Goal: Contribute content: Contribute content

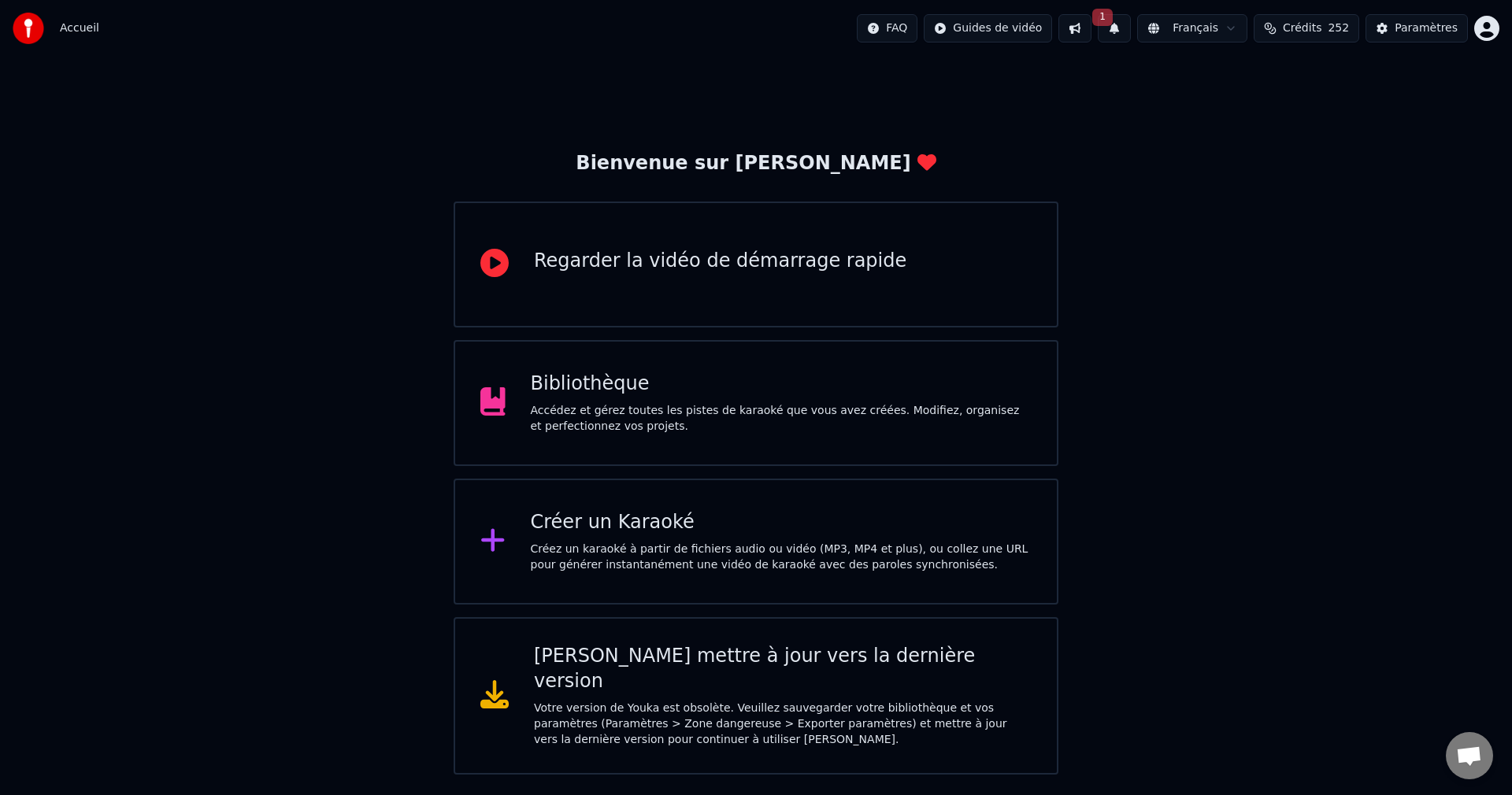
click at [1118, 19] on button "1" at bounding box center [1114, 28] width 33 height 28
click at [1220, 77] on button "Mettre à Jour" at bounding box center [1270, 78] width 98 height 28
click at [616, 418] on div "Accédez et gérez toutes les pistes de karaoké que vous avez créées. Modifiez, o…" at bounding box center [781, 418] width 501 height 32
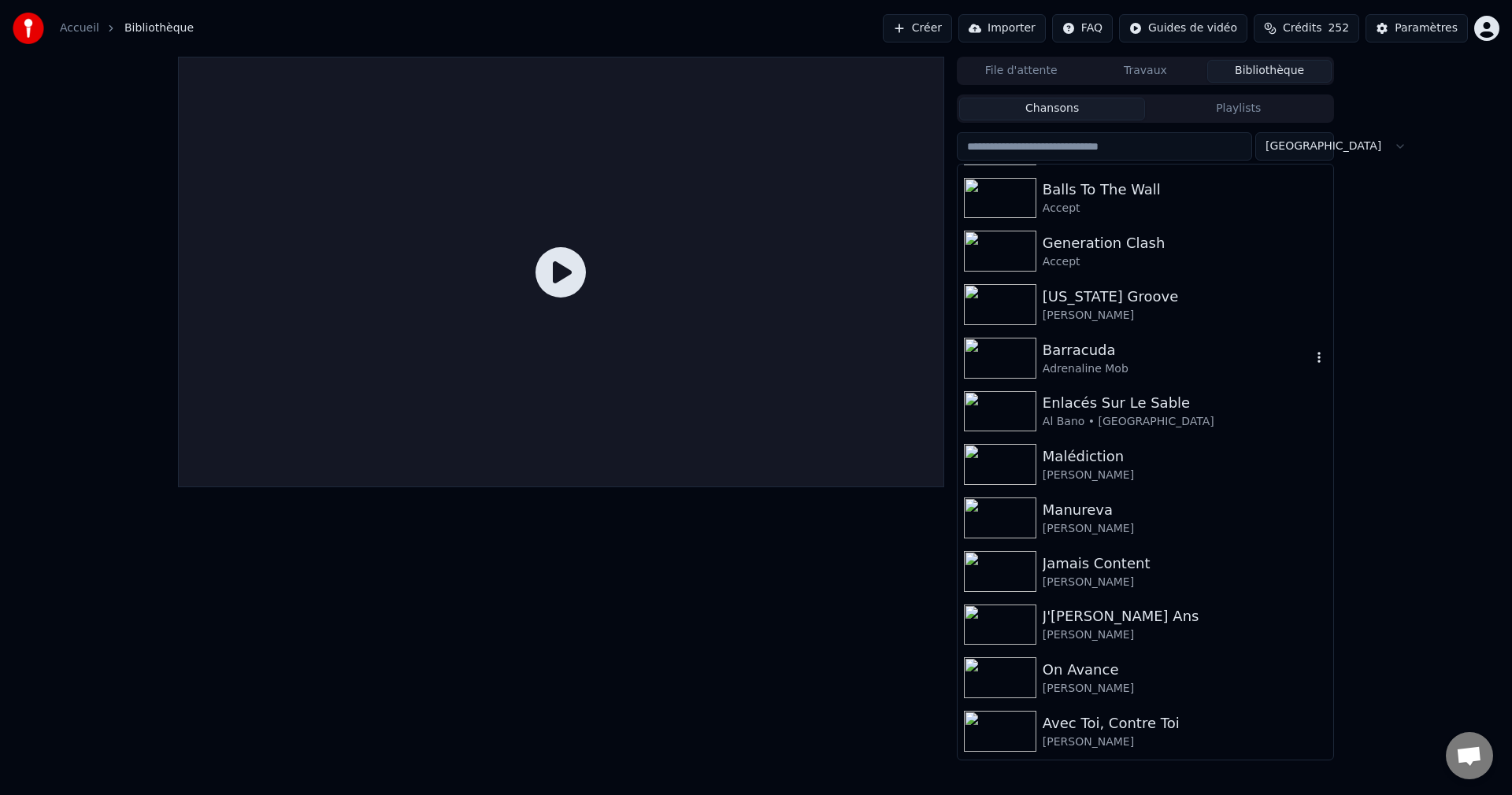
scroll to position [158, 0]
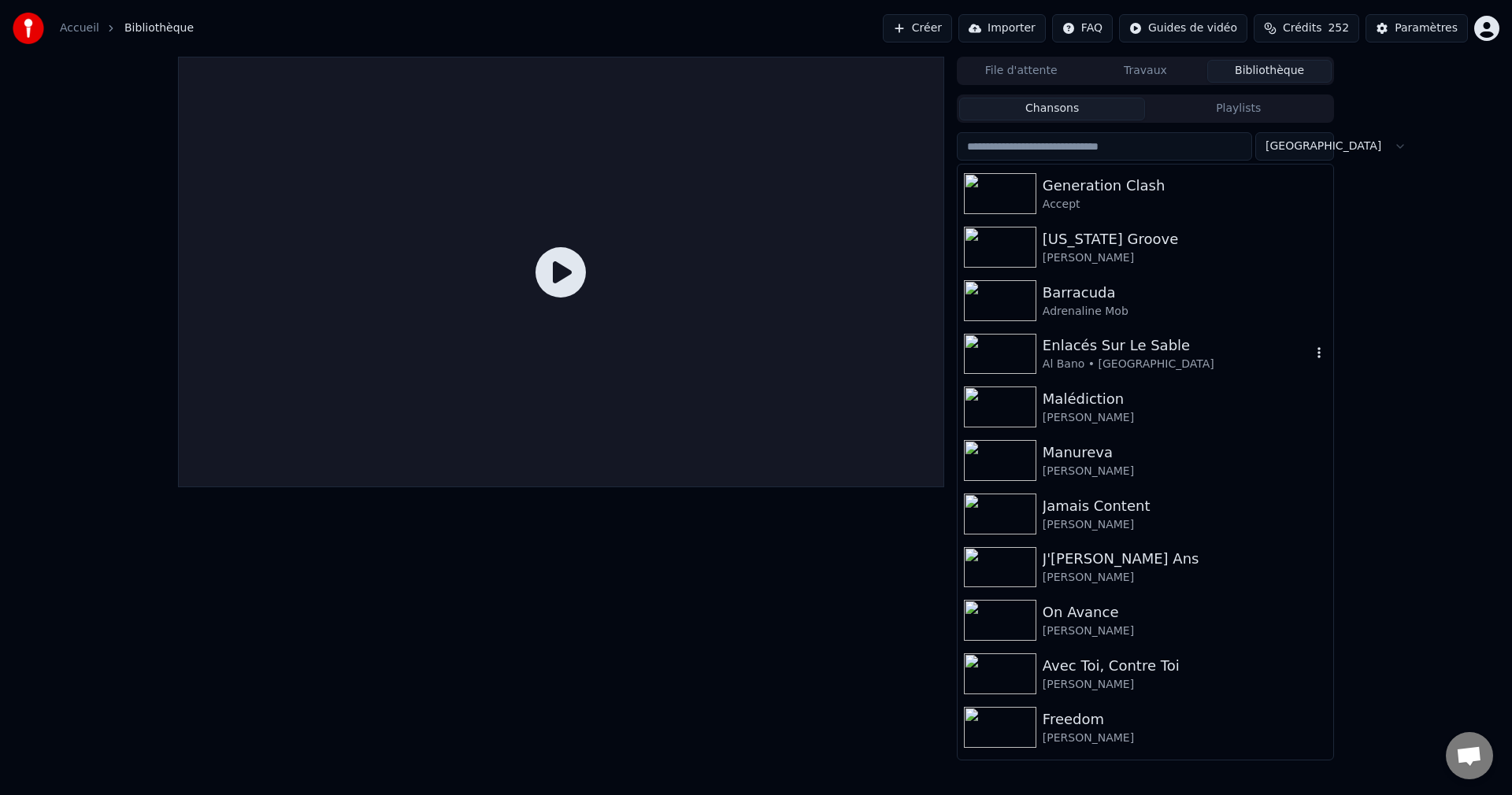
click at [1311, 356] on icon "button" at bounding box center [1319, 353] width 16 height 13
click at [1274, 480] on div "Supprimer" at bounding box center [1314, 483] width 185 height 25
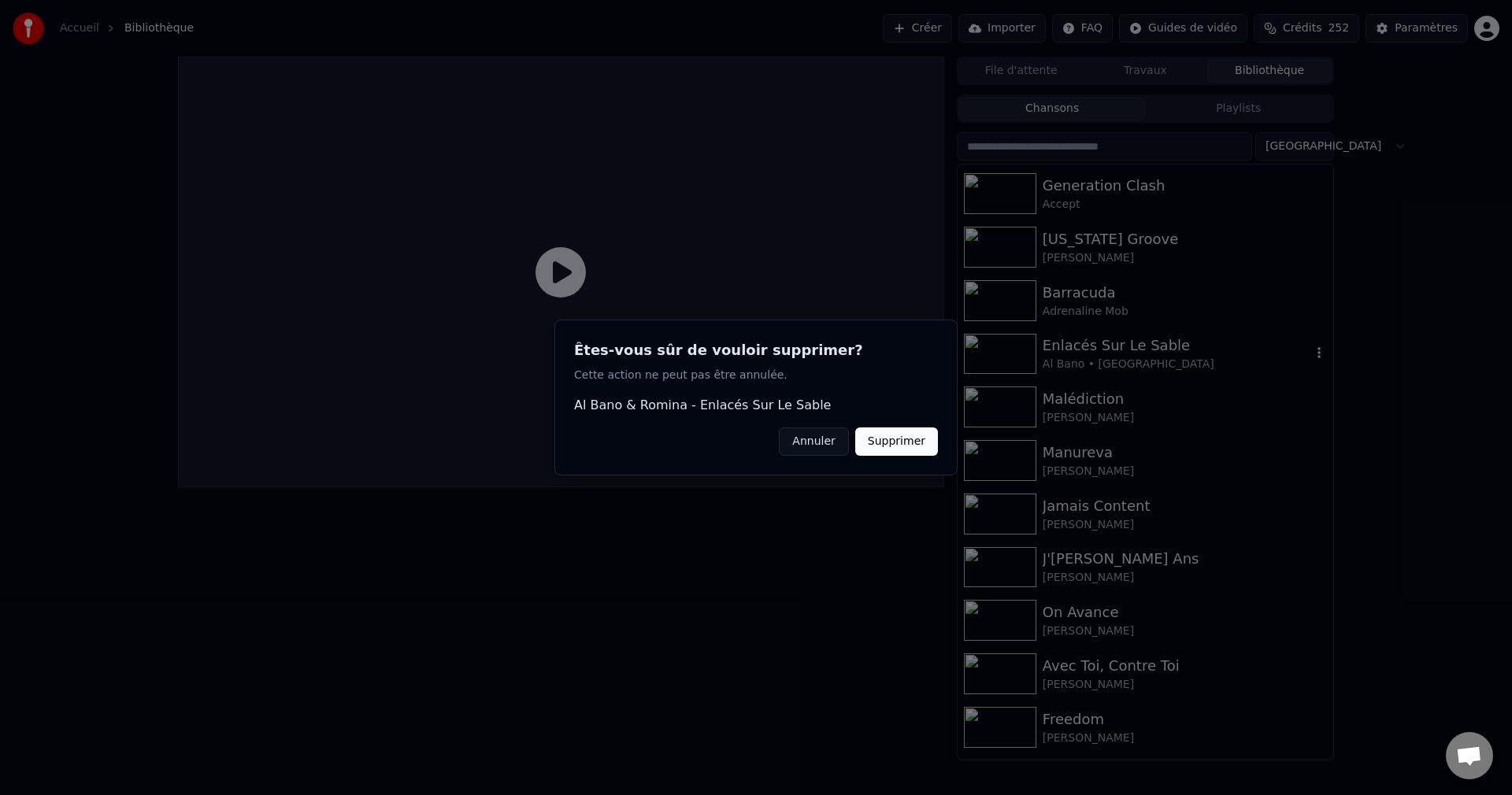
click at [902, 444] on button "Supprimer" at bounding box center [896, 441] width 83 height 28
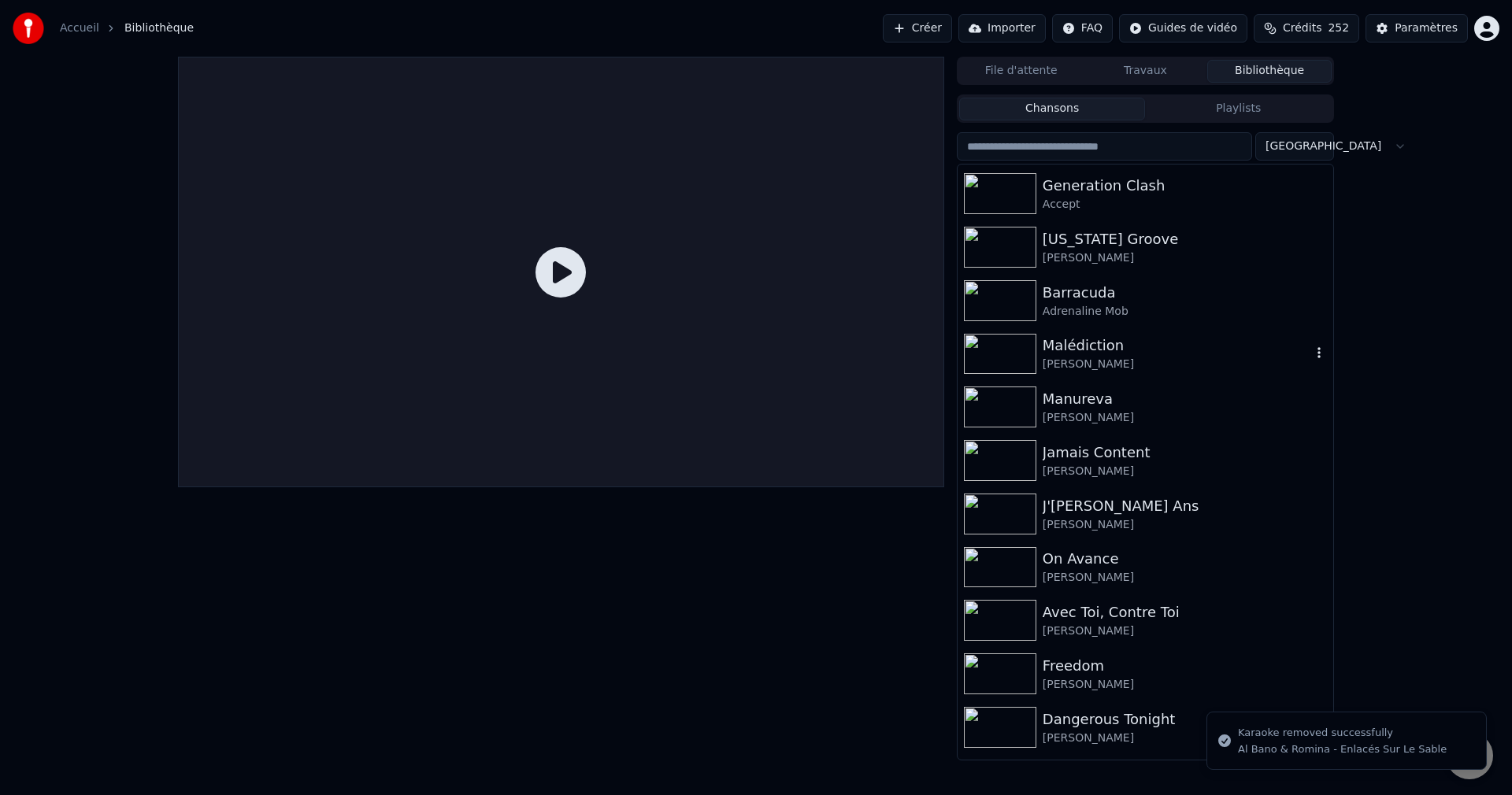
click at [1311, 355] on icon "button" at bounding box center [1319, 353] width 16 height 13
click at [1277, 483] on div "Supprimer" at bounding box center [1314, 483] width 185 height 25
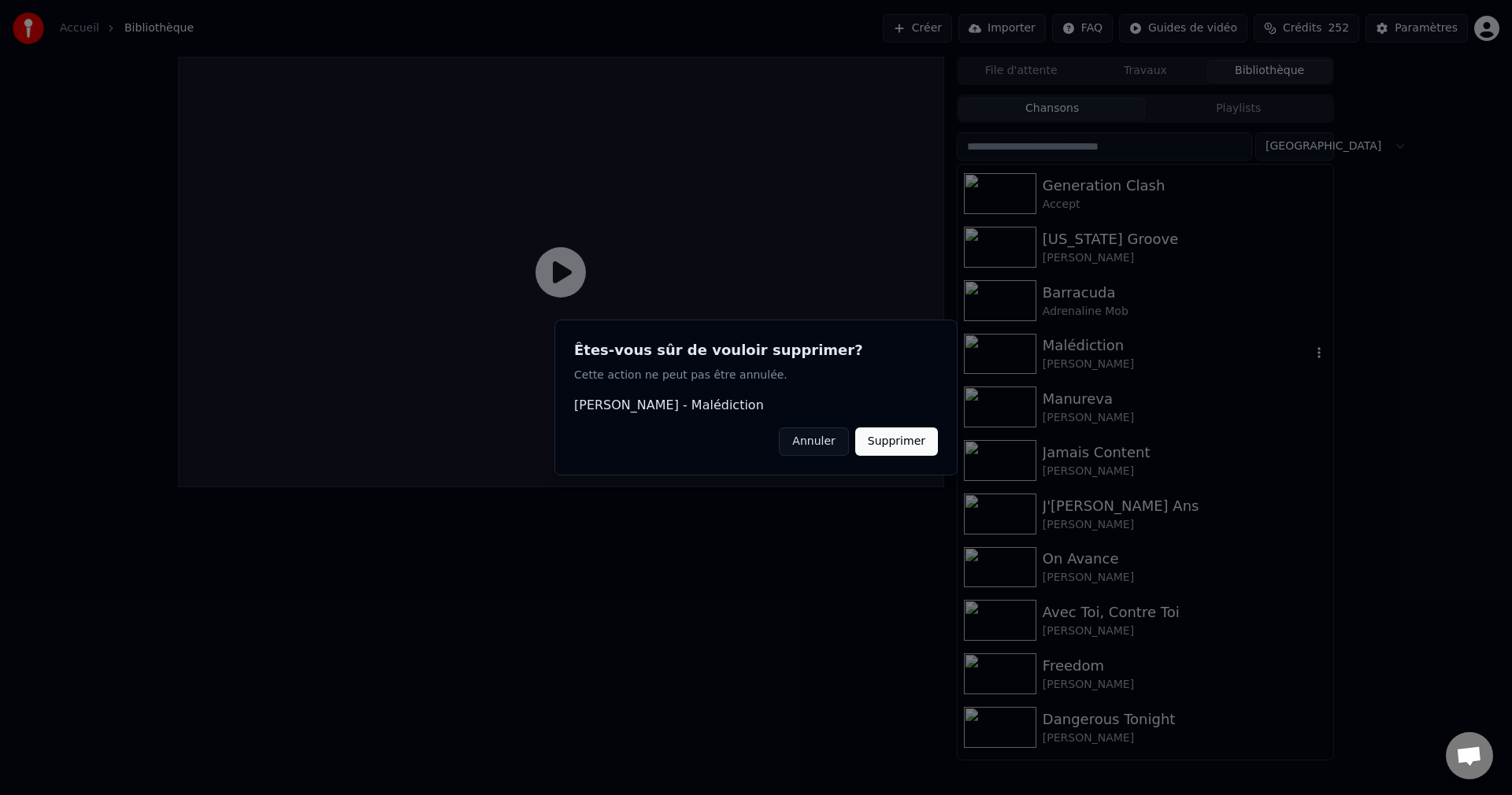
click at [886, 438] on button "Supprimer" at bounding box center [896, 441] width 83 height 28
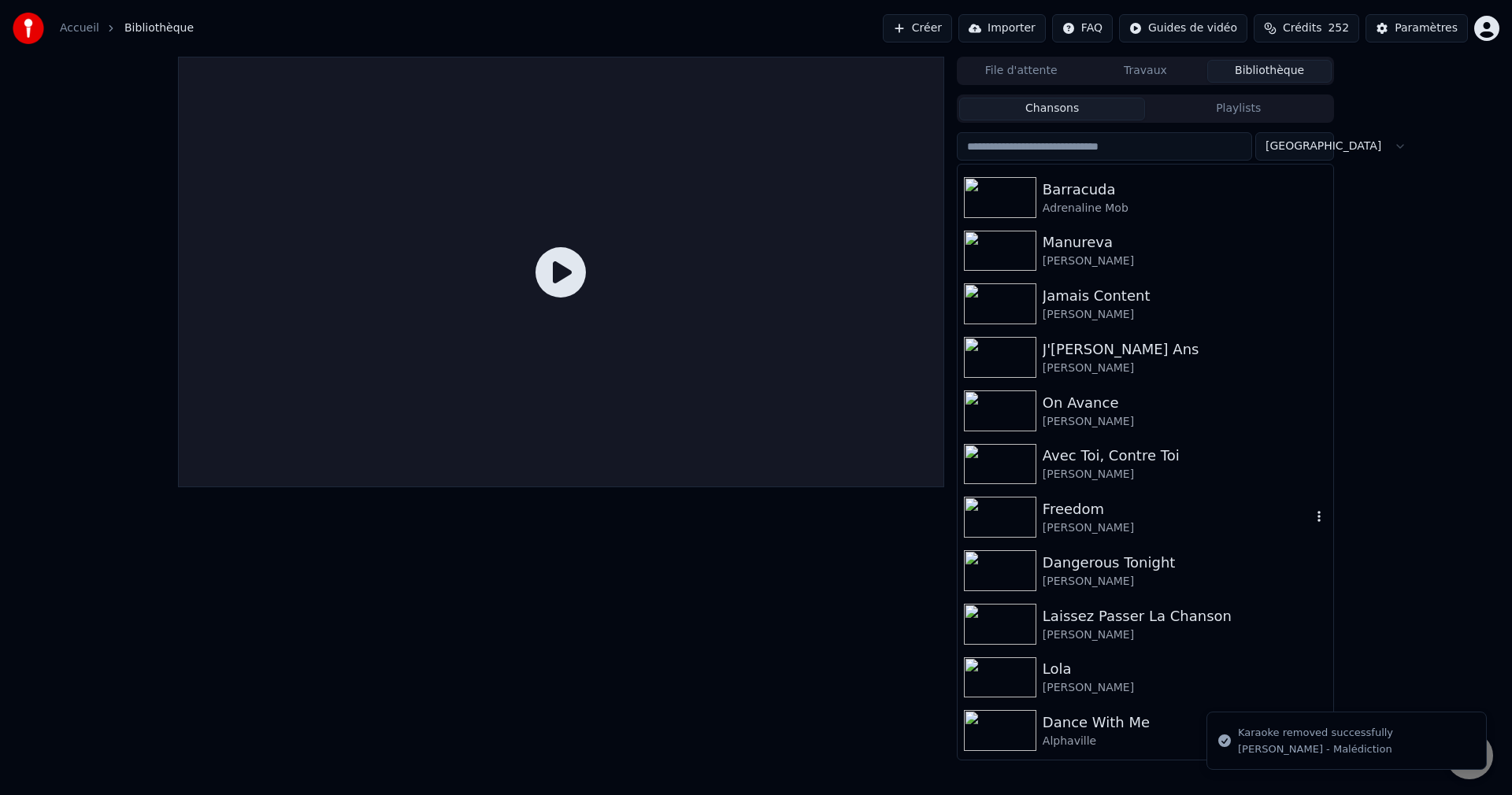
scroll to position [315, 0]
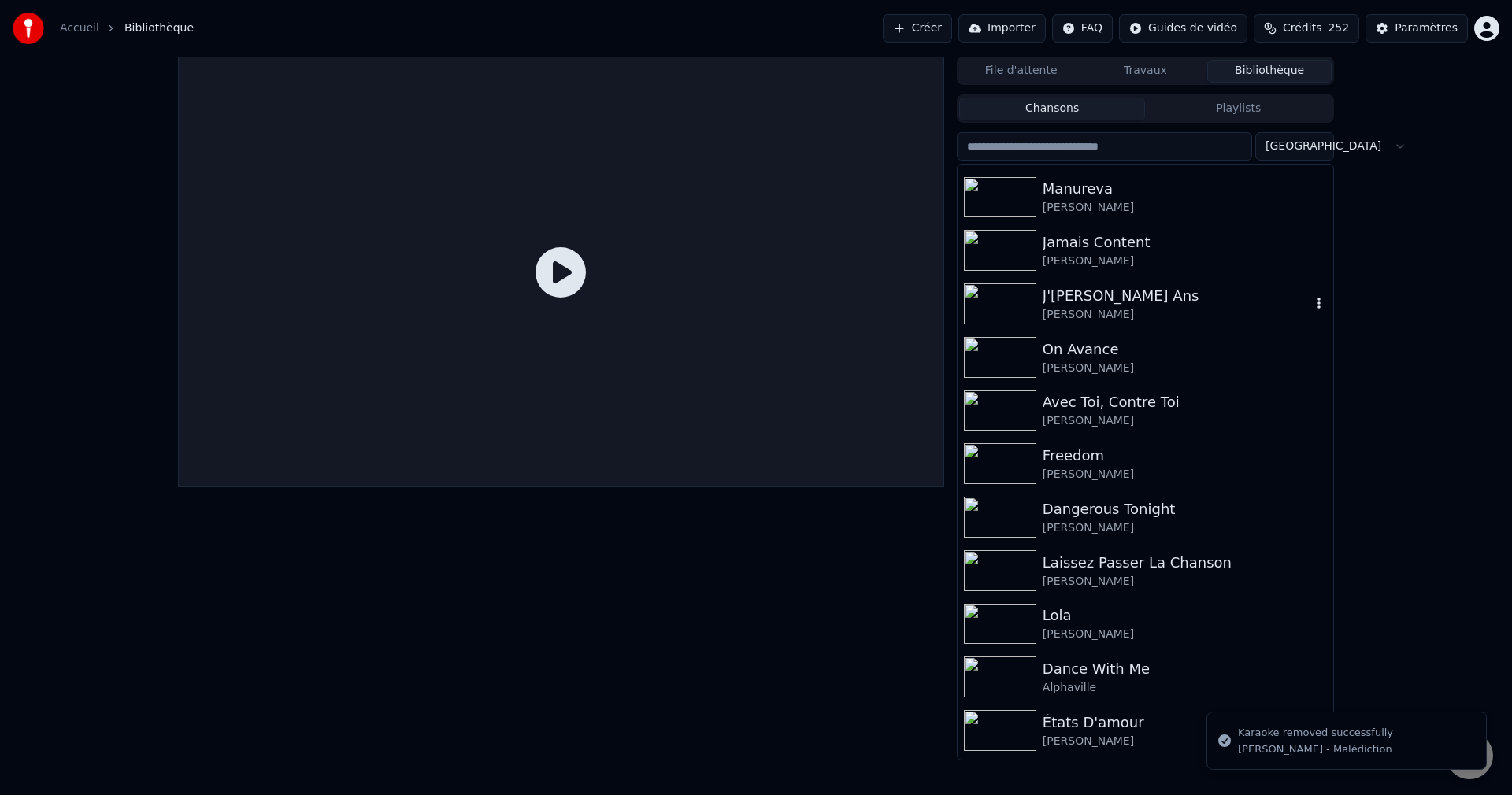
click at [1311, 306] on icon "button" at bounding box center [1319, 303] width 16 height 13
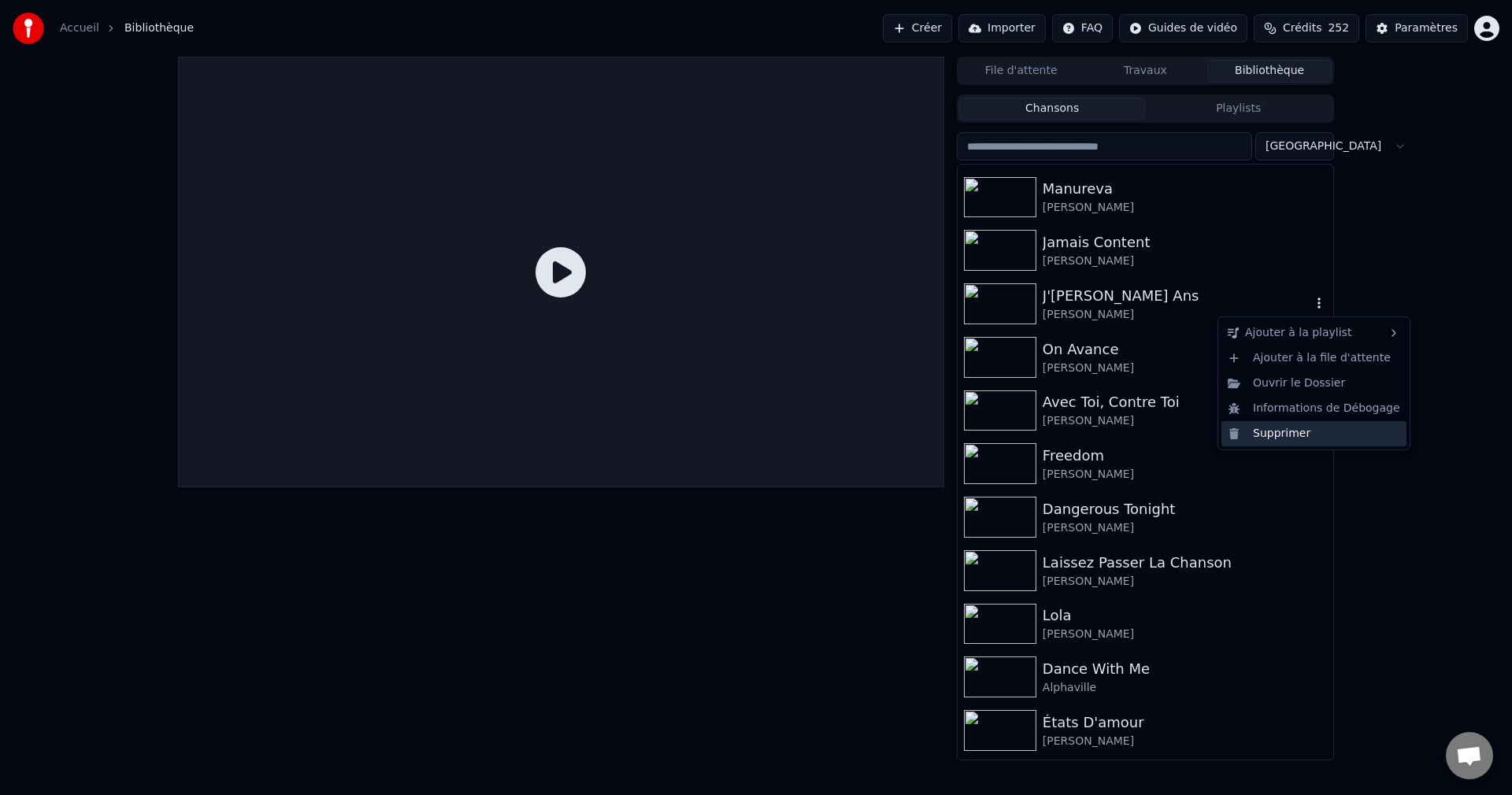
click at [1272, 435] on div "Supprimer" at bounding box center [1314, 433] width 185 height 25
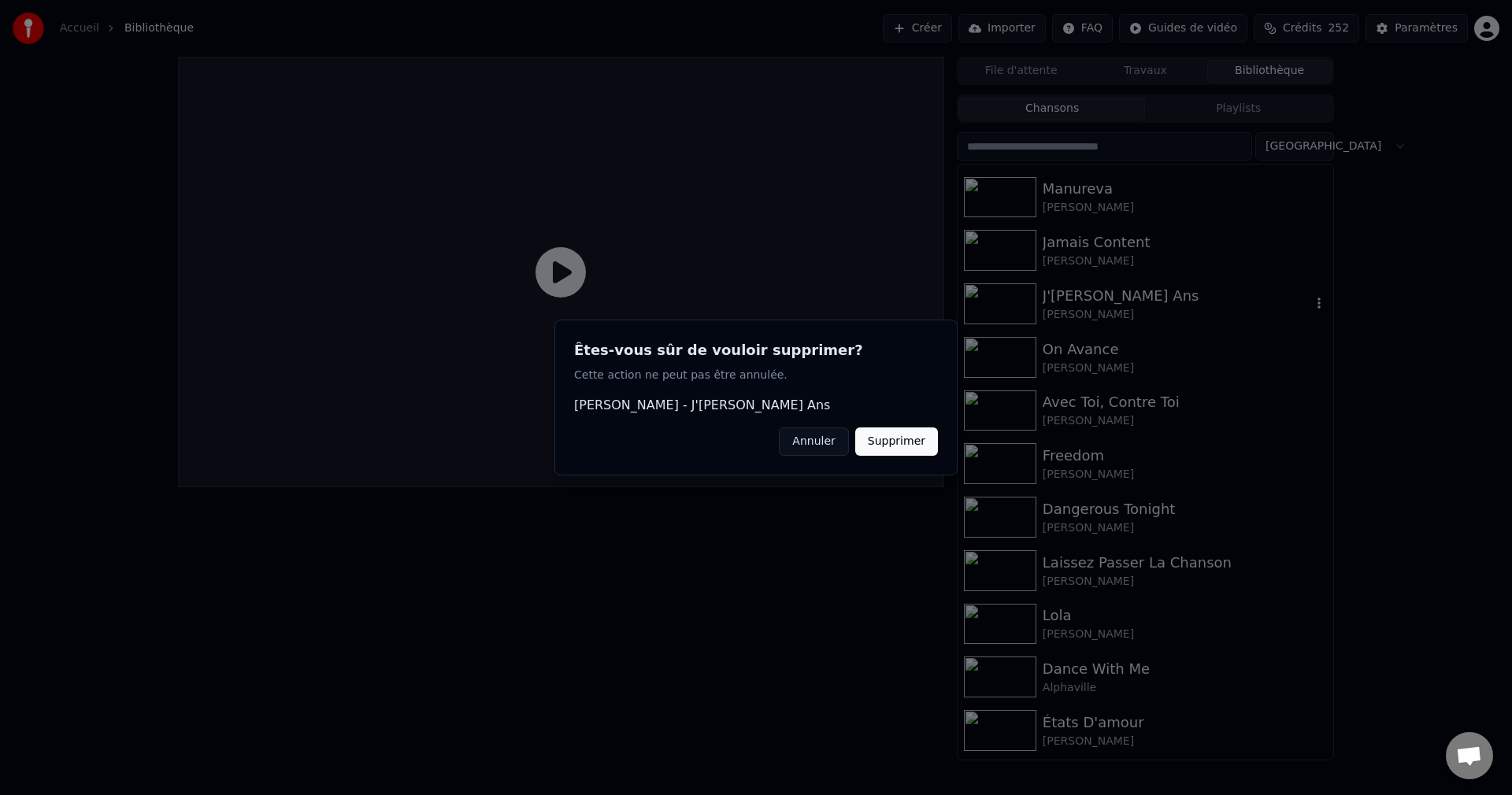
click at [912, 436] on button "Supprimer" at bounding box center [896, 441] width 83 height 28
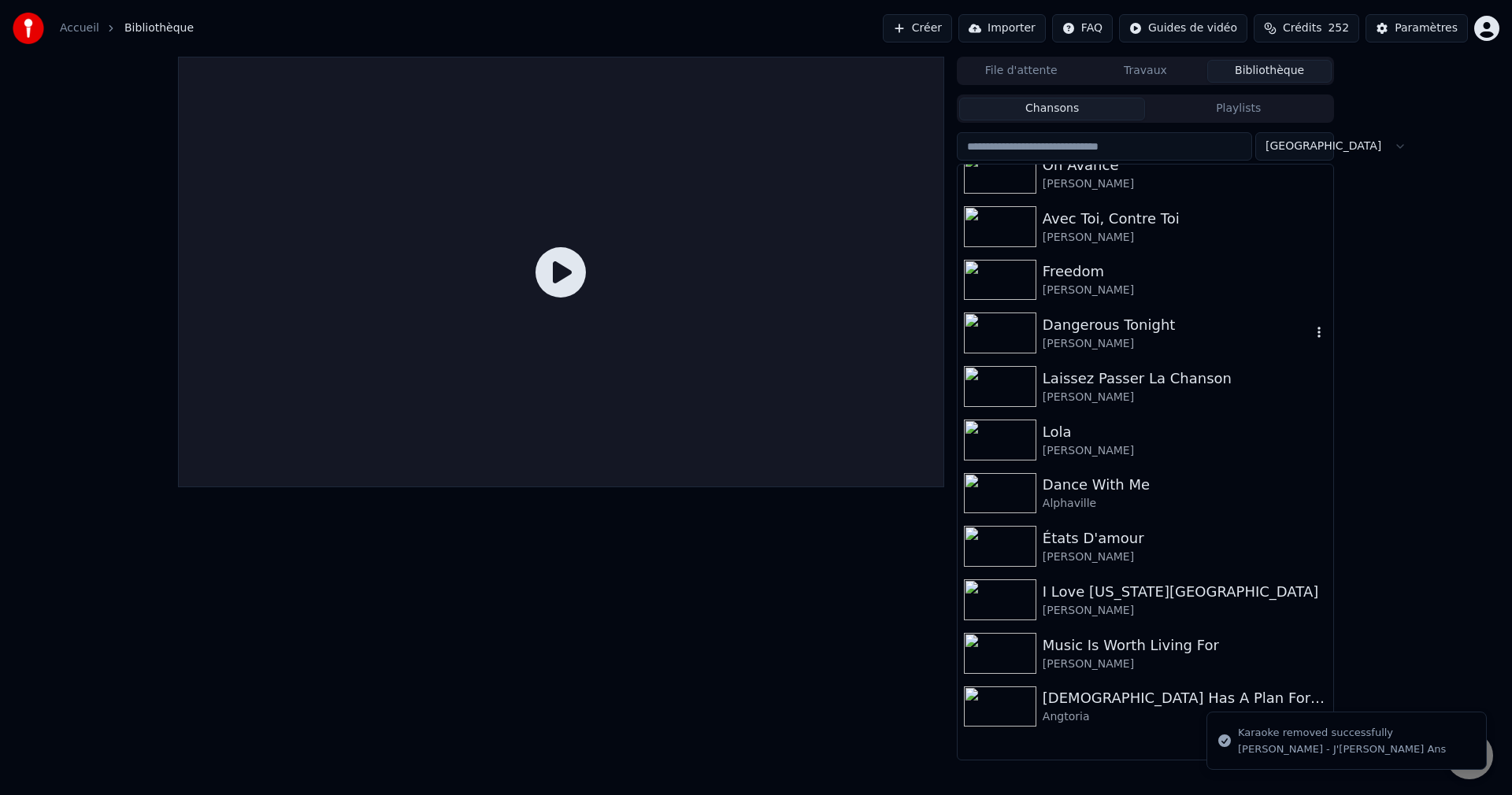
scroll to position [473, 0]
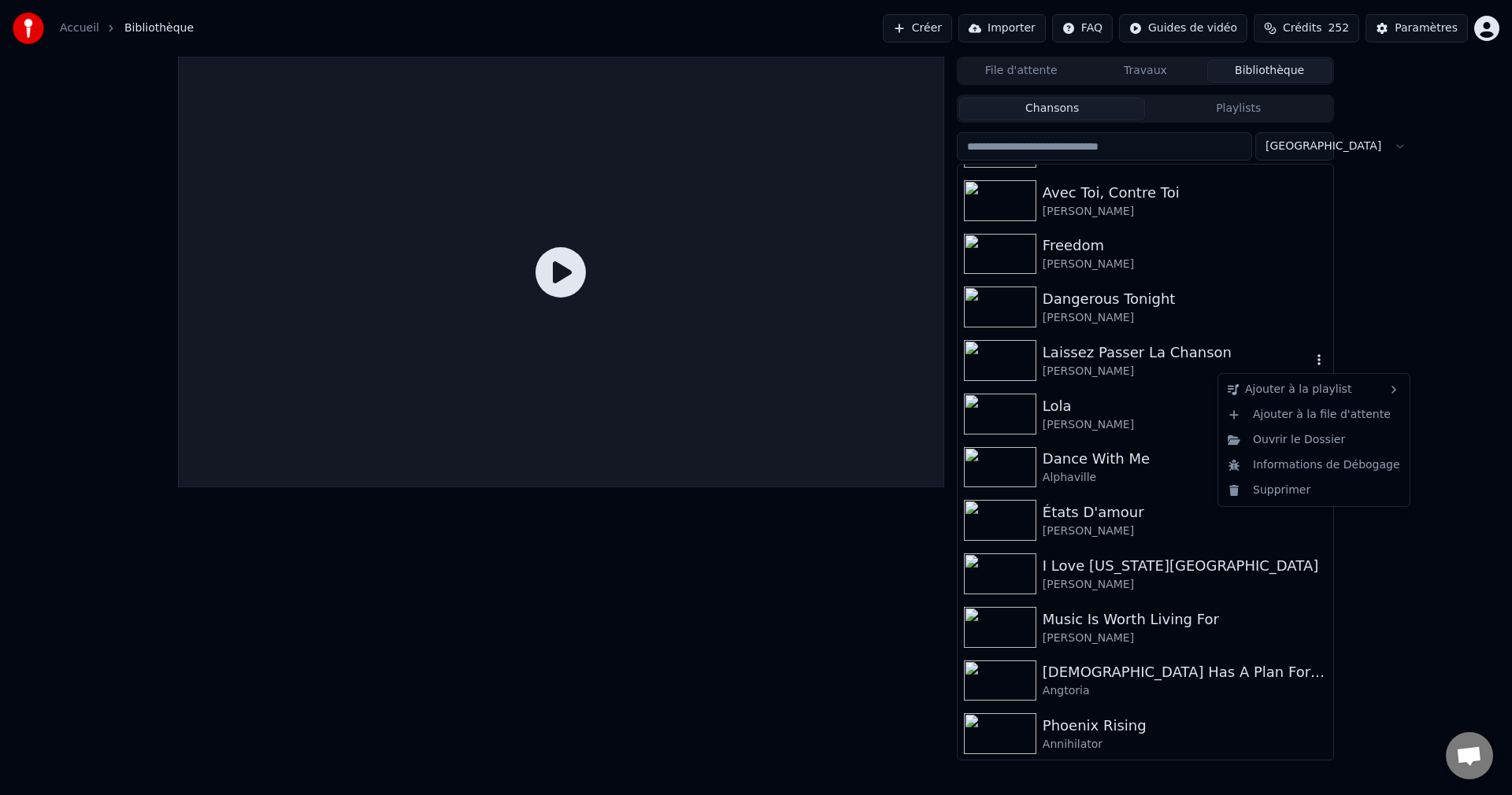
click at [1311, 362] on icon "button" at bounding box center [1319, 360] width 16 height 13
click at [1281, 491] on div "Supprimer" at bounding box center [1314, 490] width 185 height 25
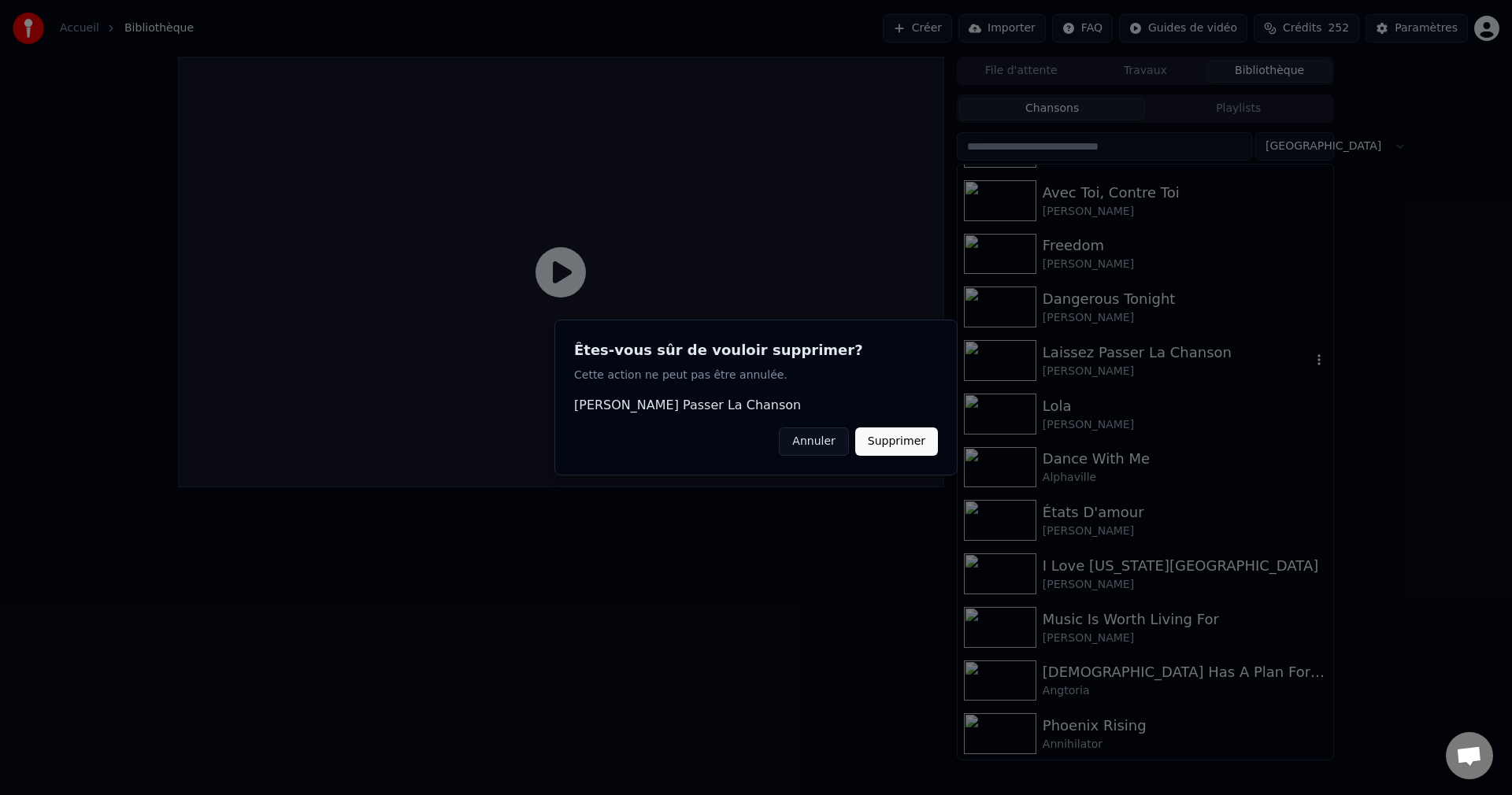
click at [897, 445] on button "Supprimer" at bounding box center [896, 441] width 83 height 28
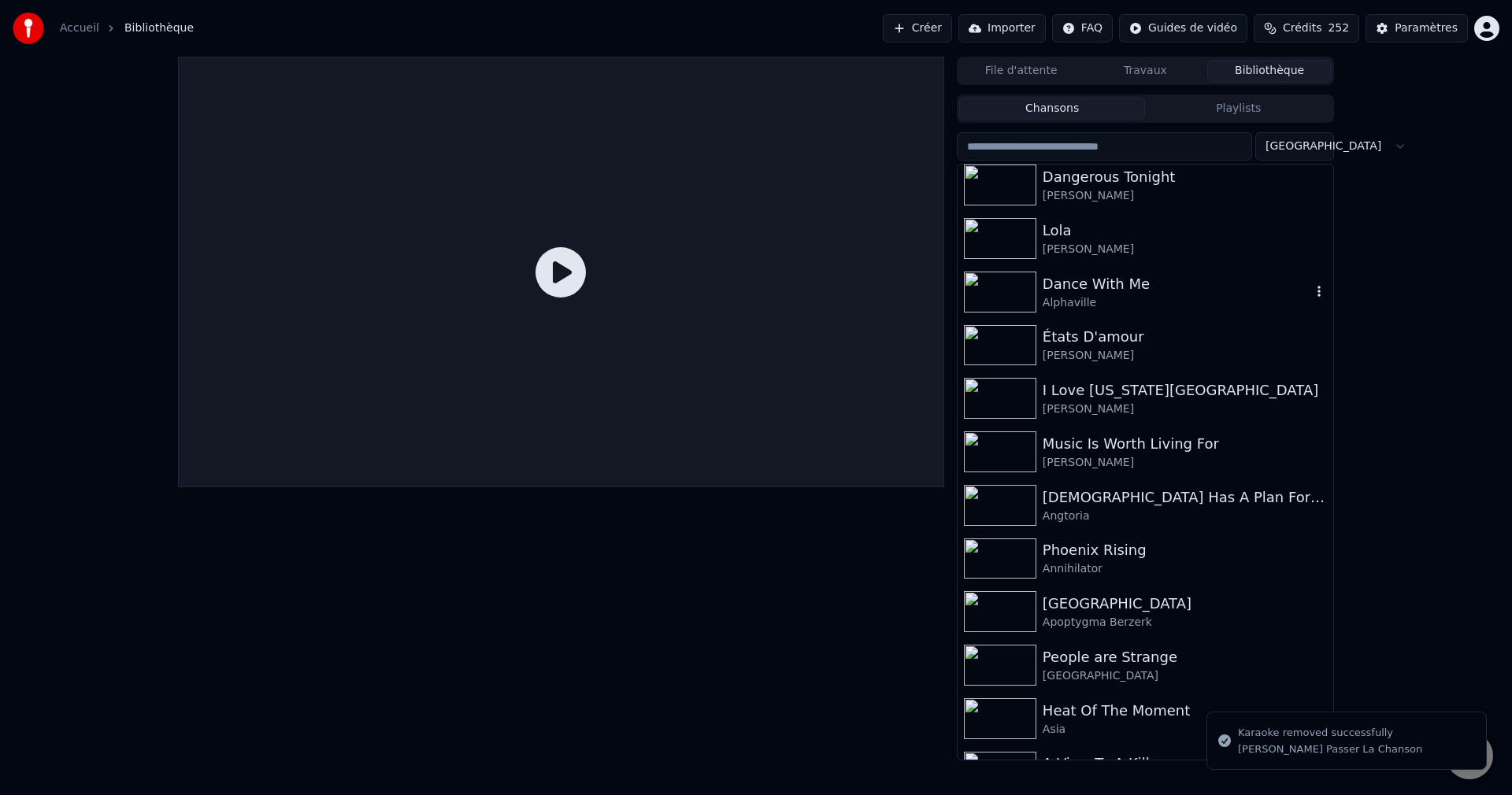
scroll to position [629, 0]
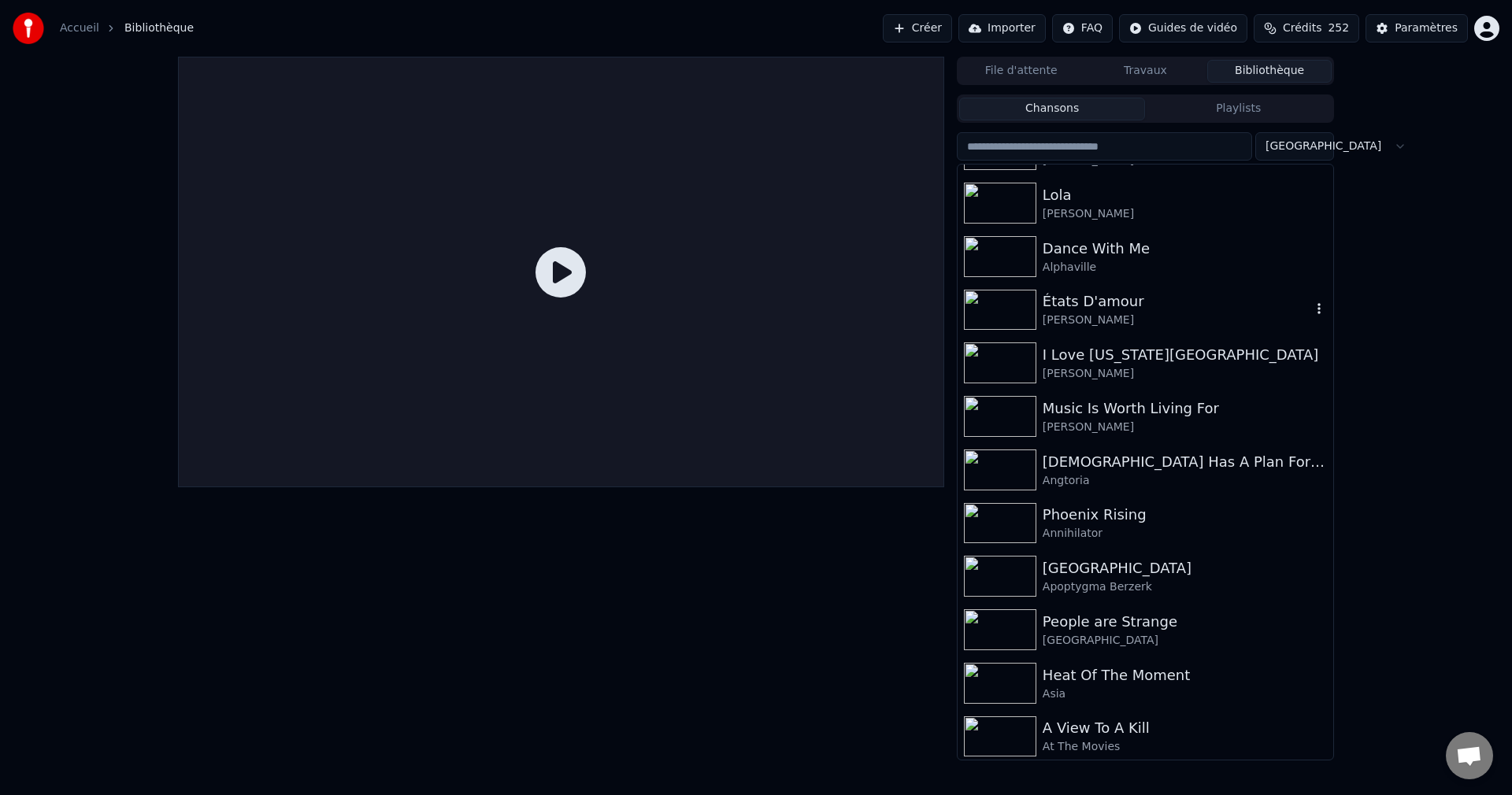
click at [1311, 314] on icon "button" at bounding box center [1319, 309] width 16 height 13
click at [1277, 438] on div "Supprimer" at bounding box center [1314, 439] width 185 height 25
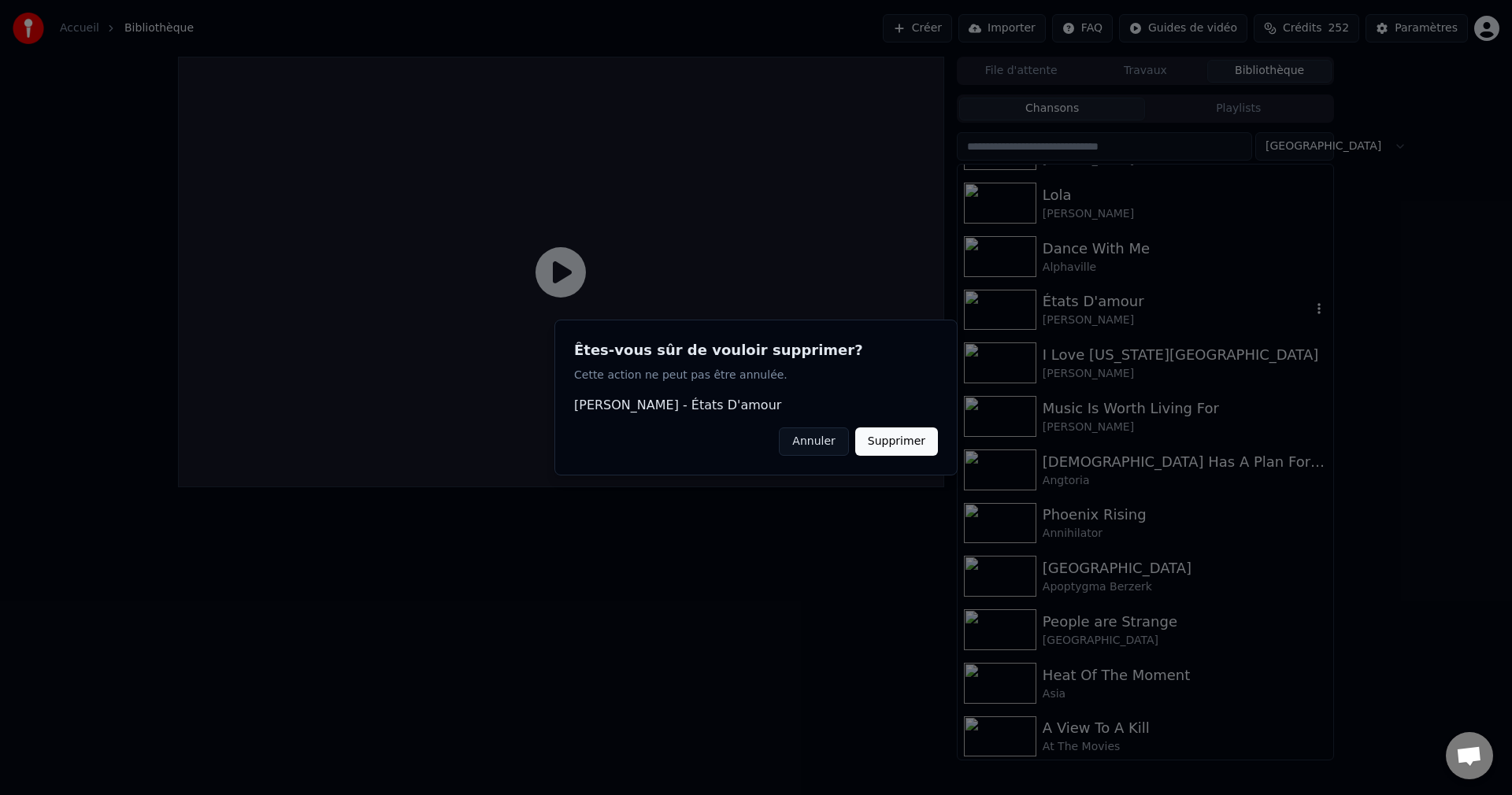
click at [911, 438] on button "Supprimer" at bounding box center [896, 441] width 83 height 28
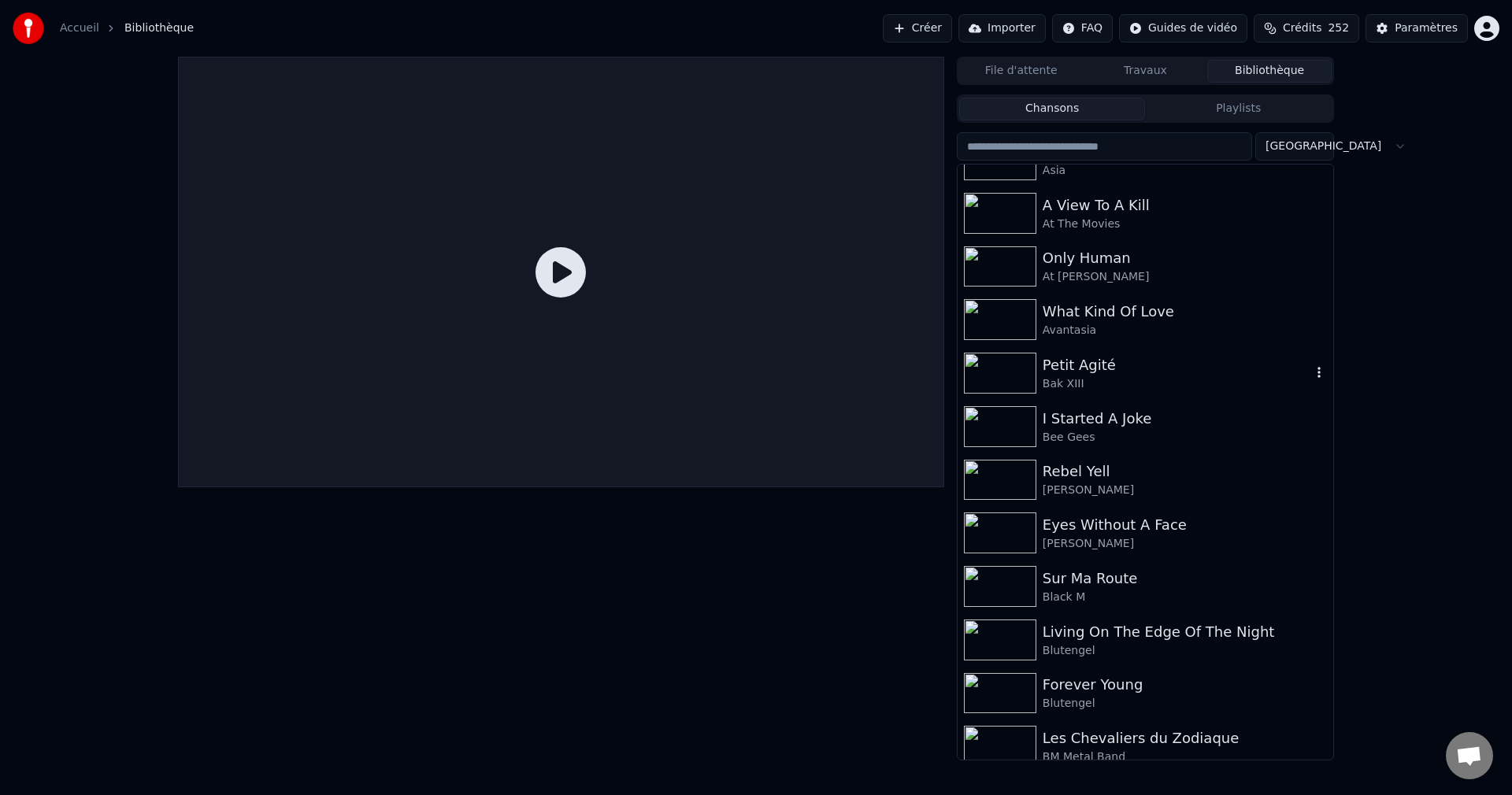
scroll to position [1180, 0]
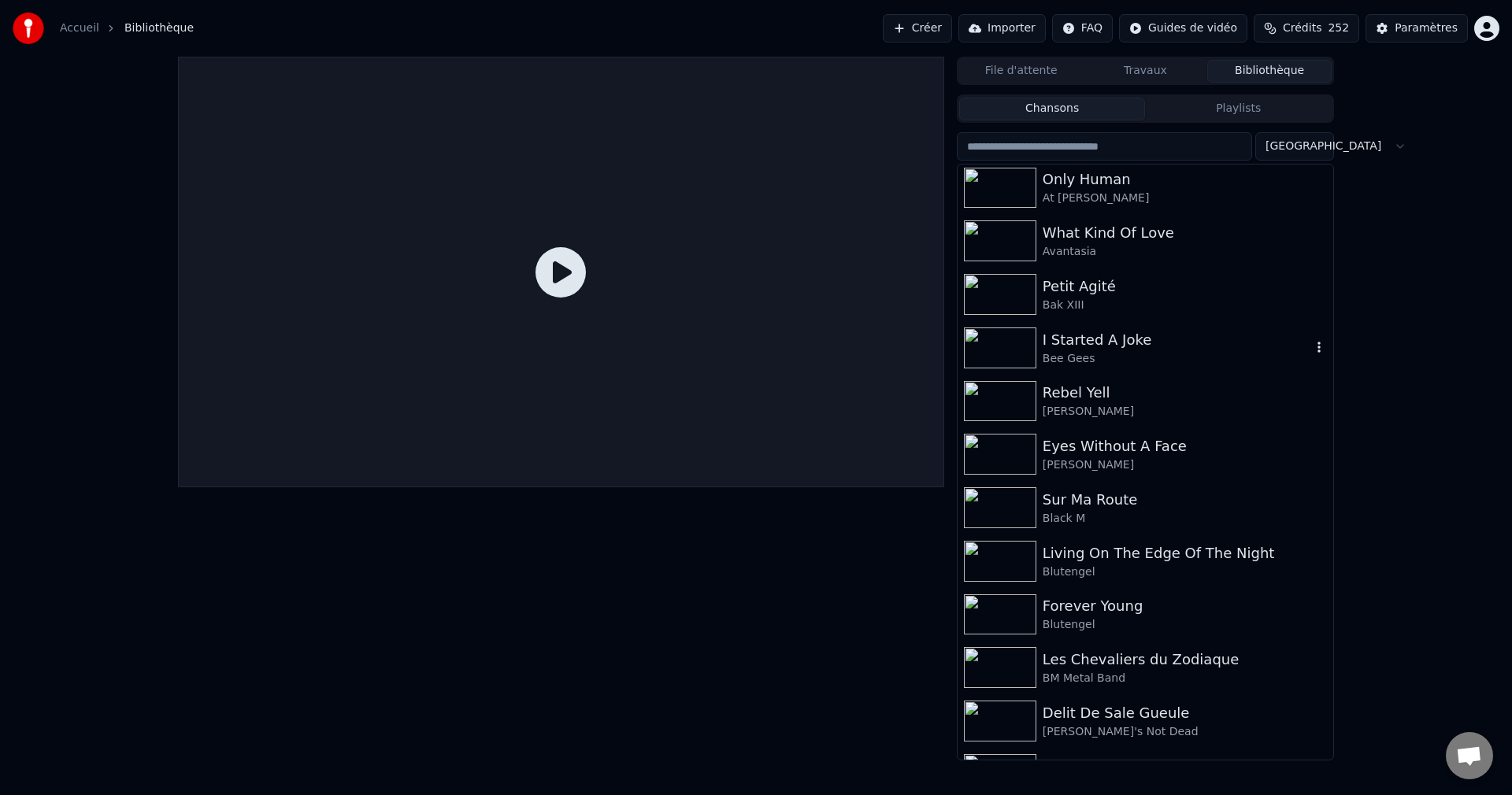
click at [1311, 347] on icon "button" at bounding box center [1319, 347] width 16 height 13
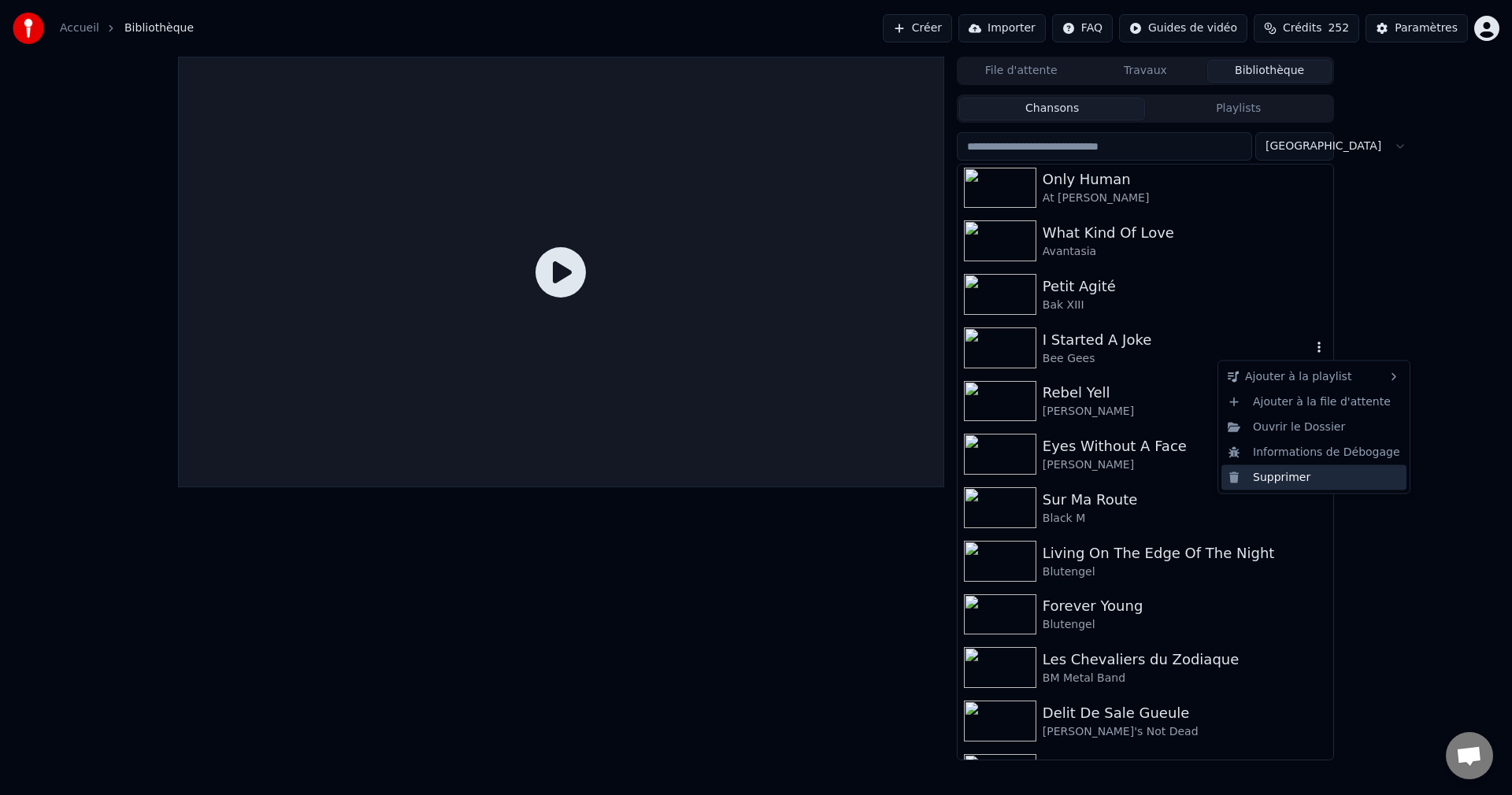
click at [1287, 479] on div "Supprimer" at bounding box center [1314, 477] width 185 height 25
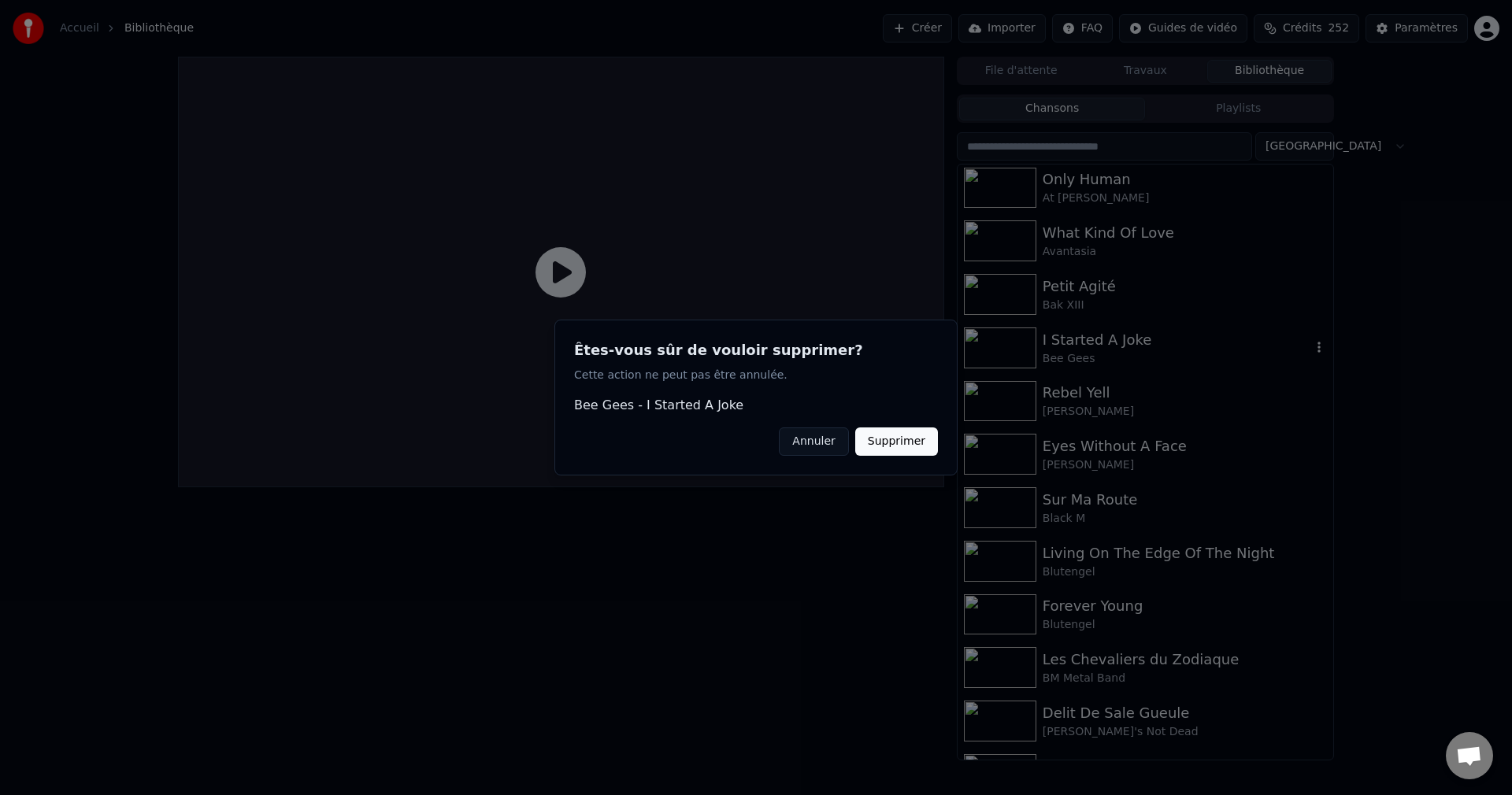
click at [922, 441] on button "Supprimer" at bounding box center [896, 441] width 83 height 28
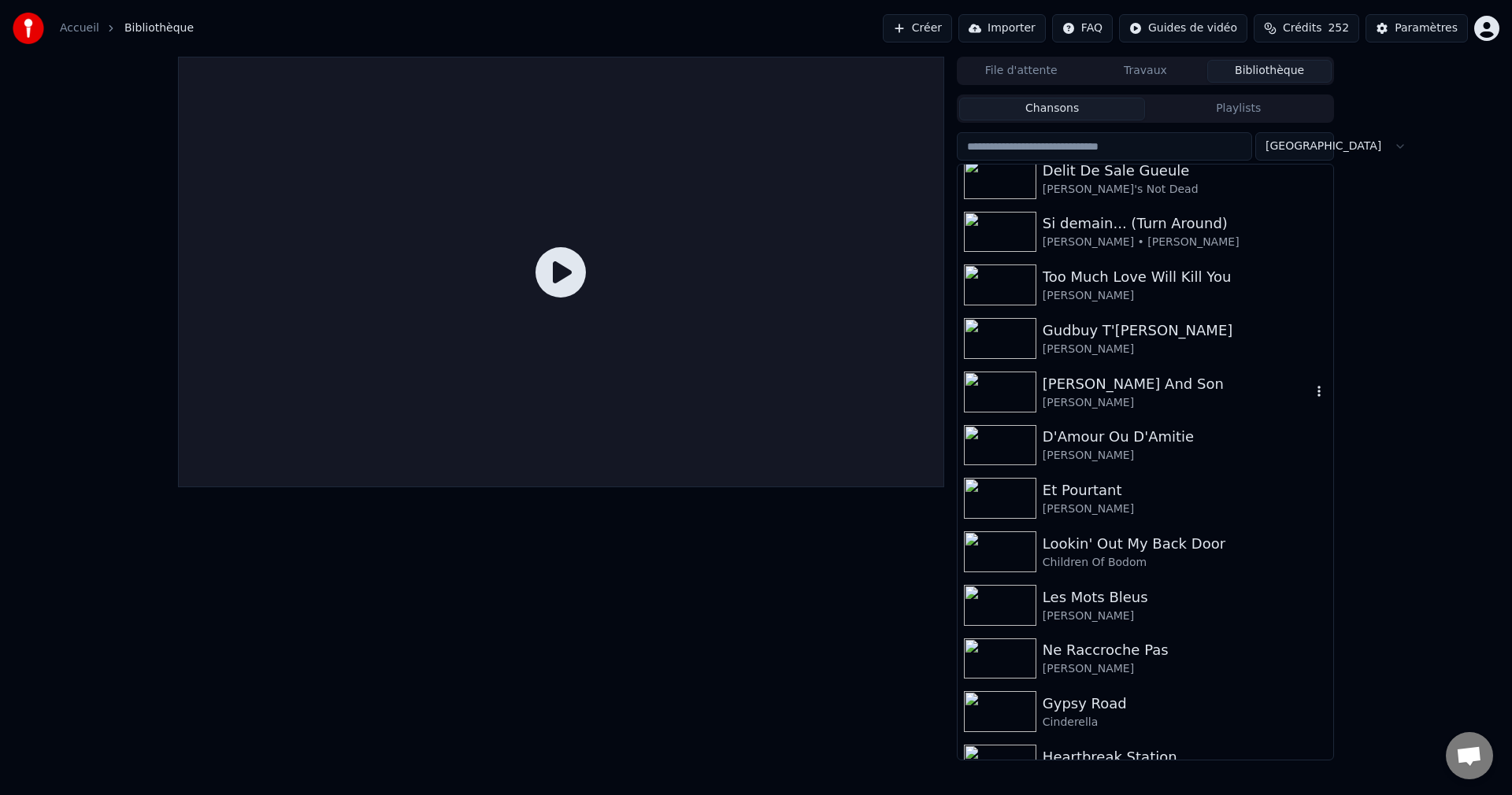
scroll to position [1653, 0]
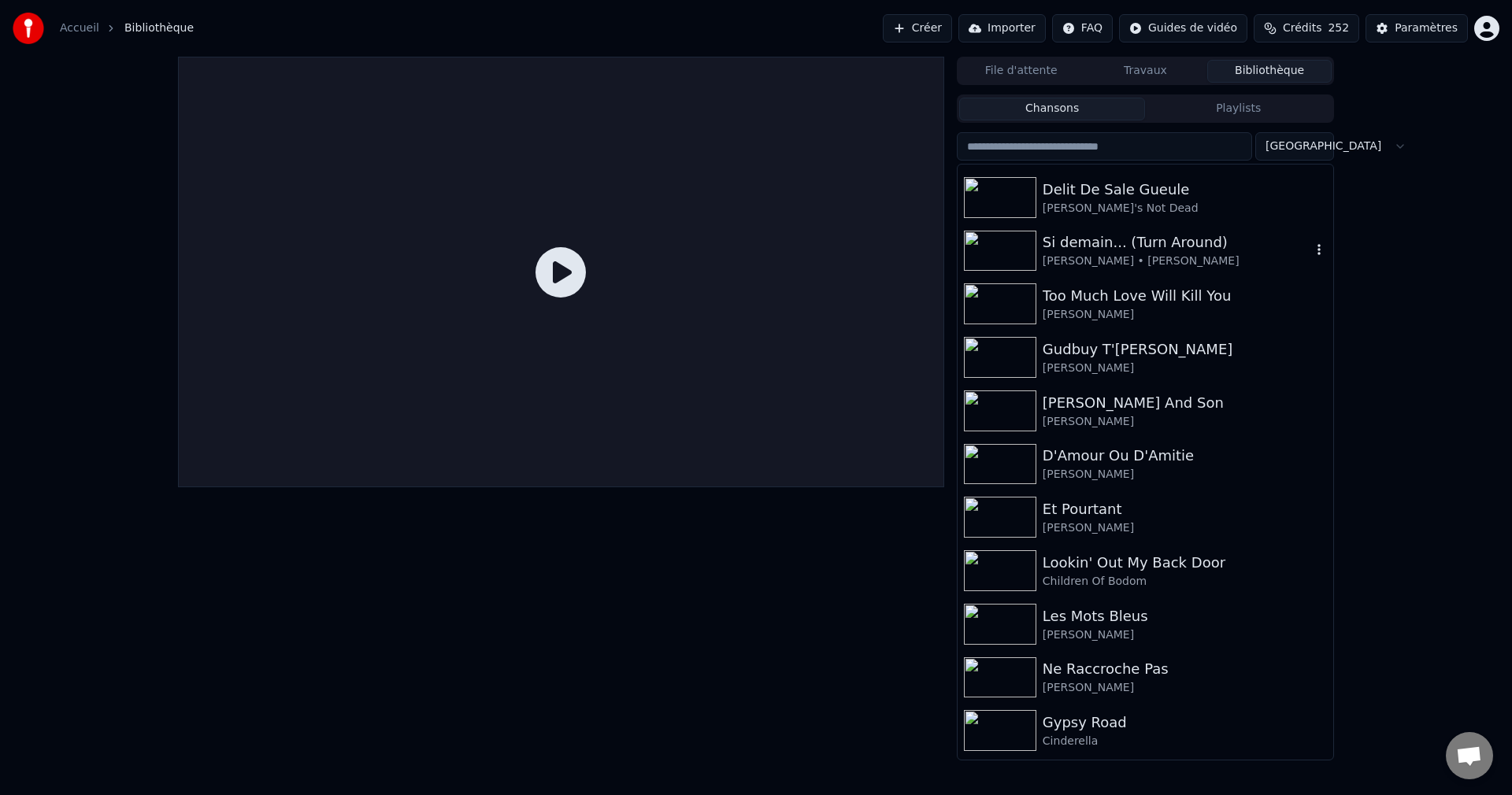
click at [1317, 254] on icon "button" at bounding box center [1319, 250] width 3 height 11
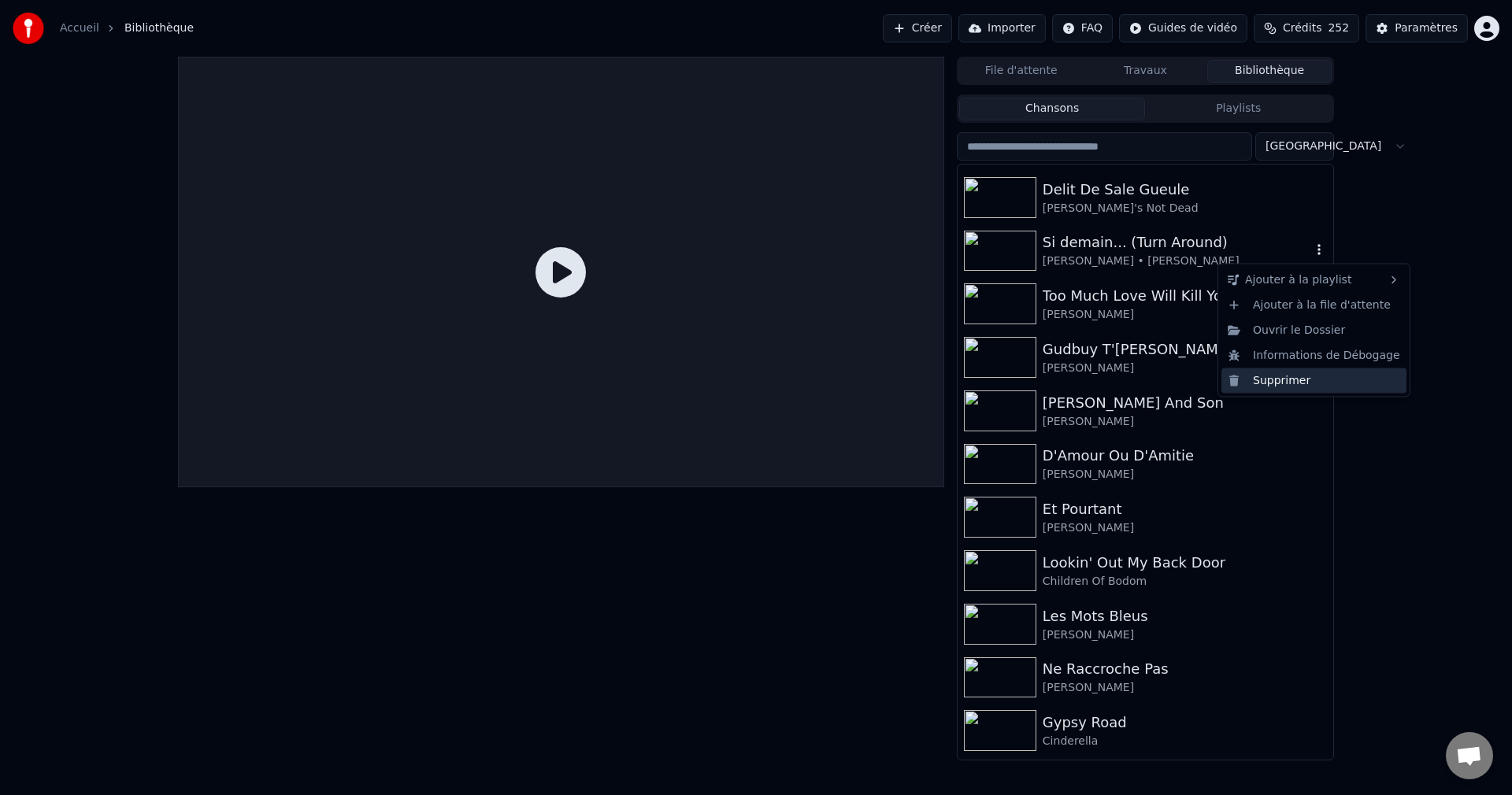
click at [1300, 374] on div "Supprimer" at bounding box center [1314, 379] width 185 height 25
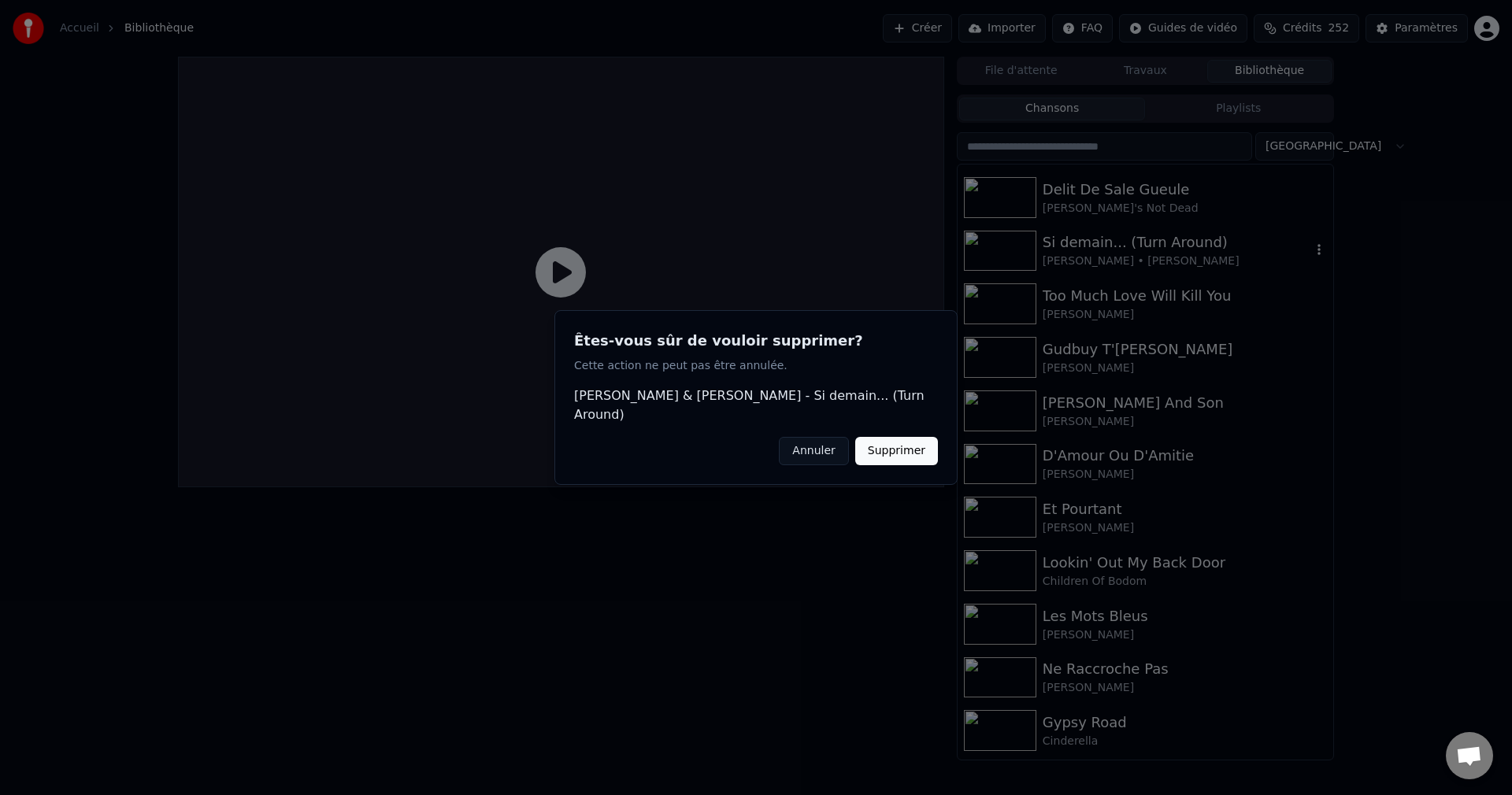
click at [918, 439] on button "Supprimer" at bounding box center [896, 451] width 83 height 28
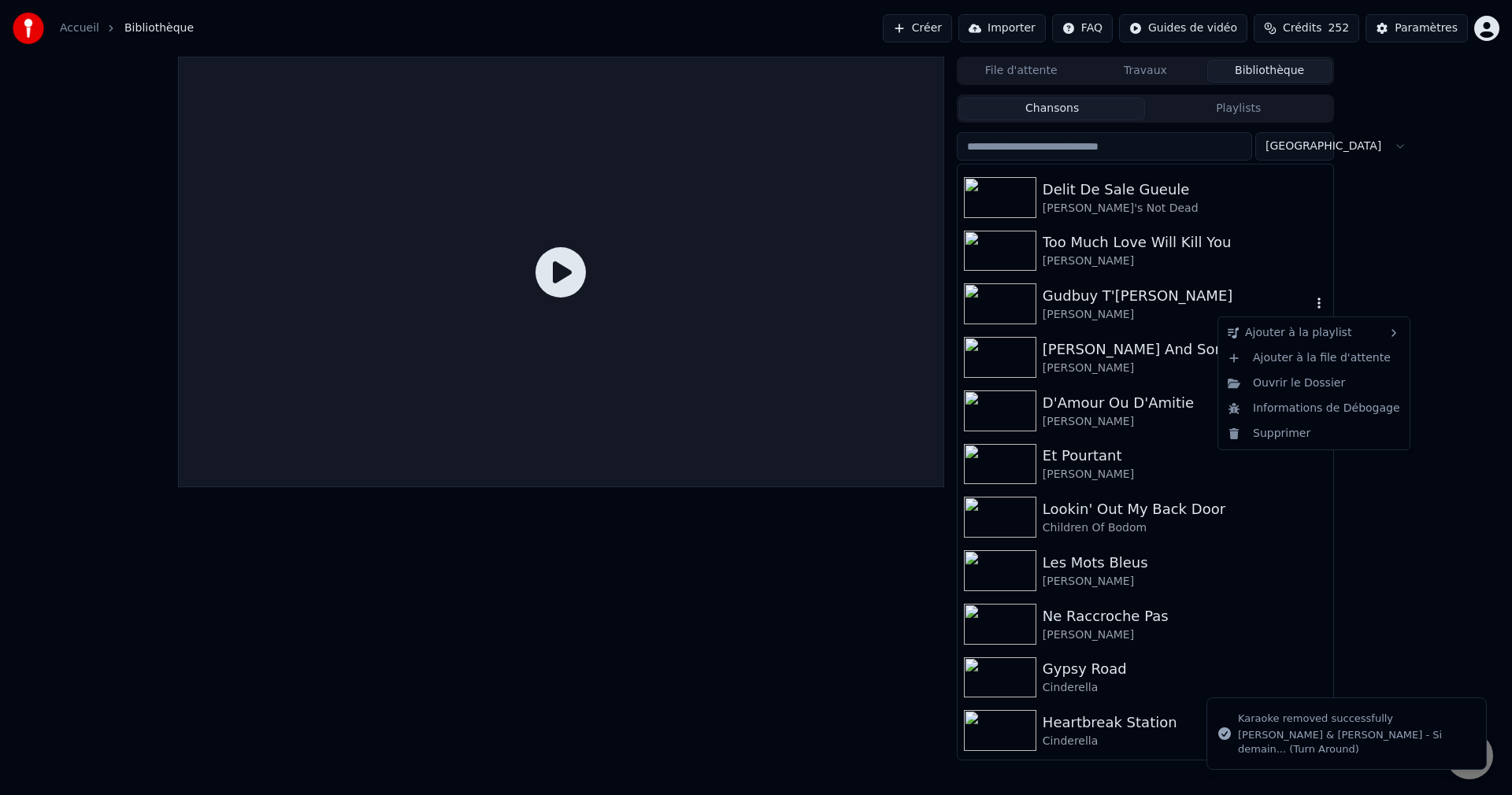
click at [1311, 302] on icon "button" at bounding box center [1319, 303] width 16 height 13
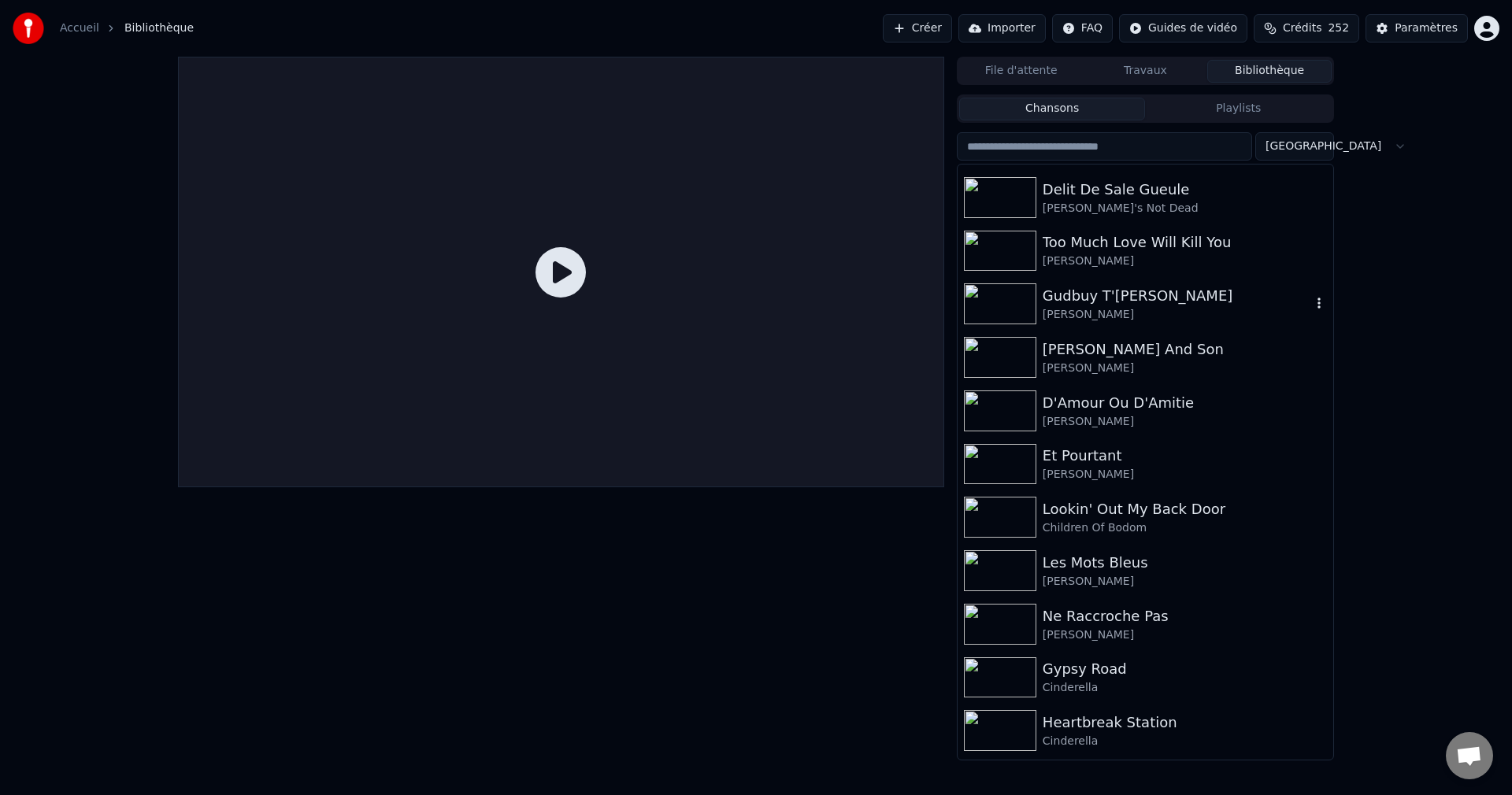
click at [1311, 306] on icon "button" at bounding box center [1319, 303] width 16 height 13
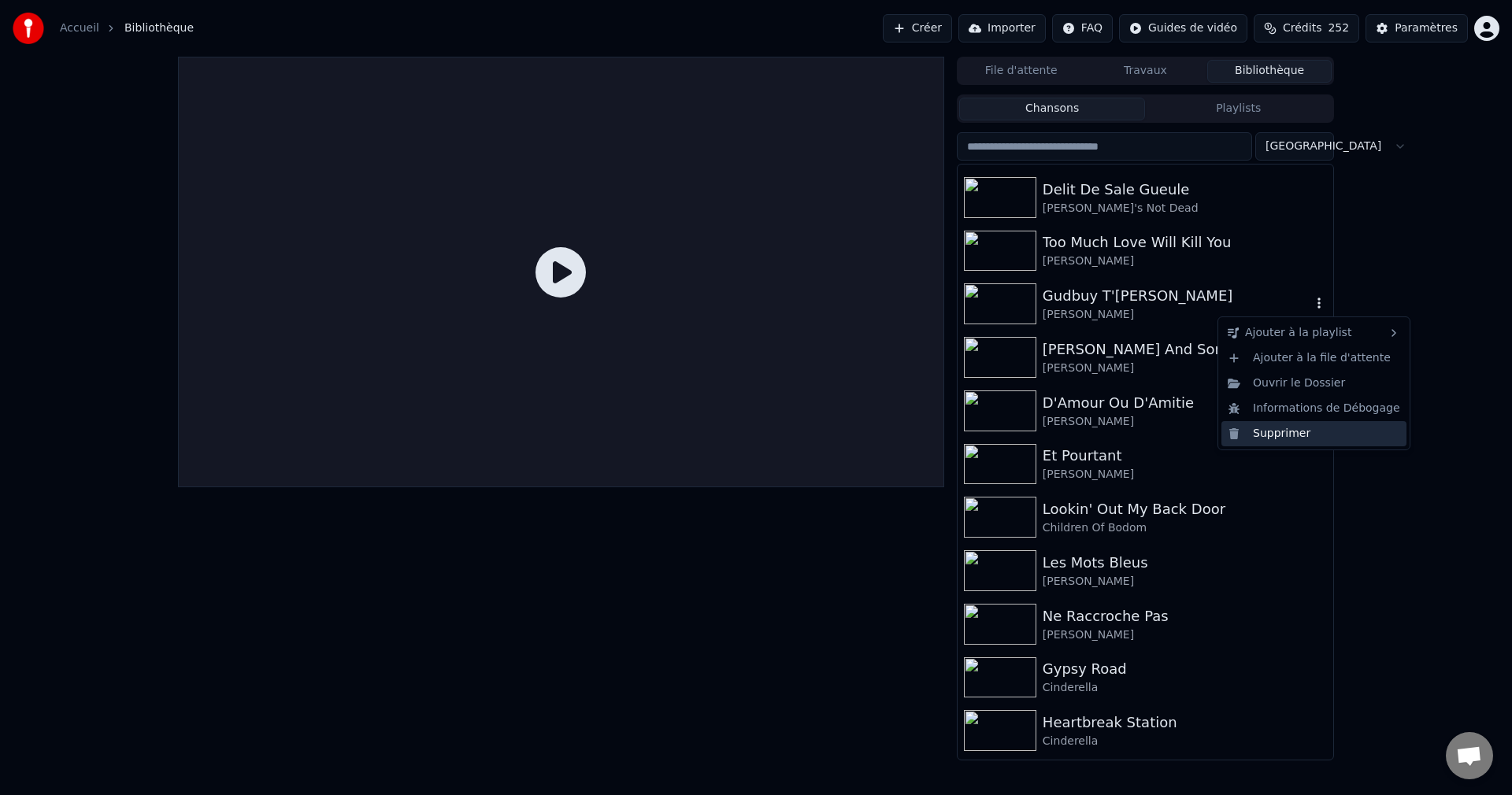
click at [1278, 435] on div "Supprimer" at bounding box center [1314, 433] width 185 height 25
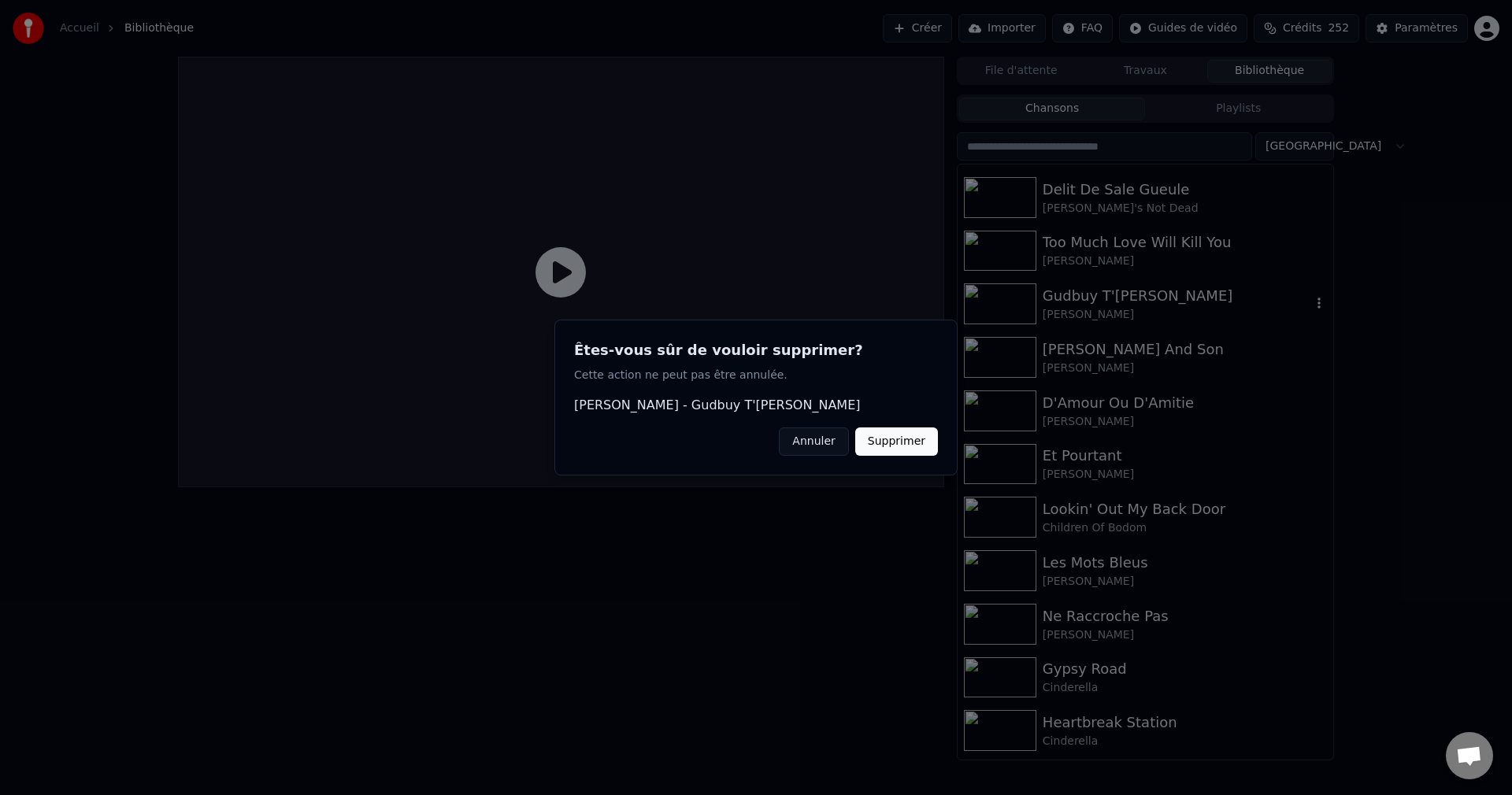
click at [913, 438] on button "Supprimer" at bounding box center [896, 441] width 83 height 28
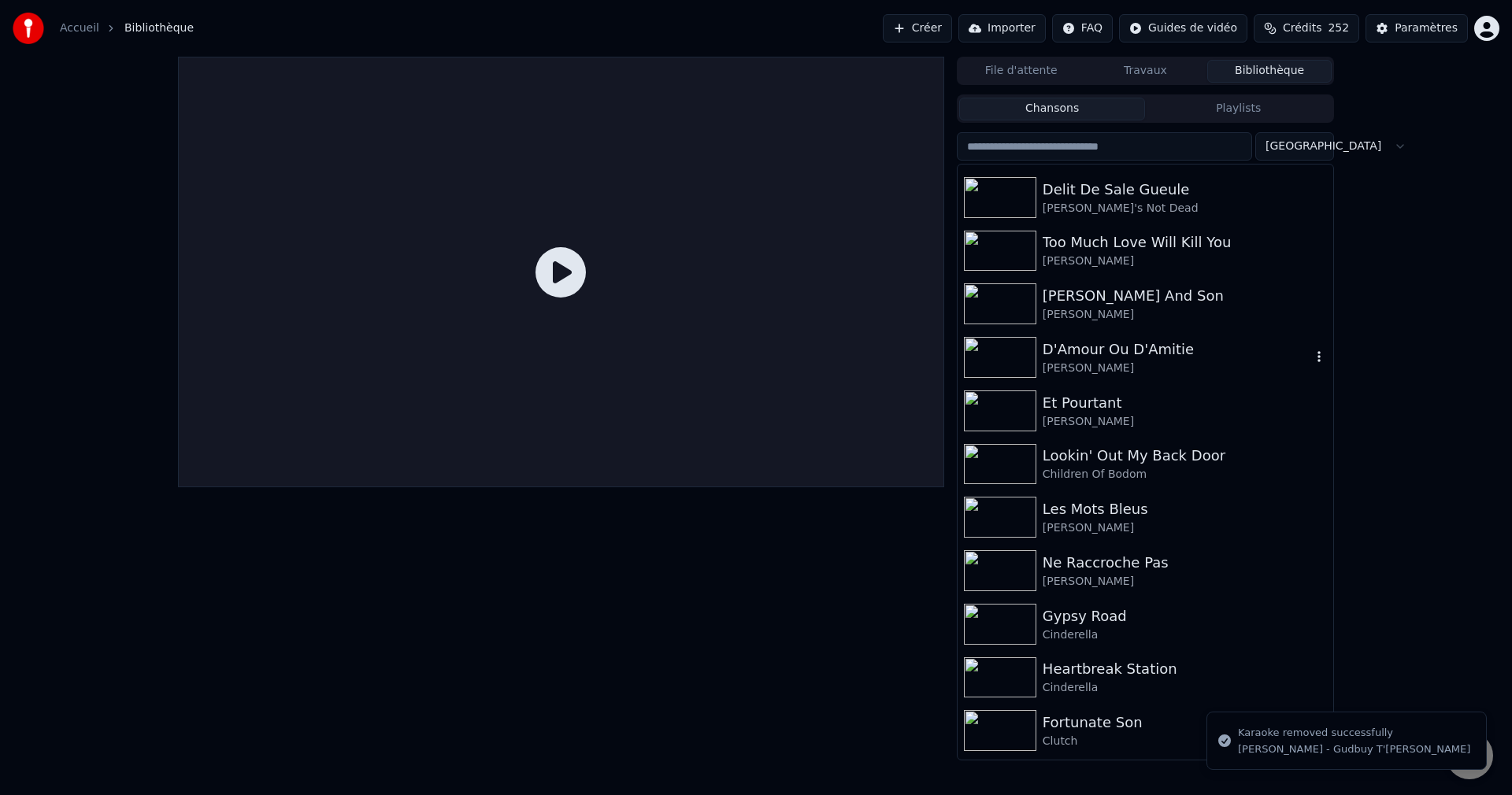
click at [1311, 358] on icon "button" at bounding box center [1319, 356] width 16 height 13
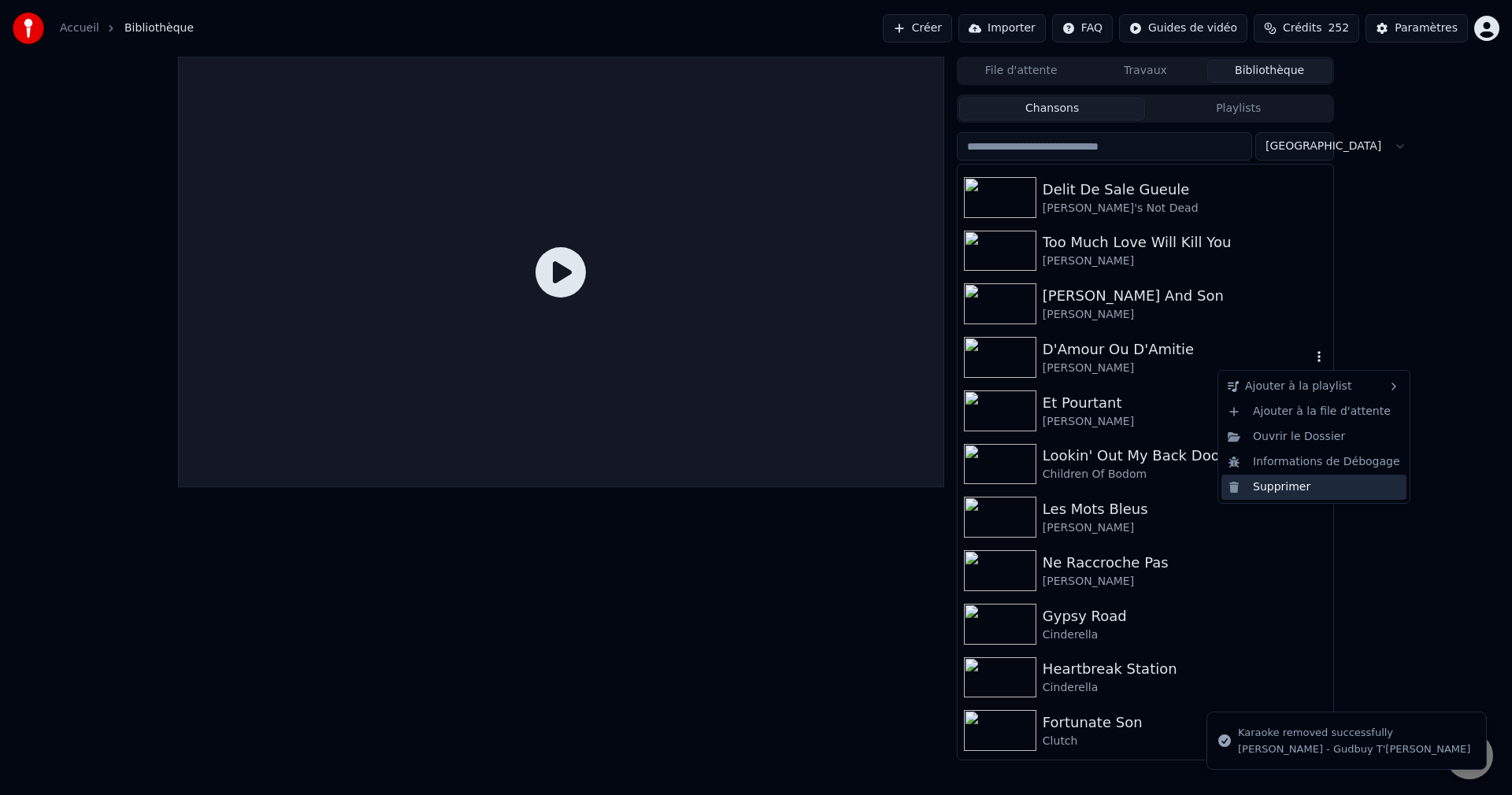
click at [1252, 490] on div "Supprimer" at bounding box center [1314, 486] width 185 height 25
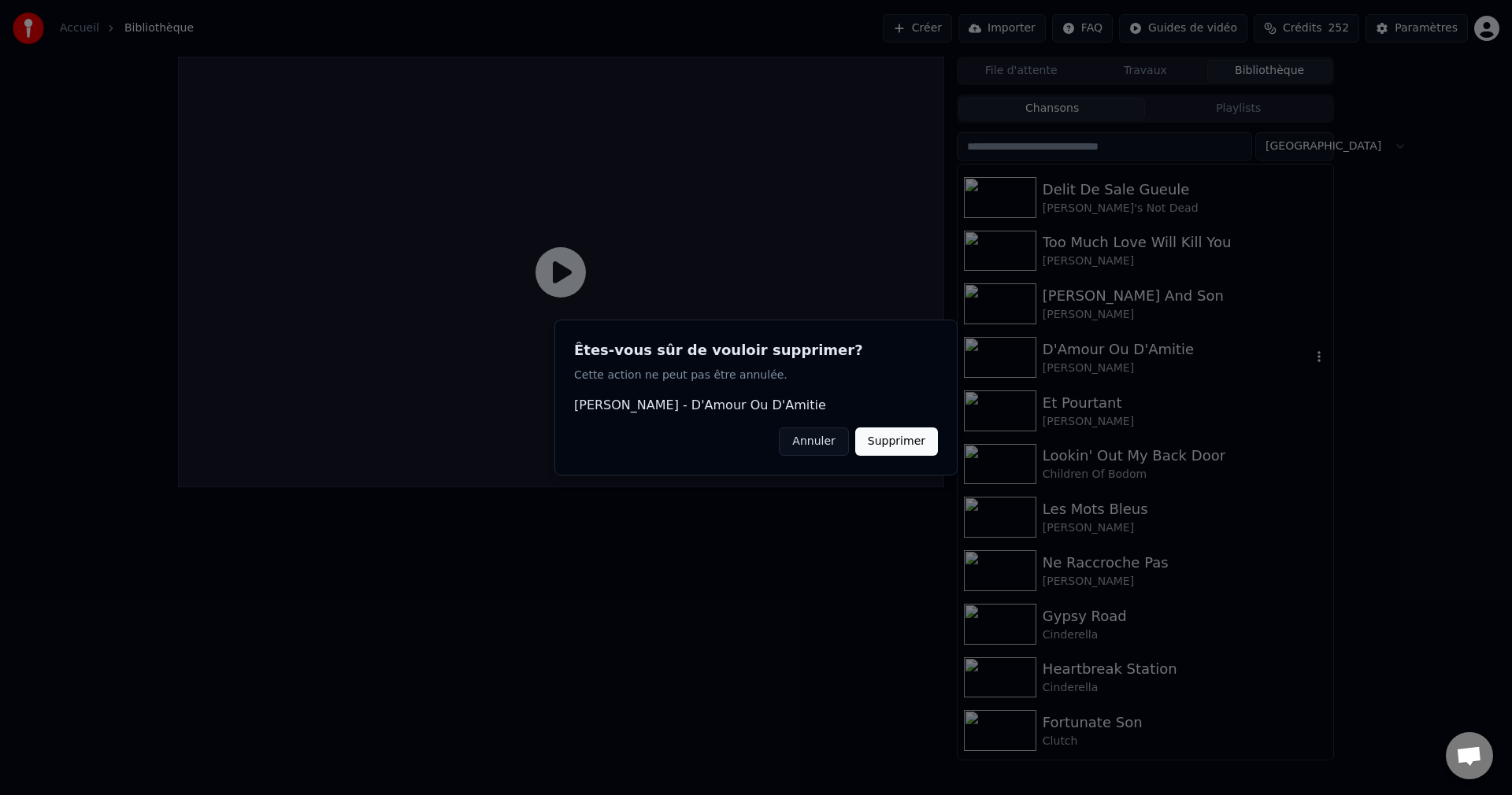
click at [895, 437] on button "Supprimer" at bounding box center [896, 441] width 83 height 28
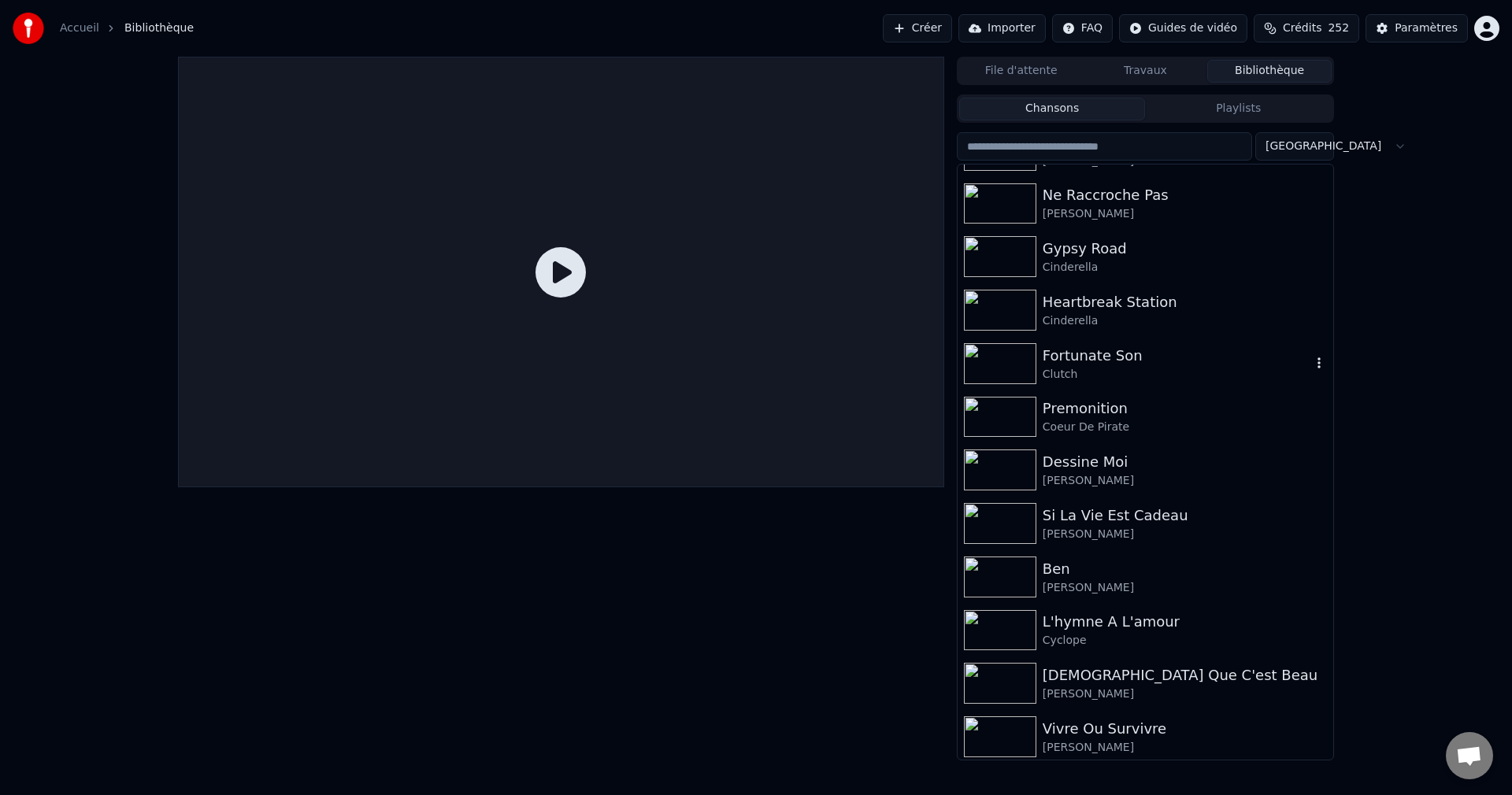
scroll to position [2046, 0]
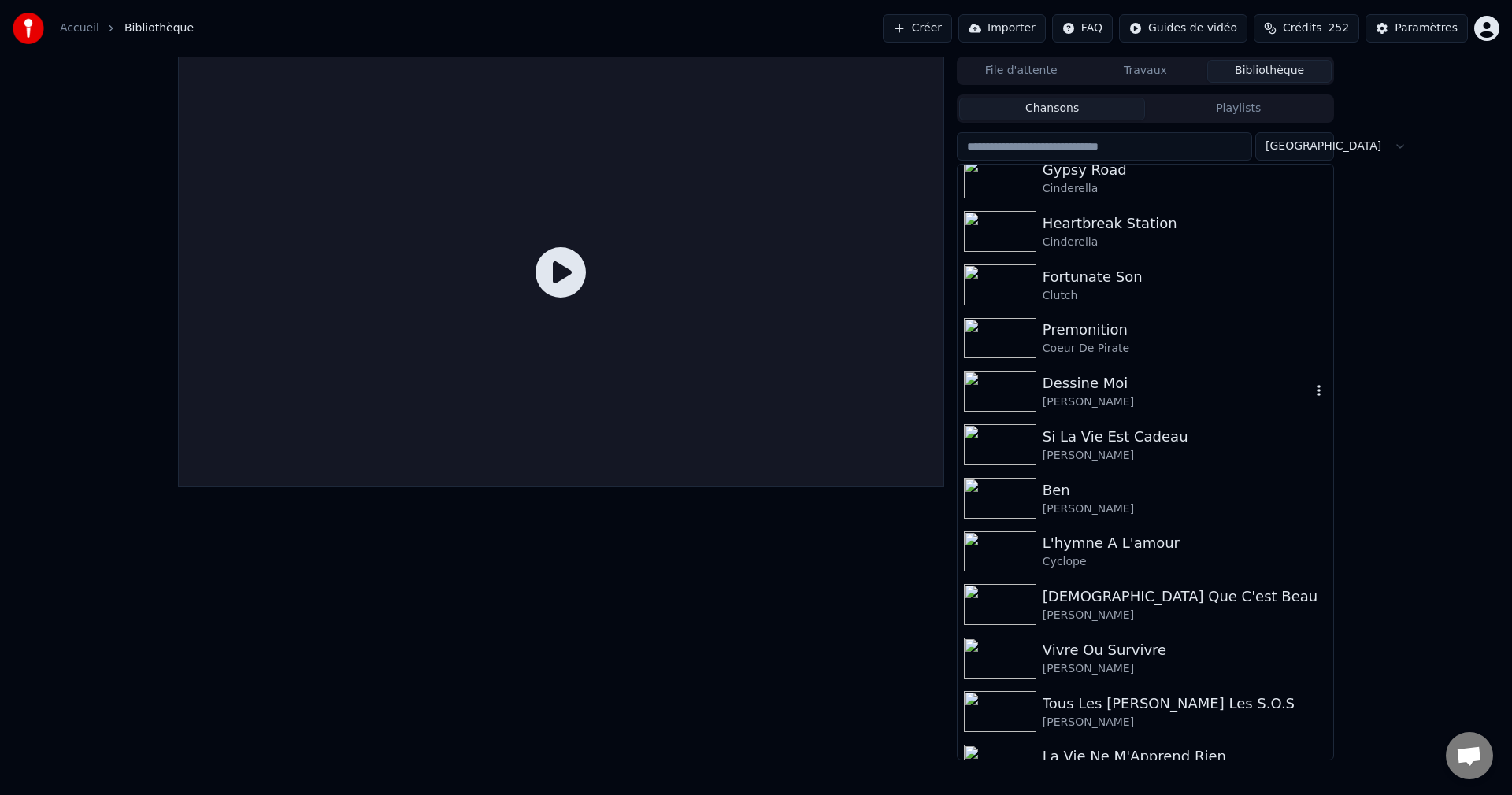
click at [1317, 394] on icon "button" at bounding box center [1319, 390] width 3 height 11
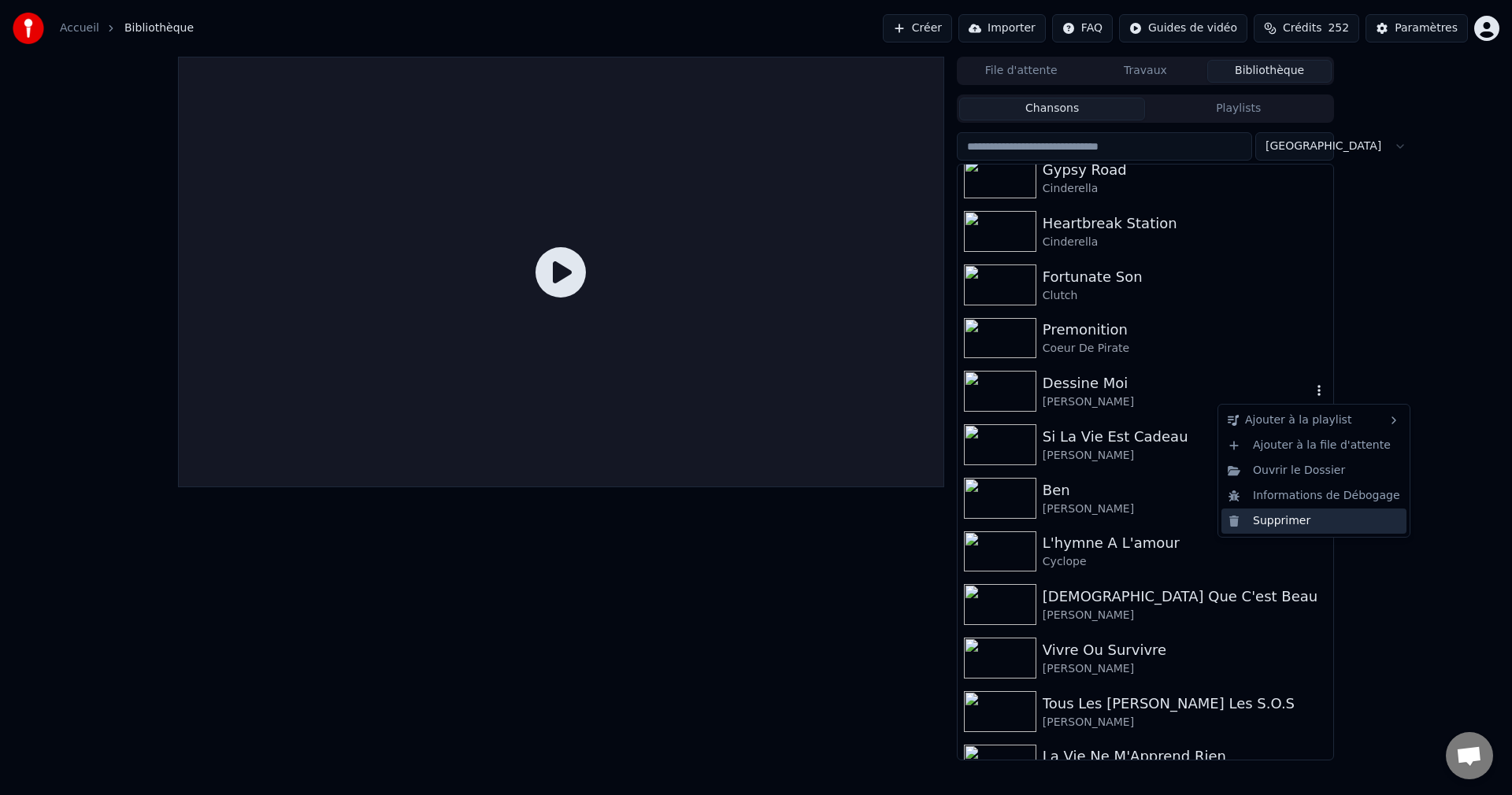
click at [1278, 517] on div "Supprimer" at bounding box center [1314, 521] width 185 height 25
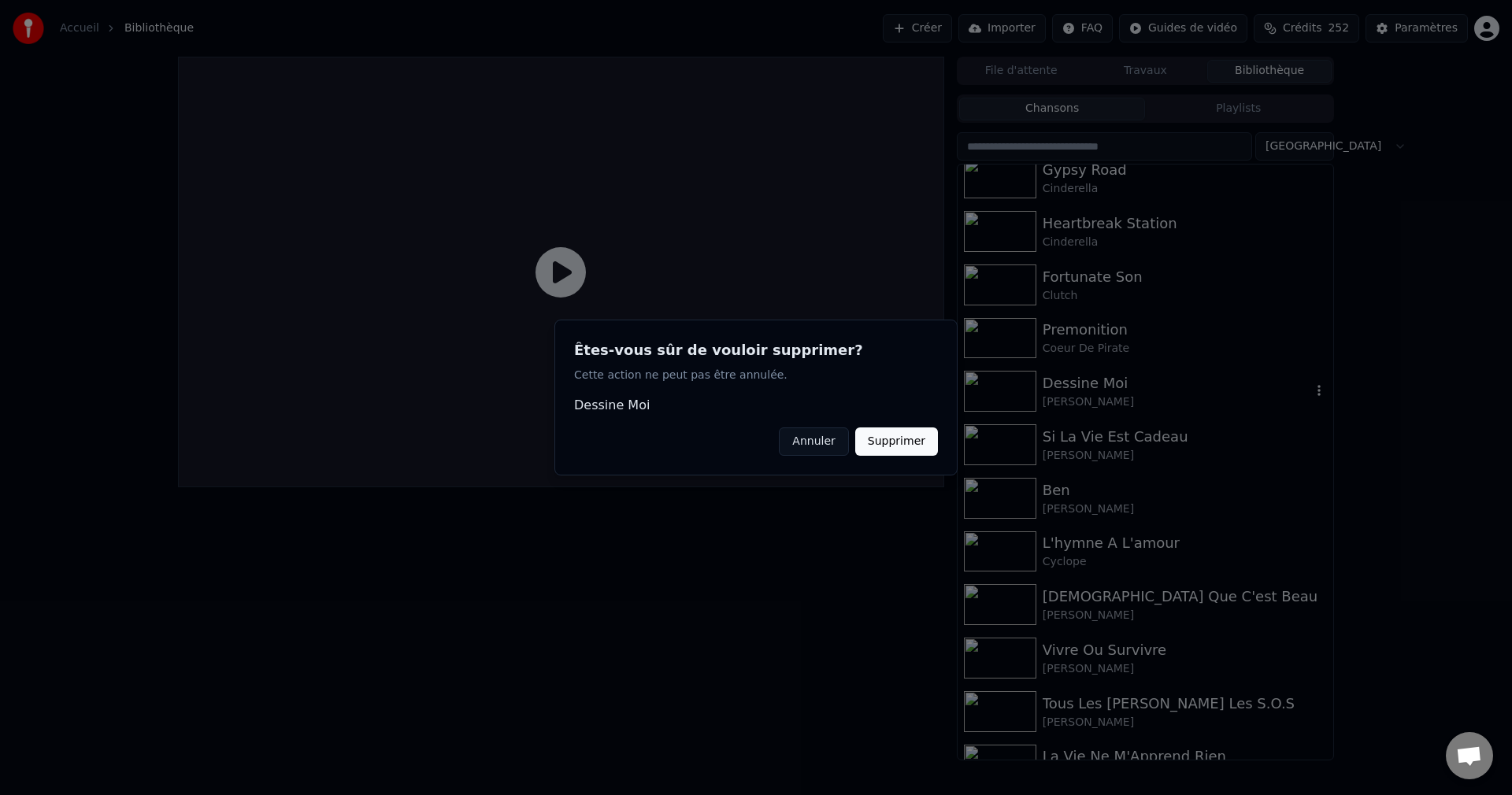
click at [912, 435] on button "Supprimer" at bounding box center [896, 441] width 83 height 28
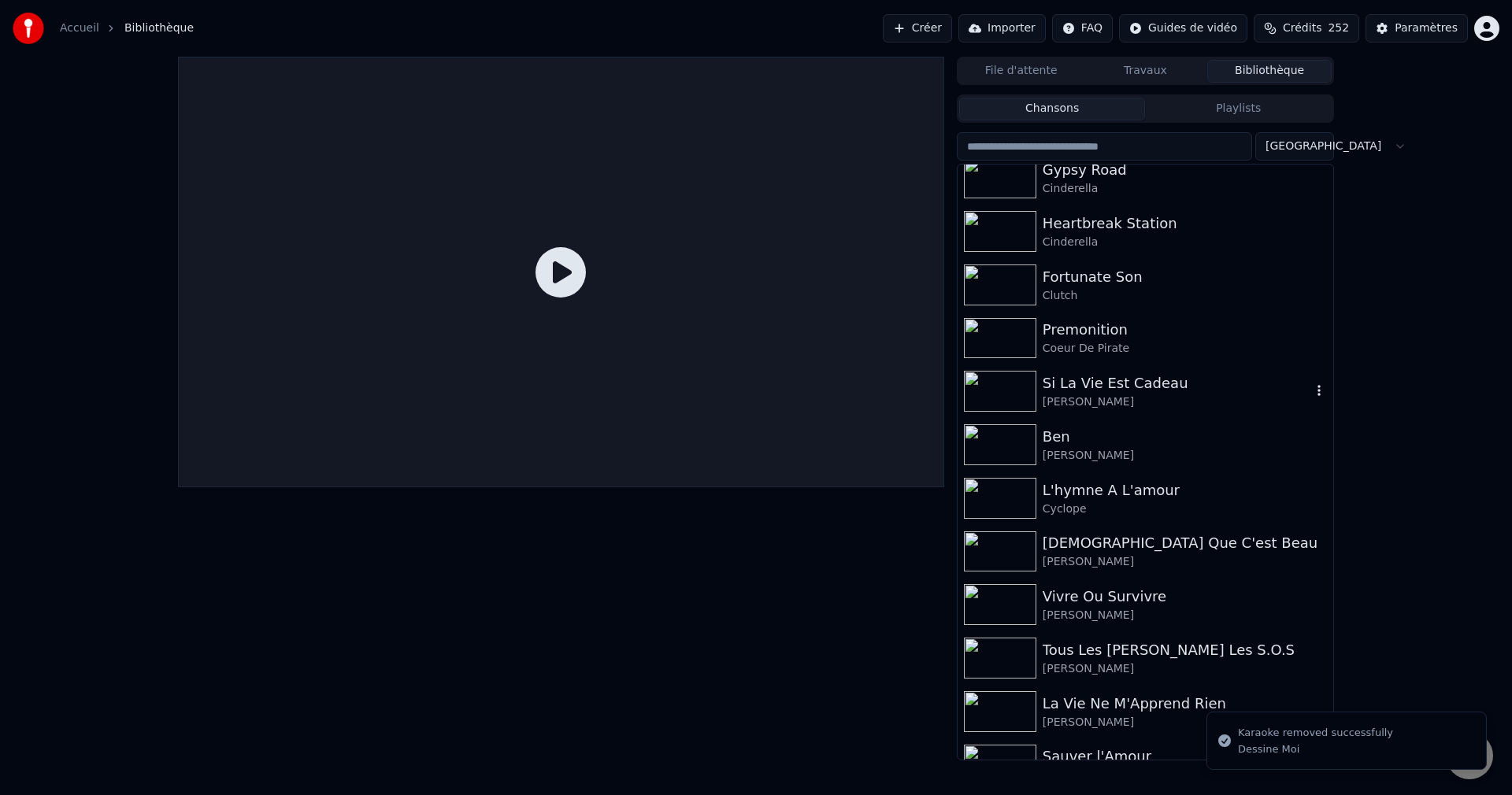
click at [1317, 392] on icon "button" at bounding box center [1319, 390] width 3 height 11
click at [1317, 389] on icon "button" at bounding box center [1319, 390] width 3 height 11
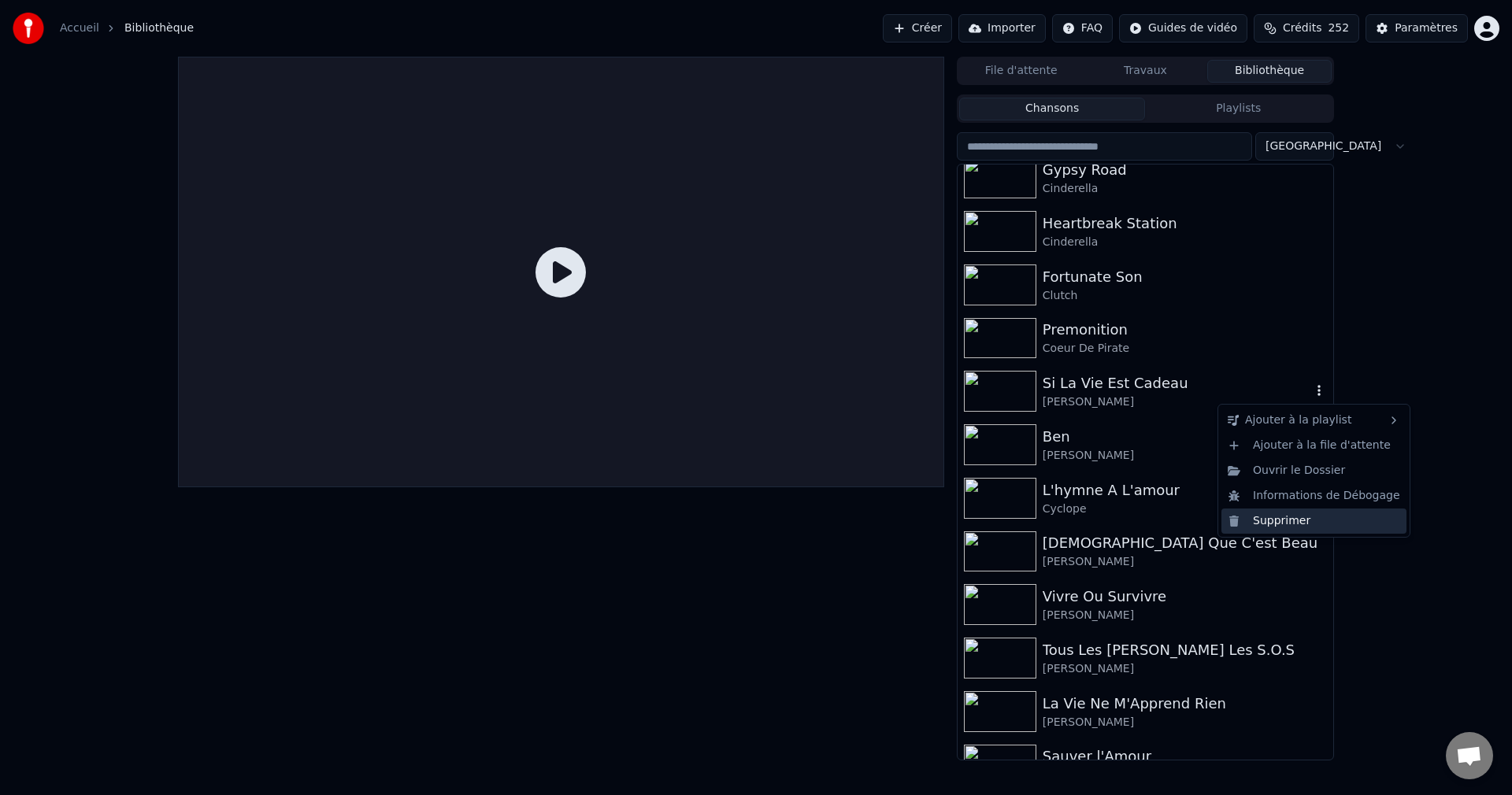
click at [1269, 516] on div "Supprimer" at bounding box center [1314, 521] width 185 height 25
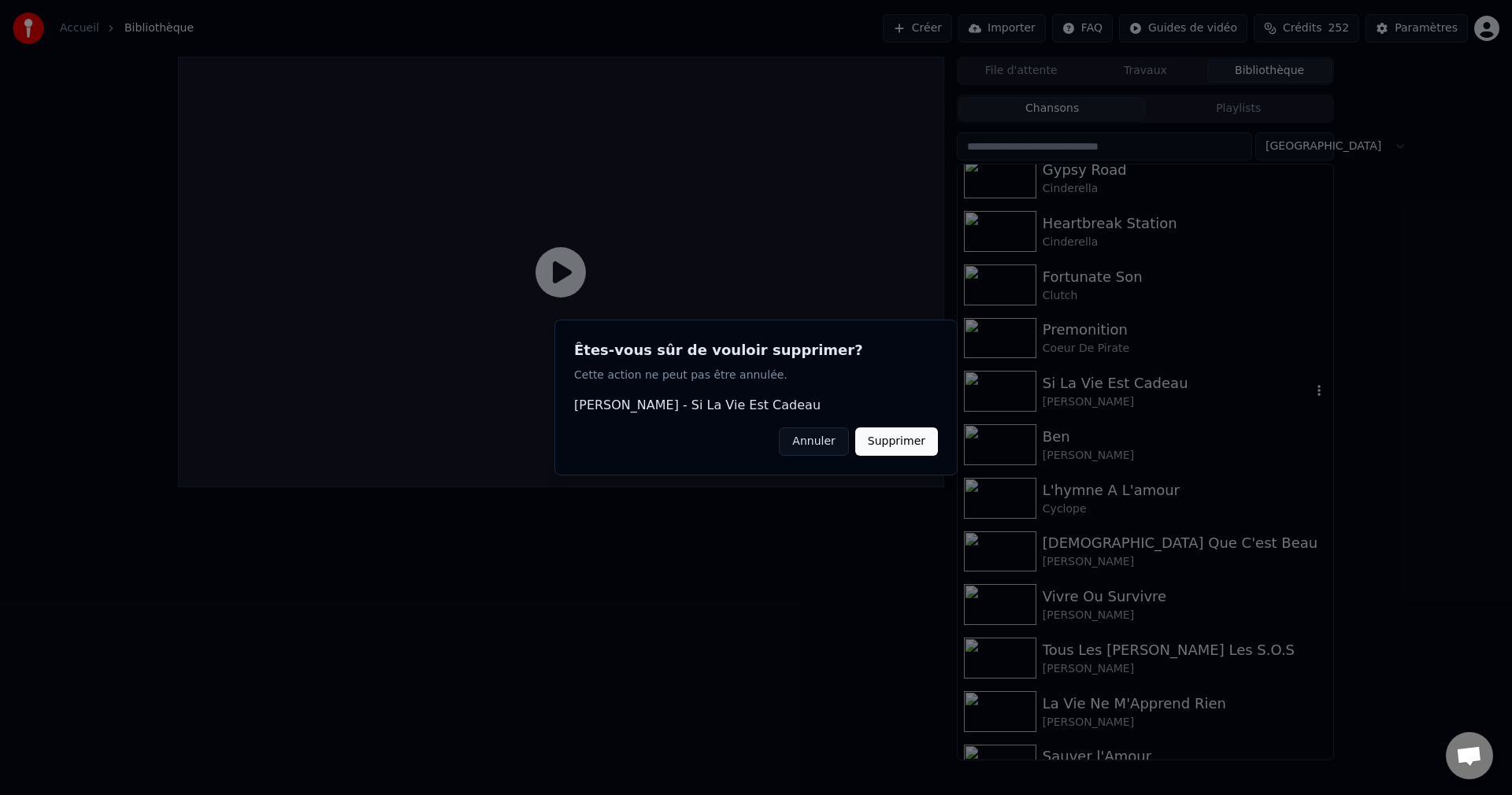
click at [898, 439] on button "Supprimer" at bounding box center [896, 441] width 83 height 28
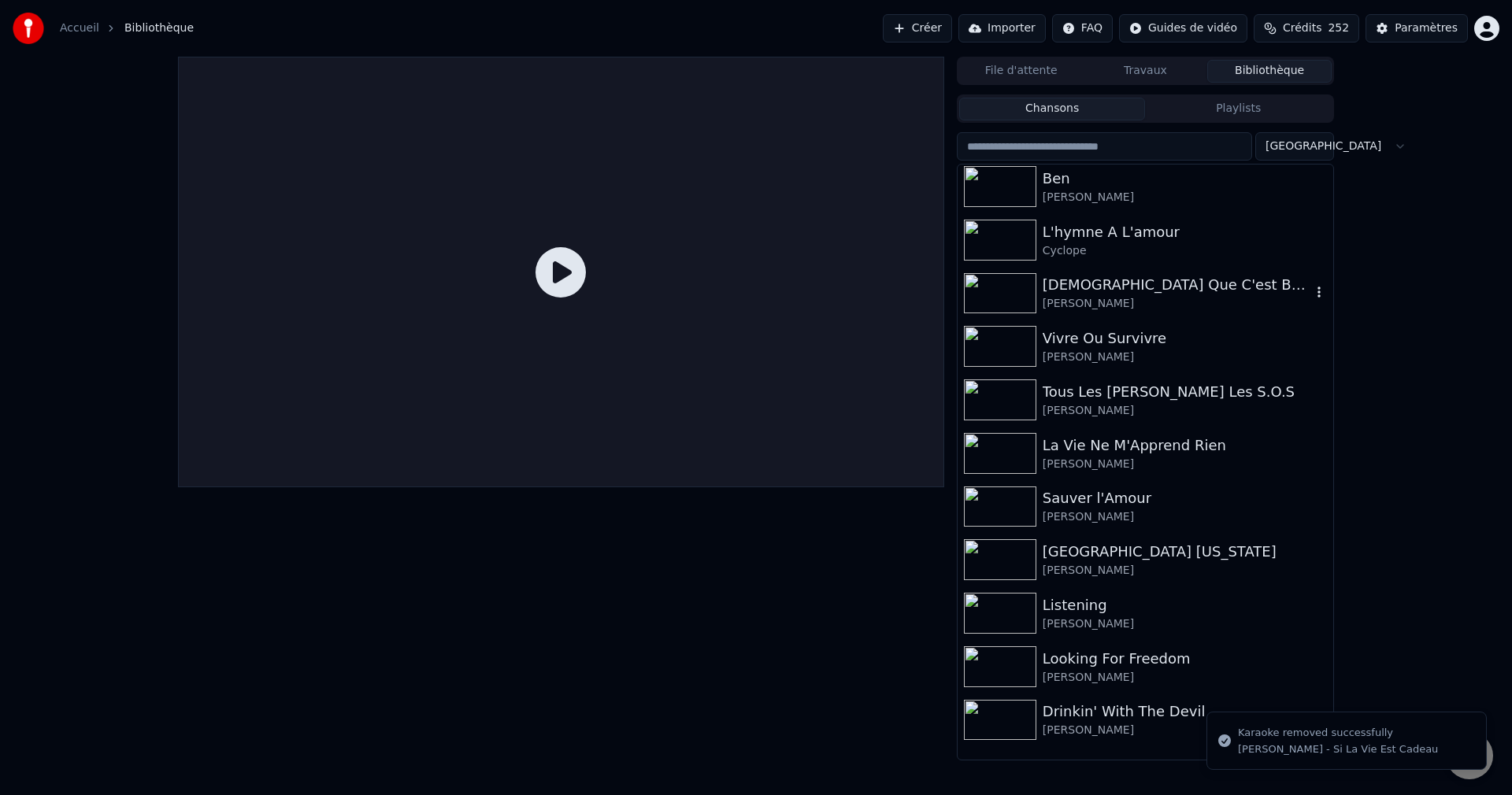
scroll to position [2282, 0]
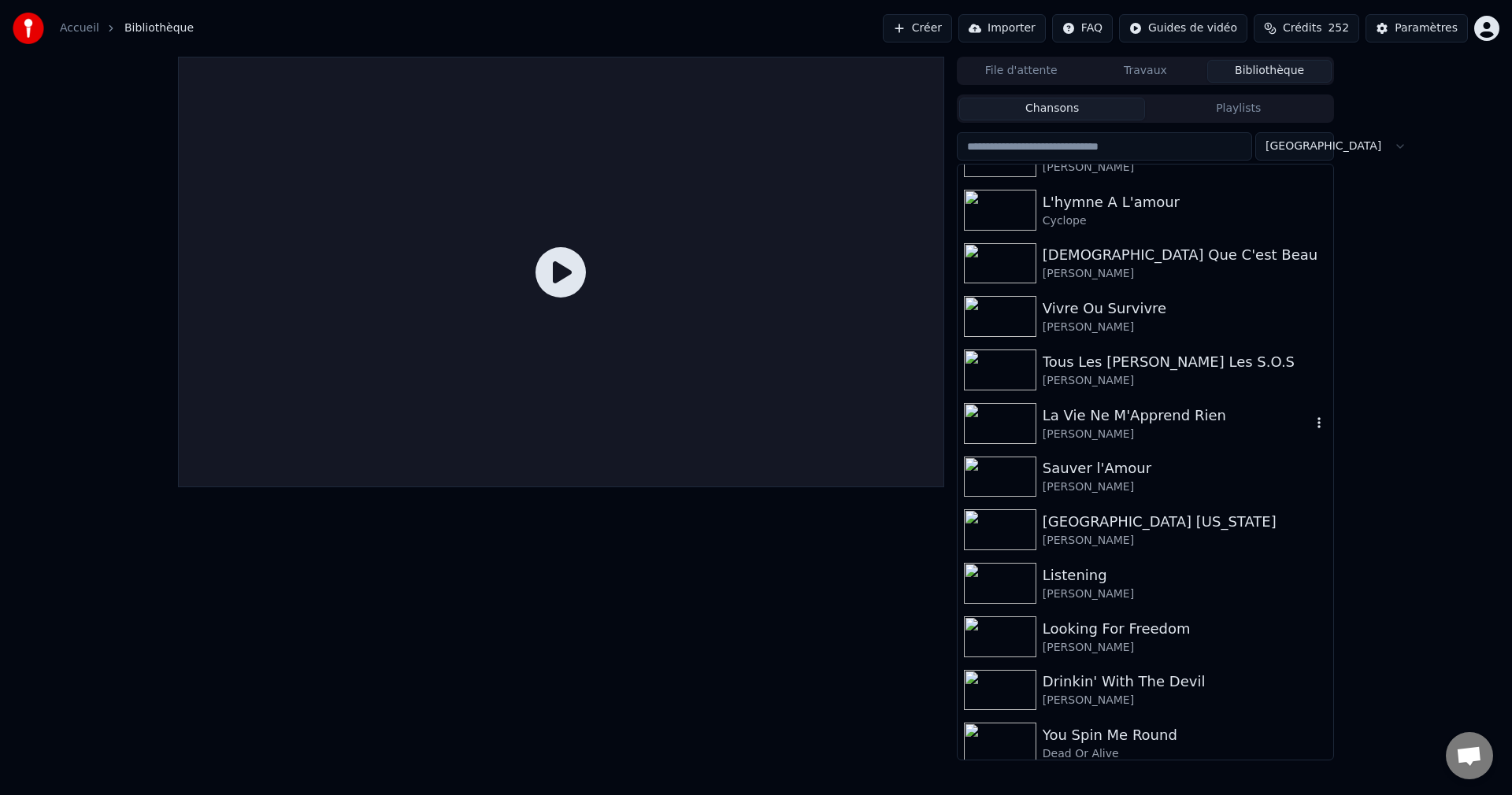
click at [1311, 424] on icon "button" at bounding box center [1319, 423] width 16 height 13
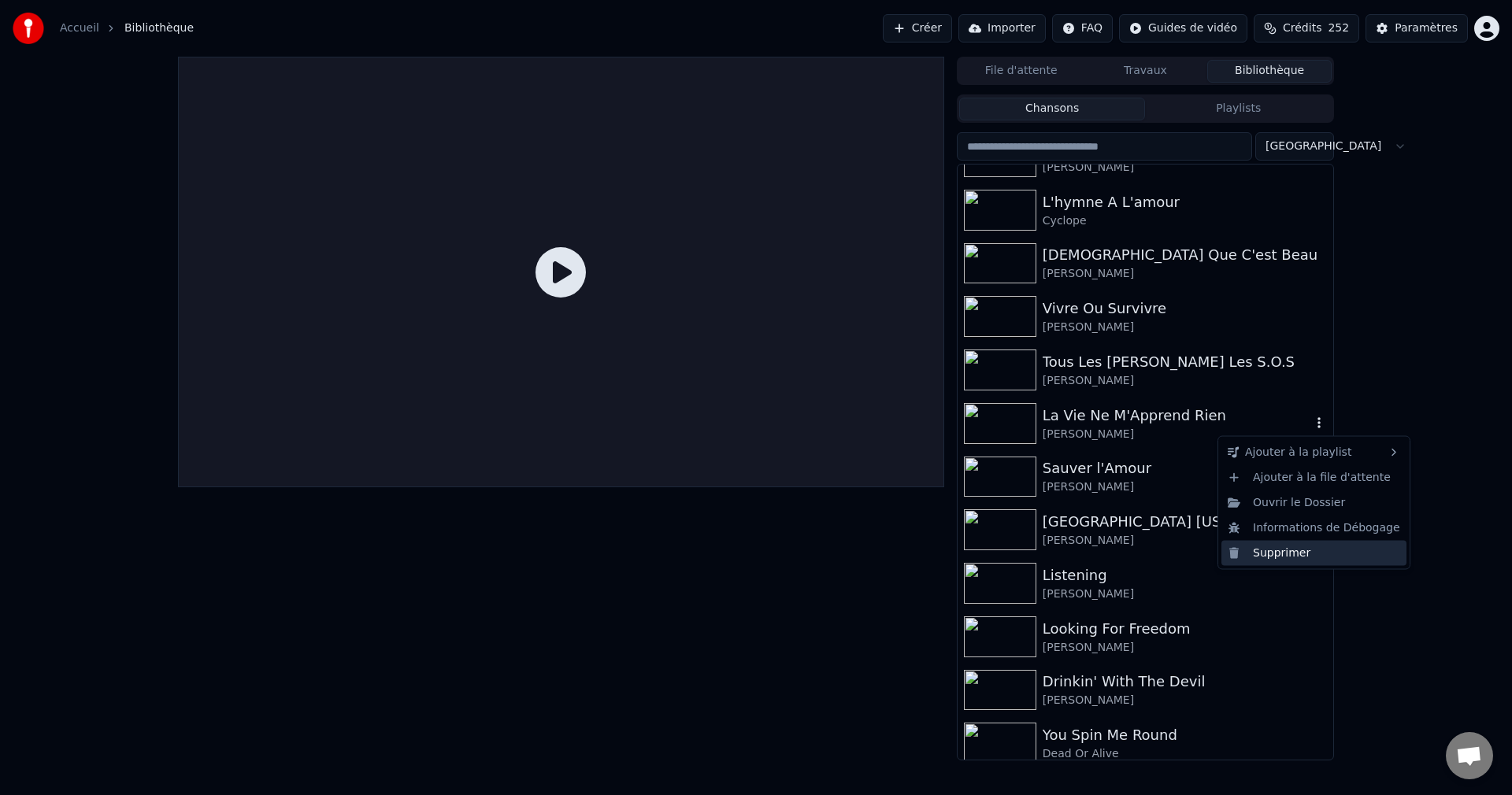
click at [1288, 548] on div "Supprimer" at bounding box center [1314, 552] width 185 height 25
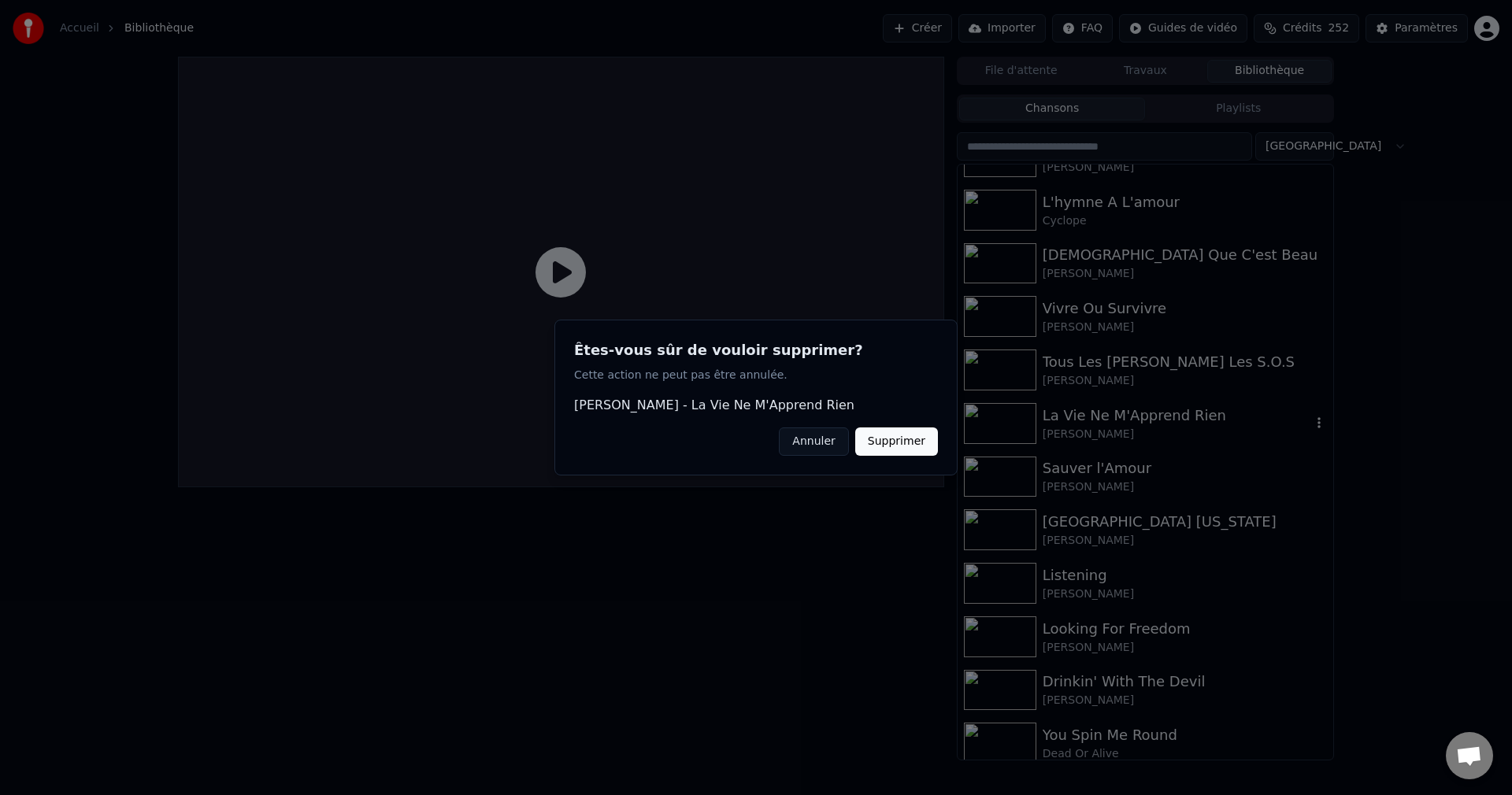
click at [910, 443] on button "Supprimer" at bounding box center [896, 441] width 83 height 28
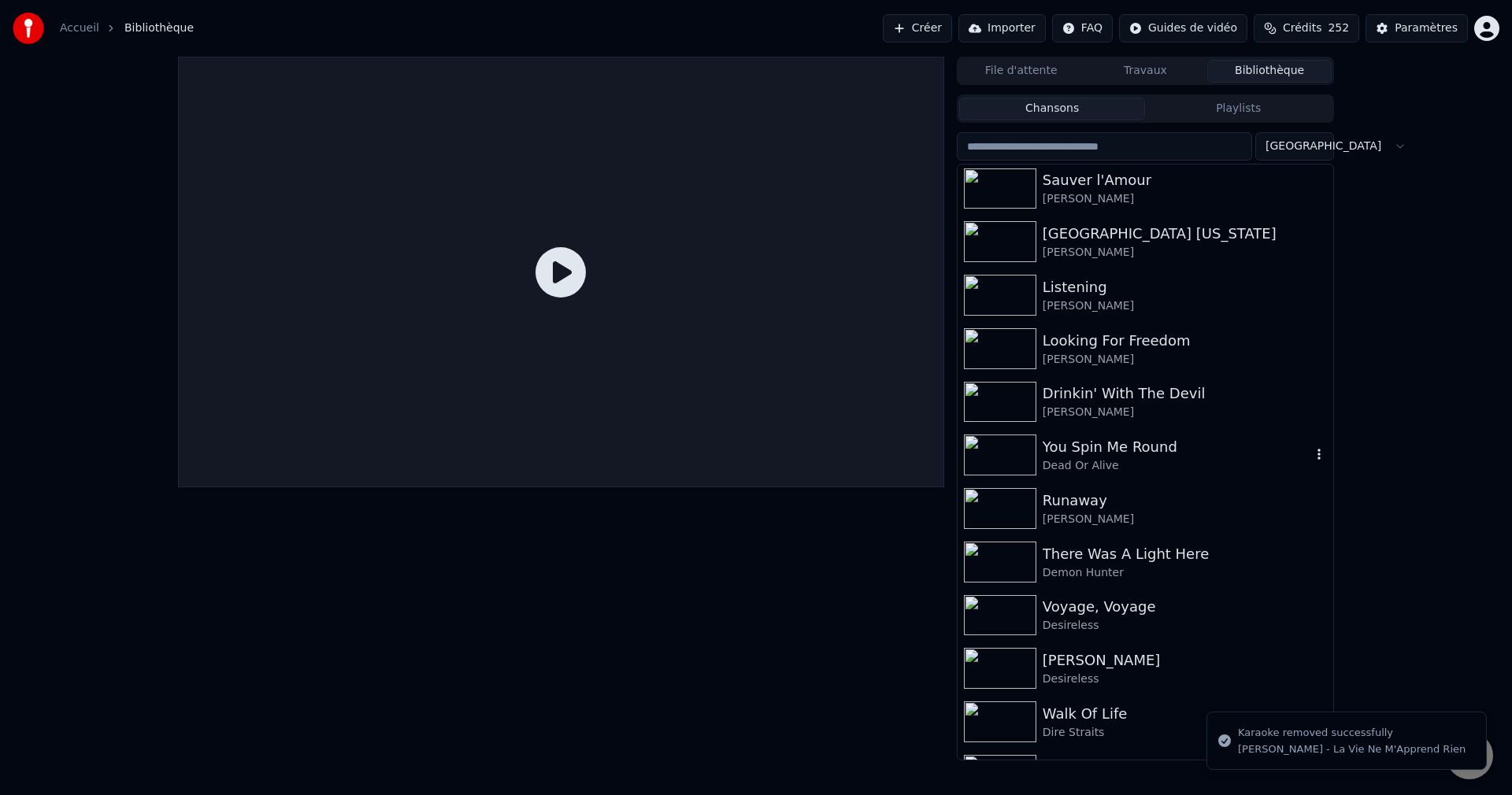
scroll to position [2519, 0]
click at [1311, 404] on icon "button" at bounding box center [1319, 399] width 16 height 13
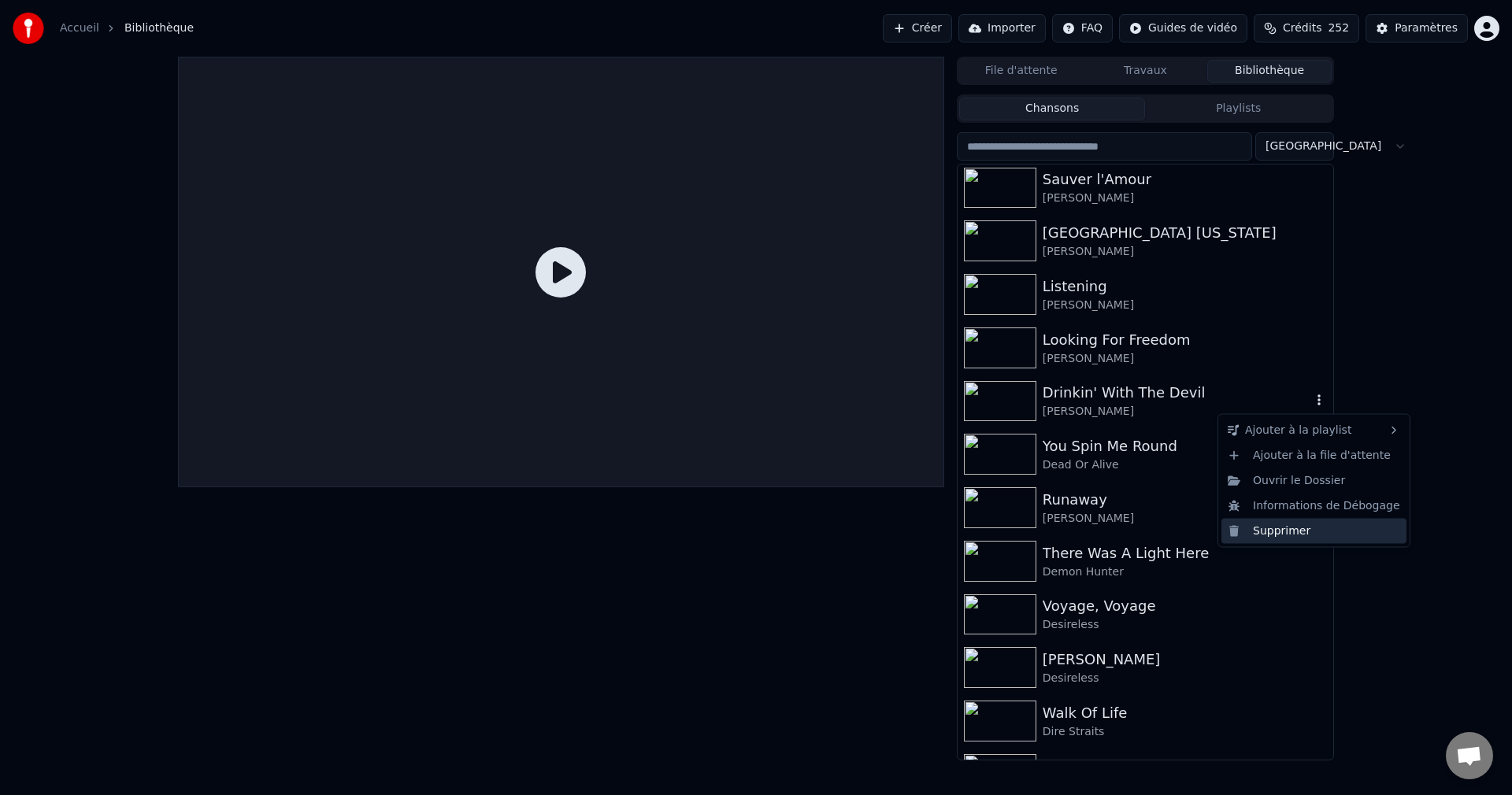
click at [1279, 526] on div "Supprimer" at bounding box center [1314, 530] width 185 height 25
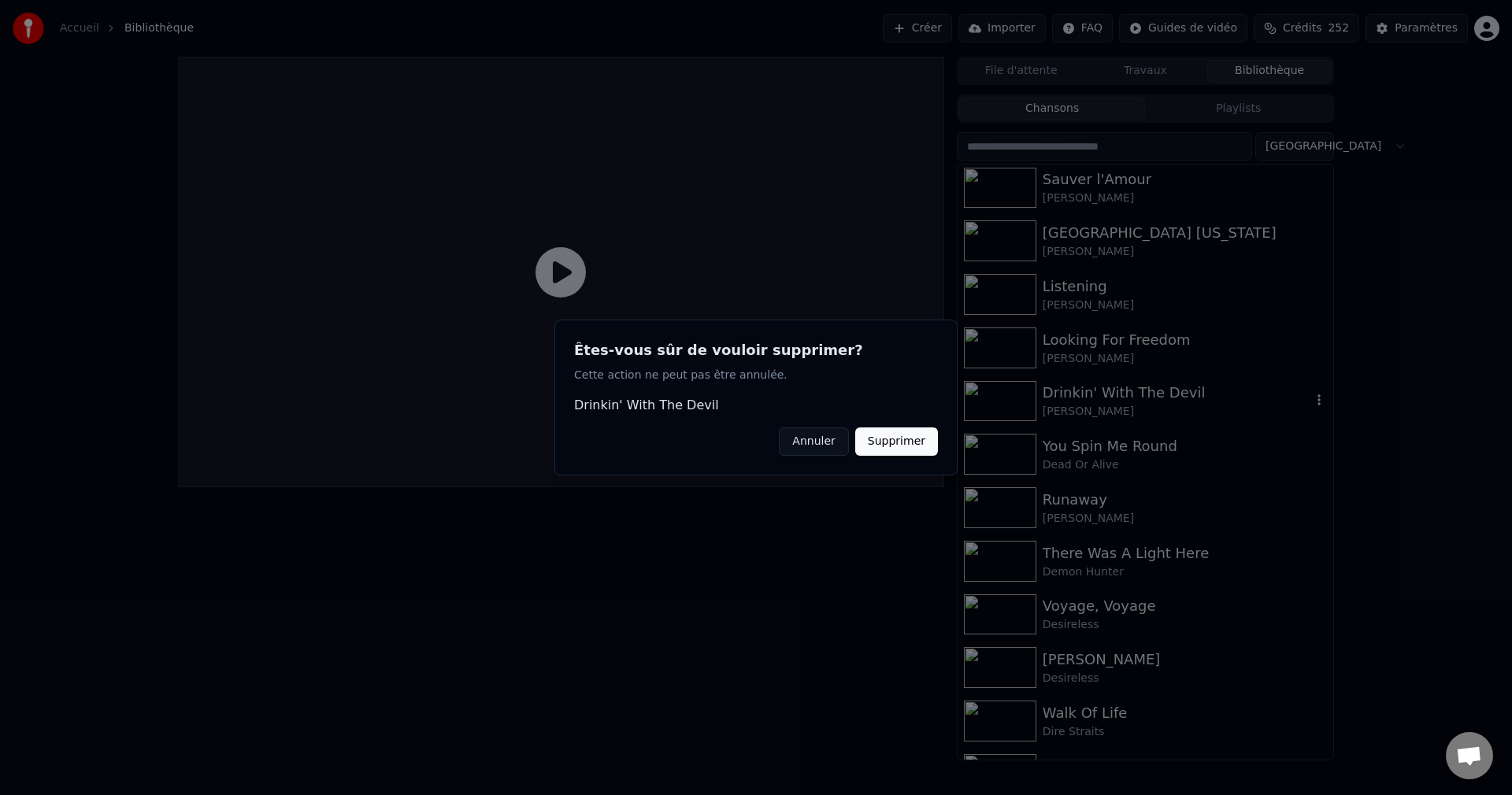
click at [914, 441] on button "Supprimer" at bounding box center [896, 441] width 83 height 28
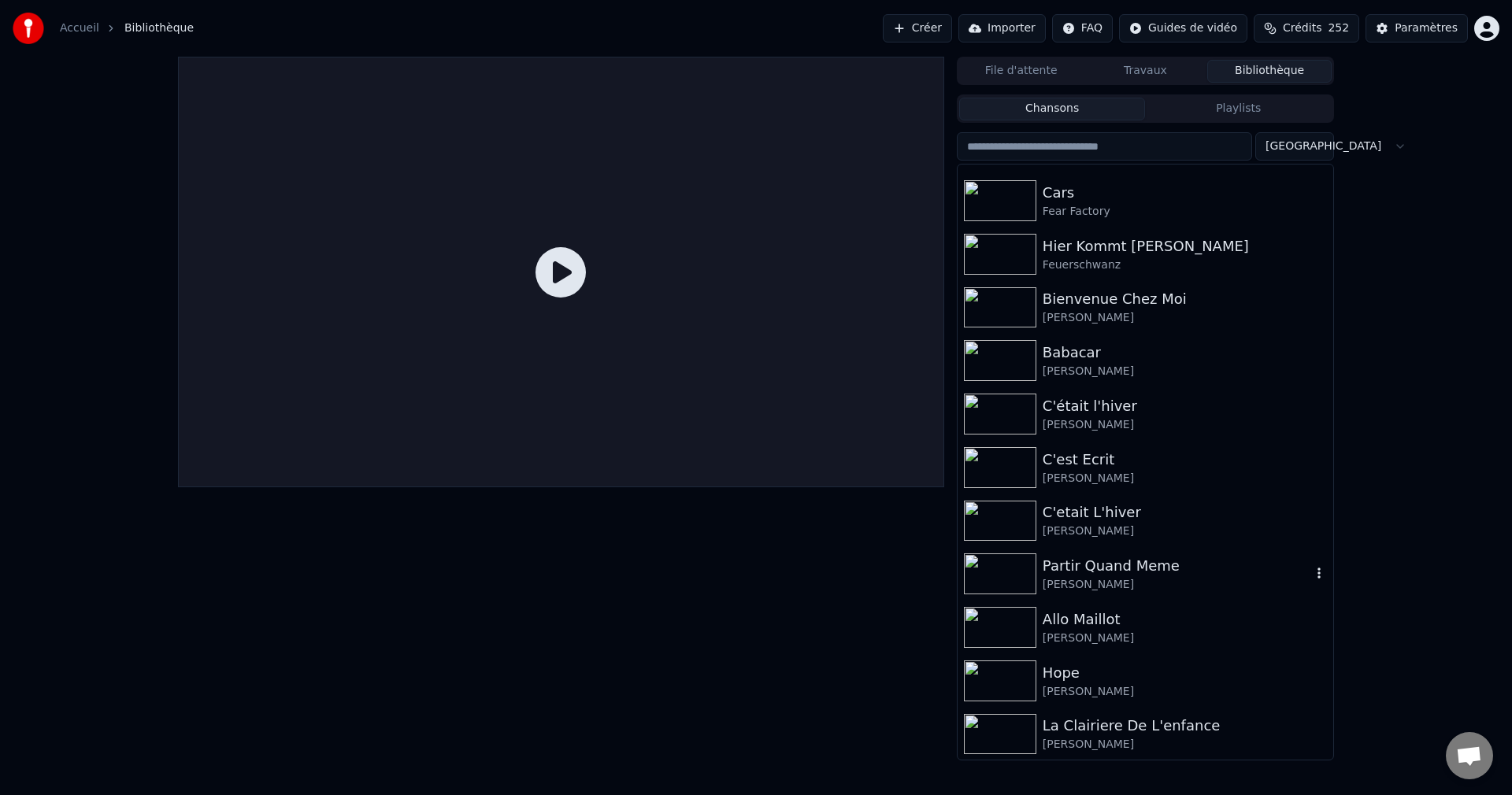
scroll to position [3621, 0]
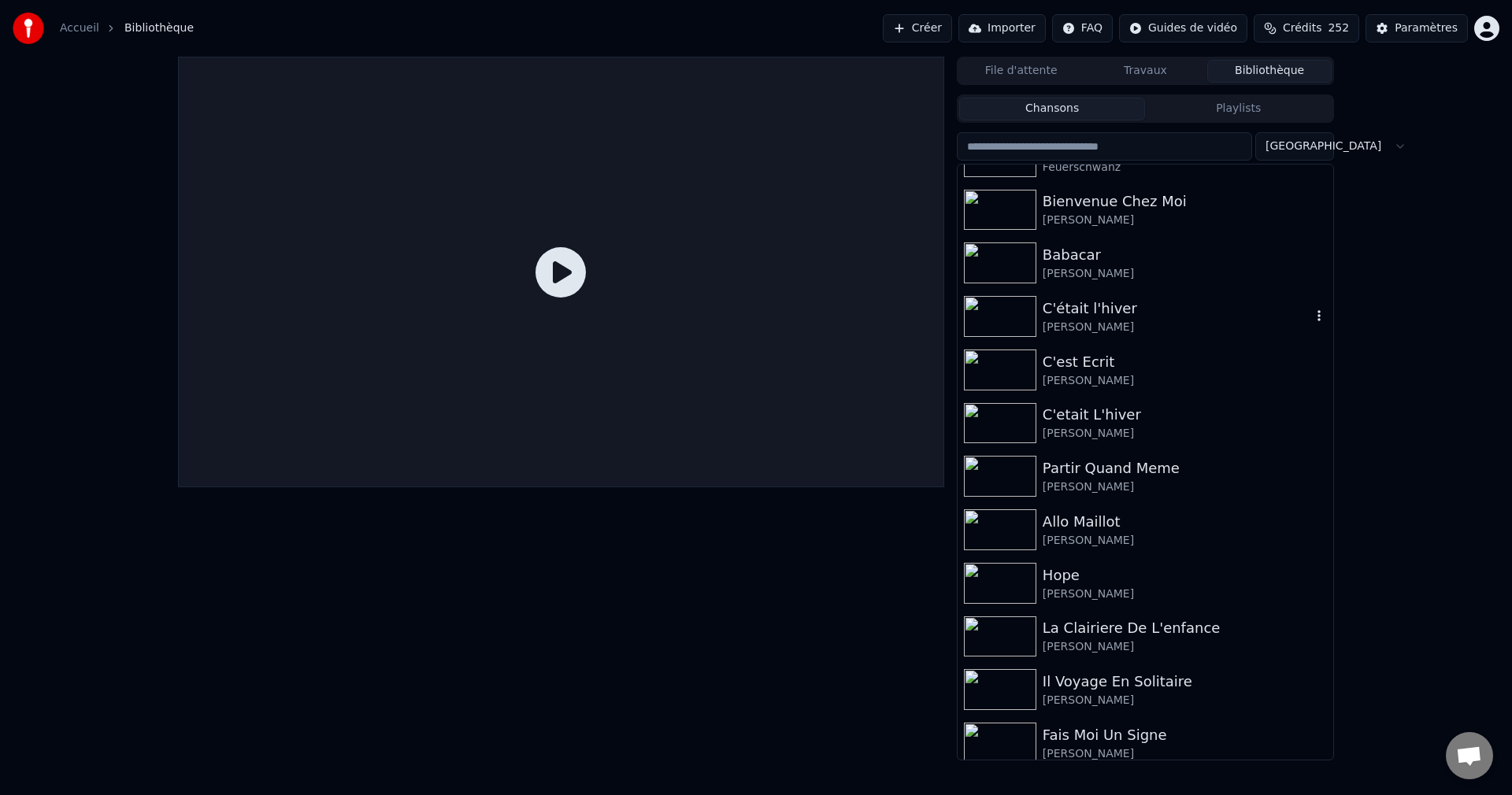
click at [1317, 312] on icon "button" at bounding box center [1319, 316] width 3 height 11
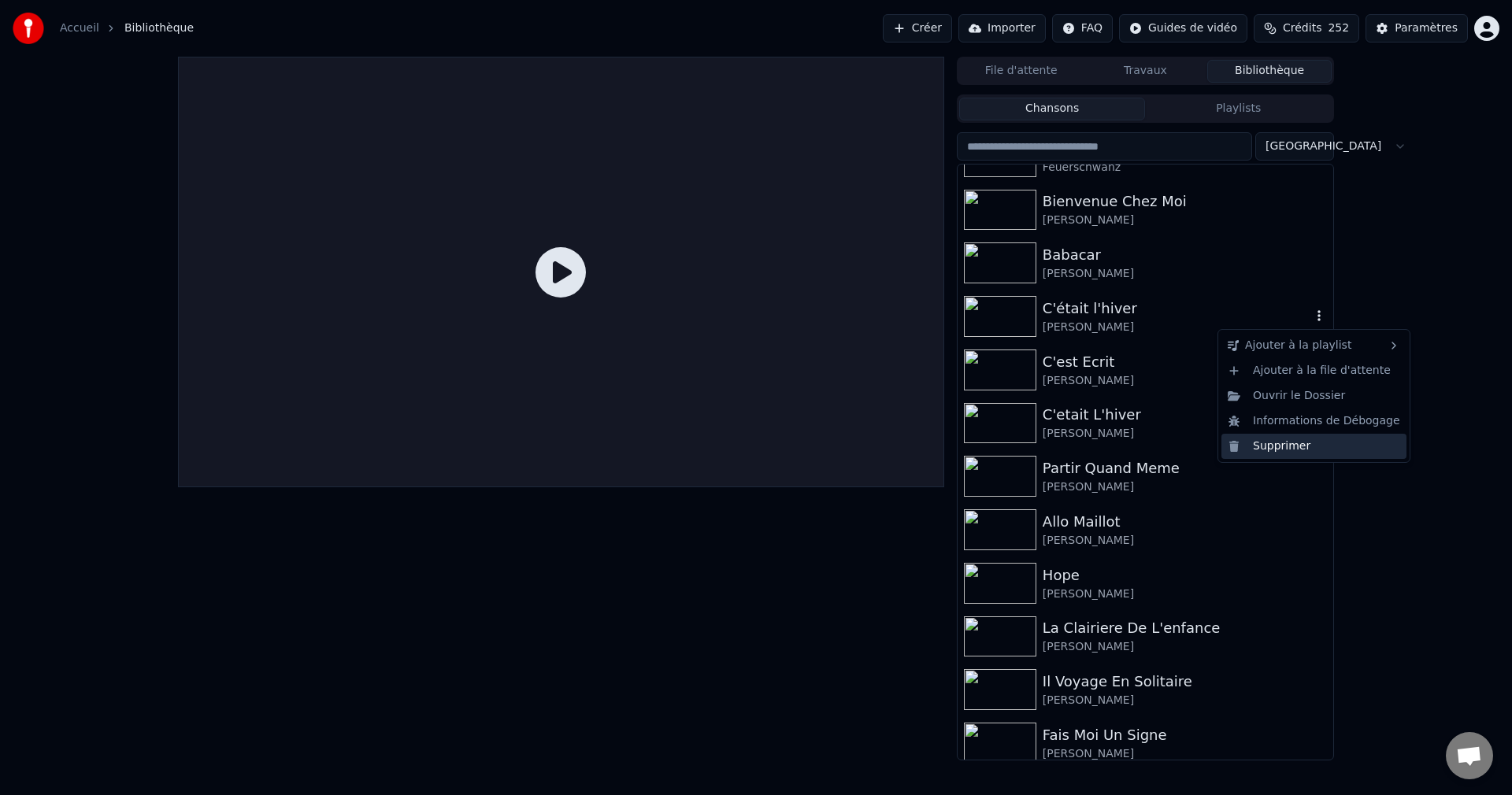
click at [1289, 443] on div "Supprimer" at bounding box center [1314, 446] width 185 height 25
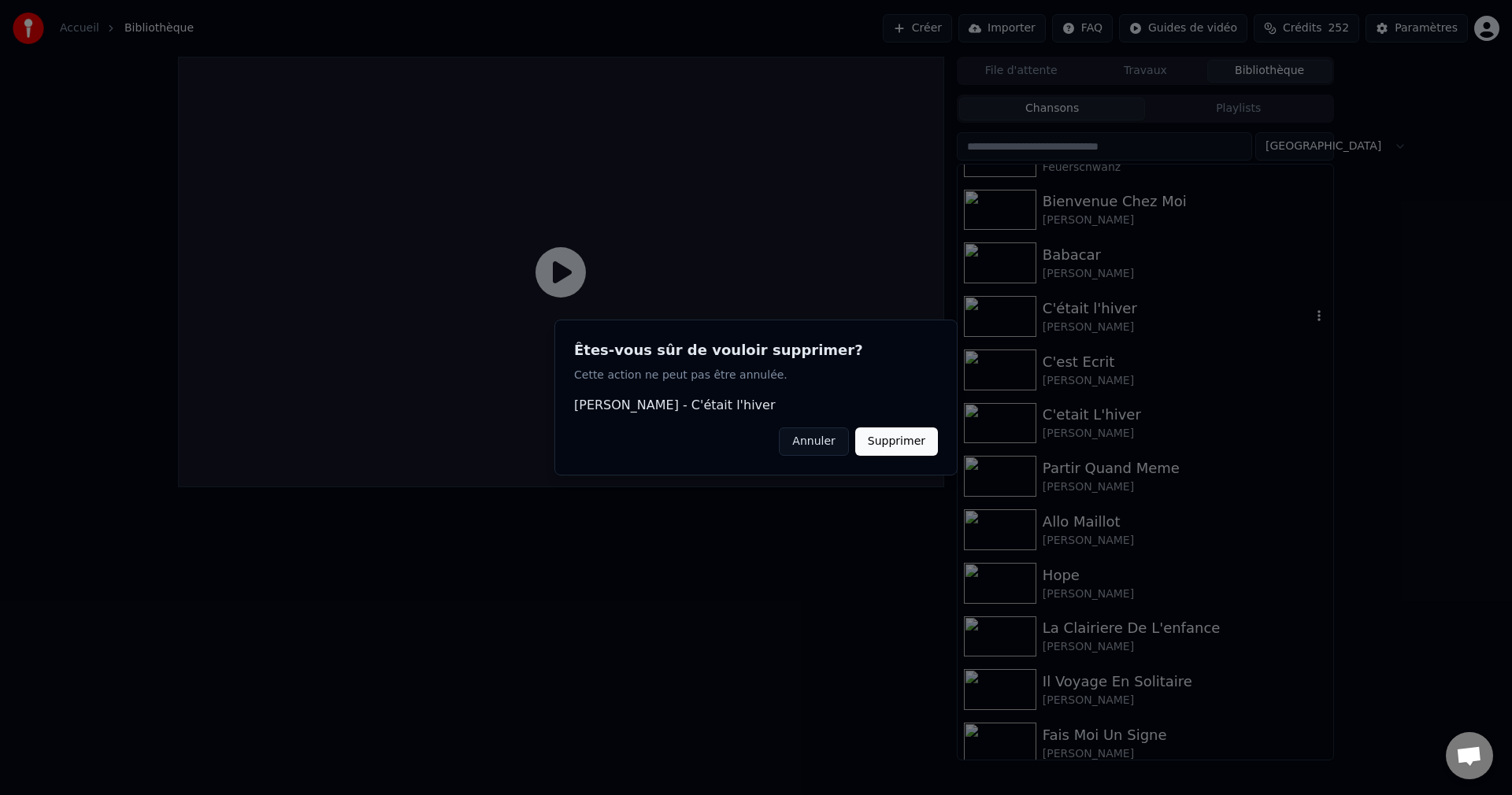
click at [913, 435] on button "Supprimer" at bounding box center [896, 441] width 83 height 28
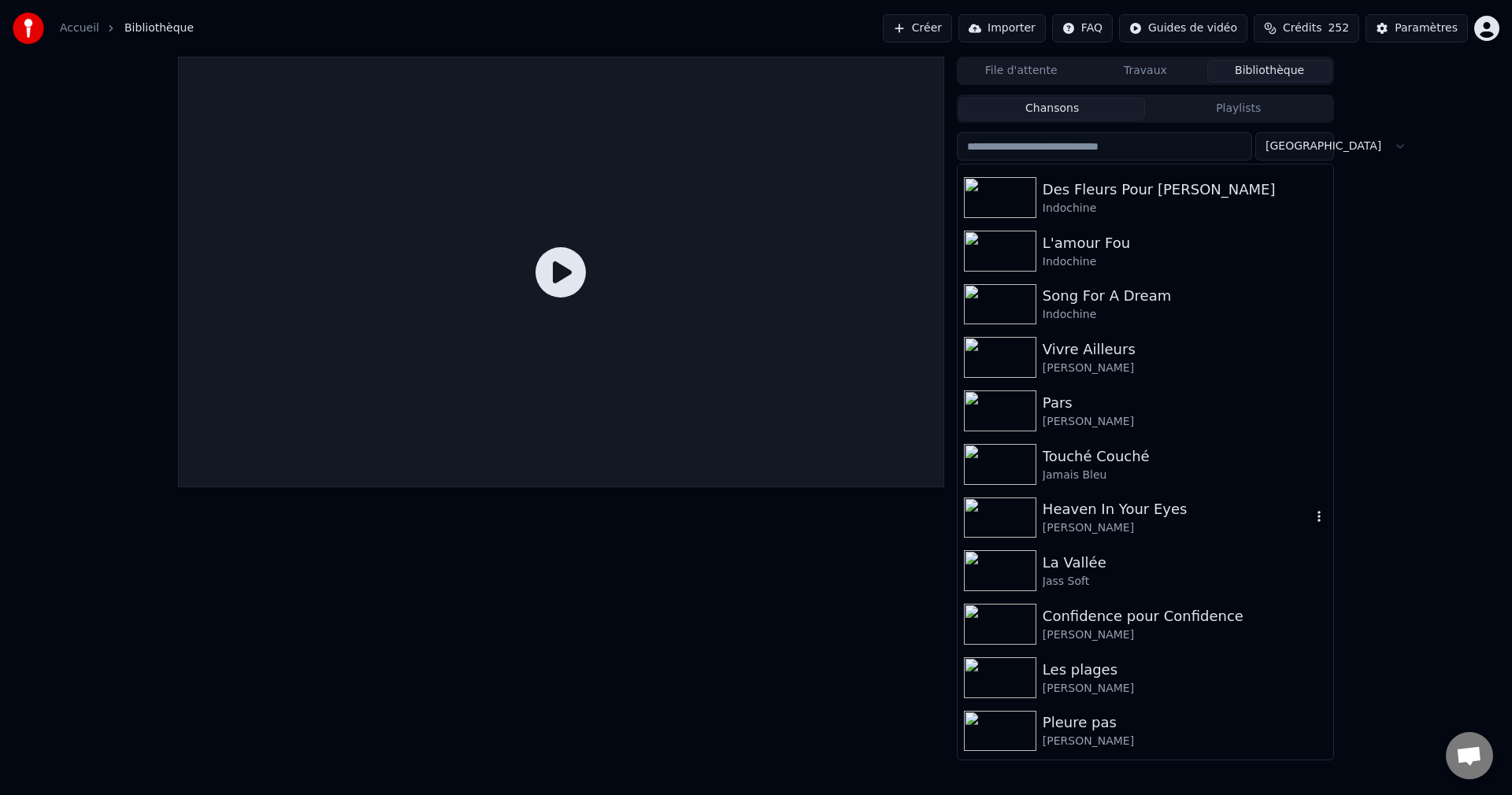
scroll to position [5116, 0]
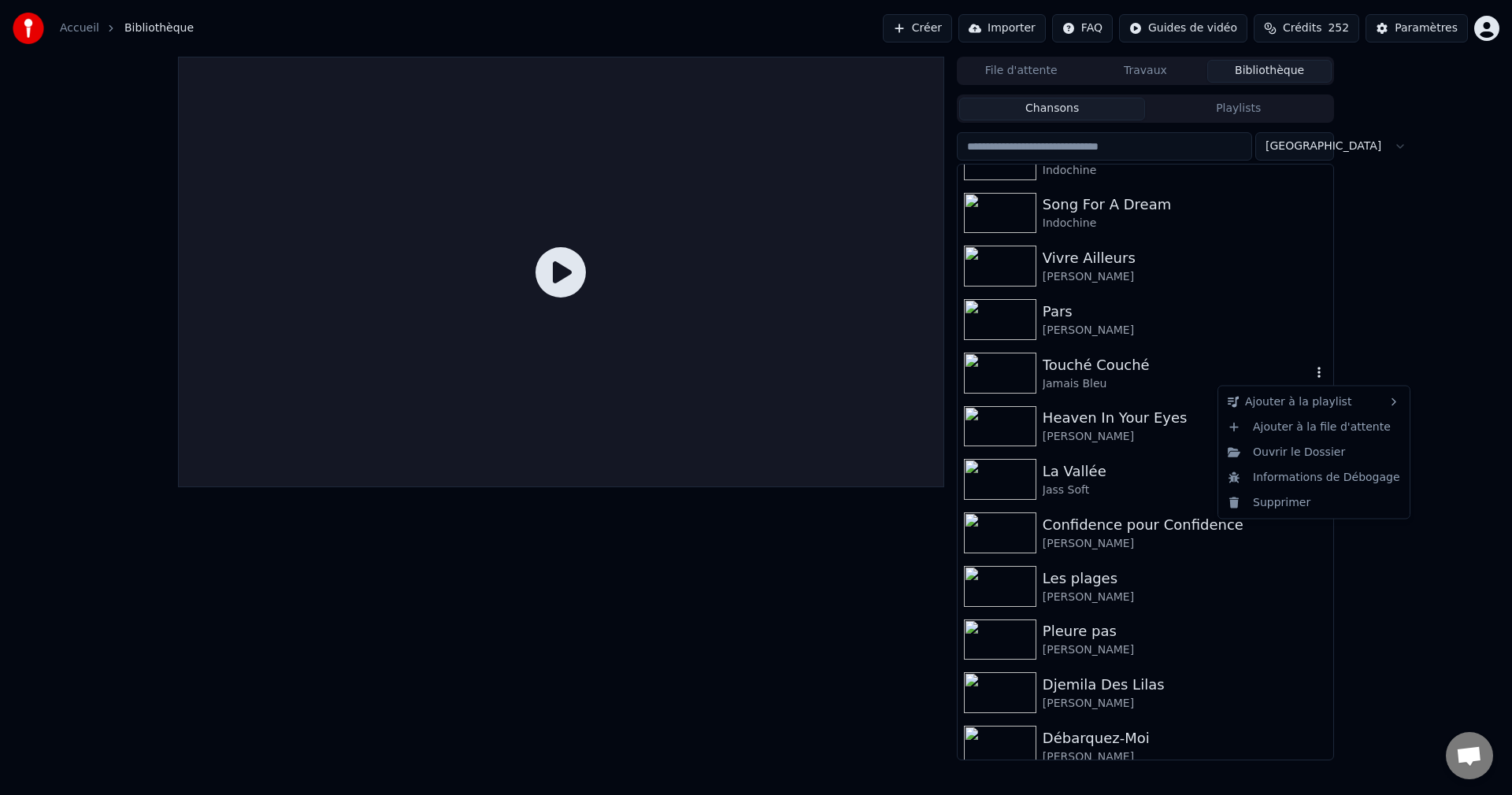
click at [1311, 373] on icon "button" at bounding box center [1319, 372] width 16 height 13
click at [1300, 506] on div "Supprimer" at bounding box center [1314, 502] width 185 height 25
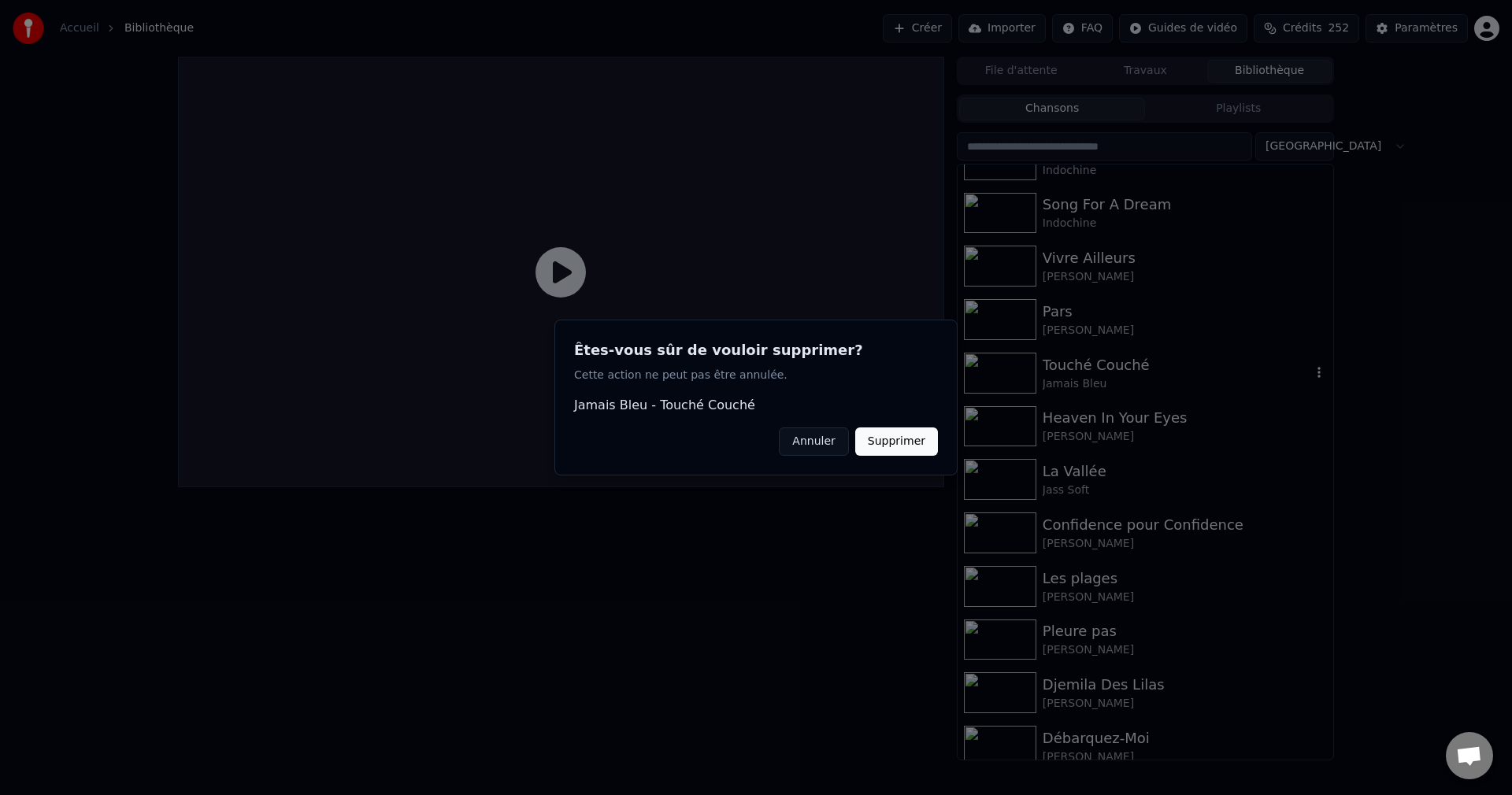
click at [924, 447] on button "Supprimer" at bounding box center [896, 441] width 83 height 28
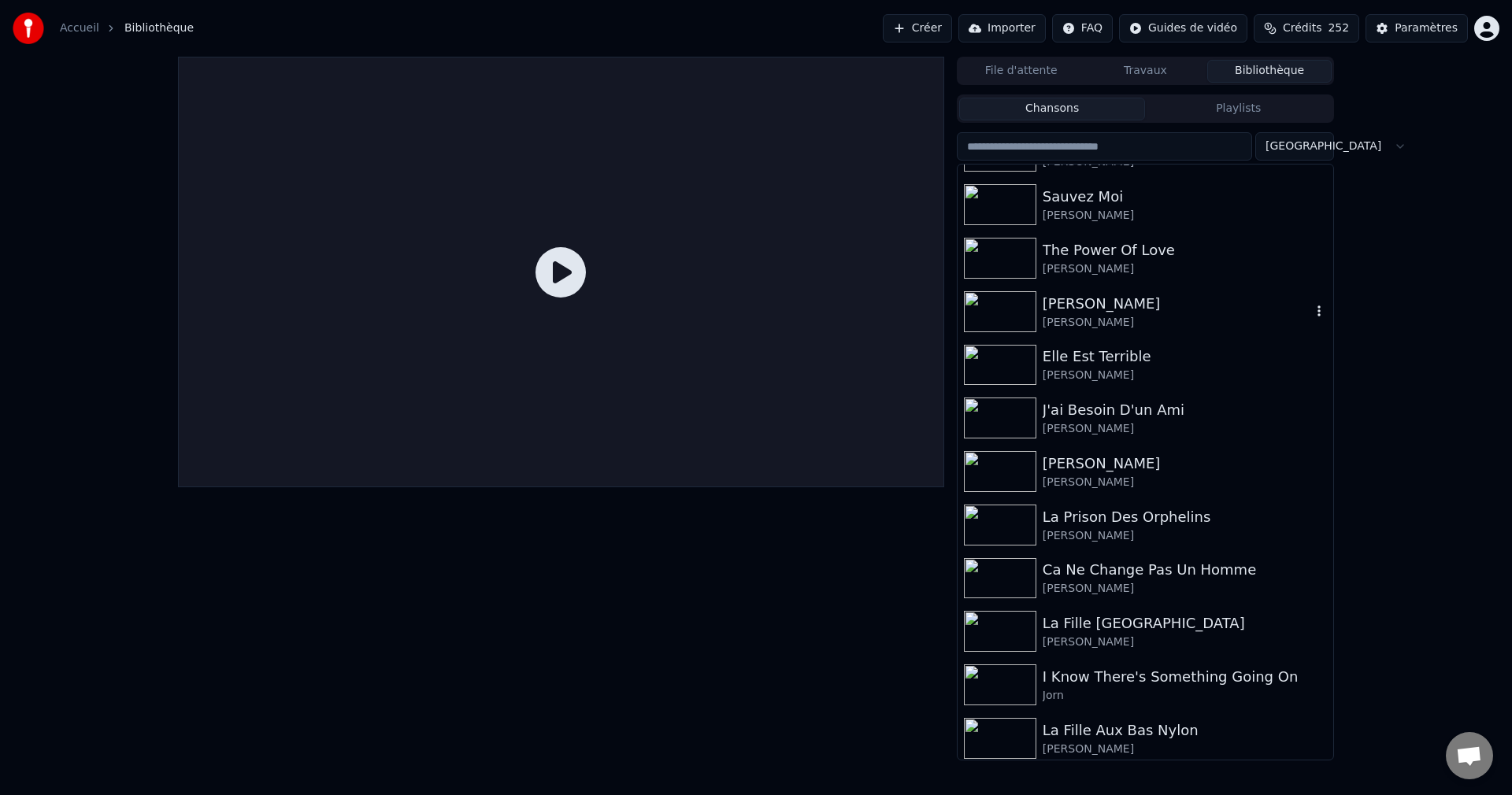
scroll to position [5825, 0]
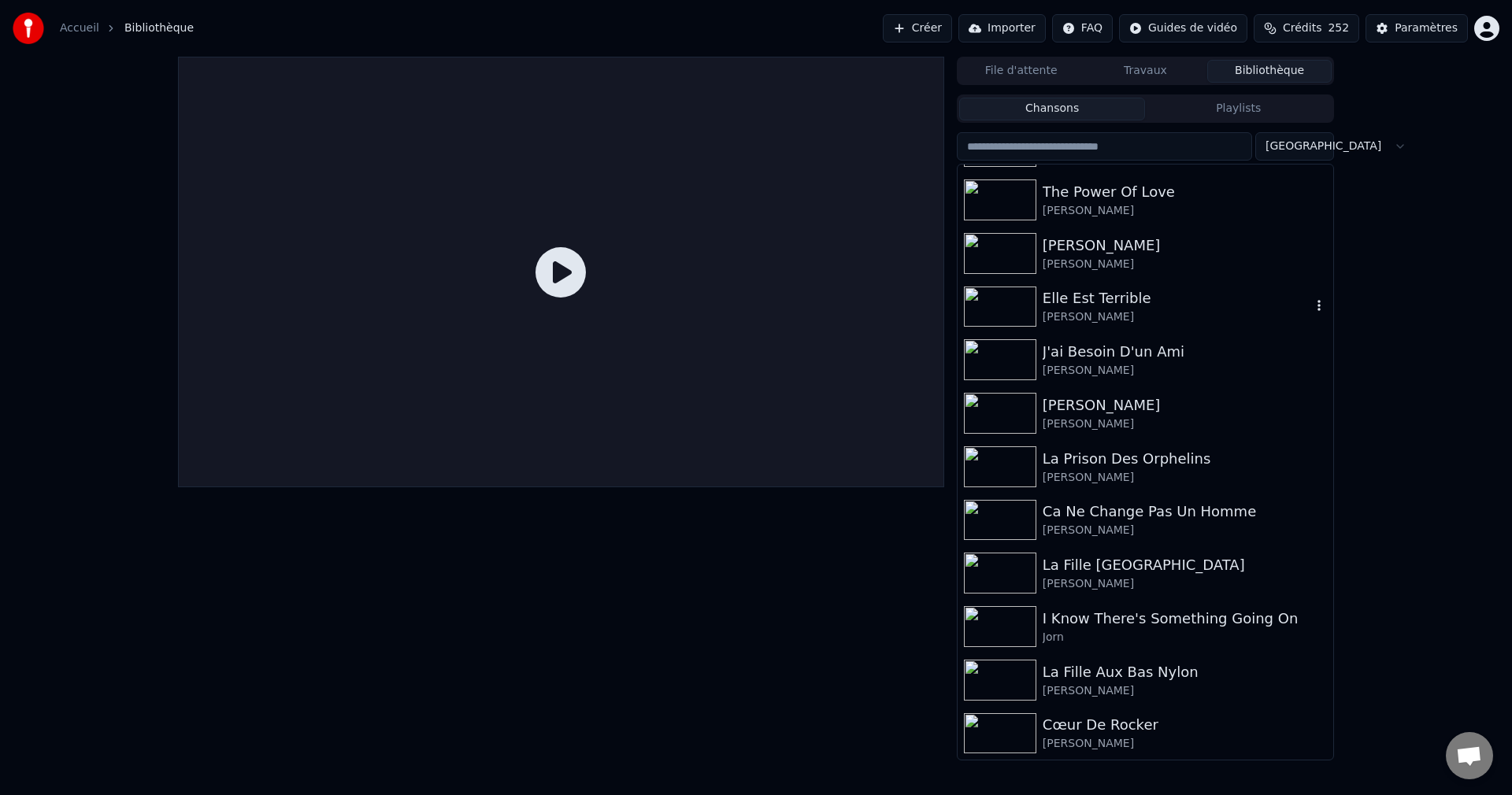
click at [1317, 307] on icon "button" at bounding box center [1319, 306] width 3 height 11
click at [1280, 438] on div "Supprimer" at bounding box center [1314, 435] width 185 height 25
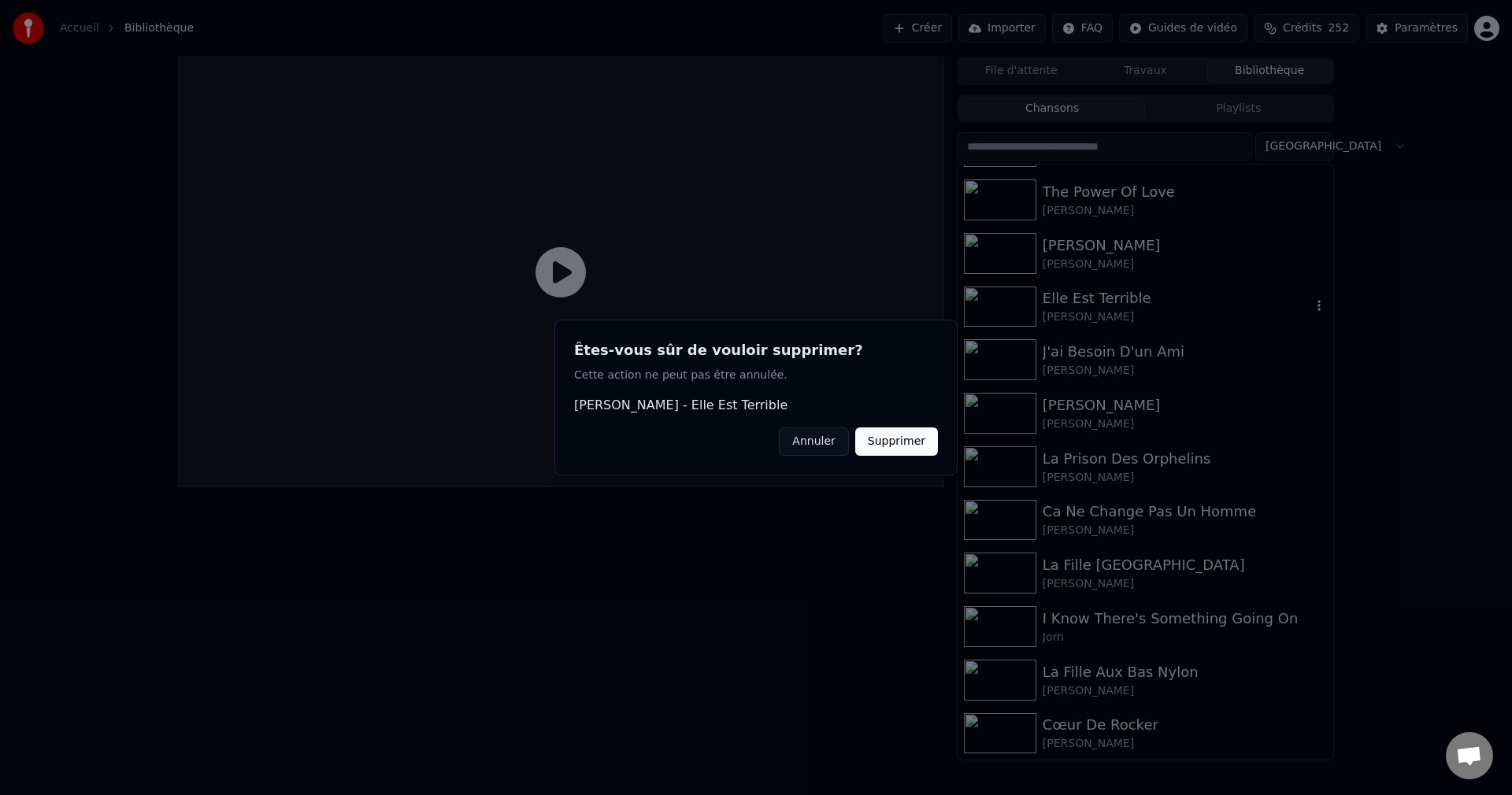
click at [923, 439] on button "Supprimer" at bounding box center [896, 441] width 83 height 28
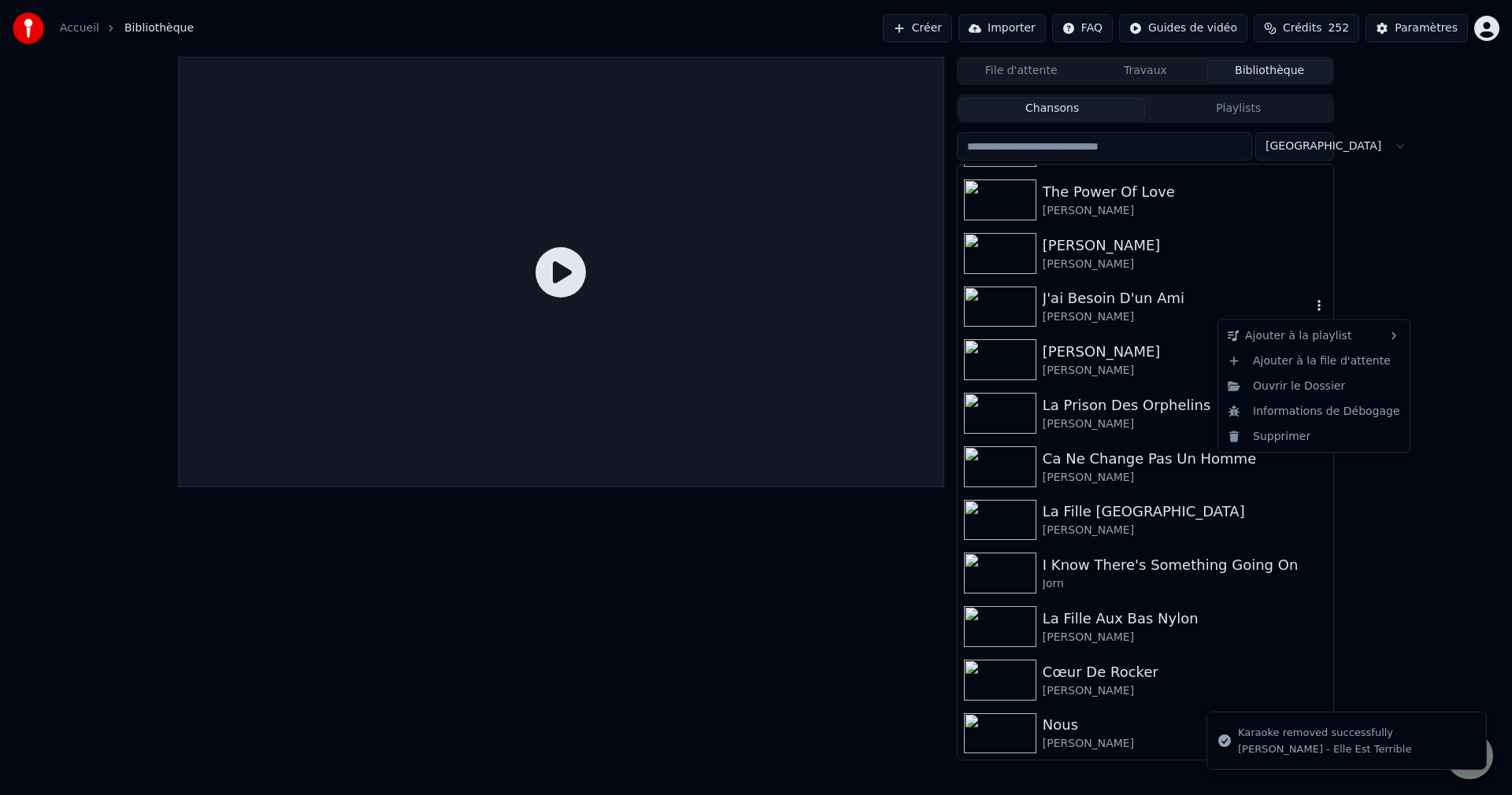
click at [1311, 310] on icon "button" at bounding box center [1319, 305] width 16 height 13
click at [1267, 437] on div "Supprimer" at bounding box center [1314, 435] width 185 height 25
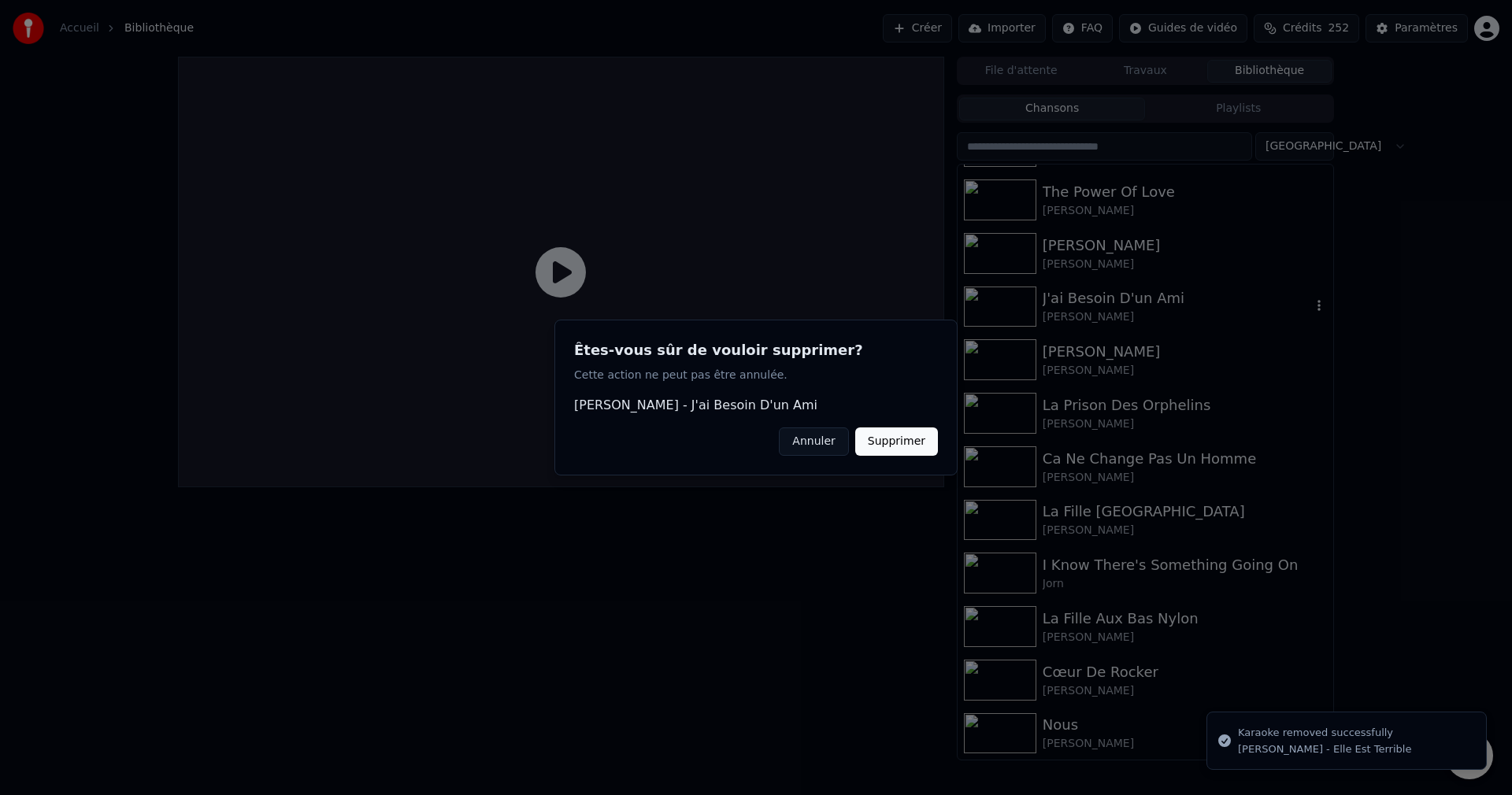
click at [915, 438] on button "Supprimer" at bounding box center [896, 441] width 83 height 28
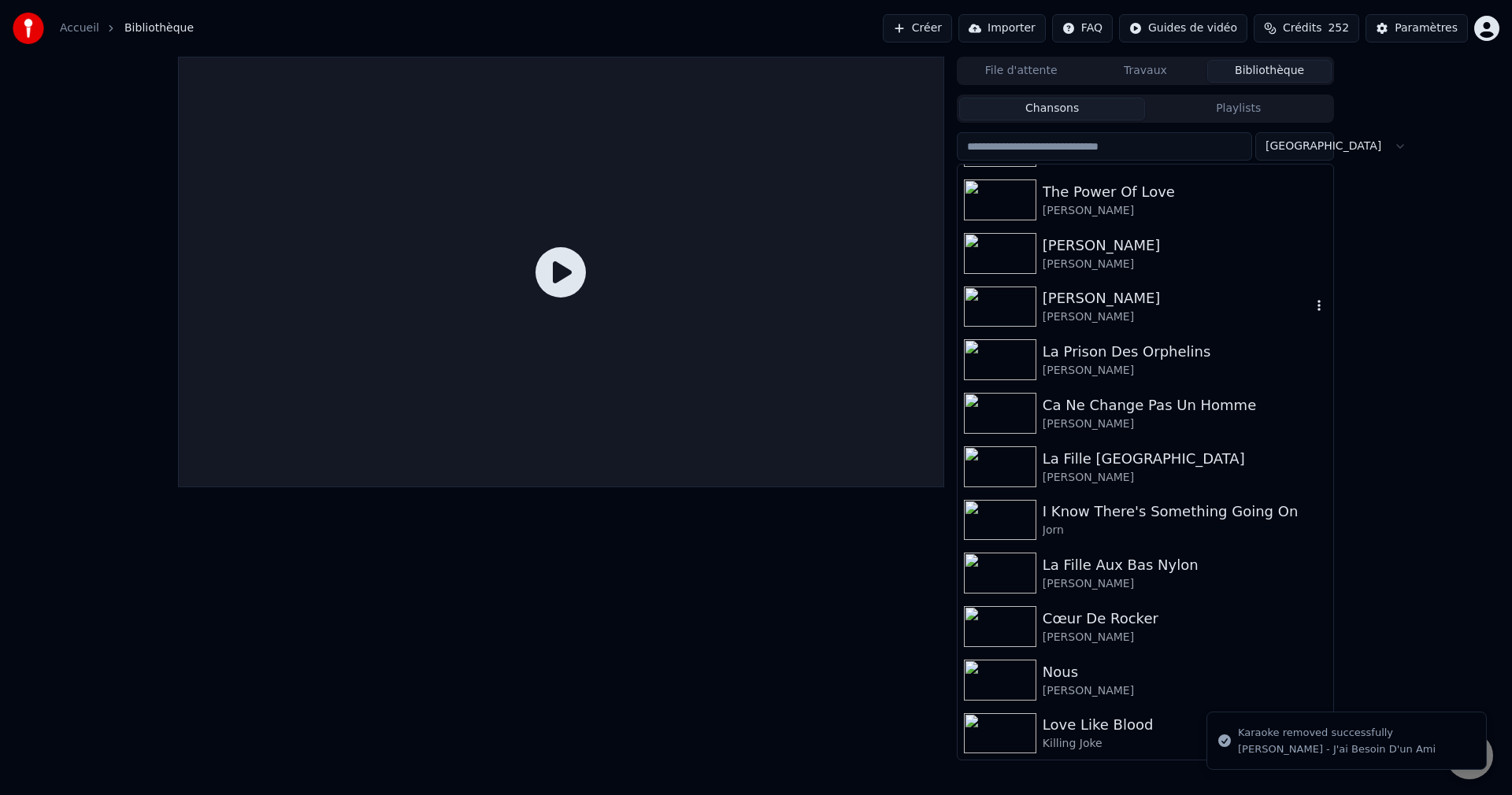
click at [1311, 307] on icon "button" at bounding box center [1319, 305] width 16 height 13
click at [1264, 438] on div "Supprimer" at bounding box center [1314, 435] width 185 height 25
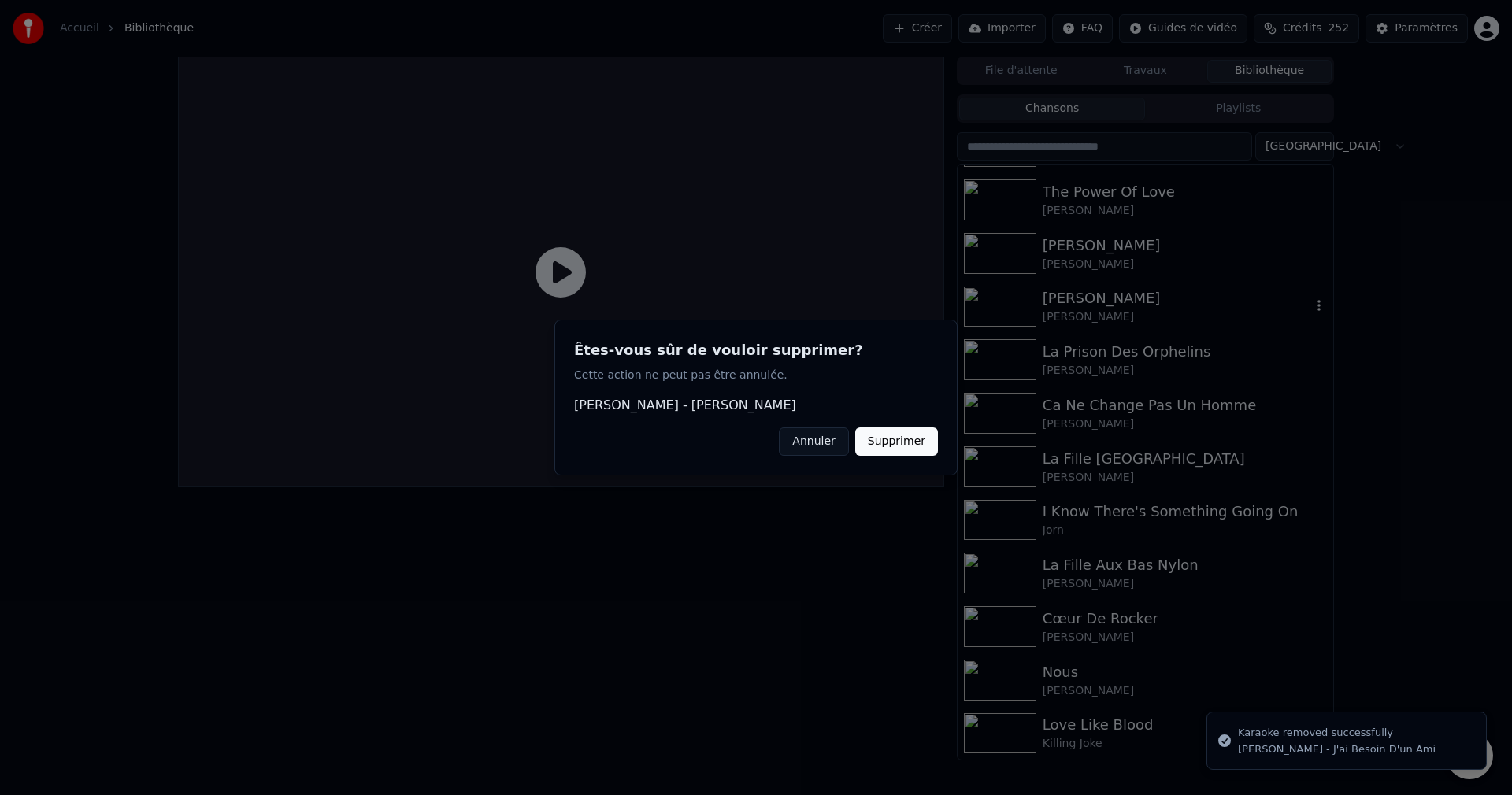
click at [917, 440] on button "Supprimer" at bounding box center [896, 441] width 83 height 28
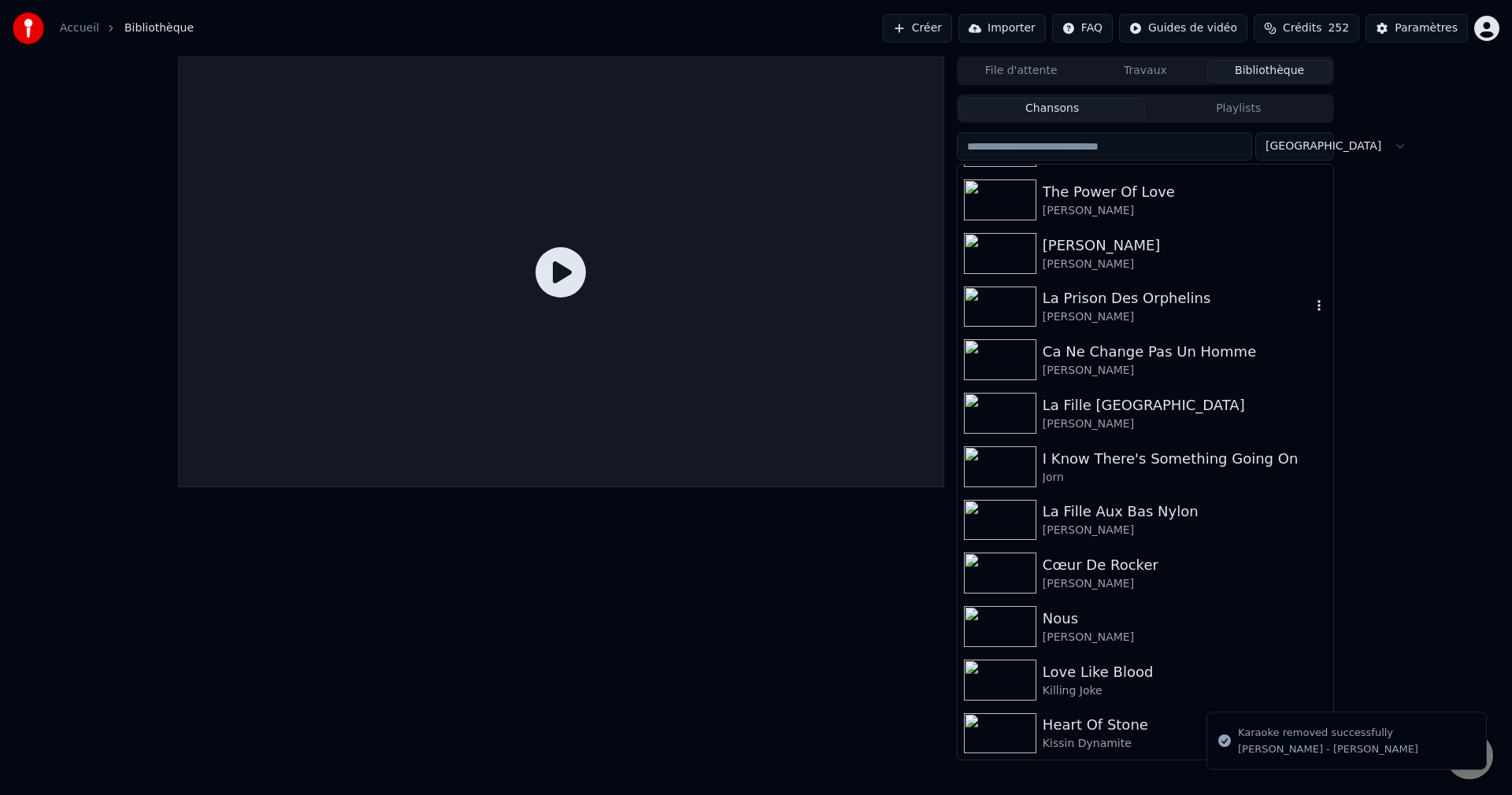
click at [1311, 304] on icon "button" at bounding box center [1319, 305] width 16 height 13
click at [1276, 439] on div "Supprimer" at bounding box center [1314, 435] width 185 height 25
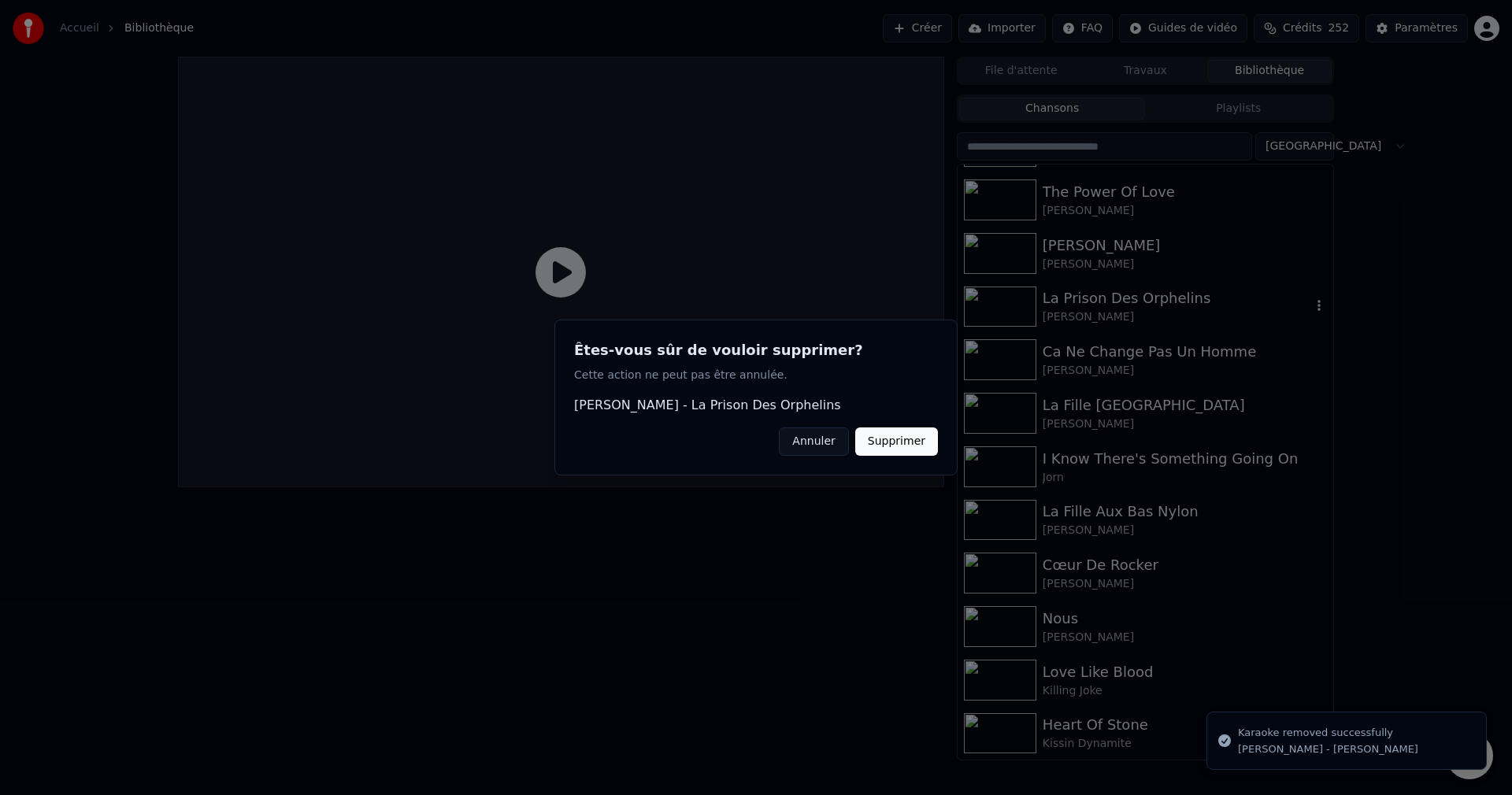
click at [927, 439] on button "Supprimer" at bounding box center [896, 441] width 83 height 28
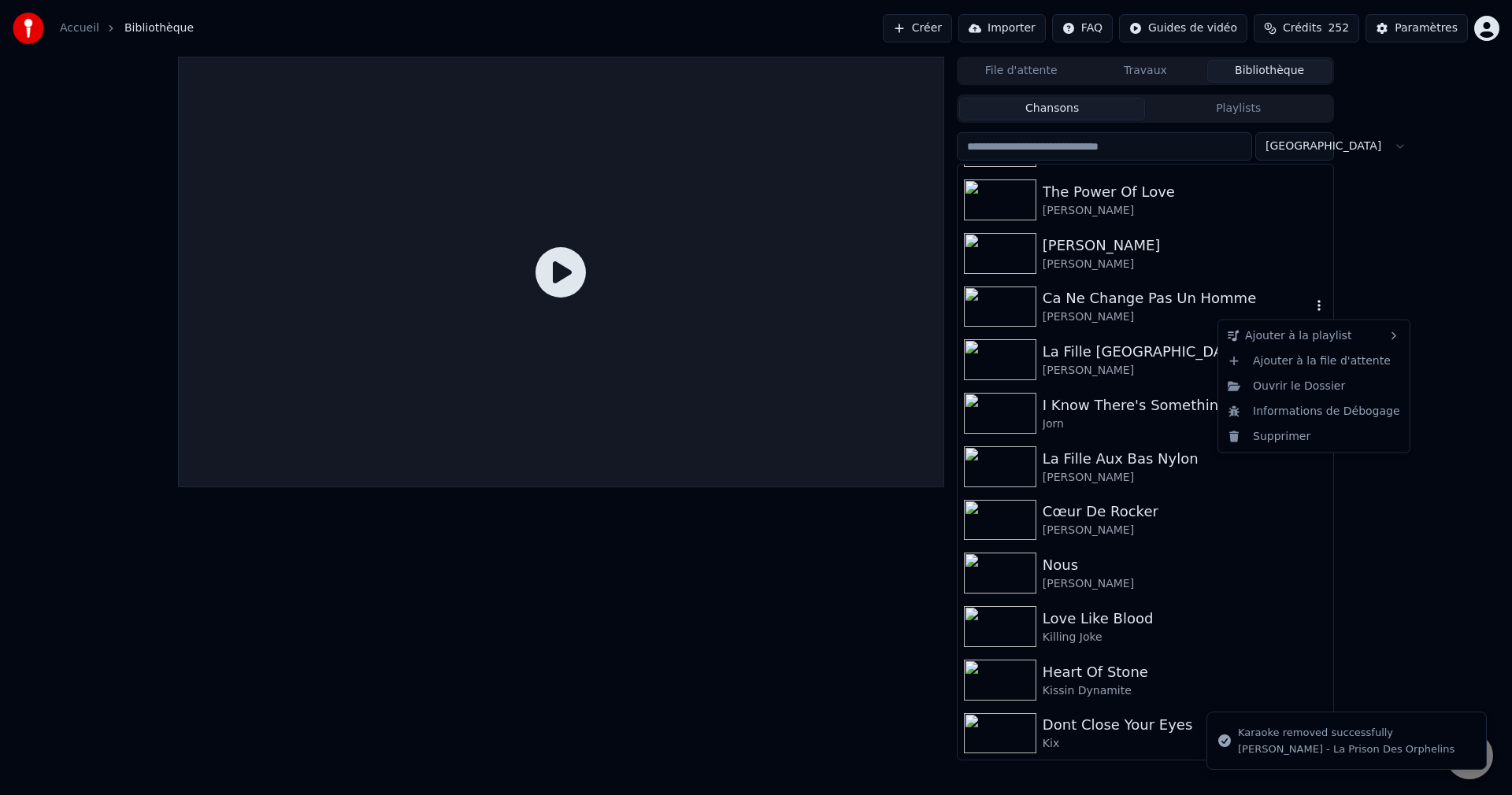
click at [1311, 302] on icon "button" at bounding box center [1319, 305] width 16 height 13
click at [1259, 441] on div "Supprimer" at bounding box center [1314, 435] width 185 height 25
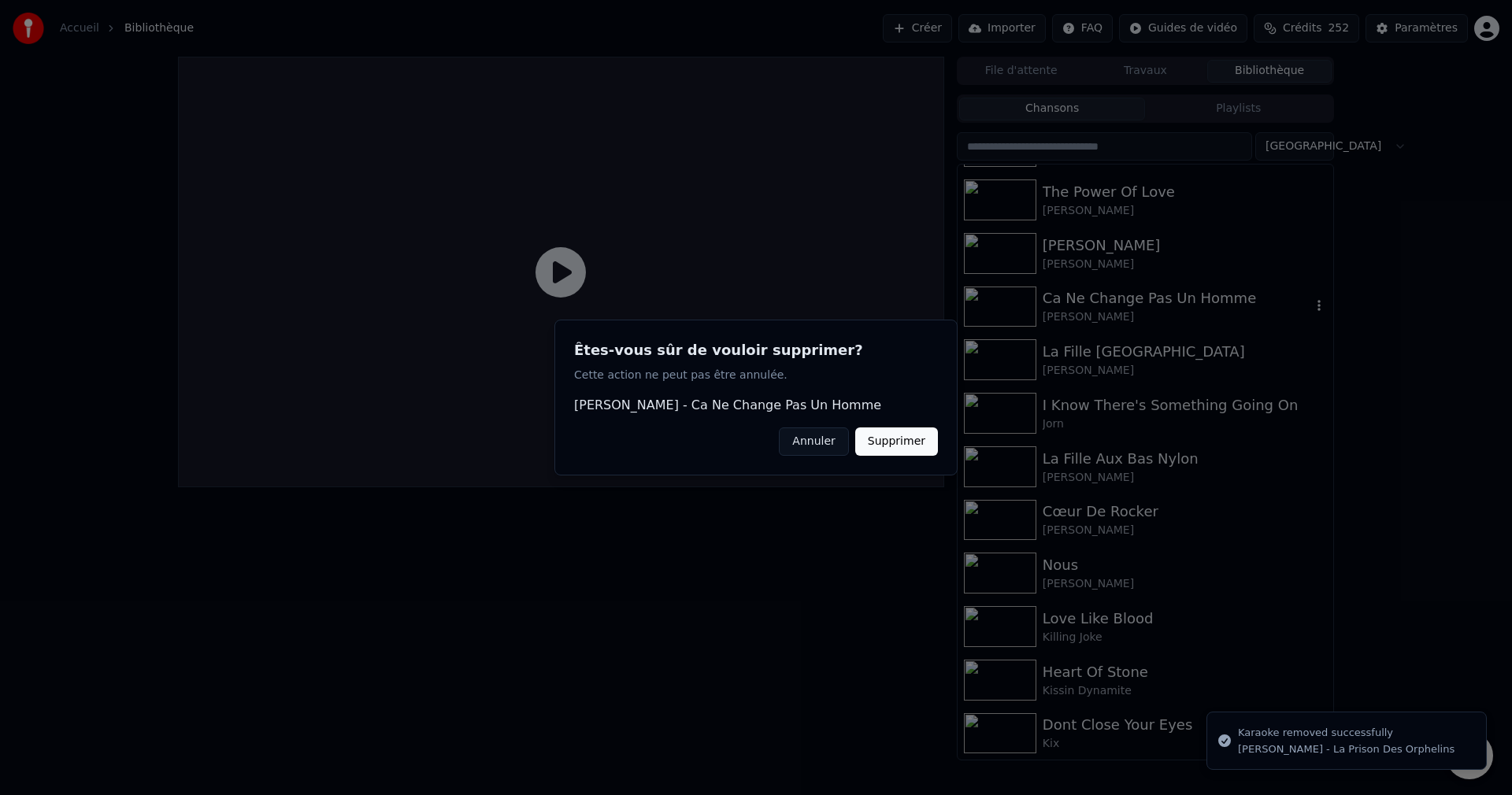
click at [890, 442] on button "Supprimer" at bounding box center [896, 441] width 83 height 28
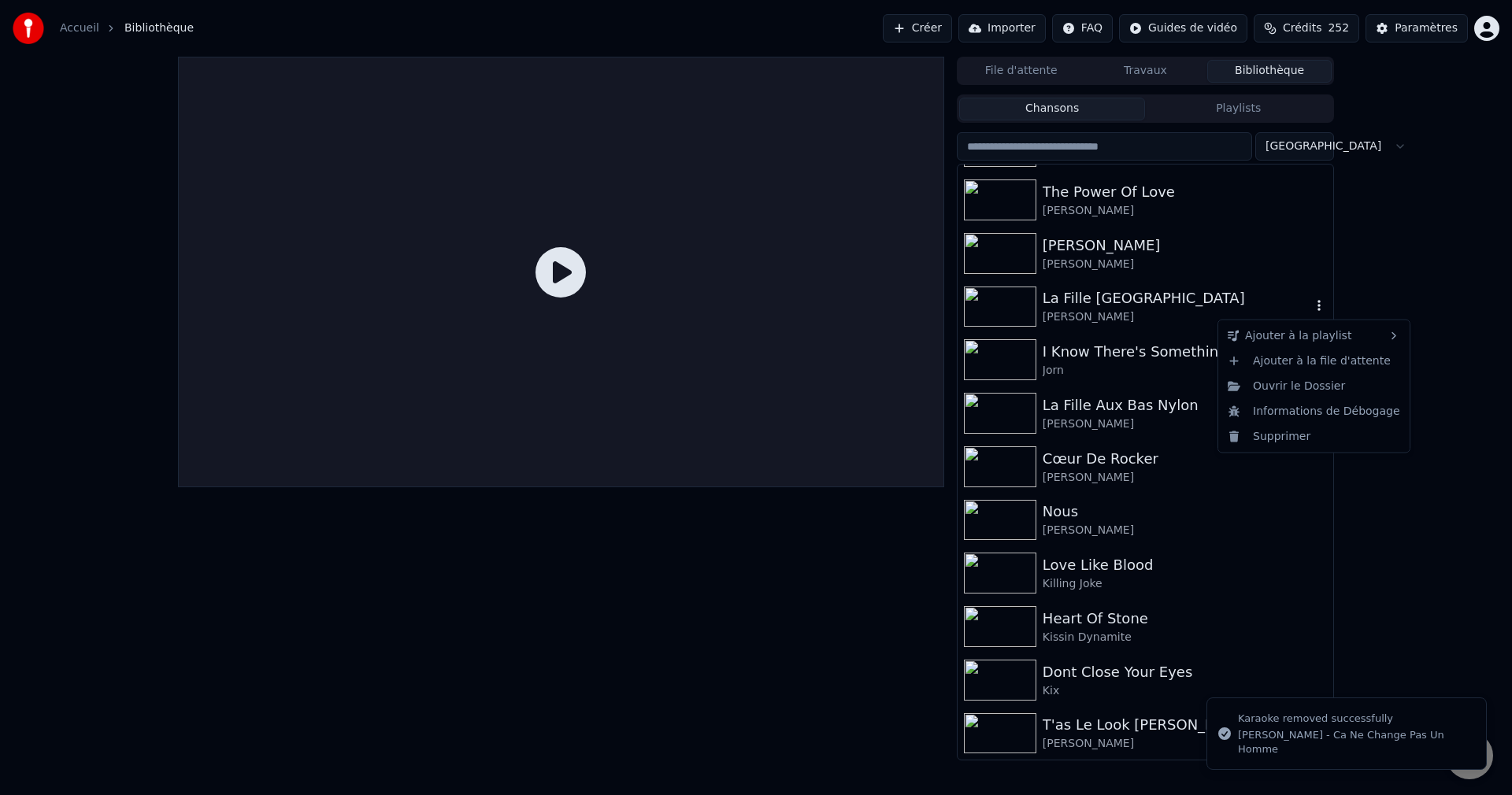
click at [1317, 306] on icon "button" at bounding box center [1319, 306] width 3 height 11
click at [1272, 435] on div "Supprimer" at bounding box center [1314, 435] width 185 height 25
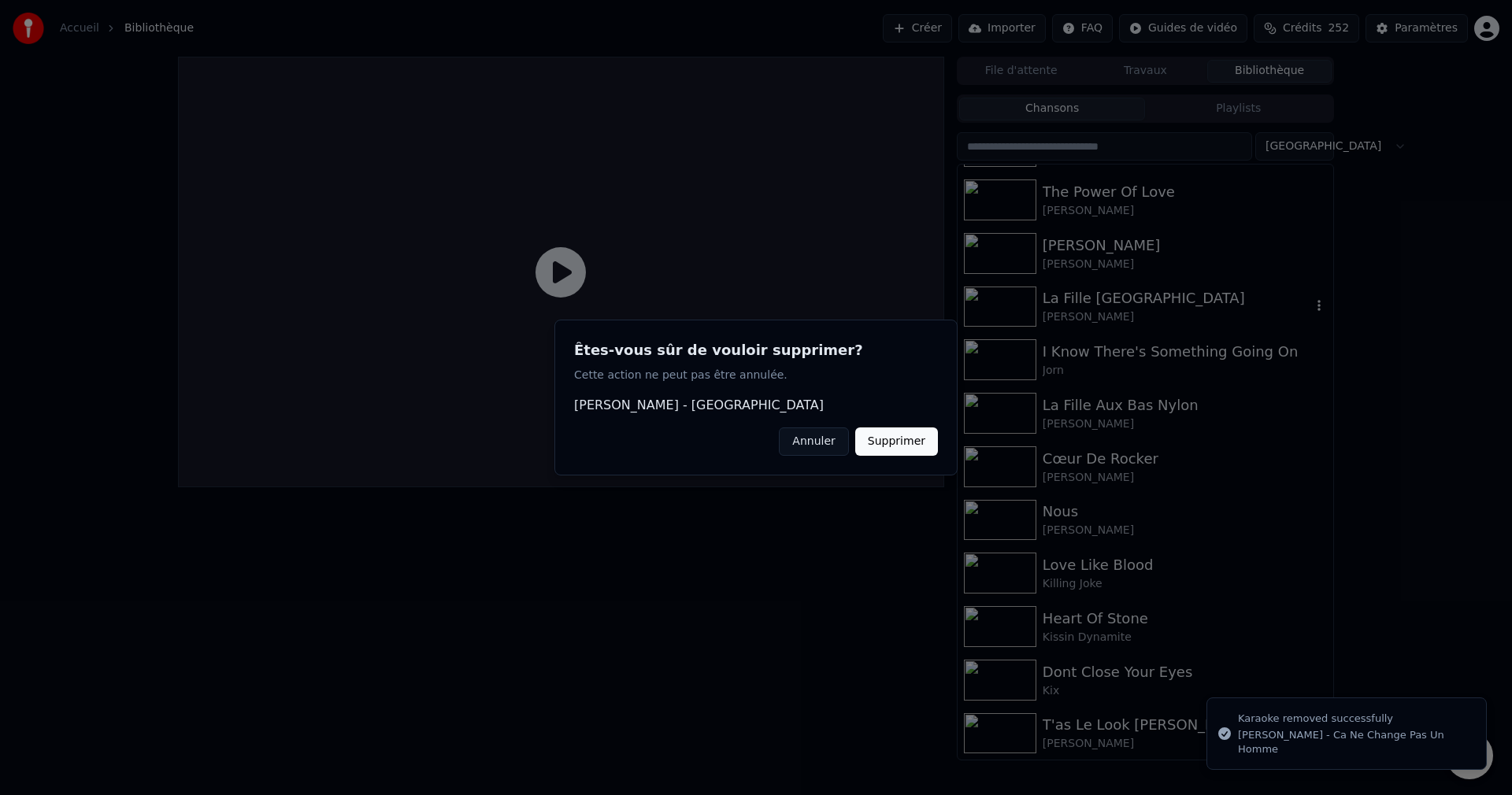
click at [914, 438] on button "Supprimer" at bounding box center [896, 441] width 83 height 28
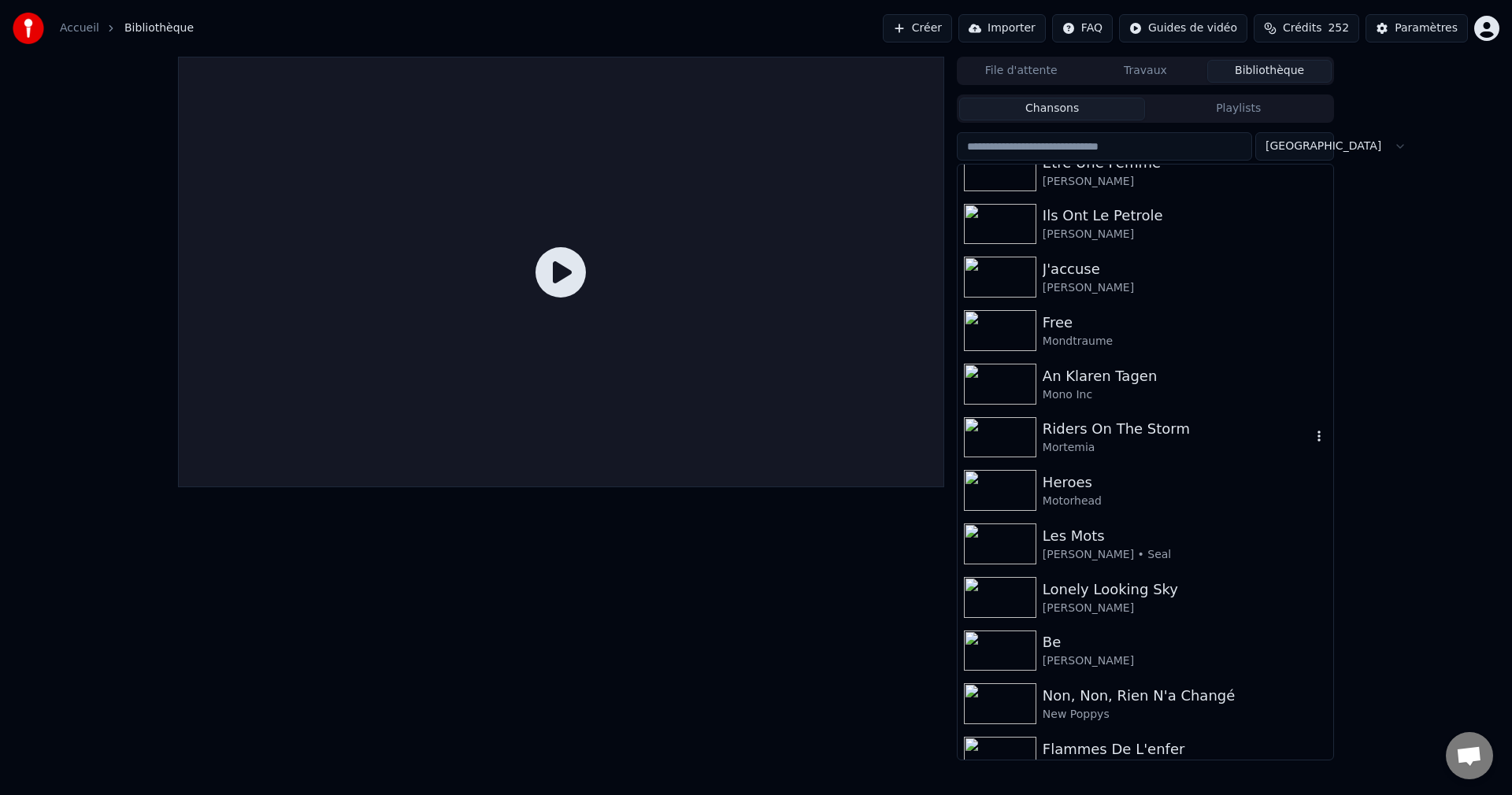
scroll to position [7714, 0]
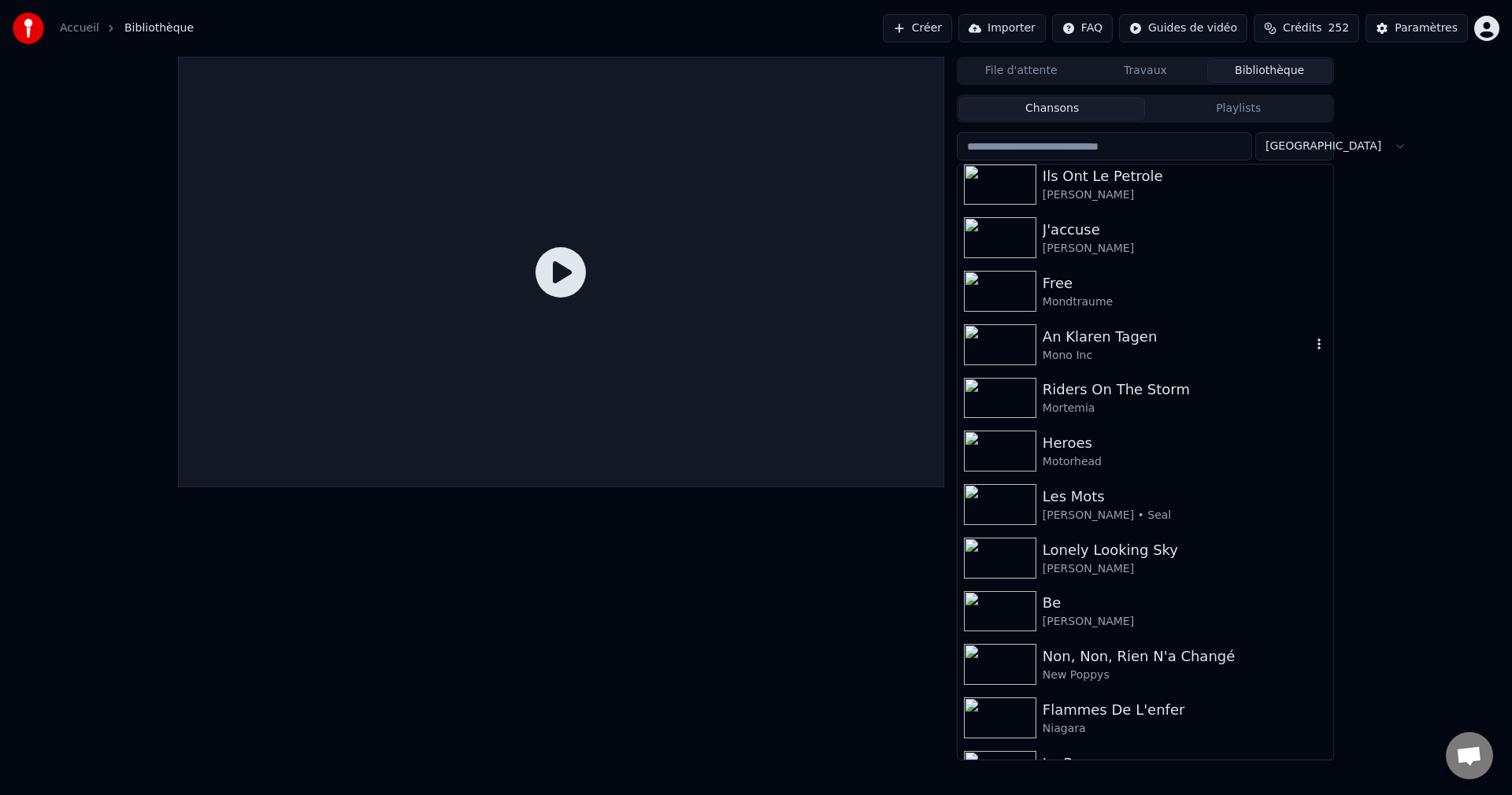
click at [1311, 346] on icon "button" at bounding box center [1319, 344] width 16 height 13
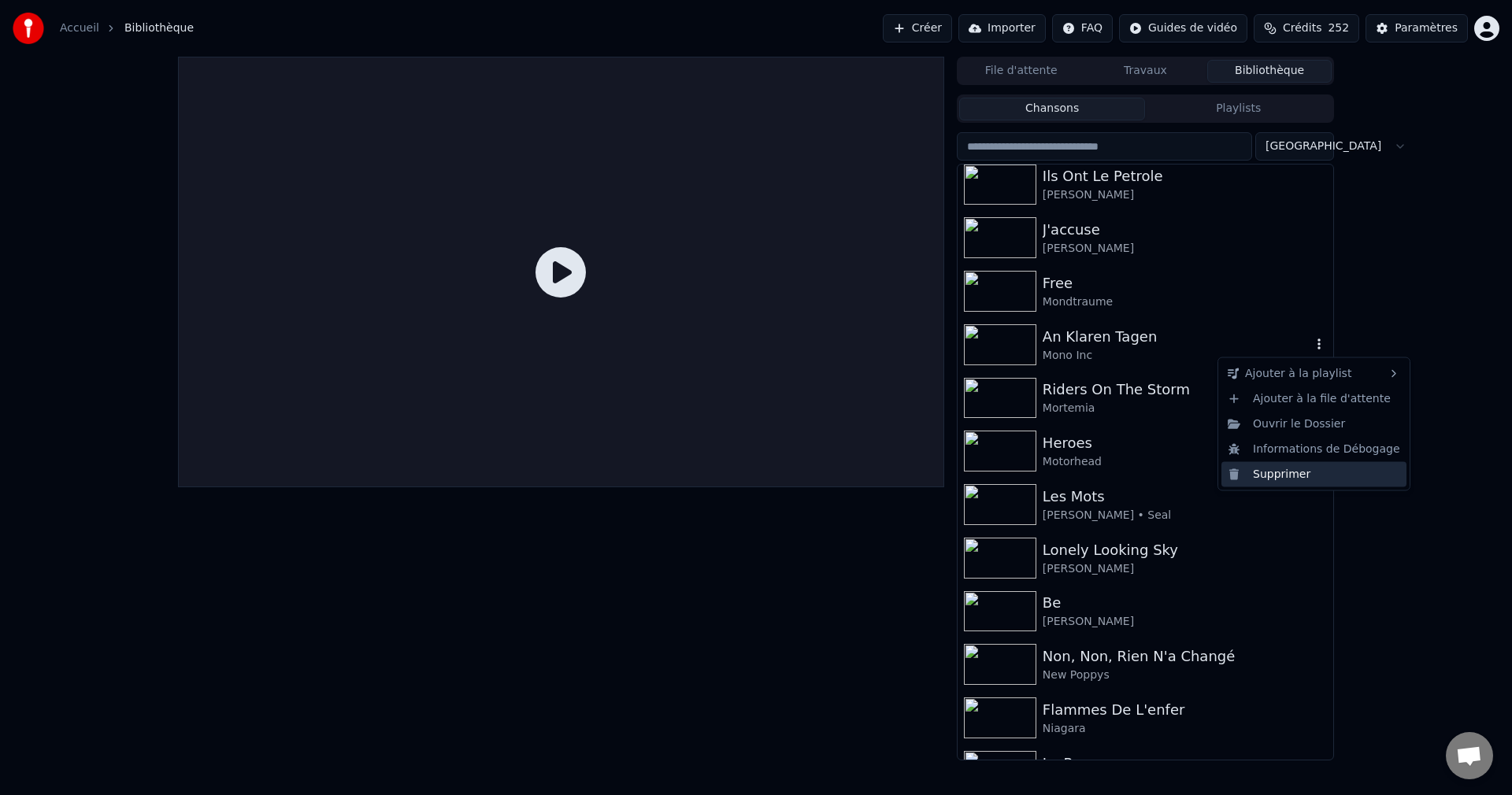
click at [1283, 470] on div "Supprimer" at bounding box center [1314, 473] width 185 height 25
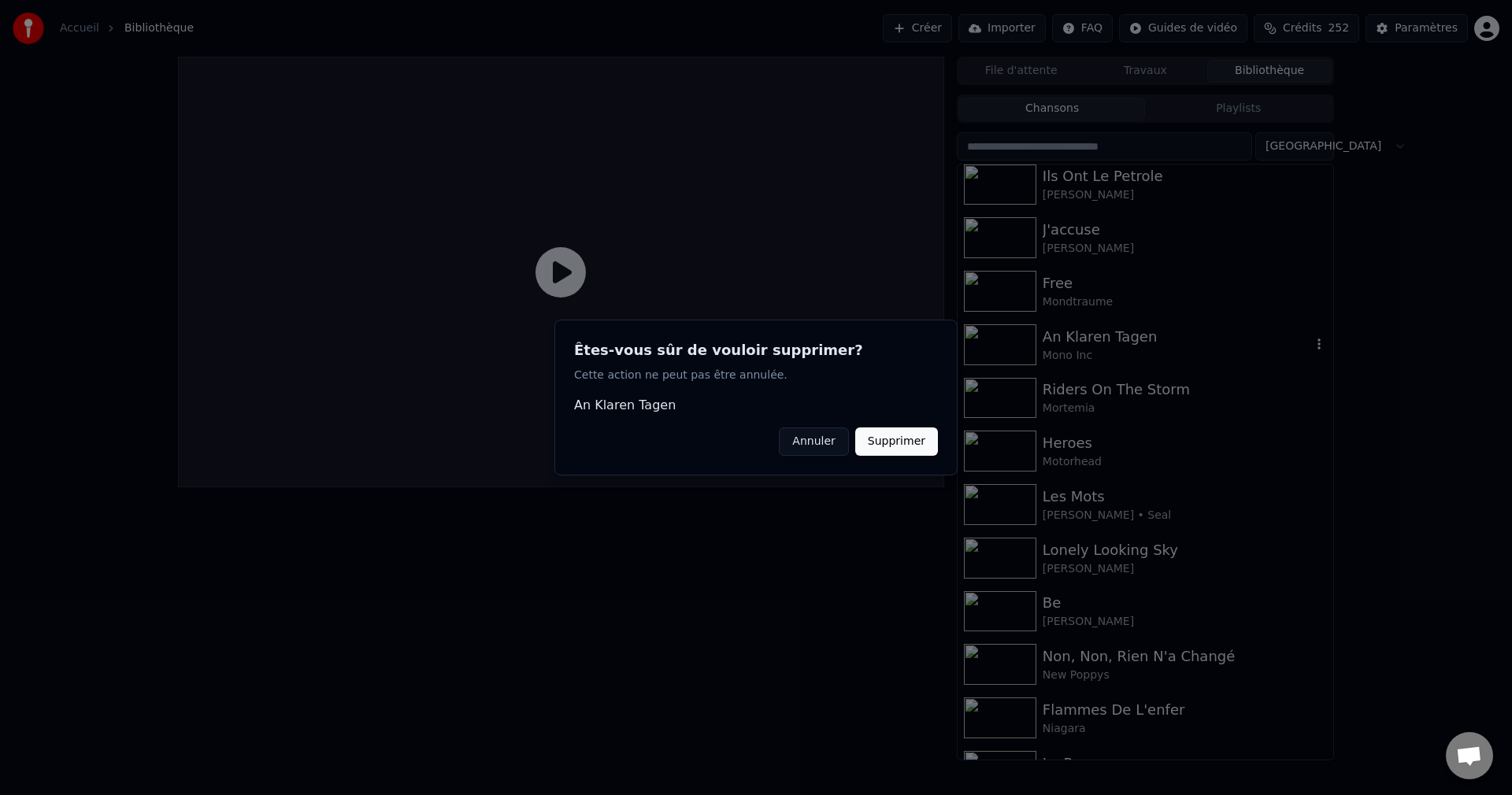
click at [912, 442] on button "Supprimer" at bounding box center [896, 441] width 83 height 28
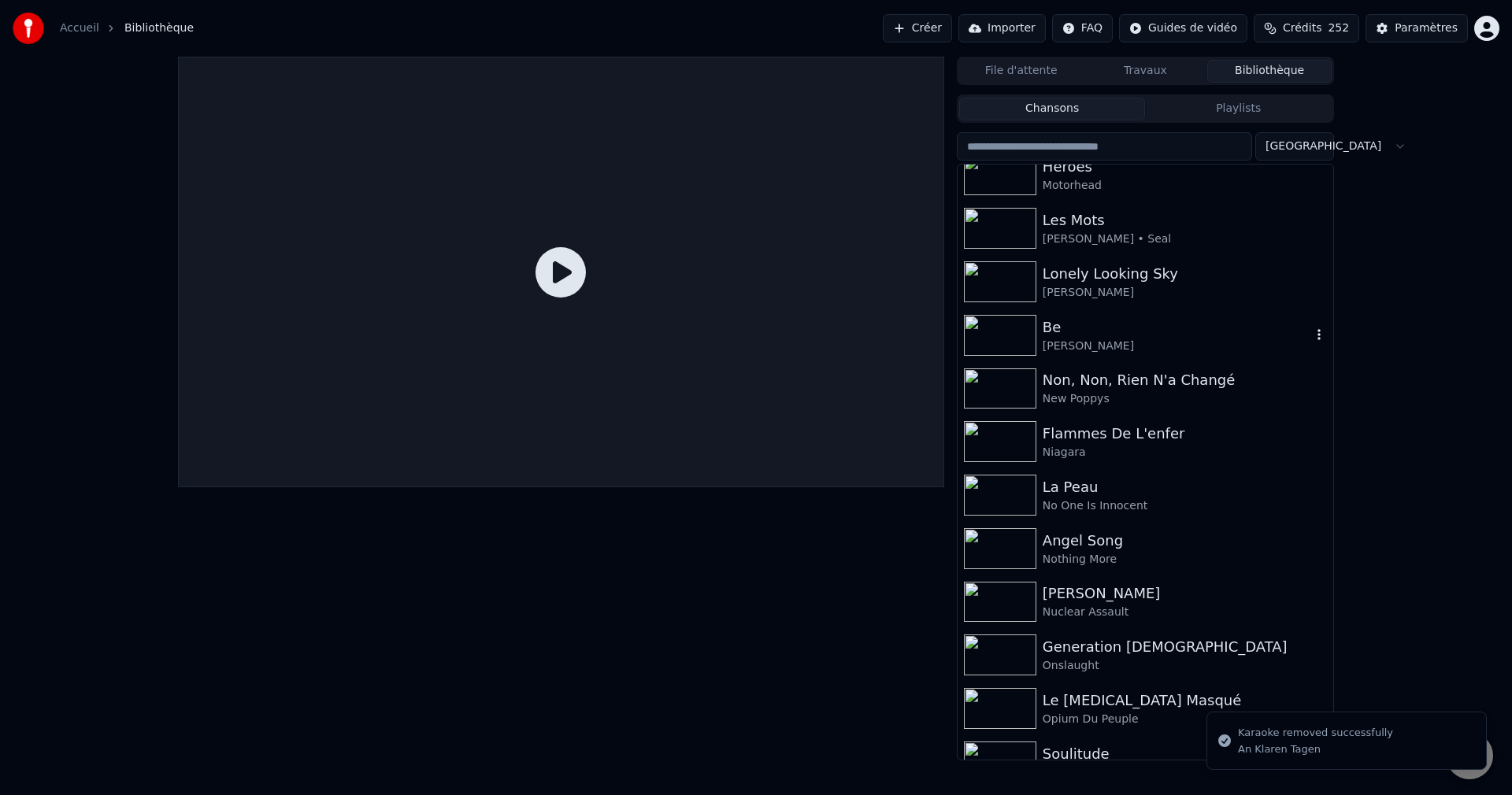
scroll to position [7950, 0]
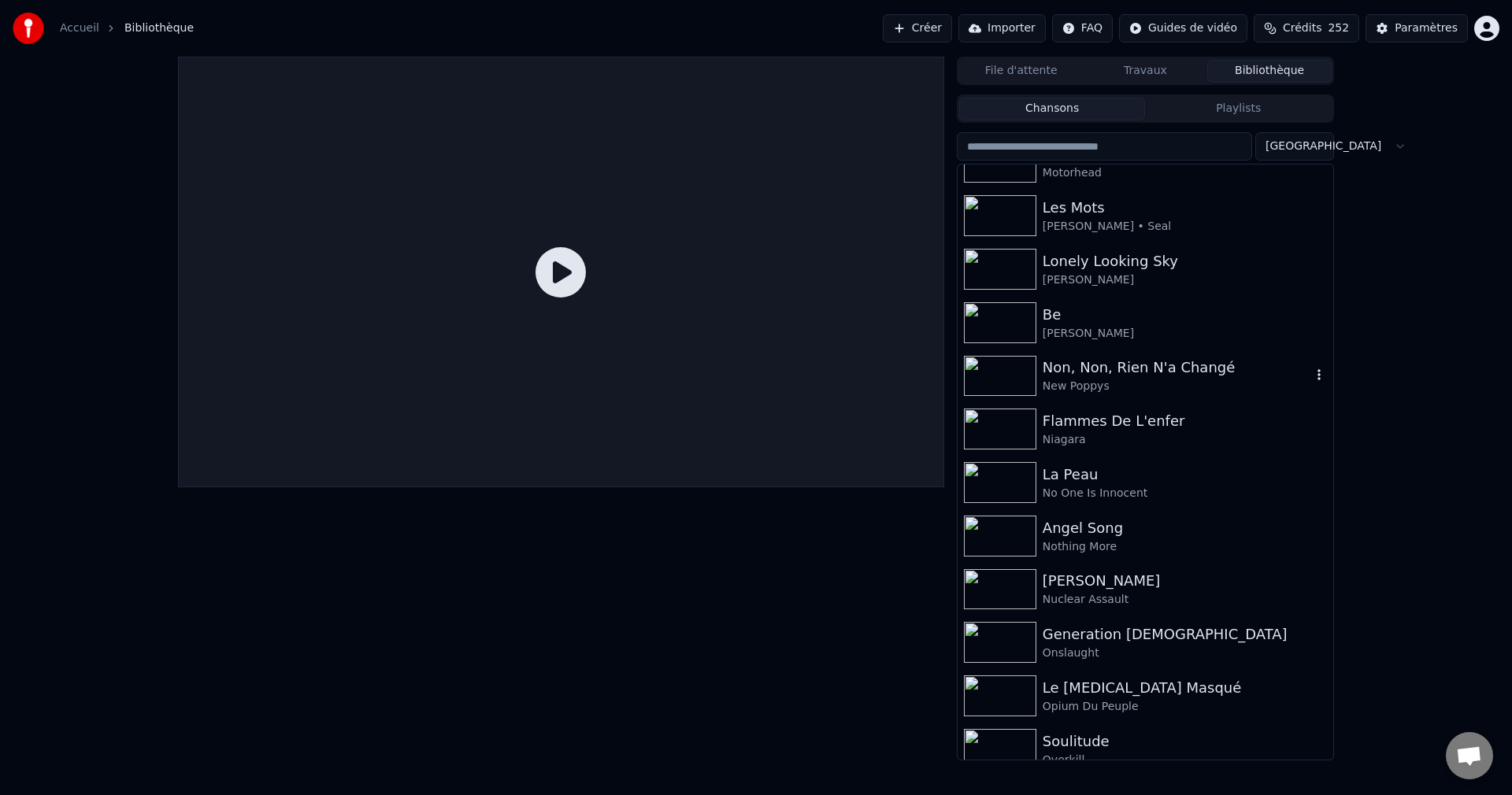
click at [1311, 378] on icon "button" at bounding box center [1319, 374] width 16 height 13
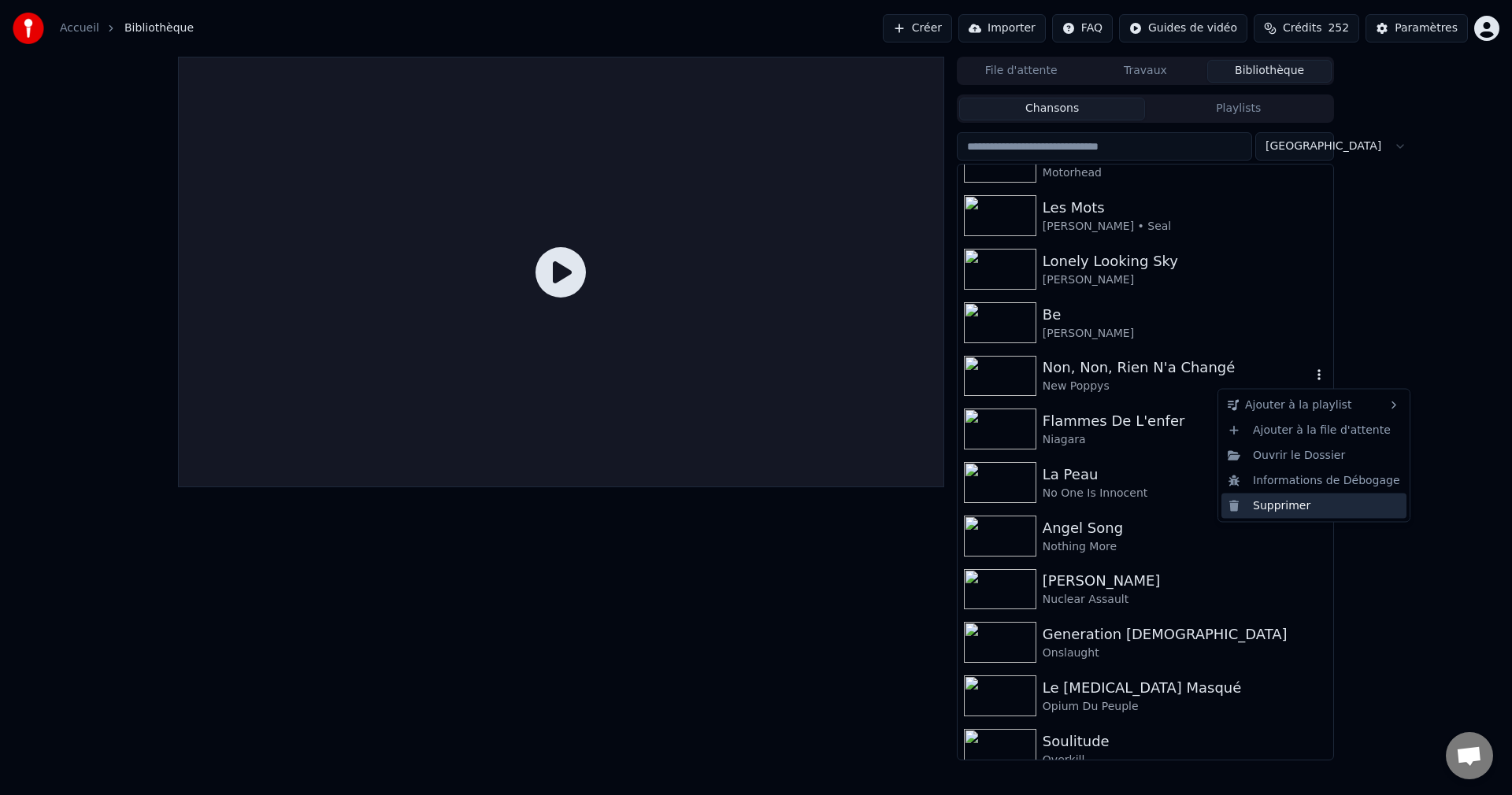
click at [1268, 504] on div "Supprimer" at bounding box center [1314, 504] width 185 height 25
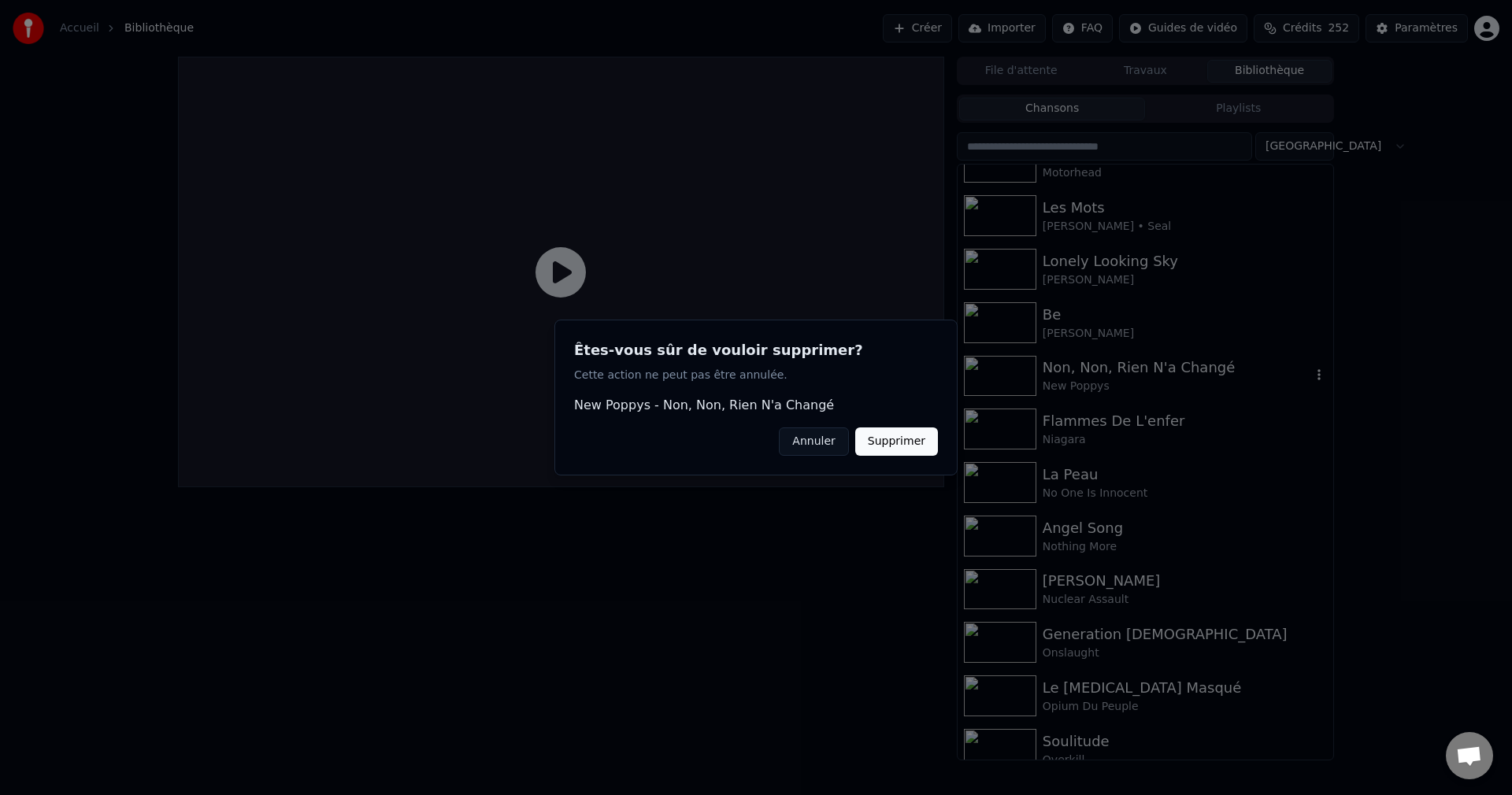
click at [912, 437] on button "Supprimer" at bounding box center [896, 441] width 83 height 28
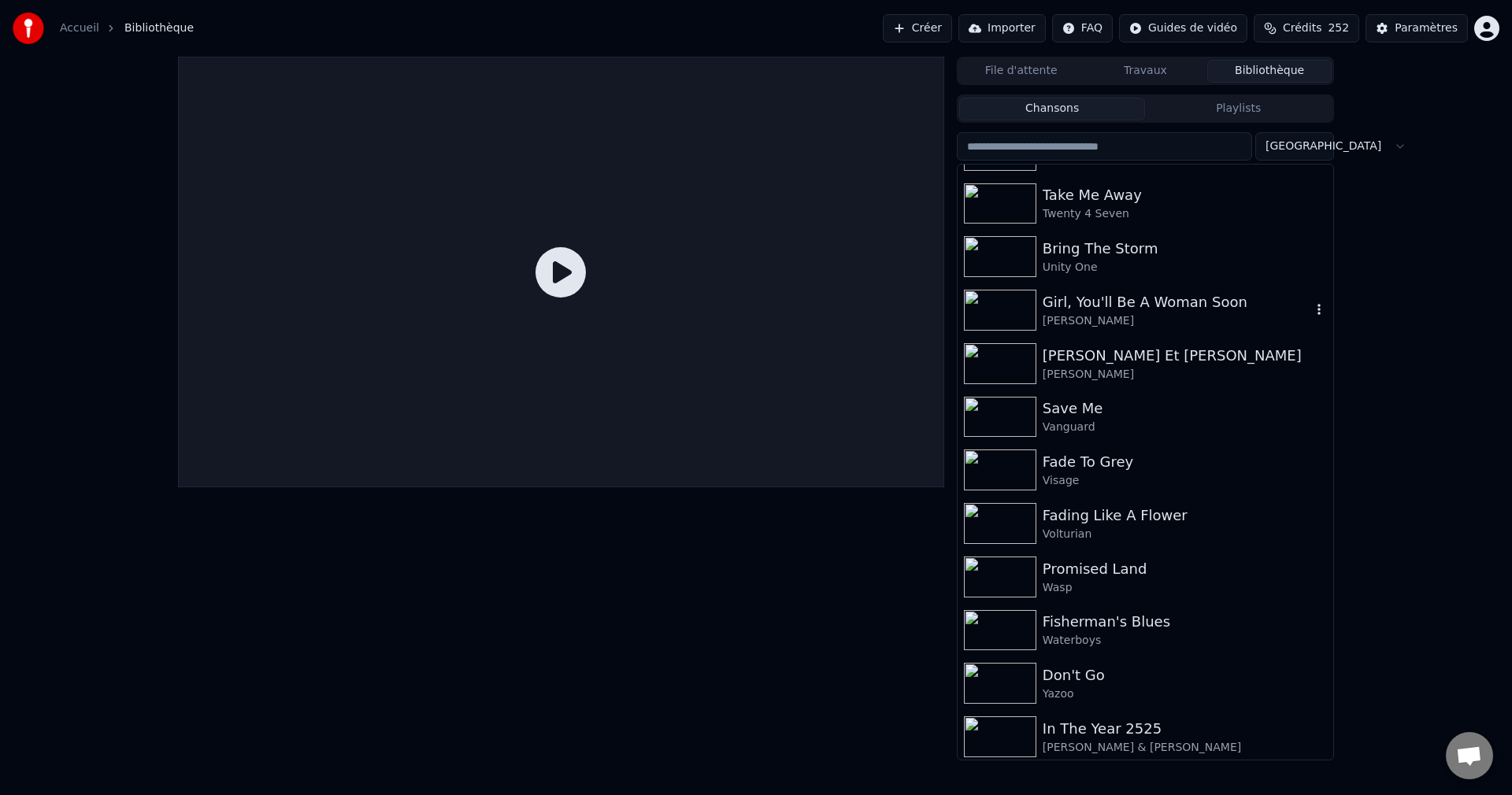
scroll to position [11284, 0]
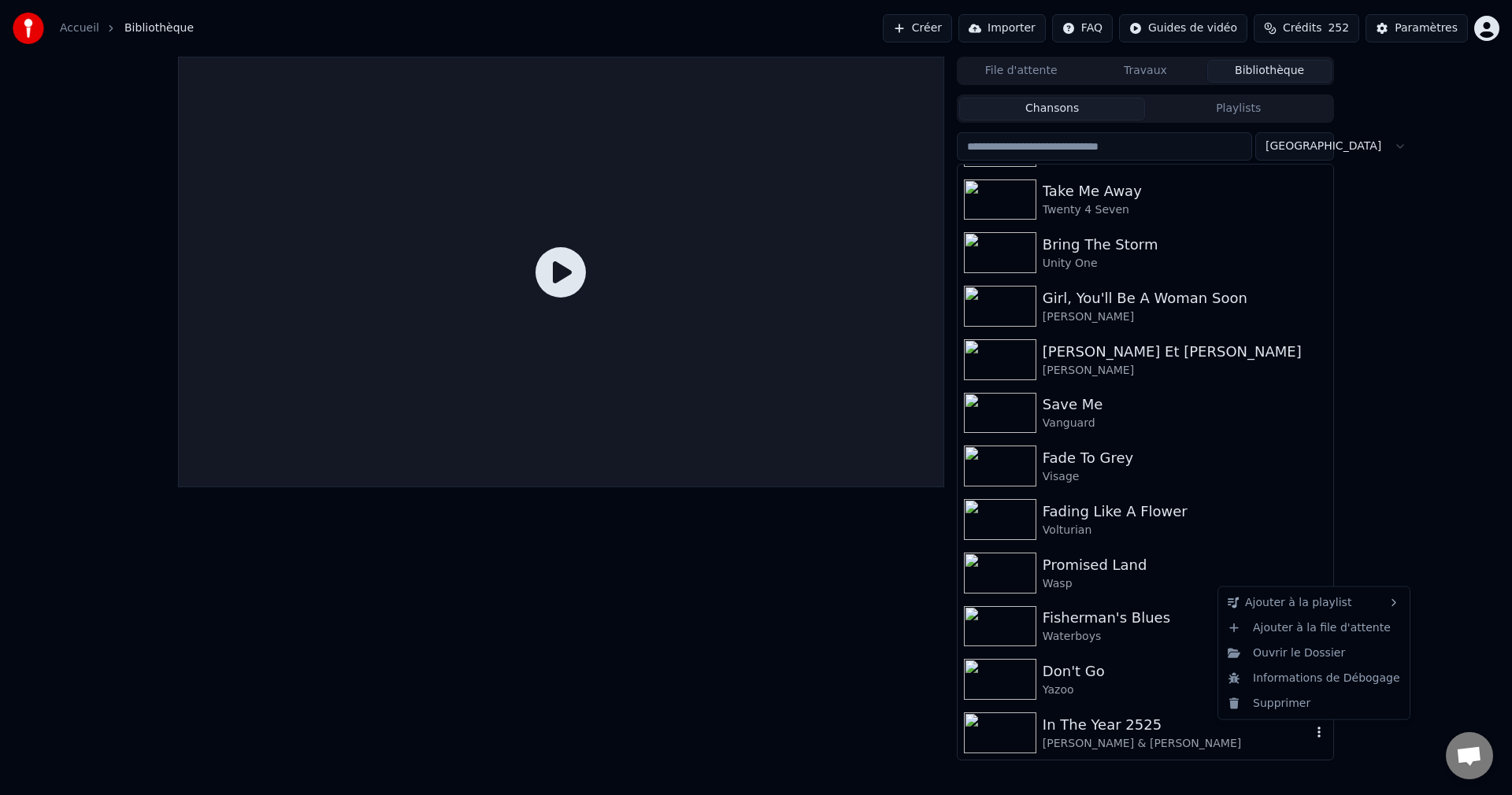
click at [1317, 734] on icon "button" at bounding box center [1319, 732] width 3 height 11
click at [1277, 706] on div "Supprimer" at bounding box center [1314, 703] width 185 height 25
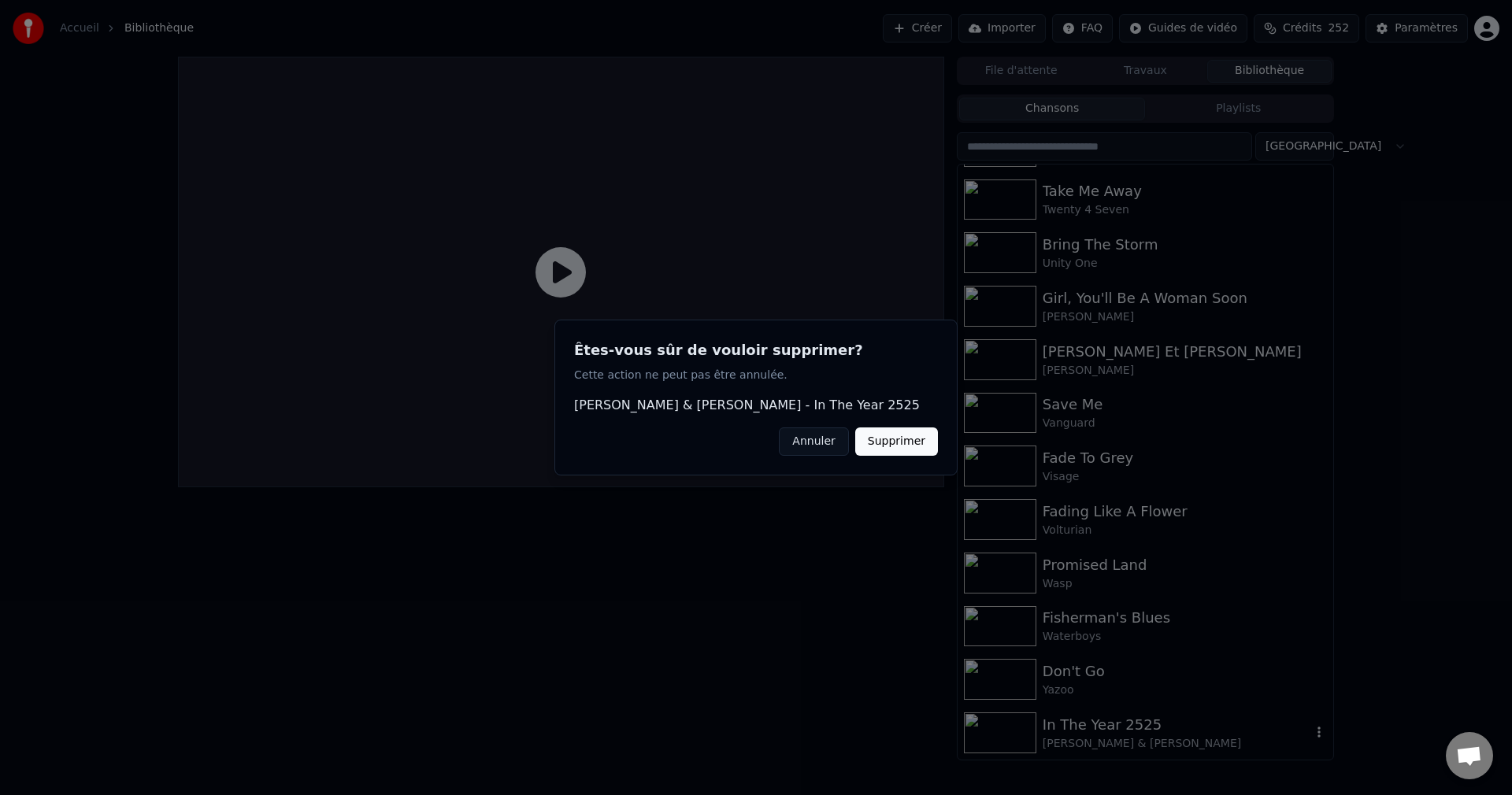
click at [927, 442] on button "Supprimer" at bounding box center [896, 441] width 83 height 28
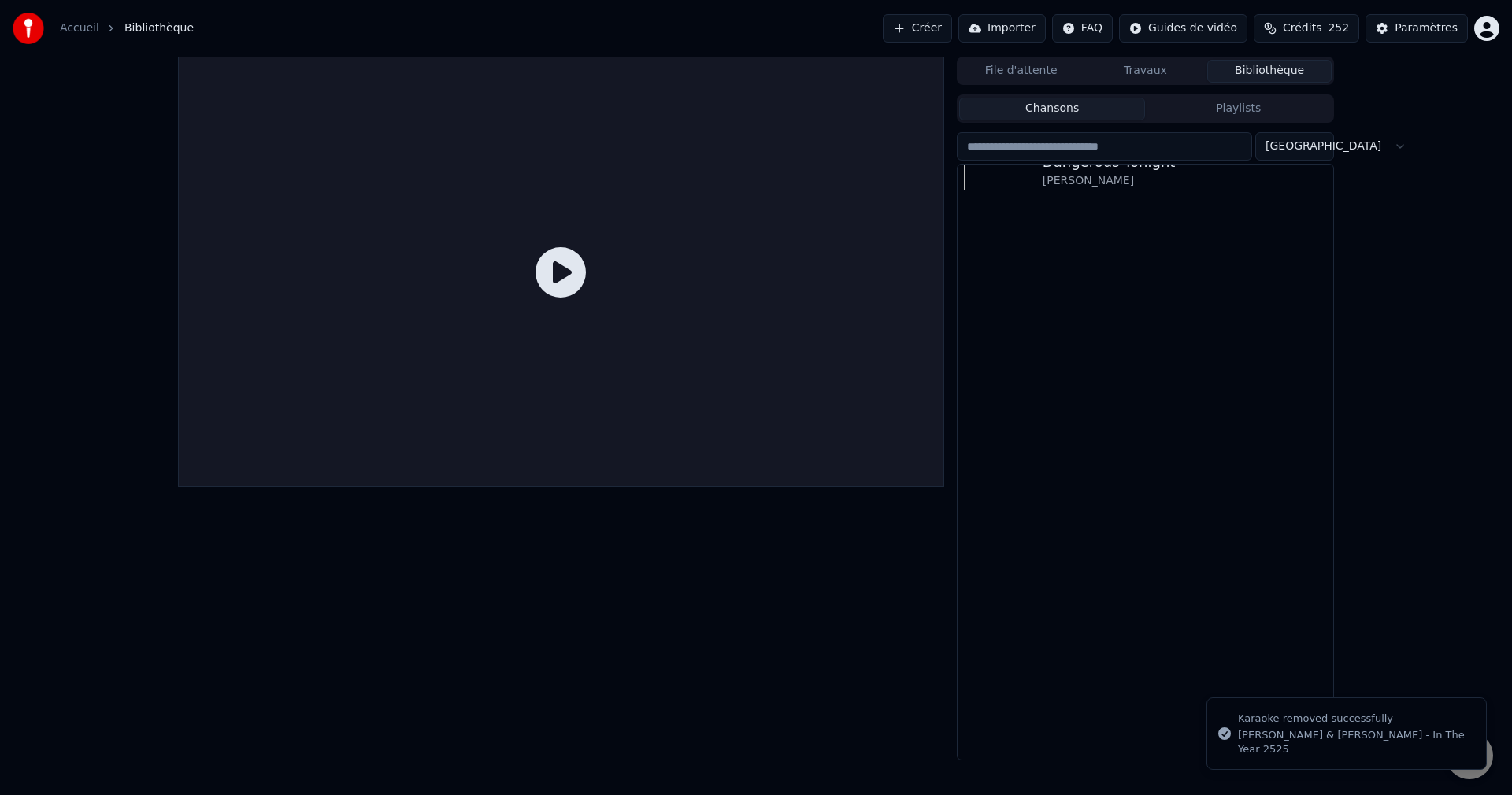
scroll to position [0, 0]
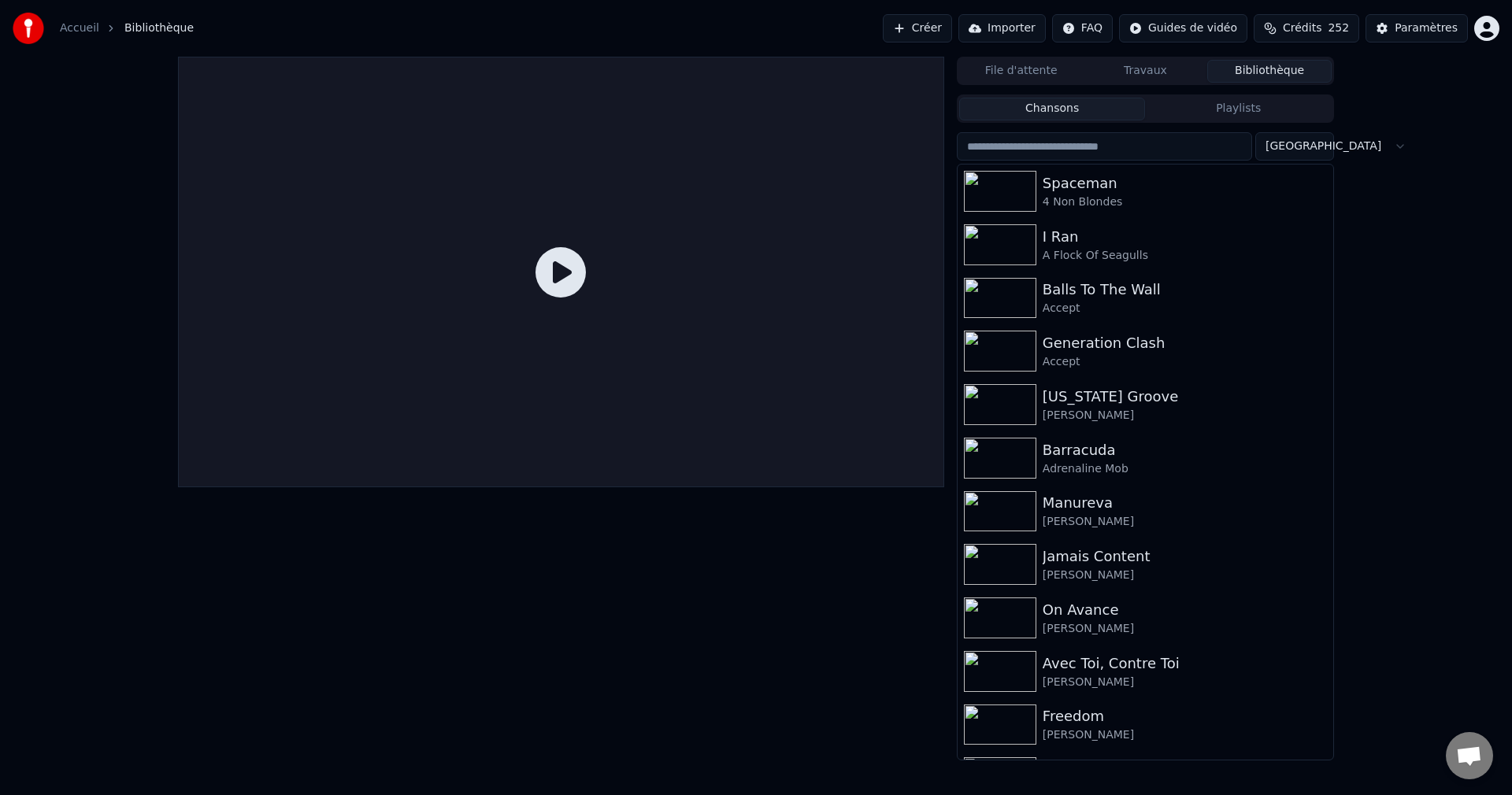
click at [920, 30] on button "Créer" at bounding box center [917, 28] width 69 height 28
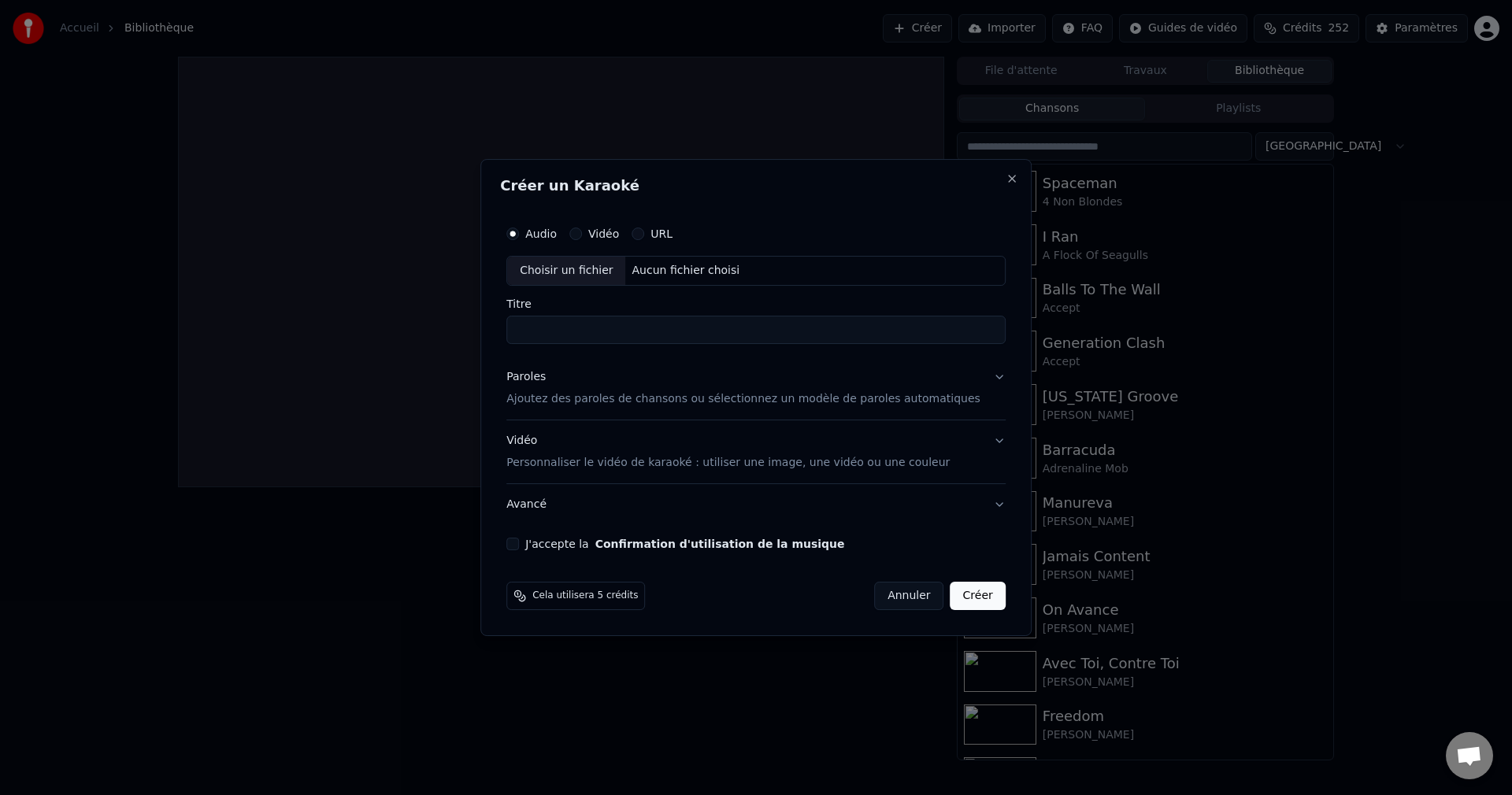
click at [593, 266] on div "Choisir un fichier" at bounding box center [566, 271] width 118 height 28
drag, startPoint x: 554, startPoint y: 334, endPoint x: 524, endPoint y: 333, distance: 30.0
click at [524, 333] on div "**********" at bounding box center [756, 385] width 511 height 345
type input "**********"
click at [979, 375] on button "Paroles Ajoutez des paroles de chansons ou sélectionnez un modèle de paroles au…" at bounding box center [756, 388] width 499 height 63
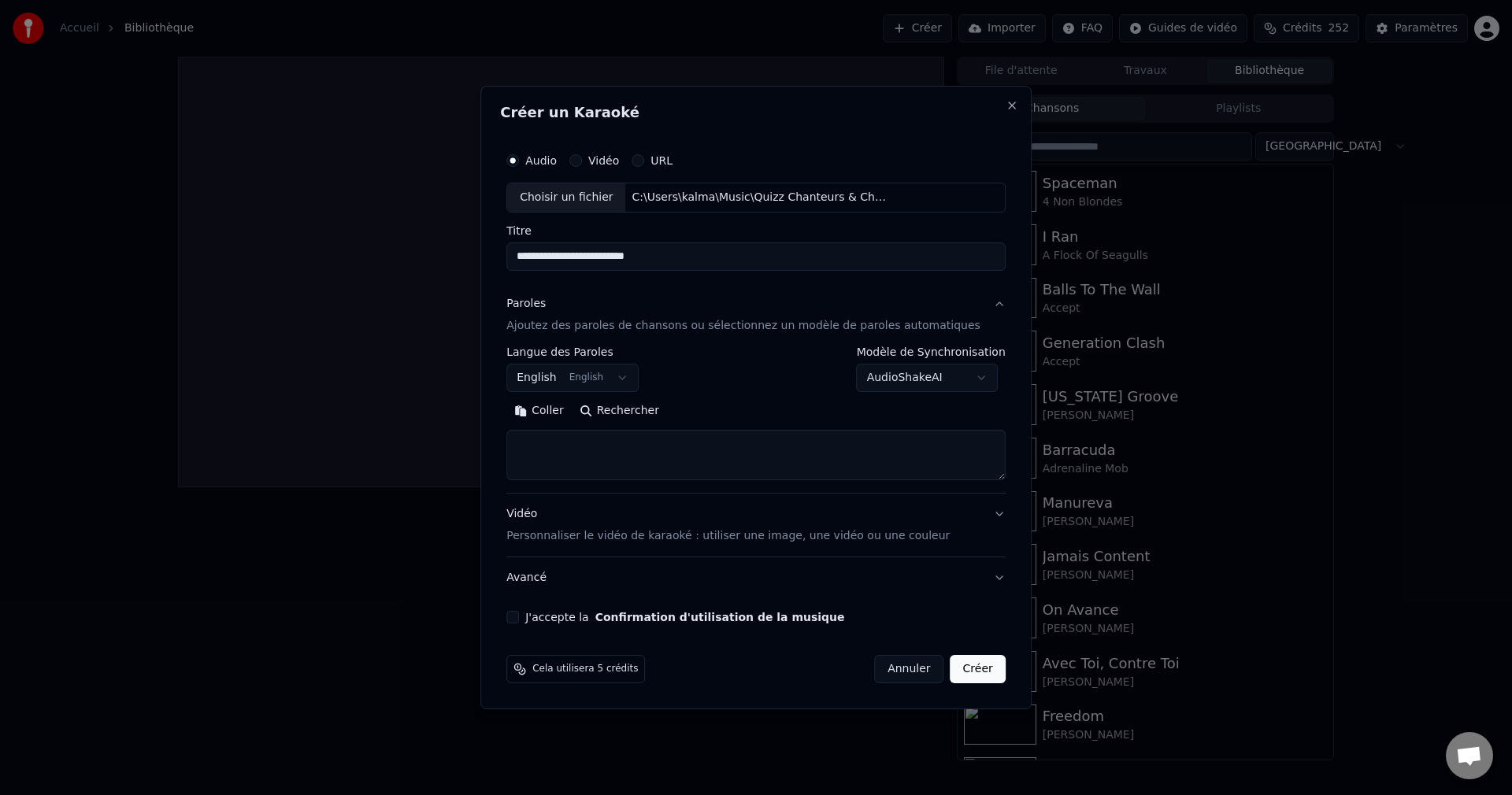
click at [649, 411] on button "Rechercher" at bounding box center [619, 410] width 95 height 25
type textarea "**********"
click at [519, 617] on button "J'accepte la Confirmation d'utilisation de la musique" at bounding box center [512, 617] width 13 height 13
click at [963, 673] on button "Créer" at bounding box center [978, 668] width 55 height 28
select select "**"
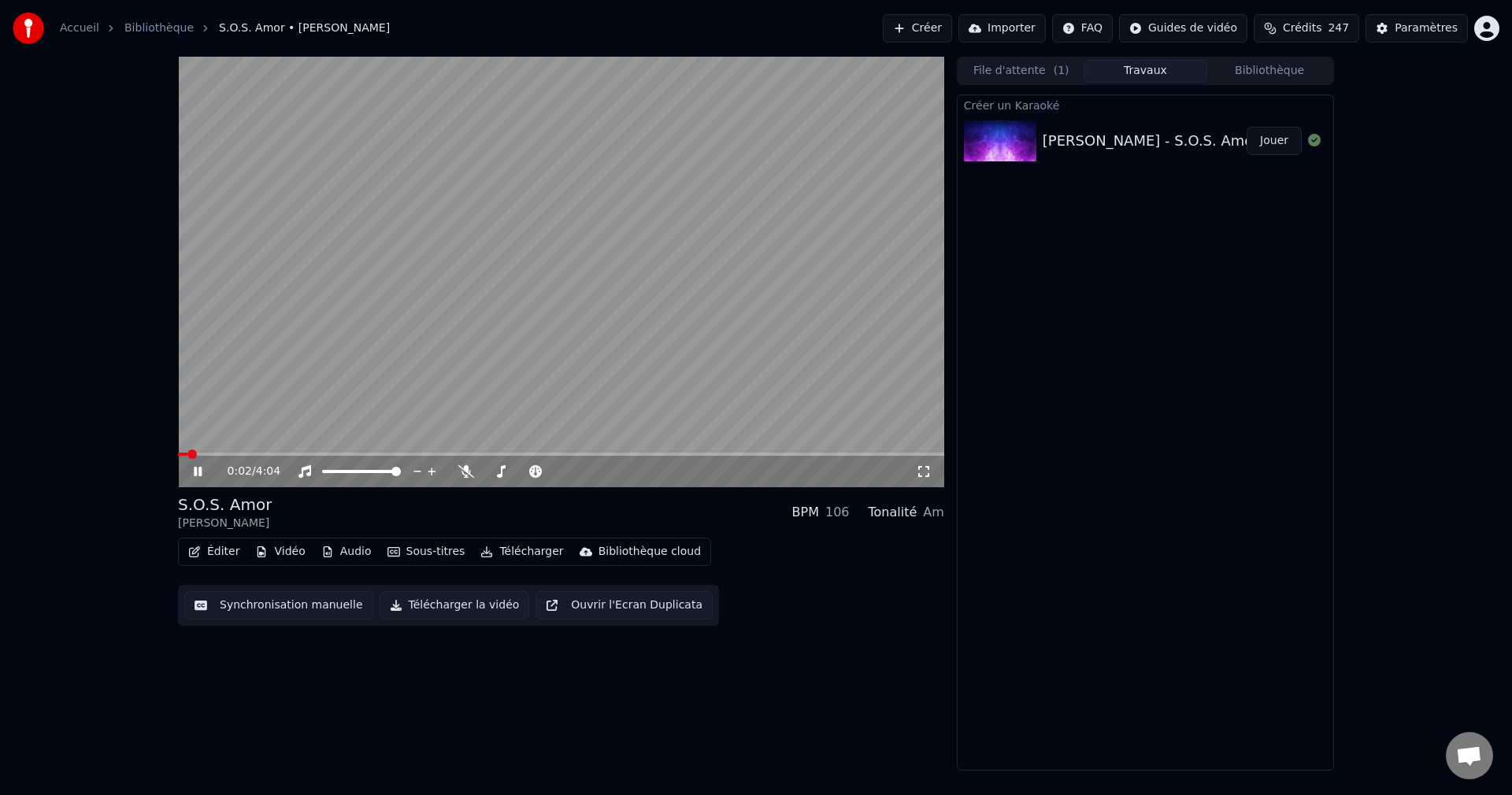
click at [194, 471] on icon at bounding box center [198, 471] width 8 height 9
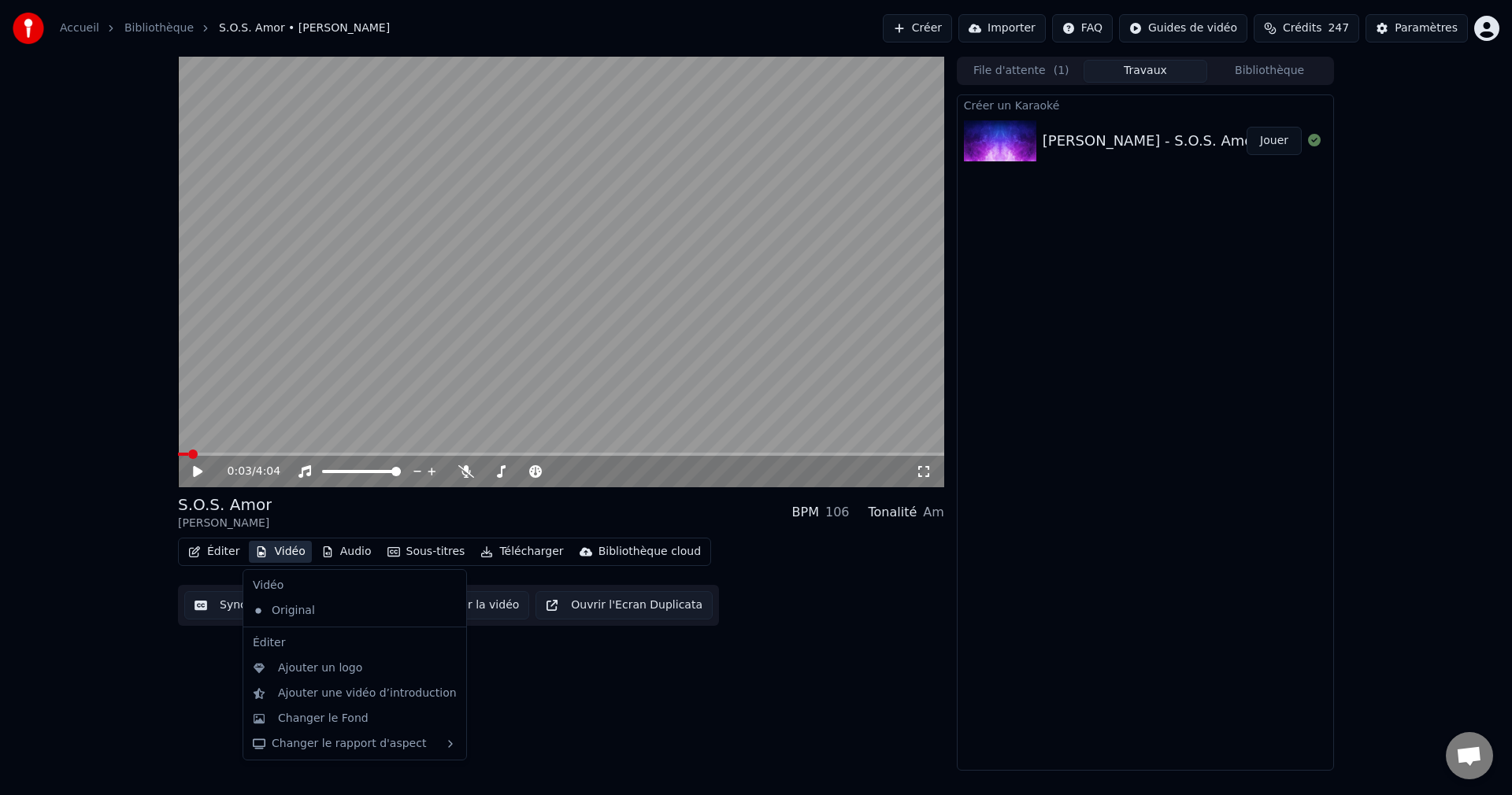
click at [284, 544] on button "Vidéo" at bounding box center [279, 552] width 62 height 22
click at [317, 713] on div "Changer le Fond" at bounding box center [323, 718] width 91 height 16
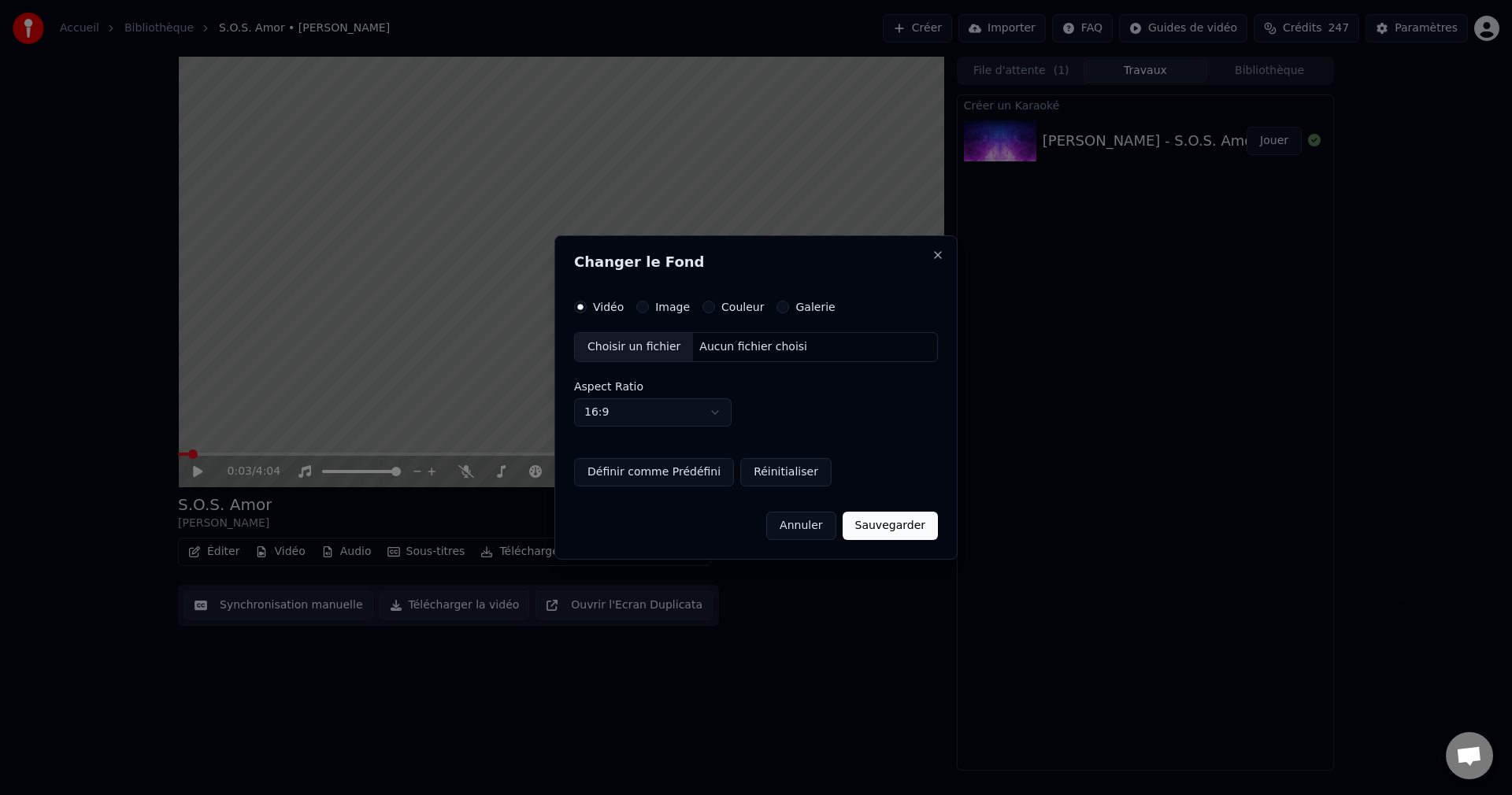
click at [641, 345] on div "Choisir un fichier" at bounding box center [633, 347] width 118 height 28
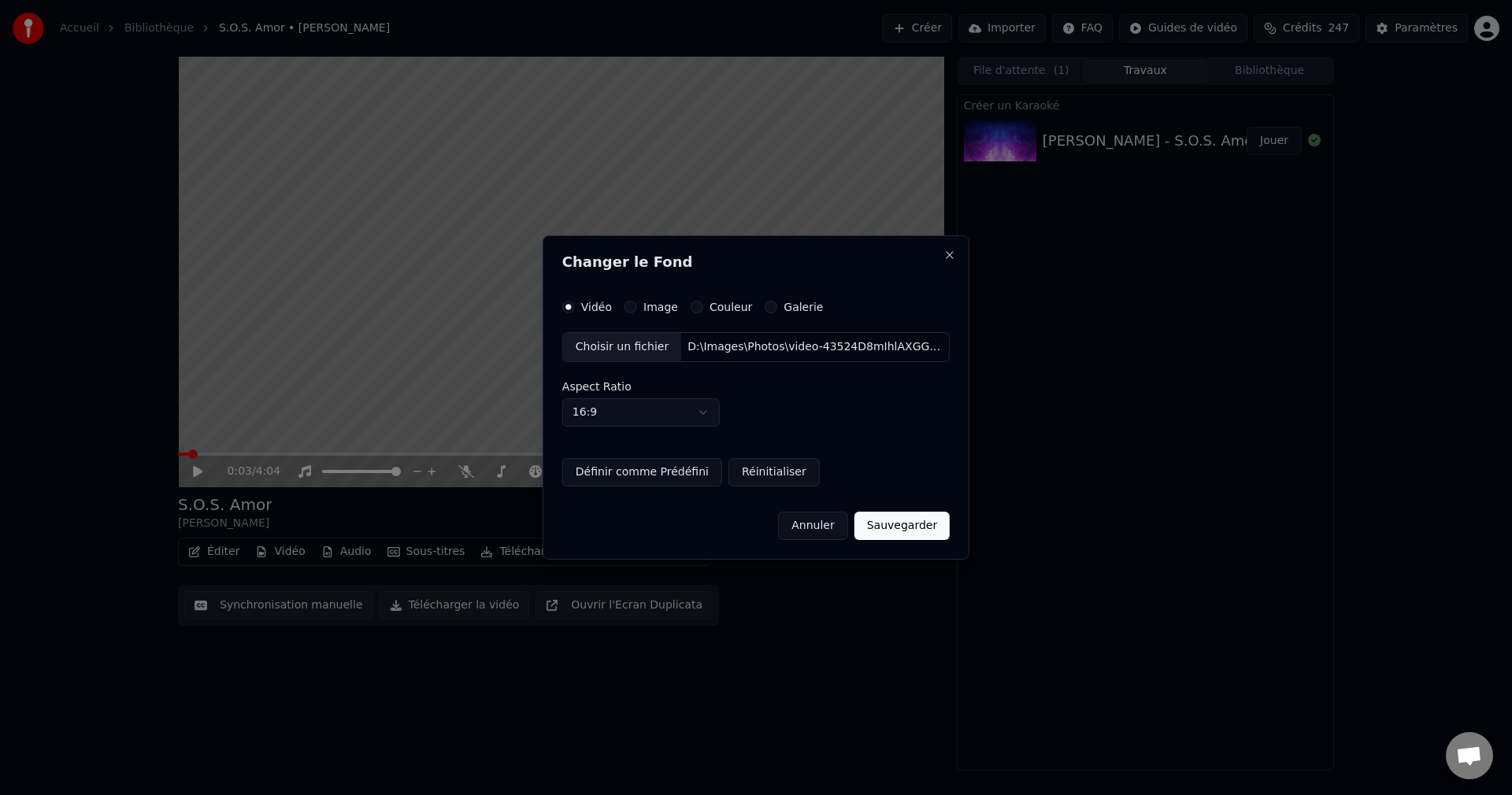
click at [881, 529] on button "Sauvegarder" at bounding box center [901, 525] width 95 height 28
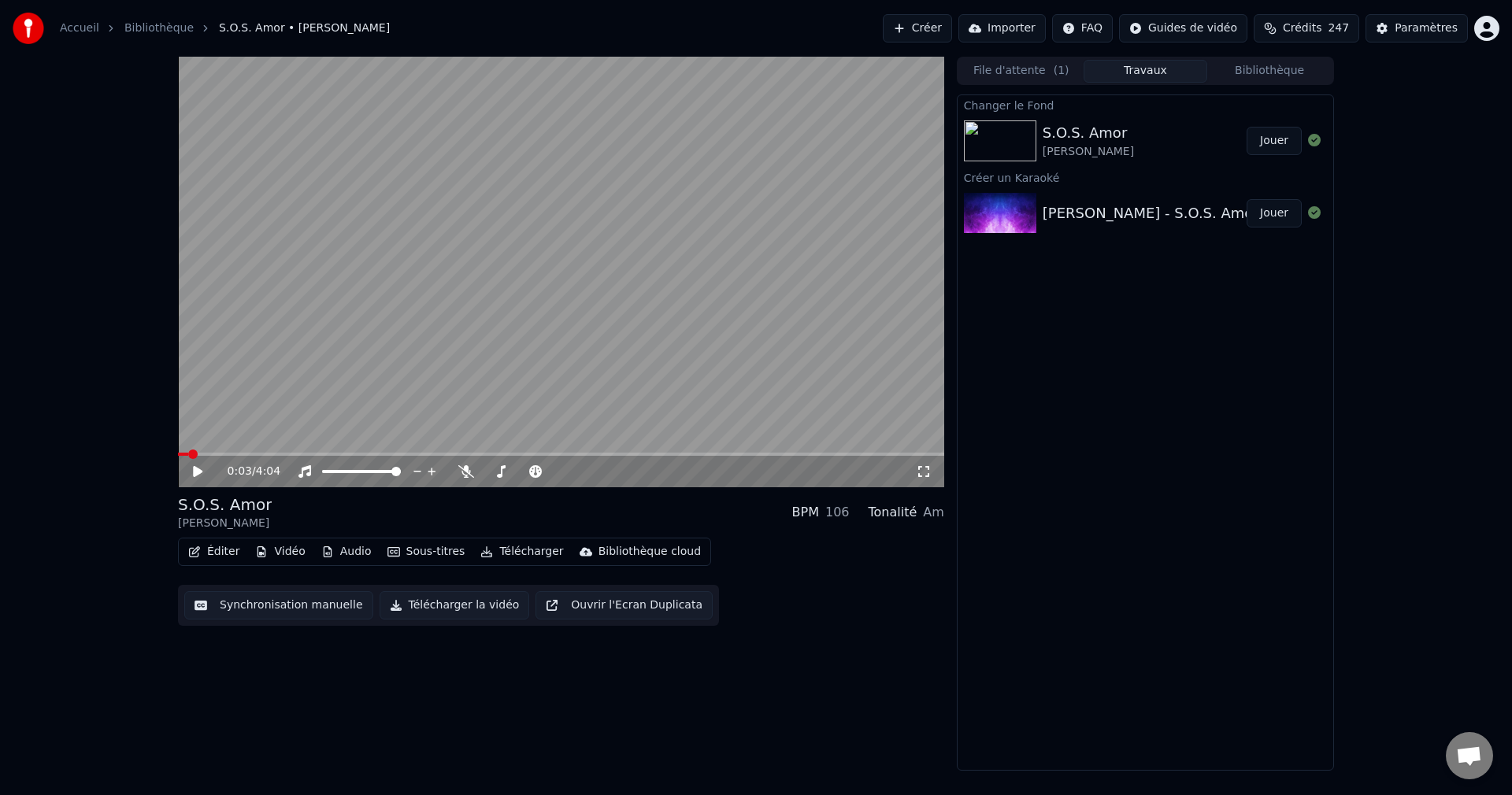
click at [1270, 145] on button "Jouer" at bounding box center [1274, 141] width 55 height 28
click at [562, 476] on span at bounding box center [557, 471] width 9 height 9
click at [519, 306] on video at bounding box center [561, 272] width 766 height 430
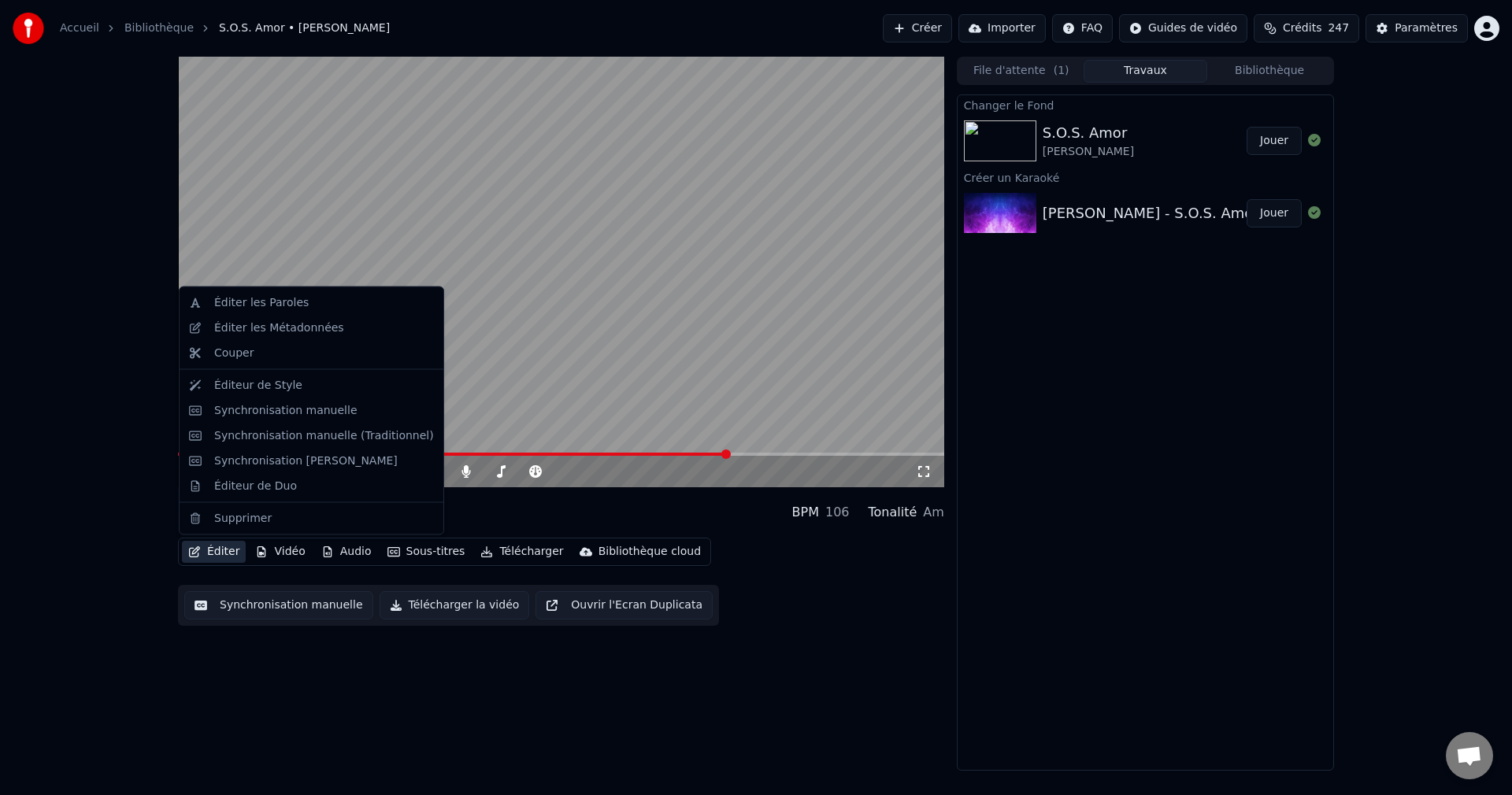
click at [212, 549] on button "Éditer" at bounding box center [214, 552] width 64 height 22
click at [266, 303] on div "Éditer les Paroles" at bounding box center [261, 303] width 95 height 16
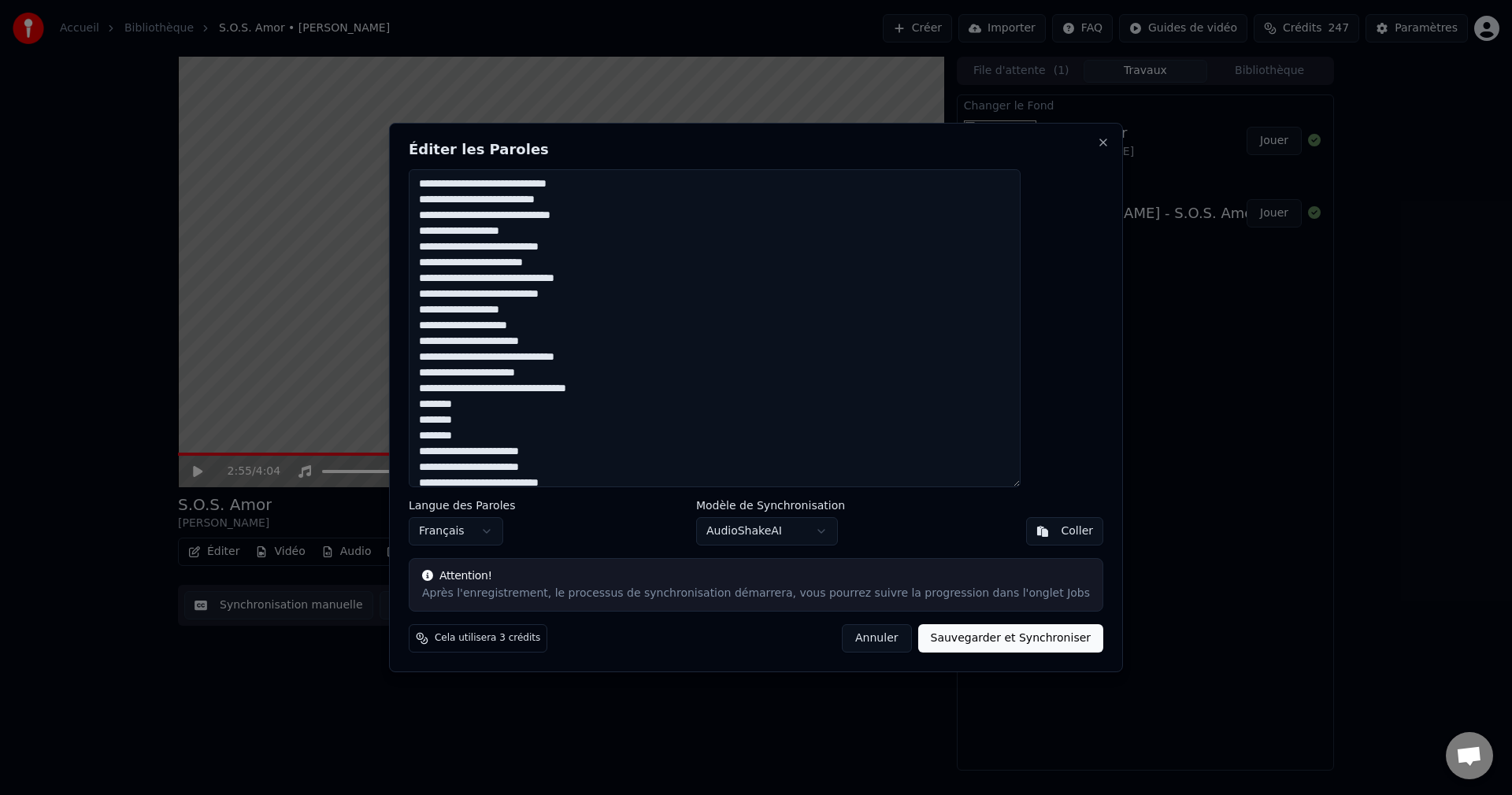
click at [582, 235] on textarea at bounding box center [714, 328] width 612 height 318
click at [622, 296] on textarea at bounding box center [714, 328] width 612 height 318
drag, startPoint x: 599, startPoint y: 293, endPoint x: 461, endPoint y: 297, distance: 138.1
click at [461, 297] on textarea at bounding box center [714, 328] width 612 height 318
click at [610, 297] on textarea at bounding box center [714, 328] width 612 height 318
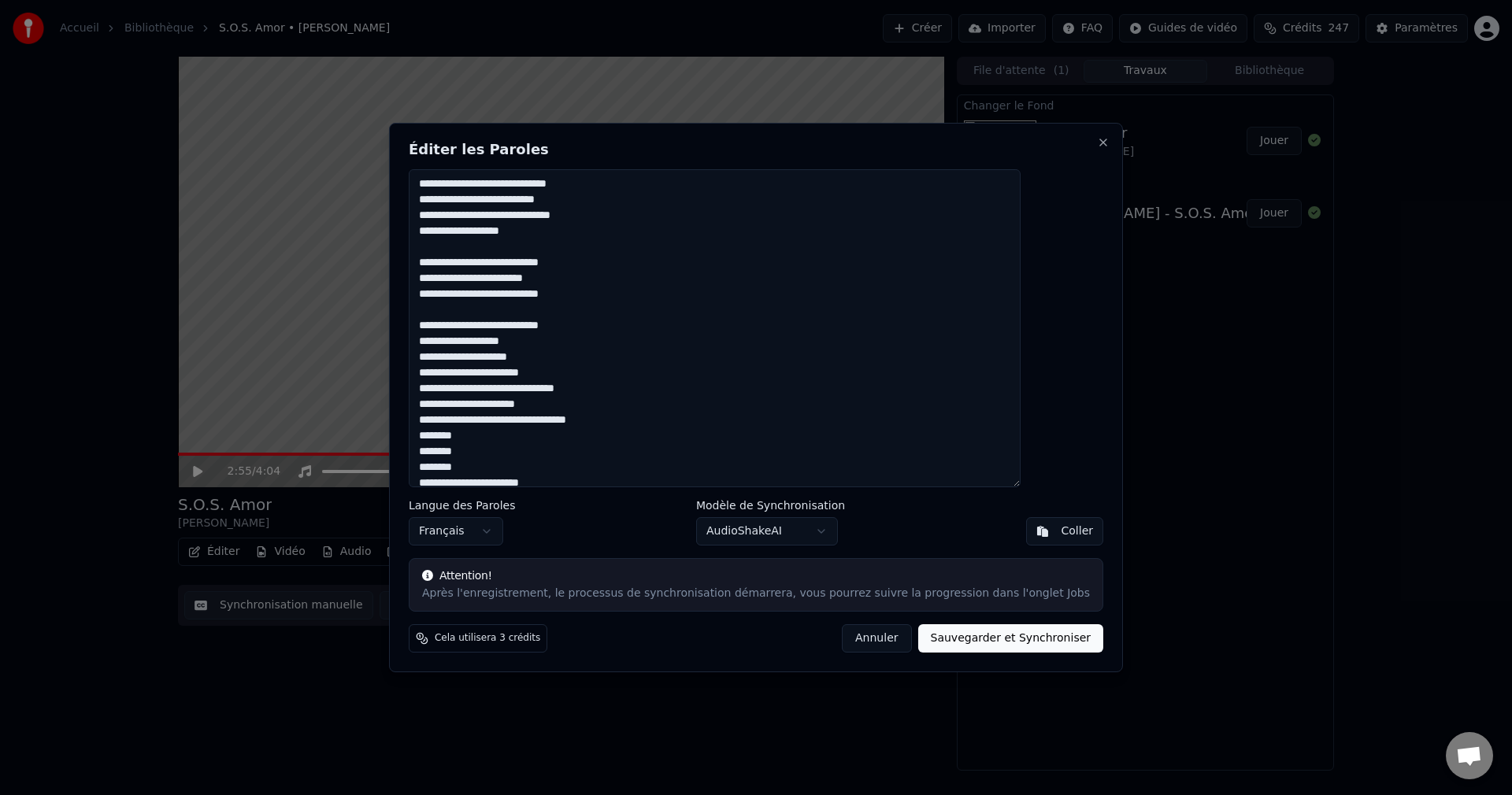
paste textarea "**********"
click at [610, 385] on textarea at bounding box center [714, 328] width 612 height 318
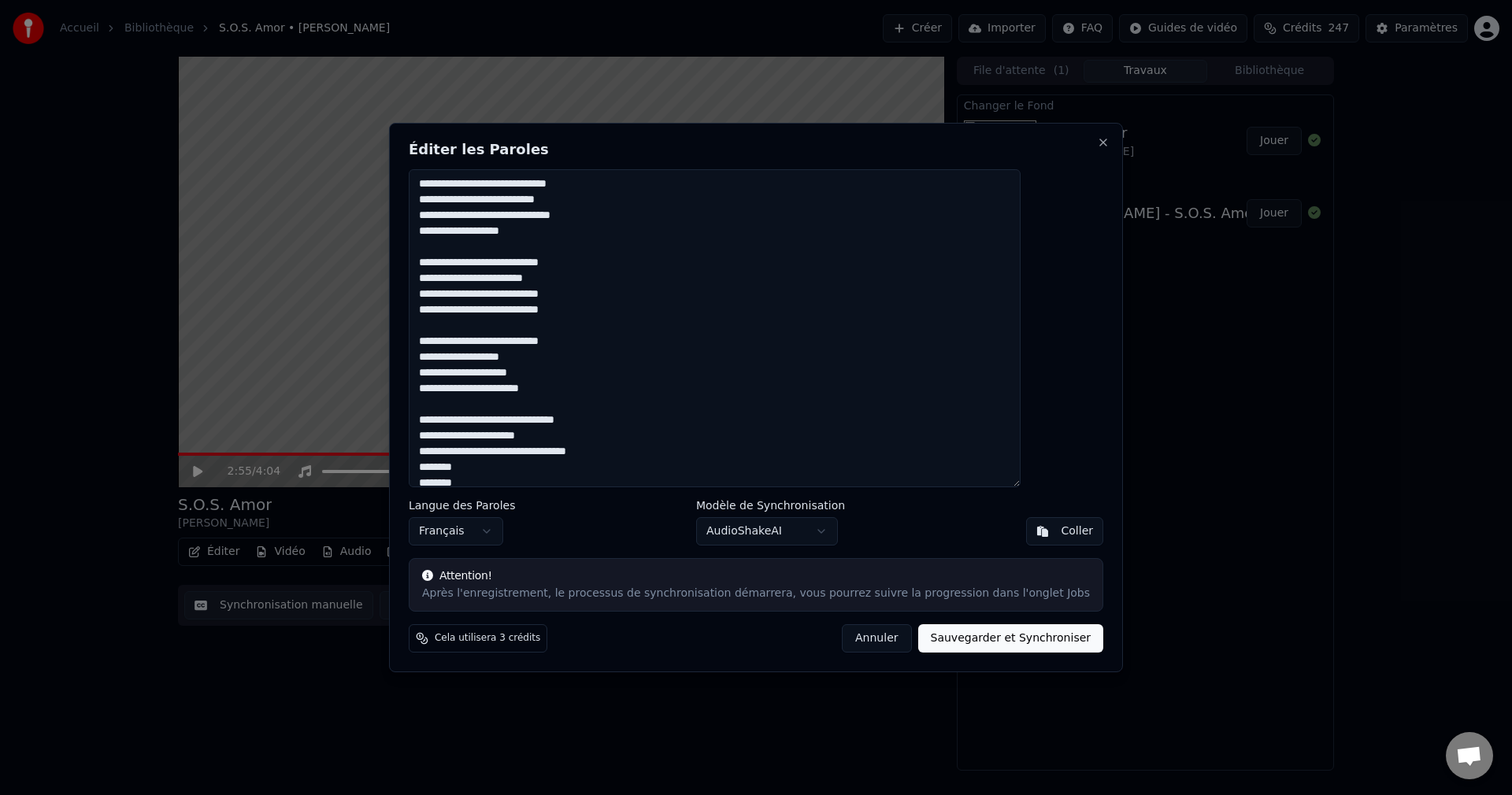
scroll to position [78, 0]
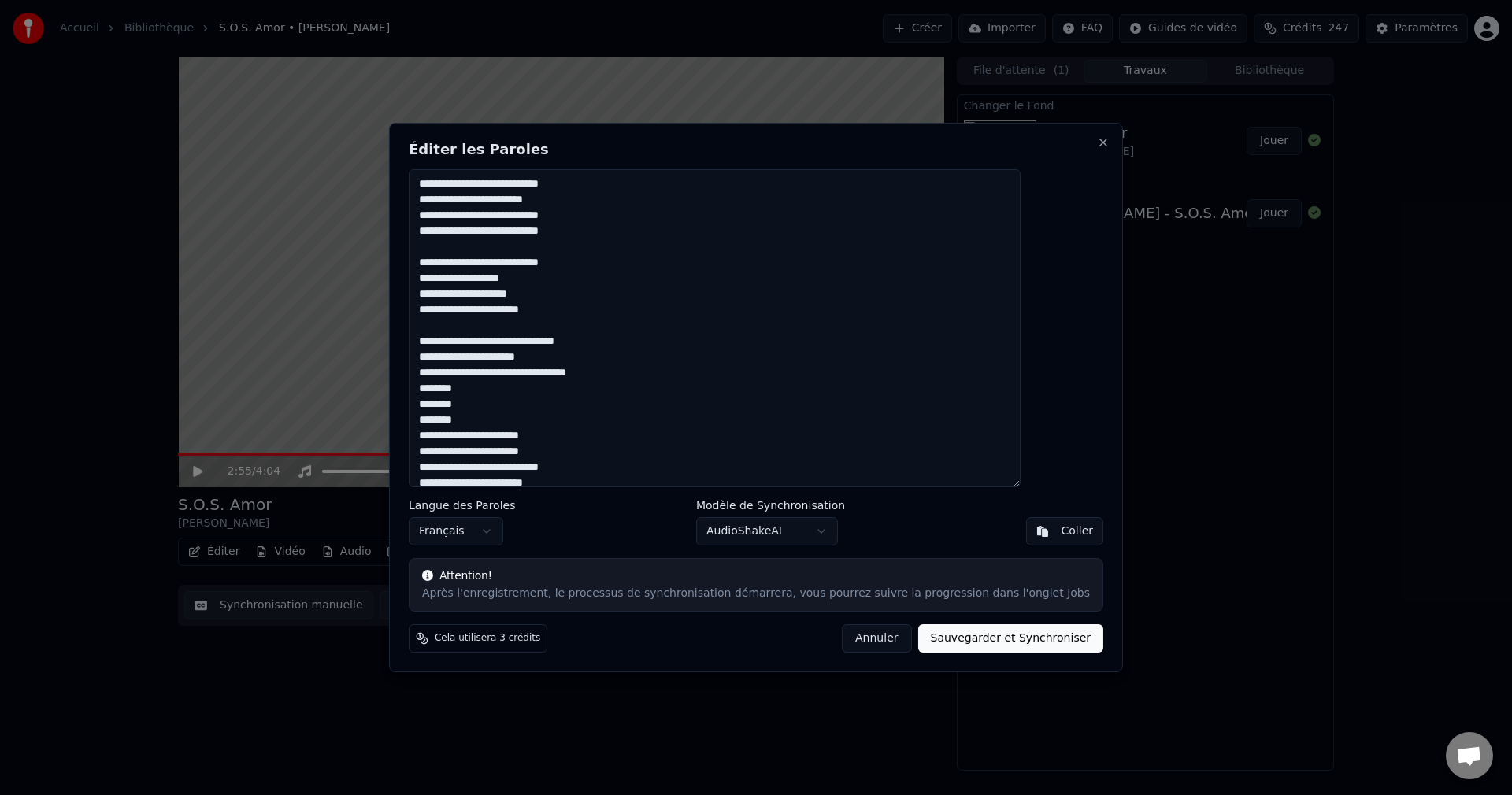
click at [640, 371] on textarea at bounding box center [714, 328] width 612 height 318
drag, startPoint x: 620, startPoint y: 377, endPoint x: 462, endPoint y: 377, distance: 158.0
click at [462, 377] on textarea at bounding box center [714, 328] width 612 height 318
click at [628, 371] on textarea at bounding box center [714, 328] width 612 height 318
paste textarea "**********"
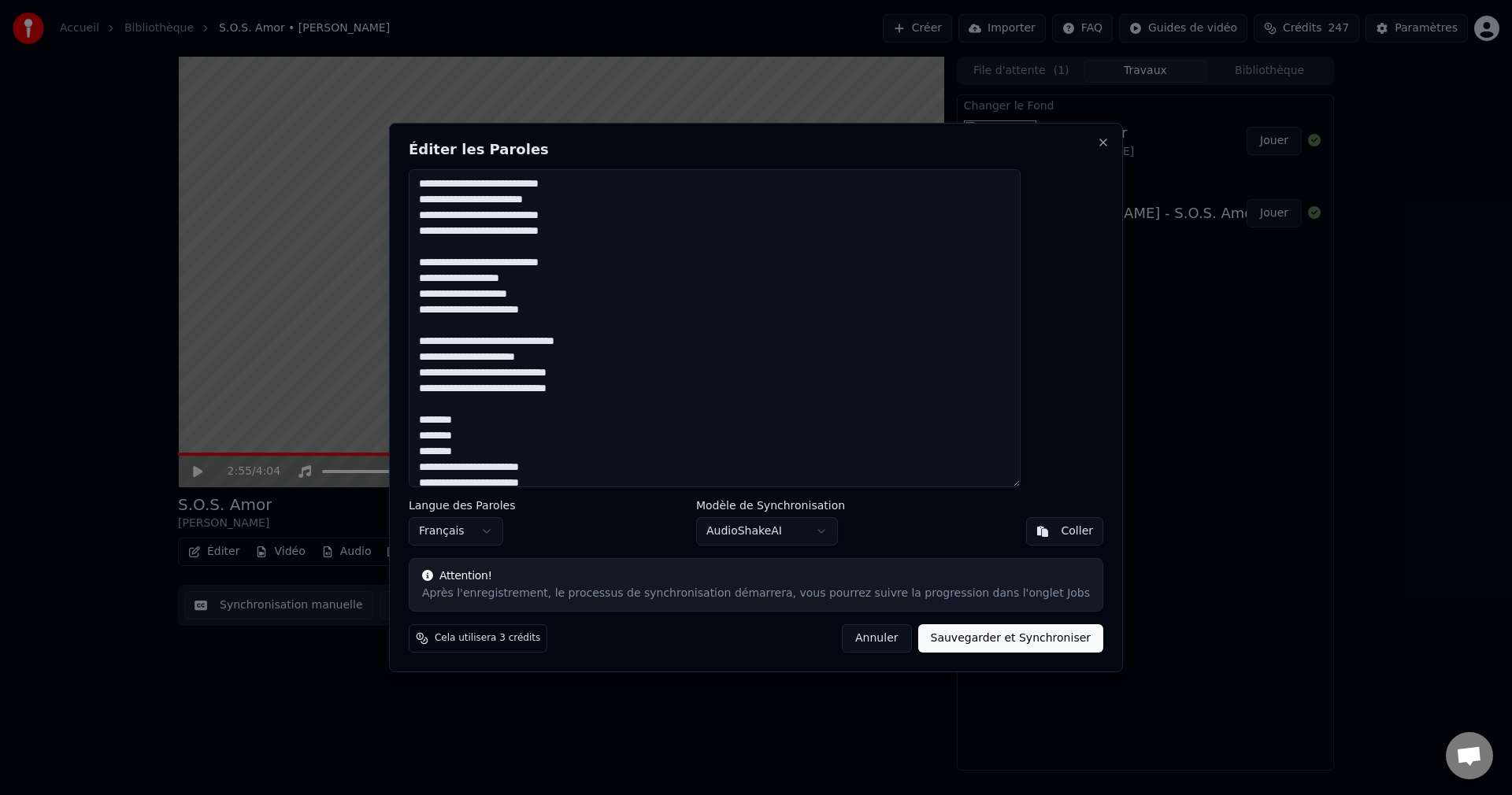
click at [539, 454] on textarea at bounding box center [714, 328] width 612 height 318
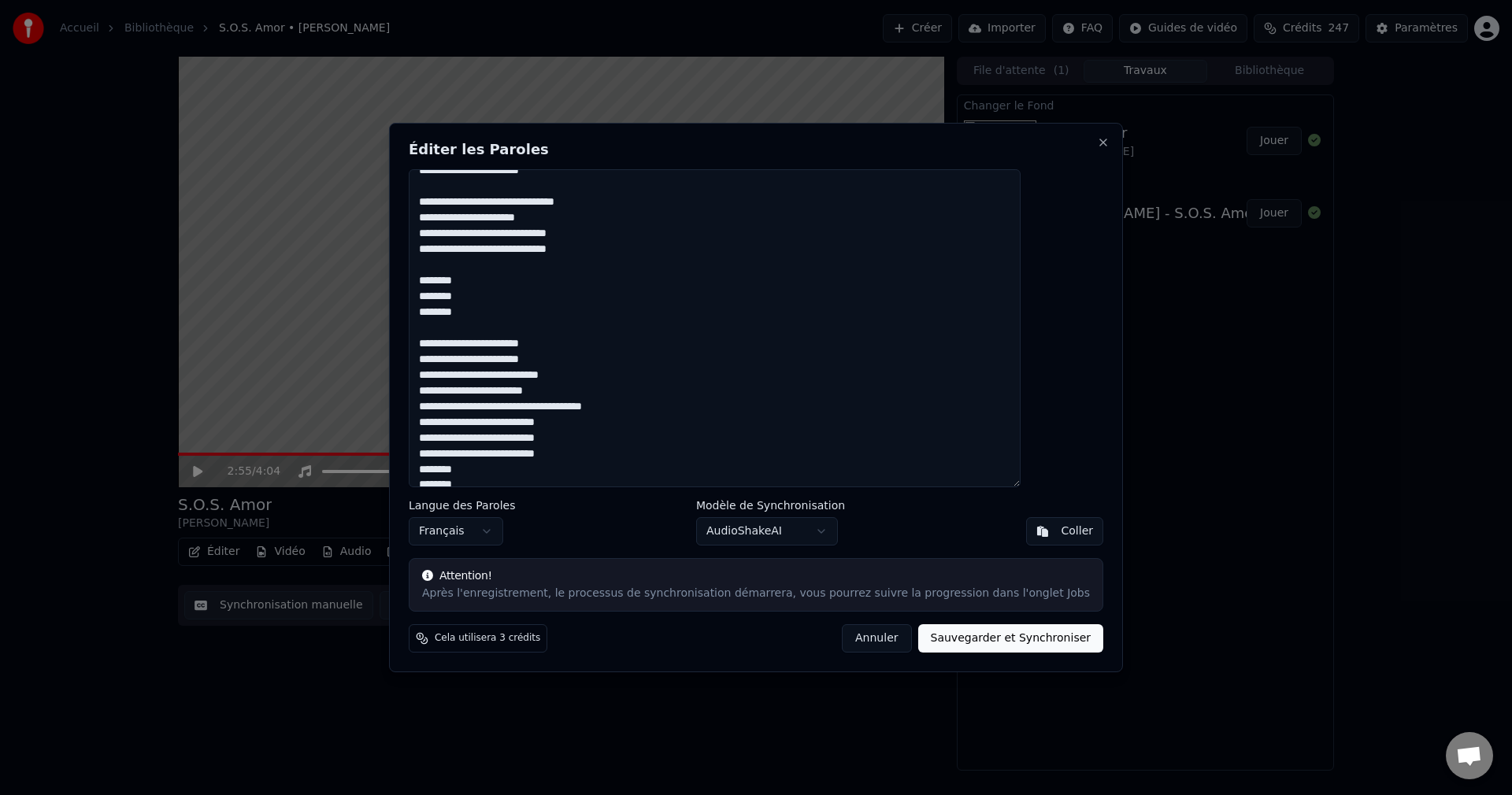
scroll to position [236, 0]
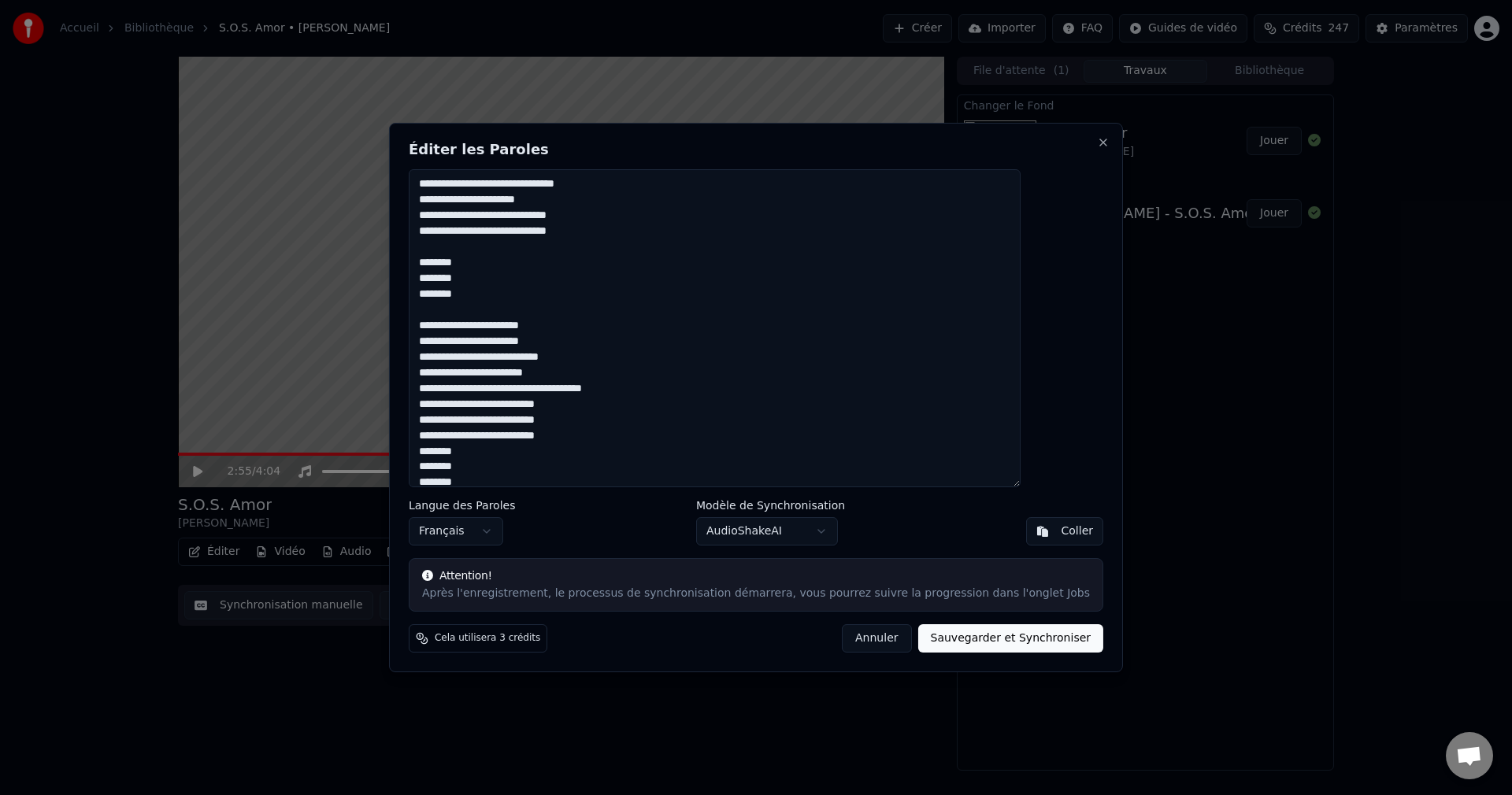
click at [460, 324] on textarea at bounding box center [714, 328] width 612 height 318
click at [599, 325] on textarea at bounding box center [714, 328] width 612 height 318
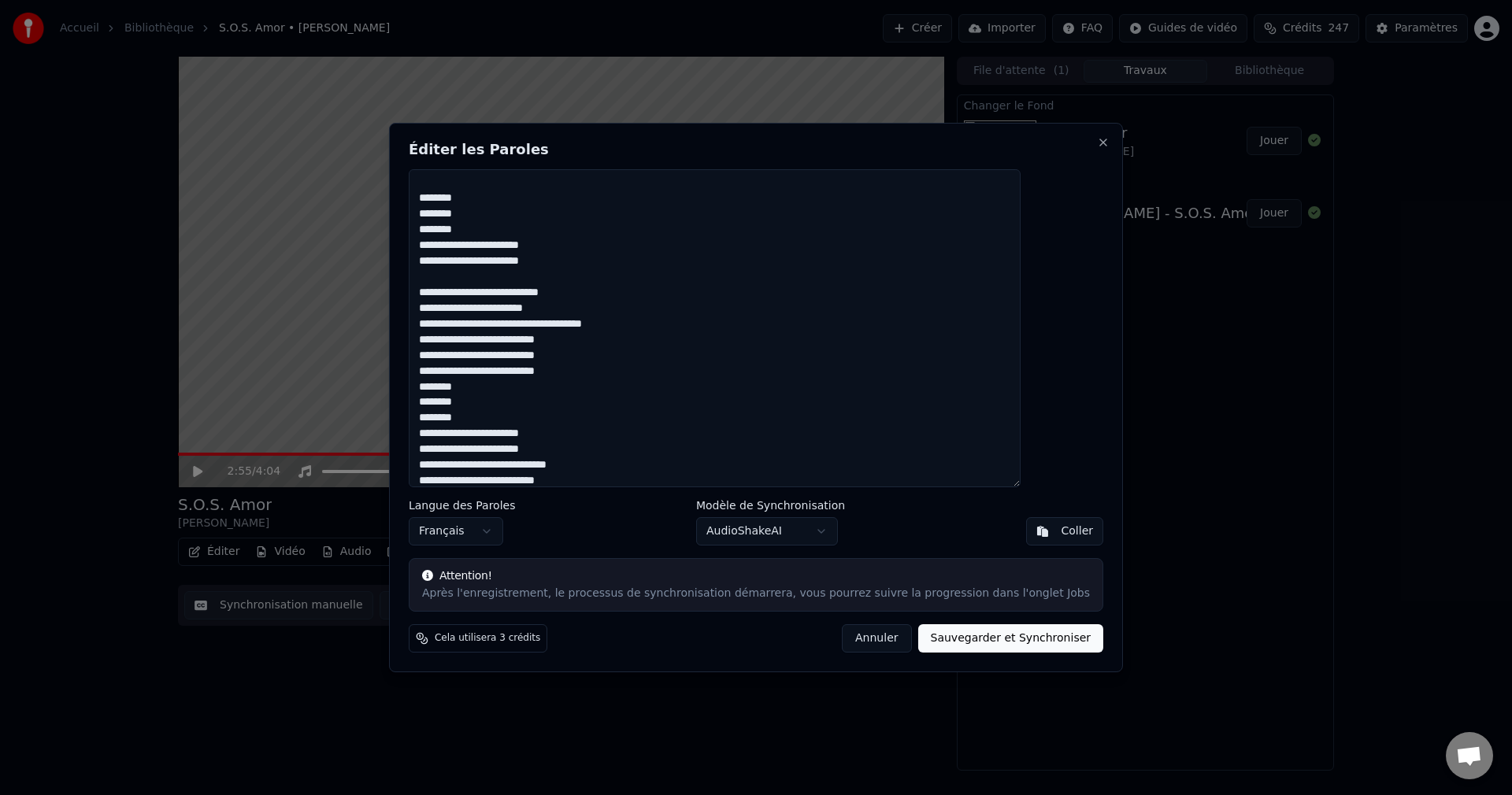
scroll to position [315, 0]
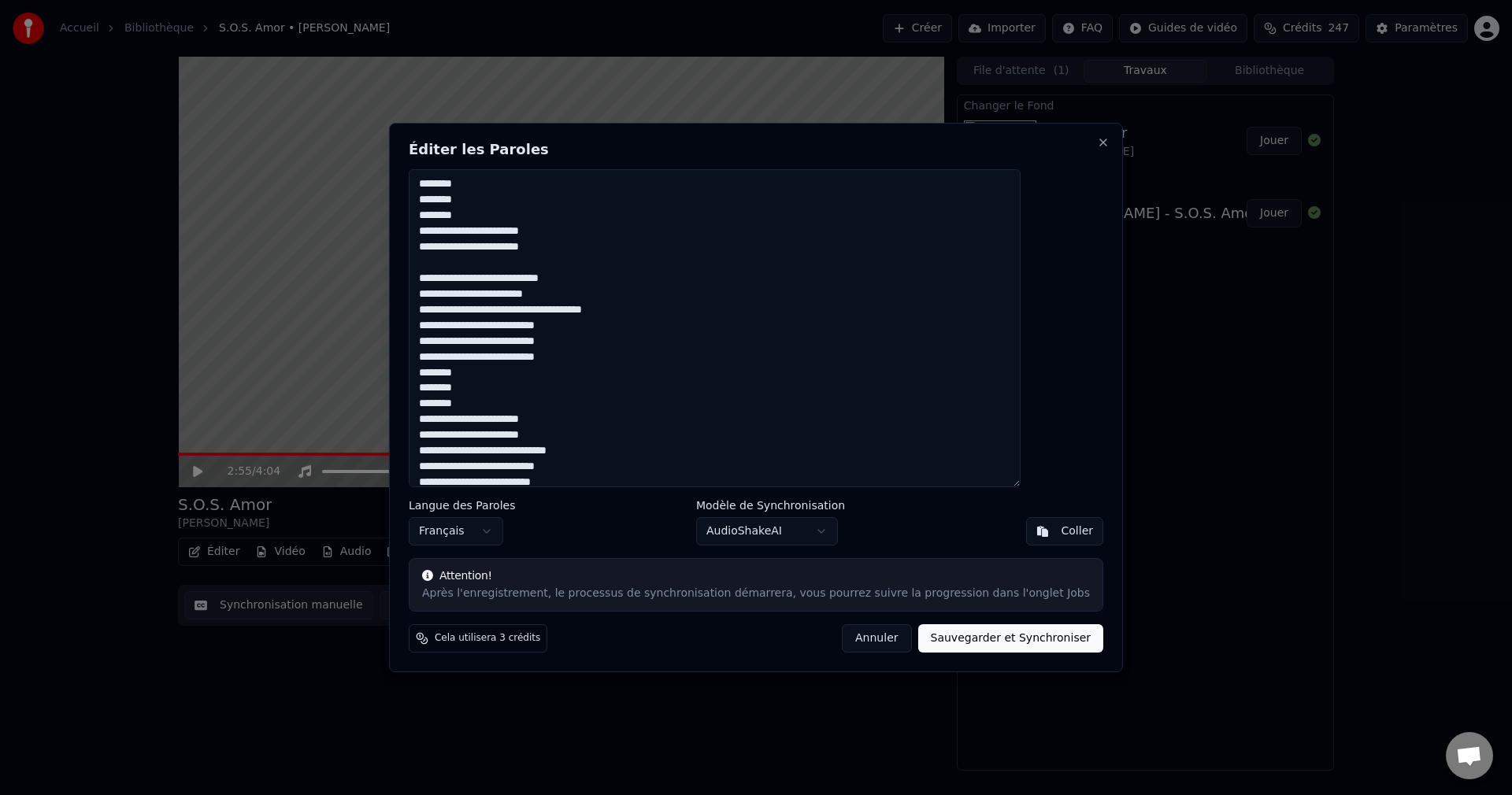
click at [681, 314] on textarea at bounding box center [714, 328] width 612 height 318
click at [623, 375] on textarea at bounding box center [714, 328] width 612 height 318
drag, startPoint x: 461, startPoint y: 374, endPoint x: 595, endPoint y: 382, distance: 134.2
click at [595, 382] on textarea at bounding box center [714, 328] width 612 height 318
click at [606, 374] on textarea at bounding box center [714, 328] width 612 height 318
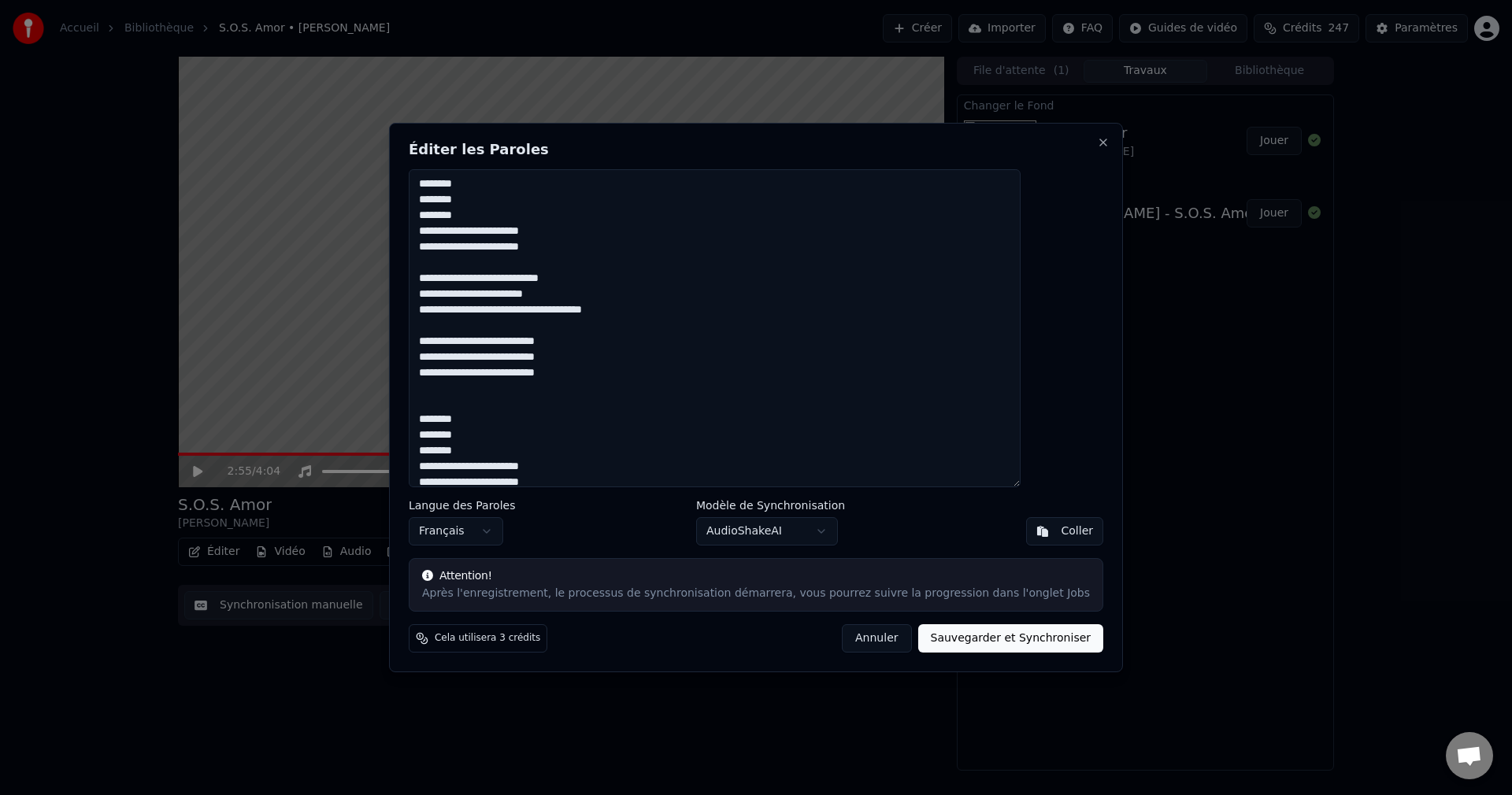
paste textarea "**********"
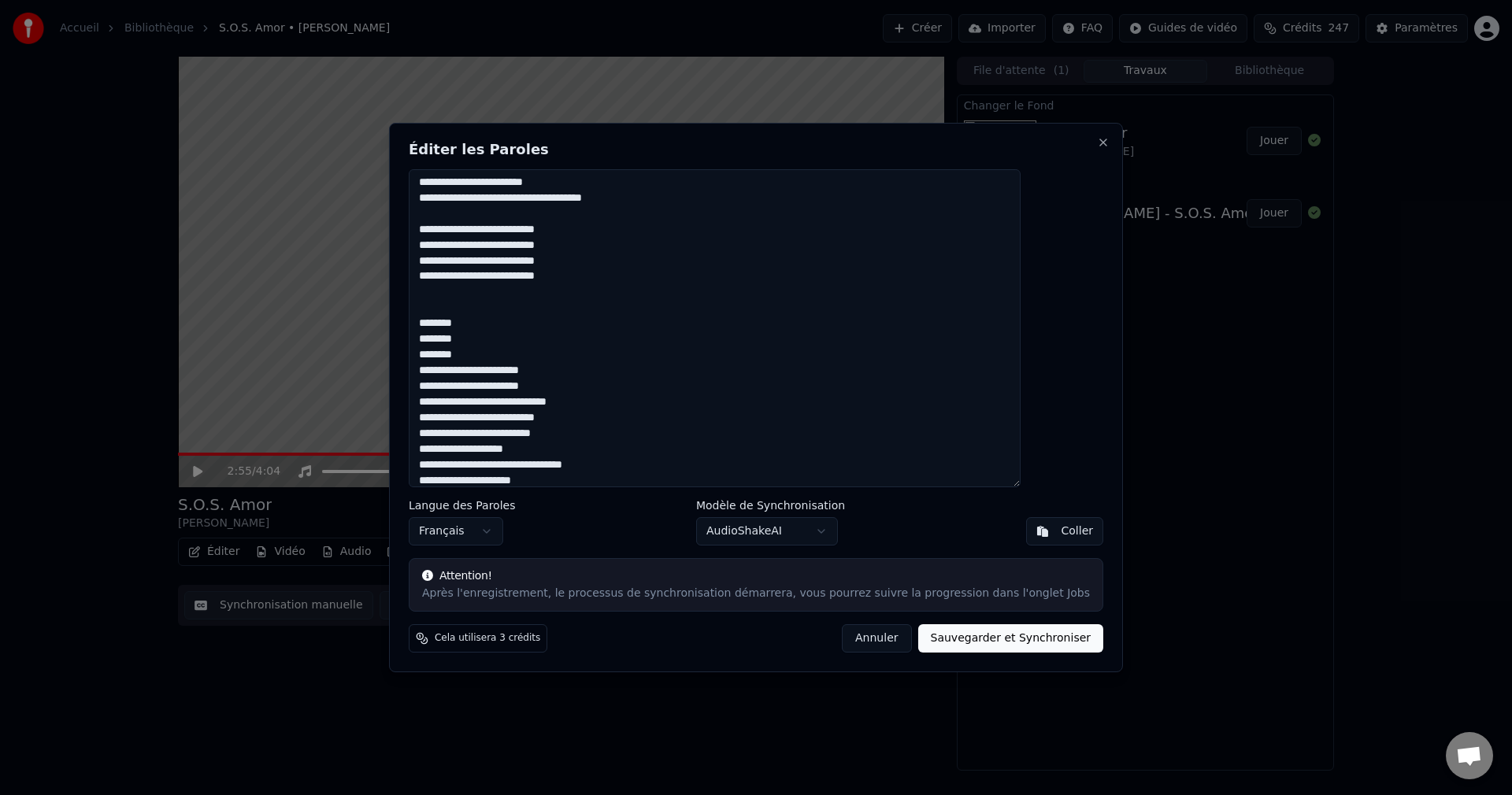
scroll to position [473, 0]
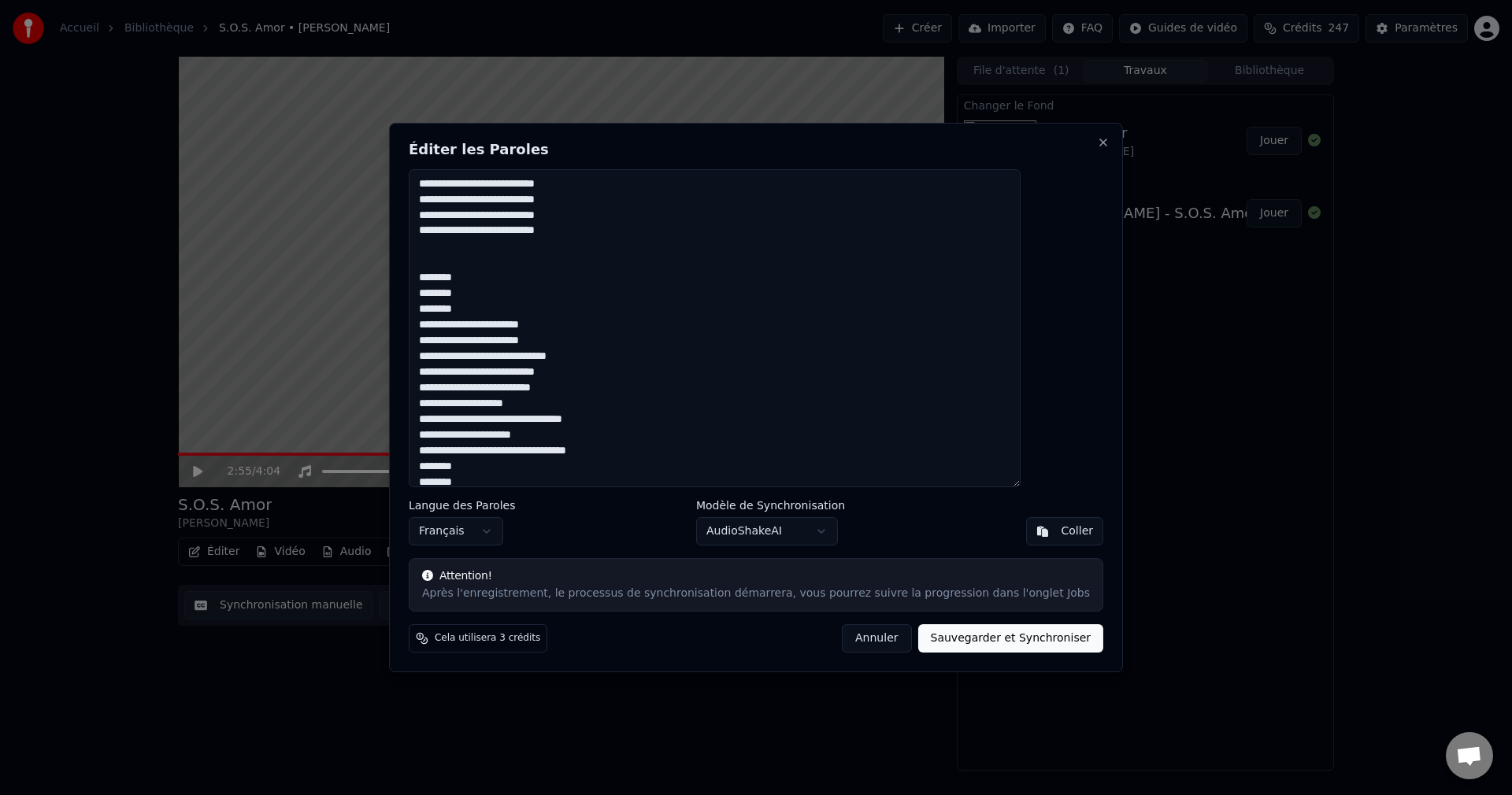
click at [606, 343] on textarea at bounding box center [714, 328] width 612 height 318
click at [462, 278] on textarea at bounding box center [714, 328] width 612 height 318
click at [580, 405] on textarea at bounding box center [714, 328] width 612 height 318
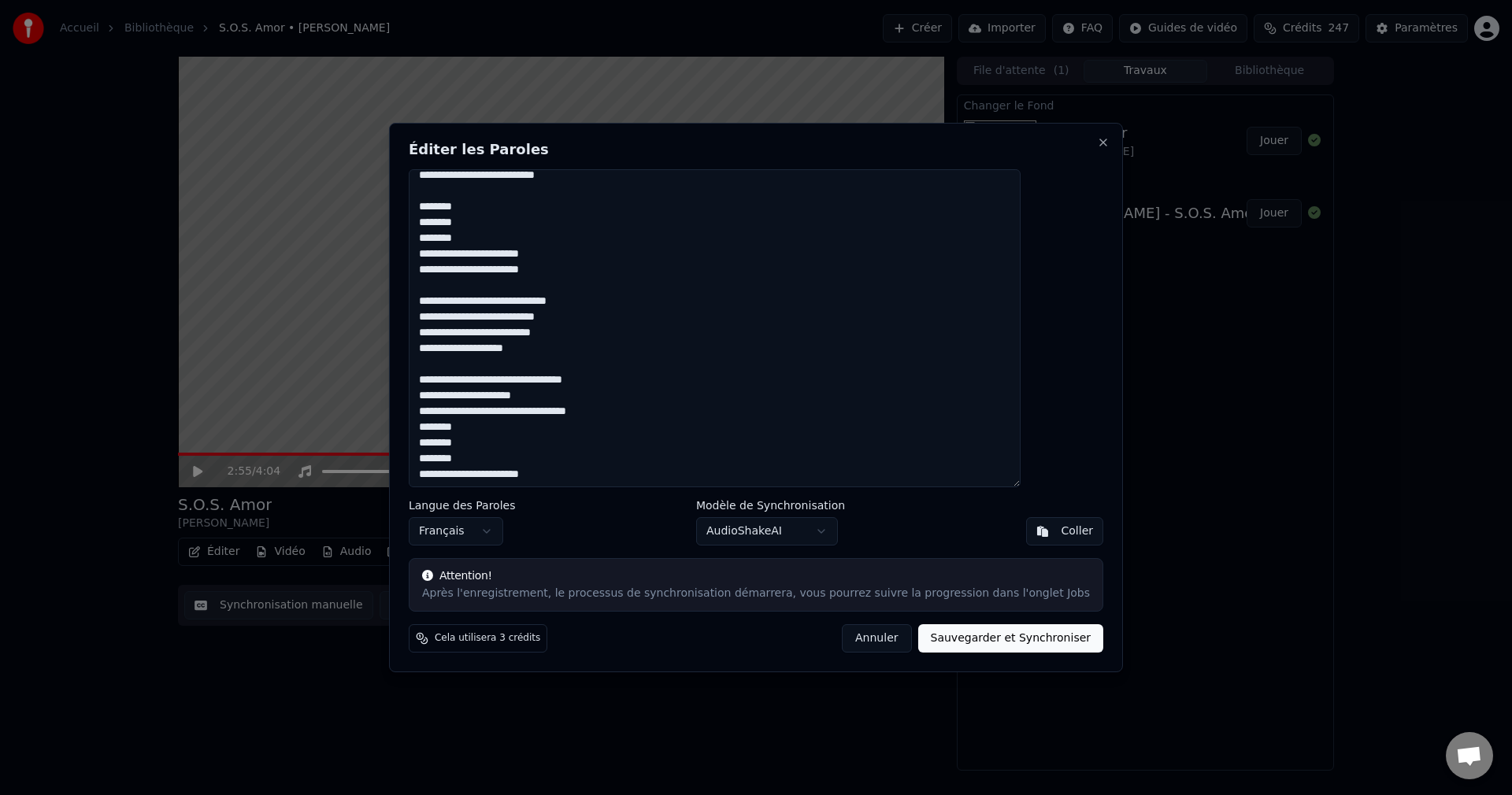
scroll to position [546, 0]
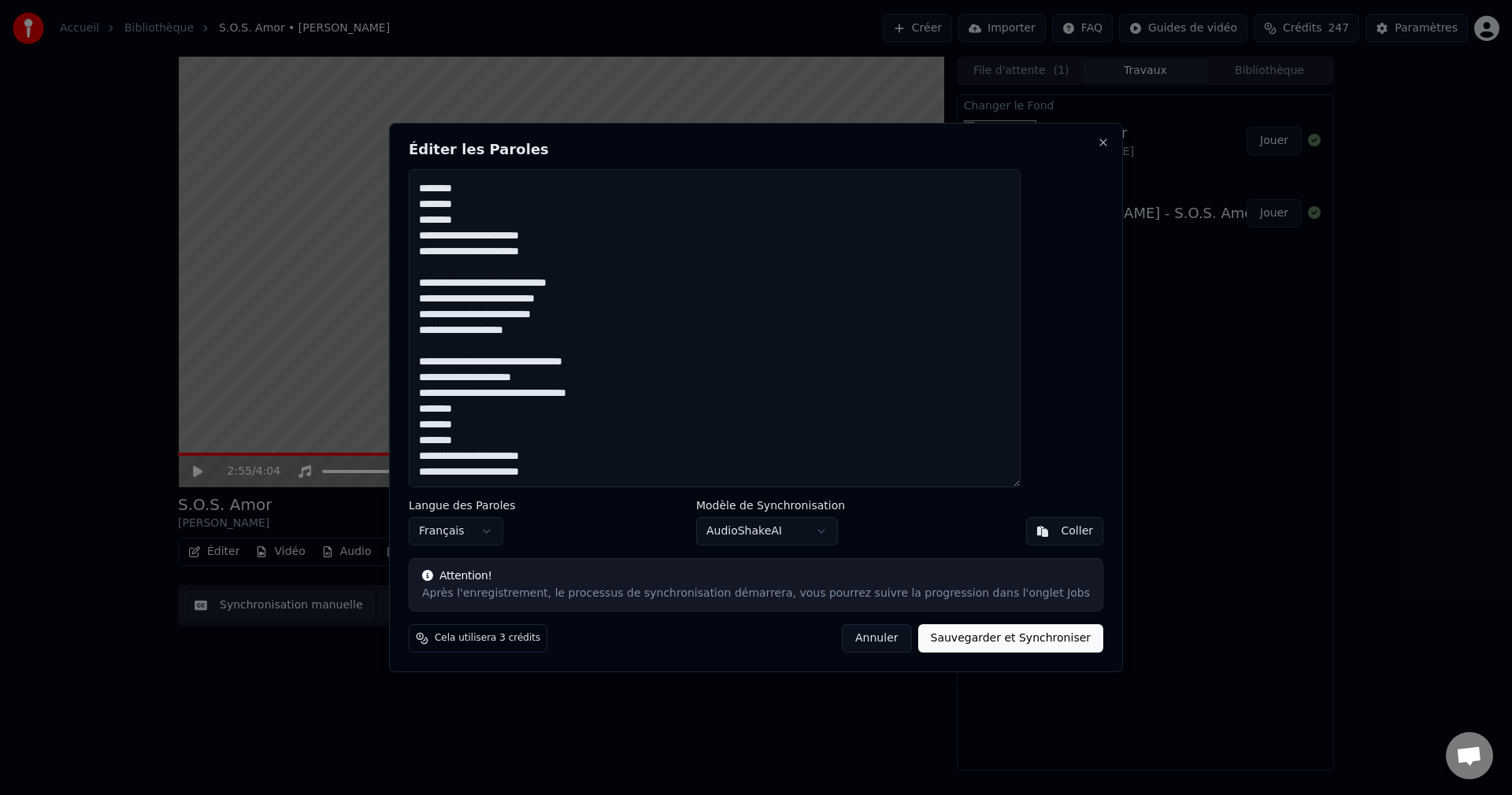
click at [643, 391] on textarea at bounding box center [714, 328] width 612 height 318
drag, startPoint x: 631, startPoint y: 393, endPoint x: 462, endPoint y: 394, distance: 169.0
click at [462, 394] on textarea at bounding box center [714, 328] width 612 height 318
click at [633, 393] on textarea at bounding box center [714, 328] width 612 height 318
paste textarea "**********"
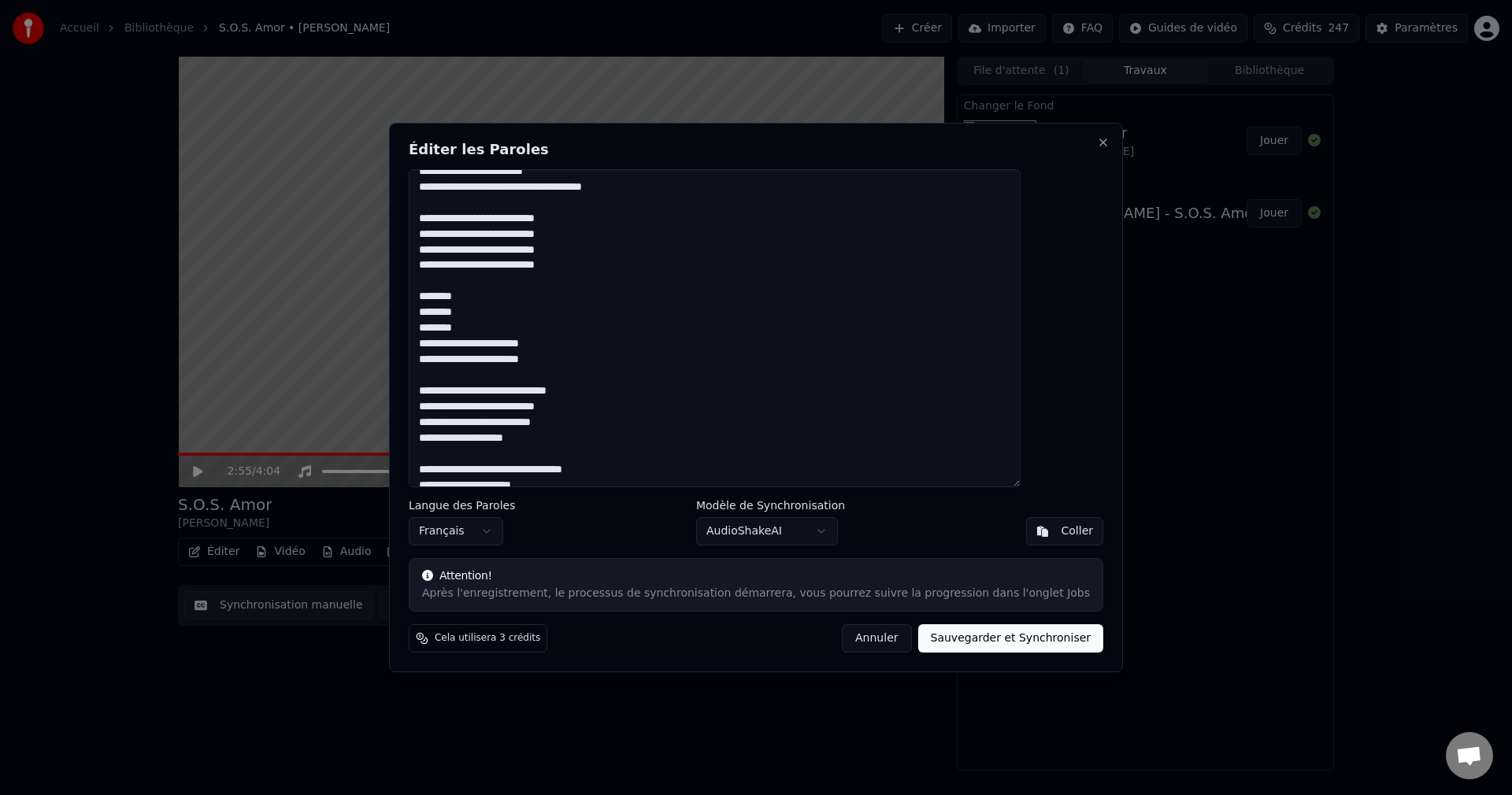
scroll to position [420, 0]
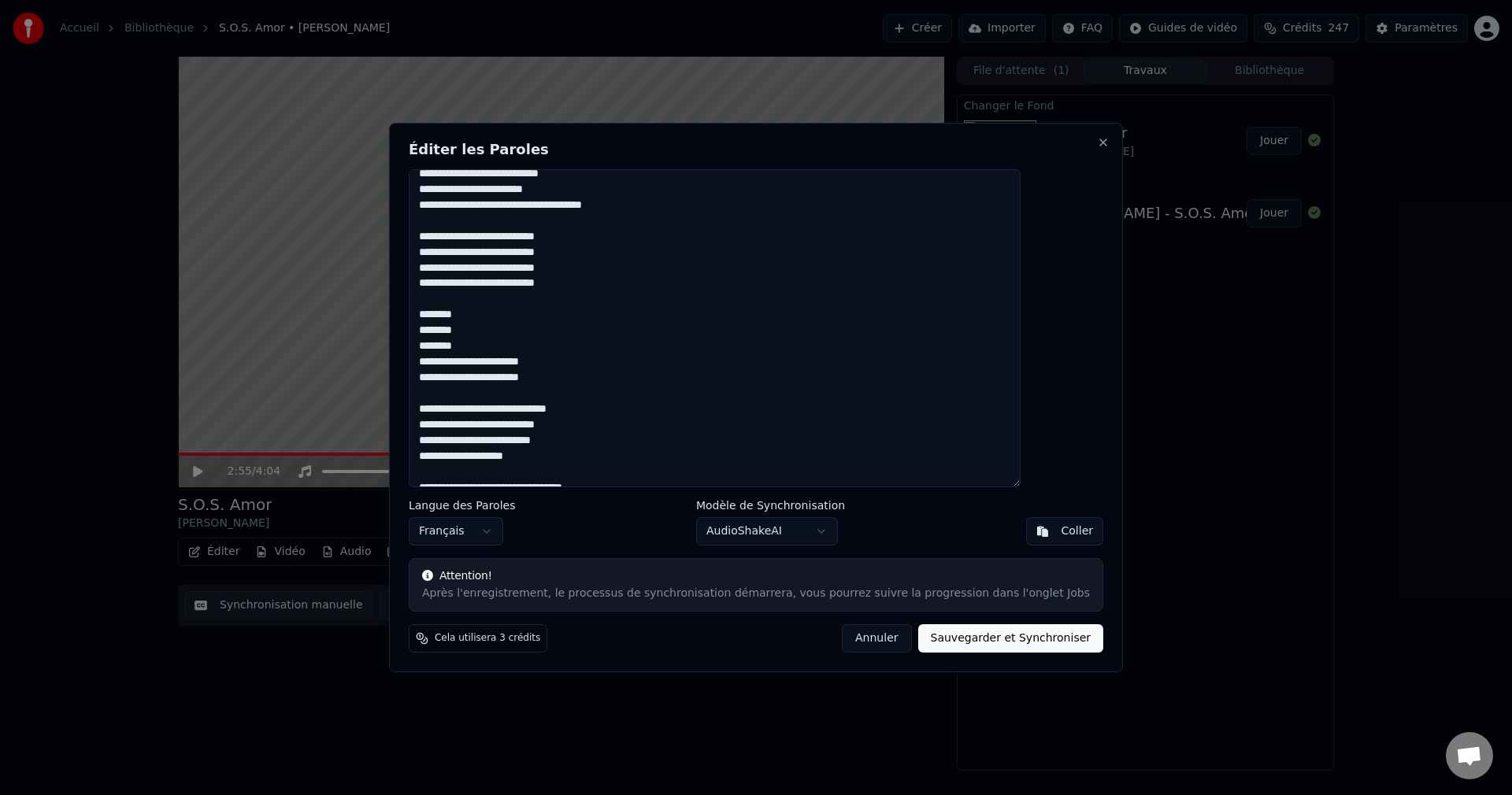
drag, startPoint x: 461, startPoint y: 271, endPoint x: 603, endPoint y: 273, distance: 142.0
click at [603, 273] on textarea at bounding box center [714, 328] width 612 height 318
click at [606, 384] on textarea at bounding box center [714, 328] width 612 height 318
paste textarea "**********"
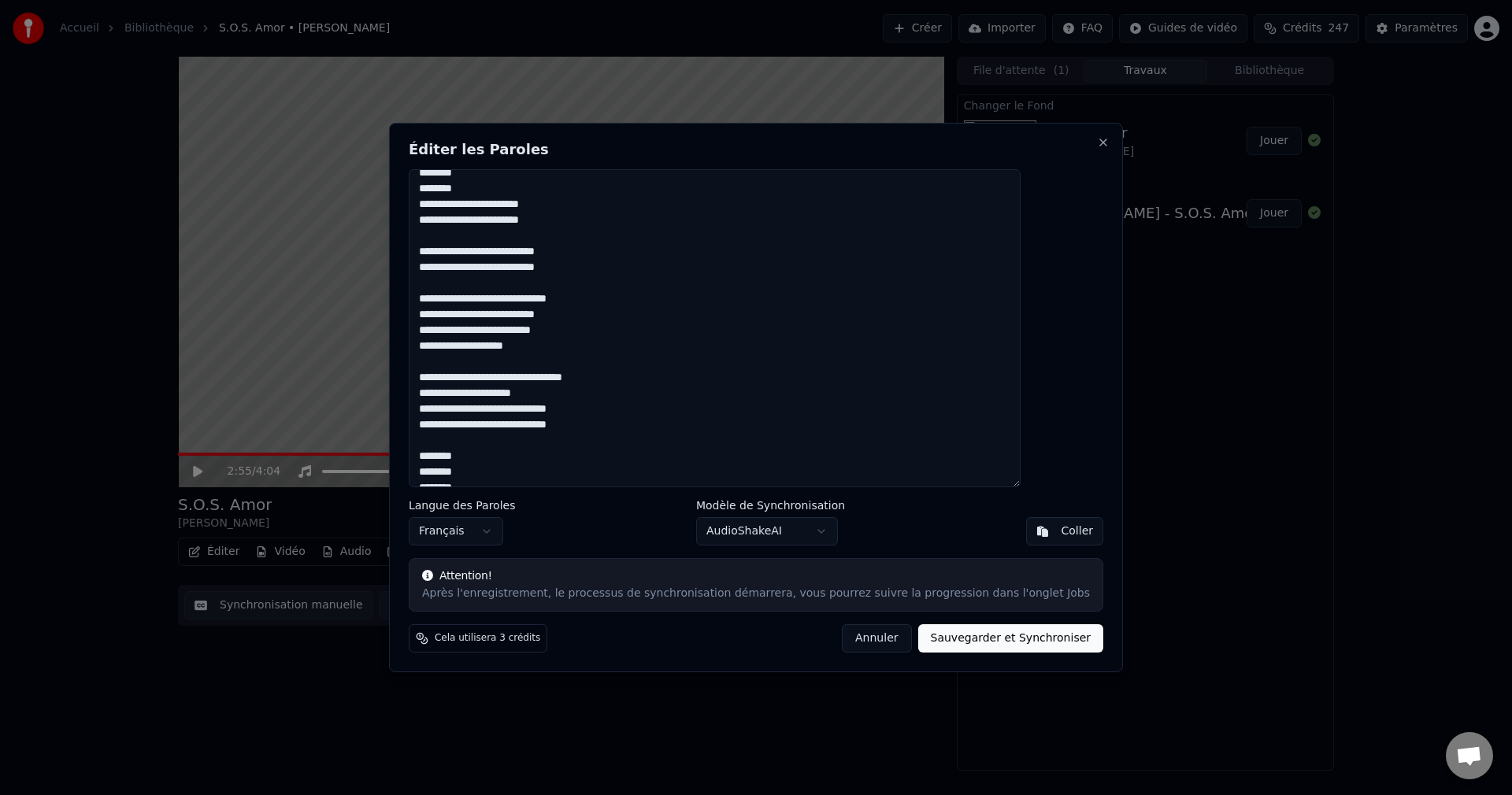
scroll to position [624, 0]
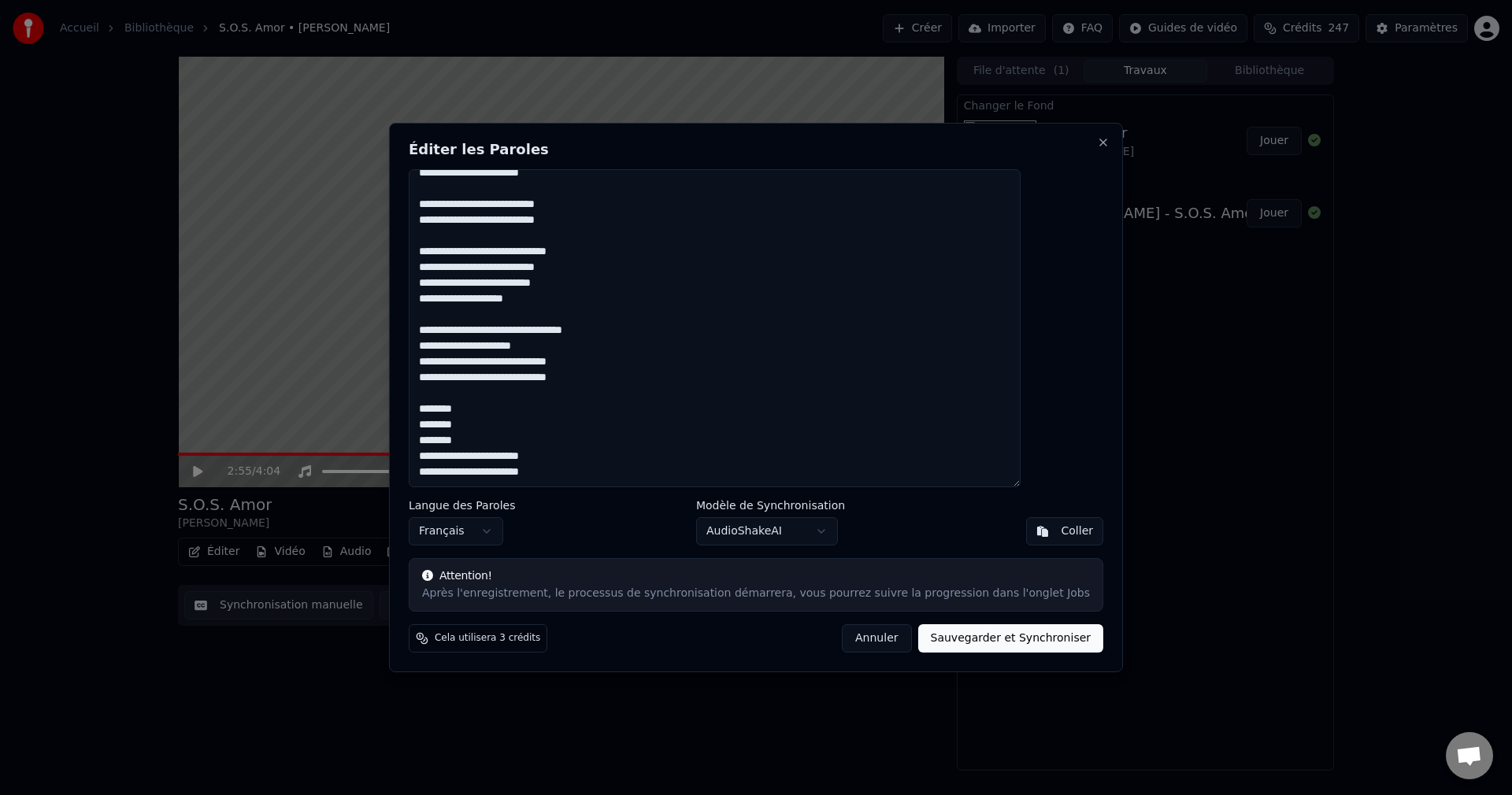
click at [627, 469] on textarea at bounding box center [714, 328] width 612 height 318
paste textarea "**********"
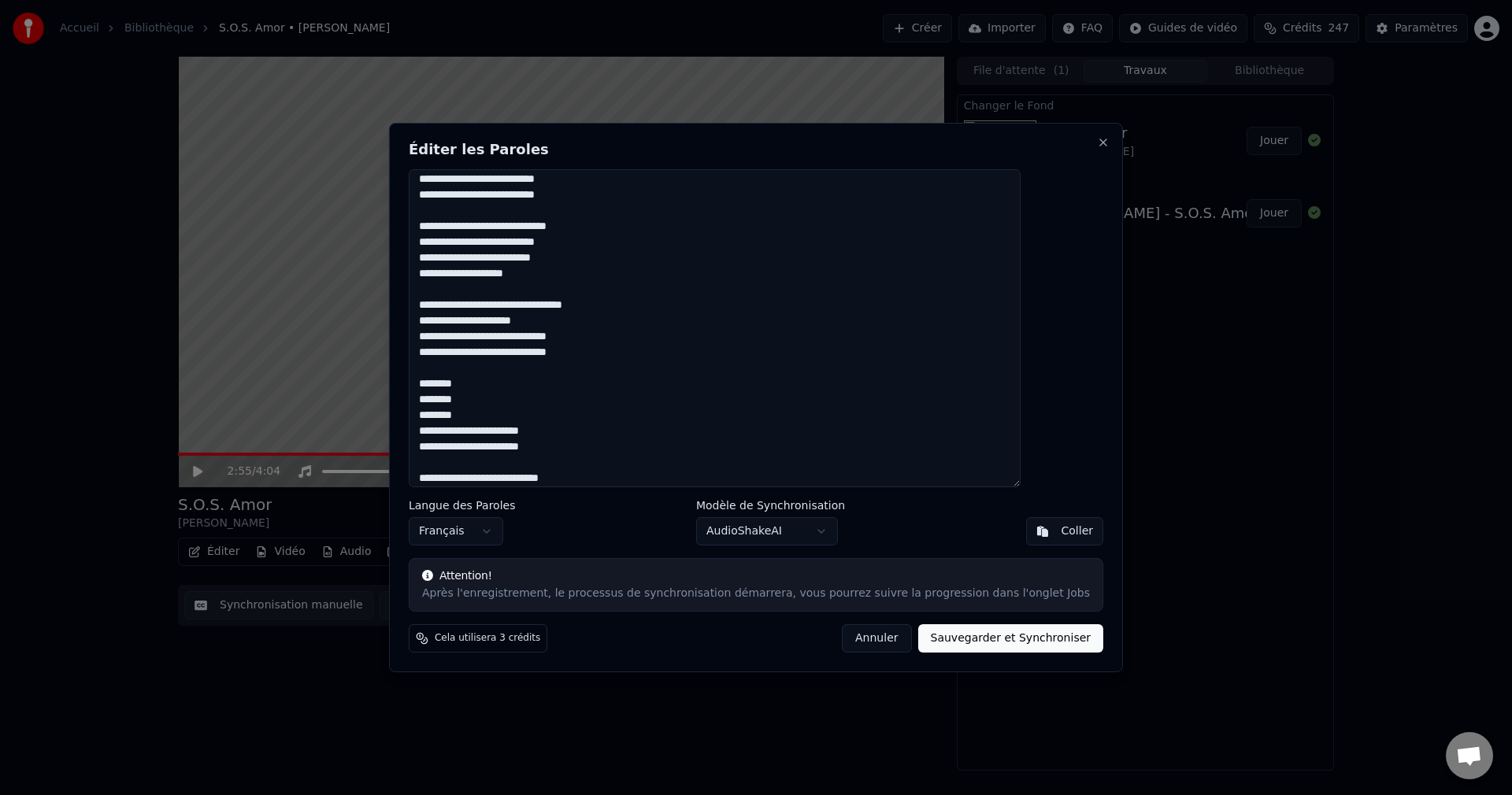
scroll to position [665, 0]
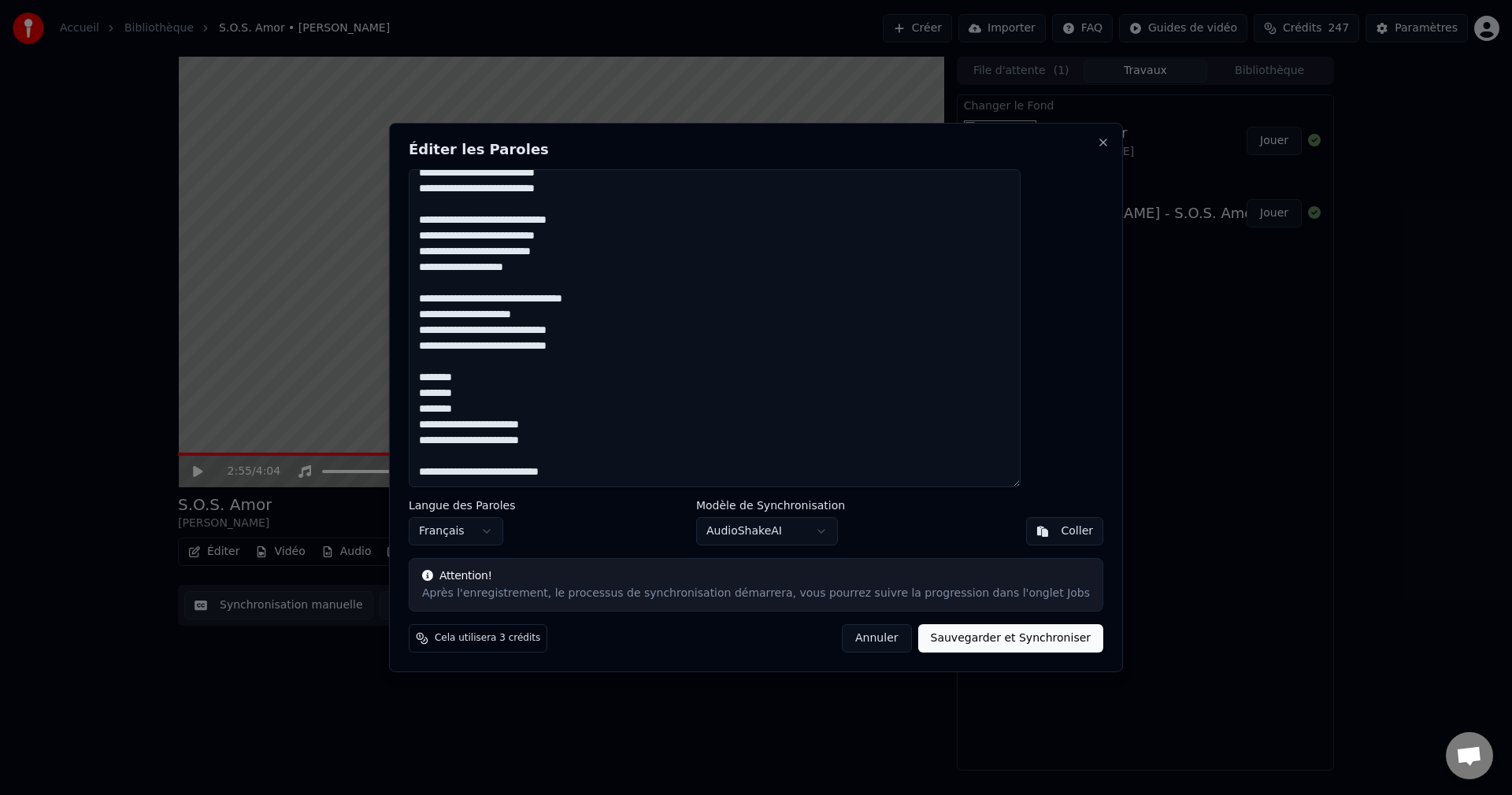
paste textarea "**********"
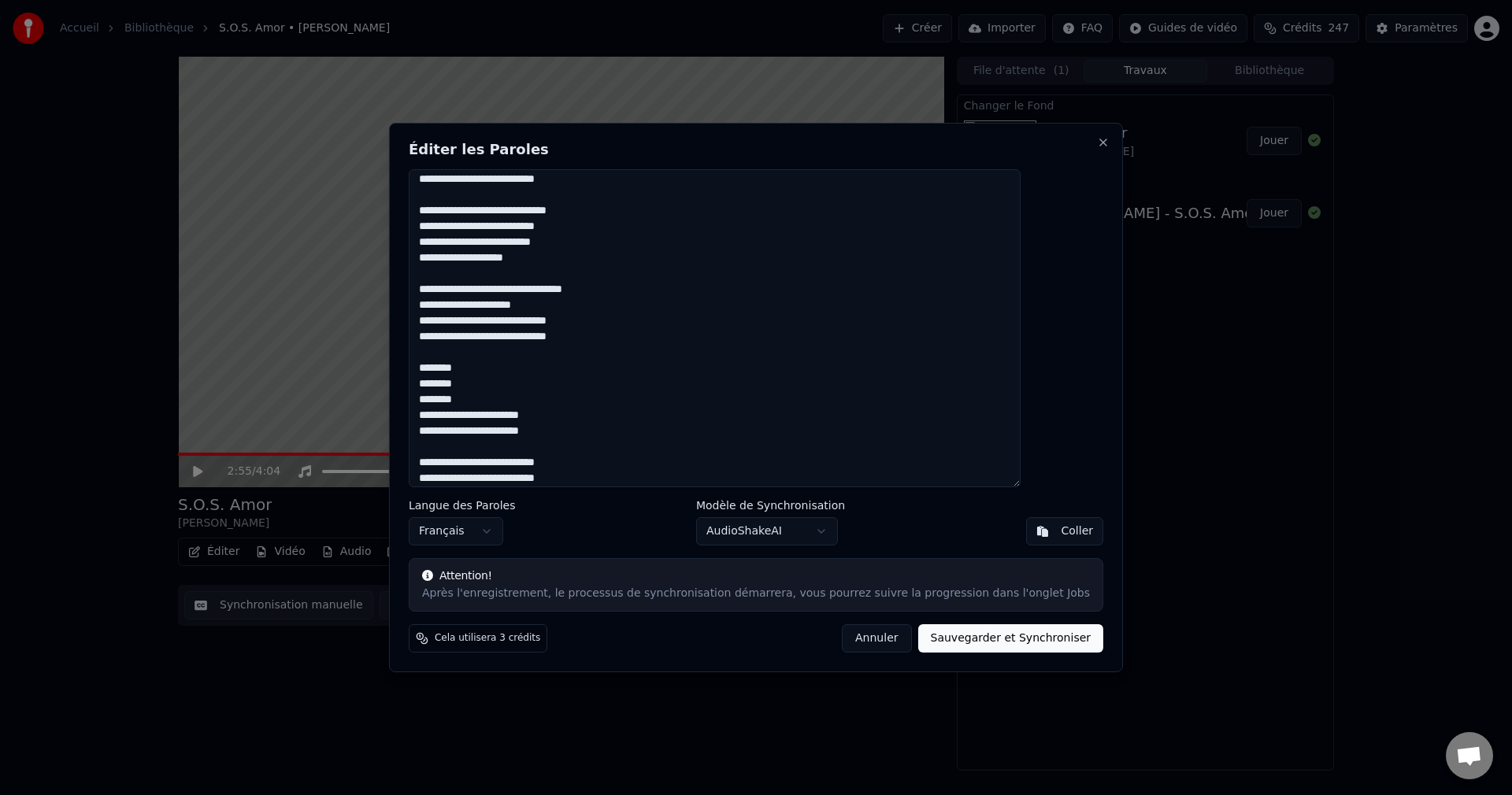
drag, startPoint x: 460, startPoint y: 366, endPoint x: 590, endPoint y: 433, distance: 146.2
click at [590, 433] on textarea at bounding box center [714, 328] width 612 height 318
click at [619, 471] on textarea at bounding box center [714, 328] width 612 height 318
click at [619, 475] on textarea at bounding box center [714, 328] width 612 height 318
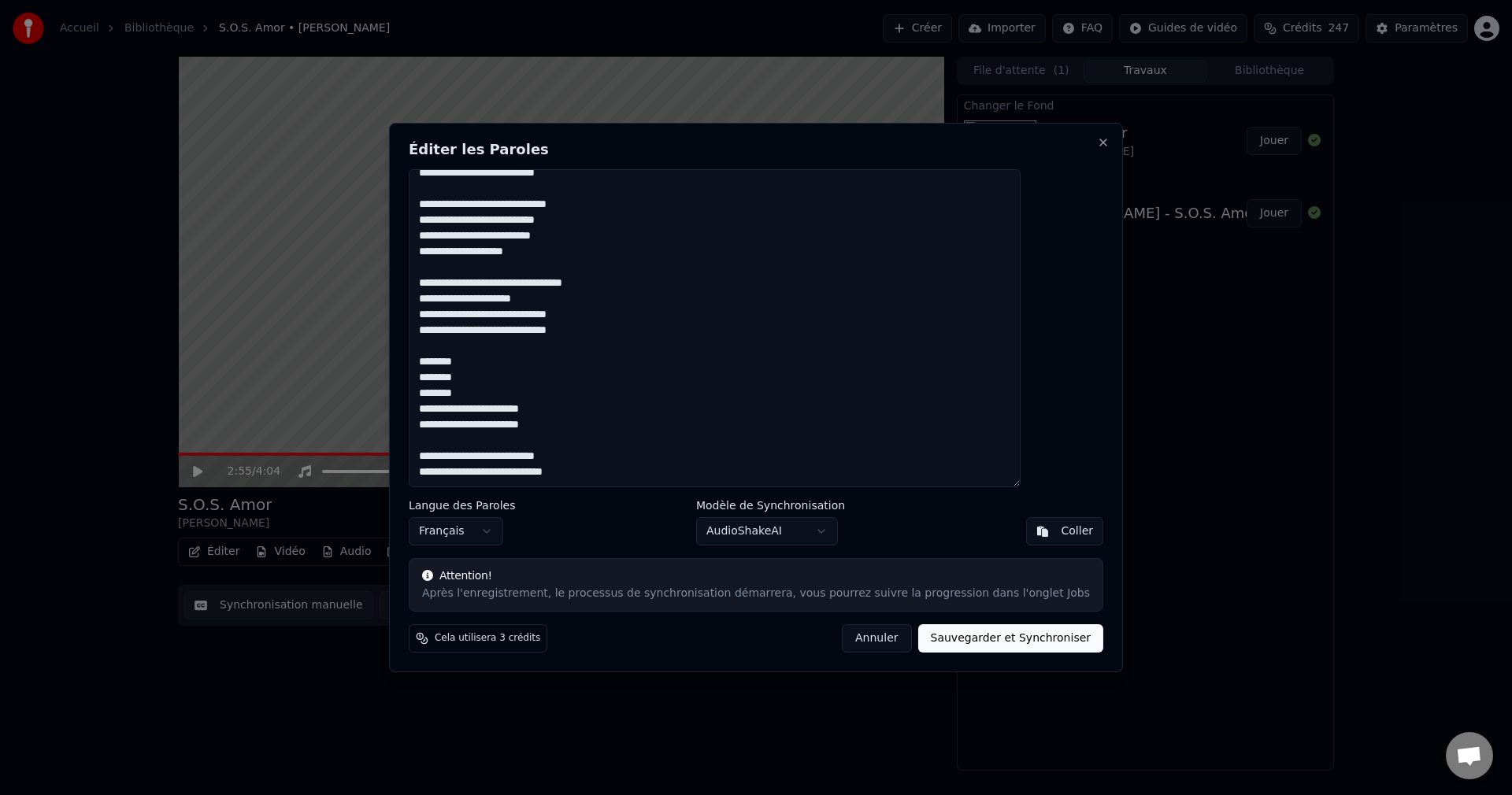
scroll to position [697, 0]
paste textarea "**********"
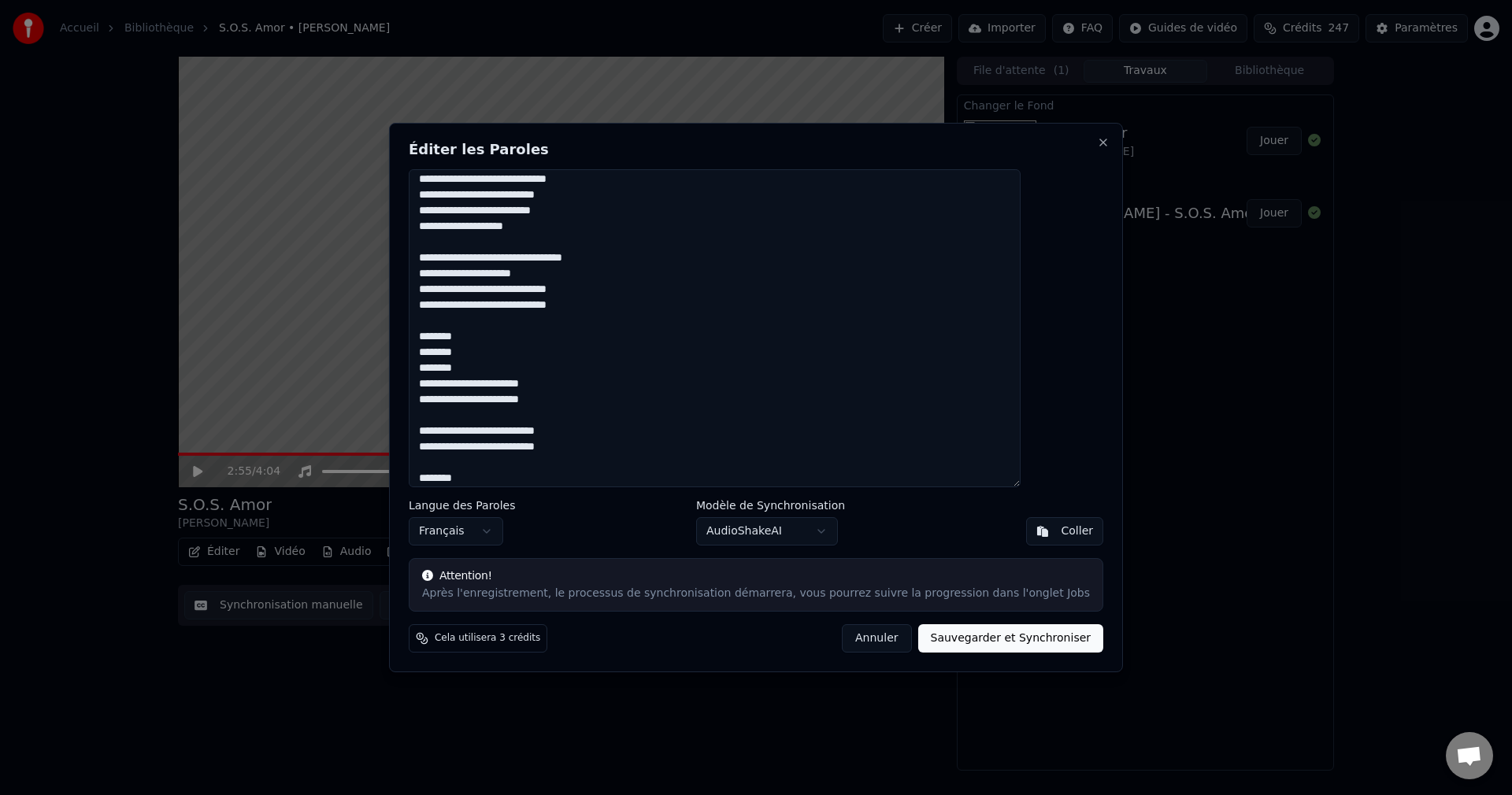
scroll to position [759, 0]
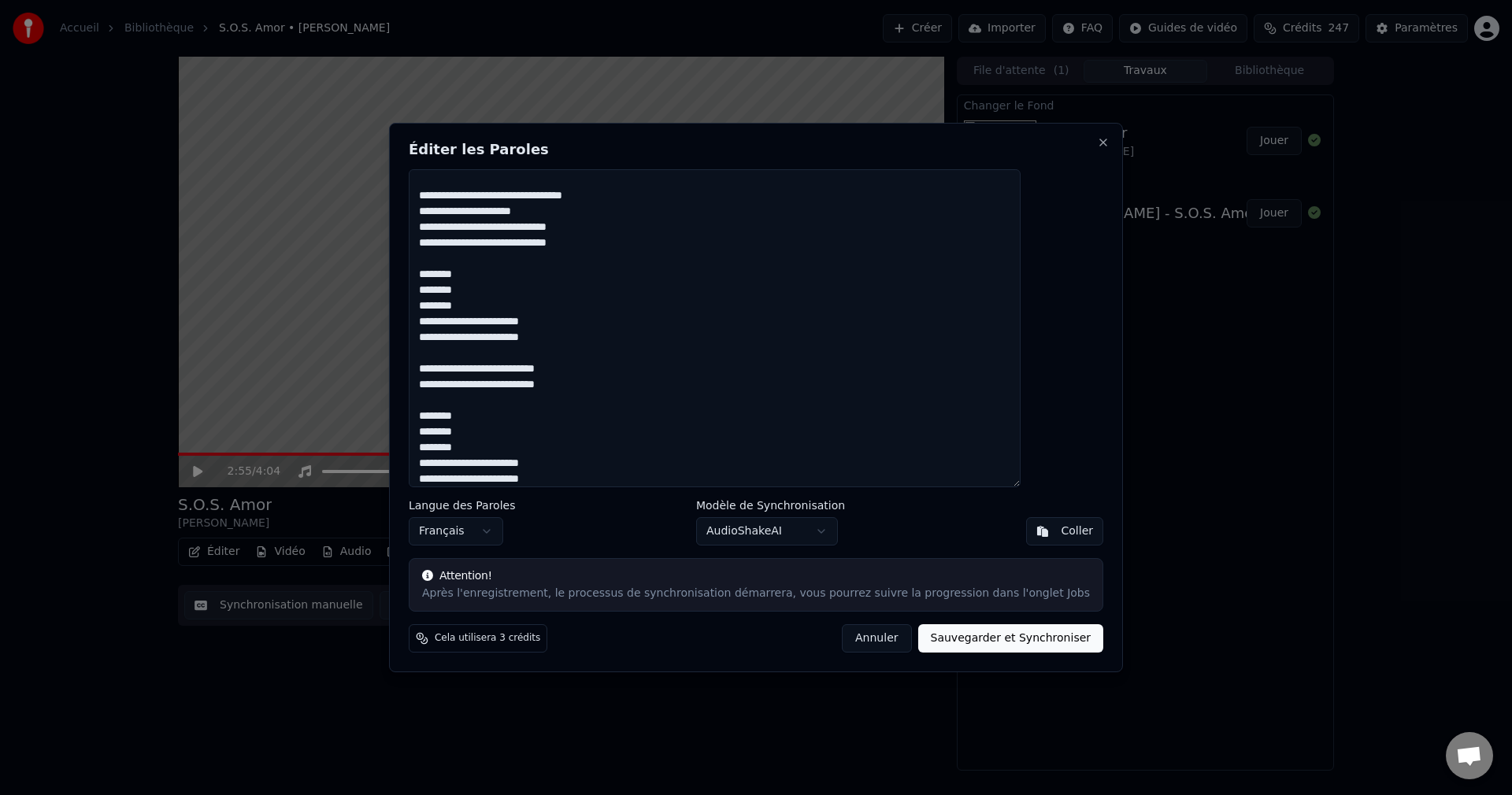
type textarea "**********"
click at [1001, 639] on button "Sauvegarder et Synchroniser" at bounding box center [1010, 638] width 185 height 28
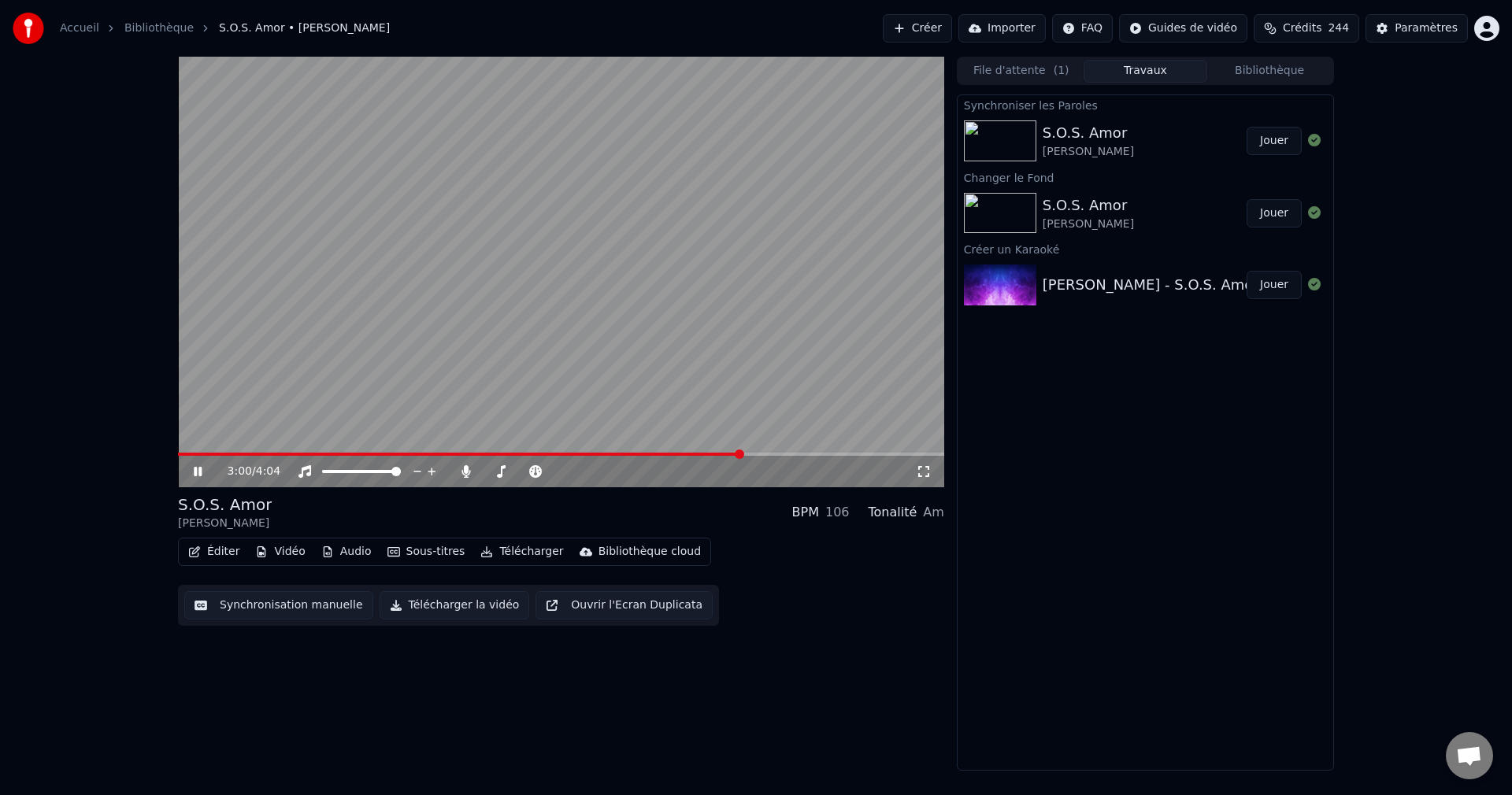
click at [197, 469] on icon at bounding box center [209, 471] width 37 height 13
click at [1278, 134] on button "Jouer" at bounding box center [1274, 141] width 55 height 28
click at [200, 466] on icon at bounding box center [209, 471] width 37 height 13
click at [442, 453] on span at bounding box center [311, 454] width 267 height 3
click at [201, 469] on icon at bounding box center [209, 471] width 37 height 13
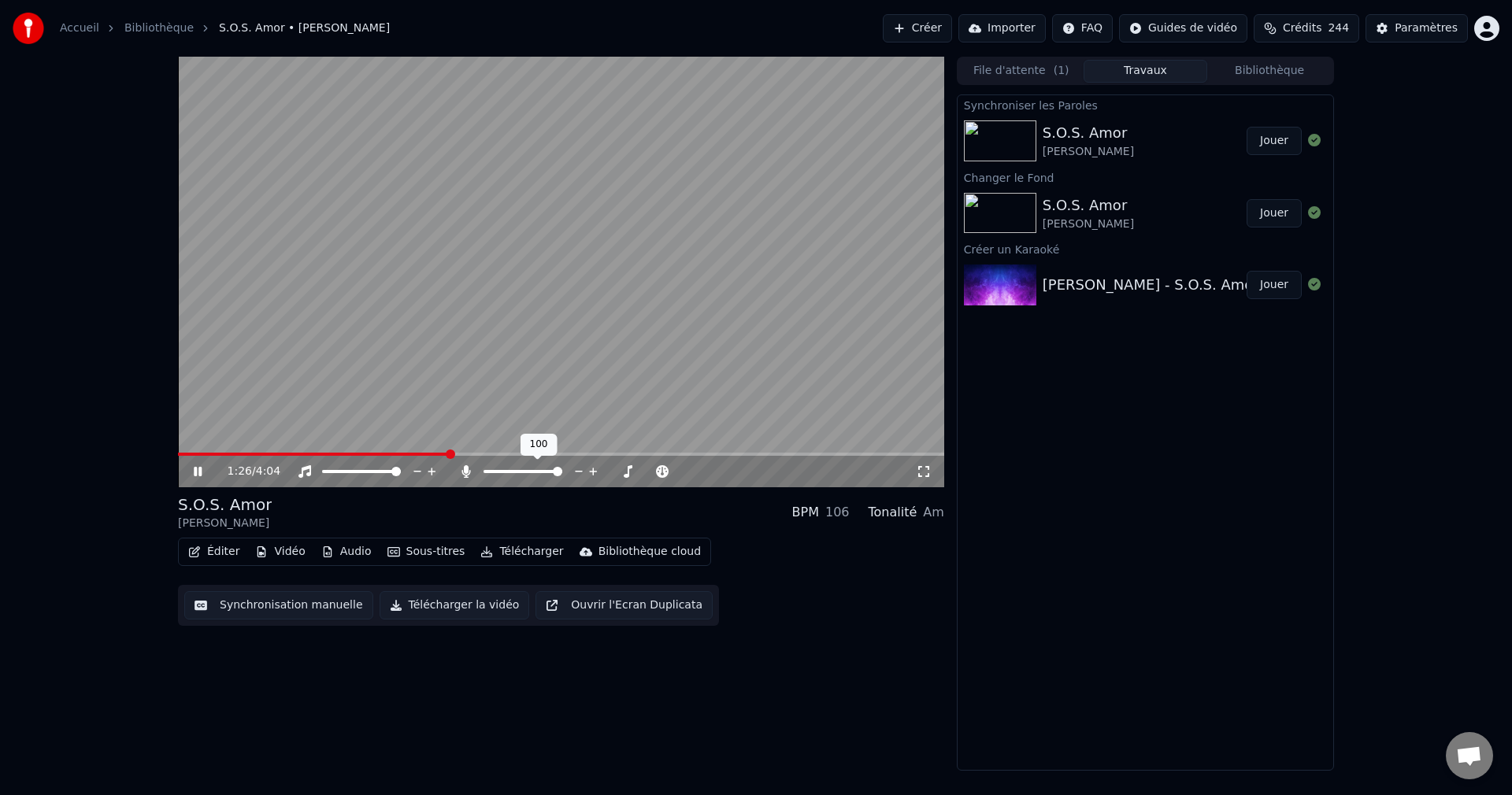
click at [495, 471] on span at bounding box center [522, 472] width 78 height 3
click at [492, 471] on span at bounding box center [495, 471] width 9 height 9
click at [202, 466] on icon at bounding box center [209, 471] width 37 height 13
click at [432, 610] on button "Télécharger la vidéo" at bounding box center [455, 605] width 150 height 28
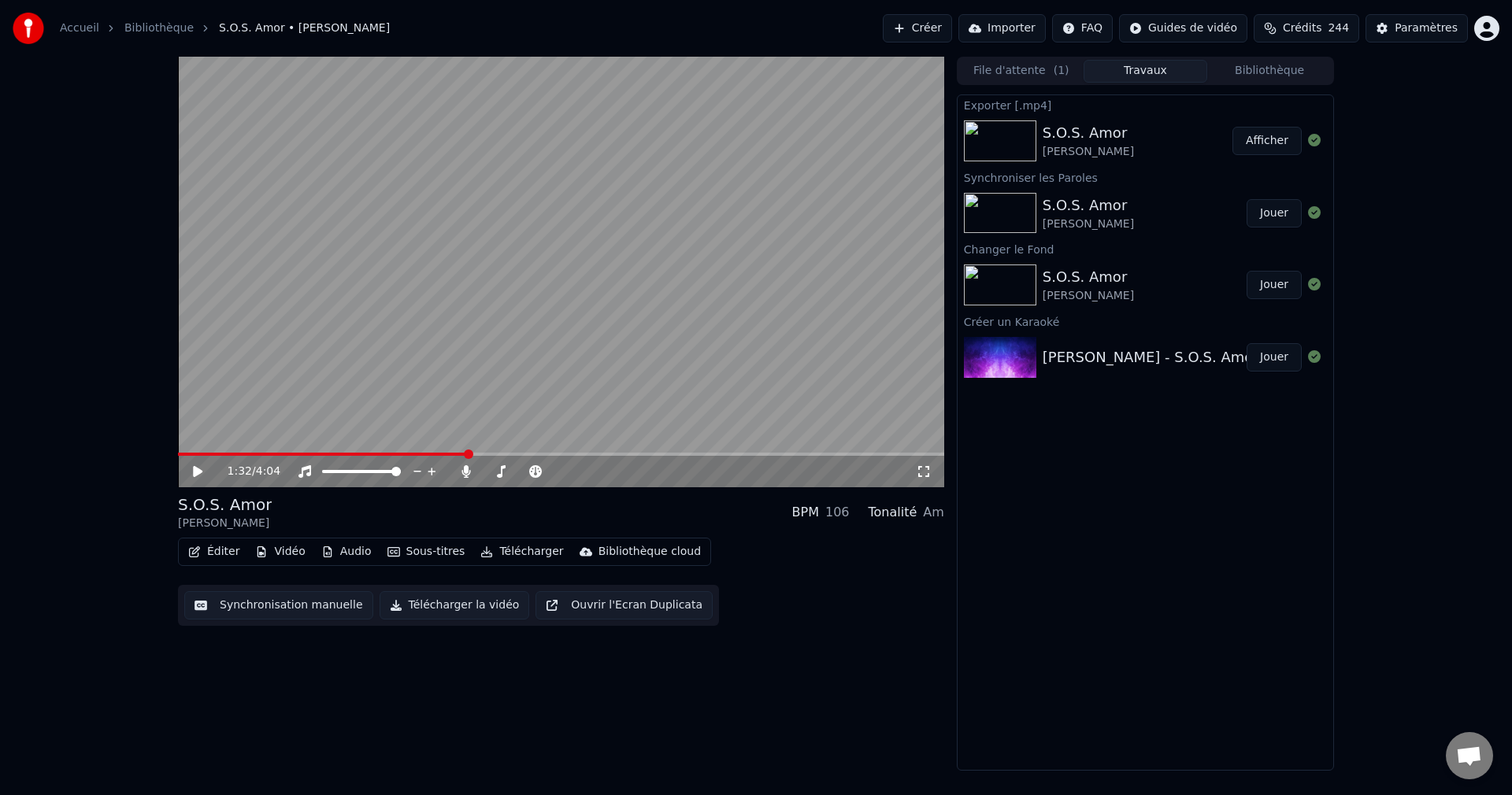
click at [916, 32] on button "Créer" at bounding box center [917, 28] width 69 height 28
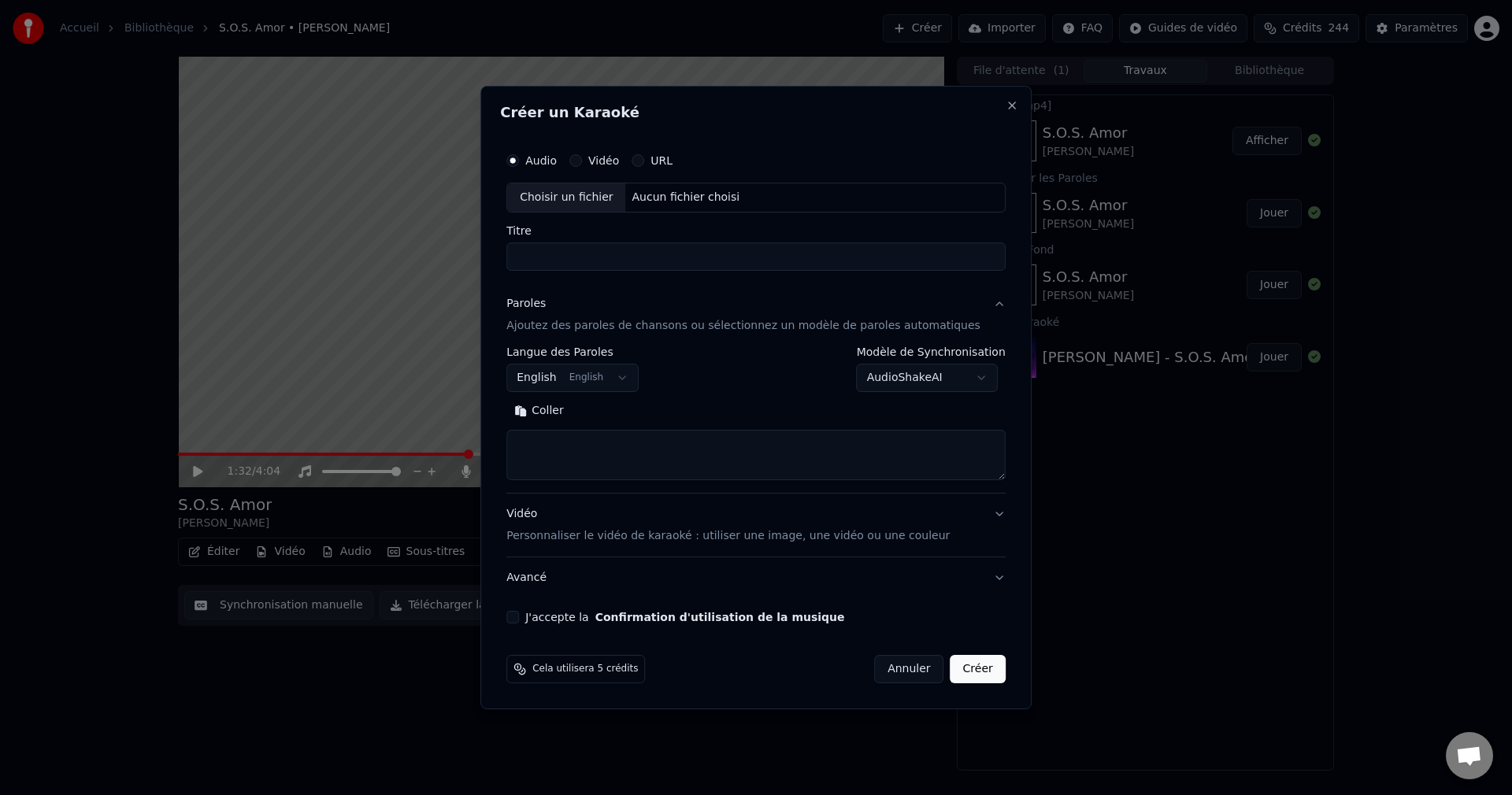
click at [589, 188] on div "Choisir un fichier" at bounding box center [566, 197] width 118 height 28
drag, startPoint x: 557, startPoint y: 263, endPoint x: 483, endPoint y: 270, distance: 74.3
click at [483, 270] on body "**********" at bounding box center [756, 398] width 1512 height 795
type input "**********"
click at [644, 416] on button "Rechercher" at bounding box center [619, 410] width 95 height 25
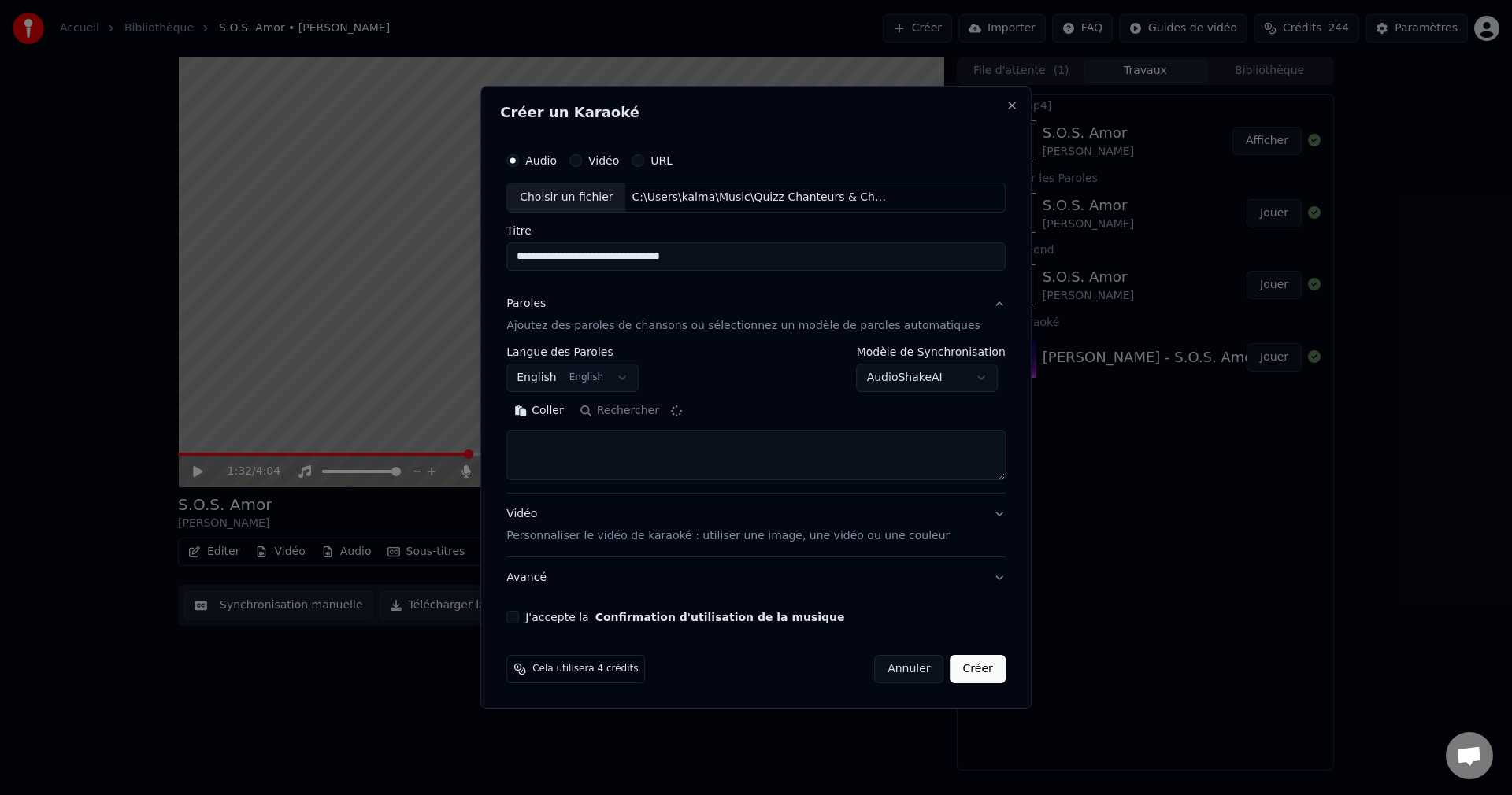
type textarea "**********"
click at [519, 611] on button "J'accepte la Confirmation d'utilisation de la musique" at bounding box center [512, 617] width 13 height 13
click at [966, 668] on button "Créer" at bounding box center [978, 668] width 55 height 28
select select "**"
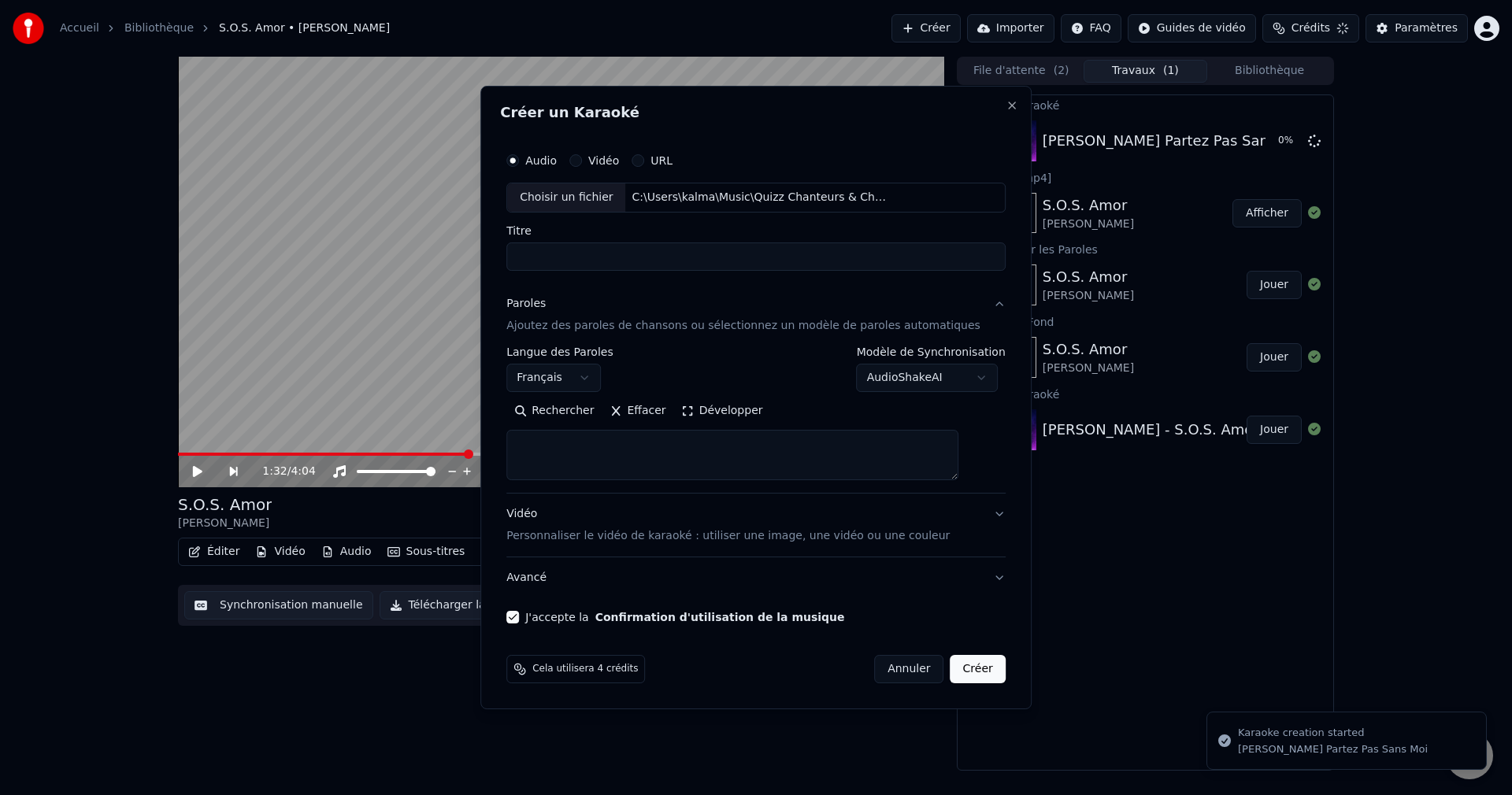
scroll to position [0, 0]
select select
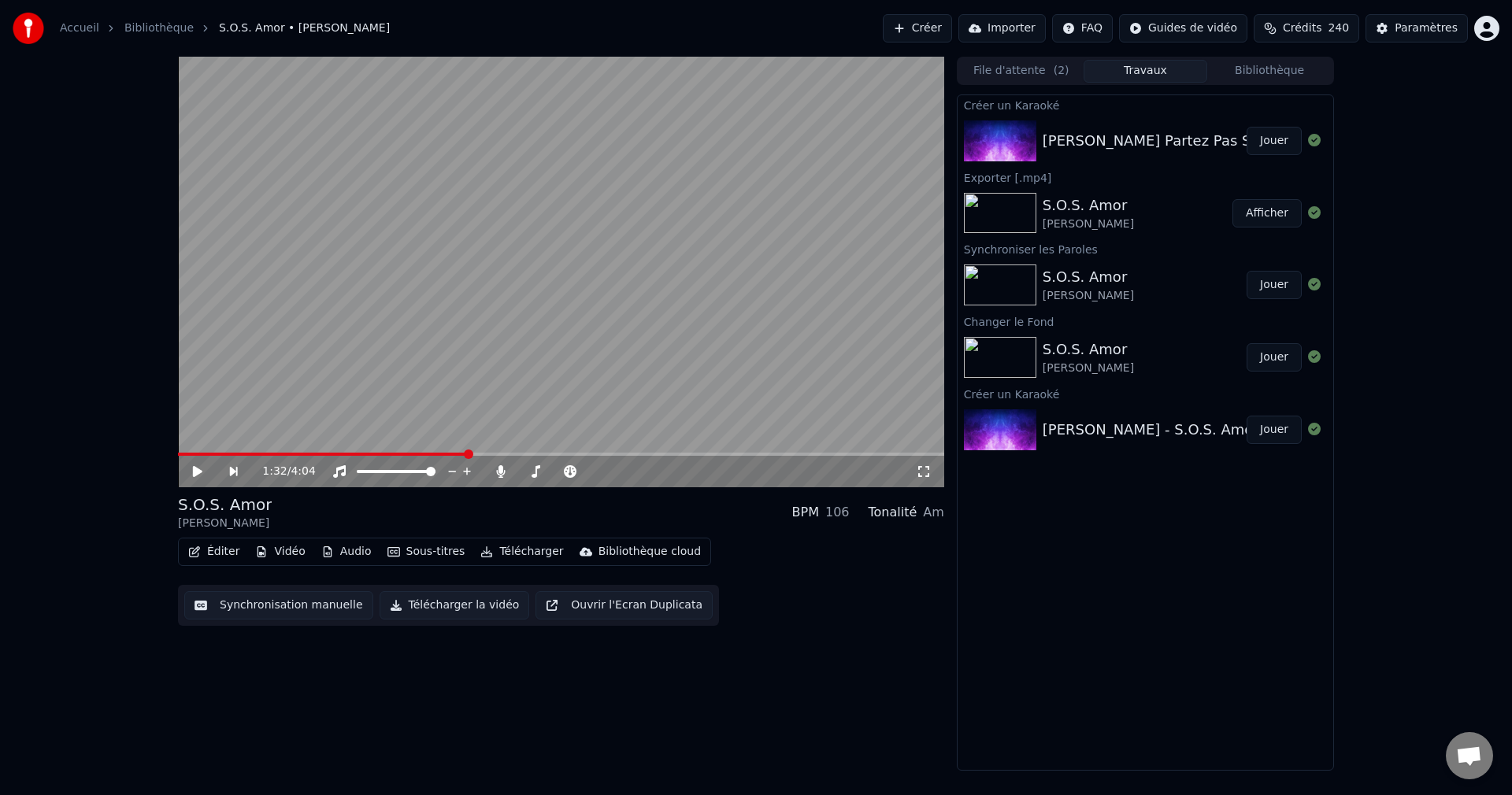
click at [1275, 140] on button "Jouer" at bounding box center [1274, 141] width 55 height 28
click at [201, 467] on icon at bounding box center [198, 471] width 8 height 9
click at [281, 550] on button "Vidéo" at bounding box center [279, 552] width 62 height 22
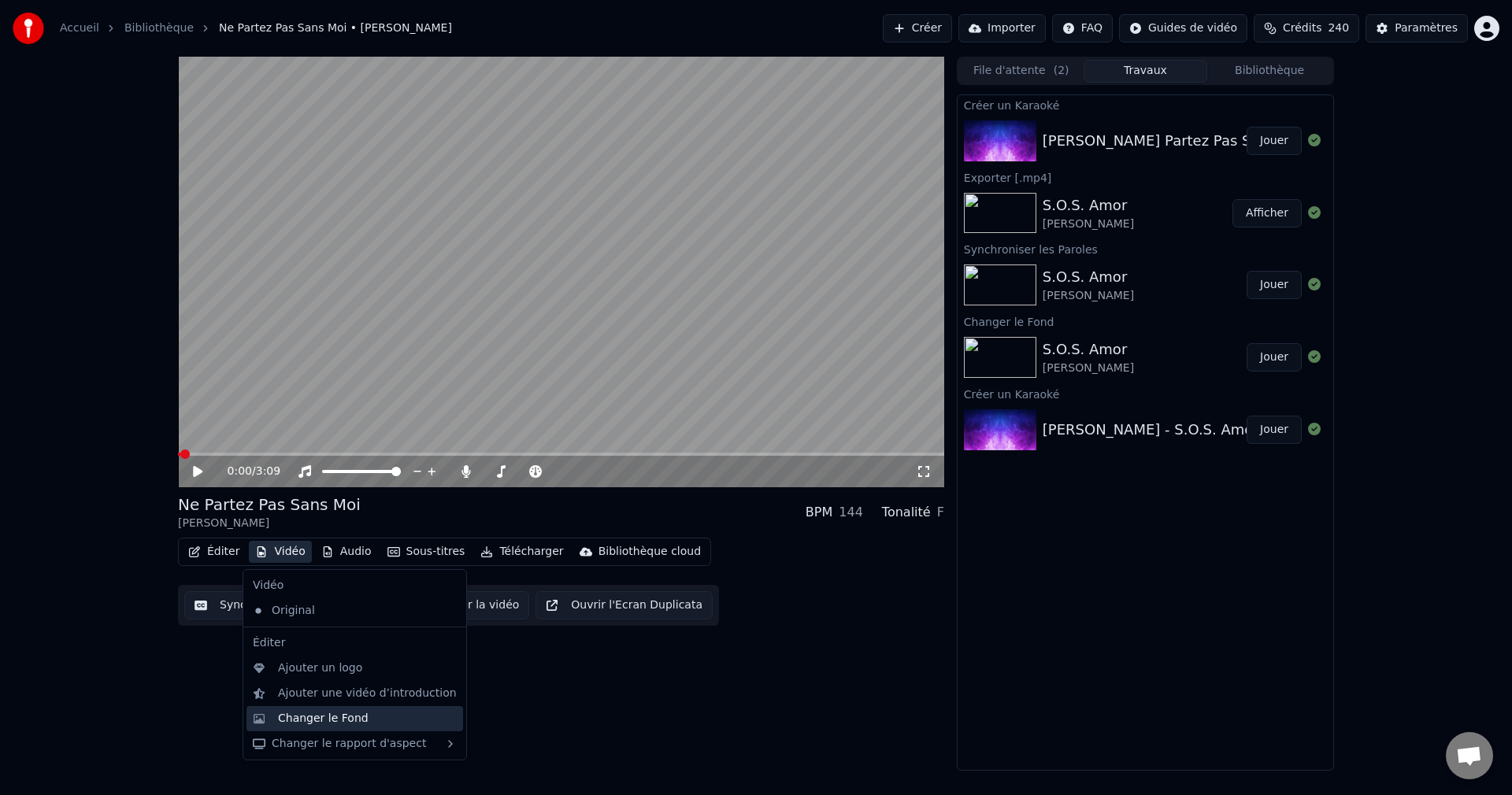
click at [326, 717] on div "Changer le Fond" at bounding box center [323, 718] width 91 height 16
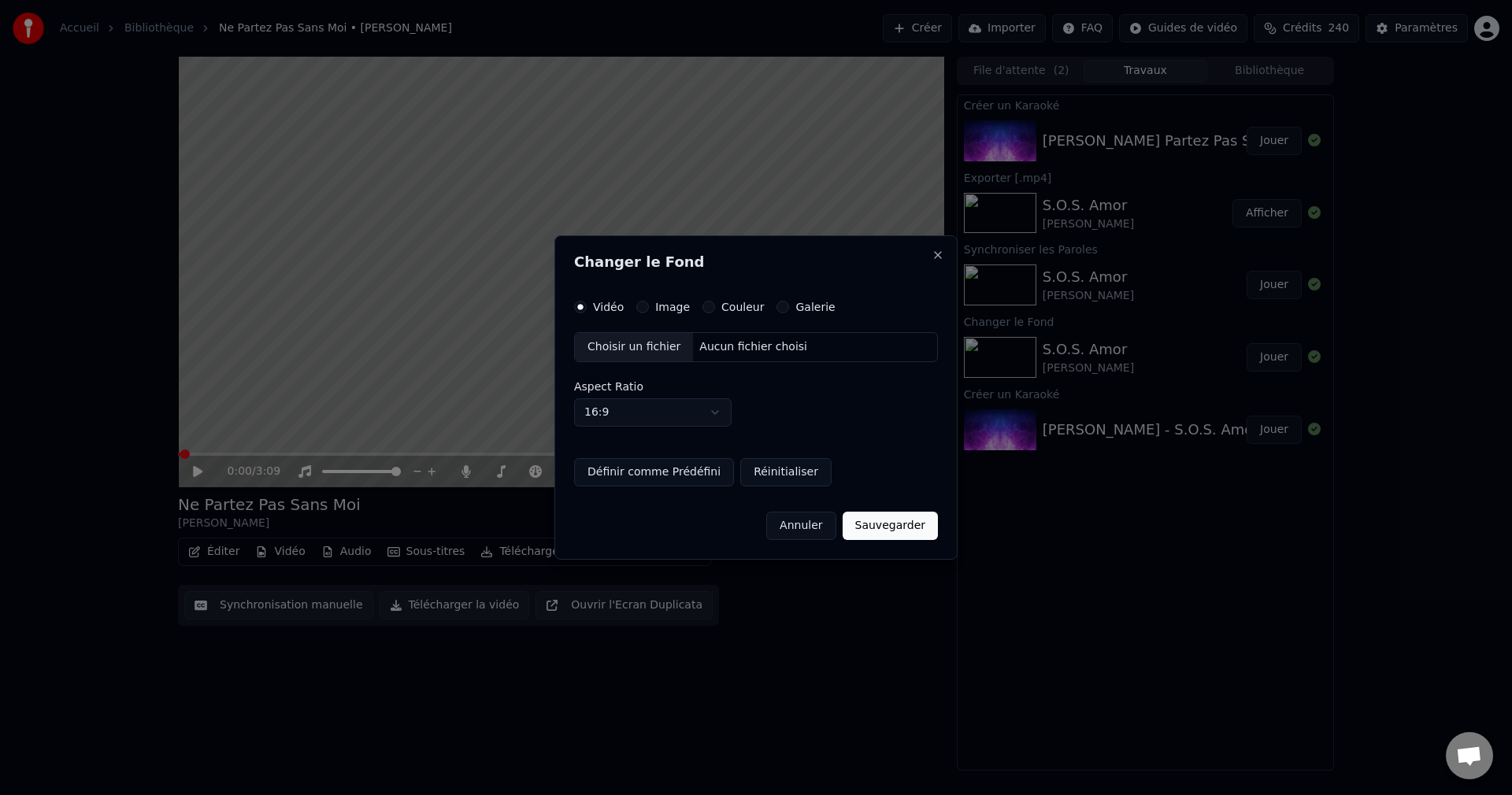
click at [633, 330] on div "Vidéo Image Couleur Galerie Choisir un fichier Aucun fichier choisi Aspect Rati…" at bounding box center [756, 393] width 364 height 185
click at [628, 341] on div "Choisir un fichier" at bounding box center [633, 347] width 118 height 28
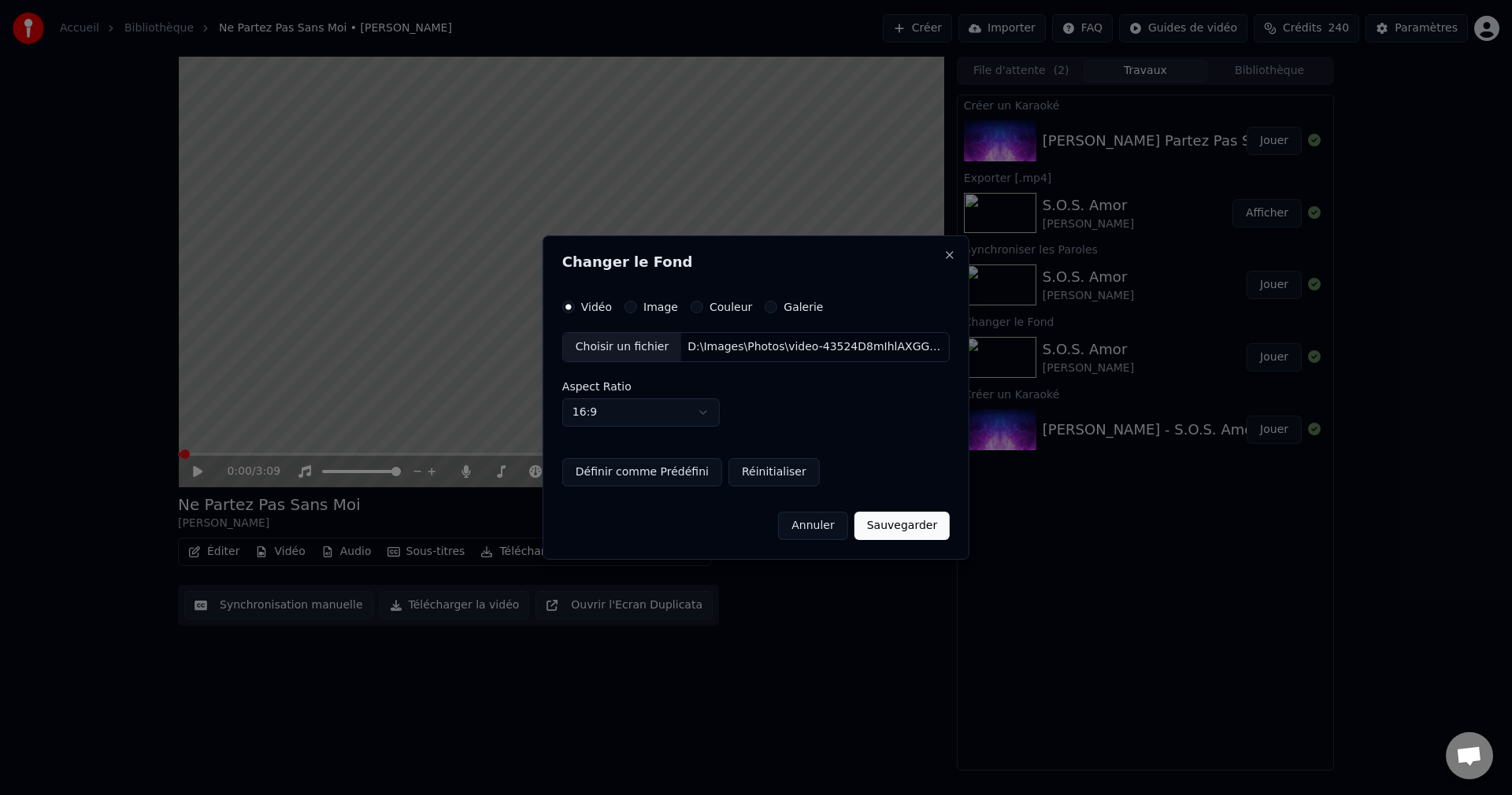
click at [893, 535] on button "Sauvegarder" at bounding box center [901, 525] width 95 height 28
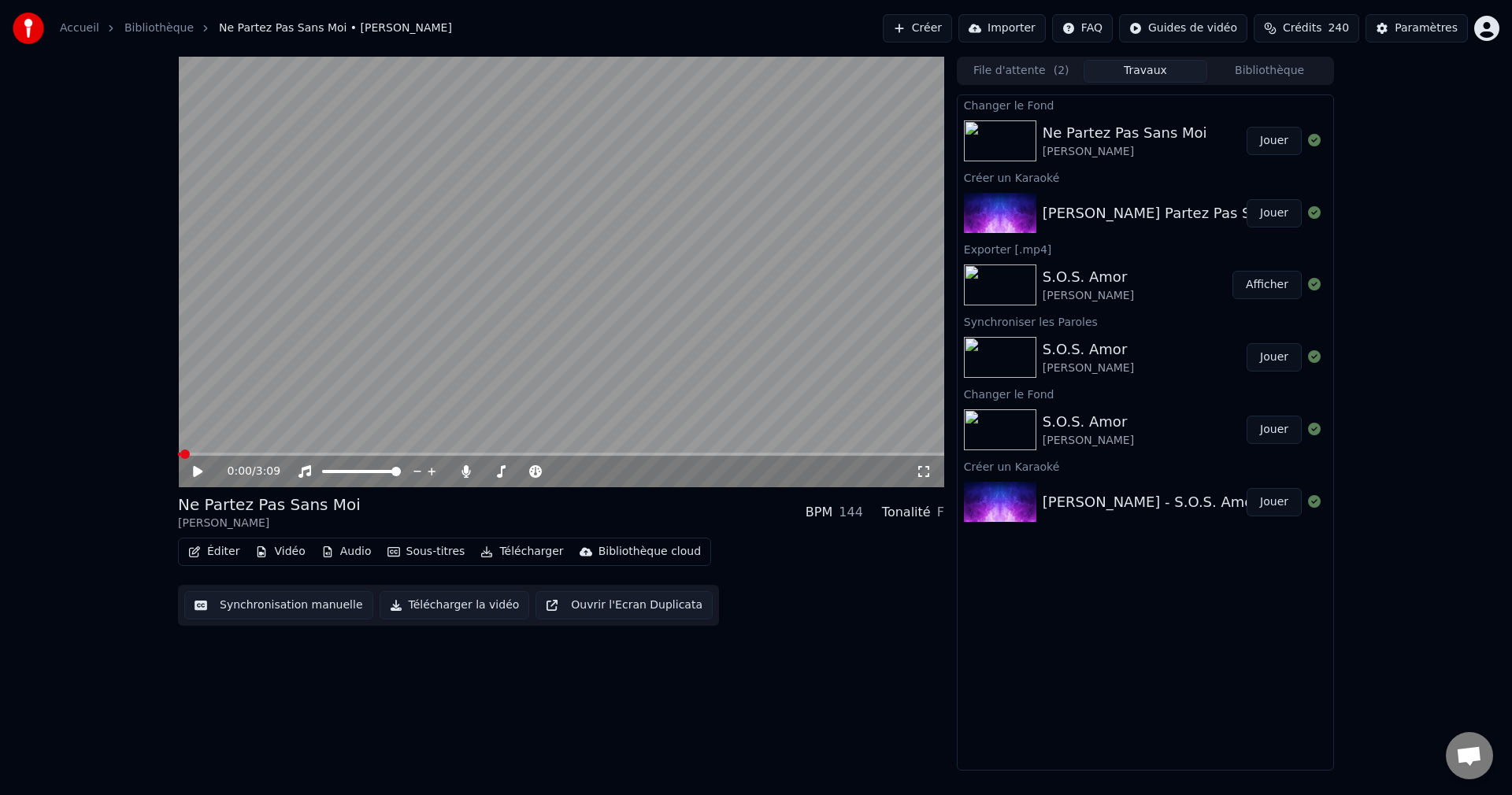
click at [1277, 140] on button "Jouer" at bounding box center [1274, 141] width 55 height 28
click at [562, 476] on span at bounding box center [557, 471] width 9 height 9
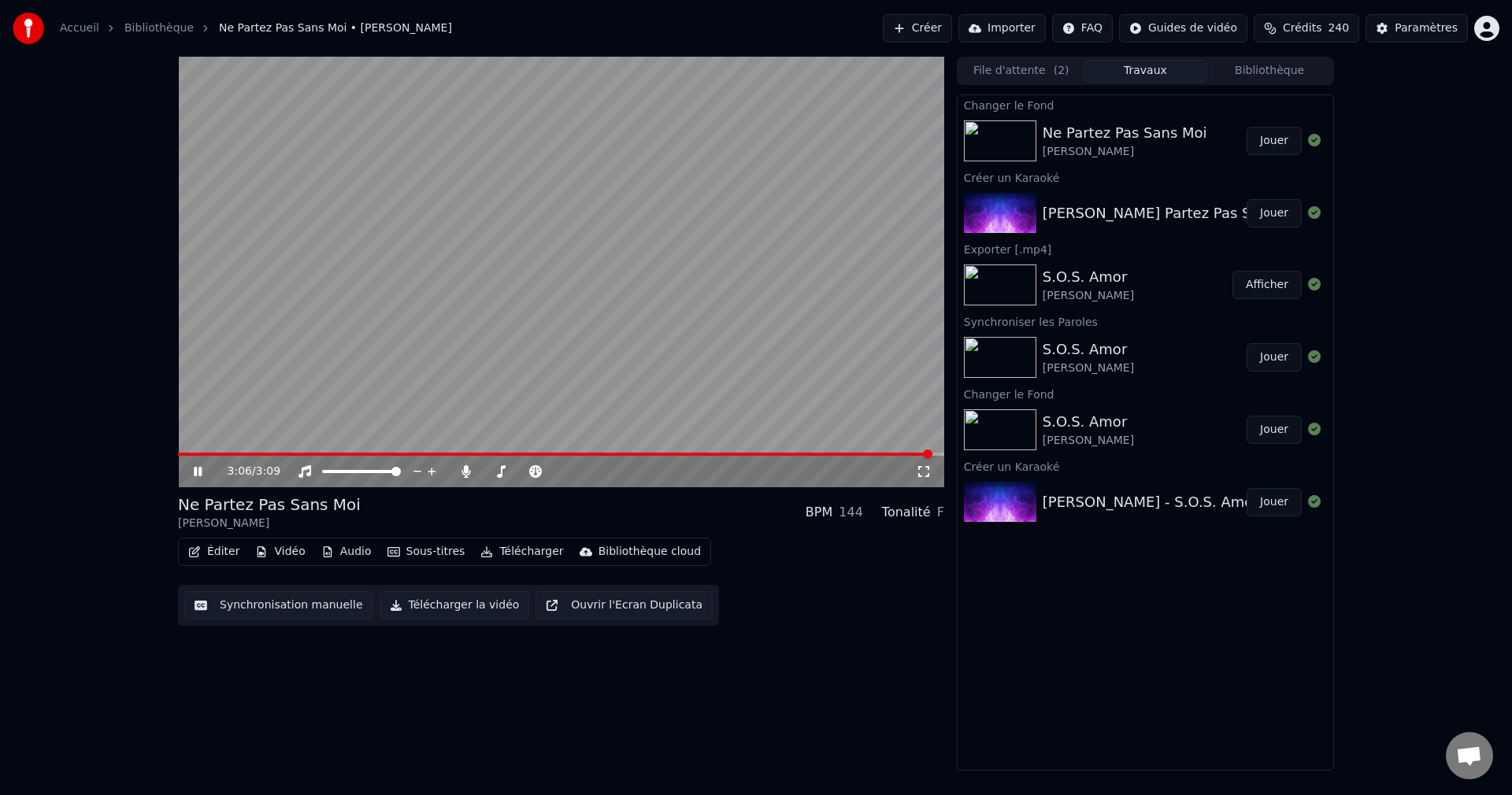
click at [224, 552] on button "Éditer" at bounding box center [214, 552] width 64 height 22
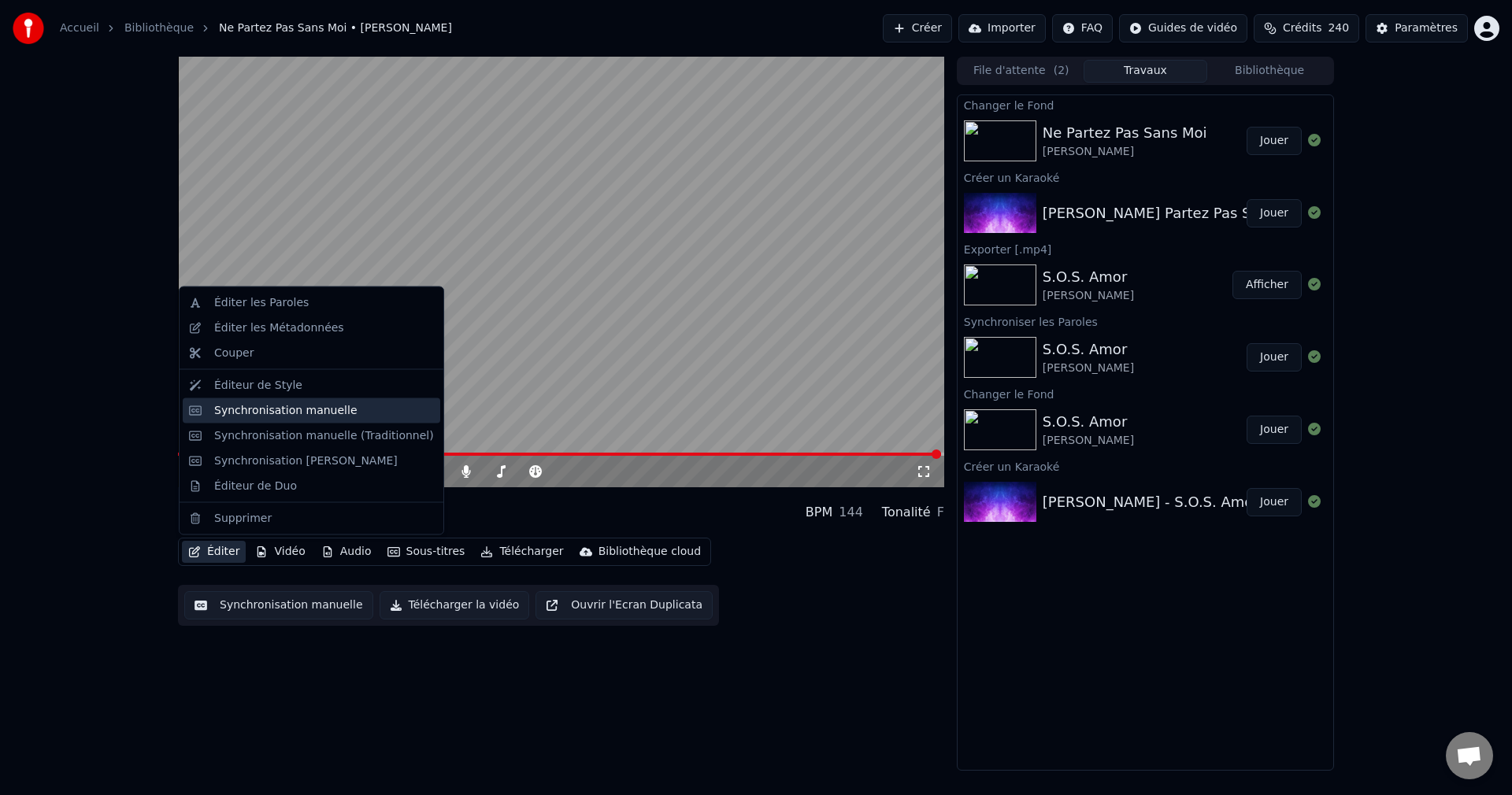
click at [324, 415] on div "Synchronisation manuelle" at bounding box center [285, 410] width 143 height 16
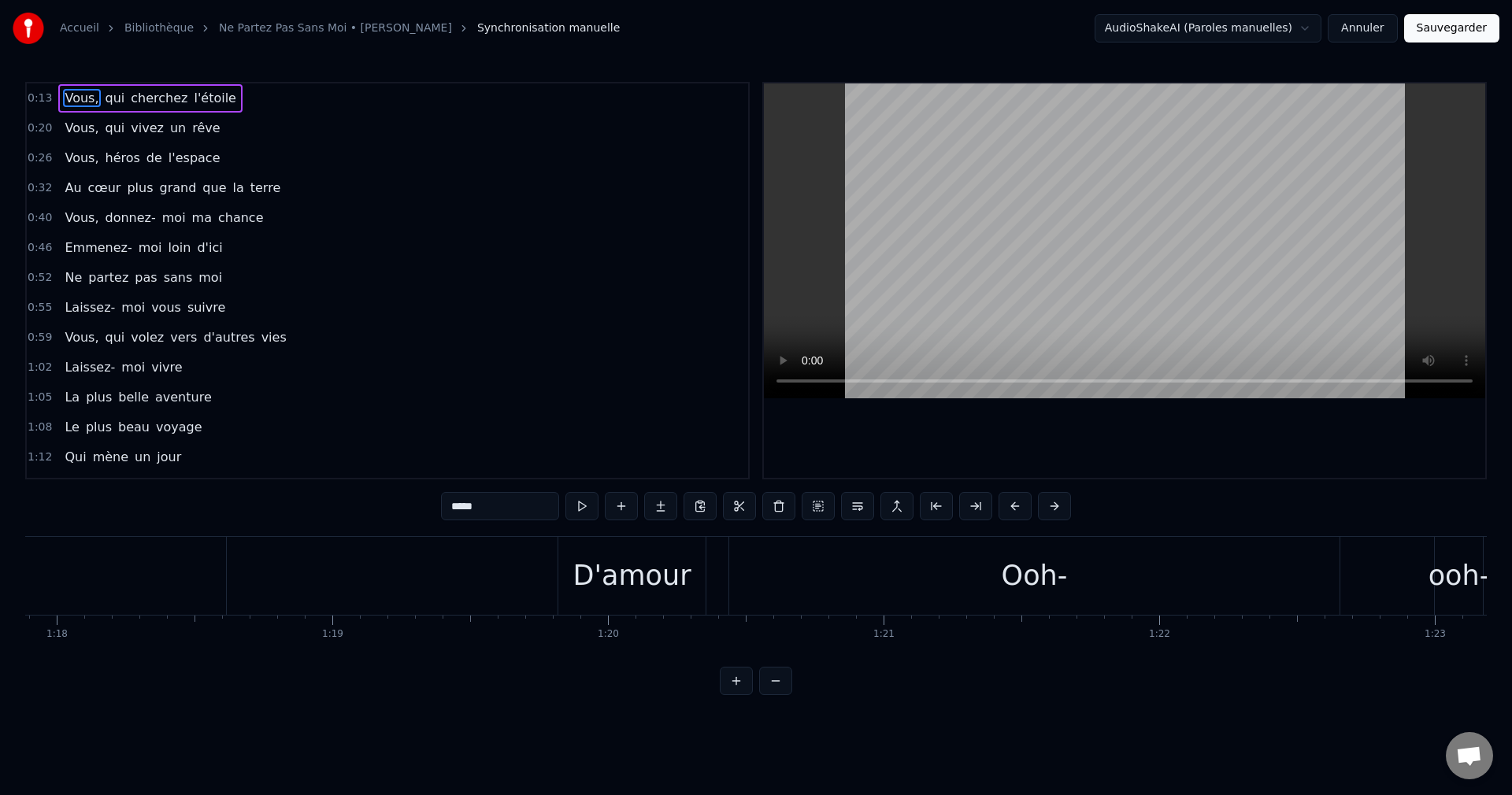
scroll to position [0, 21557]
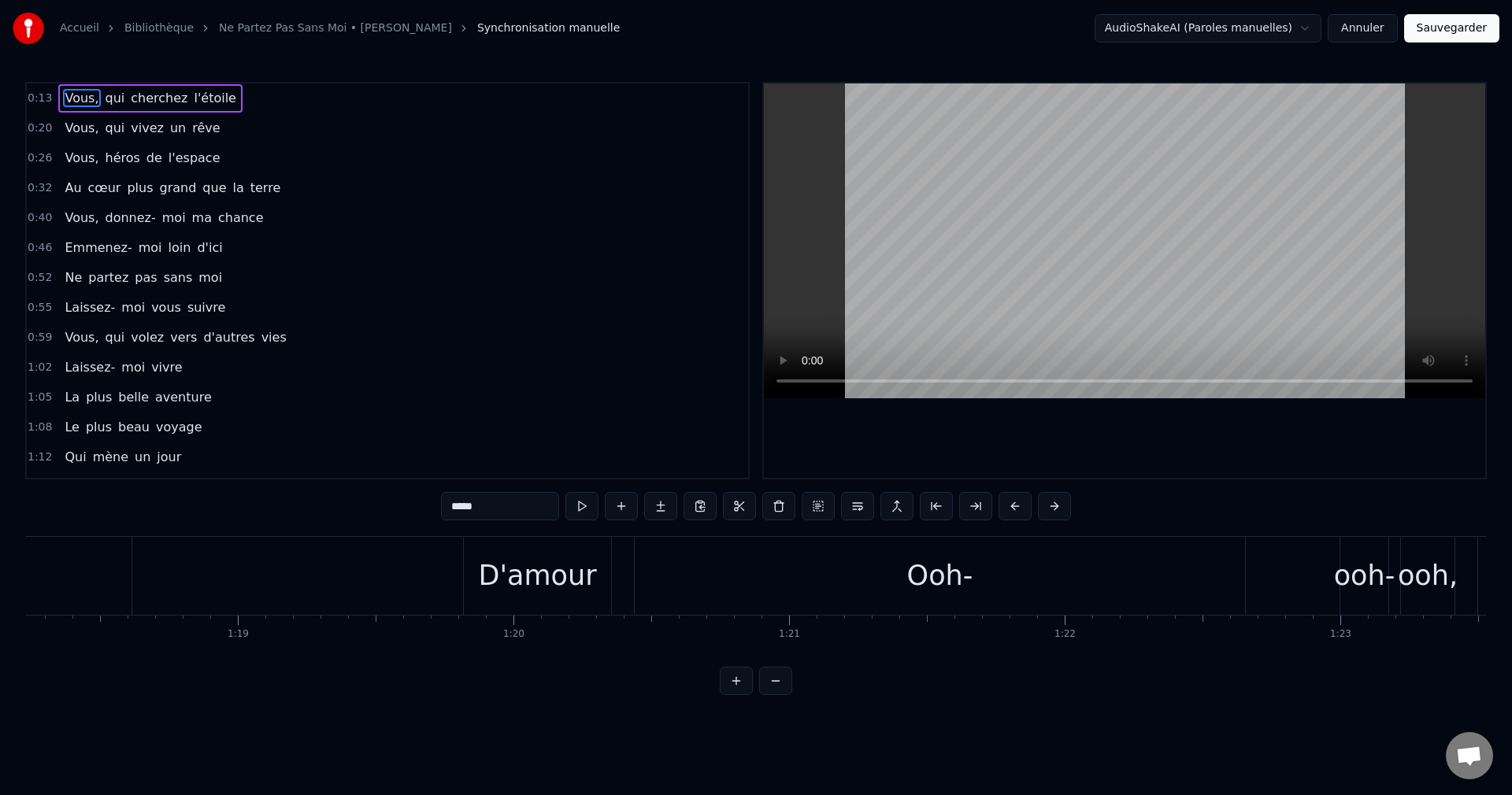
click at [707, 578] on div "Ooh-" at bounding box center [939, 576] width 610 height 78
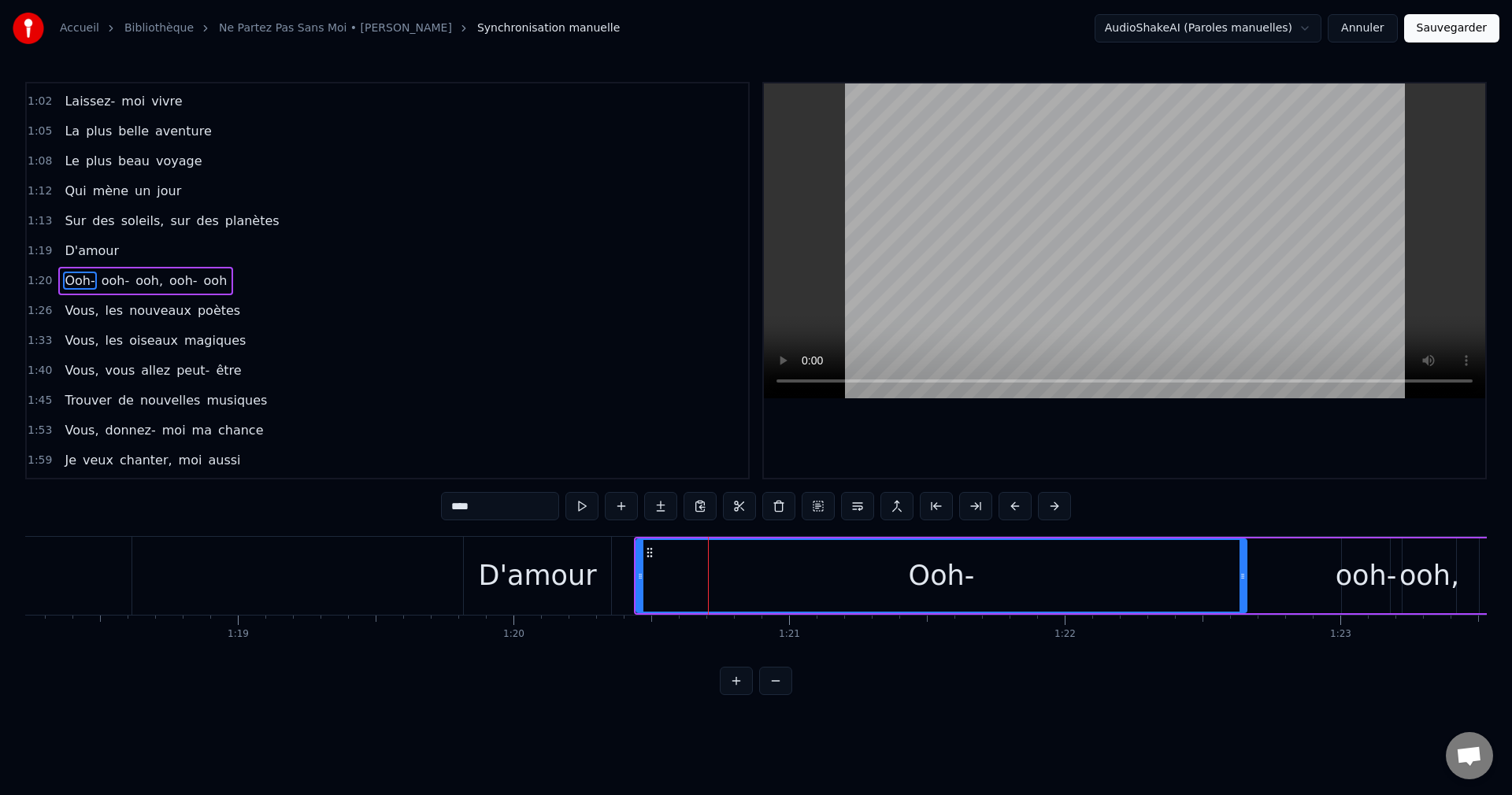
scroll to position [266, 0]
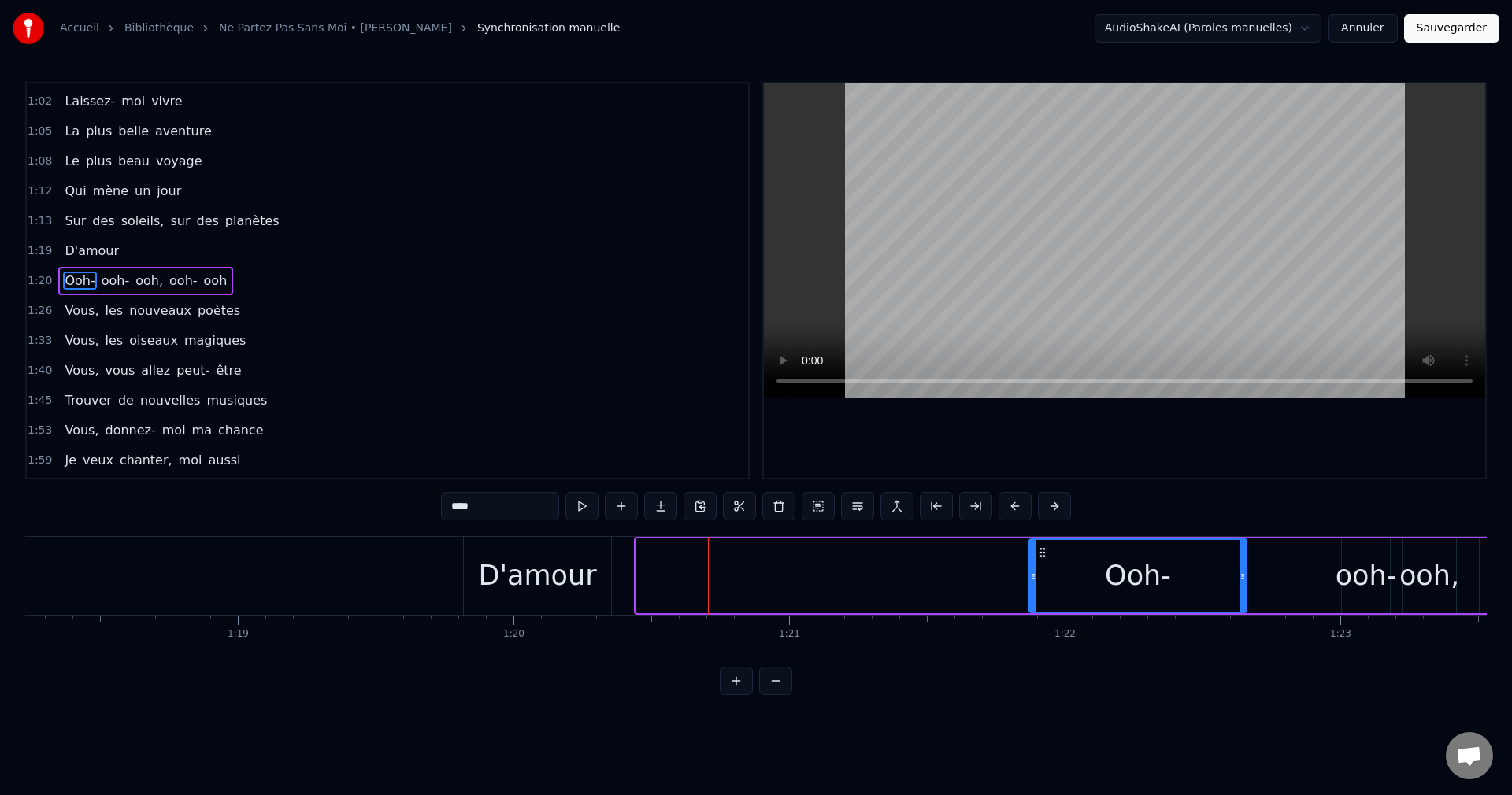
drag, startPoint x: 638, startPoint y: 578, endPoint x: 1032, endPoint y: 589, distance: 394.2
click at [1032, 589] on div at bounding box center [1032, 575] width 6 height 72
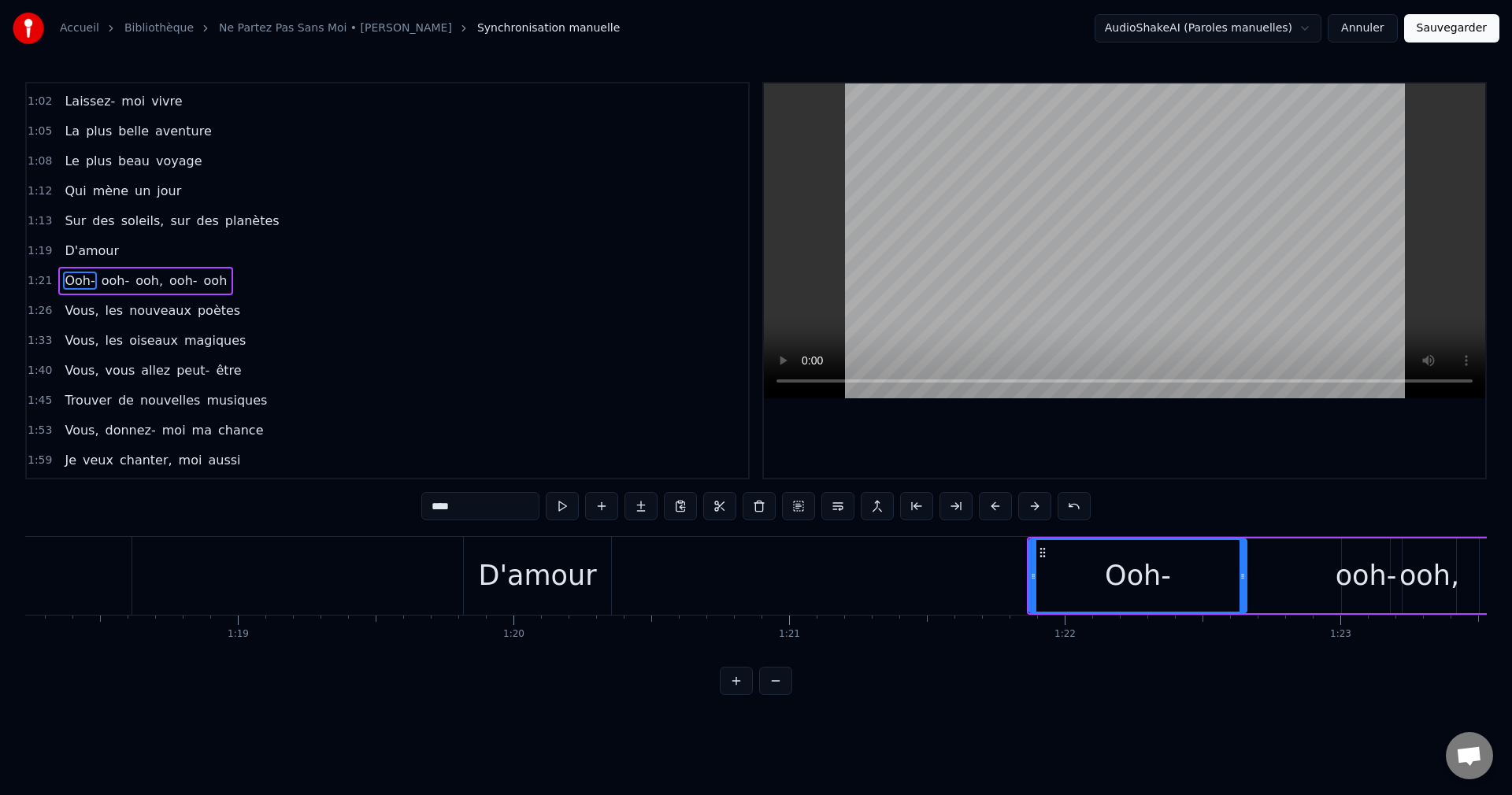
click at [581, 583] on div "D'amour" at bounding box center [536, 576] width 118 height 41
type input "*******"
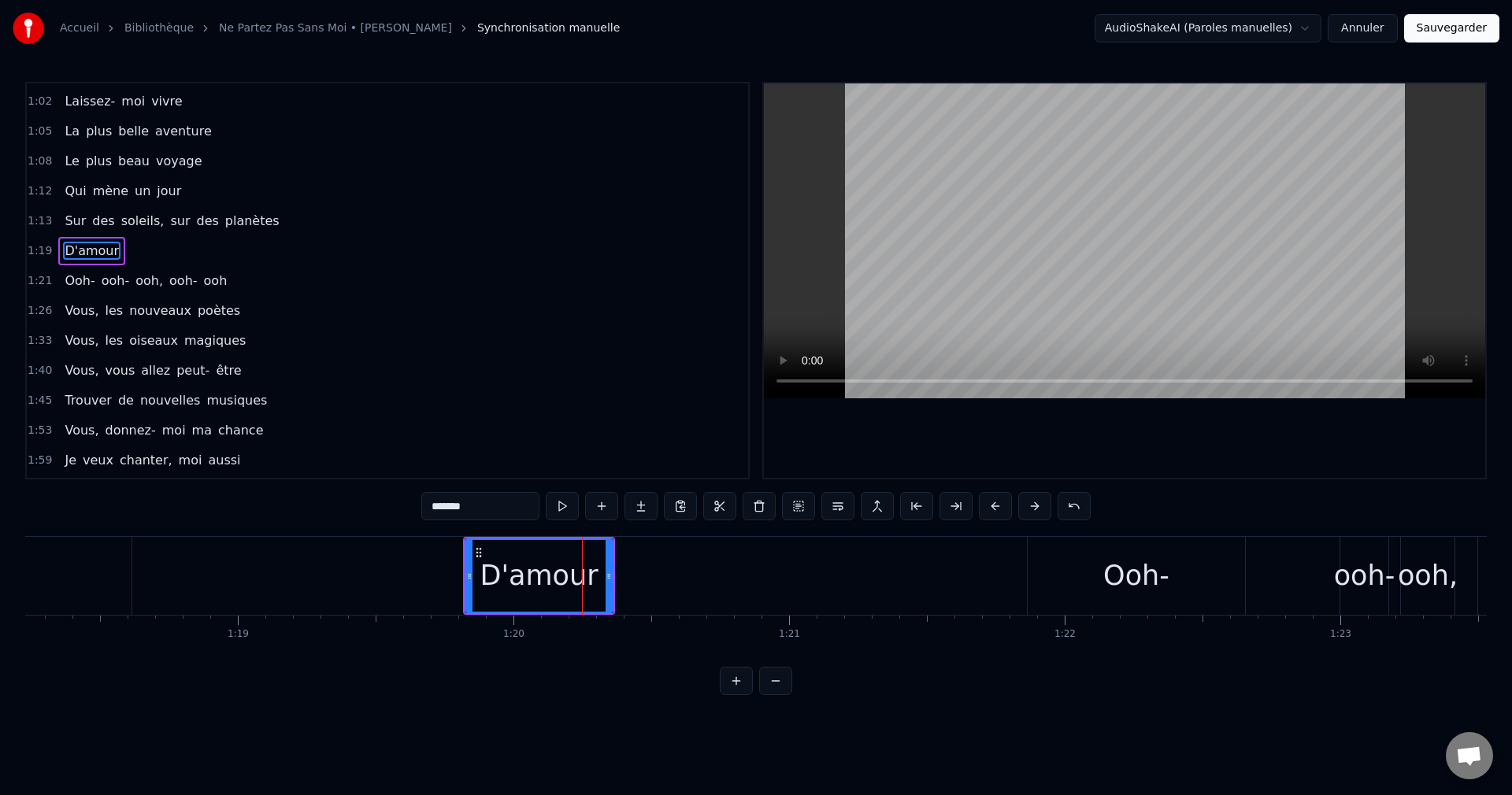
scroll to position [236, 0]
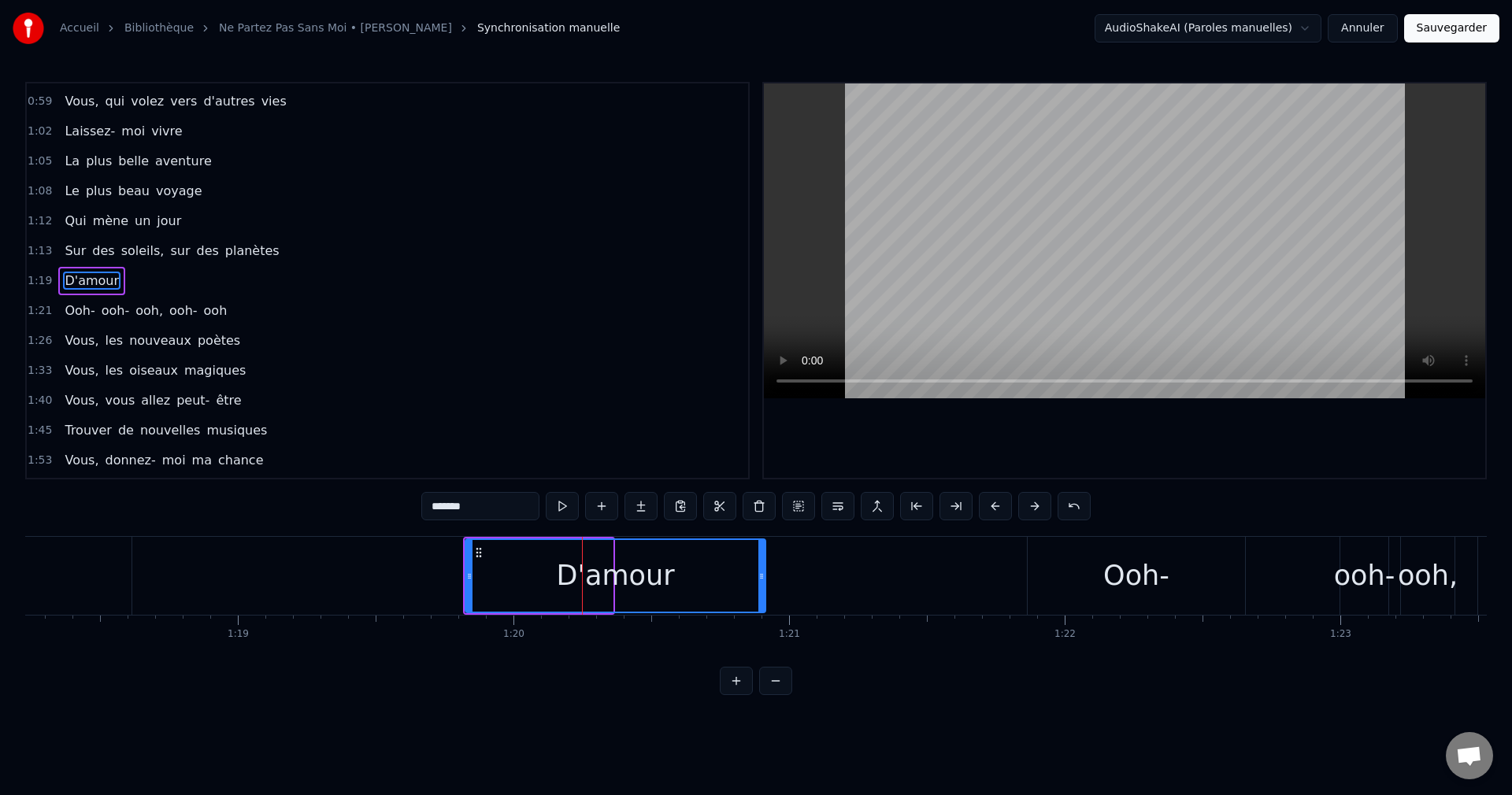
drag, startPoint x: 611, startPoint y: 578, endPoint x: 763, endPoint y: 585, distance: 152.2
click at [763, 585] on div "D'amour" at bounding box center [616, 575] width 302 height 75
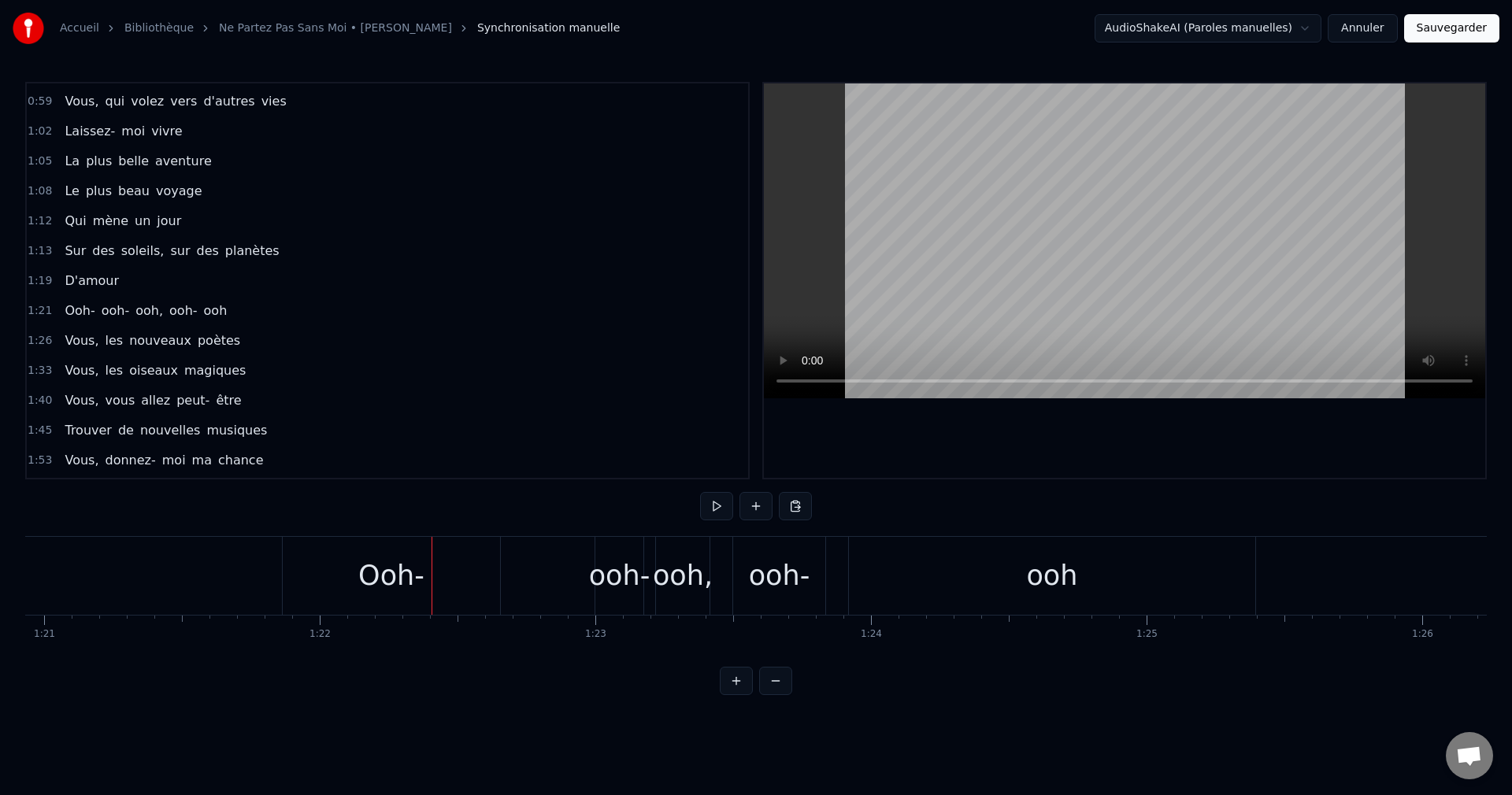
scroll to position [0, 22316]
click at [961, 573] on div "ooh" at bounding box center [1038, 576] width 406 height 78
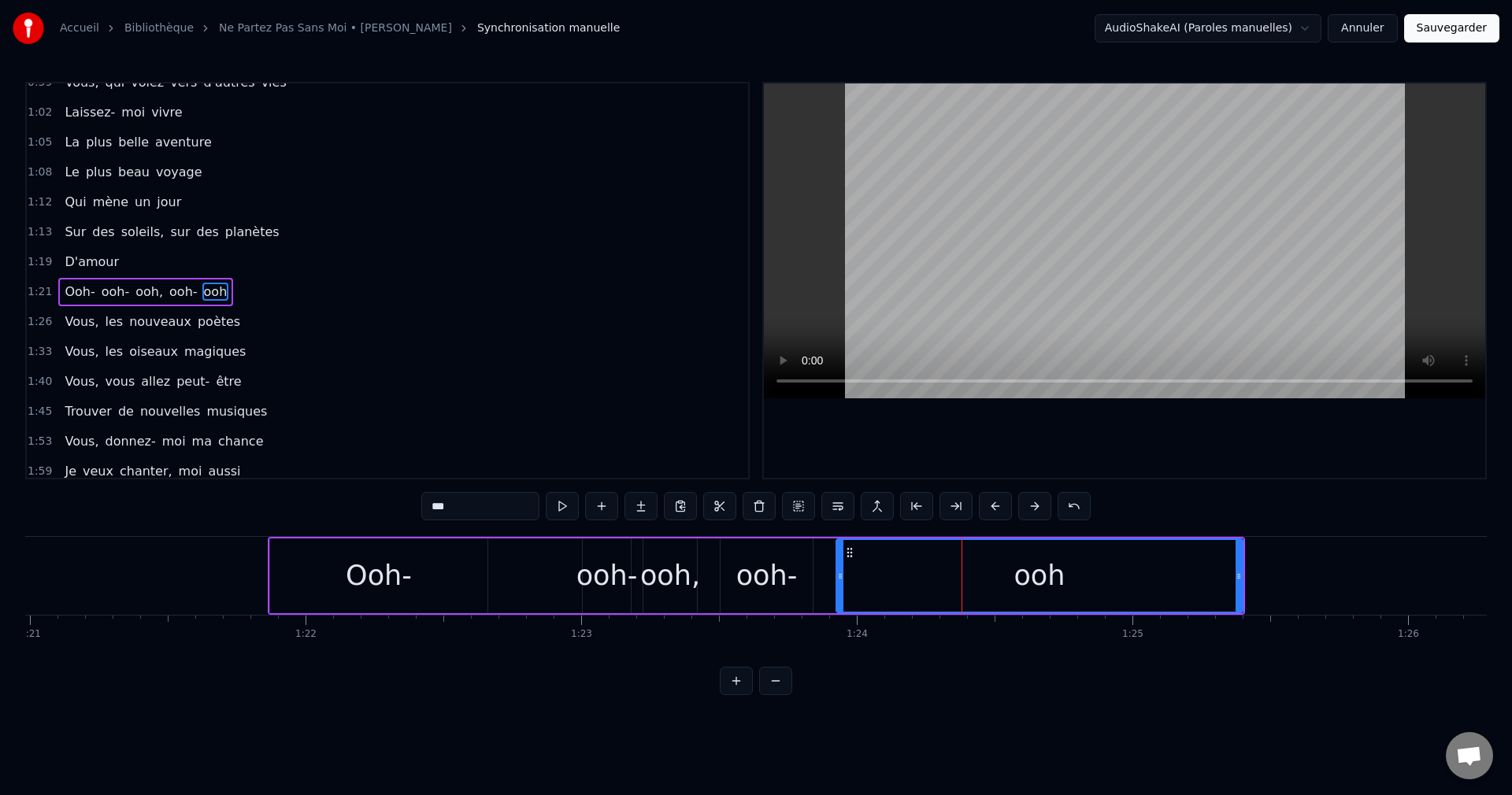
scroll to position [266, 0]
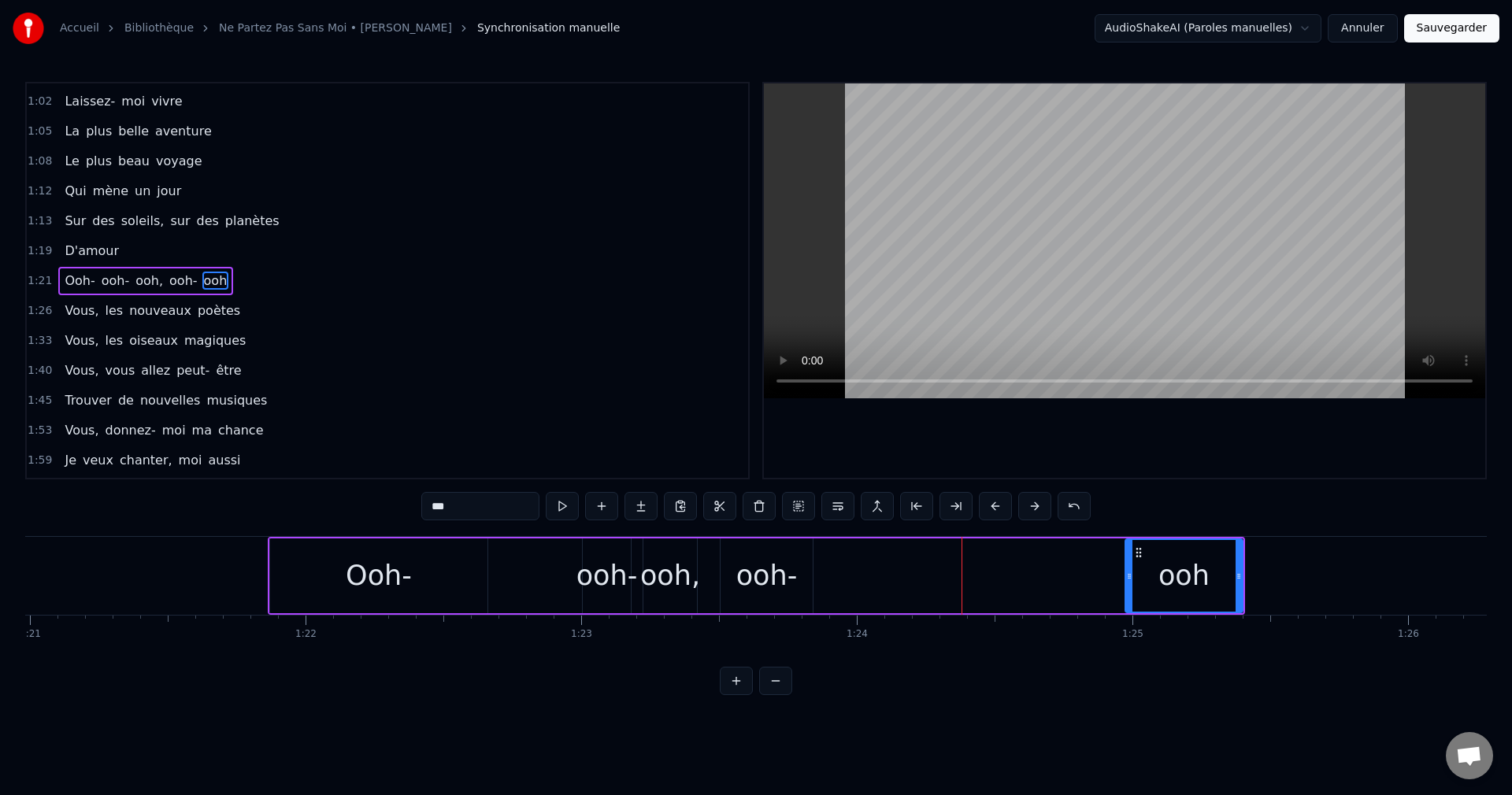
drag, startPoint x: 839, startPoint y: 574, endPoint x: 1128, endPoint y: 591, distance: 289.5
click at [1128, 591] on div at bounding box center [1128, 575] width 6 height 72
click at [764, 582] on div "ooh-" at bounding box center [767, 576] width 61 height 41
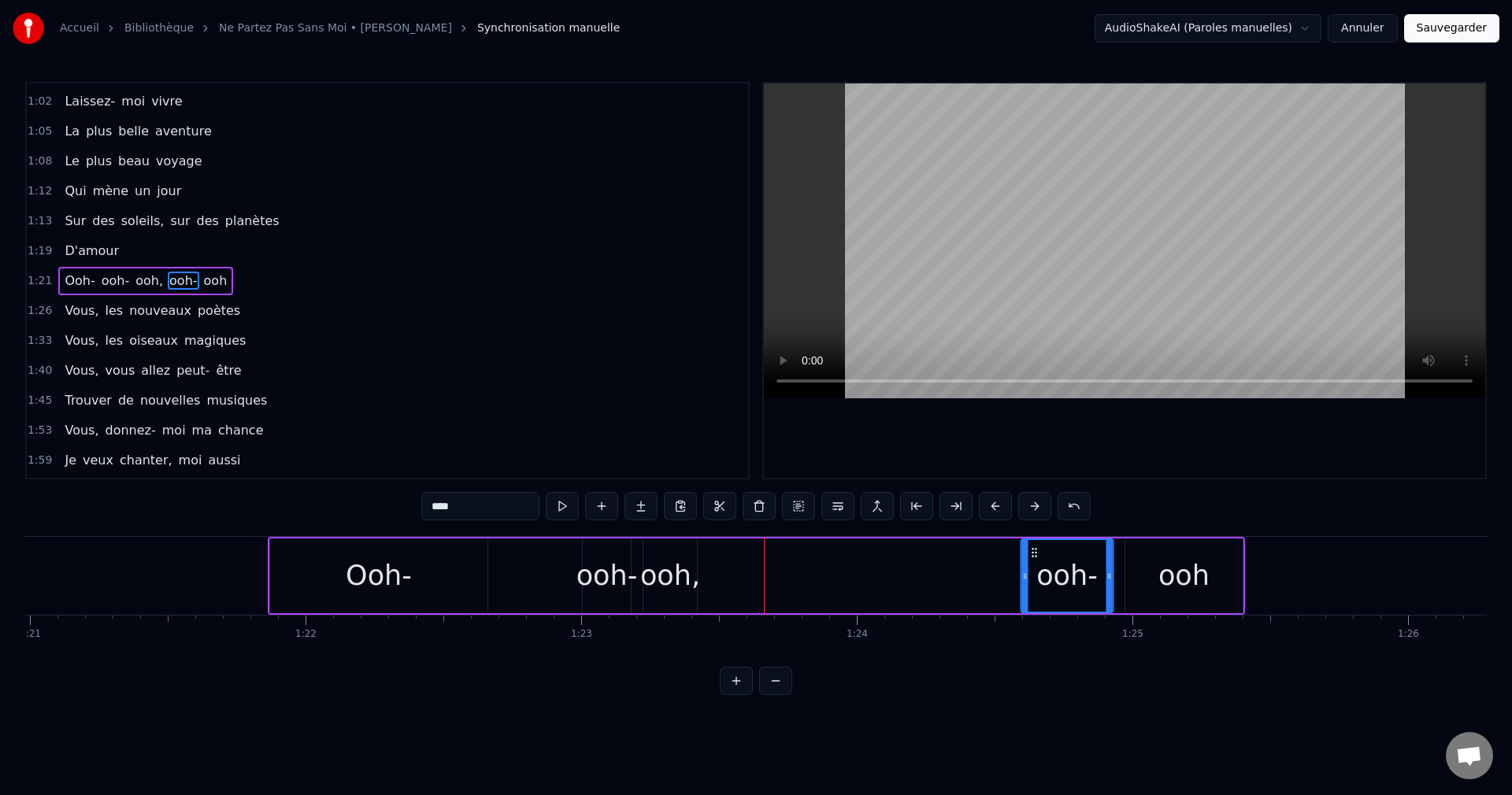
drag, startPoint x: 731, startPoint y: 547, endPoint x: 846, endPoint y: 578, distance: 119.1
click at [1031, 582] on div "ooh-" at bounding box center [1066, 575] width 91 height 72
click at [685, 579] on div "ooh," at bounding box center [669, 576] width 60 height 41
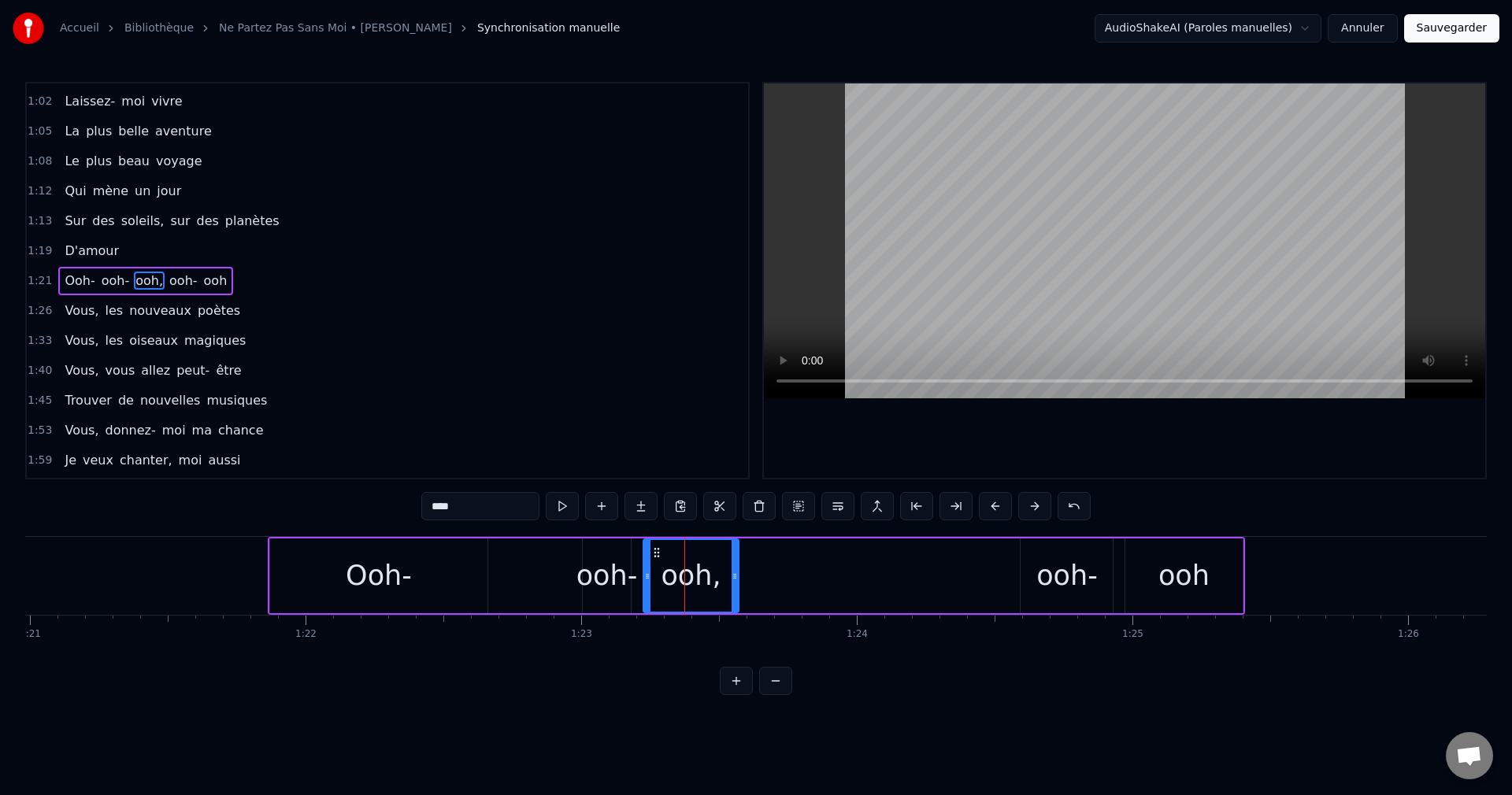
drag, startPoint x: 691, startPoint y: 577, endPoint x: 686, endPoint y: 562, distance: 15.8
click at [731, 580] on icon at bounding box center [734, 576] width 6 height 13
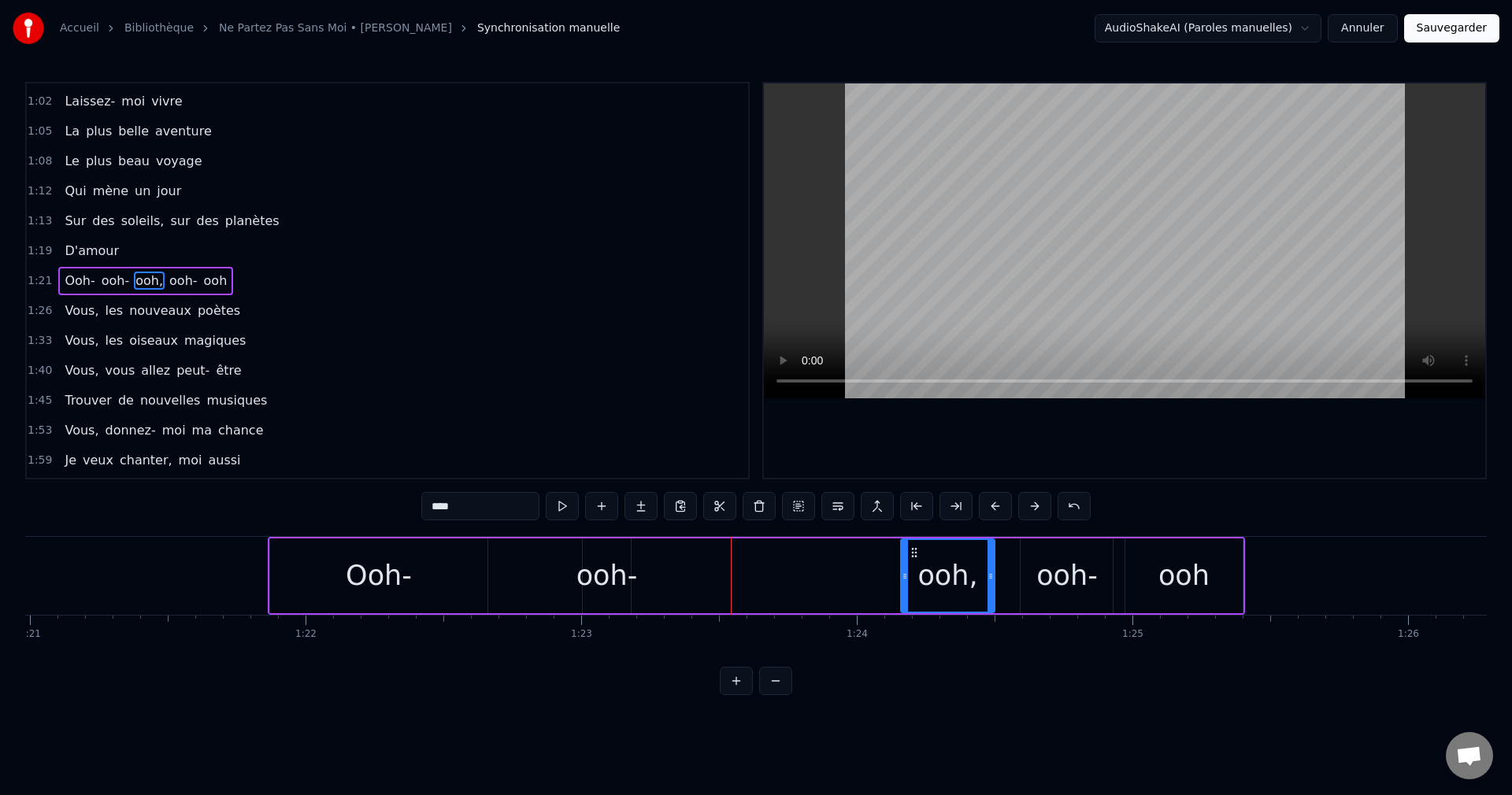
drag, startPoint x: 653, startPoint y: 548, endPoint x: 910, endPoint y: 582, distance: 259.2
click at [910, 582] on div "ooh," at bounding box center [947, 575] width 92 height 72
click at [618, 570] on div "ooh-" at bounding box center [606, 576] width 61 height 41
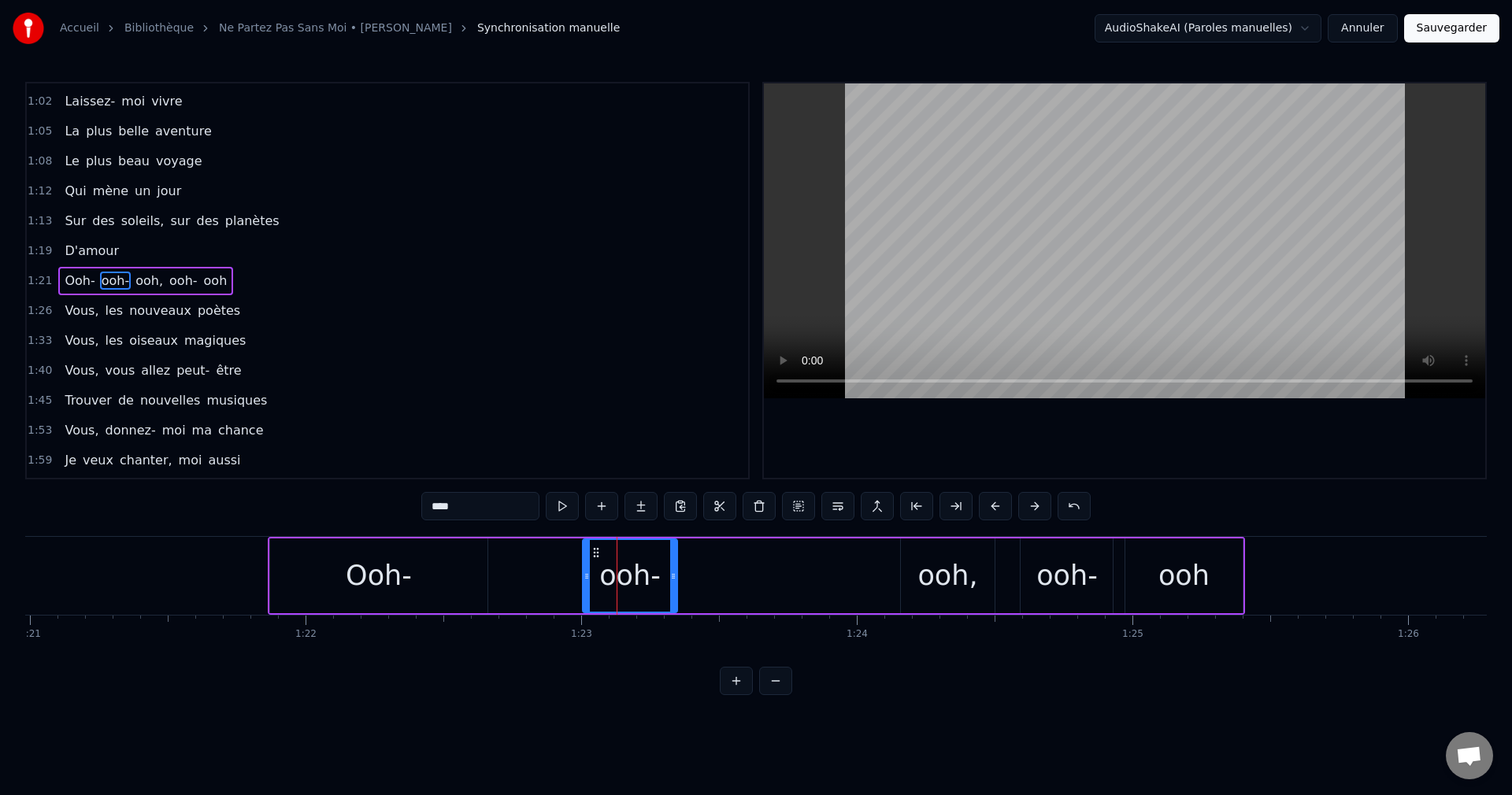
drag, startPoint x: 627, startPoint y: 580, endPoint x: 673, endPoint y: 582, distance: 46.0
click at [673, 582] on div at bounding box center [673, 575] width 6 height 72
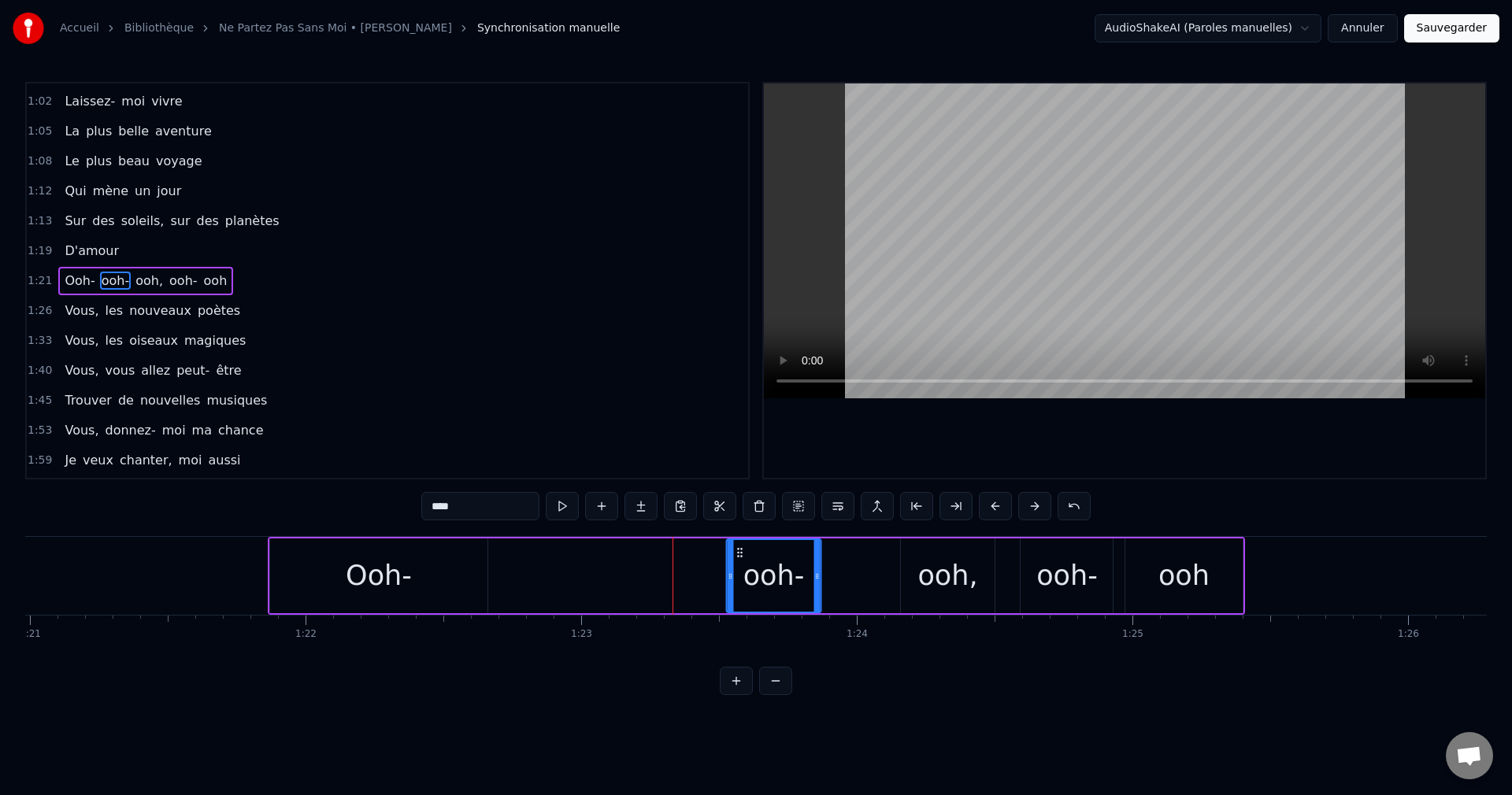
drag, startPoint x: 594, startPoint y: 551, endPoint x: 737, endPoint y: 574, distance: 144.8
click at [737, 574] on div "ooh-" at bounding box center [774, 575] width 93 height 72
click at [392, 582] on div "Ooh-" at bounding box center [379, 576] width 66 height 41
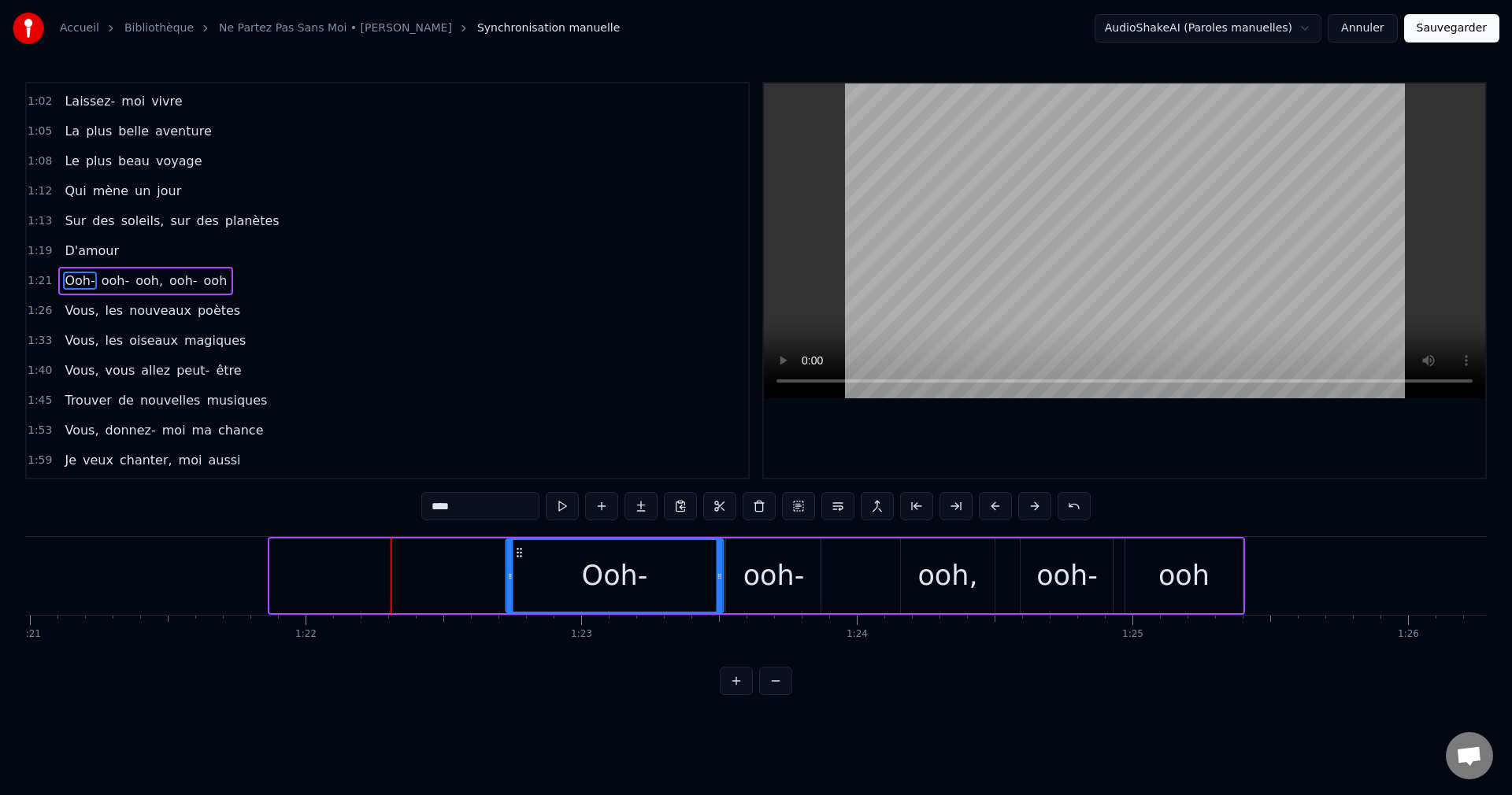
drag, startPoint x: 285, startPoint y: 549, endPoint x: 519, endPoint y: 579, distance: 235.9
click at [519, 579] on div "Ooh-" at bounding box center [615, 575] width 216 height 72
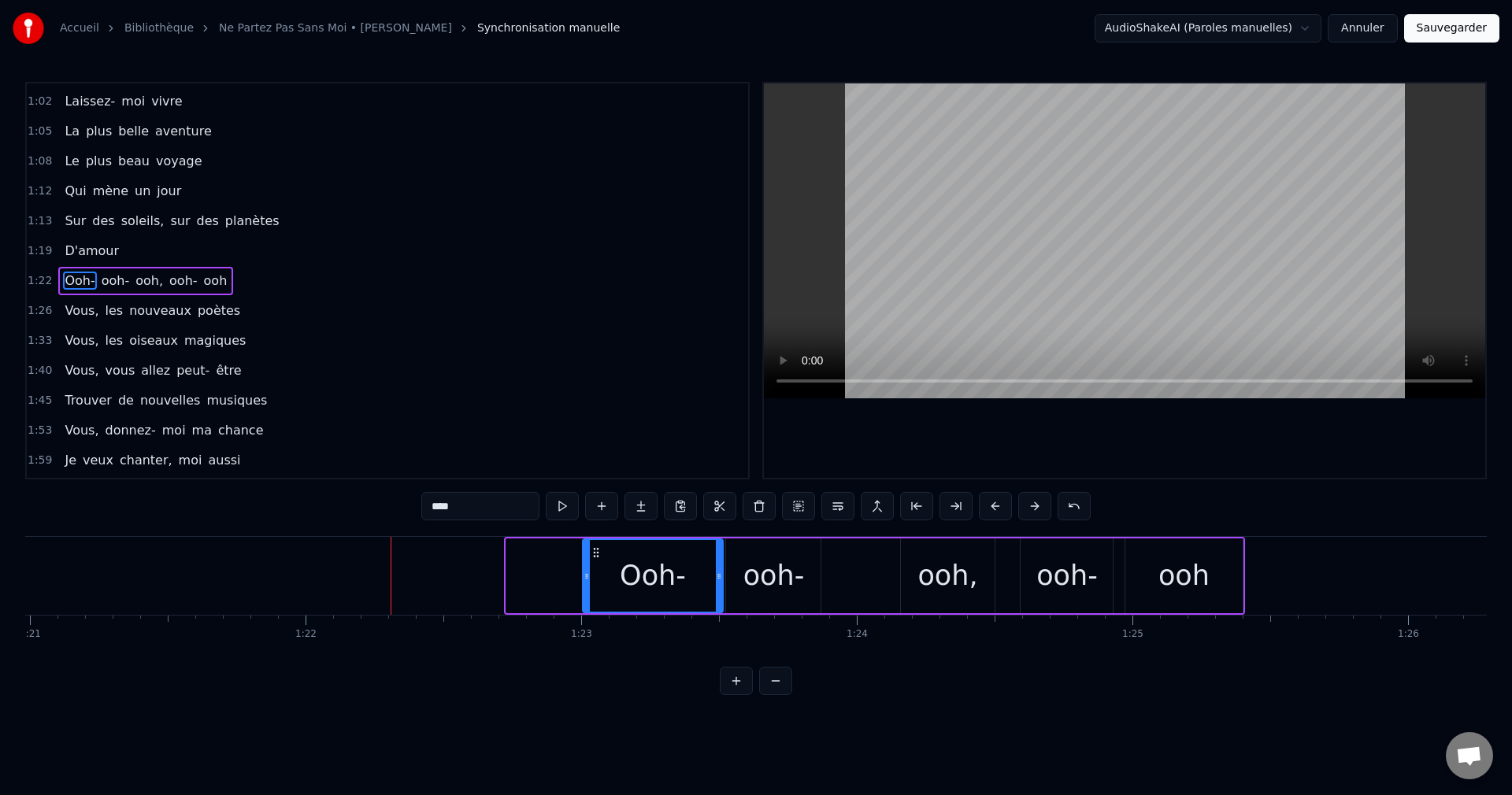
drag, startPoint x: 506, startPoint y: 572, endPoint x: 582, endPoint y: 593, distance: 78.8
click at [583, 593] on div at bounding box center [586, 575] width 6 height 72
click at [787, 578] on div "ooh-" at bounding box center [774, 576] width 61 height 41
type input "****"
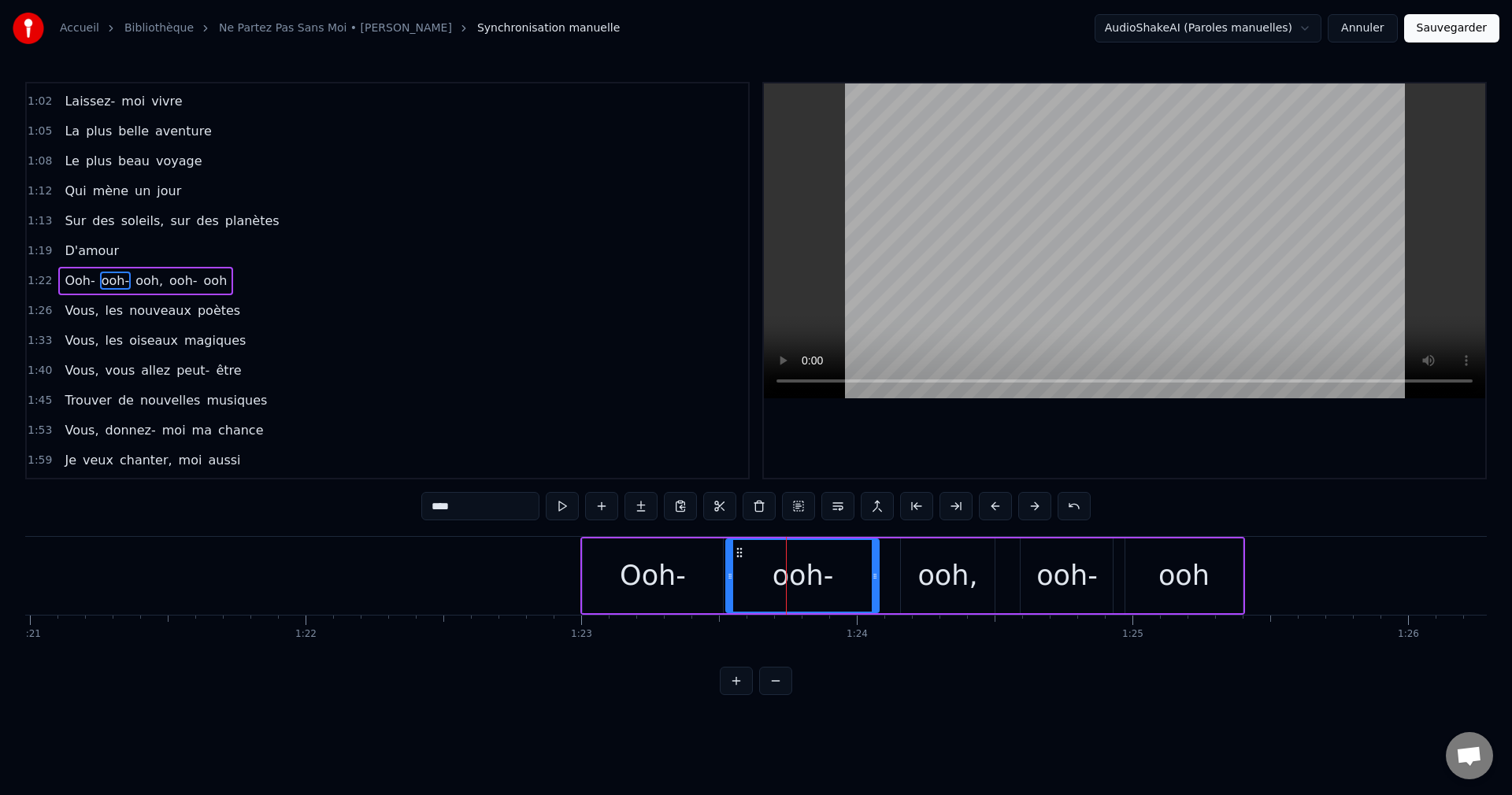
drag, startPoint x: 818, startPoint y: 573, endPoint x: 876, endPoint y: 585, distance: 59.2
click at [876, 585] on div at bounding box center [875, 575] width 6 height 72
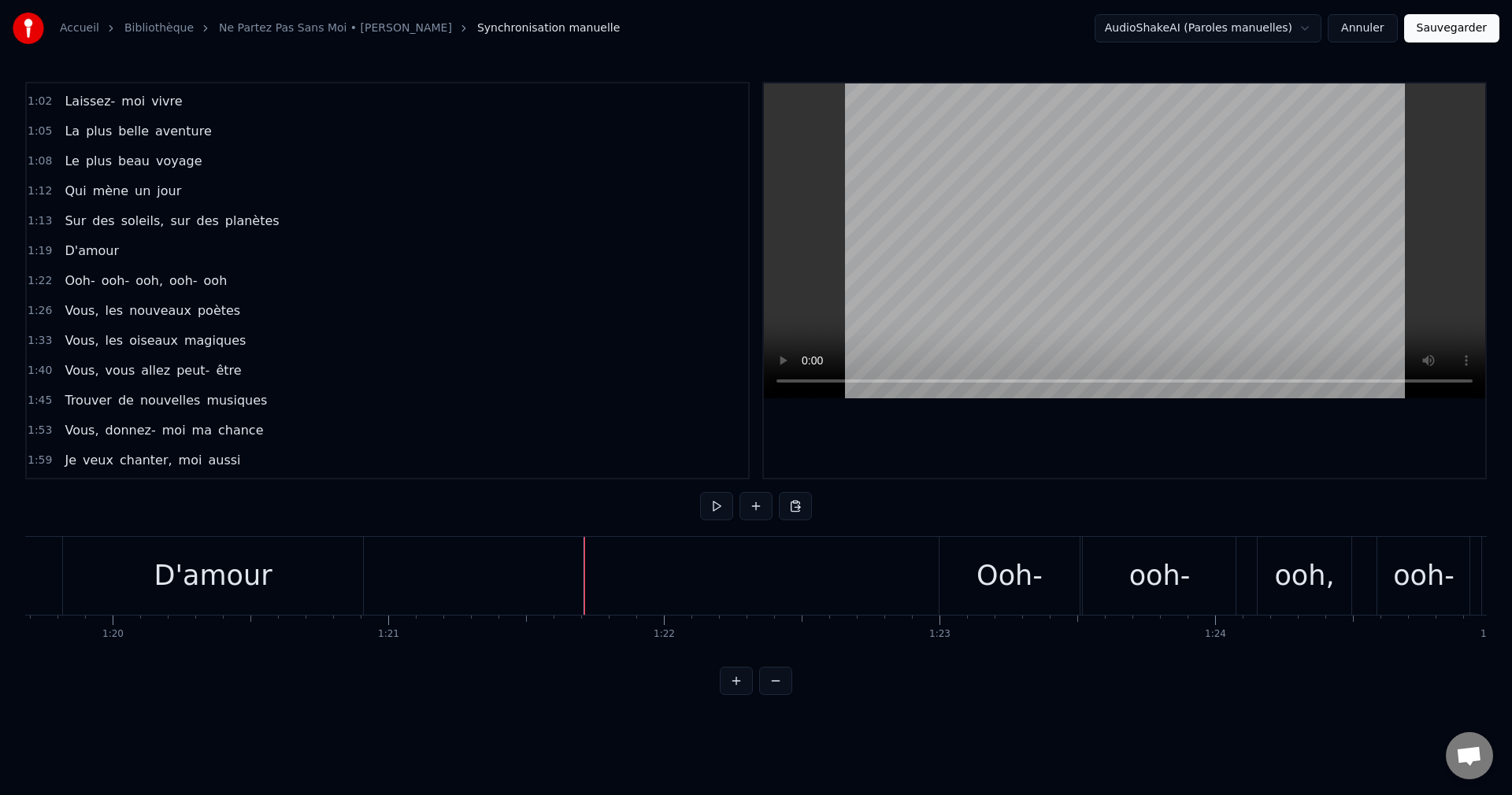
scroll to position [0, 21916]
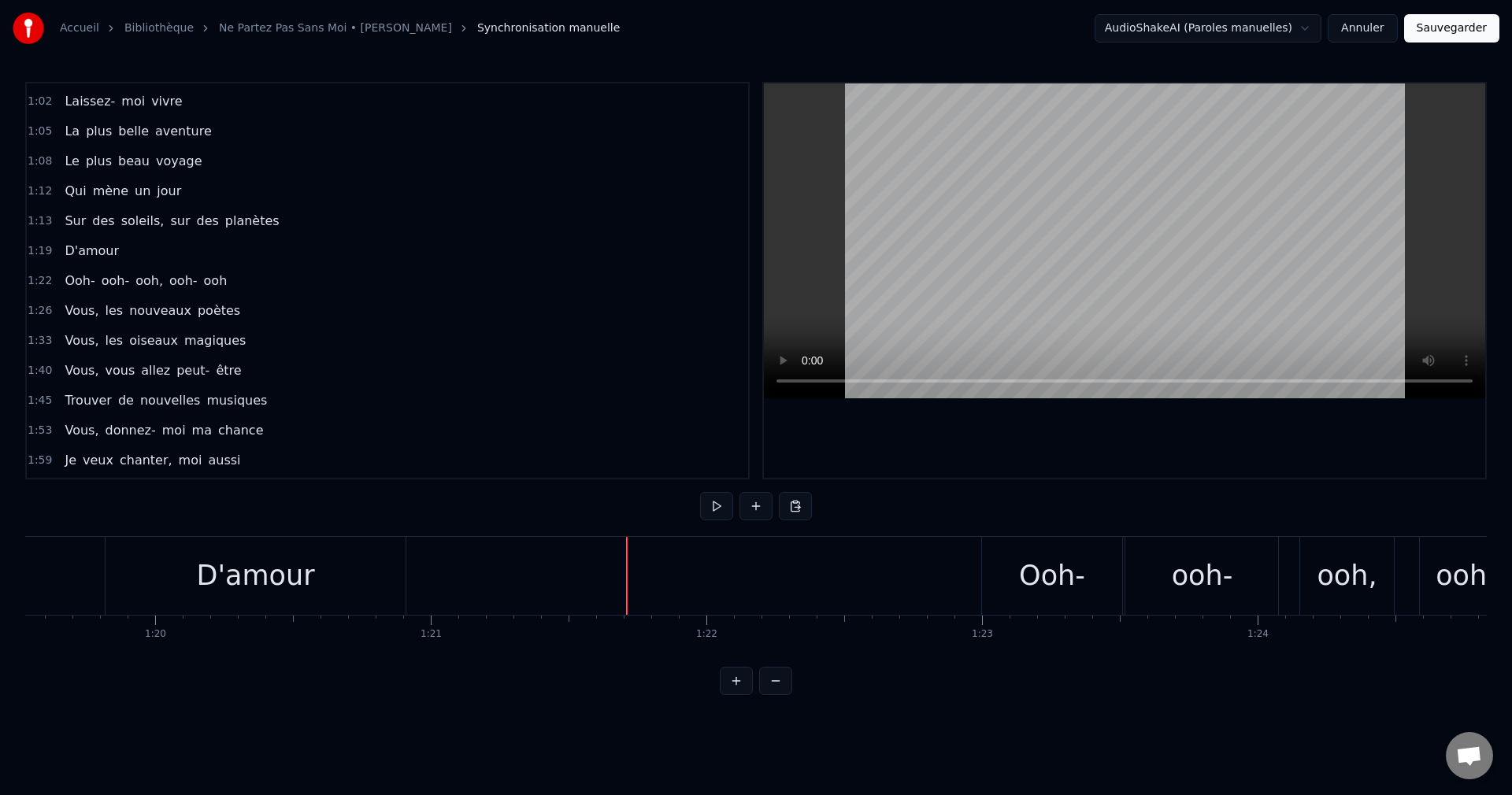
click at [359, 577] on div "D'amour" at bounding box center [255, 576] width 300 height 78
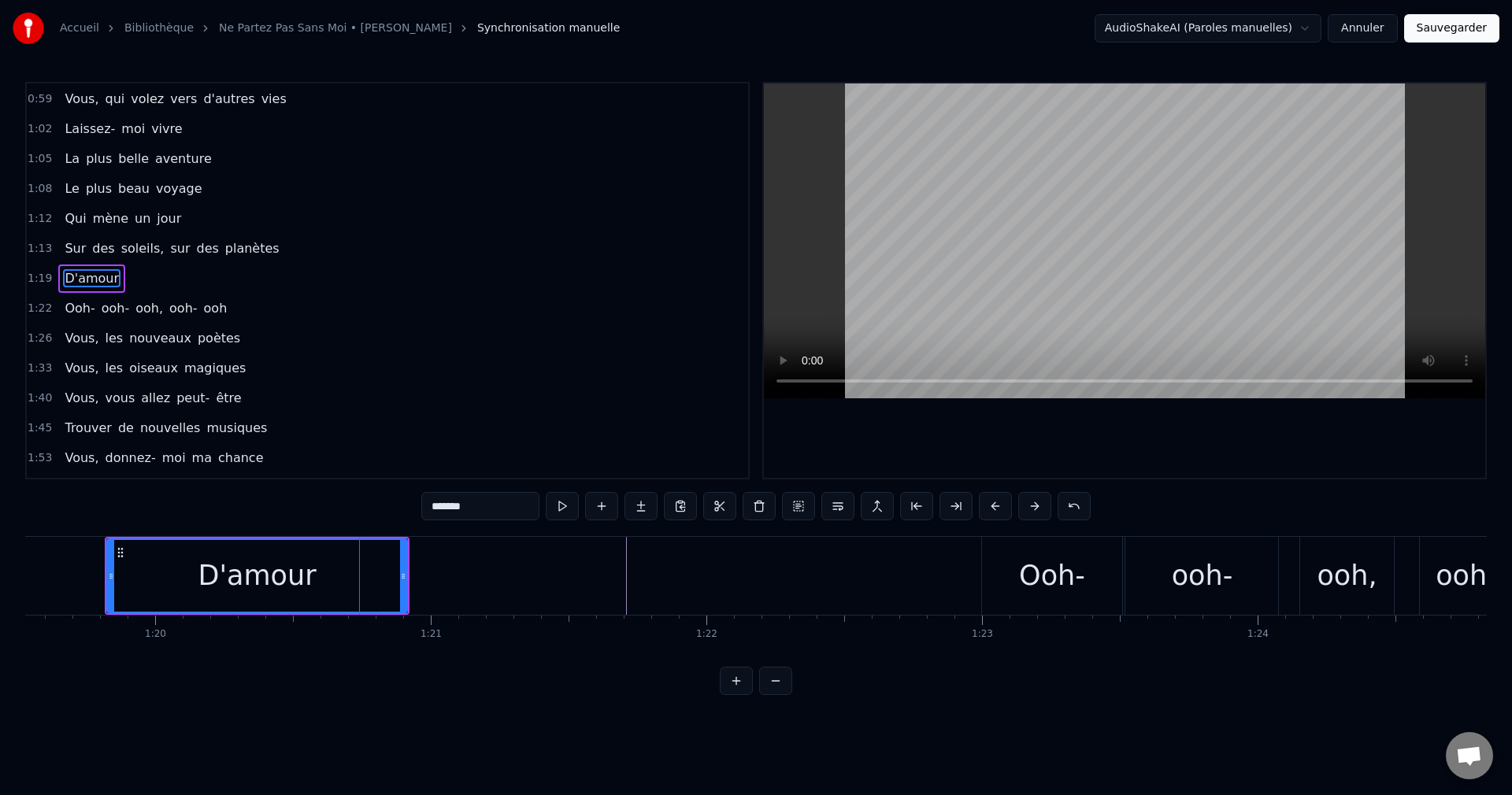
scroll to position [236, 0]
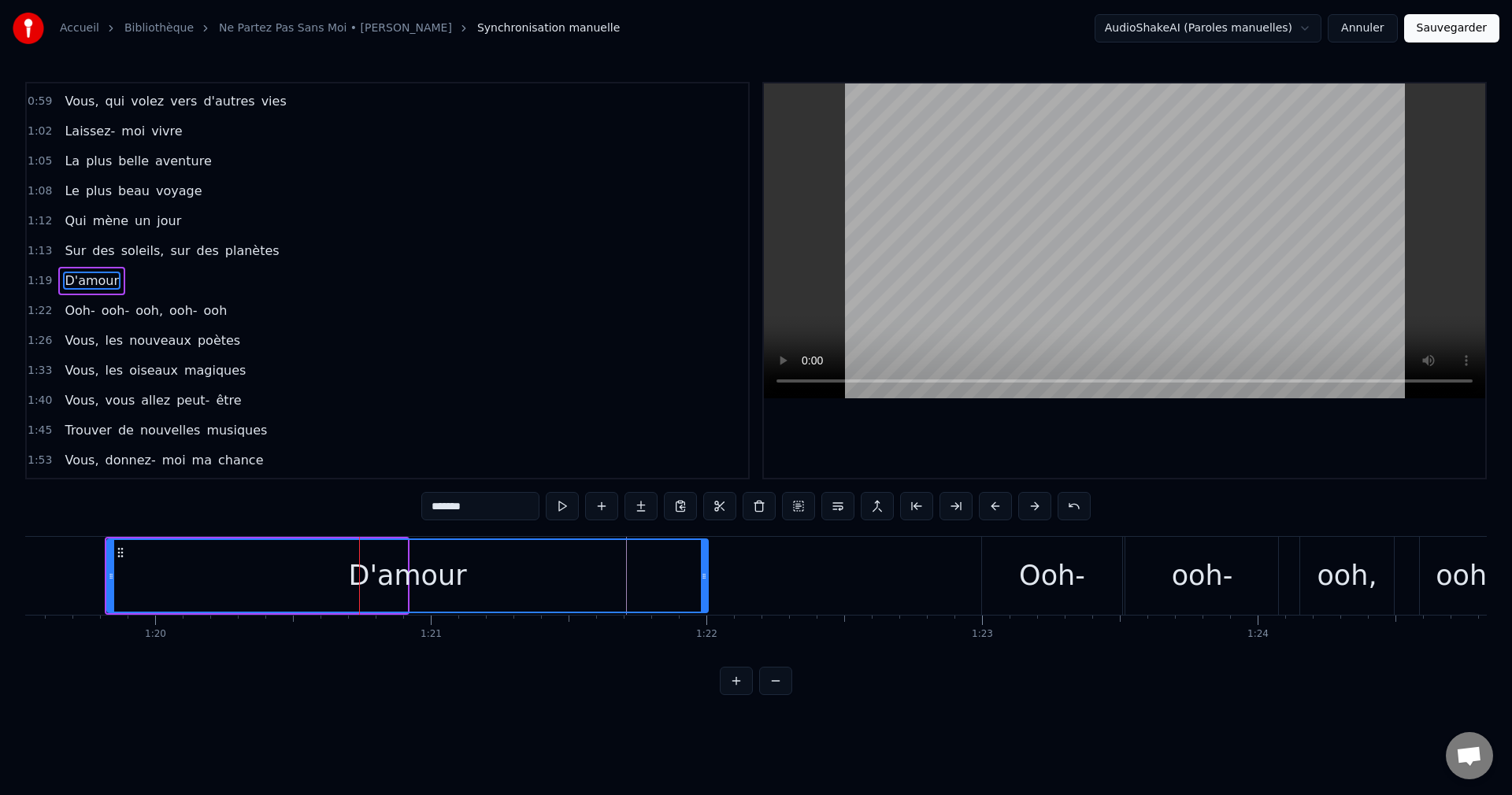
drag, startPoint x: 442, startPoint y: 580, endPoint x: 706, endPoint y: 618, distance: 266.7
click at [706, 618] on div "Vous, qui cherchez l'étoile Vous, qui vivez un rêve Vous, héros de l'espace Au …" at bounding box center [756, 595] width 1461 height 118
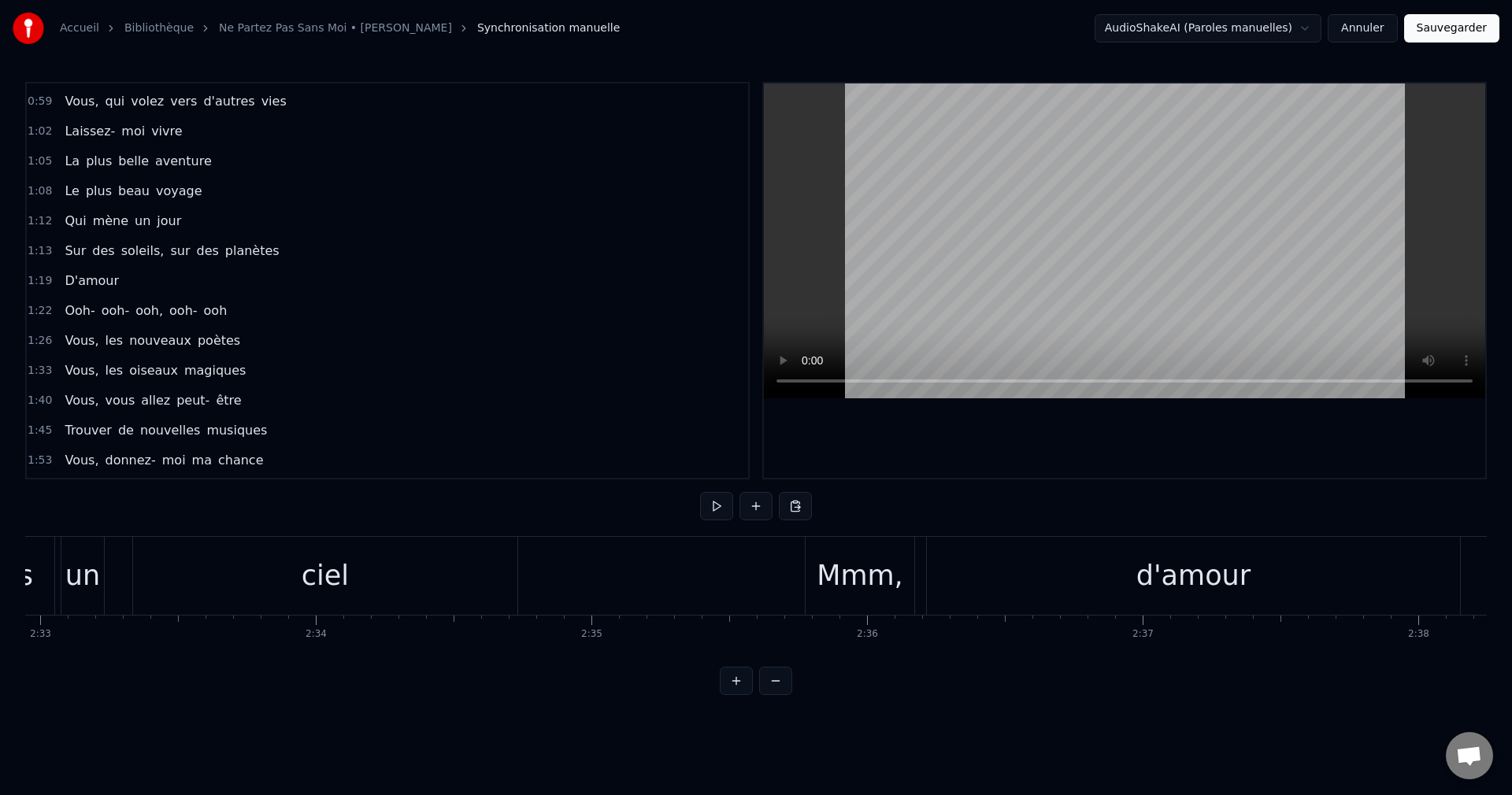
scroll to position [0, 42158]
click at [417, 598] on div "ciel" at bounding box center [313, 576] width 384 height 78
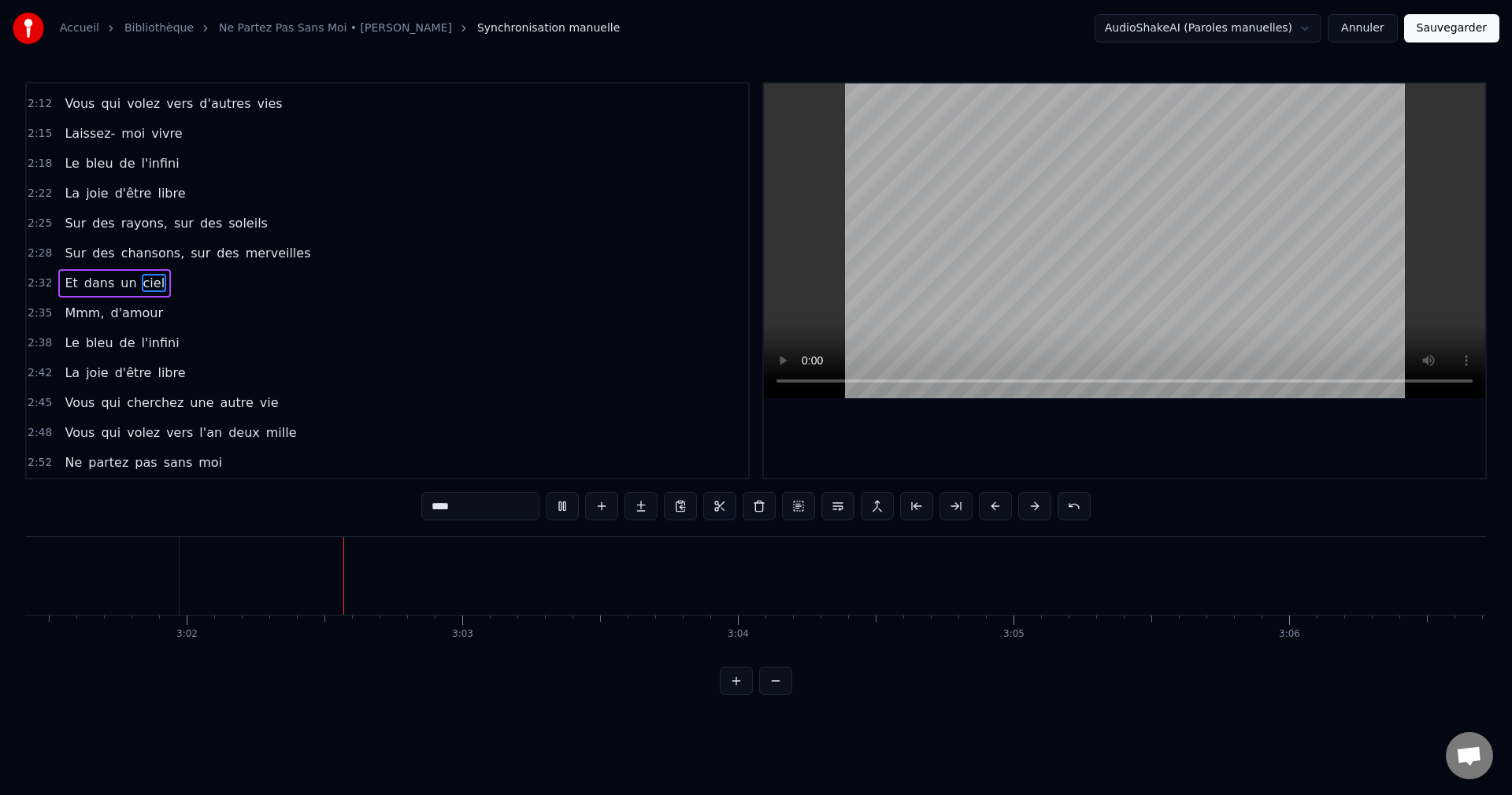
scroll to position [0, 50066]
click at [1440, 32] on button "Sauvegarder" at bounding box center [1452, 28] width 95 height 28
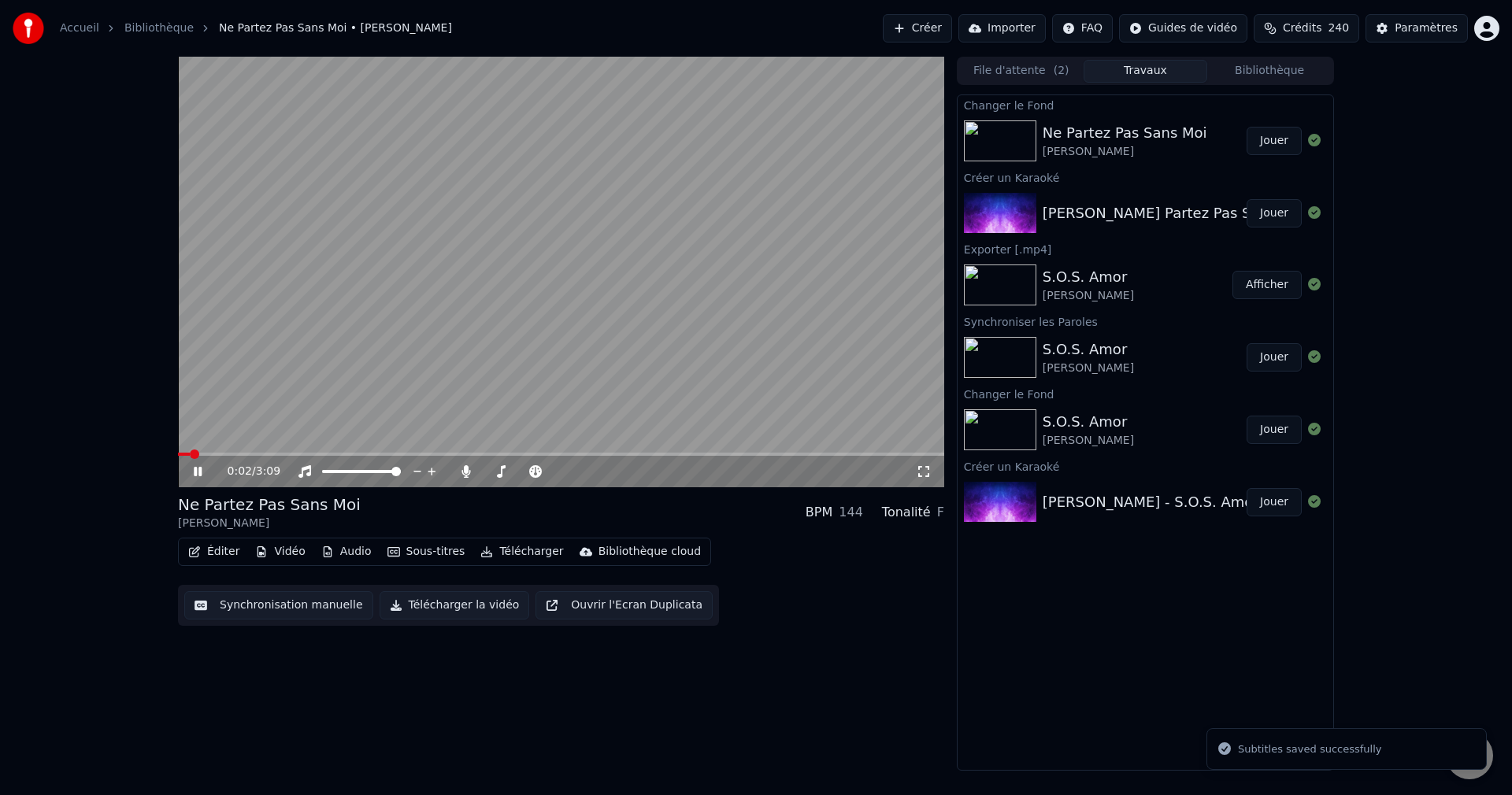
click at [317, 456] on div "0:02 / 3:09" at bounding box center [561, 472] width 766 height 32
click at [329, 455] on span at bounding box center [561, 454] width 766 height 3
click at [491, 470] on span at bounding box center [522, 472] width 78 height 3
click at [492, 470] on span at bounding box center [495, 471] width 9 height 9
click at [201, 467] on icon at bounding box center [198, 471] width 8 height 9
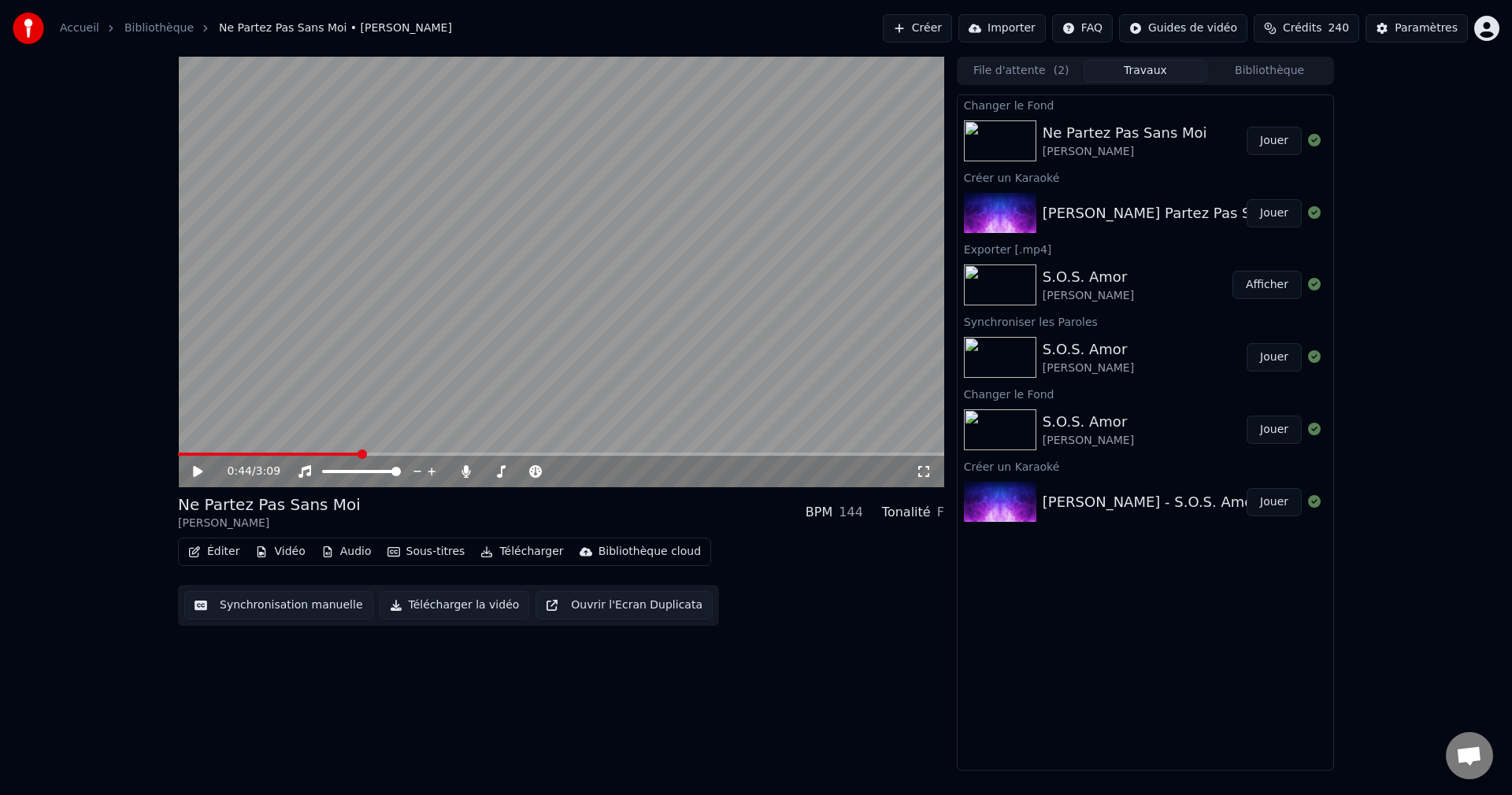
click at [442, 602] on button "Télécharger la vidéo" at bounding box center [455, 605] width 150 height 28
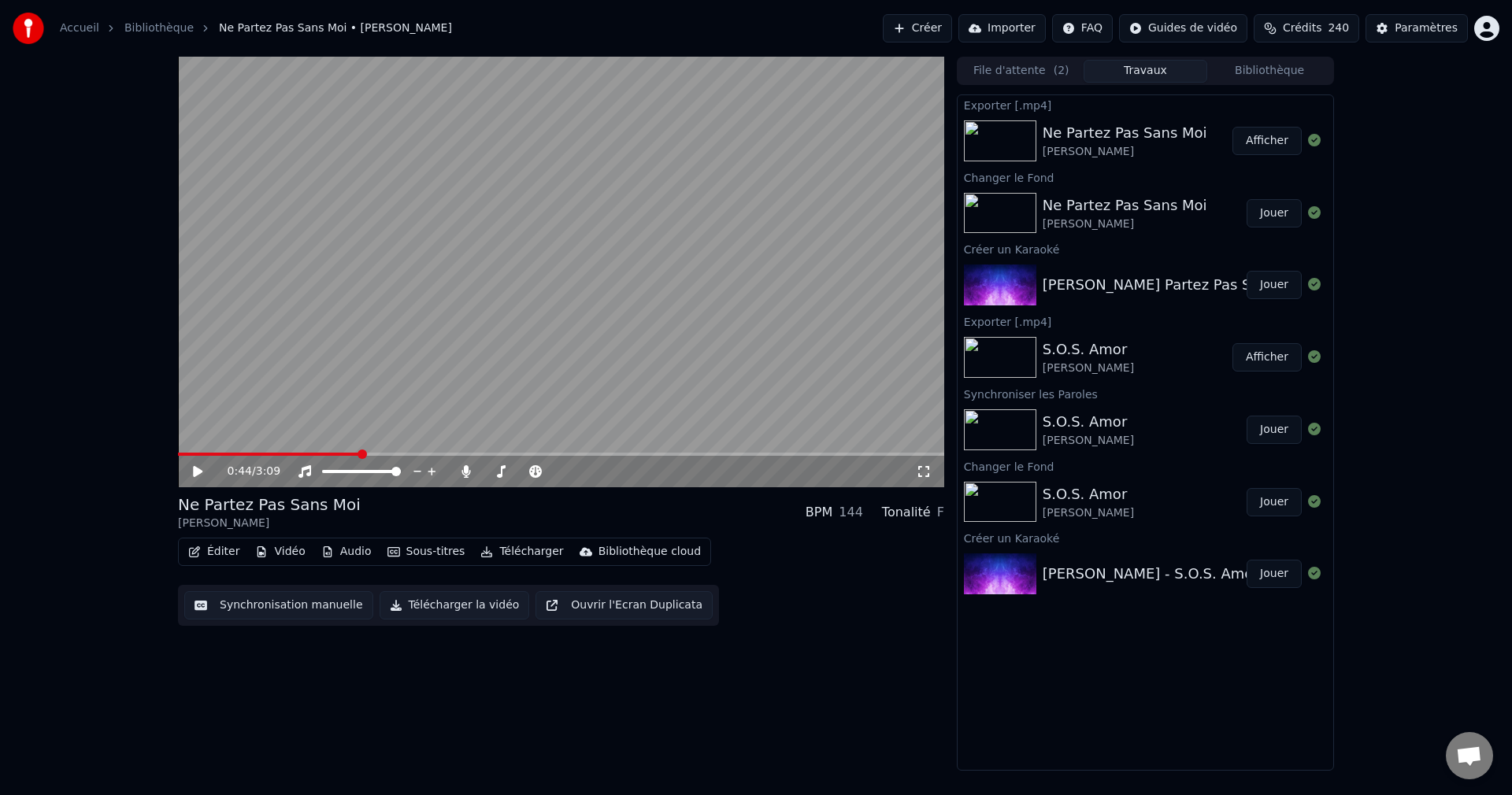
click at [919, 36] on button "Créer" at bounding box center [917, 28] width 69 height 28
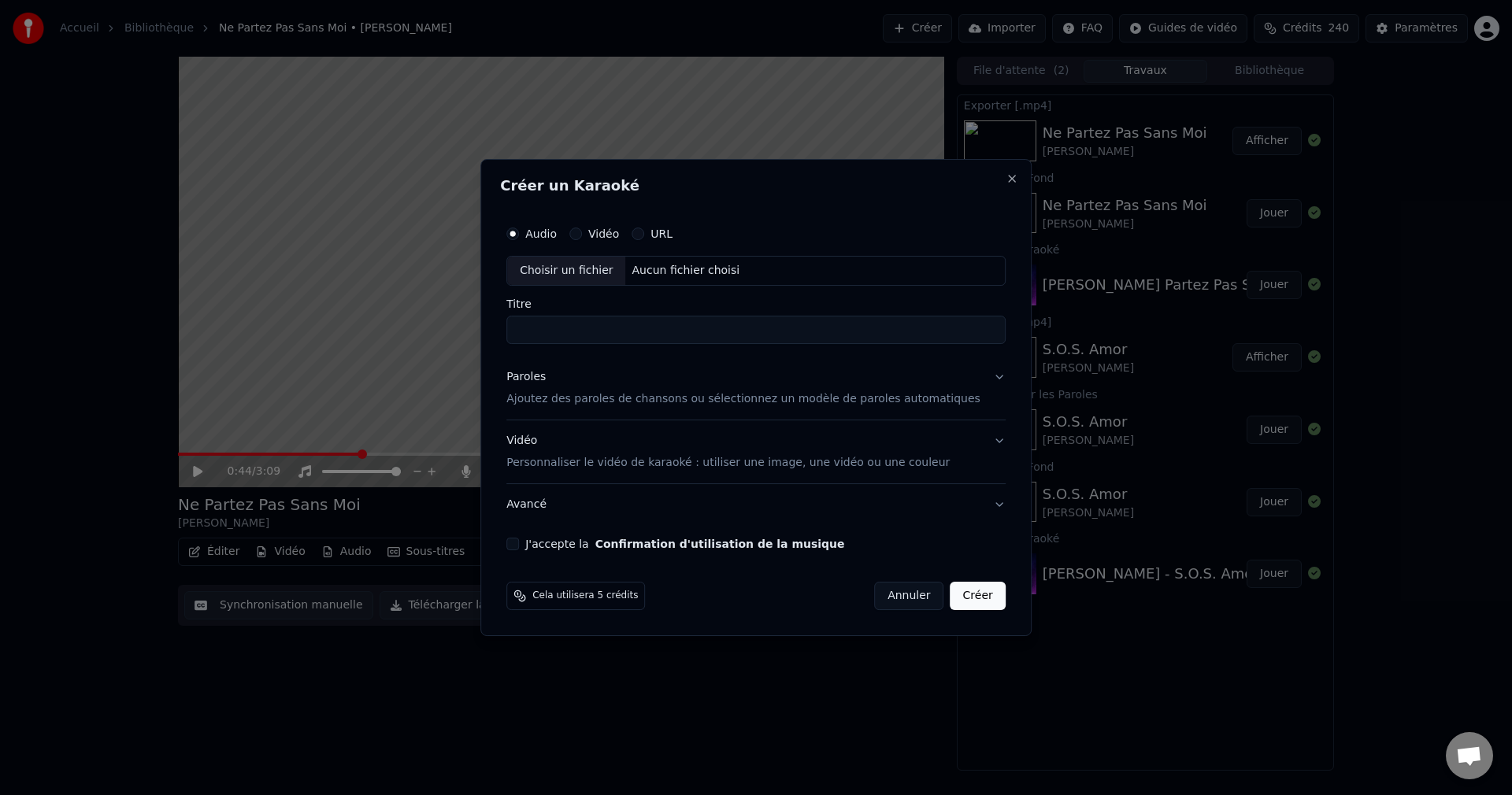
click at [592, 270] on div "Choisir un fichier" at bounding box center [566, 271] width 118 height 28
drag, startPoint x: 556, startPoint y: 329, endPoint x: 460, endPoint y: 346, distance: 97.5
click at [460, 346] on body "**********" at bounding box center [756, 398] width 1512 height 795
type input "**********"
click at [978, 375] on button "Paroles Ajoutez des paroles de chansons ou sélectionnez un modèle de paroles au…" at bounding box center [756, 388] width 499 height 63
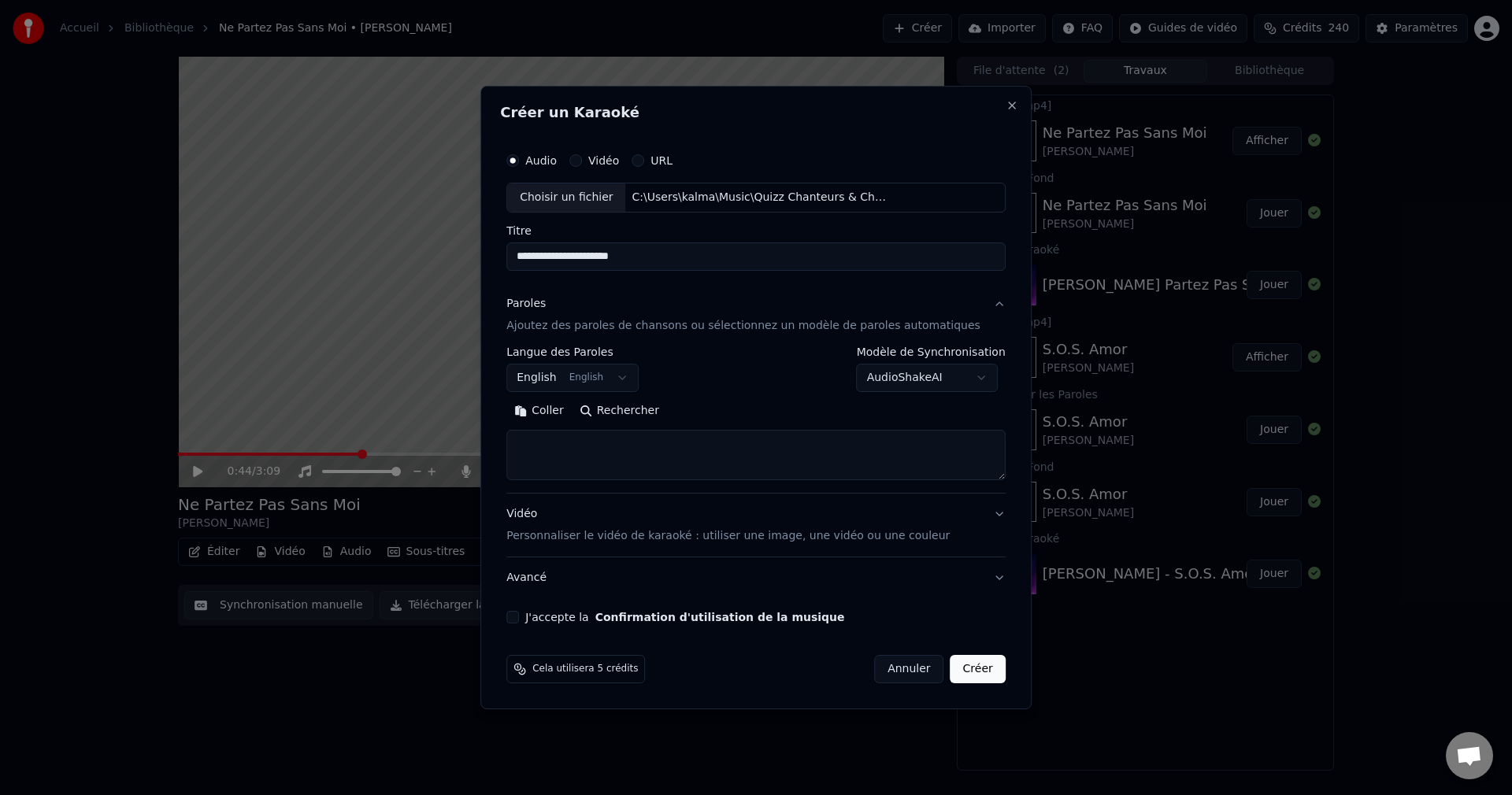
click at [626, 412] on button "Rechercher" at bounding box center [619, 410] width 95 height 25
type textarea "**********"
click at [519, 619] on button "J'accepte la Confirmation d'utilisation de la musique" at bounding box center [512, 617] width 13 height 13
click at [957, 676] on button "Créer" at bounding box center [978, 668] width 55 height 28
select select "**"
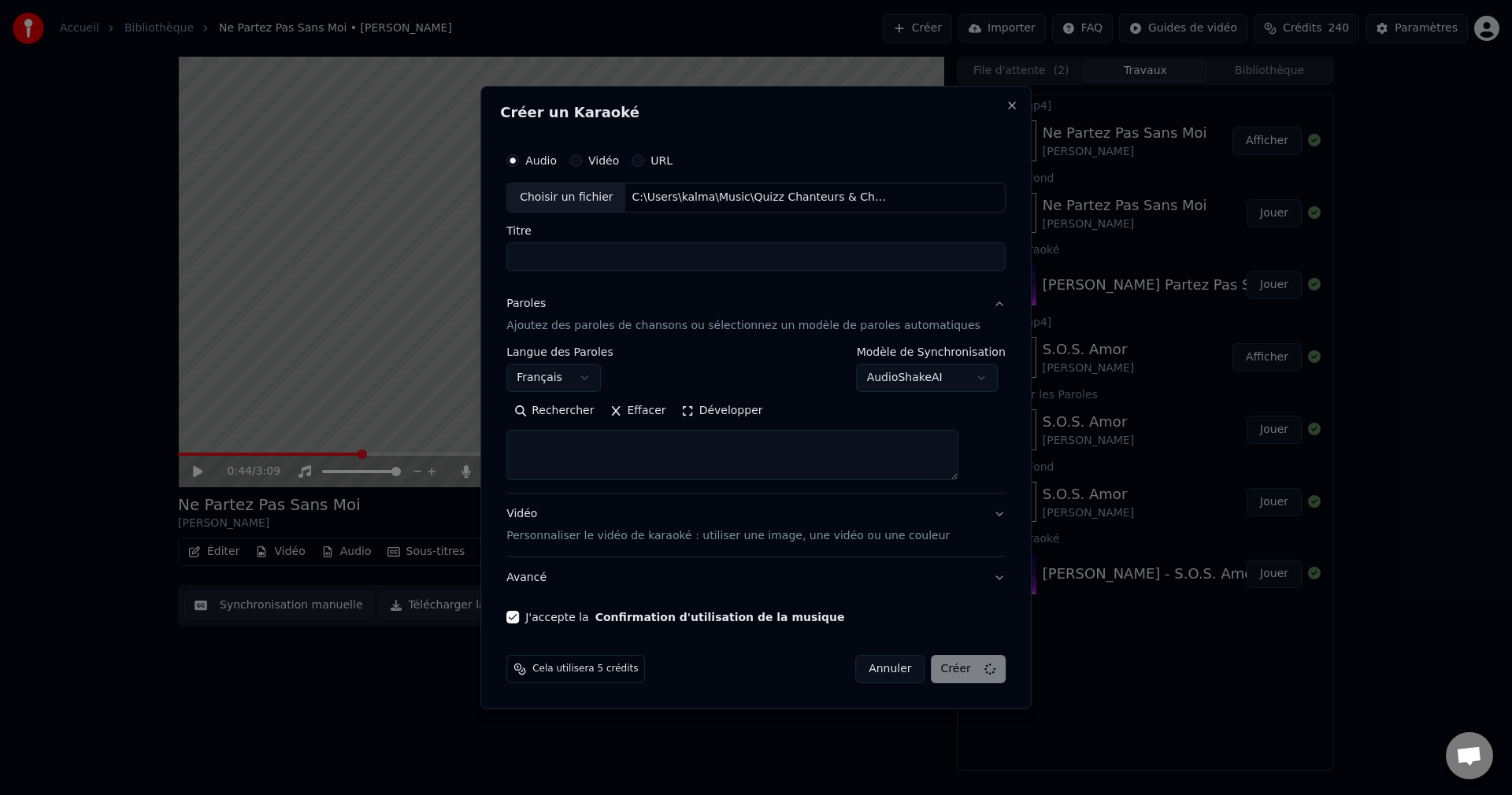
select select
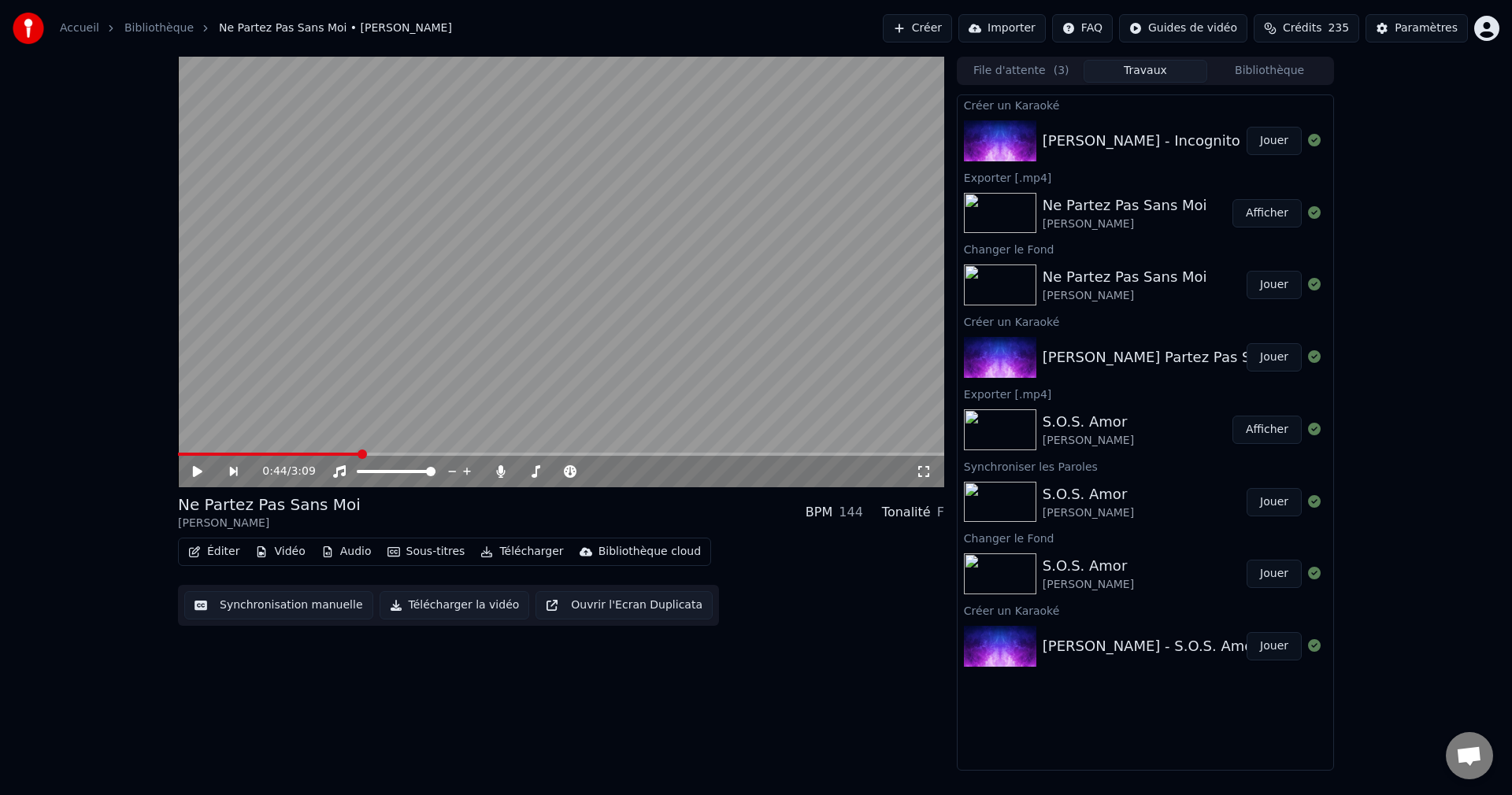
click at [1277, 140] on button "Jouer" at bounding box center [1274, 141] width 55 height 28
click at [198, 466] on icon at bounding box center [209, 471] width 37 height 13
click at [291, 549] on button "Vidéo" at bounding box center [279, 552] width 62 height 22
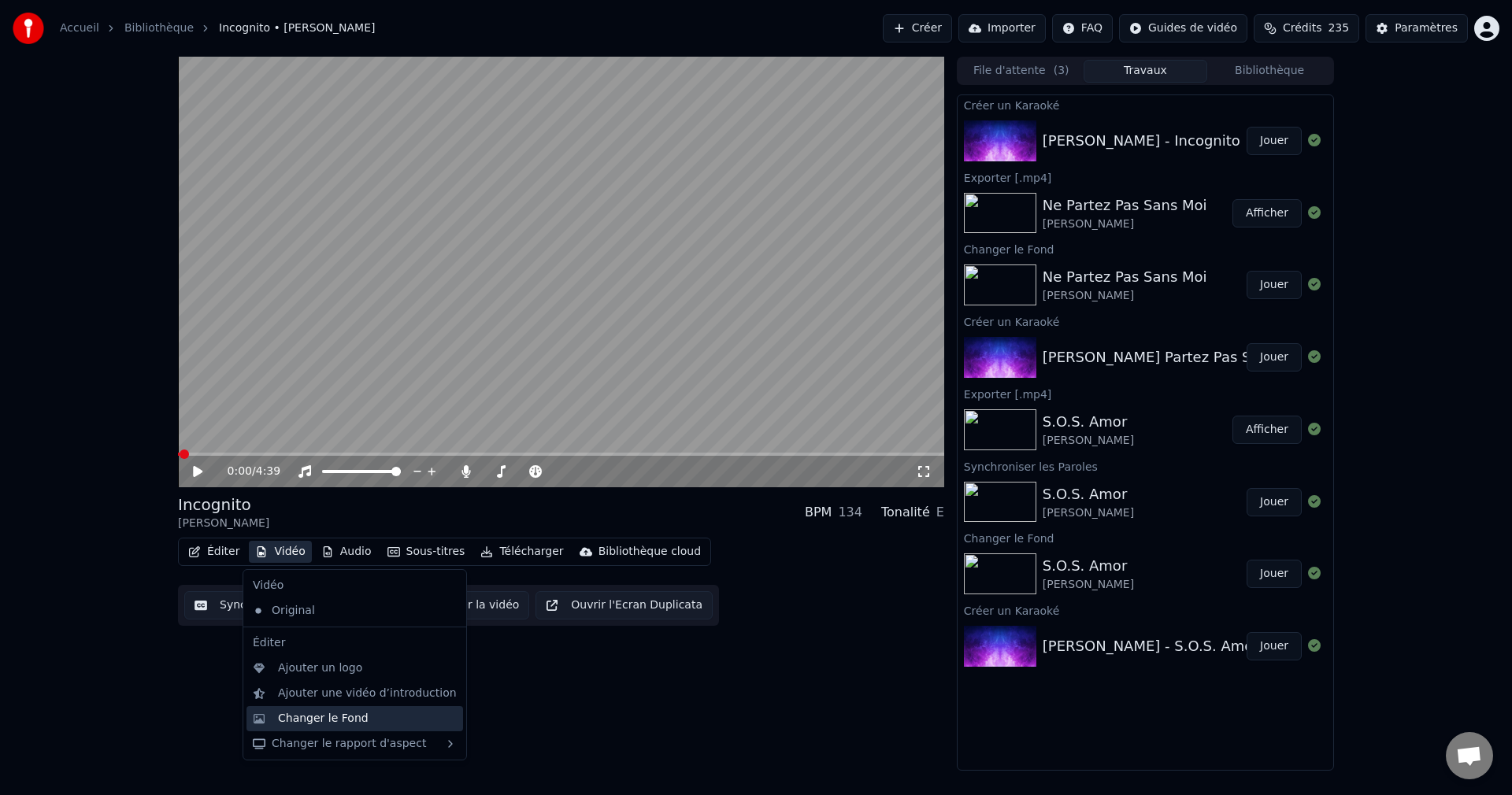
click at [319, 724] on div "Changer le Fond" at bounding box center [323, 718] width 91 height 16
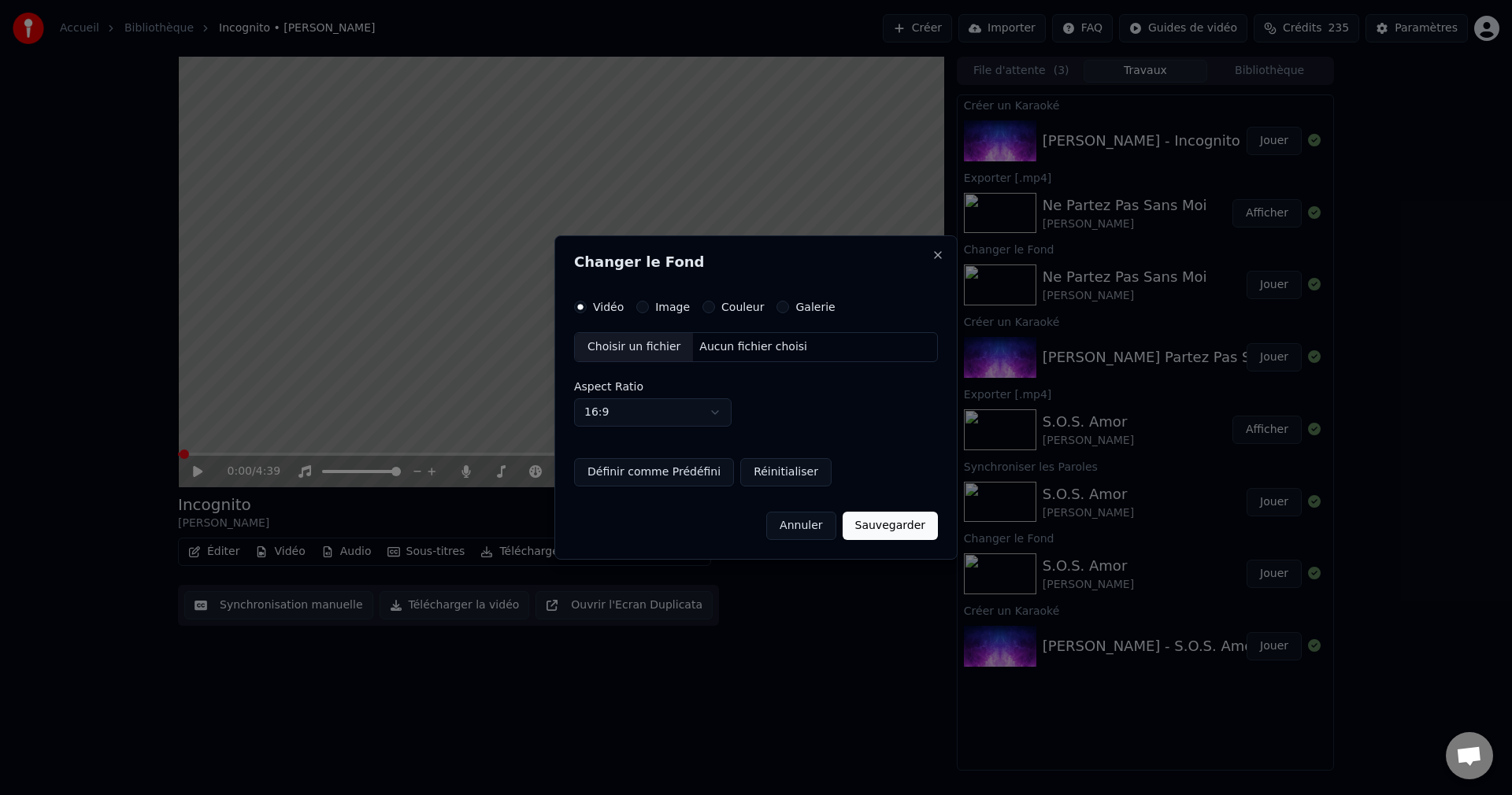
click at [643, 346] on div "Choisir un fichier" at bounding box center [633, 347] width 118 height 28
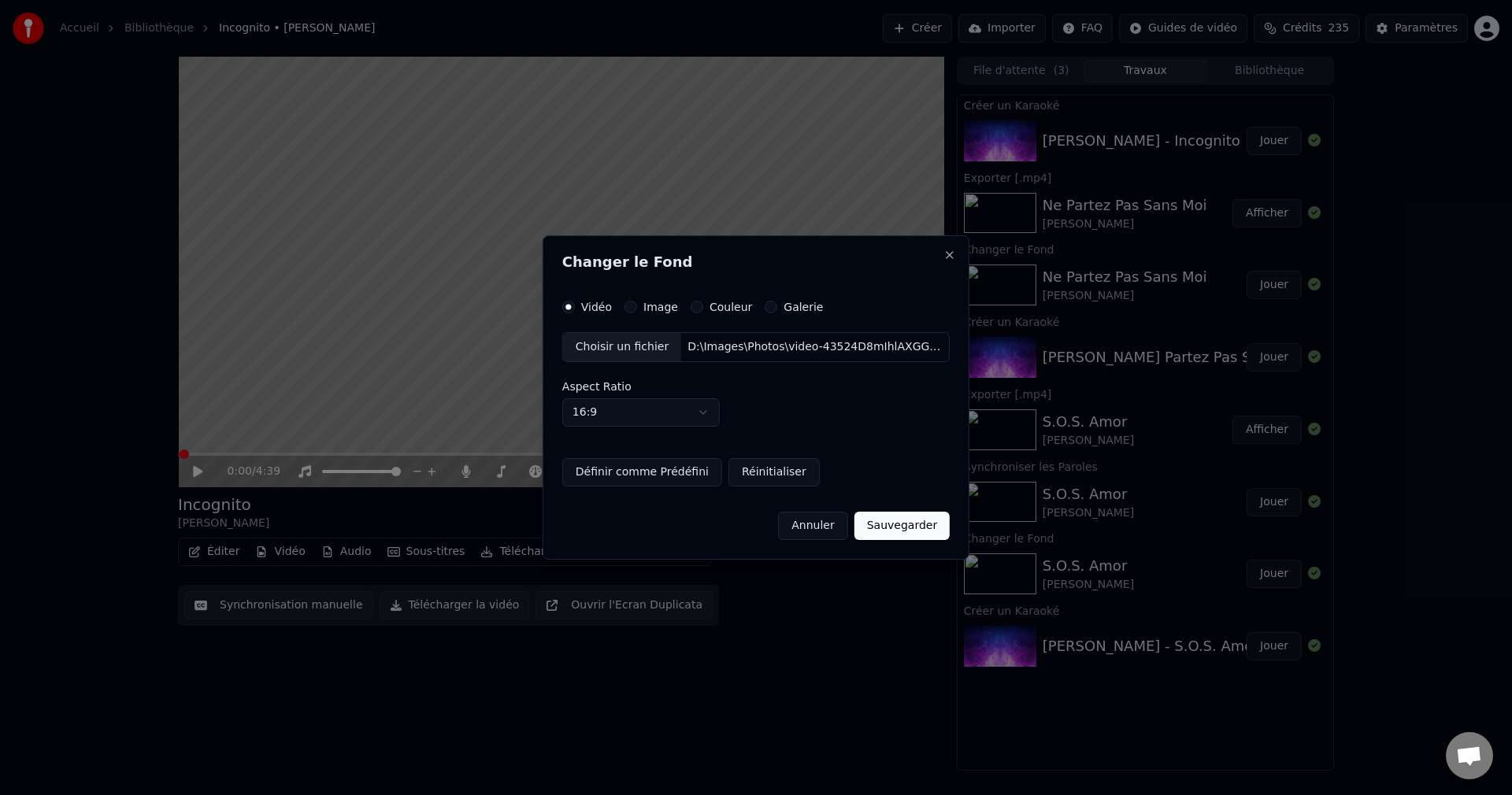
click at [881, 525] on button "Sauvegarder" at bounding box center [901, 525] width 95 height 28
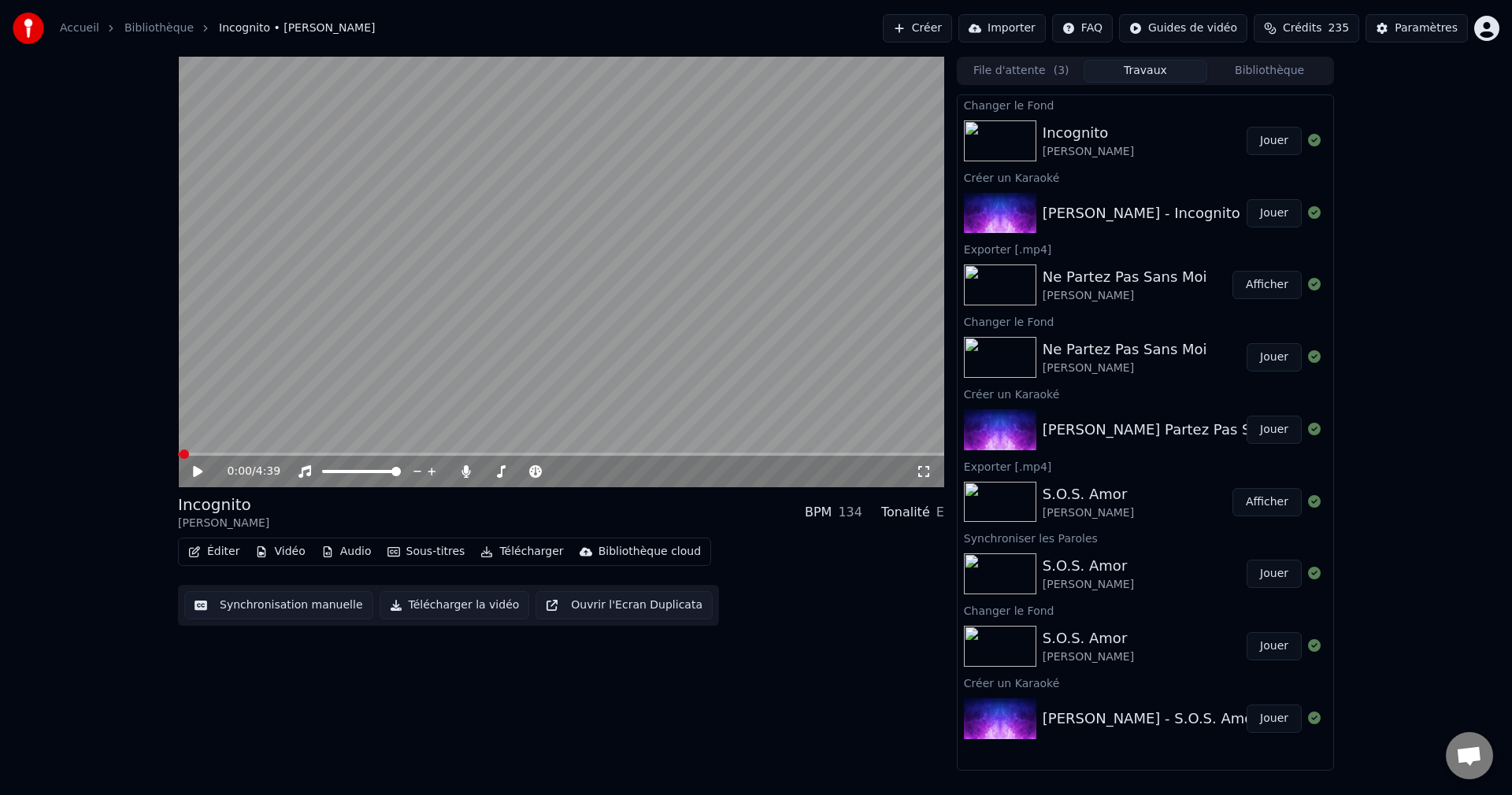
click at [1258, 140] on button "Jouer" at bounding box center [1274, 141] width 55 height 28
click at [562, 476] on span at bounding box center [557, 471] width 9 height 9
click at [201, 472] on icon at bounding box center [198, 471] width 8 height 9
click at [217, 550] on button "Éditer" at bounding box center [214, 552] width 64 height 22
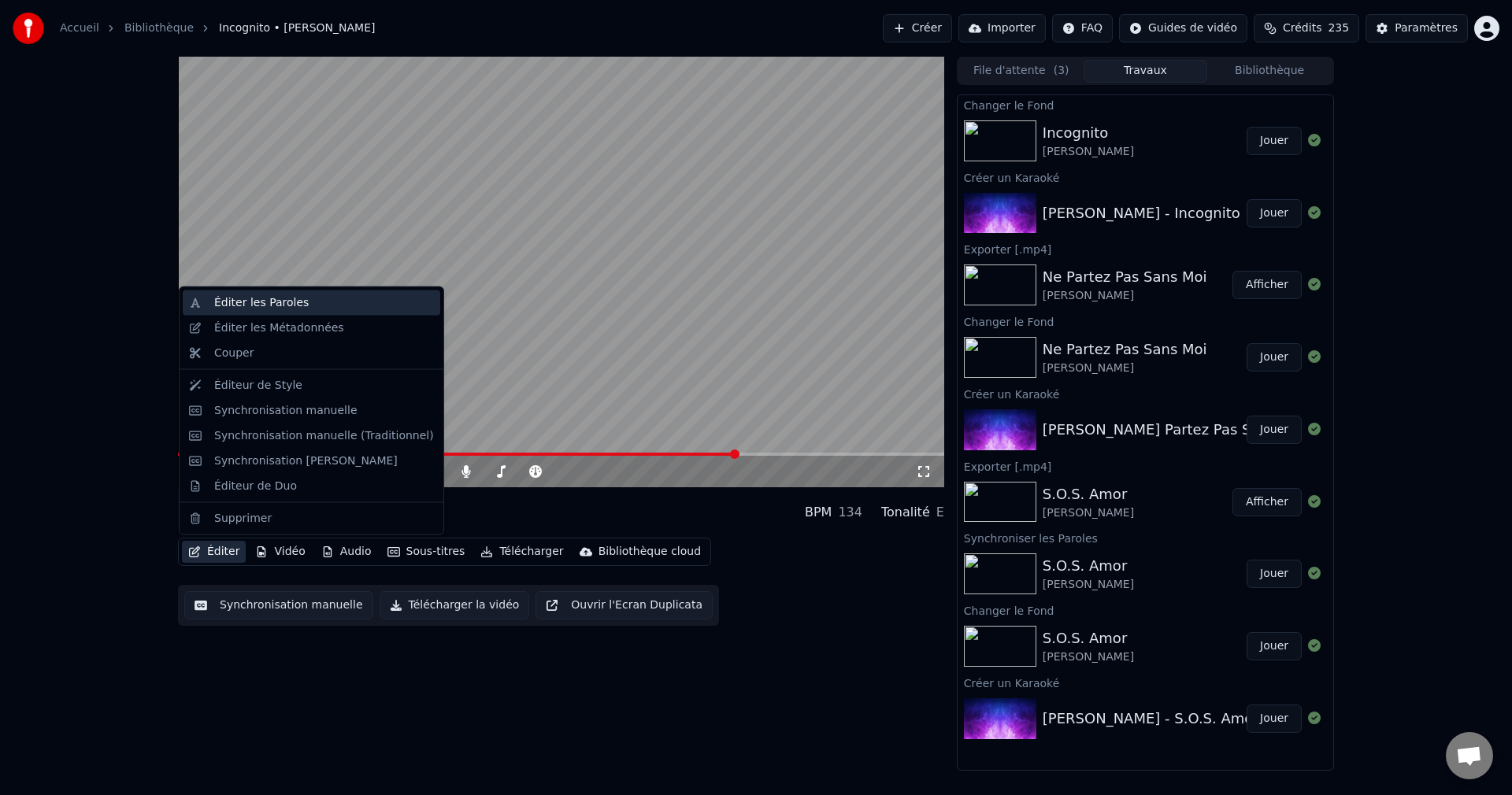
click at [300, 310] on div "Éditer les Paroles" at bounding box center [323, 303] width 220 height 16
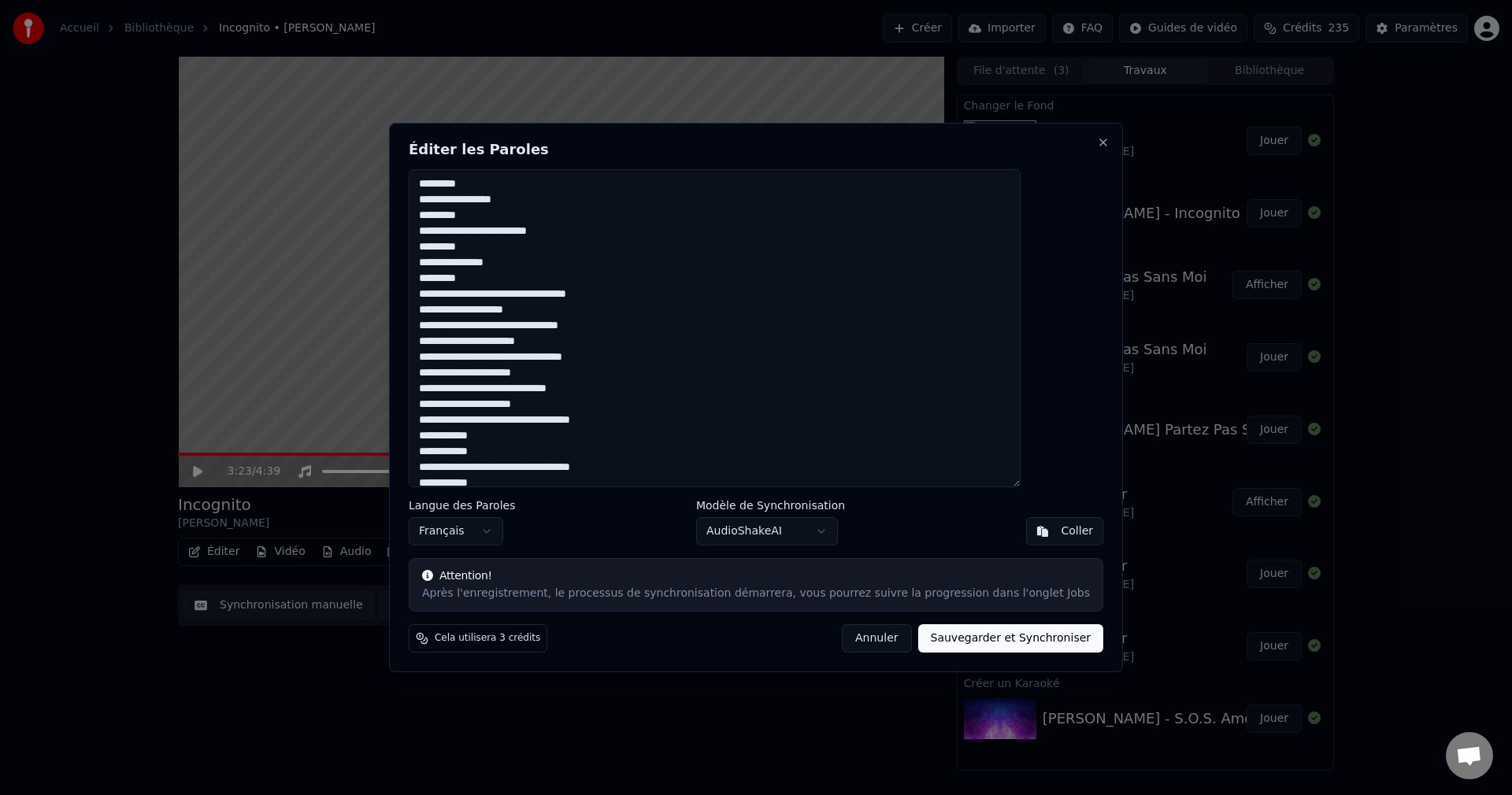
drag, startPoint x: 457, startPoint y: 181, endPoint x: 561, endPoint y: 198, distance: 105.4
click at [561, 198] on textarea at bounding box center [714, 328] width 612 height 318
click at [574, 199] on textarea at bounding box center [714, 328] width 612 height 318
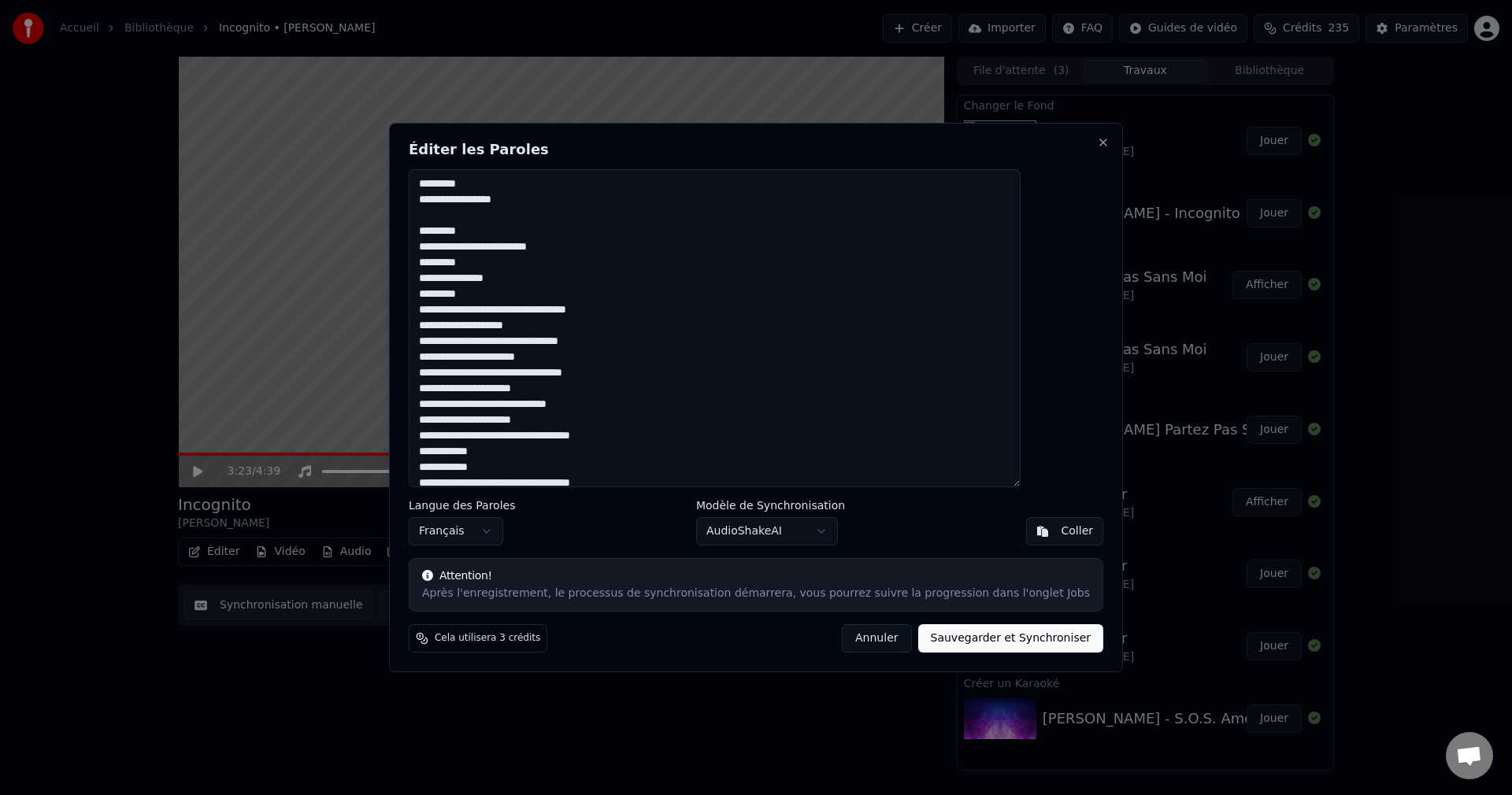
paste textarea "**********"
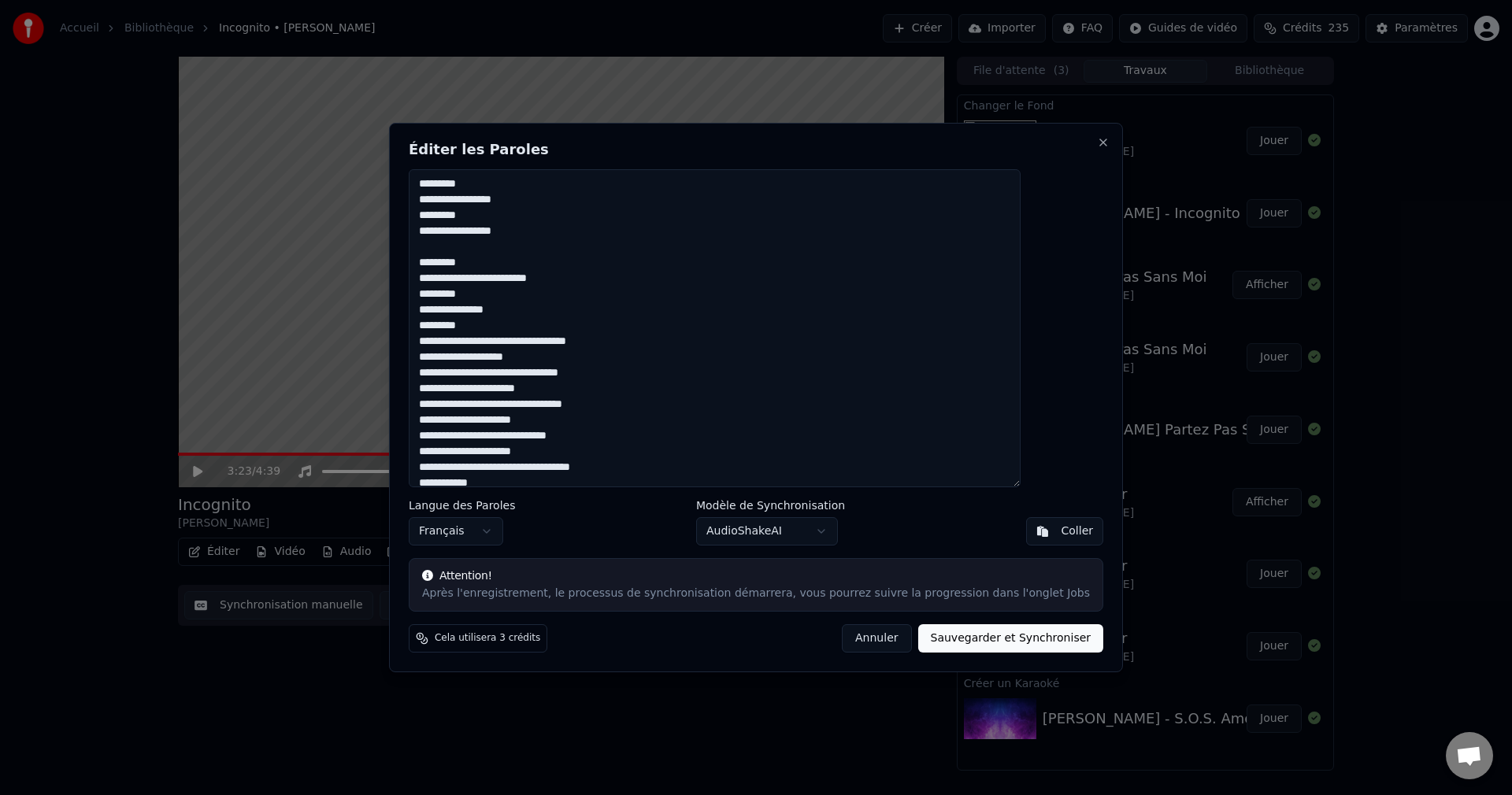
click at [610, 277] on textarea at bounding box center [714, 328] width 612 height 318
click at [461, 265] on textarea at bounding box center [714, 328] width 612 height 318
click at [460, 264] on textarea at bounding box center [714, 328] width 612 height 318
drag, startPoint x: 610, startPoint y: 263, endPoint x: 637, endPoint y: 266, distance: 27.2
click at [610, 263] on textarea at bounding box center [714, 328] width 612 height 318
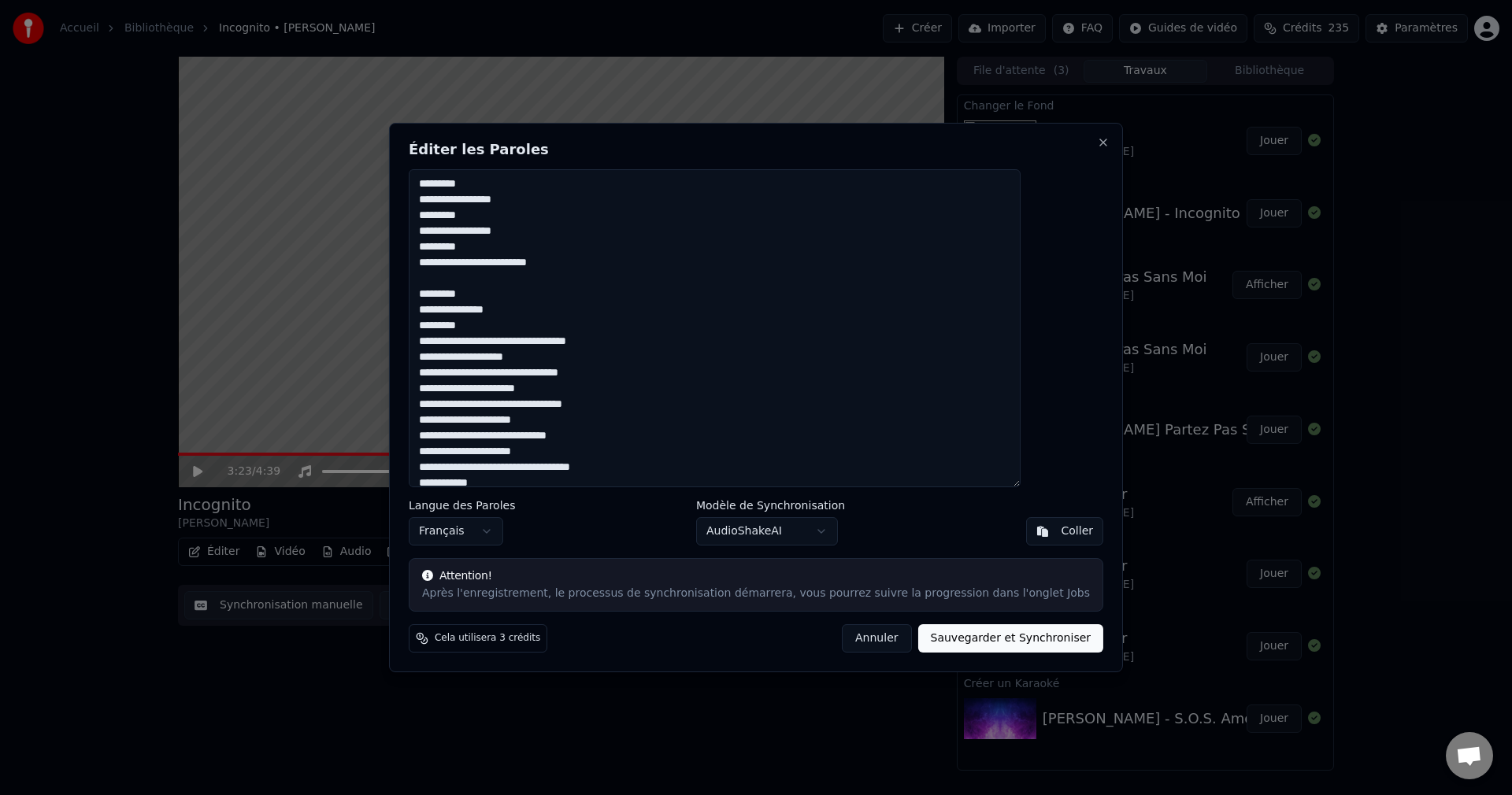
click at [652, 344] on textarea at bounding box center [714, 328] width 612 height 318
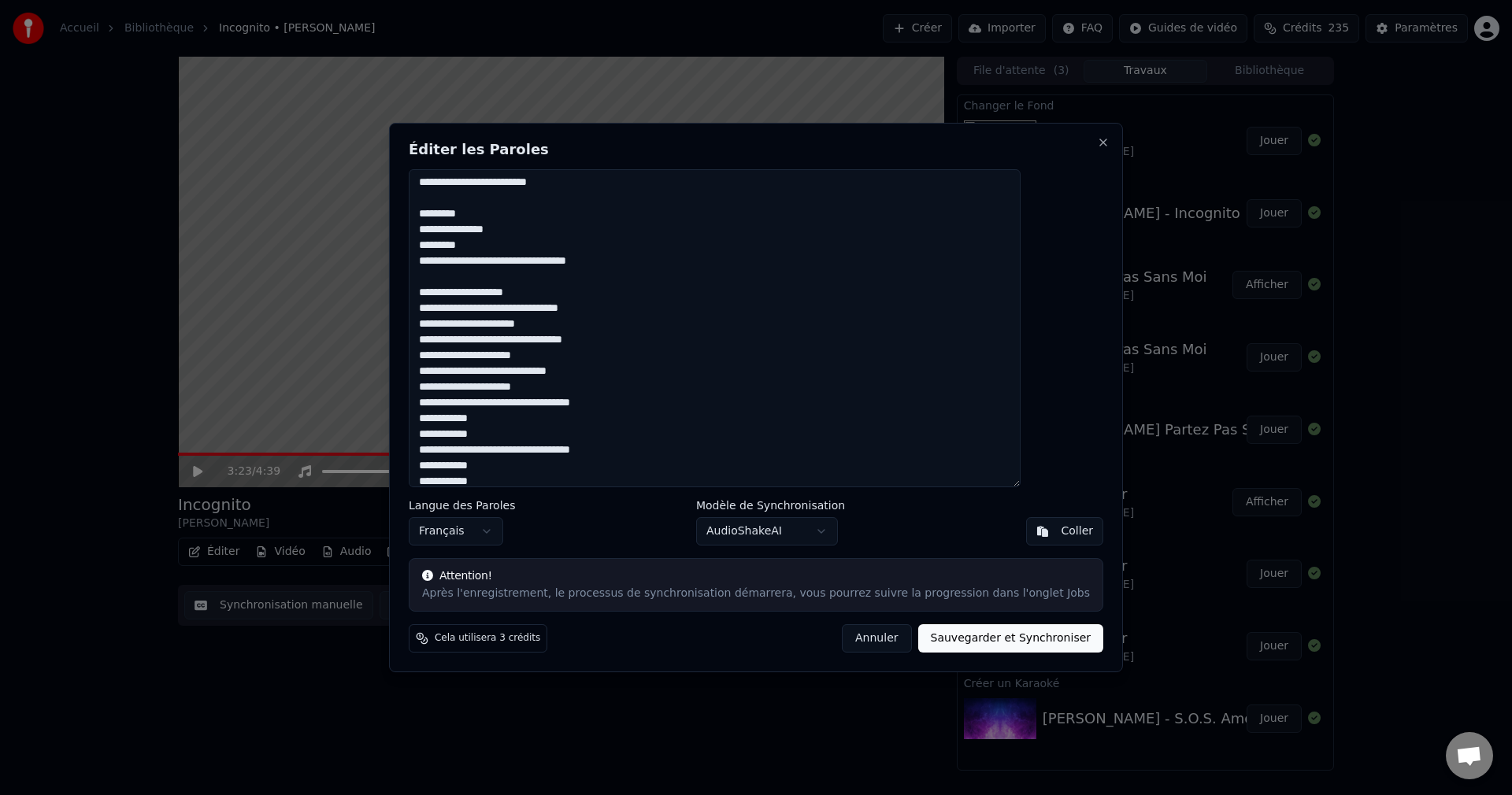
scroll to position [158, 0]
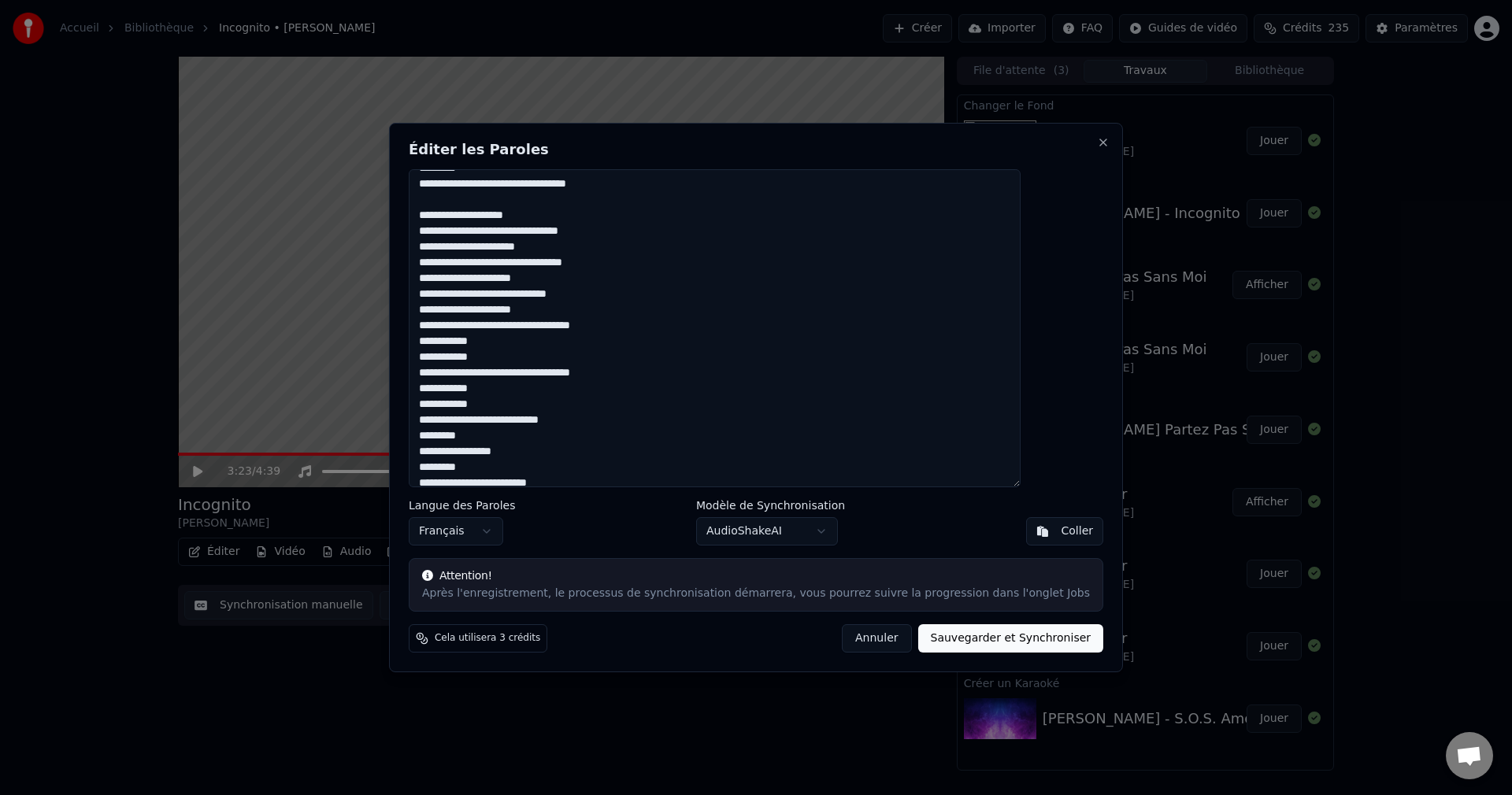
click at [641, 261] on textarea at bounding box center [714, 328] width 612 height 318
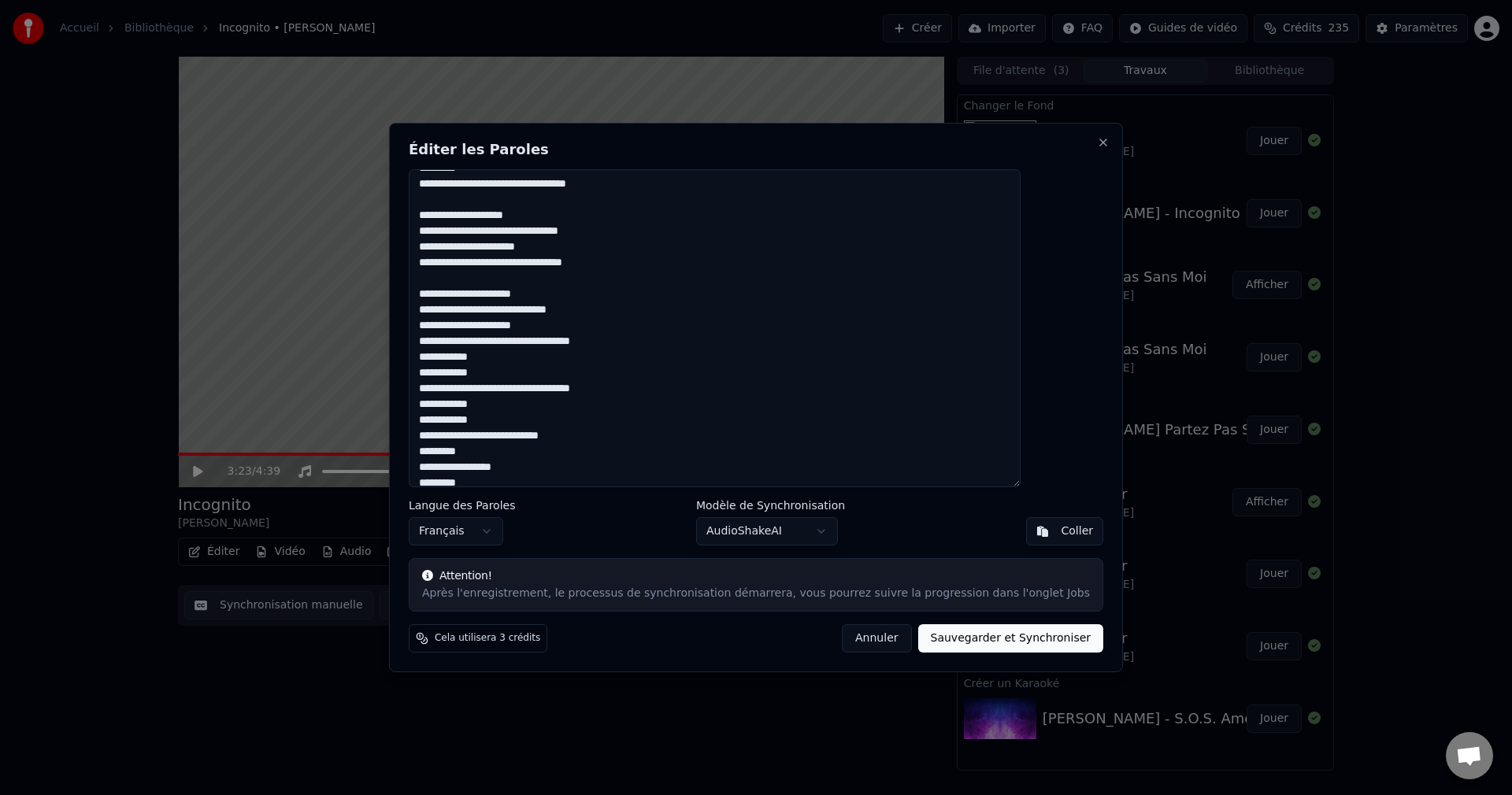
click at [674, 339] on textarea at bounding box center [714, 328] width 612 height 318
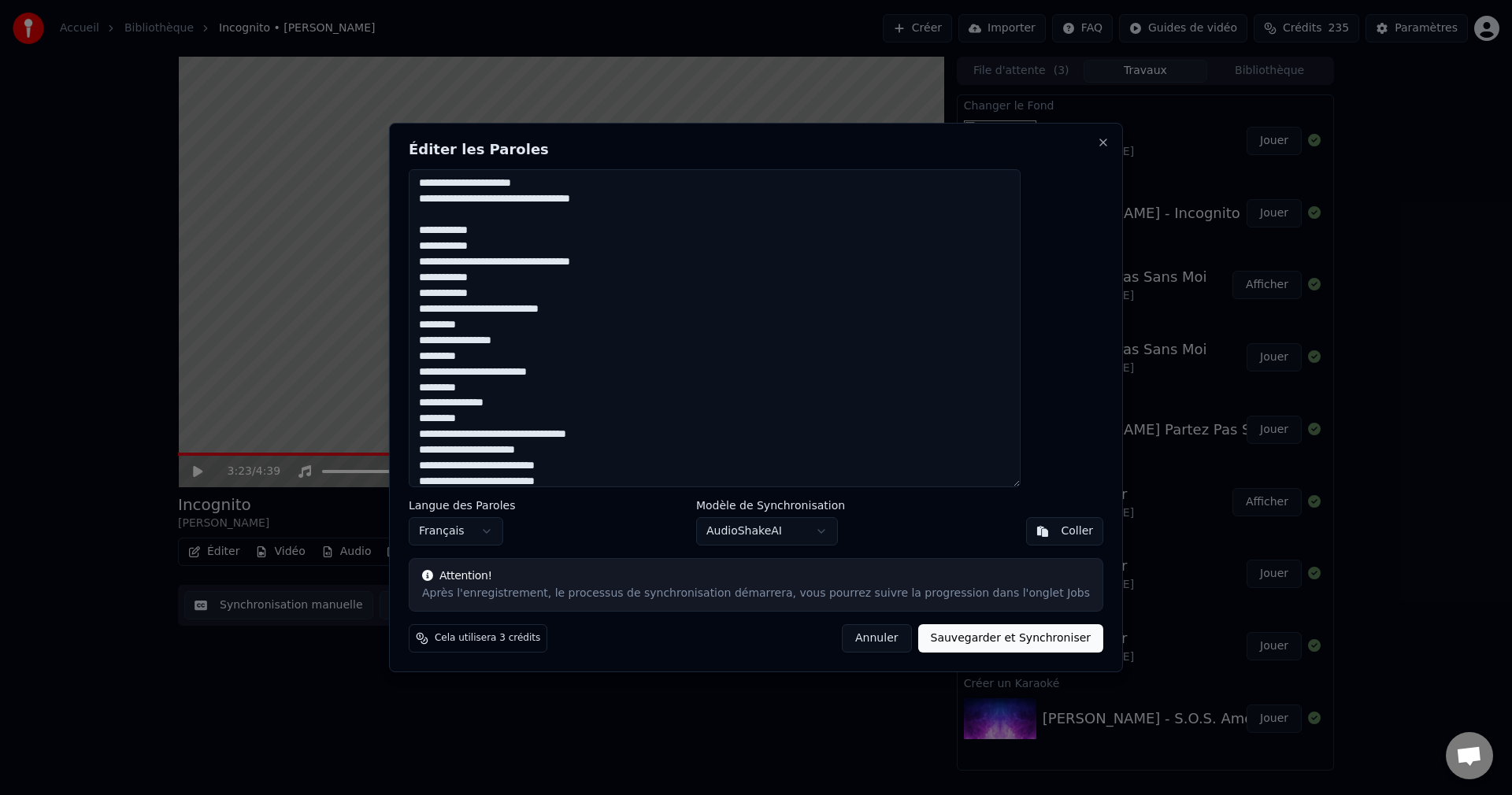
scroll to position [315, 0]
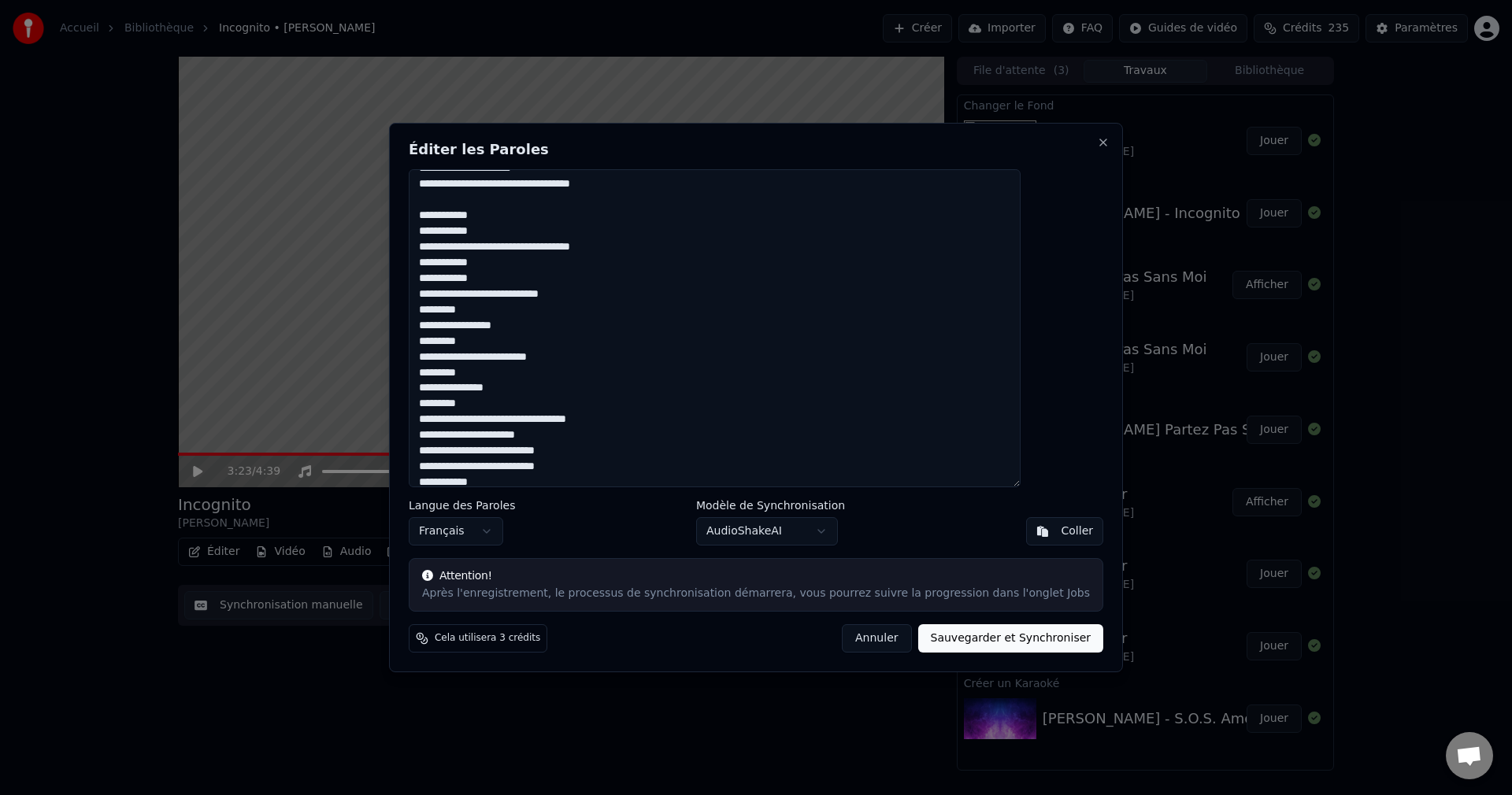
click at [629, 298] on textarea at bounding box center [714, 328] width 612 height 318
click at [622, 295] on textarea at bounding box center [714, 328] width 612 height 318
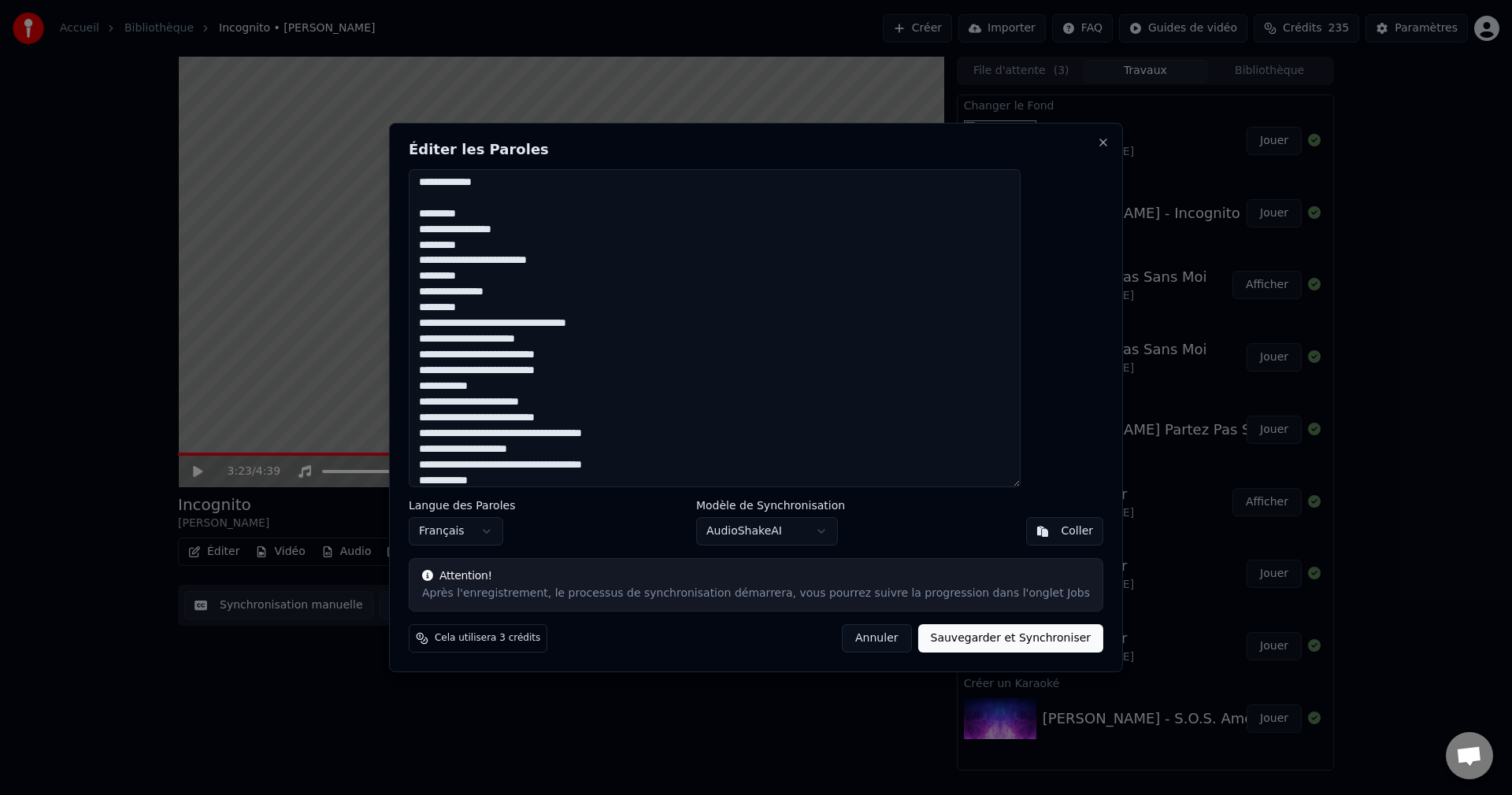
scroll to position [473, 0]
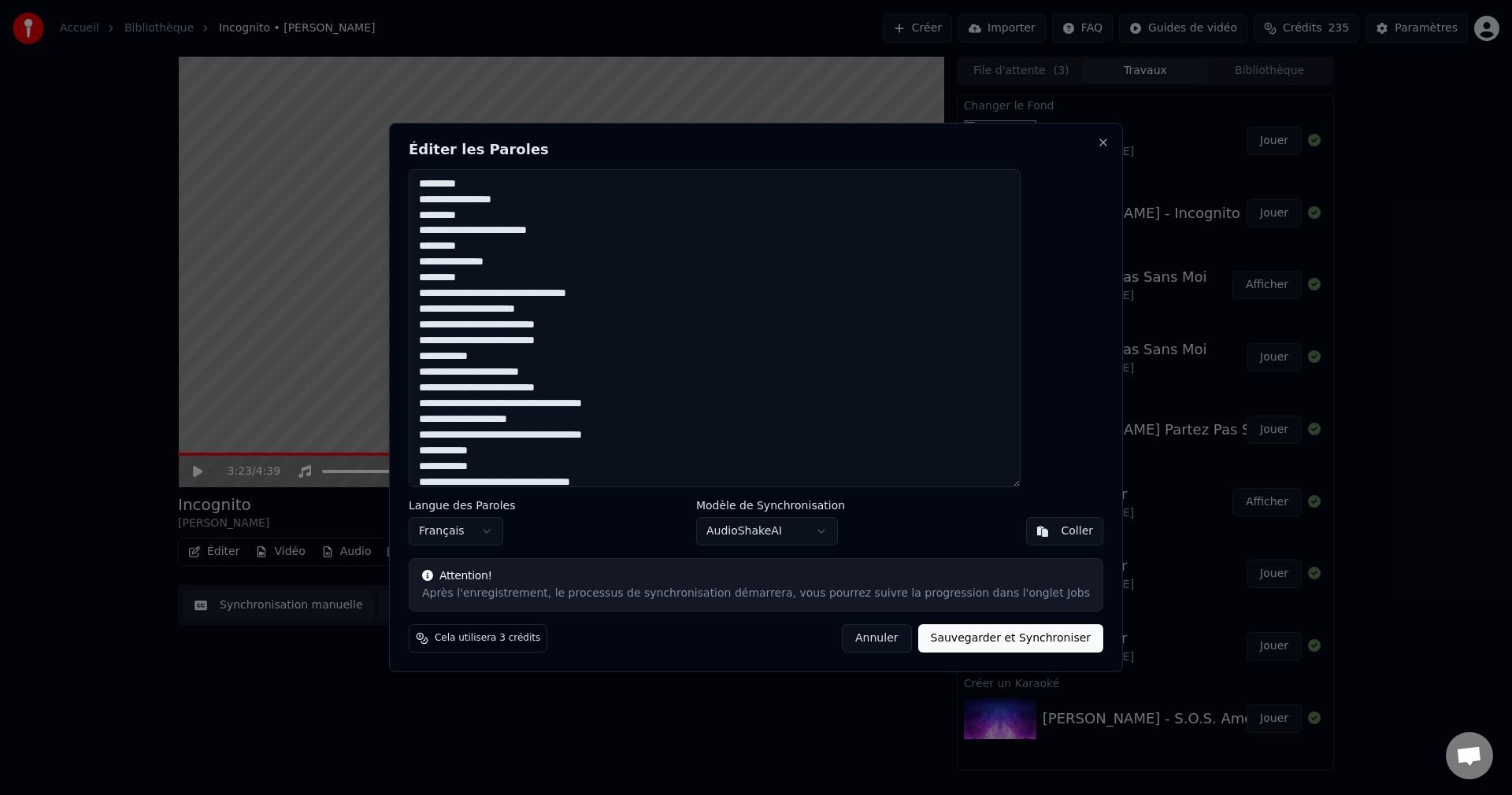
click at [637, 233] on textarea at bounding box center [714, 328] width 612 height 318
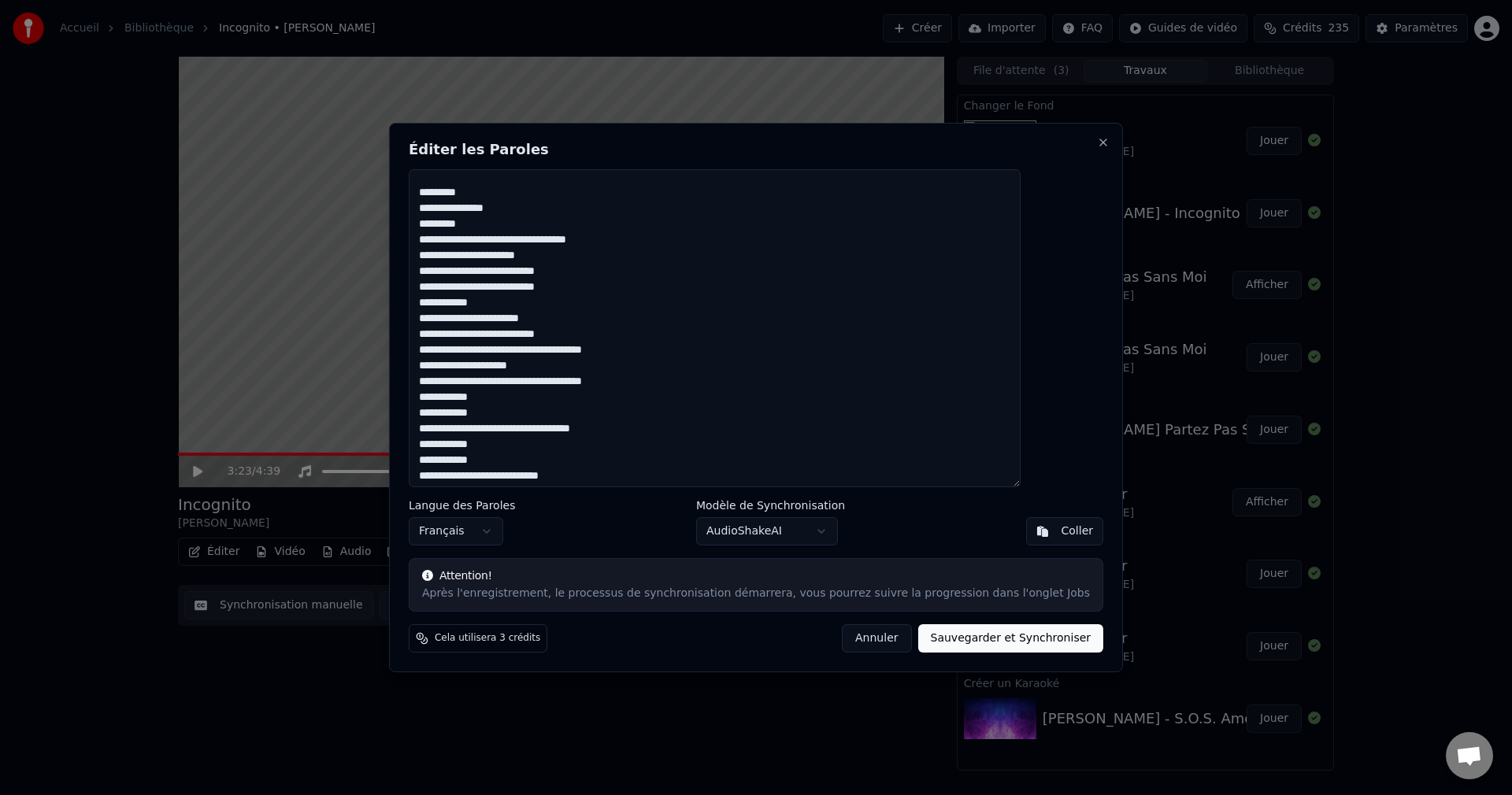
scroll to position [384, 0]
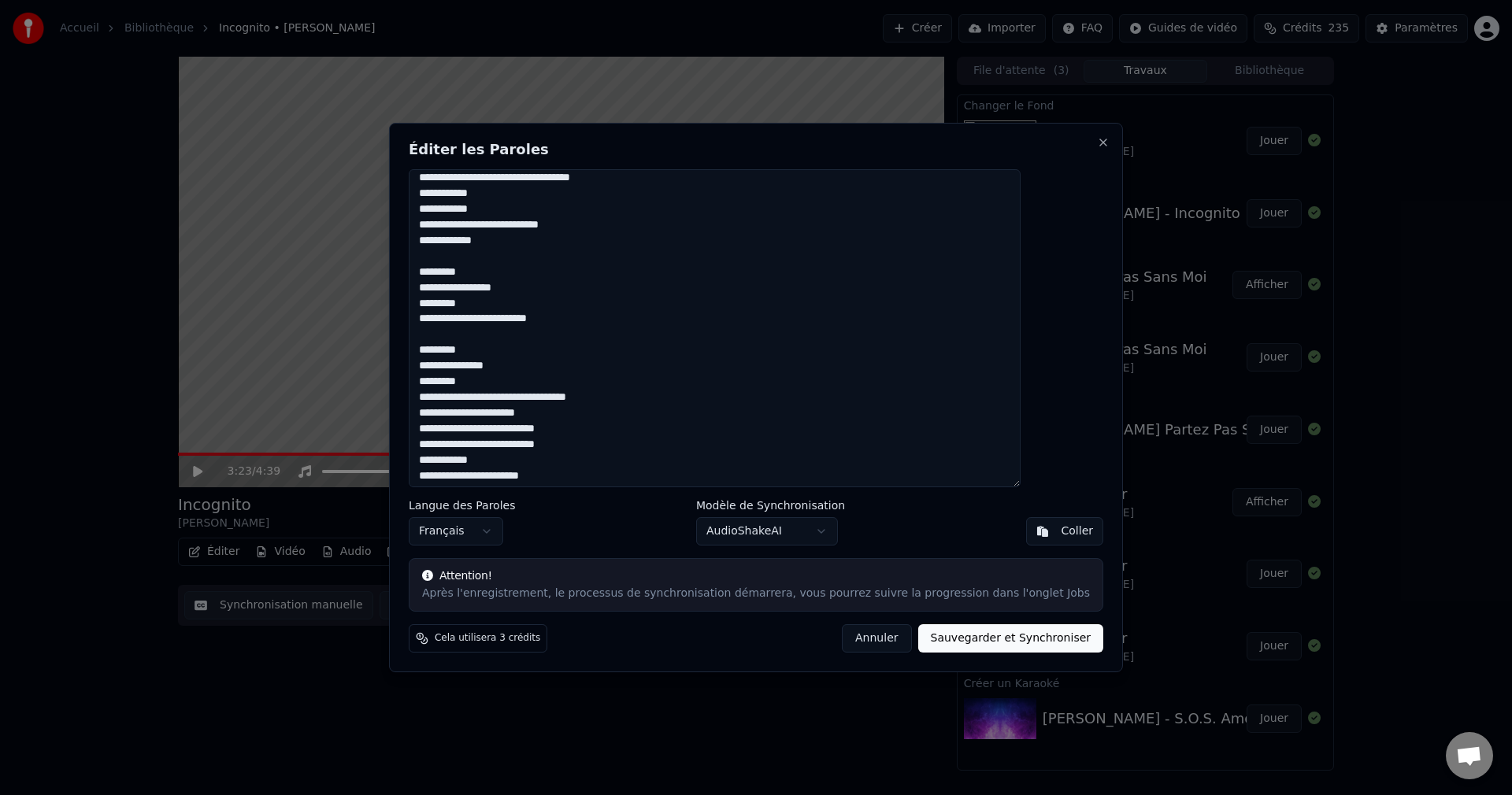
click at [658, 400] on textarea at bounding box center [714, 328] width 612 height 318
drag, startPoint x: 459, startPoint y: 272, endPoint x: 662, endPoint y: 407, distance: 243.8
click at [662, 407] on textarea at bounding box center [714, 328] width 612 height 318
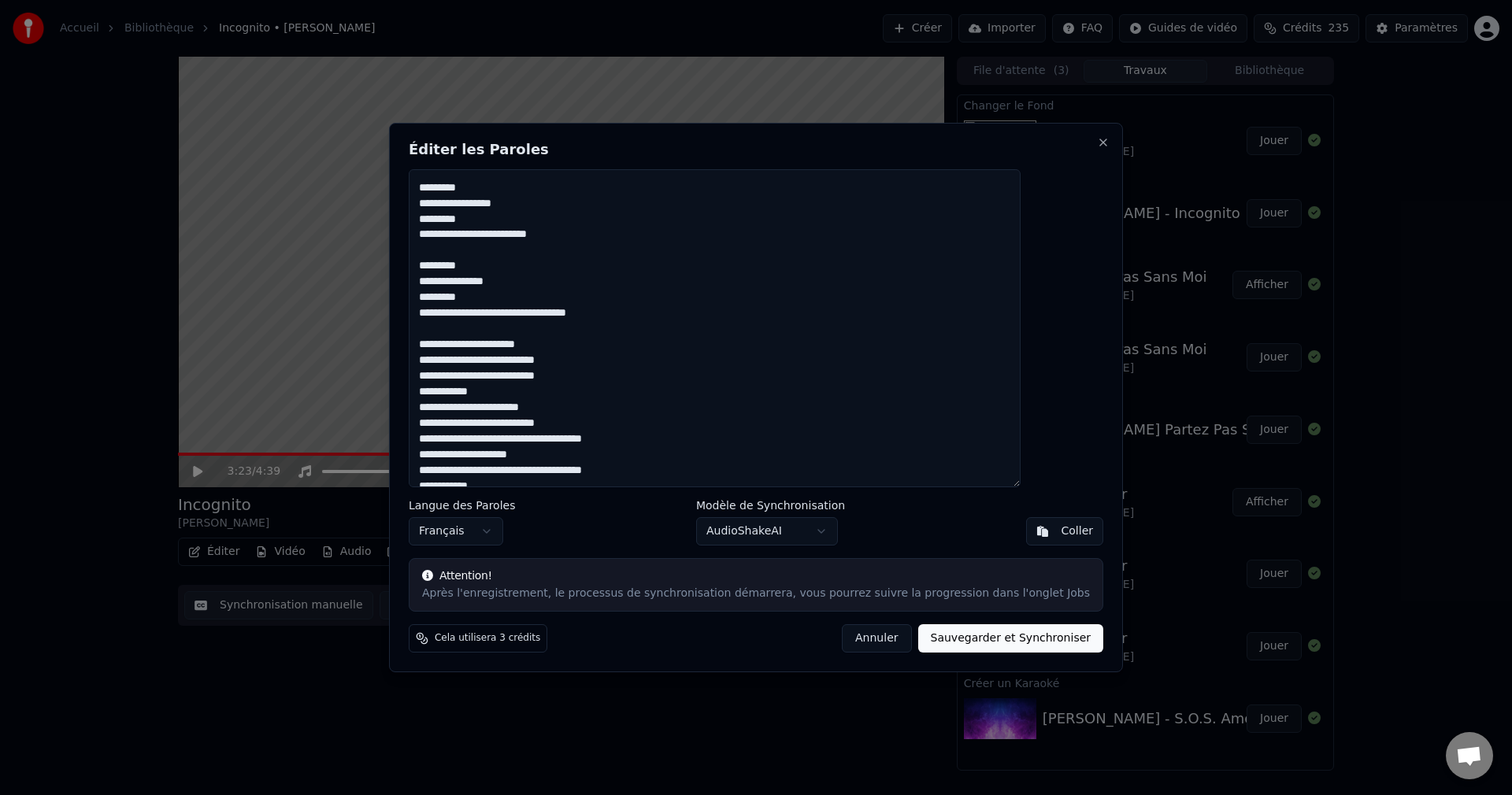
scroll to position [541, 0]
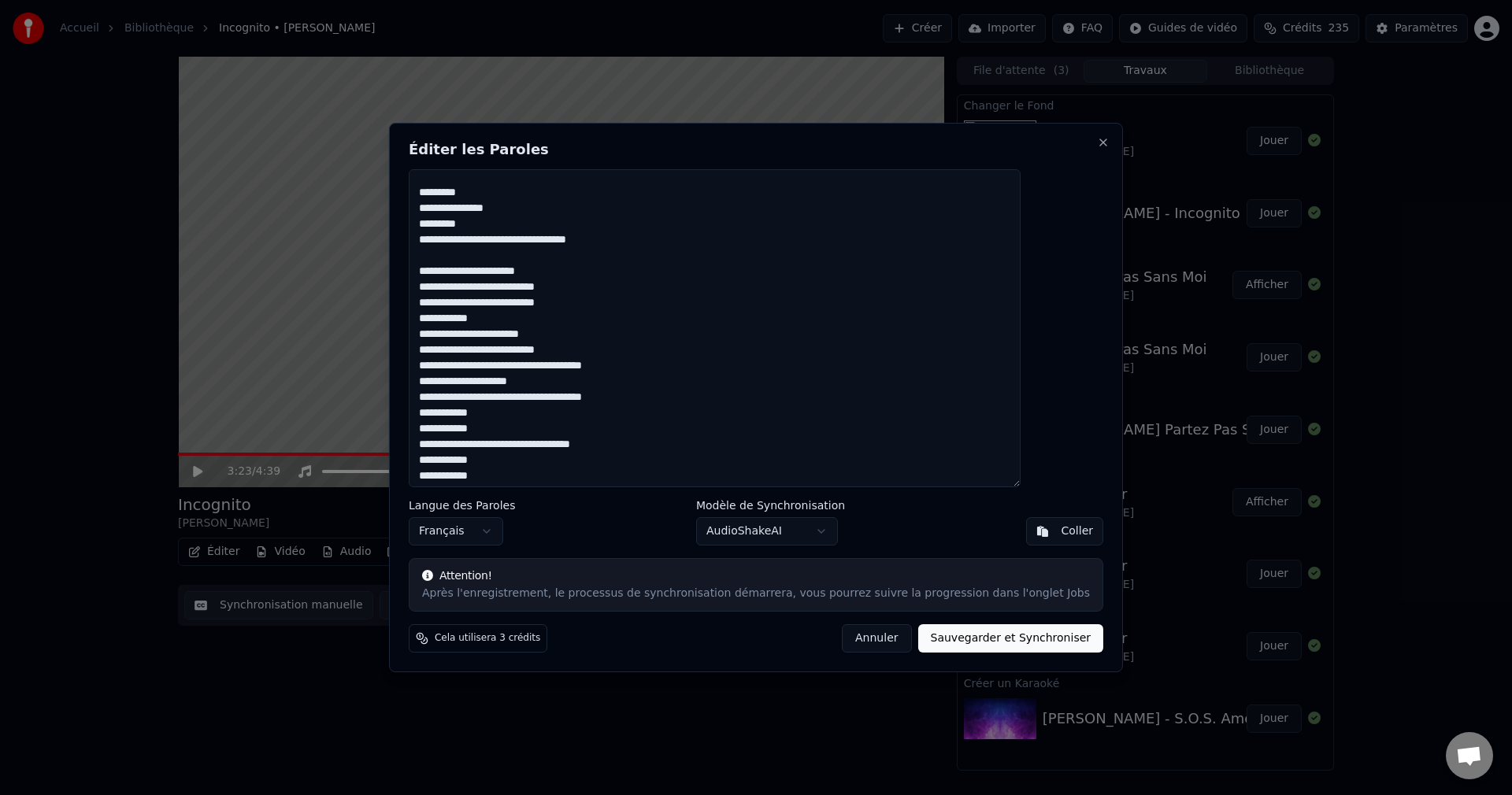
click at [611, 334] on textarea at bounding box center [714, 328] width 612 height 318
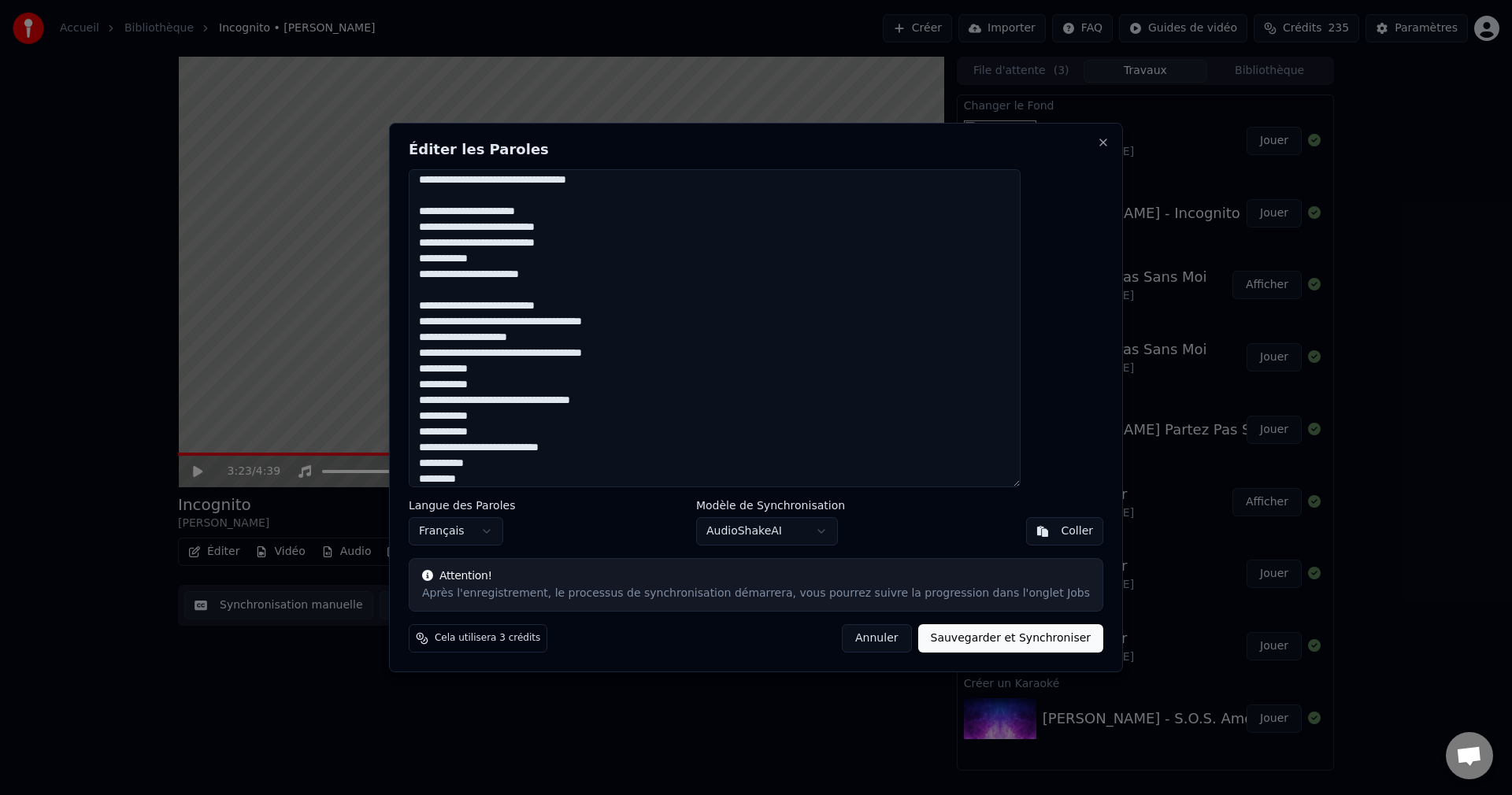
scroll to position [620, 0]
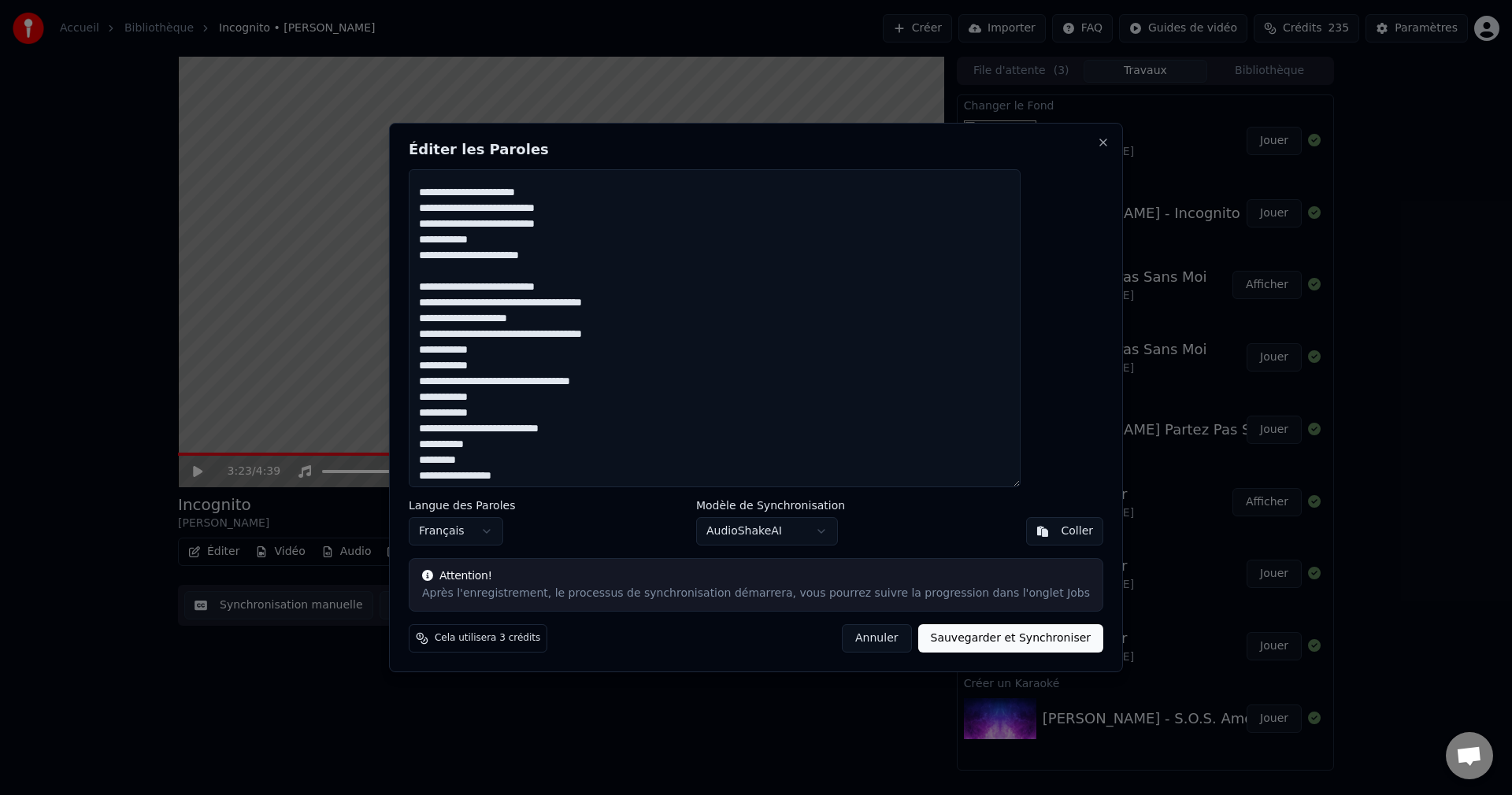
click at [666, 339] on textarea at bounding box center [714, 328] width 612 height 318
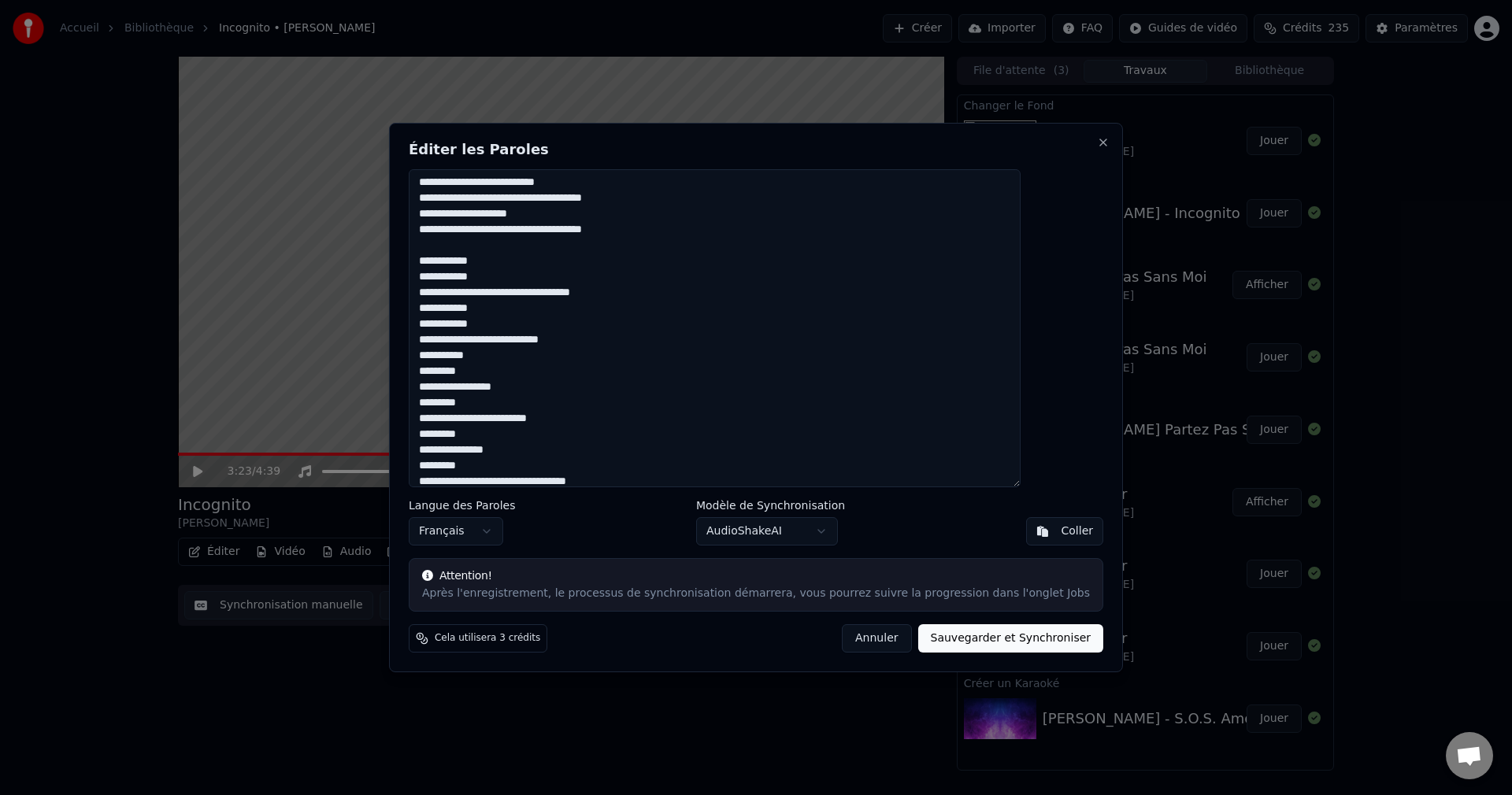
scroll to position [735, 0]
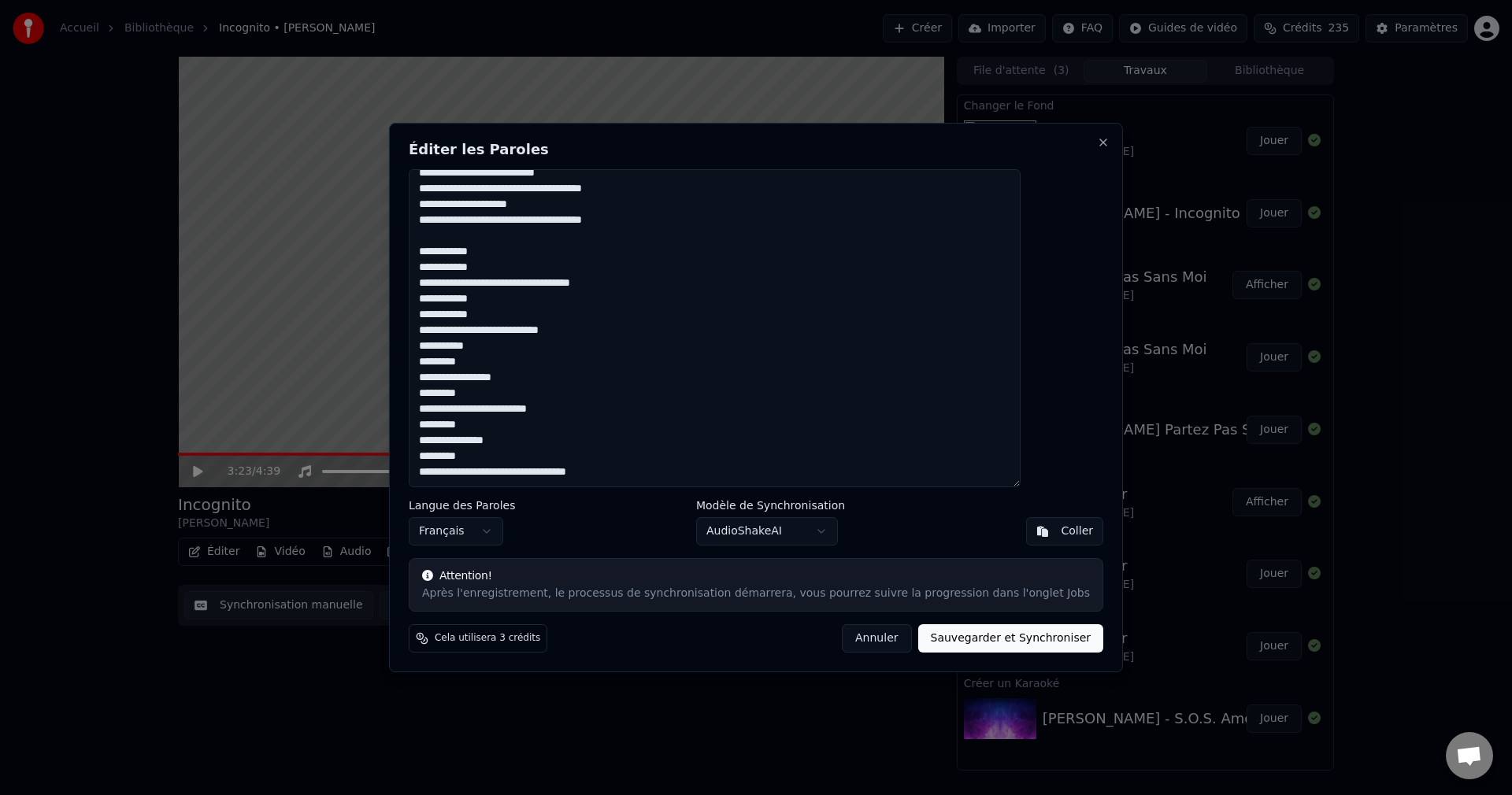
click at [673, 285] on textarea at bounding box center [714, 328] width 612 height 318
click at [638, 347] on textarea at bounding box center [714, 328] width 612 height 318
drag, startPoint x: 522, startPoint y: 379, endPoint x: 456, endPoint y: 380, distance: 66.0
click at [456, 380] on textarea at bounding box center [714, 328] width 612 height 318
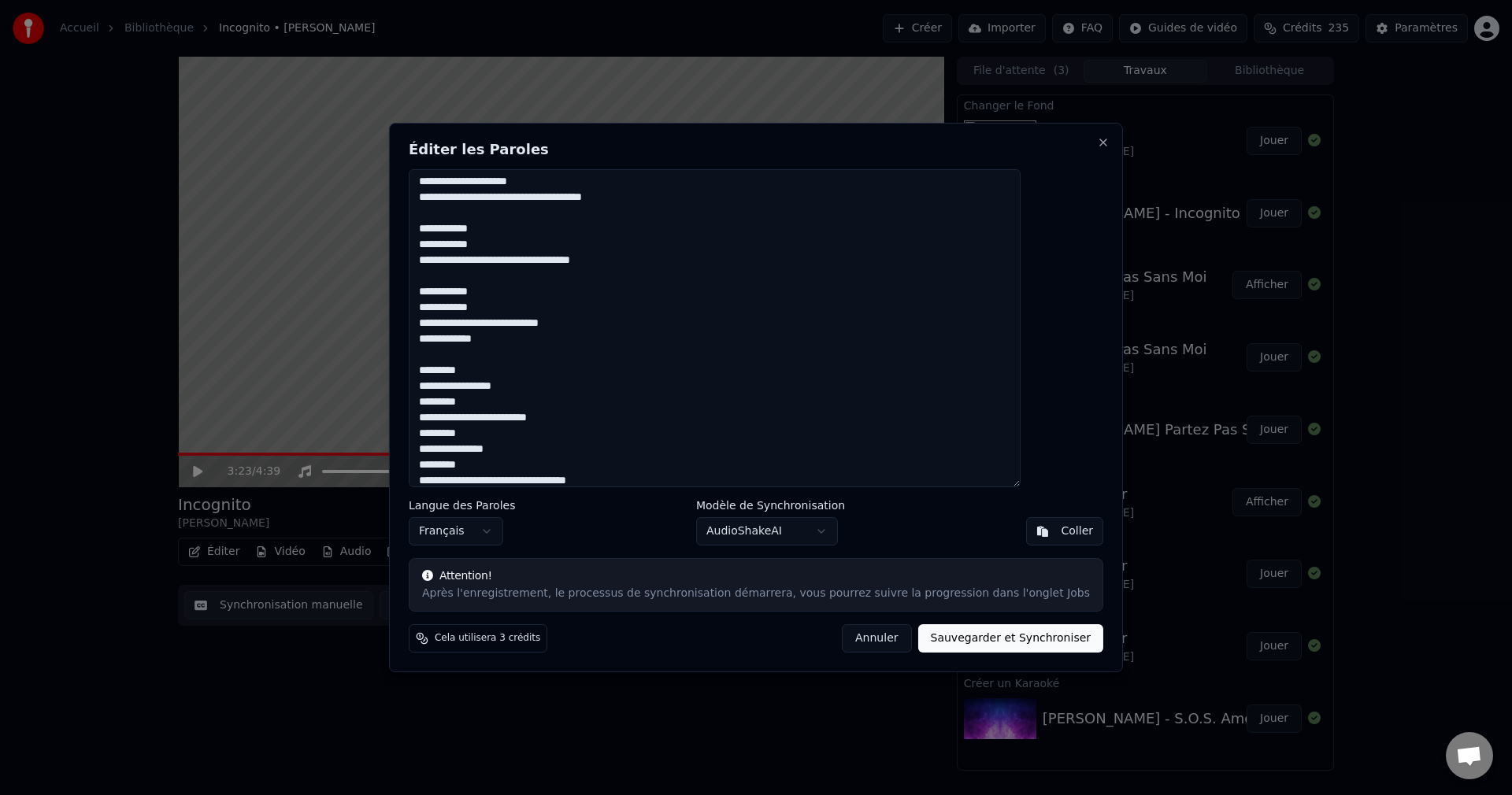
scroll to position [766, 0]
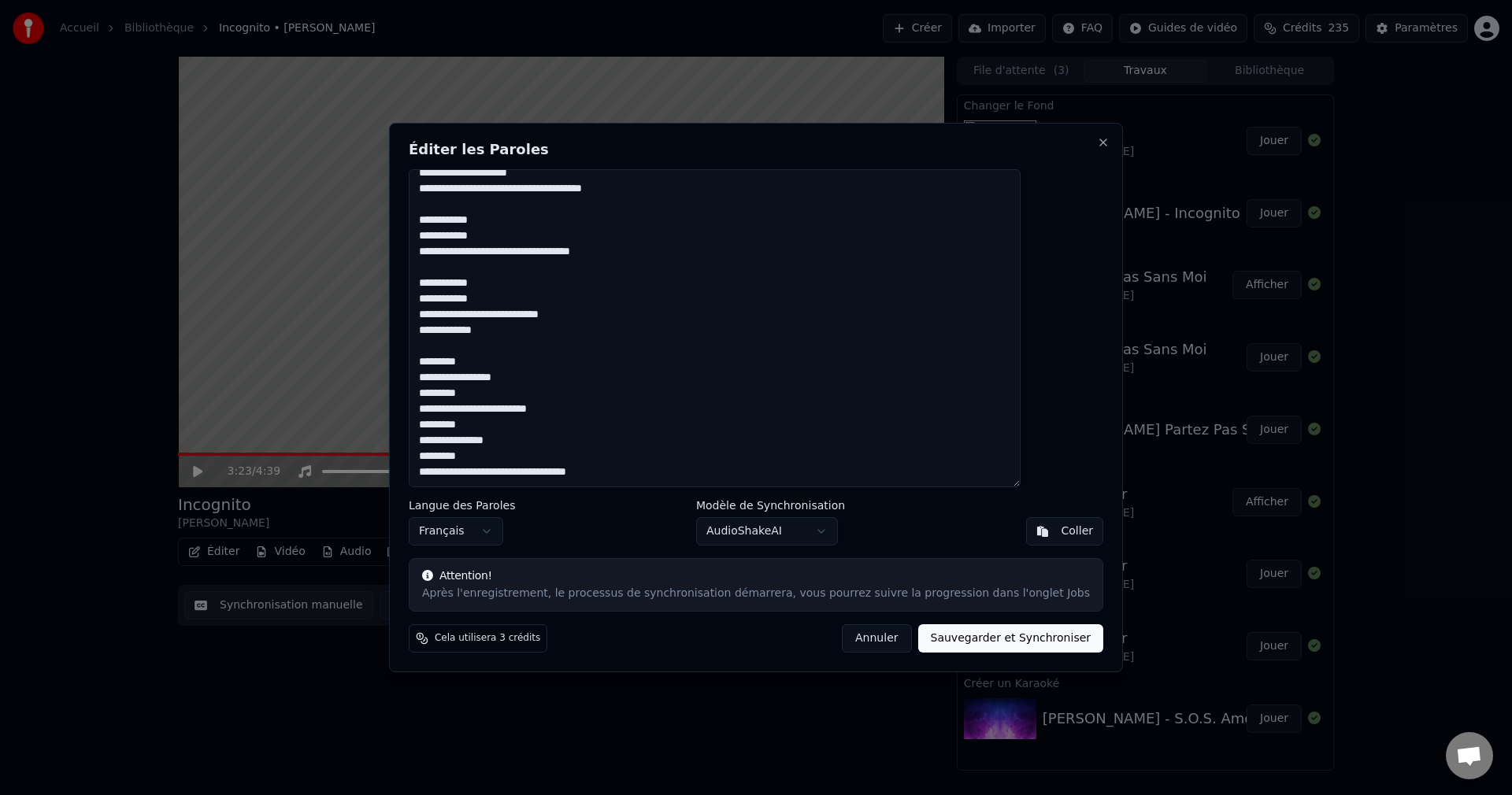
click at [617, 411] on textarea at bounding box center [714, 328] width 612 height 318
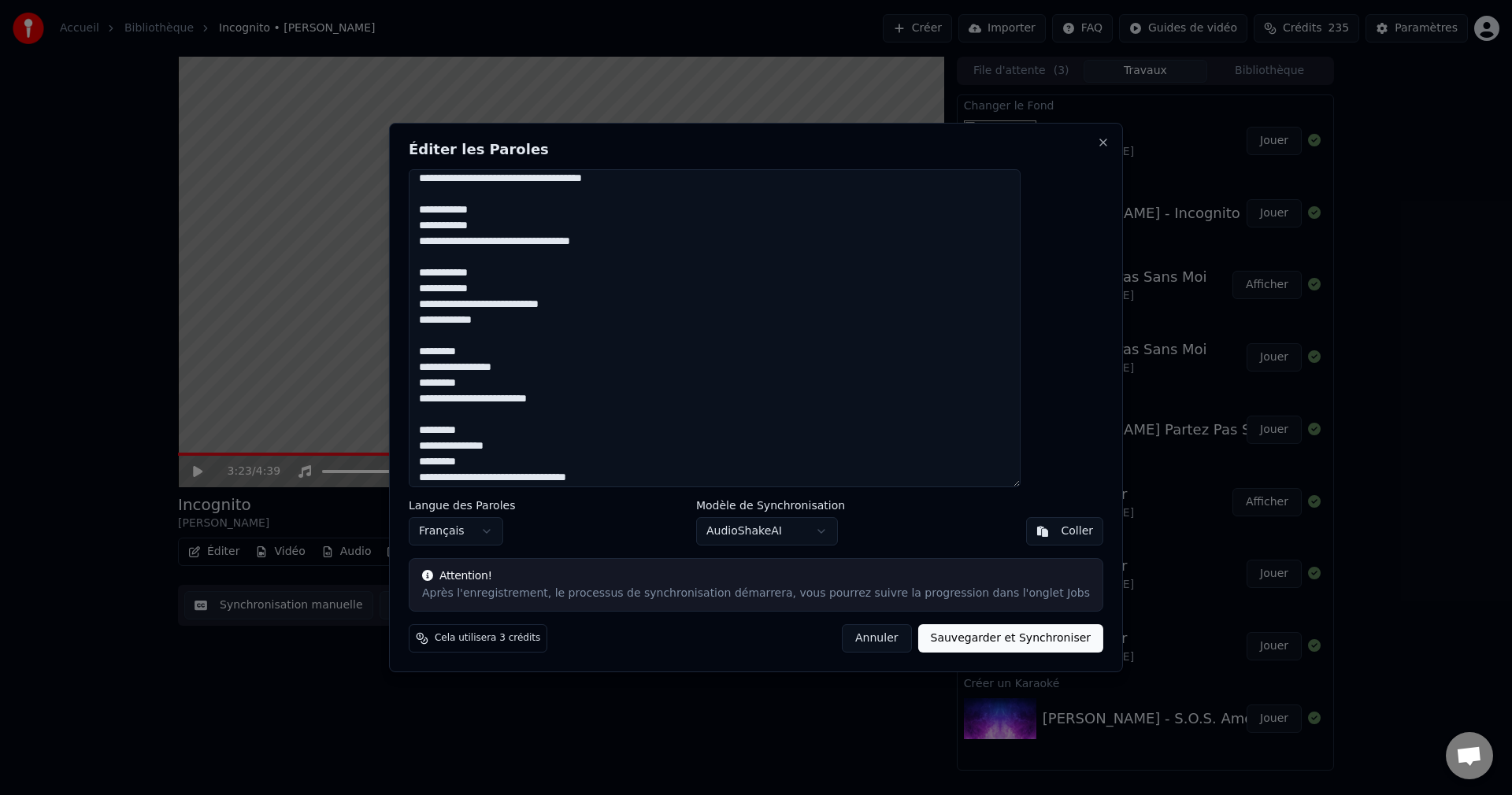
scroll to position [781, 0]
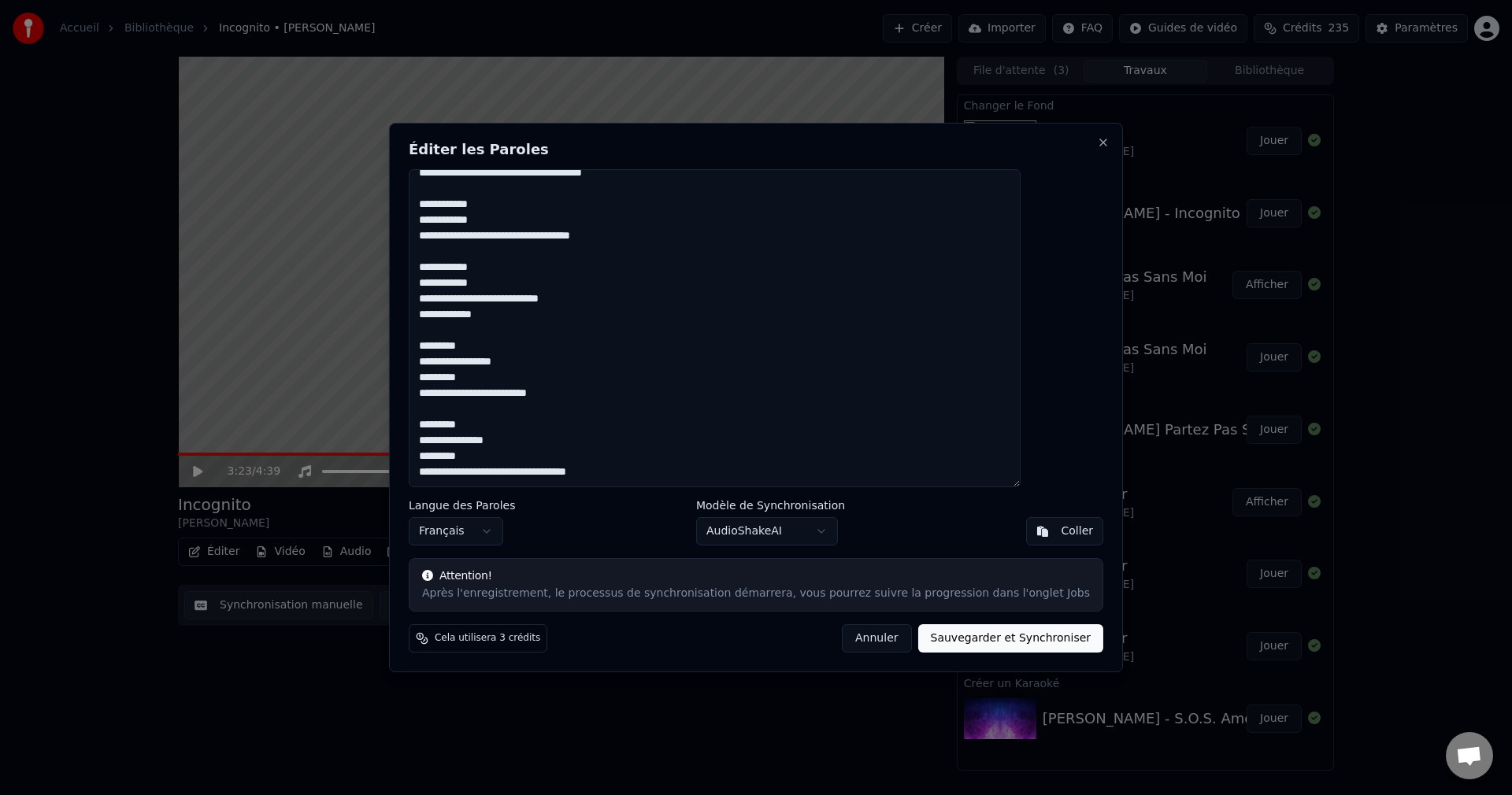
click at [652, 474] on textarea at bounding box center [714, 328] width 612 height 318
paste textarea "**********"
click at [674, 460] on textarea at bounding box center [714, 328] width 612 height 318
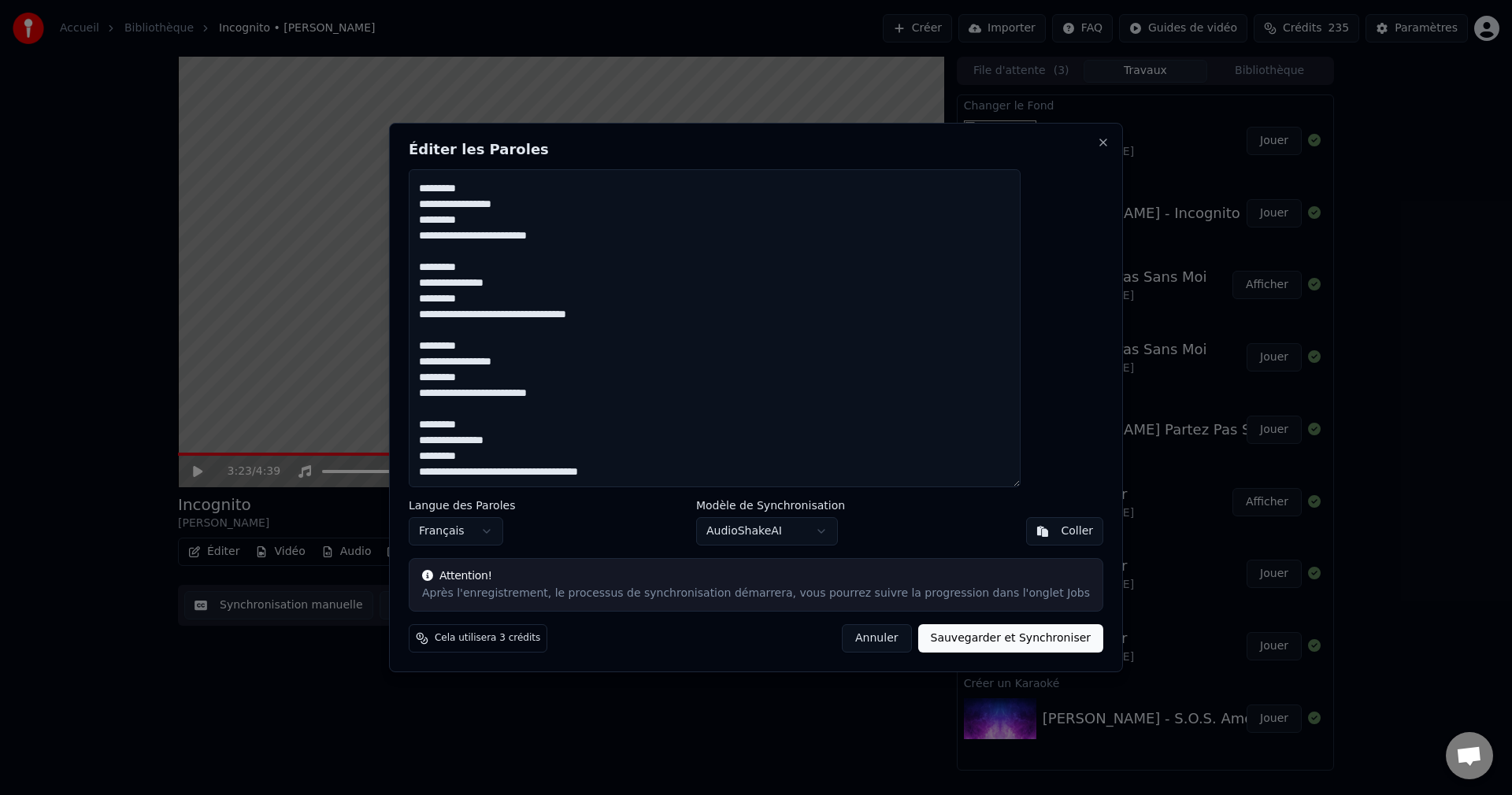
scroll to position [963, 0]
paste textarea "**********"
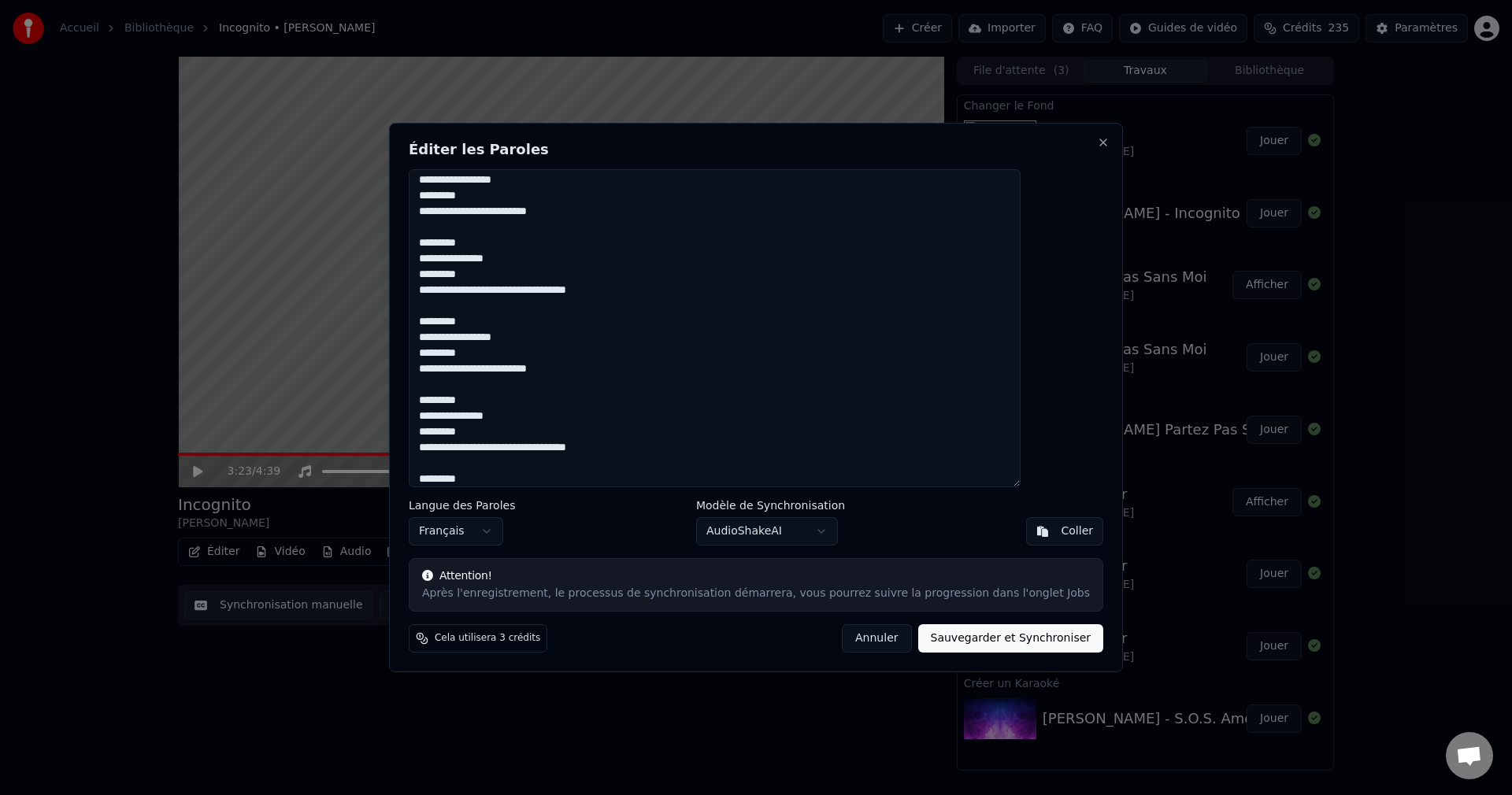
scroll to position [1105, 0]
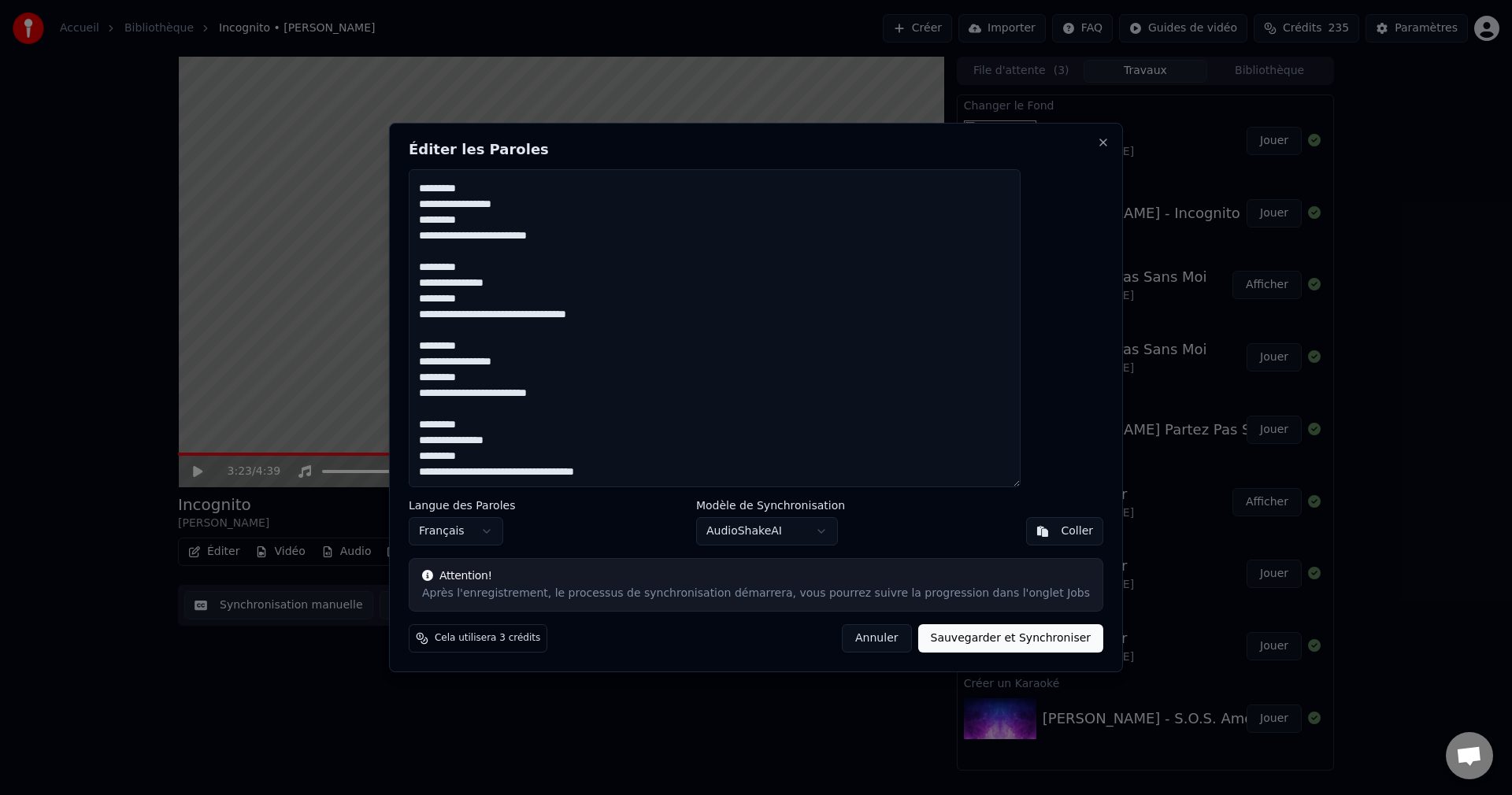
drag, startPoint x: 461, startPoint y: 387, endPoint x: 488, endPoint y: 407, distance: 33.6
click at [488, 407] on textarea at bounding box center [714, 328] width 612 height 318
click at [574, 431] on textarea at bounding box center [714, 328] width 612 height 318
drag, startPoint x: 641, startPoint y: 460, endPoint x: 459, endPoint y: 389, distance: 195.4
click at [459, 389] on textarea at bounding box center [714, 328] width 612 height 318
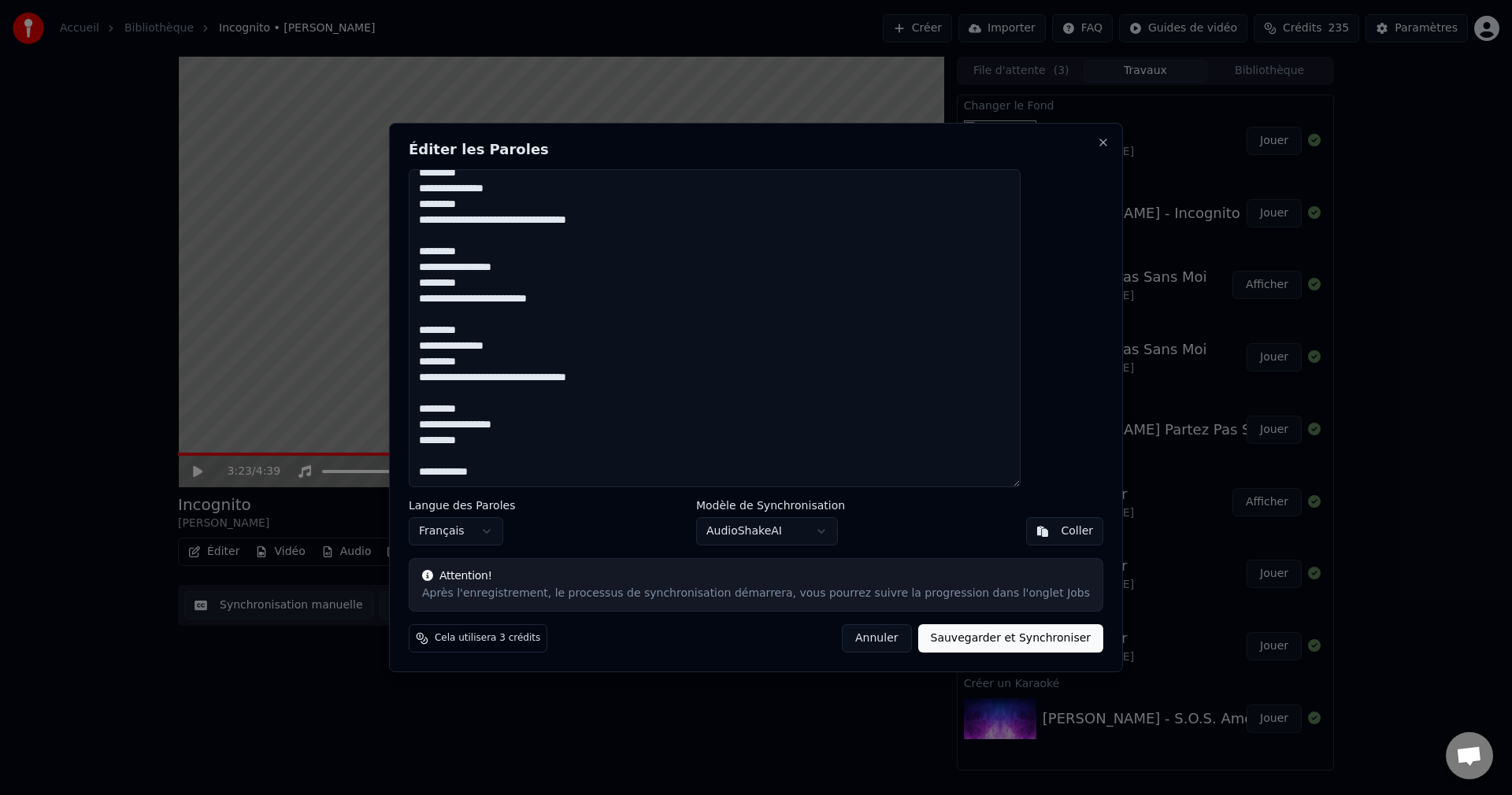
scroll to position [1080, 0]
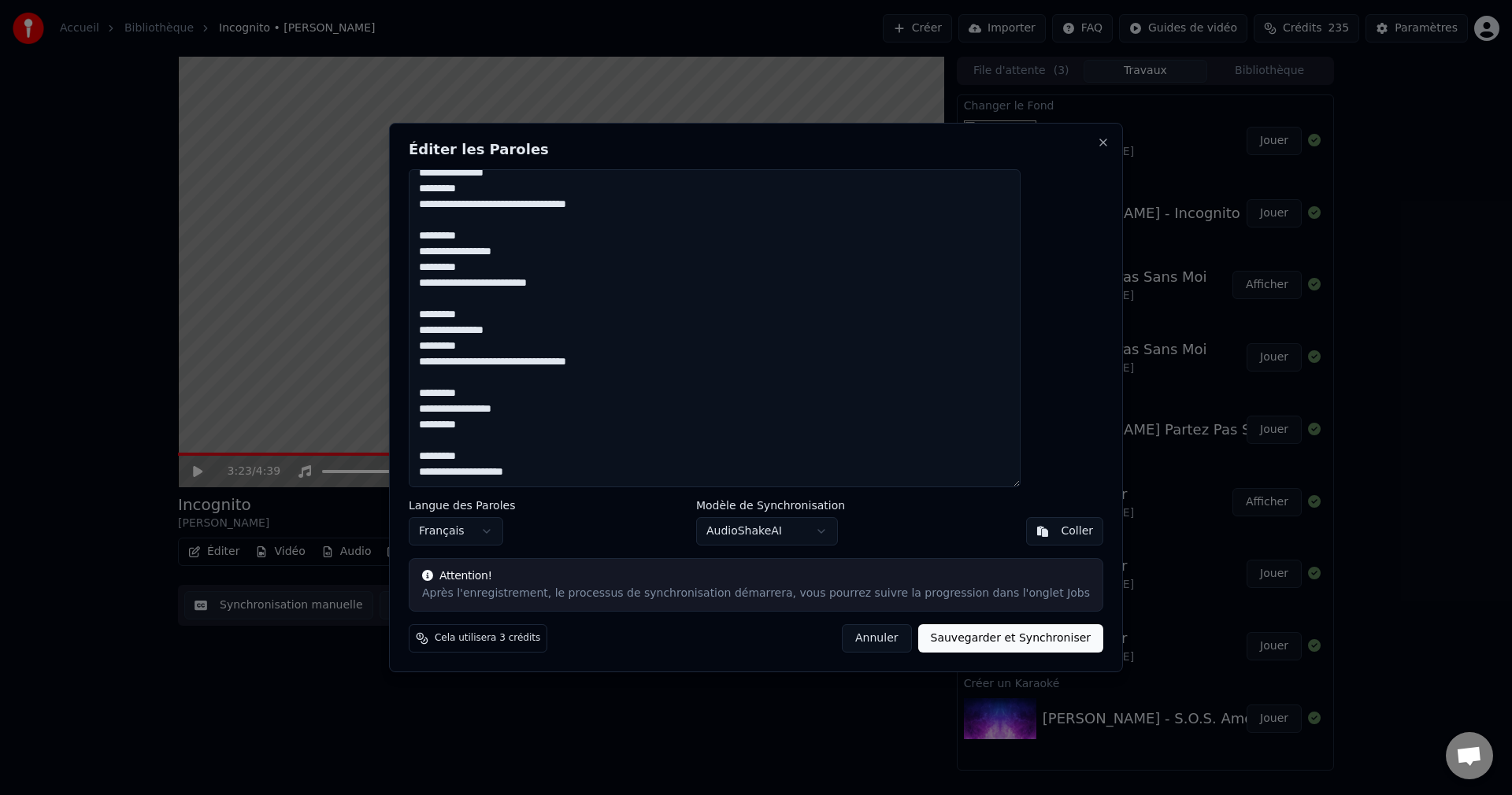
click at [509, 441] on textarea at bounding box center [714, 328] width 612 height 318
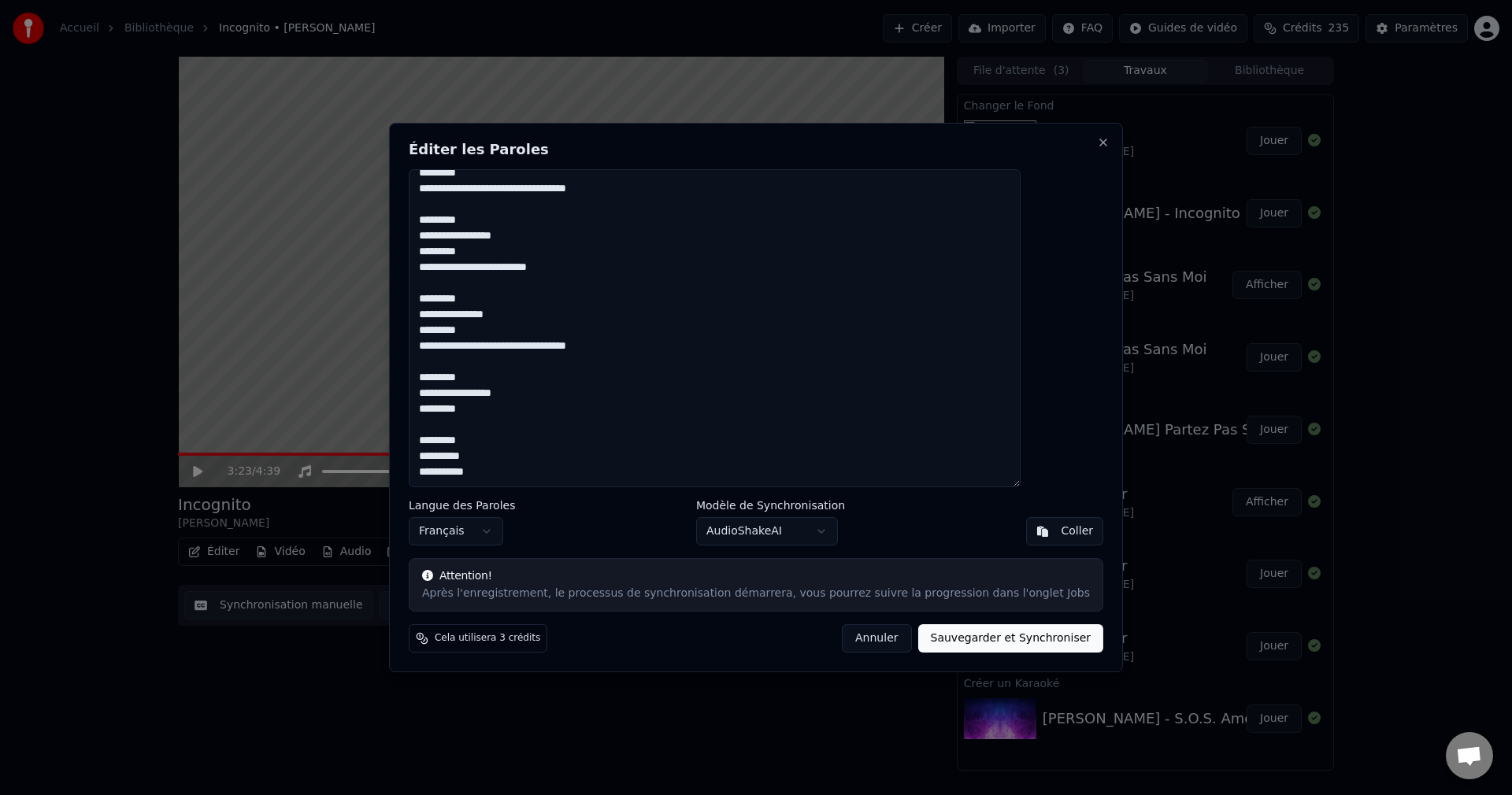
scroll to position [1097, 0]
click at [537, 440] on textarea at bounding box center [714, 328] width 612 height 318
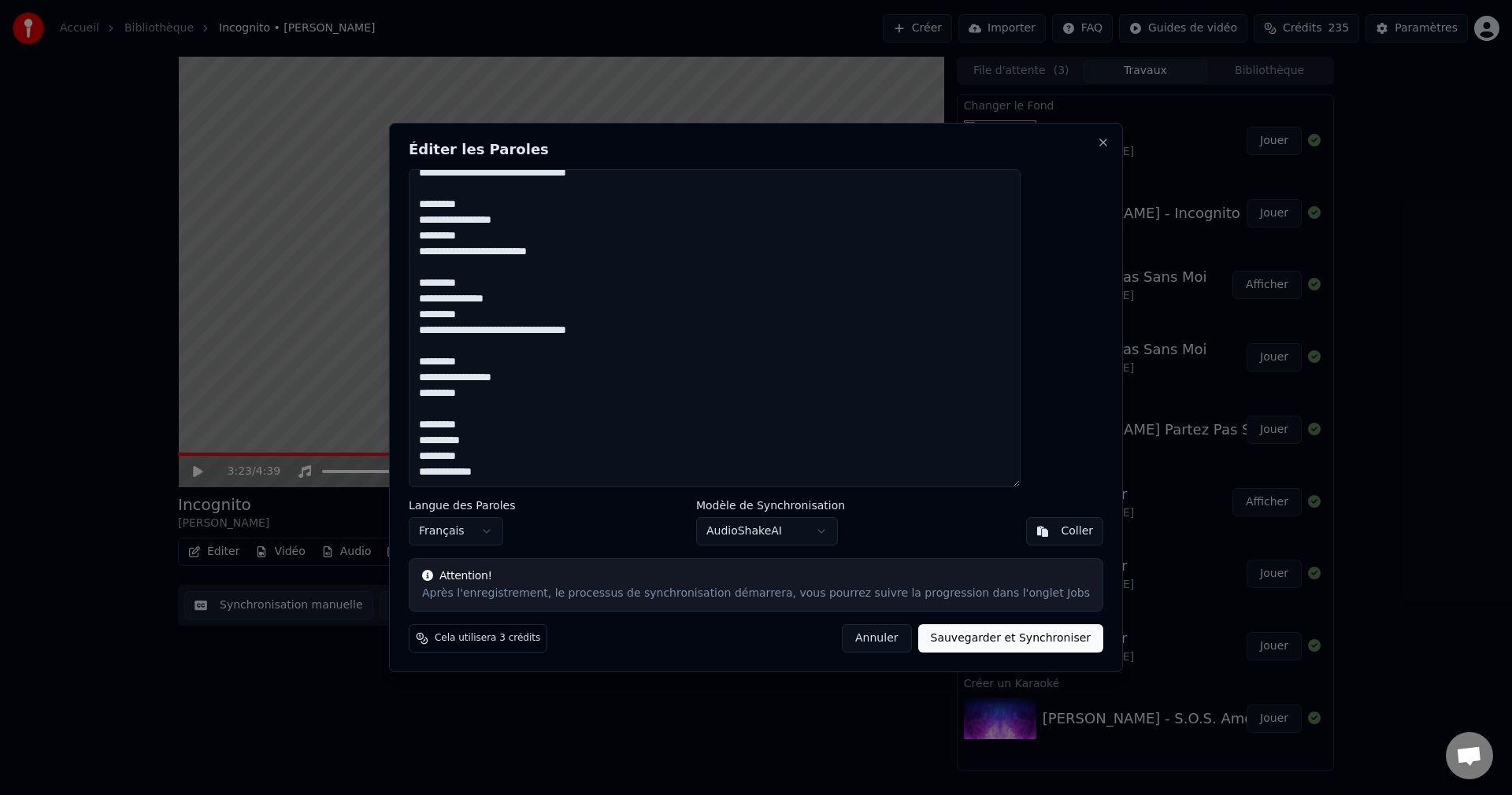
paste textarea "**********"
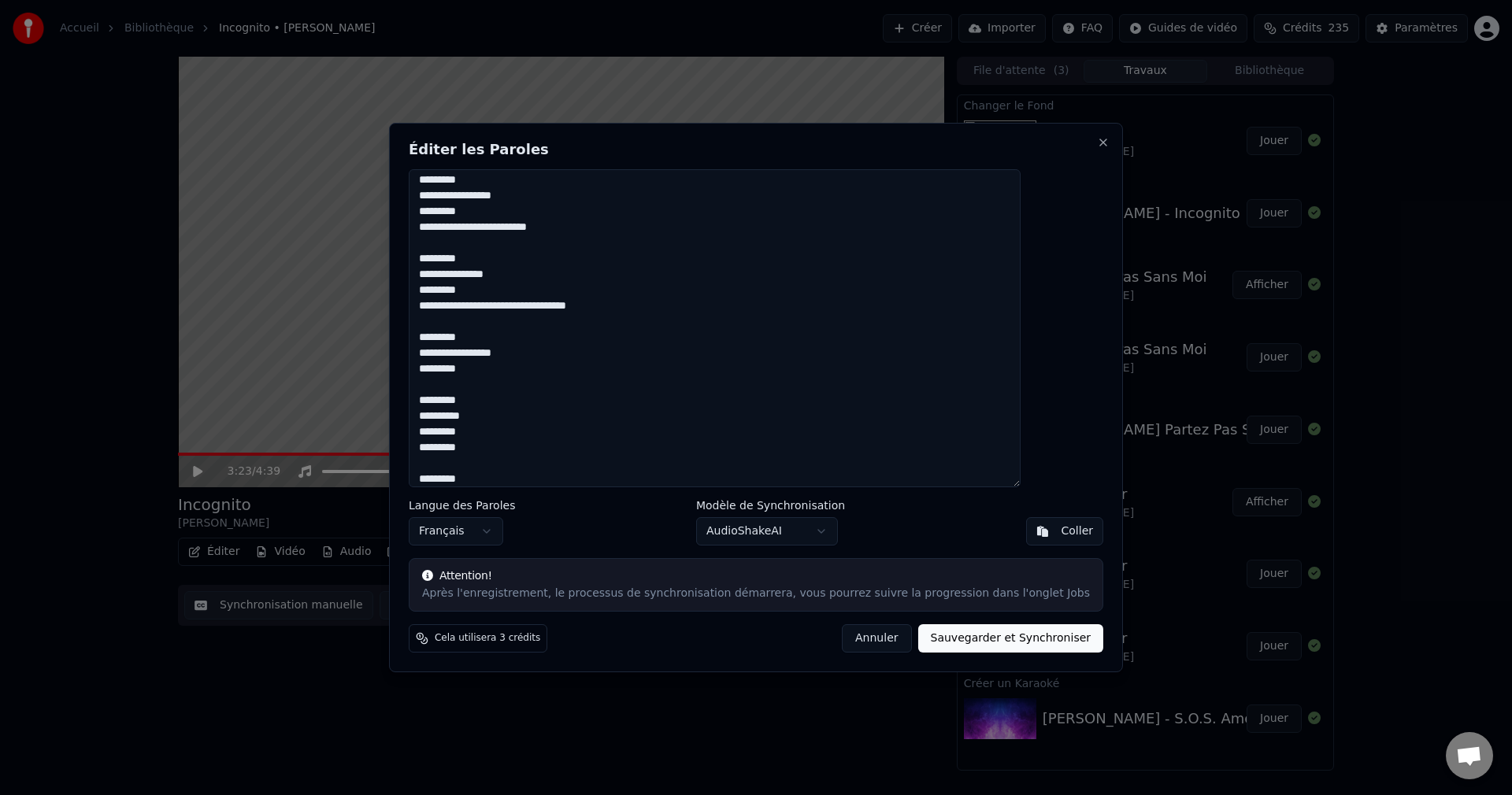
scroll to position [1247, 0]
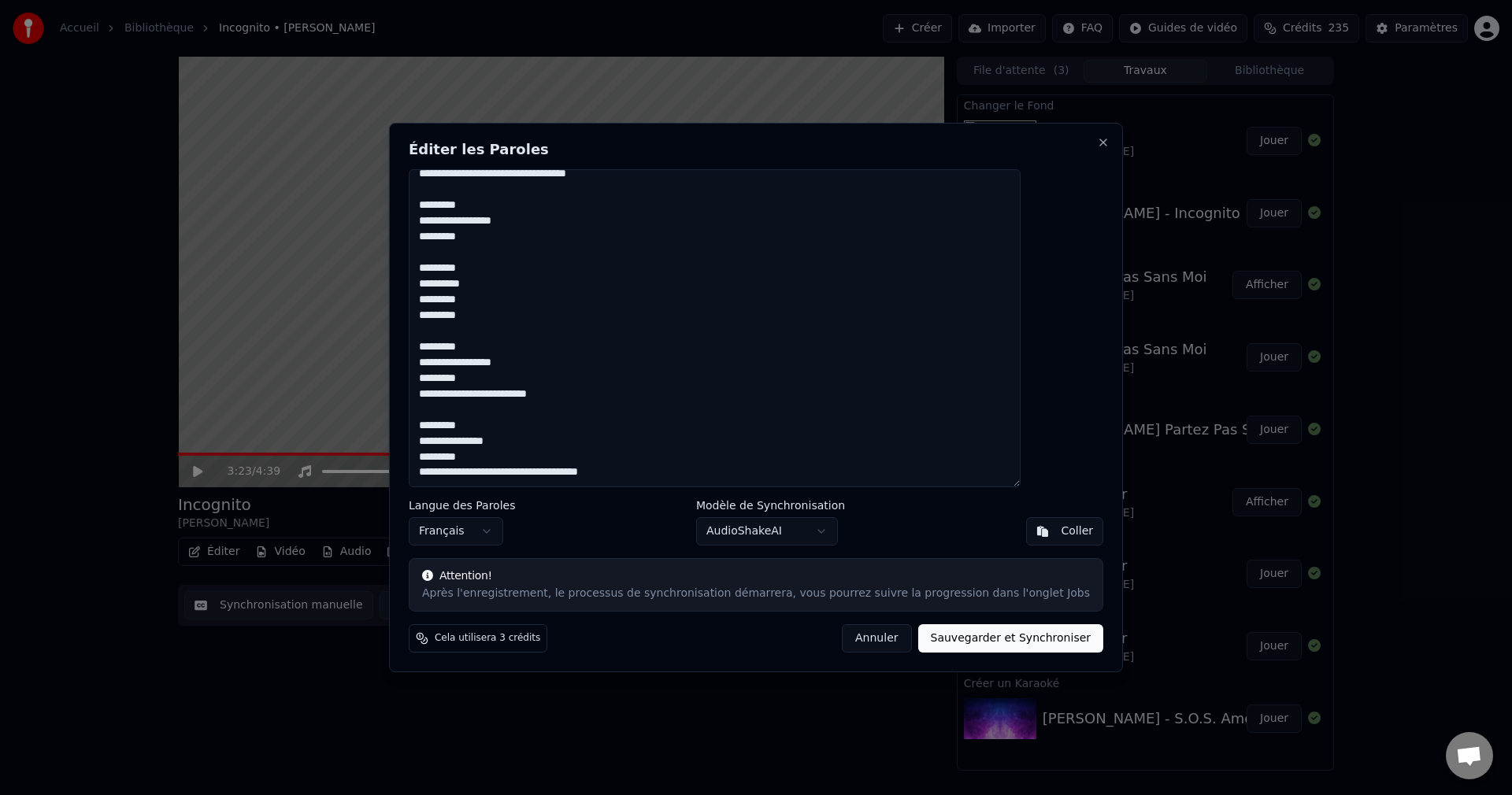
drag, startPoint x: 643, startPoint y: 466, endPoint x: 441, endPoint y: 377, distance: 220.7
click at [441, 377] on div "Éditer les Paroles Langue des Paroles Français Modèle de Synchronisation AudioS…" at bounding box center [756, 397] width 734 height 549
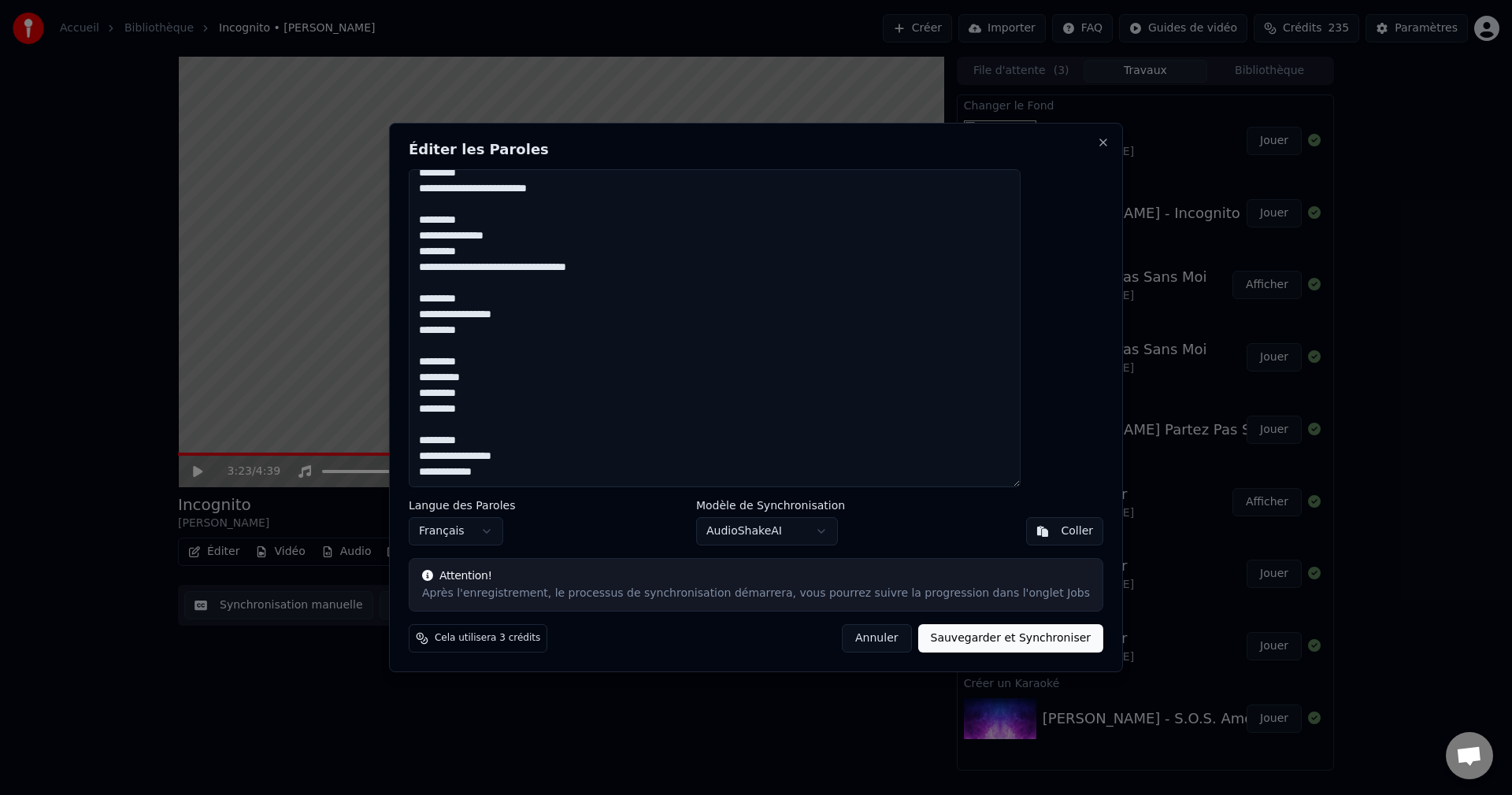
scroll to position [1206, 0]
click at [955, 640] on button "Sauvegarder et Synchroniser" at bounding box center [1010, 638] width 185 height 28
type textarea "**********"
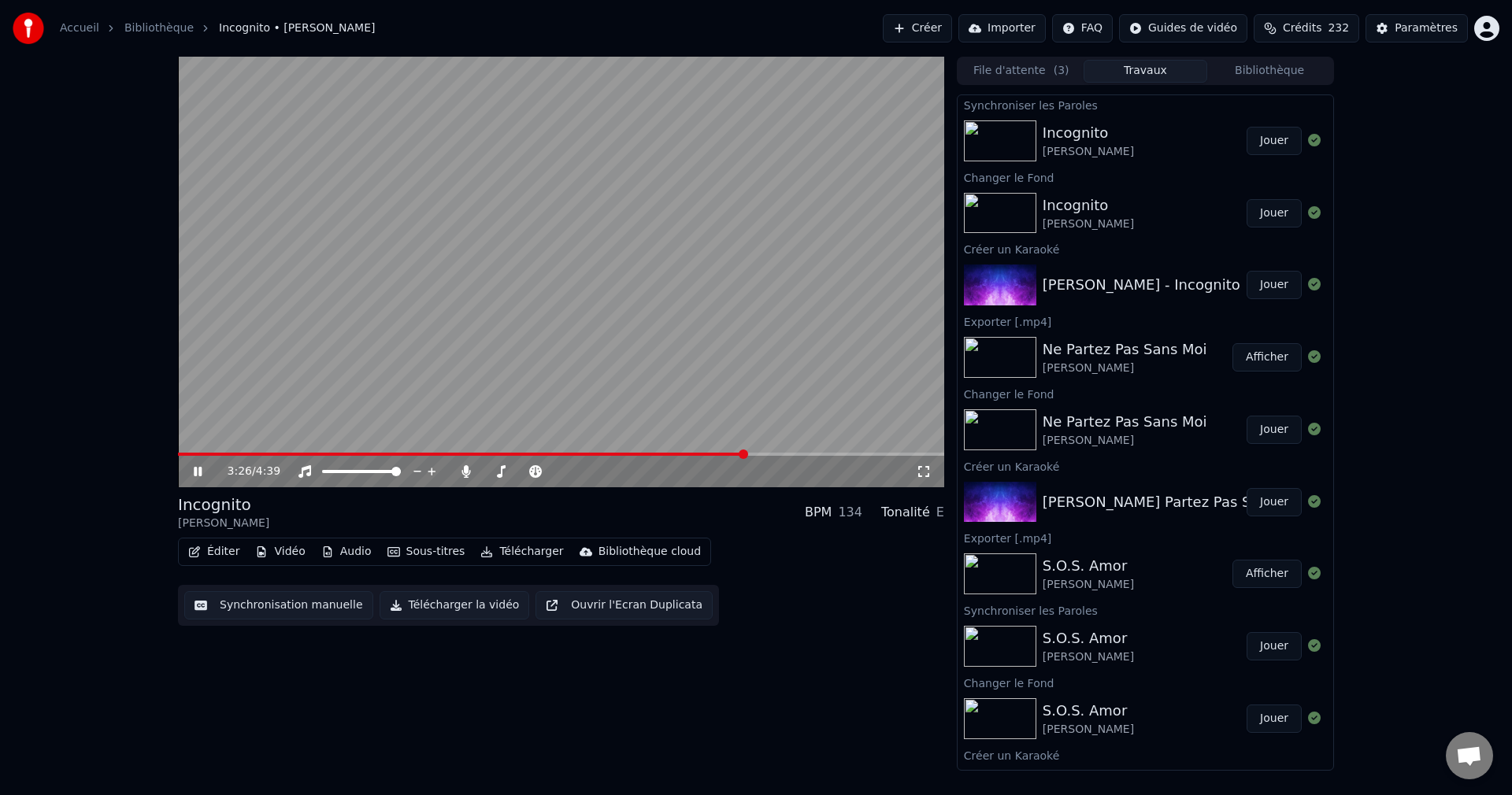
click at [198, 473] on icon at bounding box center [198, 471] width 8 height 9
click at [206, 560] on button "Éditer" at bounding box center [214, 552] width 64 height 22
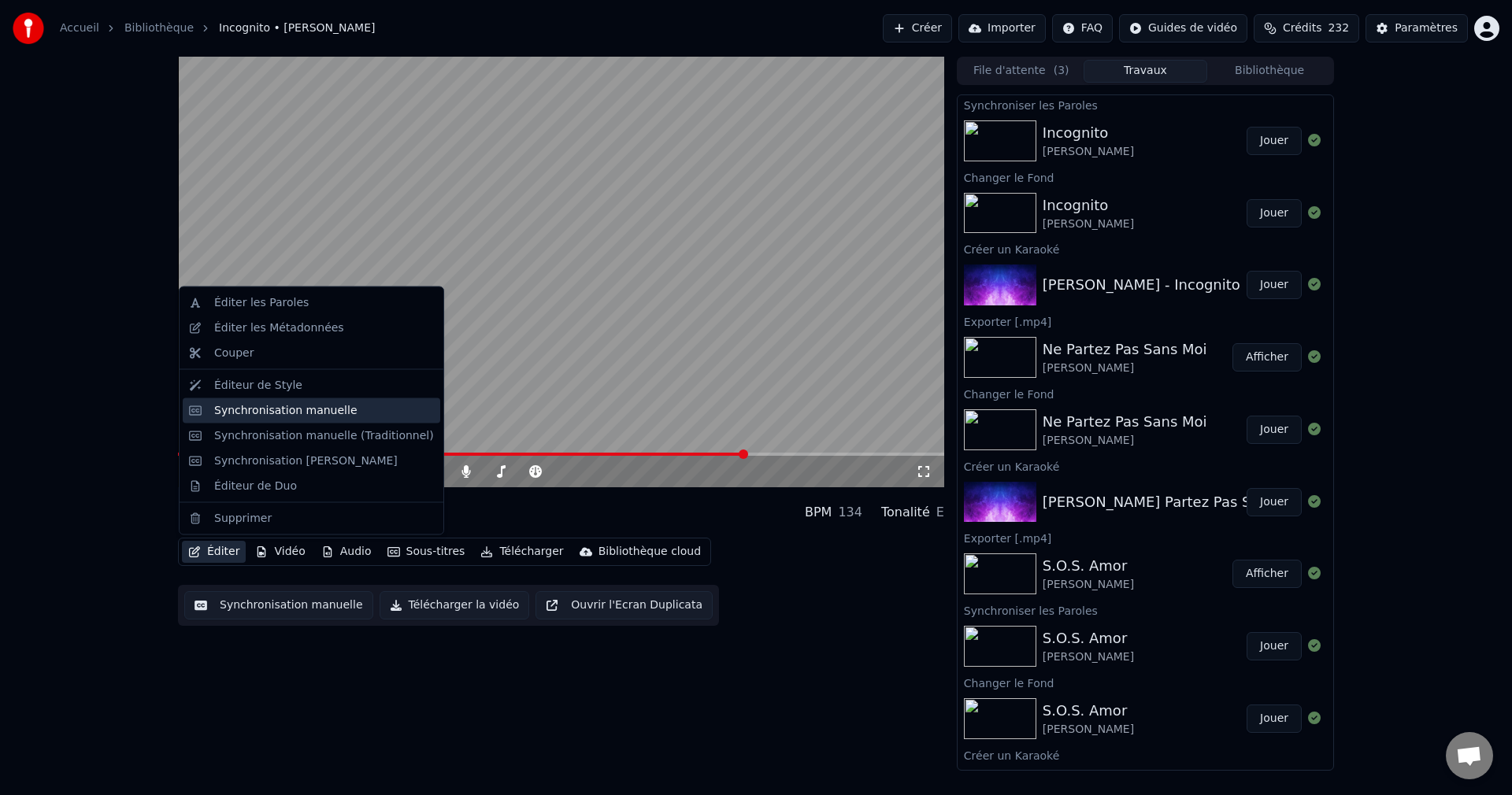
click at [282, 405] on div "Synchronisation manuelle" at bounding box center [285, 410] width 143 height 16
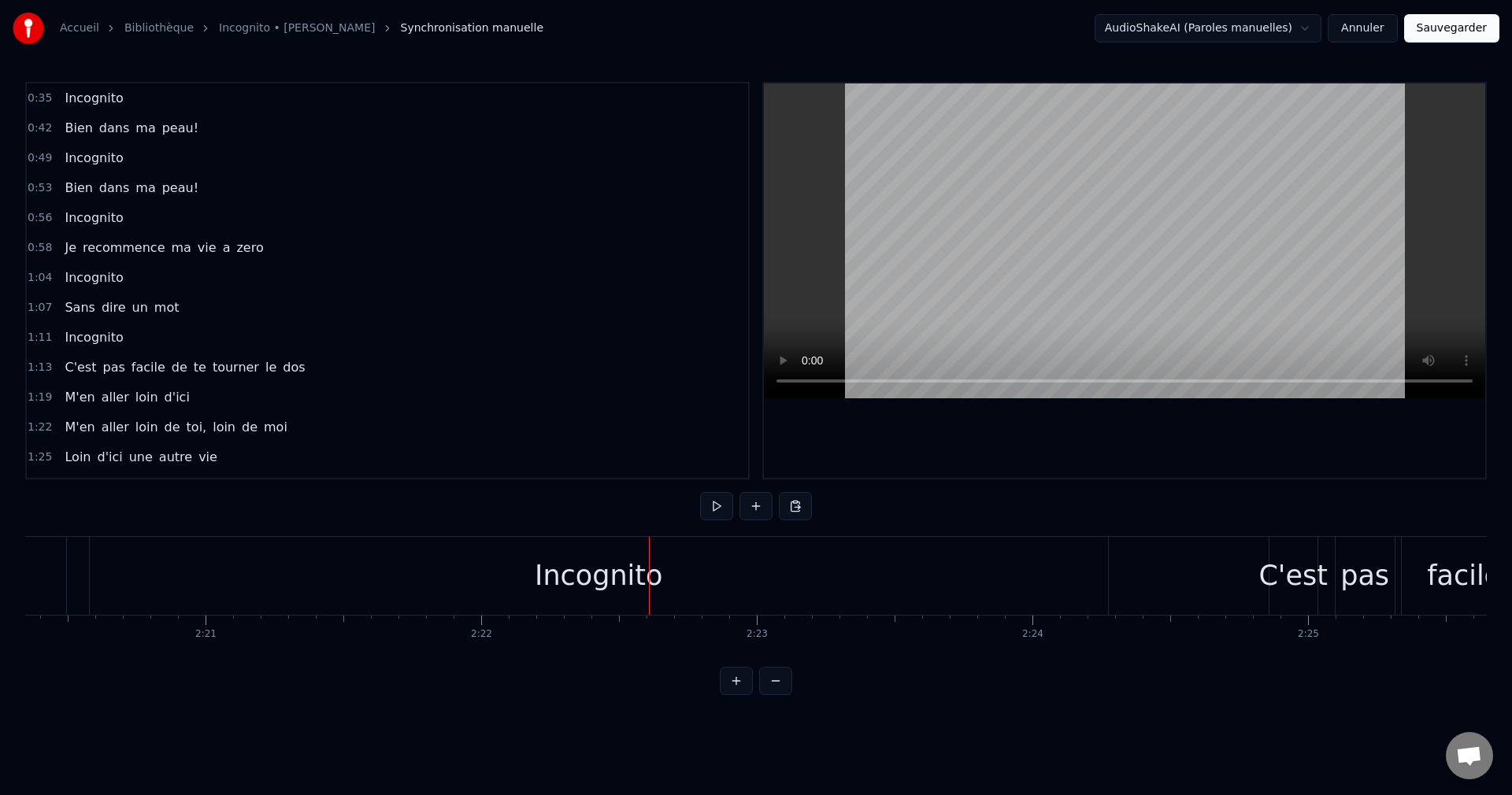
scroll to position [0, 38569]
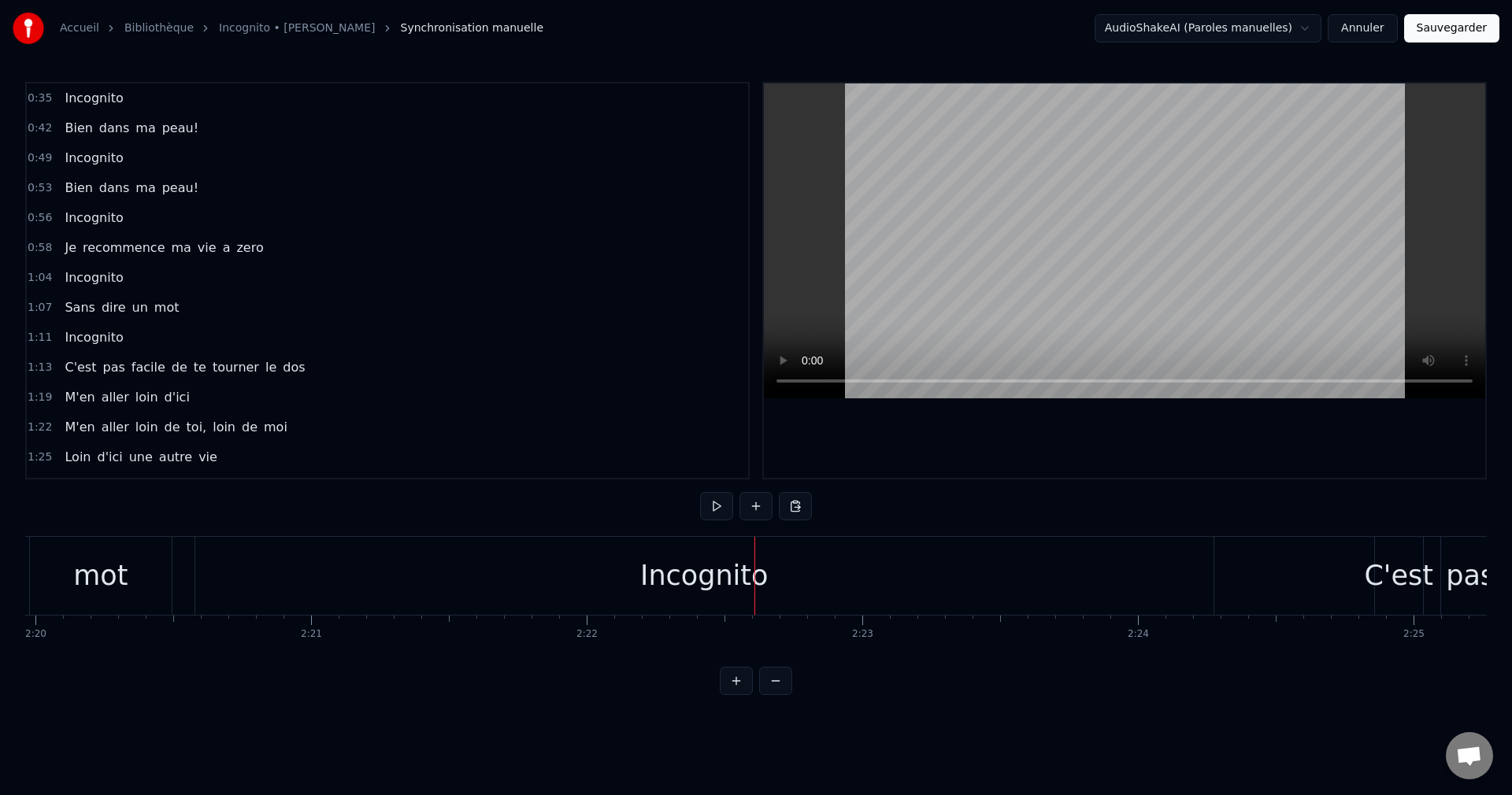
click at [709, 567] on div "Incognito" at bounding box center [704, 576] width 128 height 41
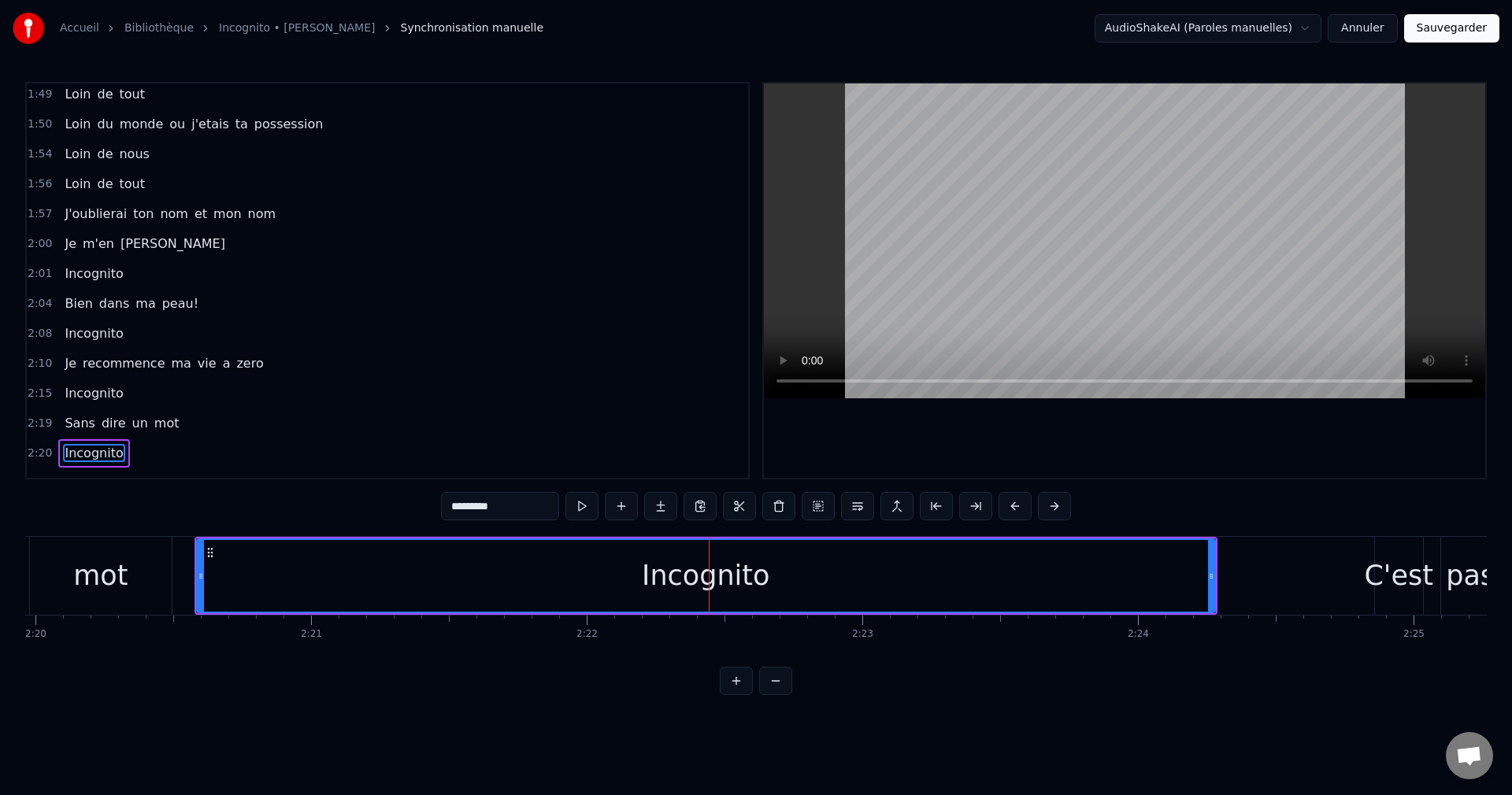
scroll to position [745, 0]
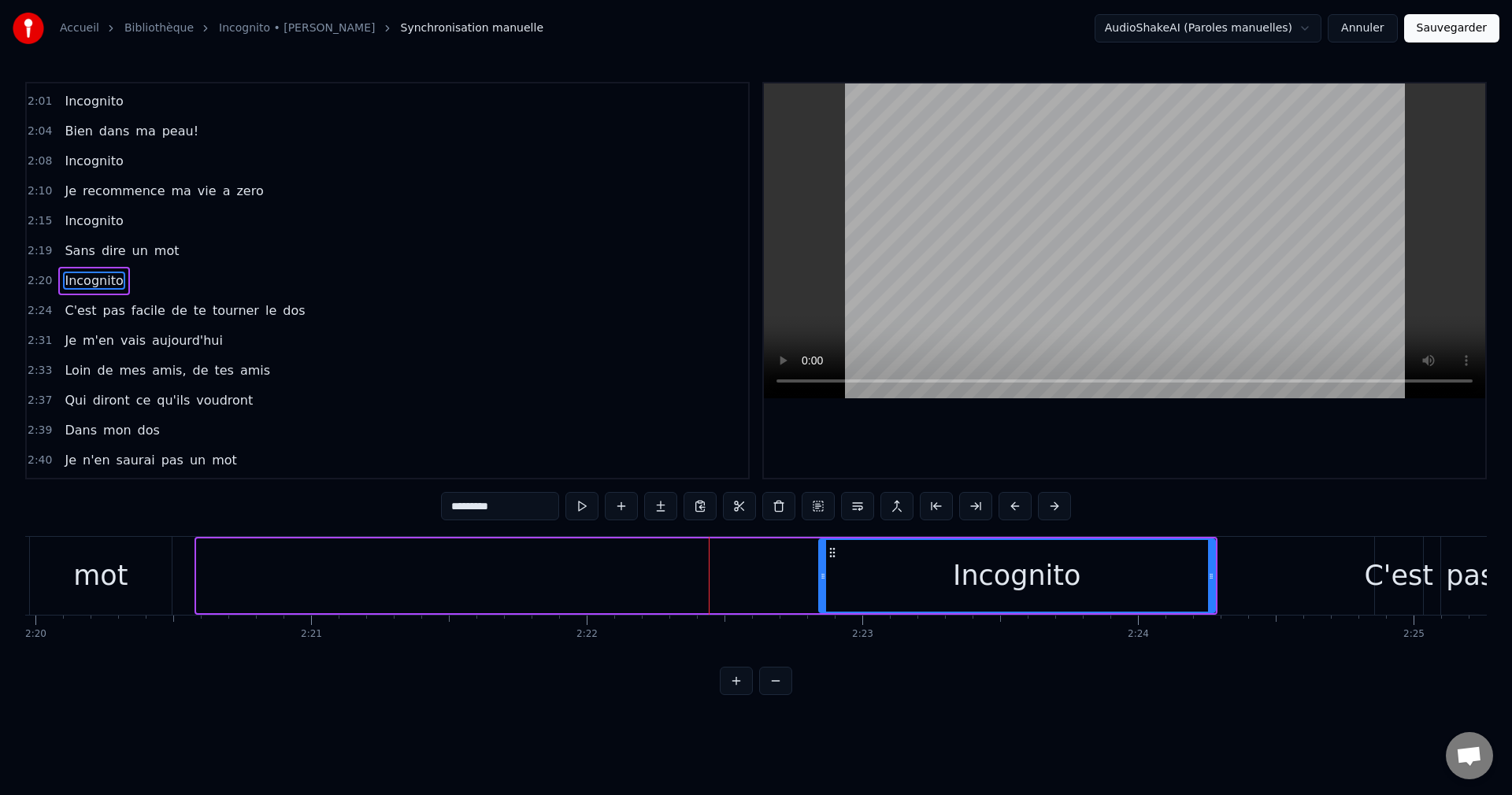
drag, startPoint x: 201, startPoint y: 575, endPoint x: 826, endPoint y: 638, distance: 628.2
click at [826, 638] on div "Incognito Bien dans ma peau! Incognito Bien dans ma peau! Incognito Je recommen…" at bounding box center [756, 595] width 1461 height 118
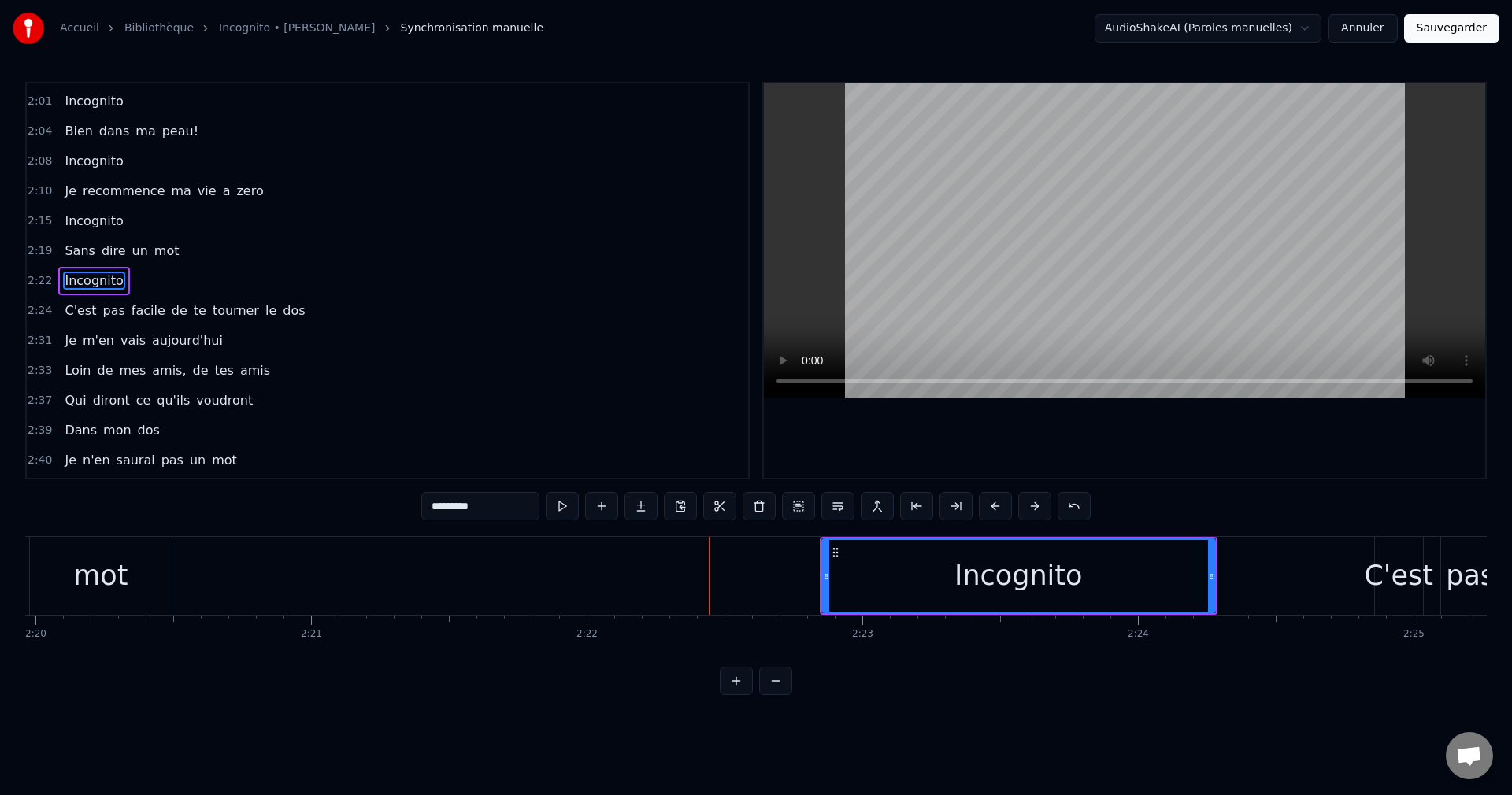
click at [111, 583] on div "mot" at bounding box center [100, 576] width 54 height 41
type input "***"
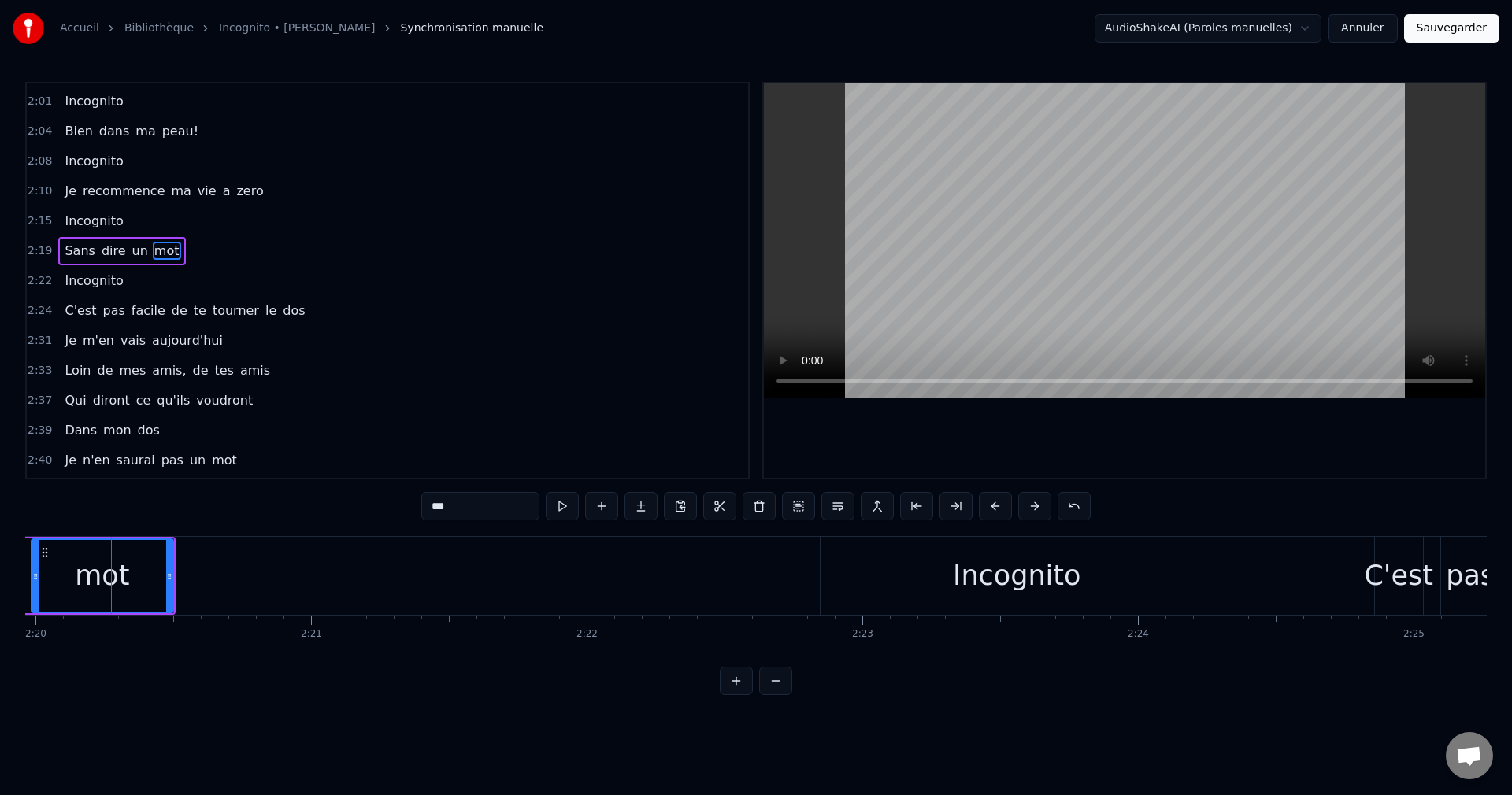
scroll to position [715, 0]
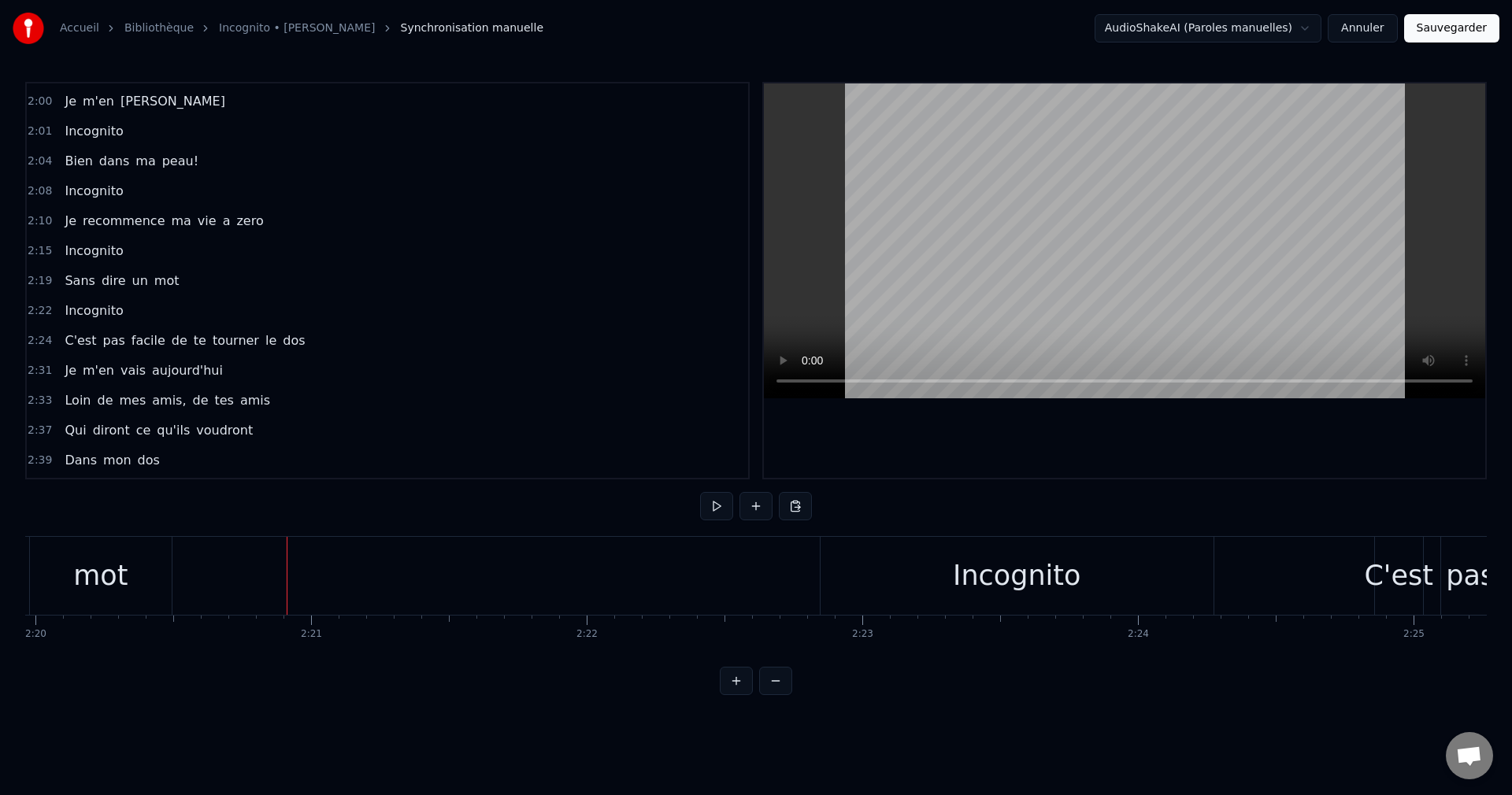
click at [120, 579] on div "mot" at bounding box center [100, 576] width 54 height 41
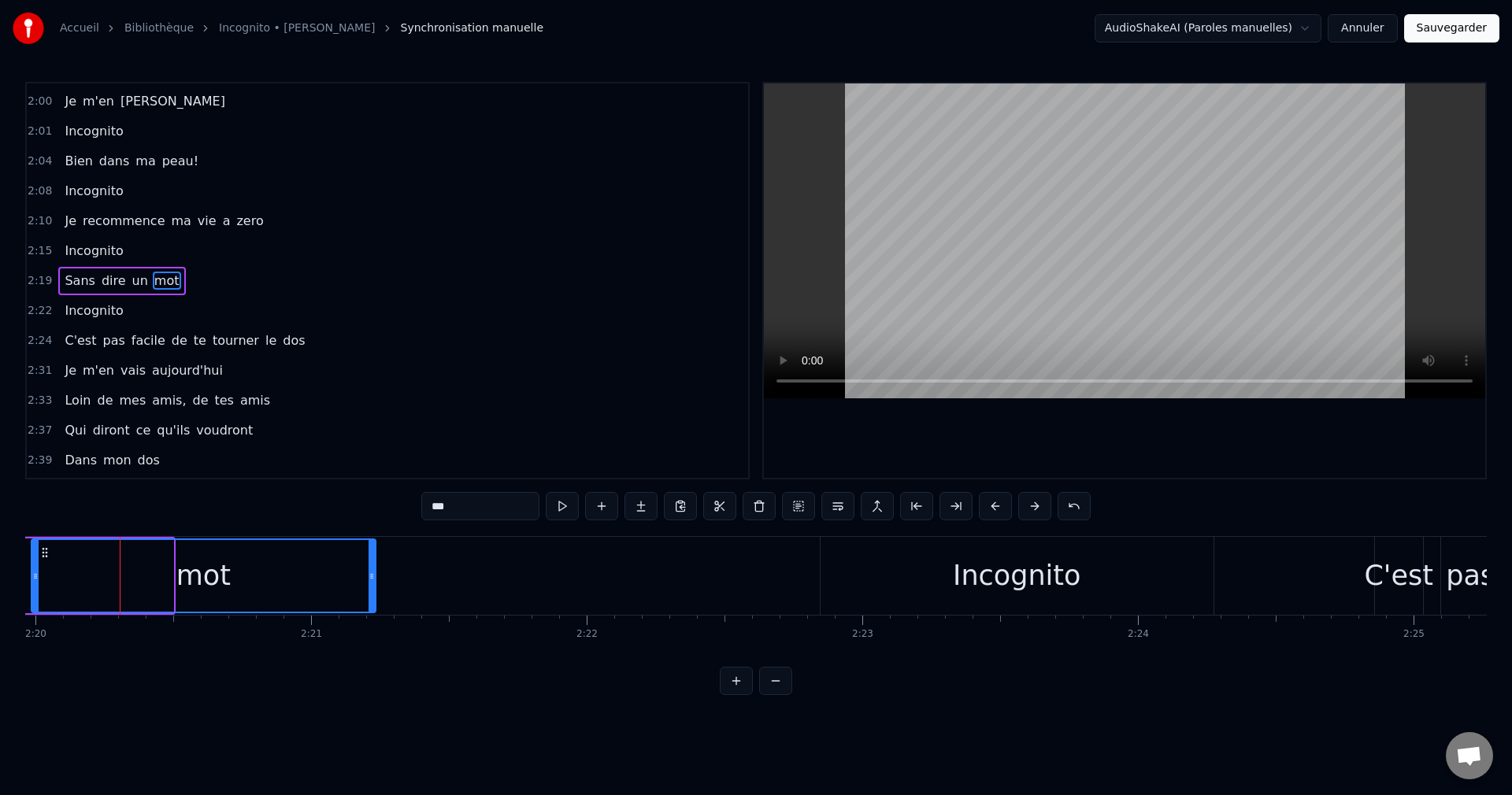
drag, startPoint x: 170, startPoint y: 575, endPoint x: 373, endPoint y: 598, distance: 204.3
click at [373, 598] on div at bounding box center [371, 575] width 6 height 72
click at [103, 574] on div "mot" at bounding box center [203, 575] width 342 height 72
click at [293, 573] on div "mot" at bounding box center [206, 575] width 342 height 72
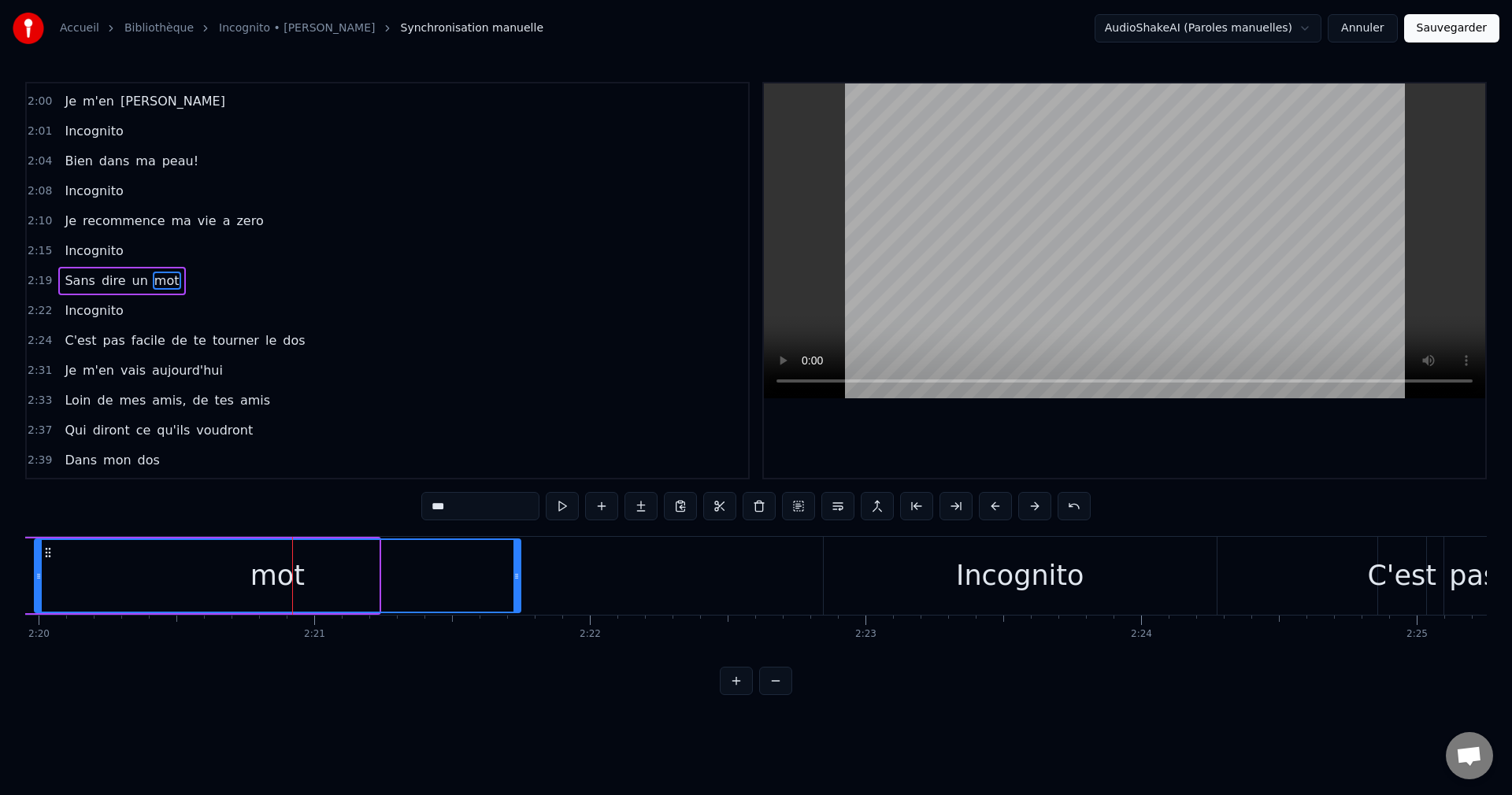
drag, startPoint x: 375, startPoint y: 578, endPoint x: 517, endPoint y: 606, distance: 144.7
click at [517, 606] on div at bounding box center [516, 575] width 6 height 72
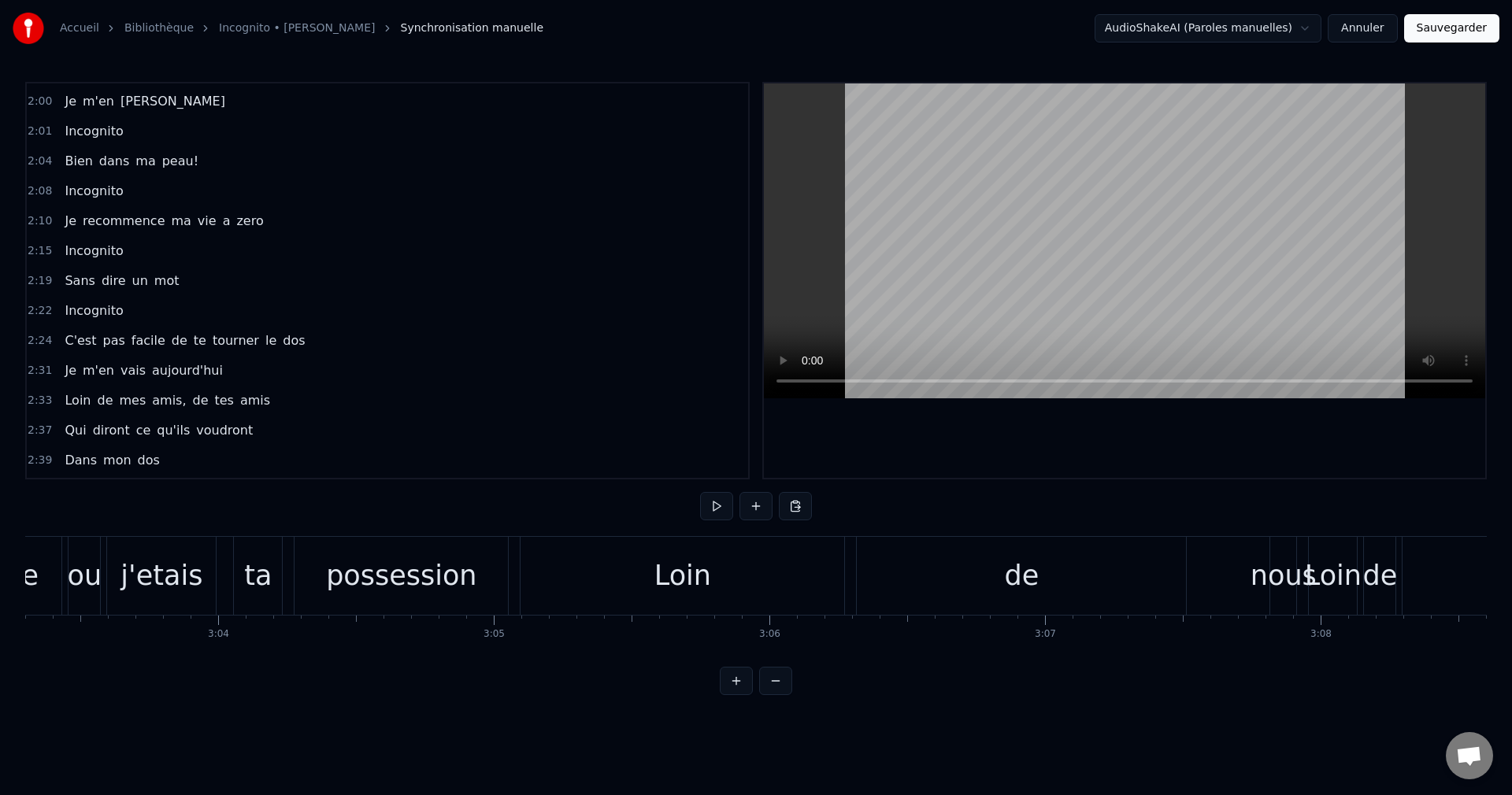
scroll to position [0, 50658]
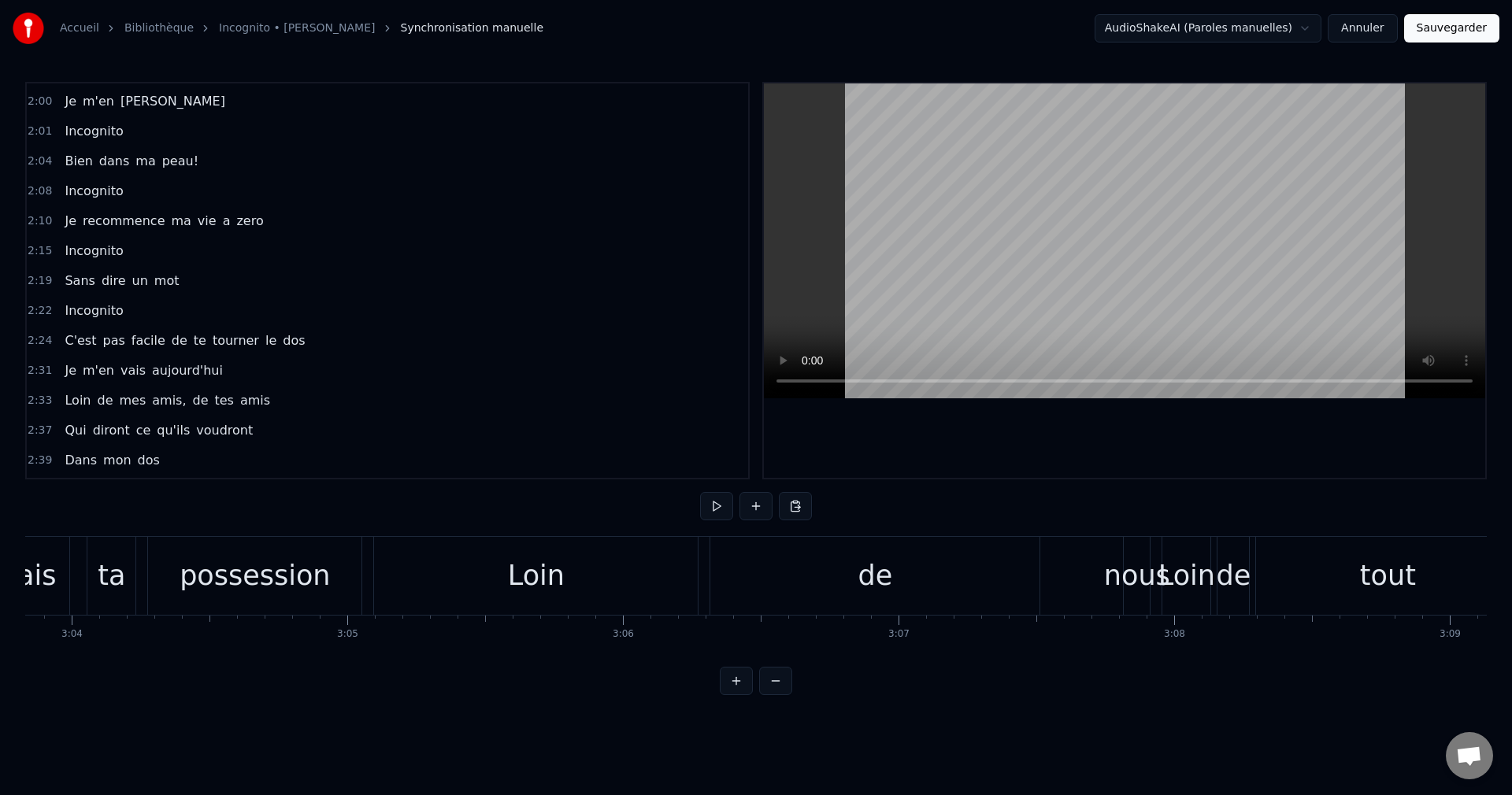
click at [234, 607] on div "possession" at bounding box center [254, 576] width 213 height 78
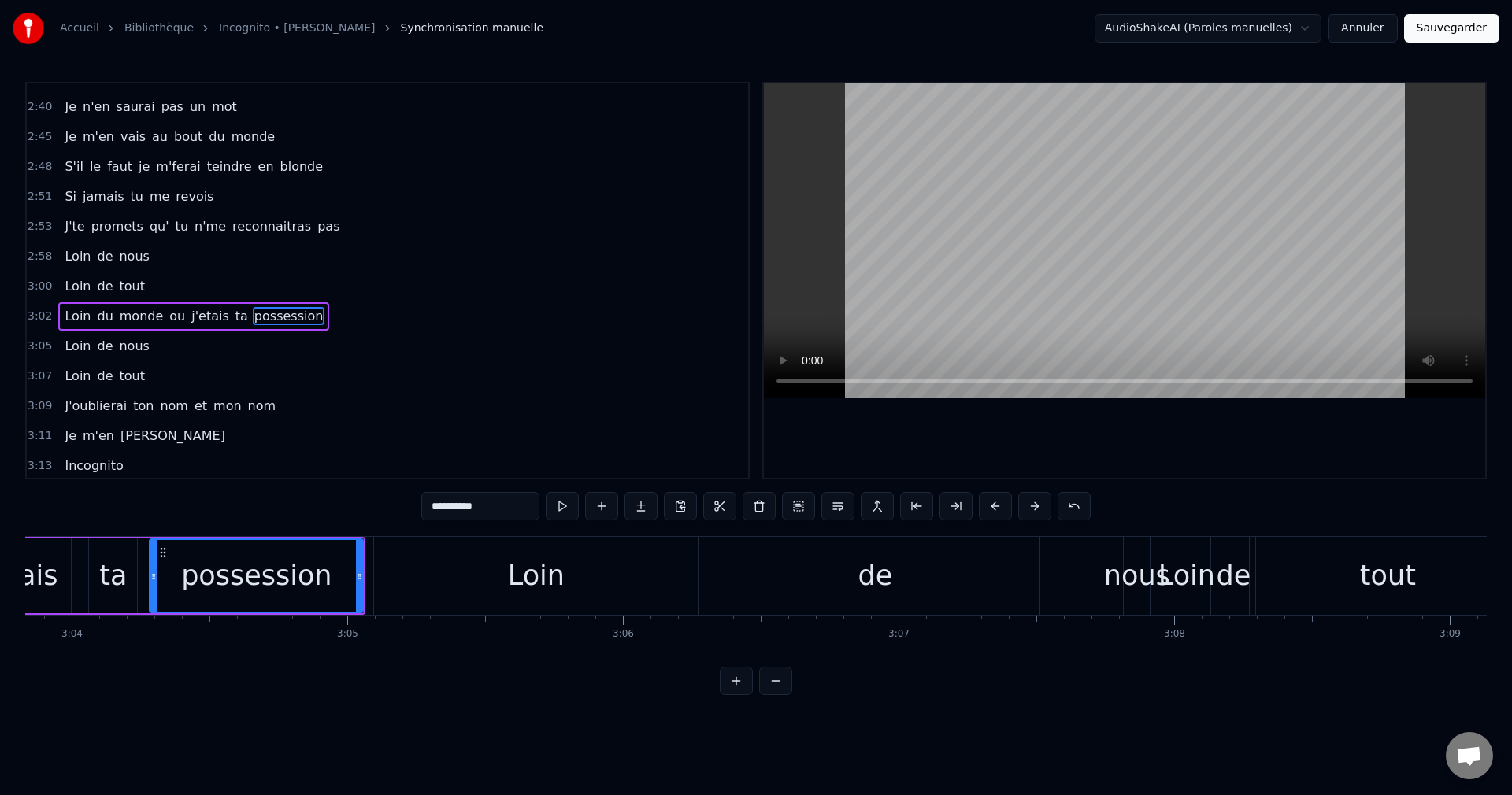
scroll to position [1133, 0]
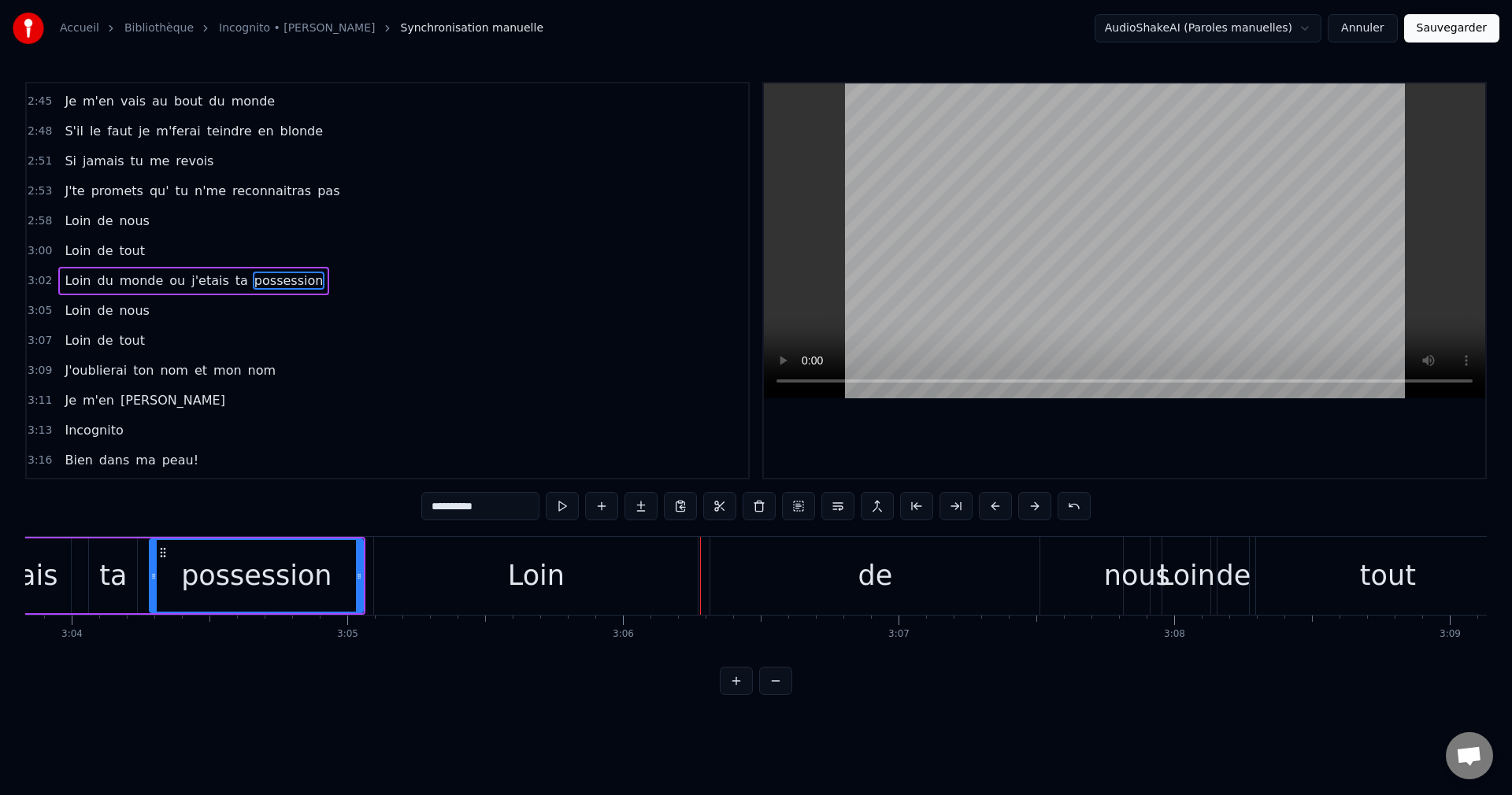
click at [818, 573] on div "de" at bounding box center [875, 576] width 329 height 78
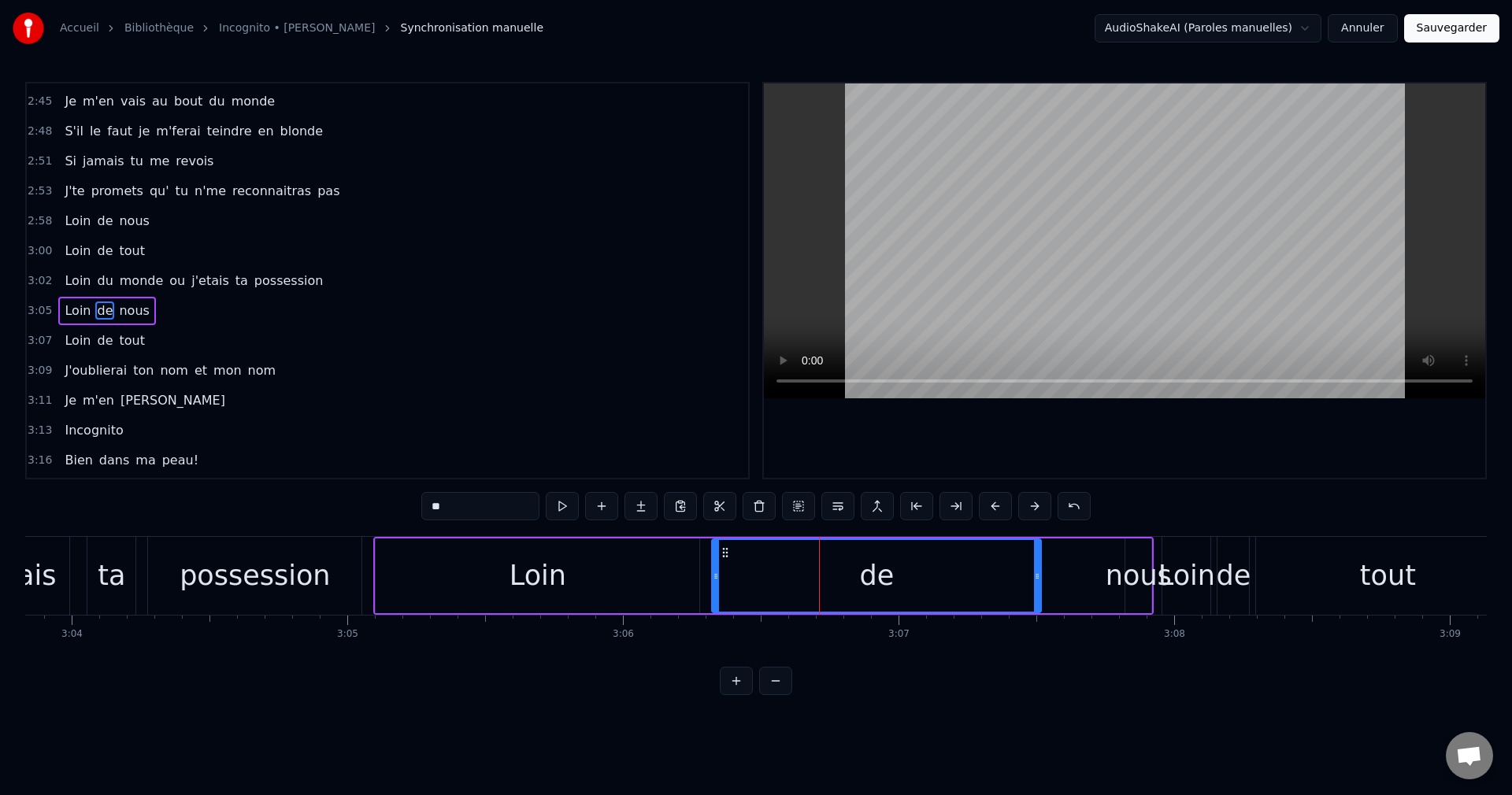
scroll to position [1163, 0]
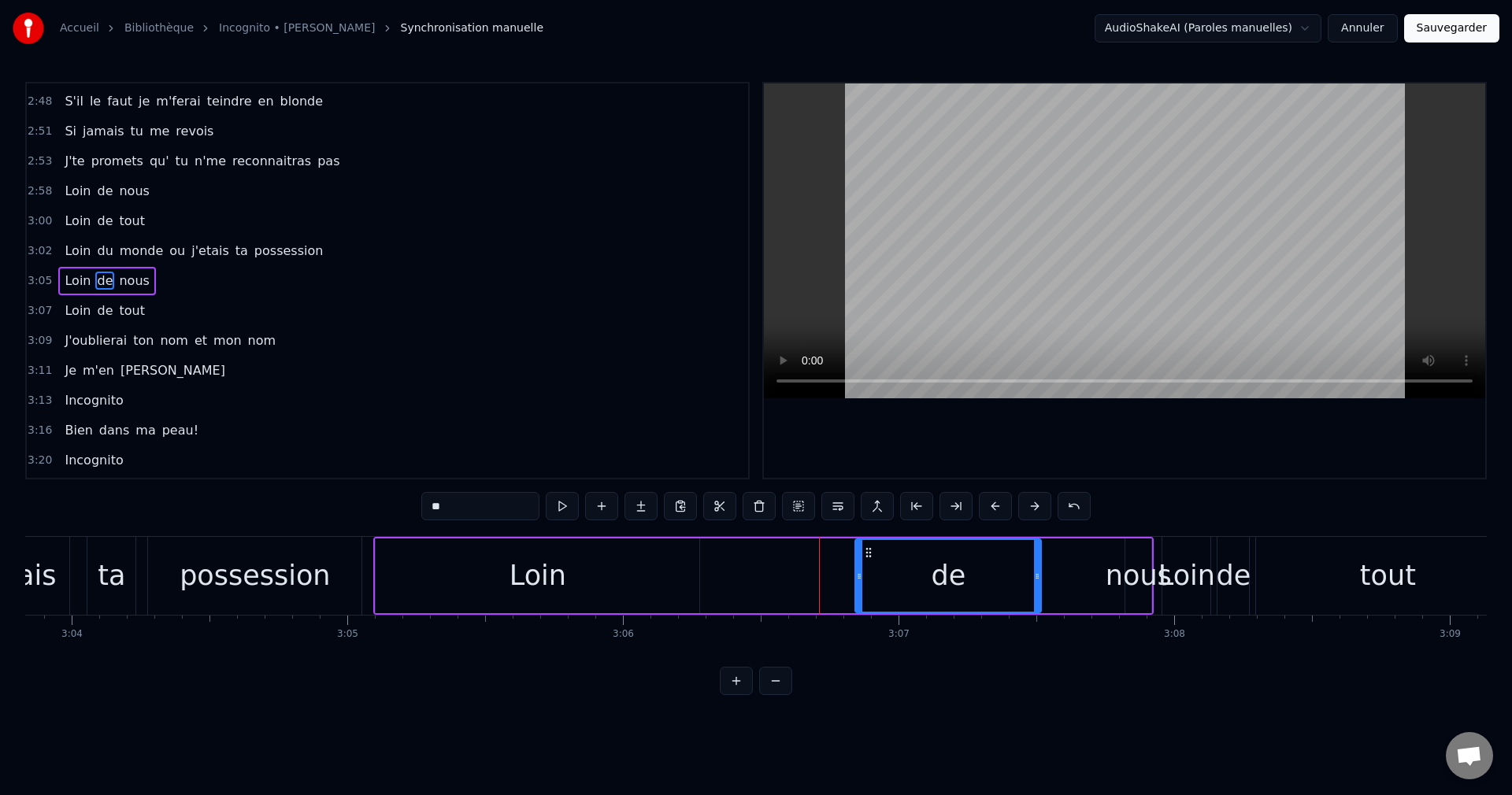
drag, startPoint x: 731, startPoint y: 579, endPoint x: 864, endPoint y: 591, distance: 133.5
click at [863, 591] on div at bounding box center [858, 575] width 6 height 72
drag, startPoint x: 617, startPoint y: 584, endPoint x: 574, endPoint y: 576, distance: 43.7
click at [616, 584] on div "Loin" at bounding box center [536, 575] width 323 height 75
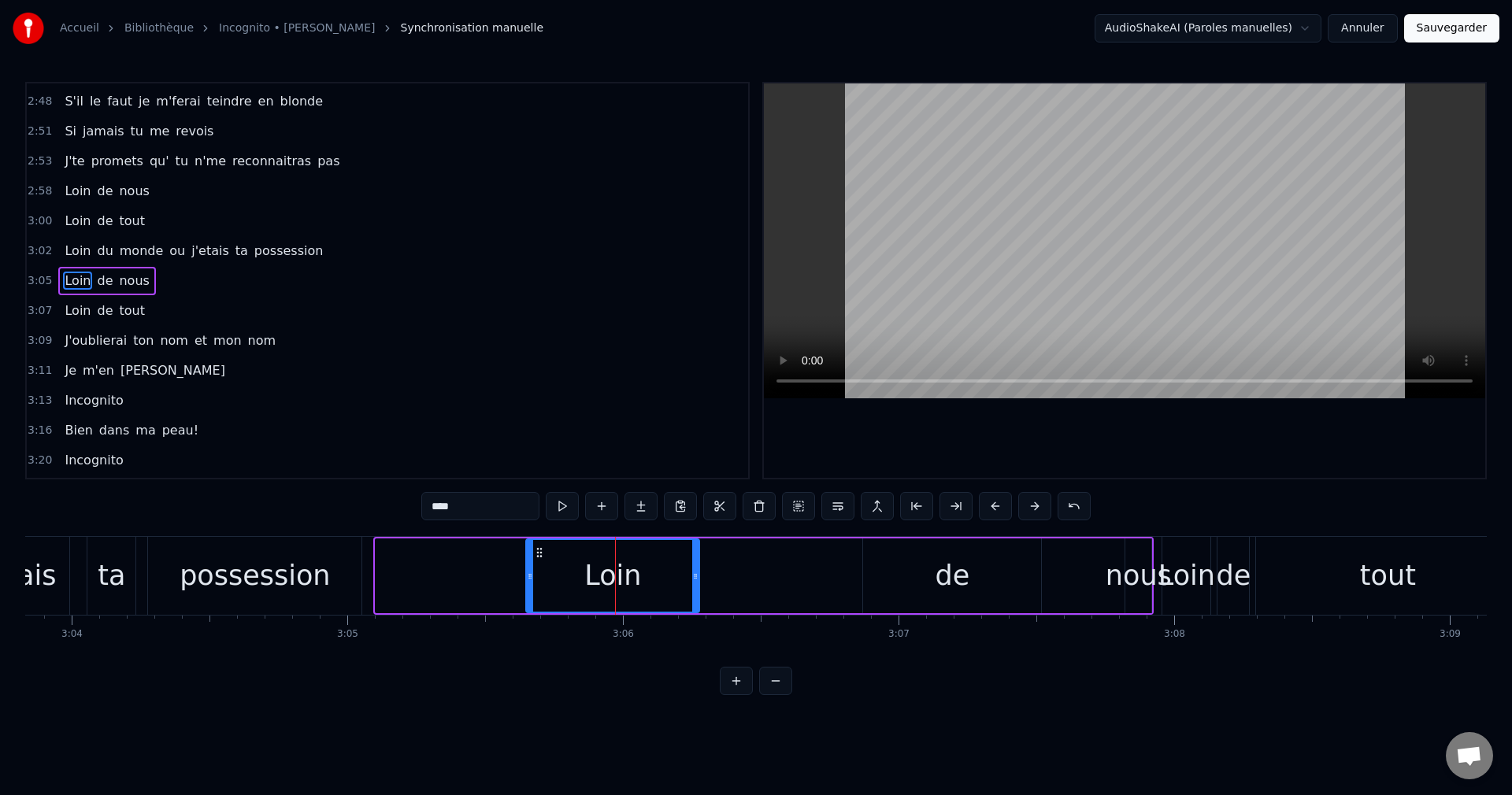
drag, startPoint x: 380, startPoint y: 574, endPoint x: 528, endPoint y: 587, distance: 148.6
click at [528, 587] on div at bounding box center [530, 575] width 6 height 72
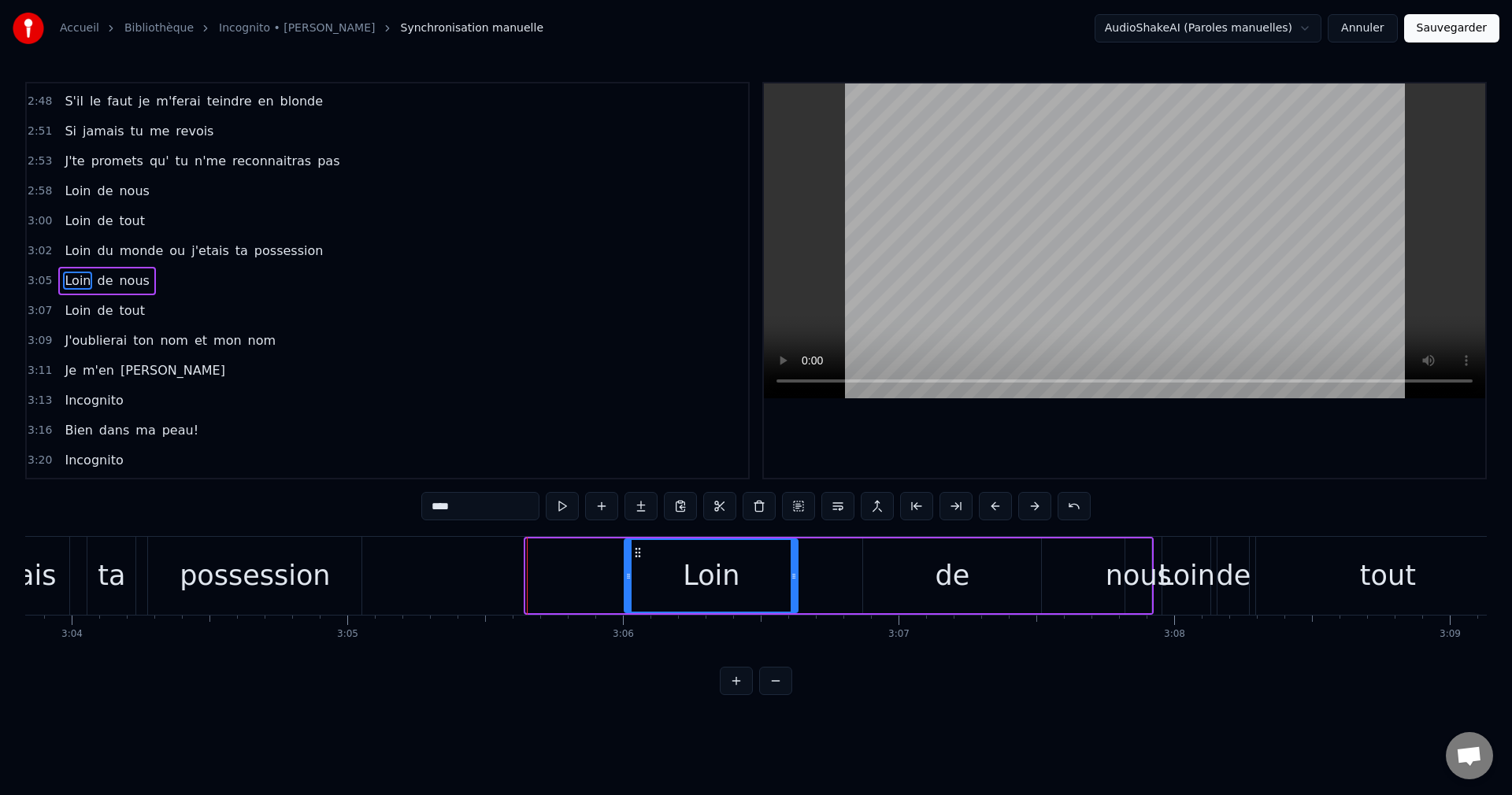
drag, startPoint x: 537, startPoint y: 551, endPoint x: 637, endPoint y: 570, distance: 101.8
click at [637, 570] on div "Loin" at bounding box center [711, 575] width 172 height 72
click at [340, 577] on div "possession" at bounding box center [254, 576] width 213 height 78
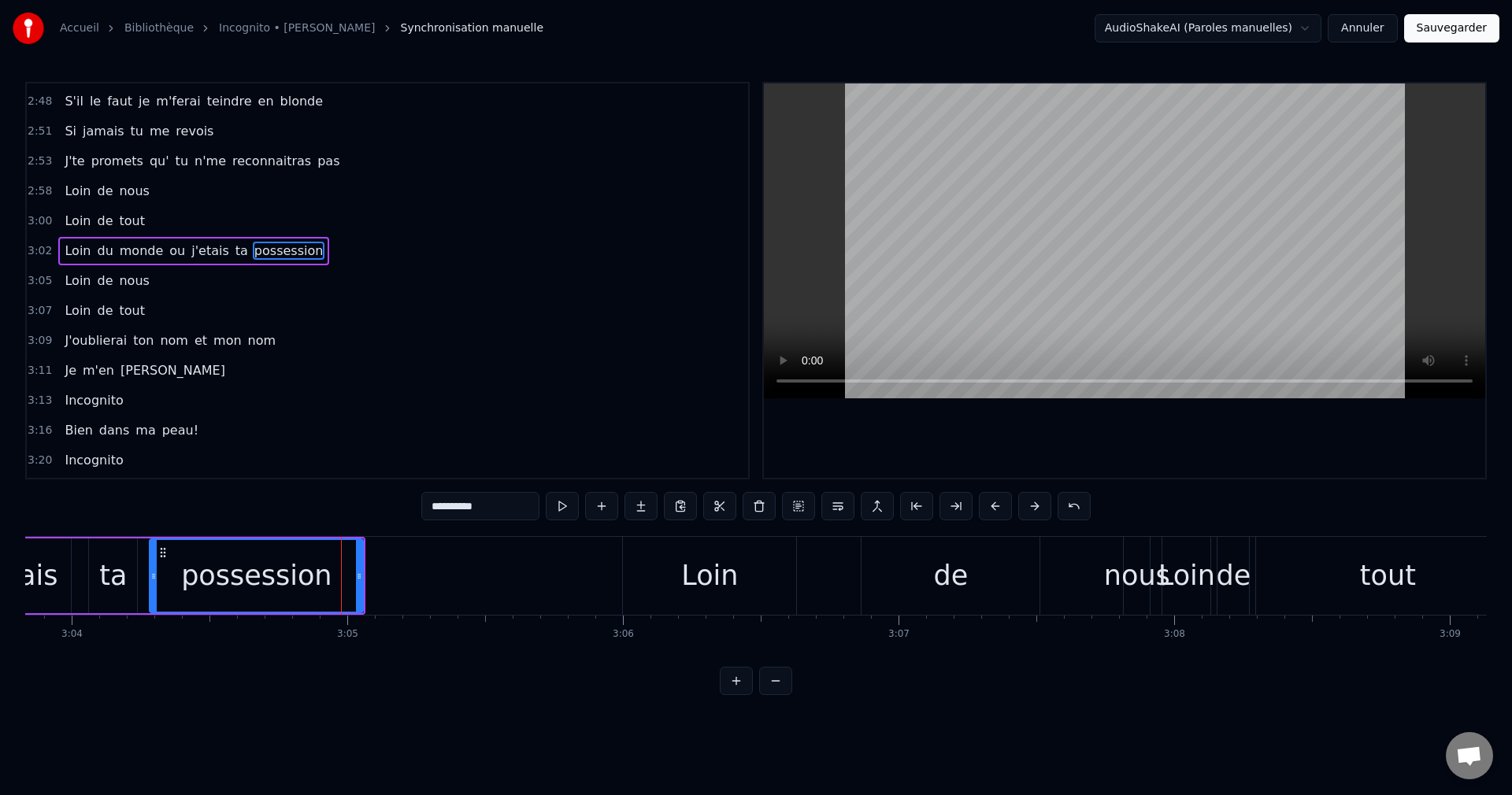
scroll to position [1133, 0]
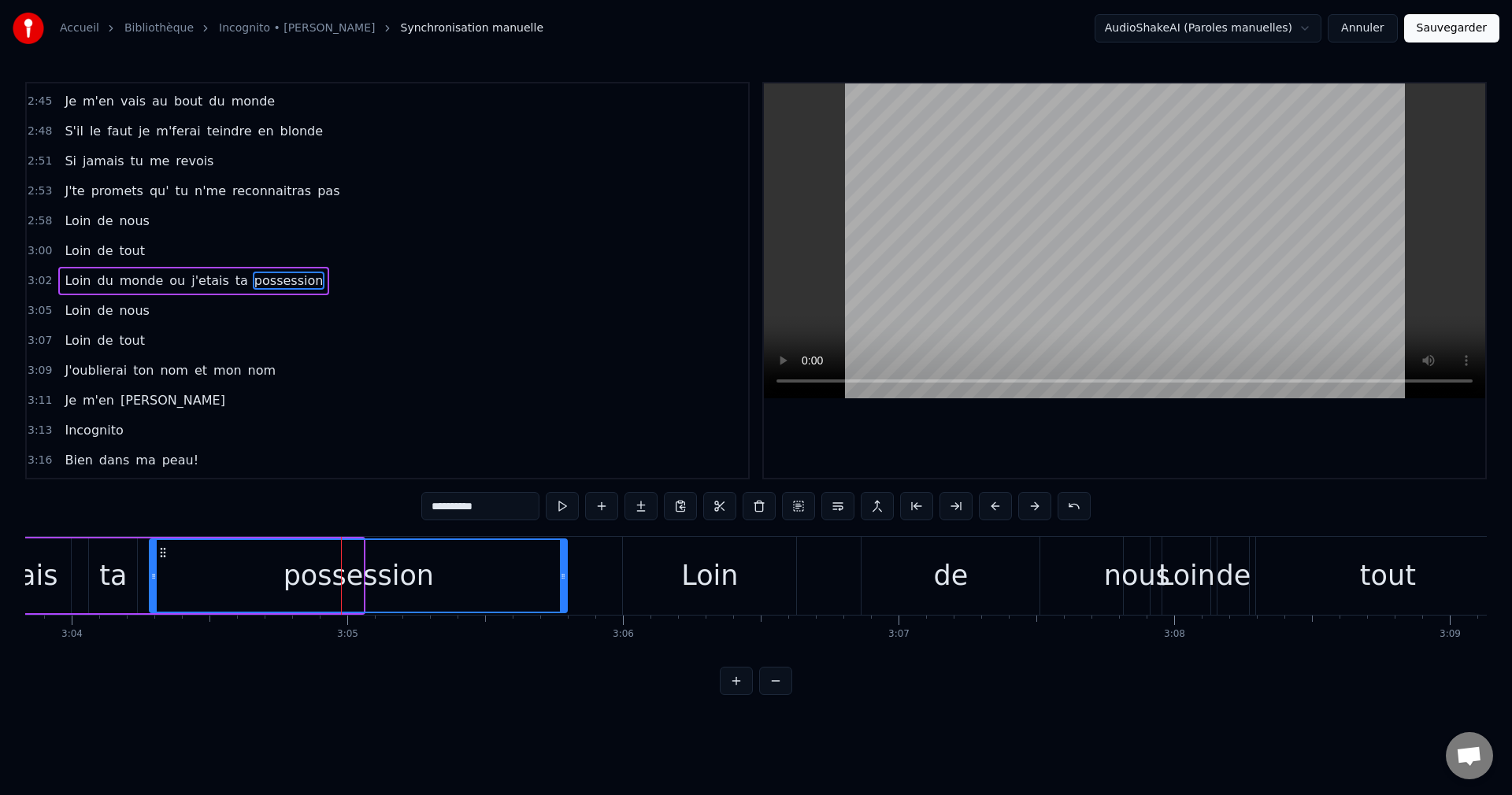
drag, startPoint x: 360, startPoint y: 578, endPoint x: 543, endPoint y: 597, distance: 184.0
click at [561, 599] on div at bounding box center [562, 575] width 6 height 72
click at [129, 580] on div "ta" at bounding box center [113, 575] width 48 height 75
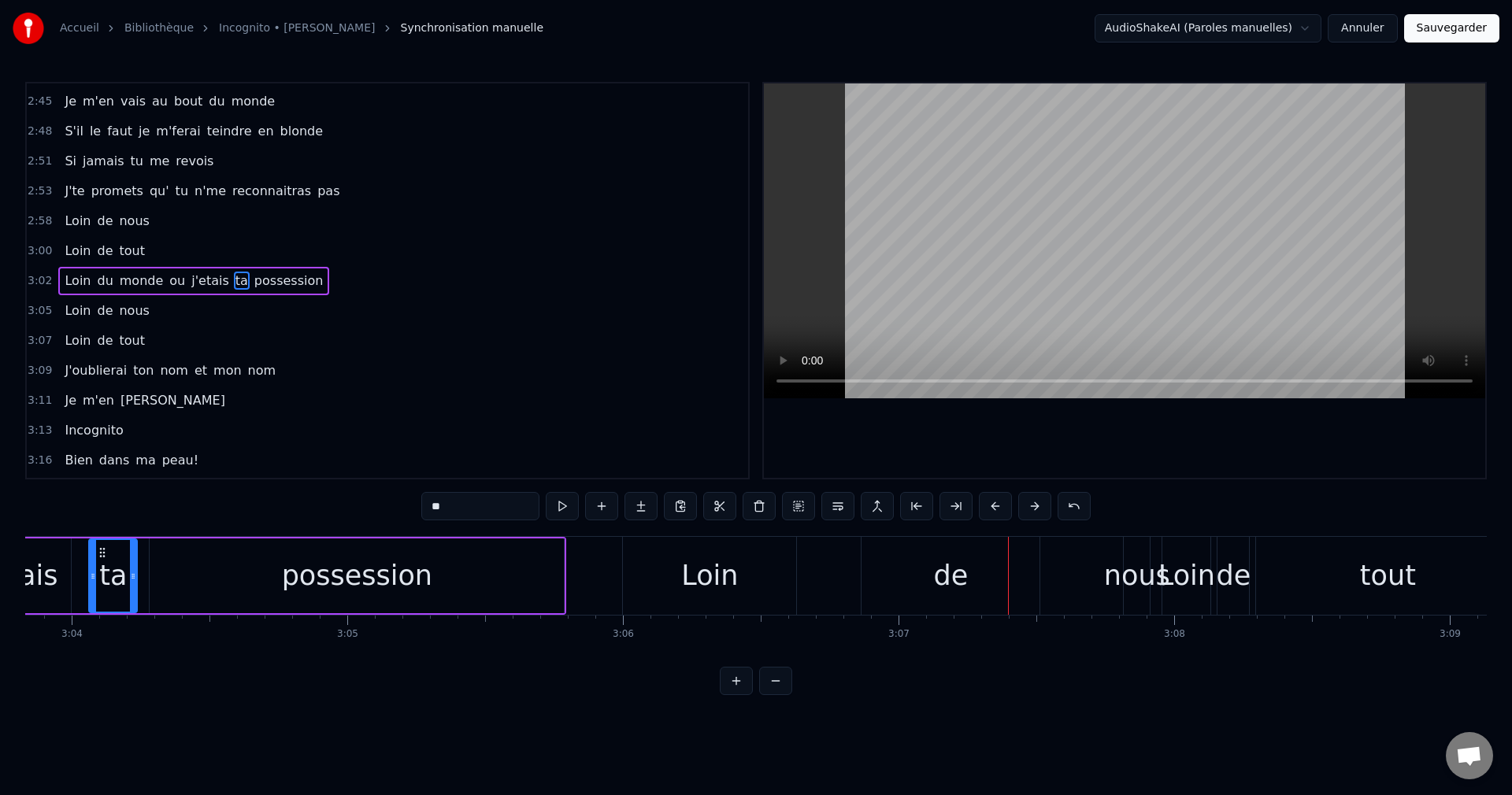
click at [750, 578] on div "Loin" at bounding box center [709, 576] width 173 height 78
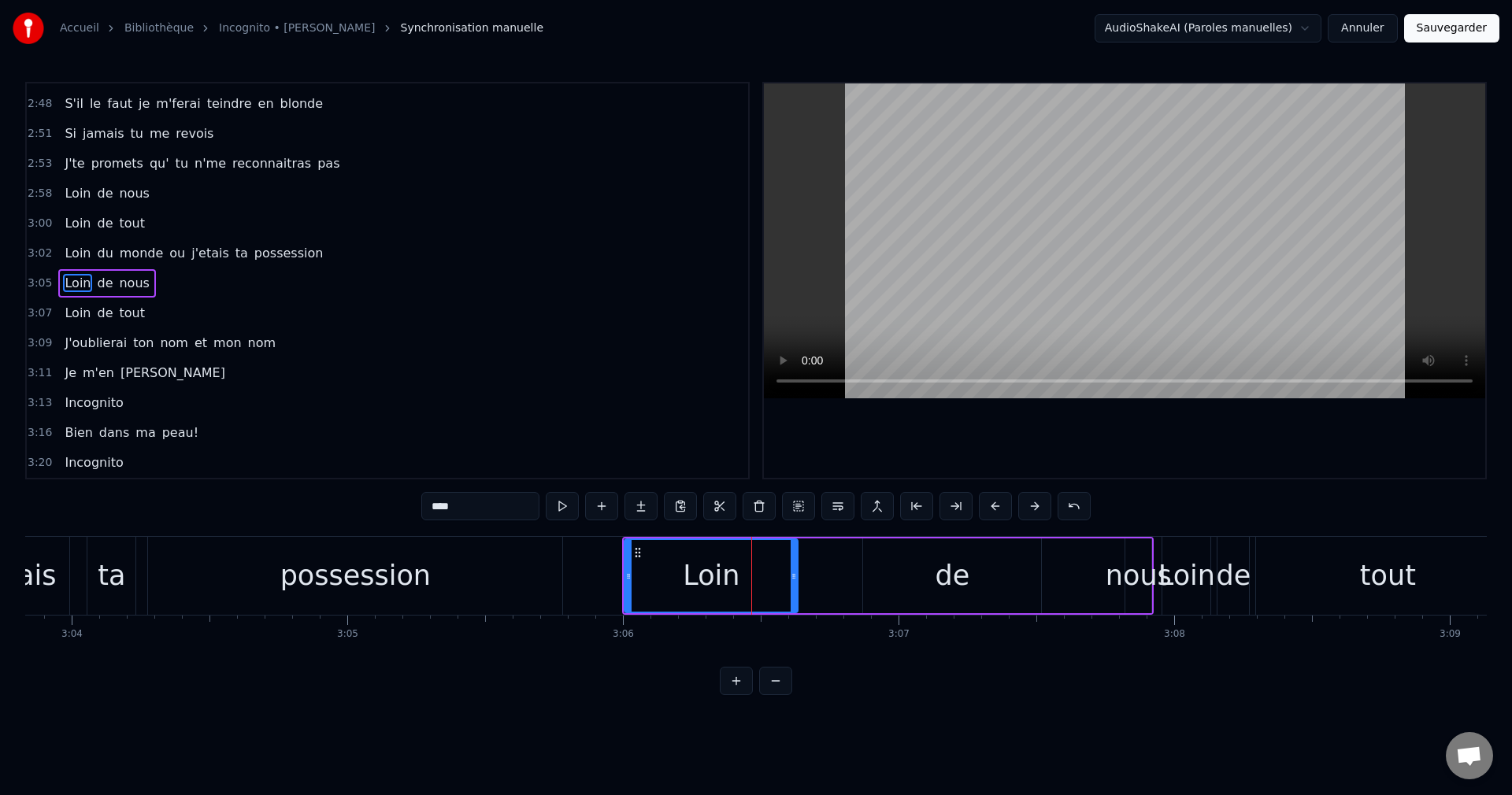
scroll to position [1163, 0]
drag, startPoint x: 794, startPoint y: 573, endPoint x: 727, endPoint y: 583, distance: 67.7
click at [727, 583] on div at bounding box center [726, 575] width 6 height 72
click at [932, 576] on div "de" at bounding box center [951, 575] width 178 height 75
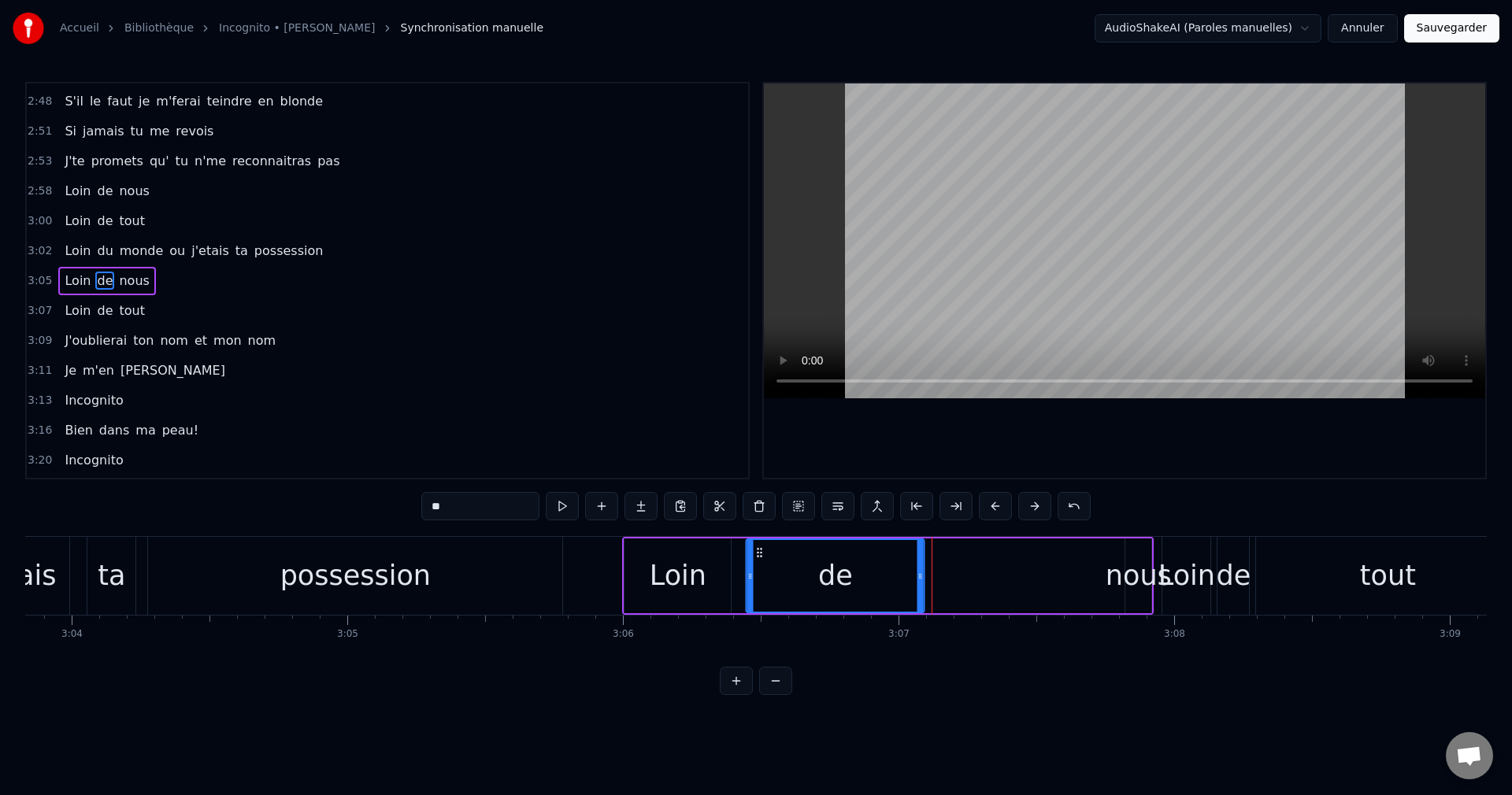
drag, startPoint x: 877, startPoint y: 547, endPoint x: 760, endPoint y: 567, distance: 118.7
click at [760, 567] on div "de" at bounding box center [835, 575] width 176 height 72
drag, startPoint x: 919, startPoint y: 575, endPoint x: 790, endPoint y: 590, distance: 129.9
click at [790, 590] on div at bounding box center [789, 575] width 6 height 72
click at [1130, 576] on div "nous" at bounding box center [1139, 576] width 66 height 41
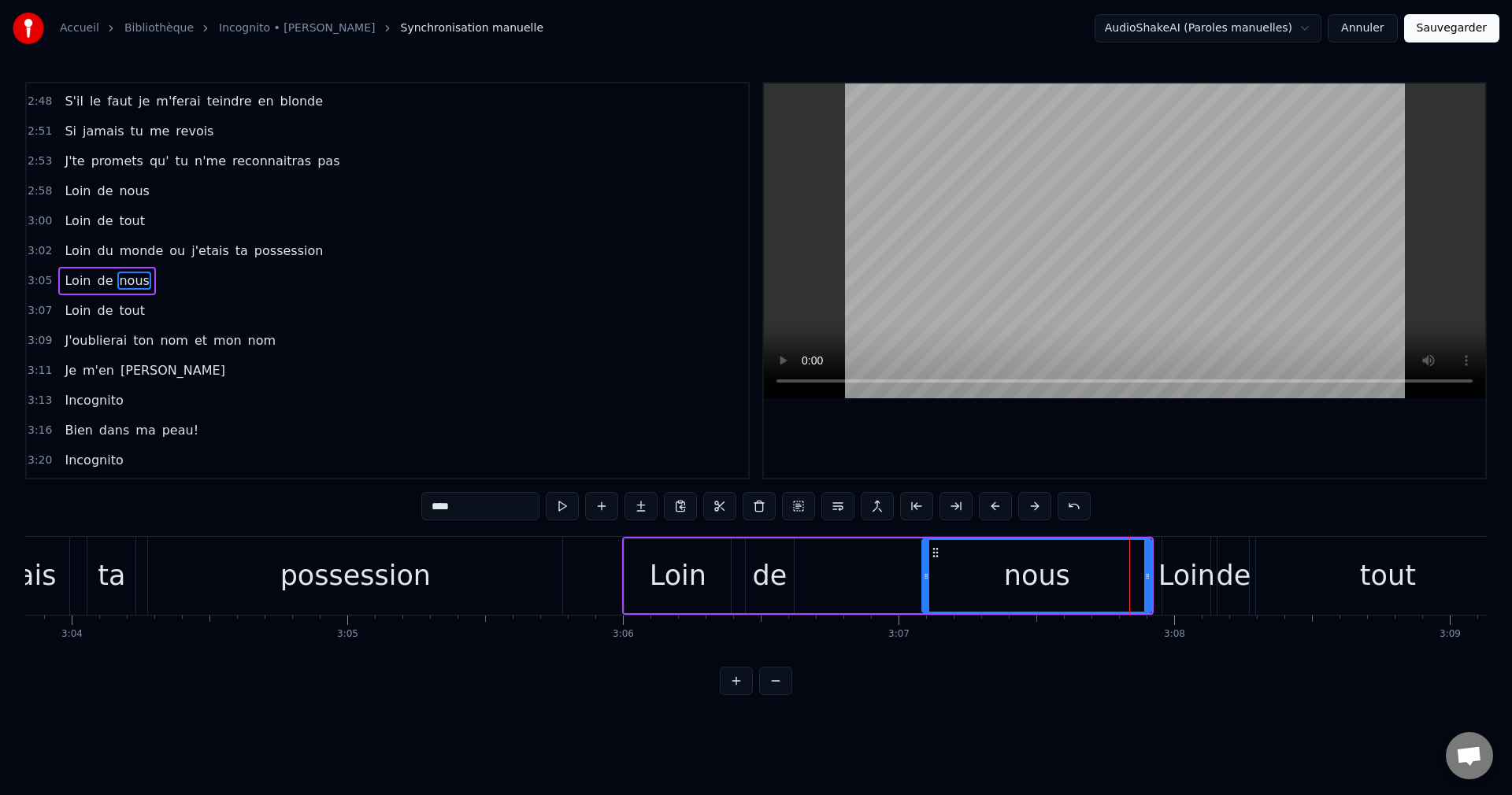
drag, startPoint x: 1127, startPoint y: 578, endPoint x: 925, endPoint y: 589, distance: 202.3
click at [925, 589] on div at bounding box center [925, 575] width 6 height 72
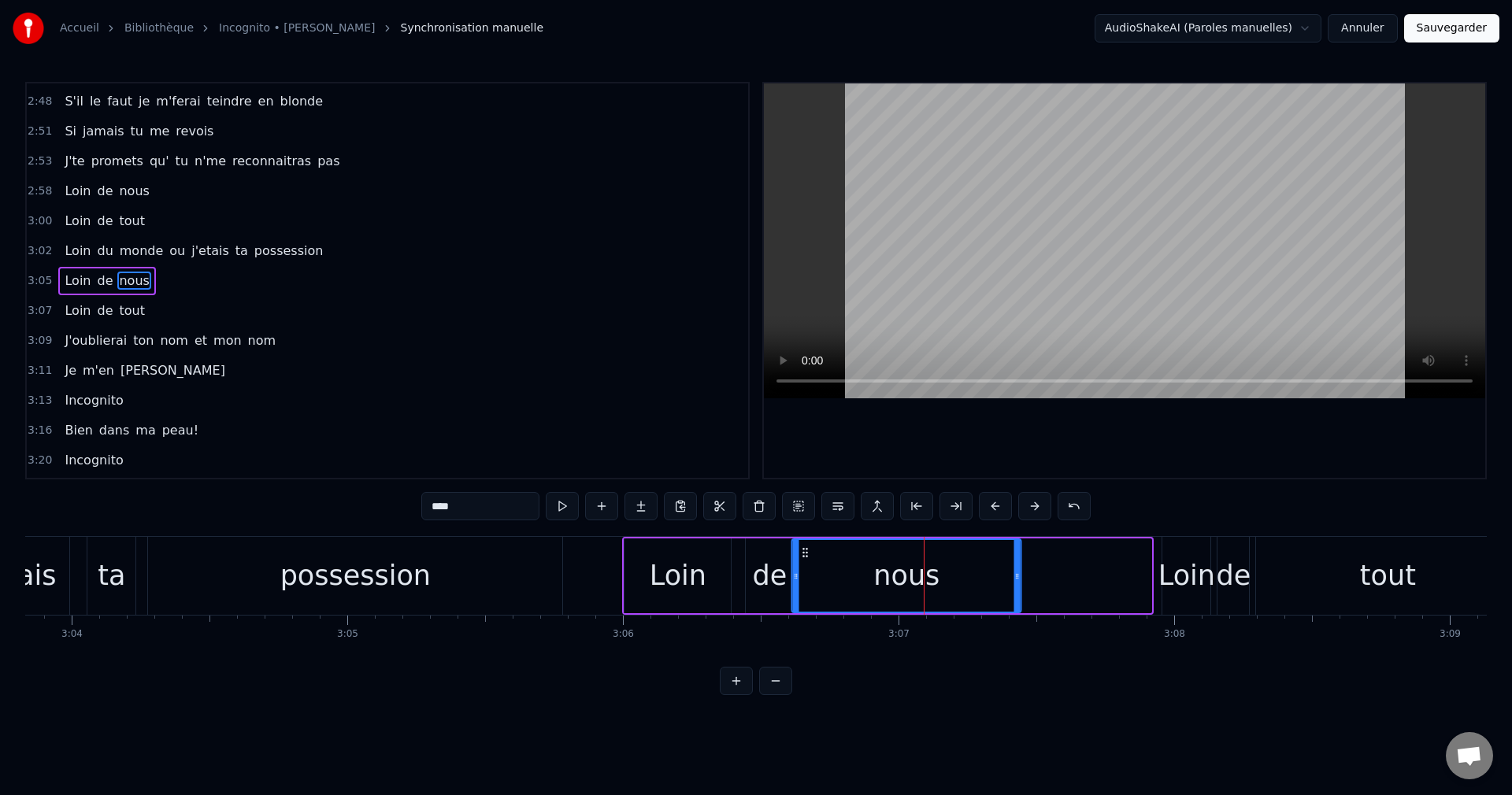
drag, startPoint x: 932, startPoint y: 552, endPoint x: 804, endPoint y: 572, distance: 129.6
click at [804, 572] on div "nous" at bounding box center [907, 575] width 228 height 72
click at [1189, 573] on div "Loin" at bounding box center [1187, 576] width 57 height 41
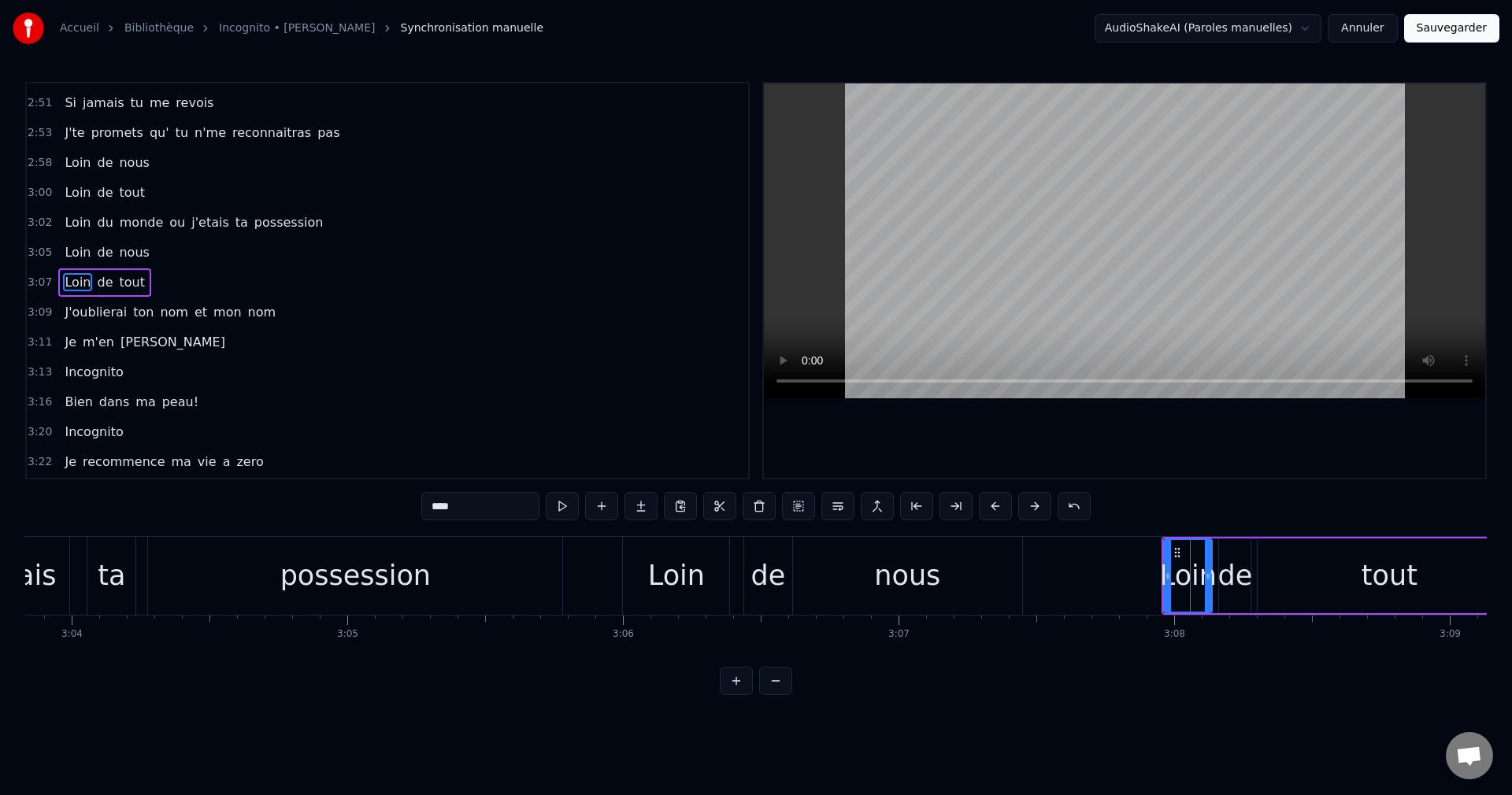
scroll to position [1193, 0]
drag, startPoint x: 1166, startPoint y: 576, endPoint x: 1109, endPoint y: 580, distance: 57.1
click at [1109, 580] on icon at bounding box center [1110, 576] width 6 height 13
click at [510, 590] on div "possession" at bounding box center [355, 576] width 414 height 78
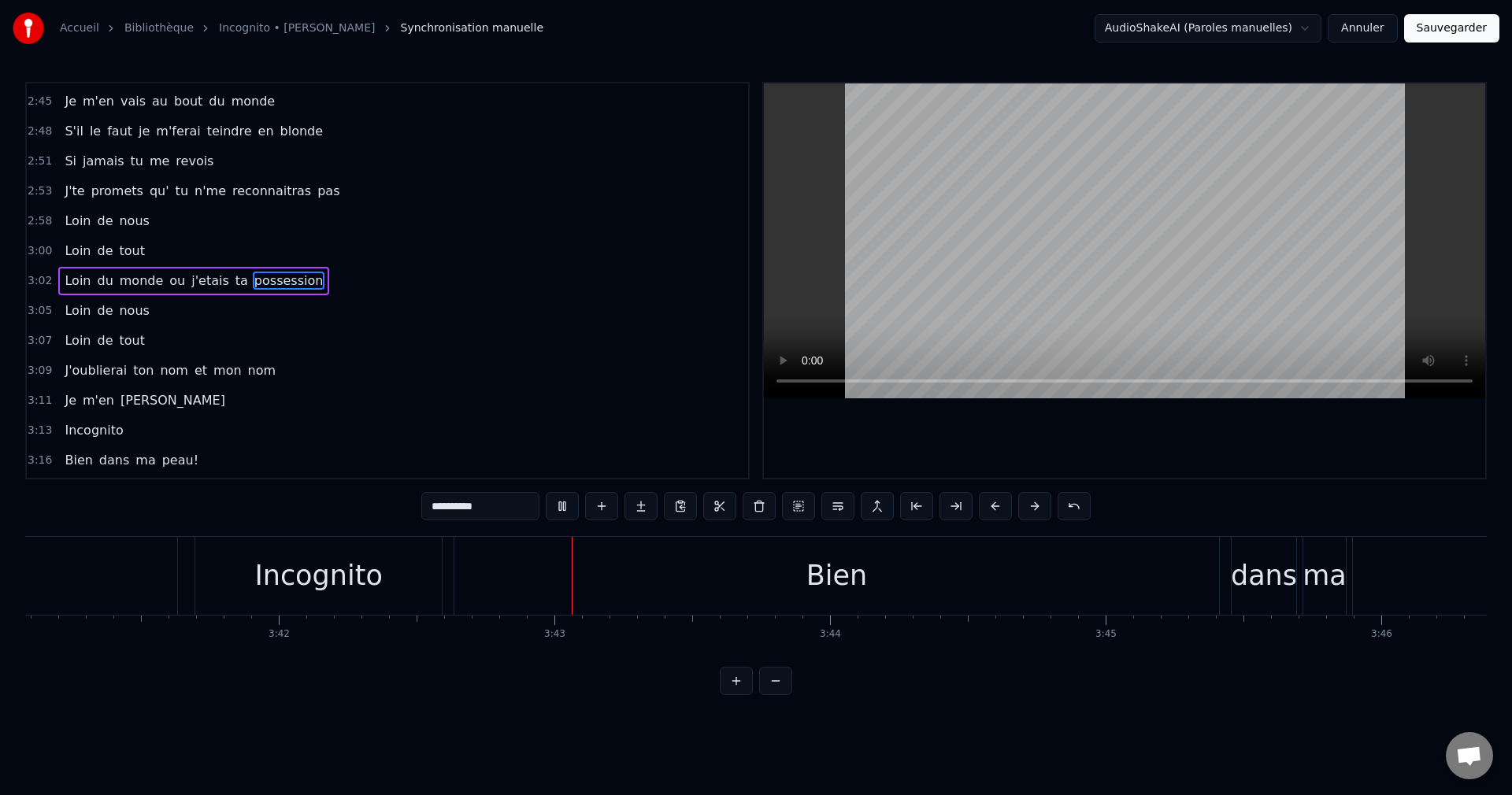
scroll to position [0, 61228]
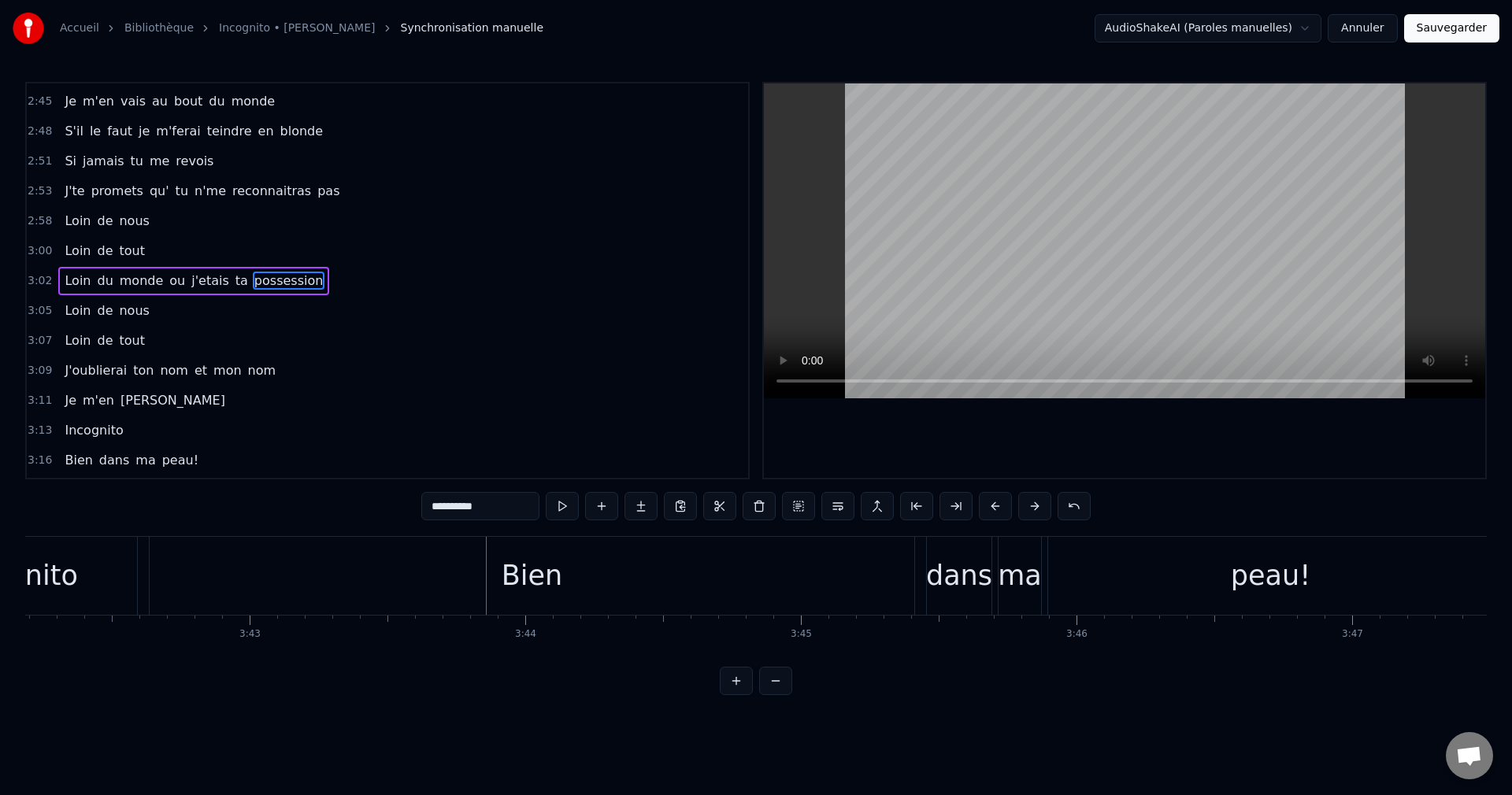
click at [461, 585] on div "Bien" at bounding box center [531, 576] width 764 height 78
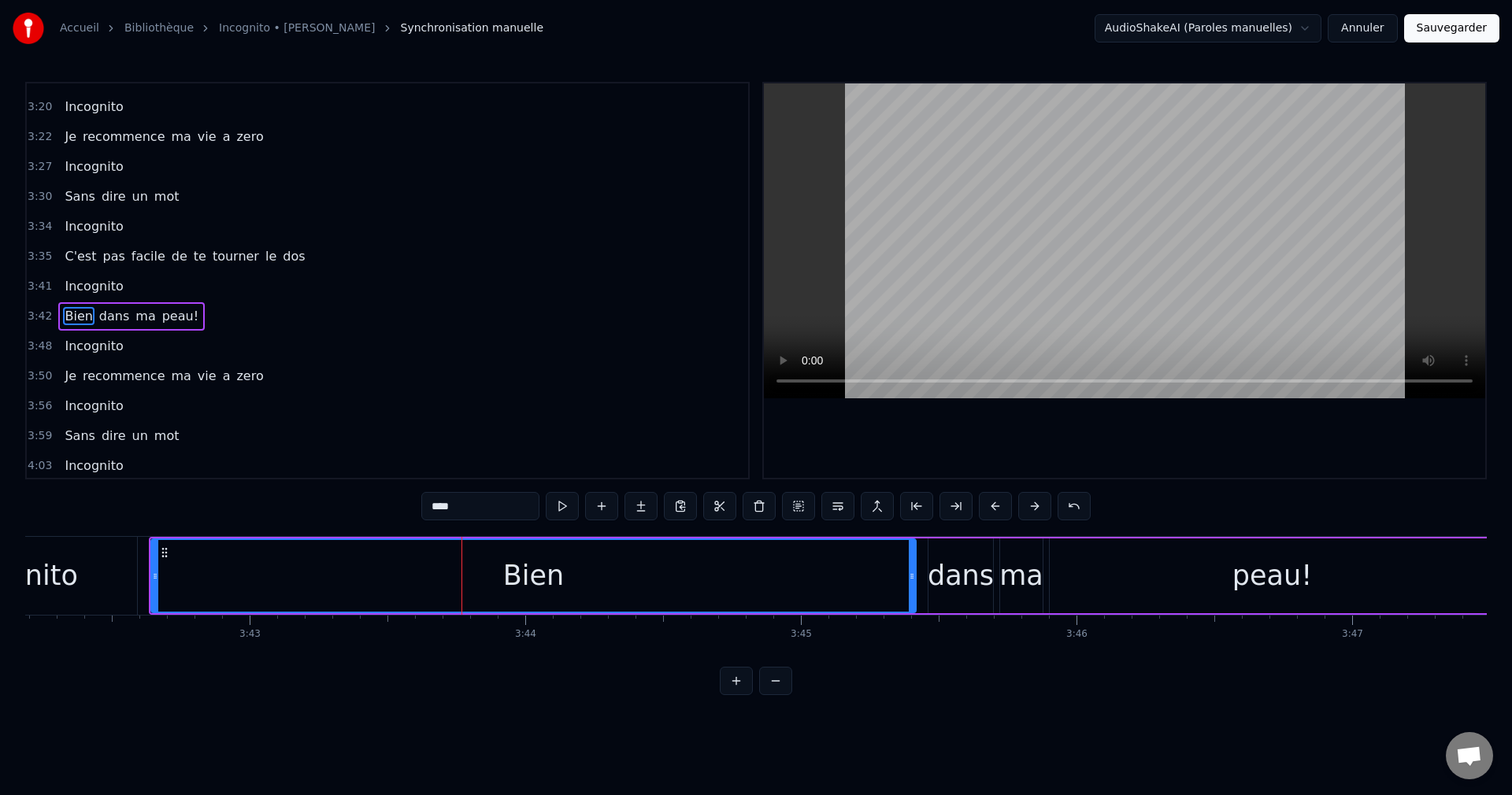
scroll to position [1552, 0]
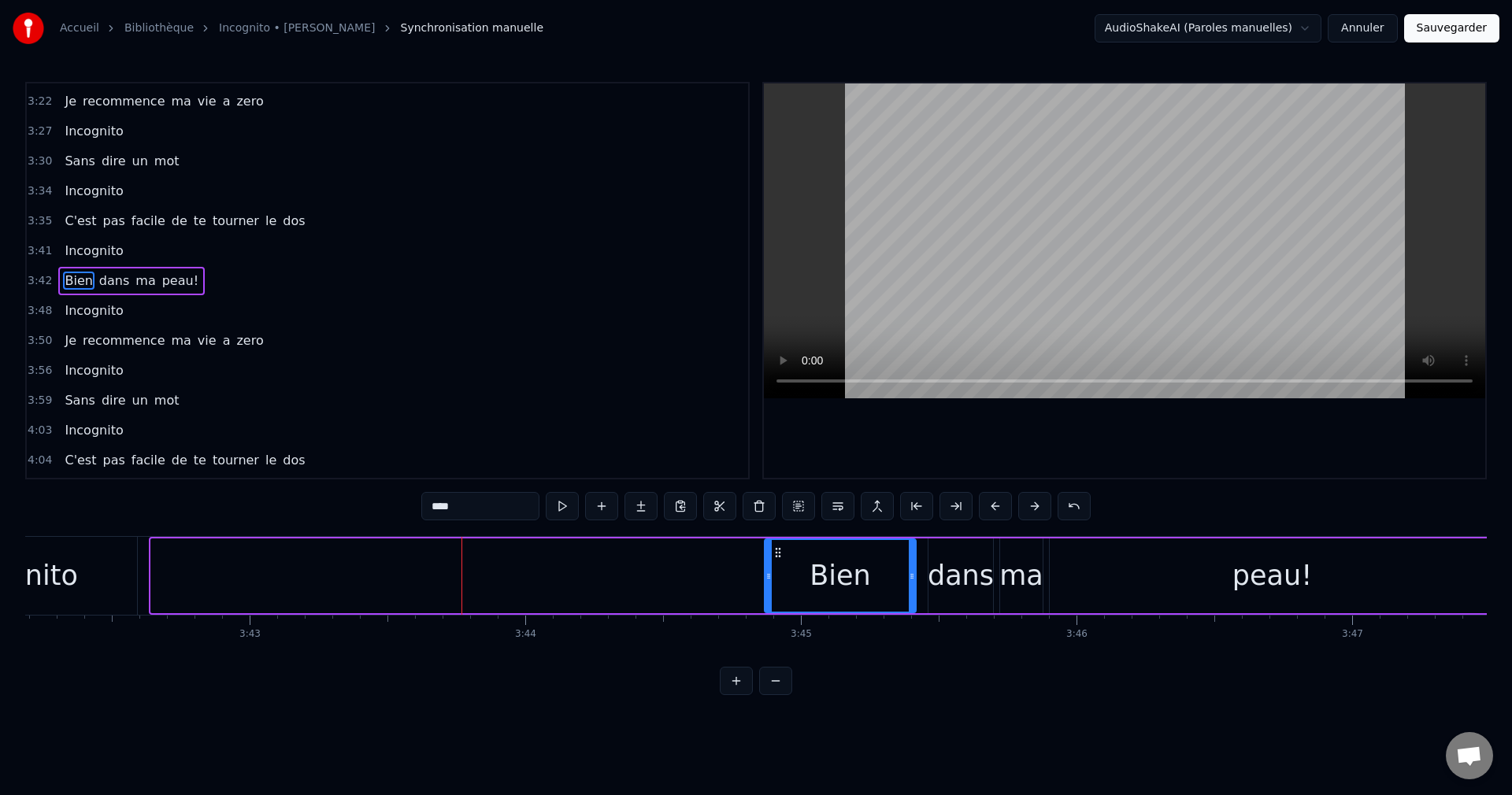
drag, startPoint x: 156, startPoint y: 573, endPoint x: 769, endPoint y: 608, distance: 614.0
click at [769, 608] on div at bounding box center [768, 575] width 6 height 72
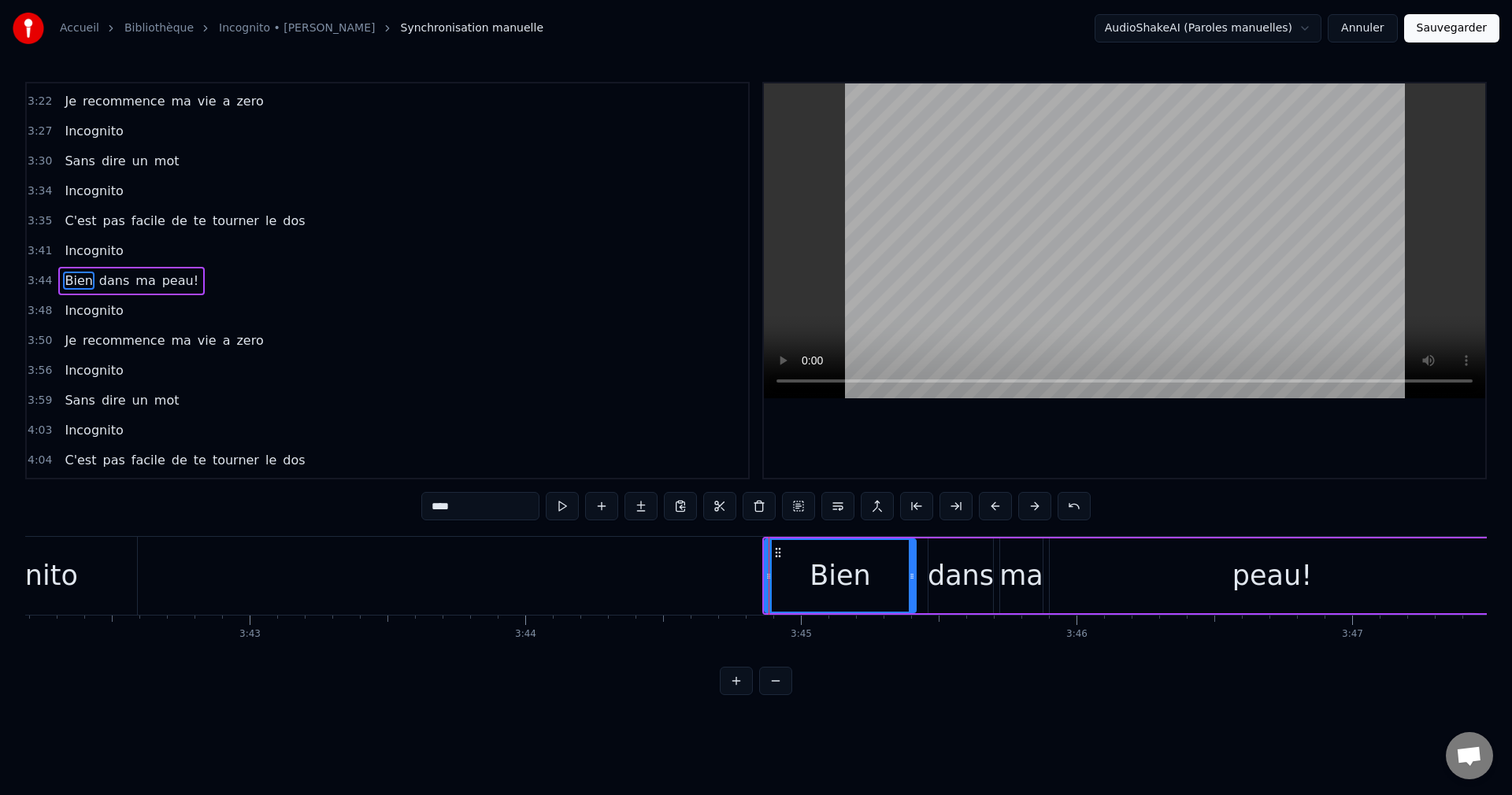
click at [100, 581] on div "Incognito" at bounding box center [14, 576] width 247 height 78
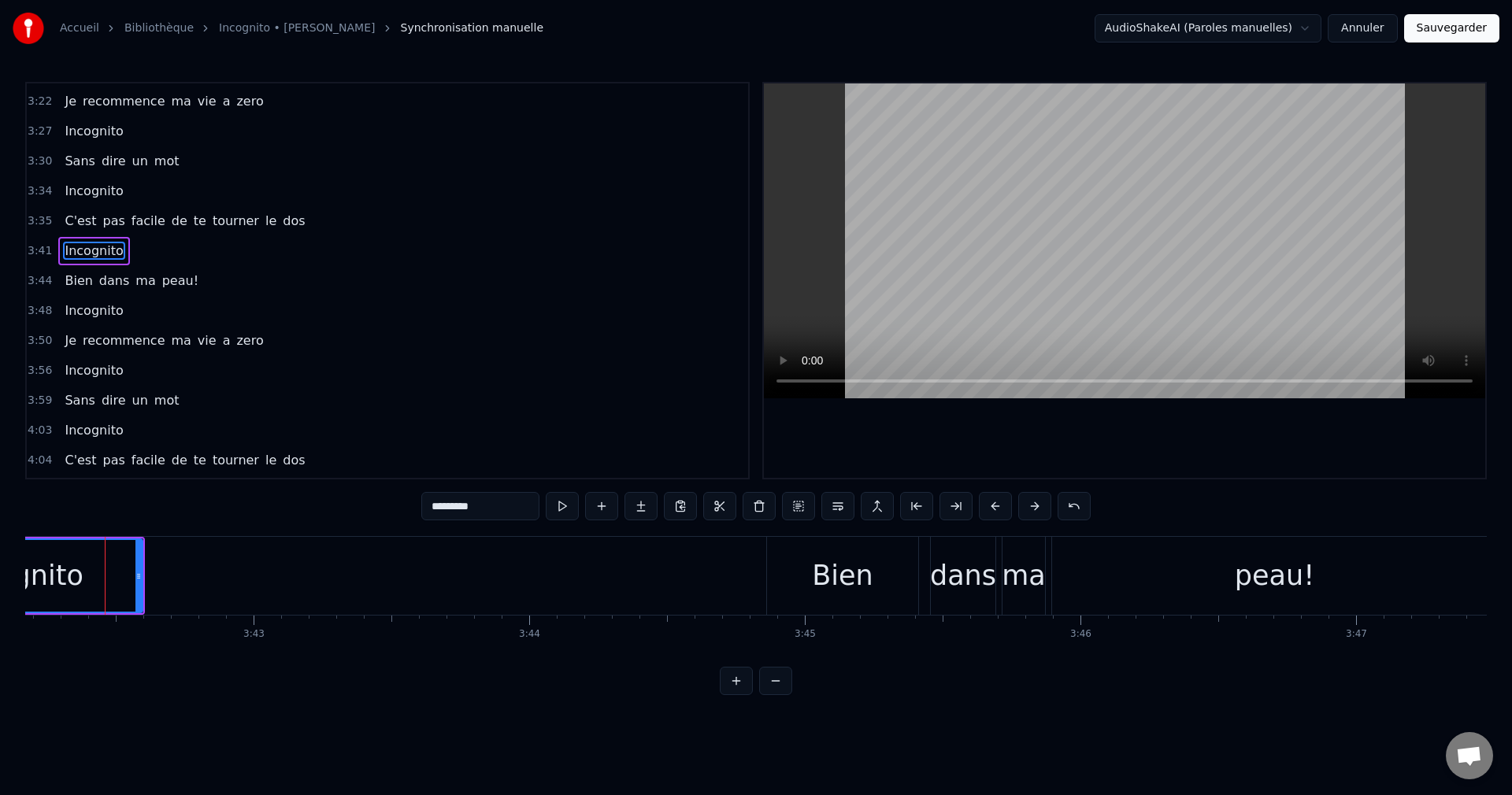
click at [141, 579] on div "Incognito" at bounding box center [20, 575] width 248 height 75
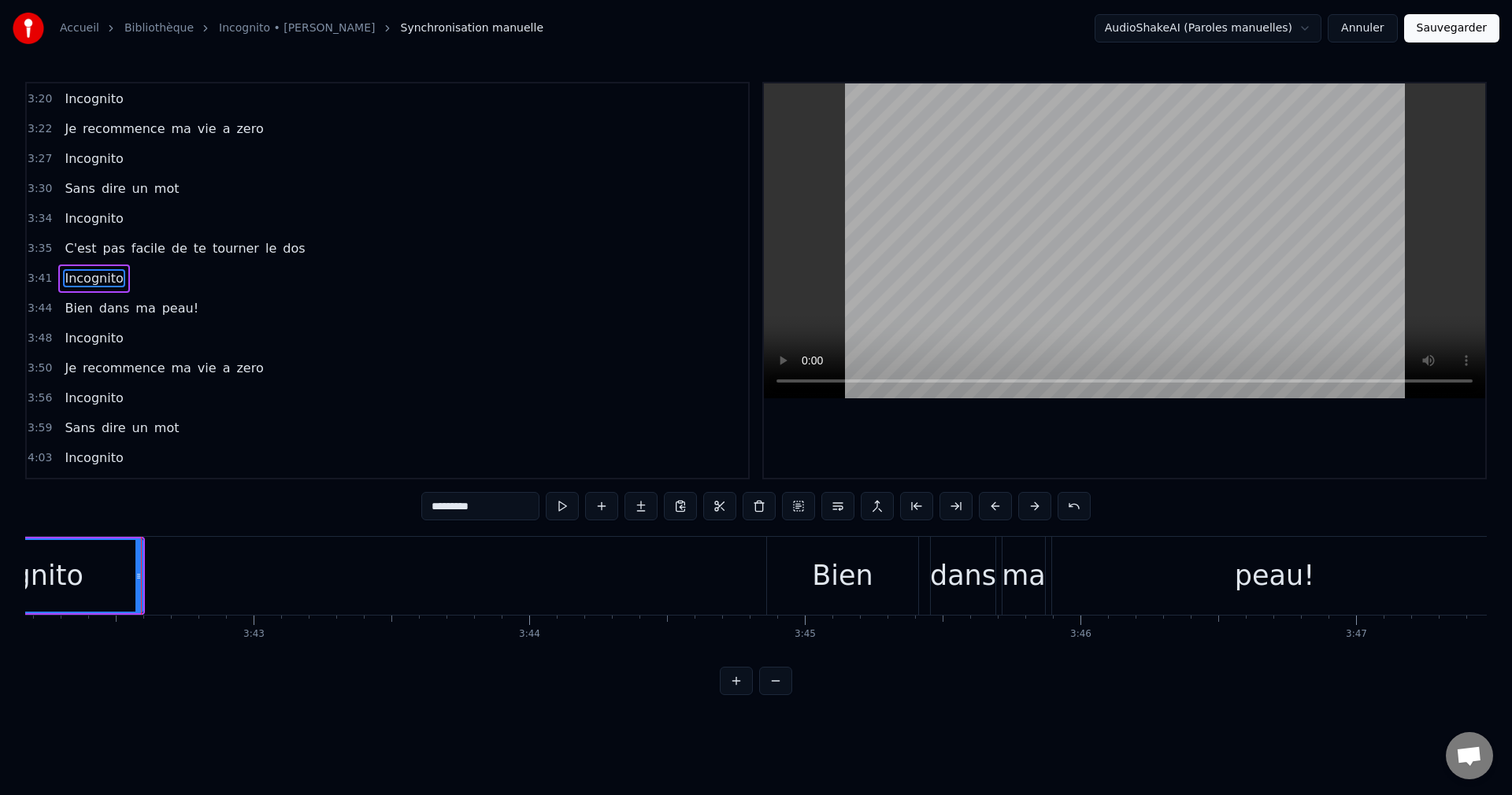
scroll to position [1522, 0]
drag, startPoint x: 140, startPoint y: 577, endPoint x: 366, endPoint y: 595, distance: 226.7
click at [366, 595] on div at bounding box center [365, 575] width 6 height 72
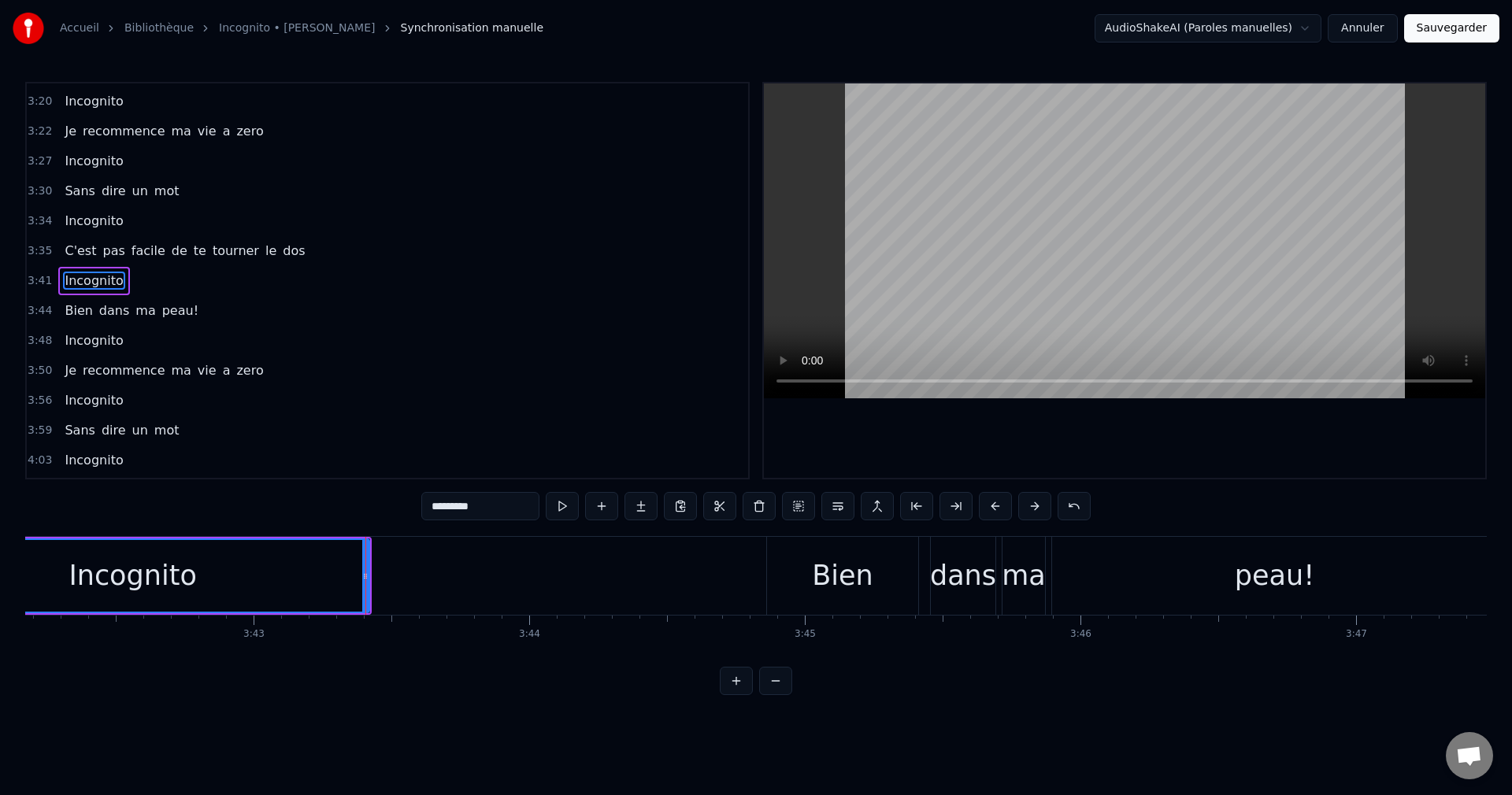
click at [190, 575] on div "Incognito" at bounding box center [132, 576] width 128 height 41
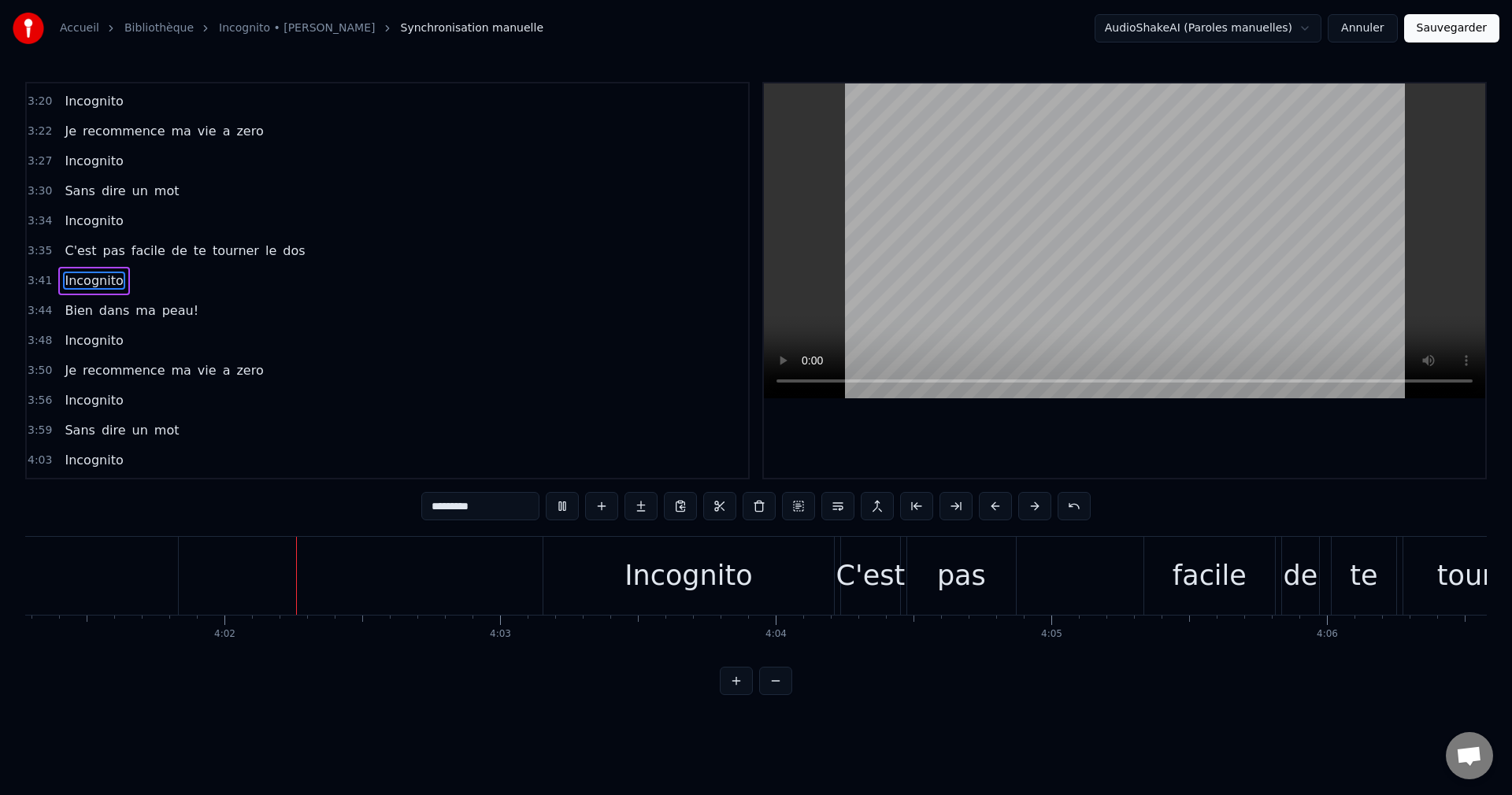
scroll to position [0, 66502]
click at [1166, 577] on div "facile" at bounding box center [1196, 576] width 74 height 41
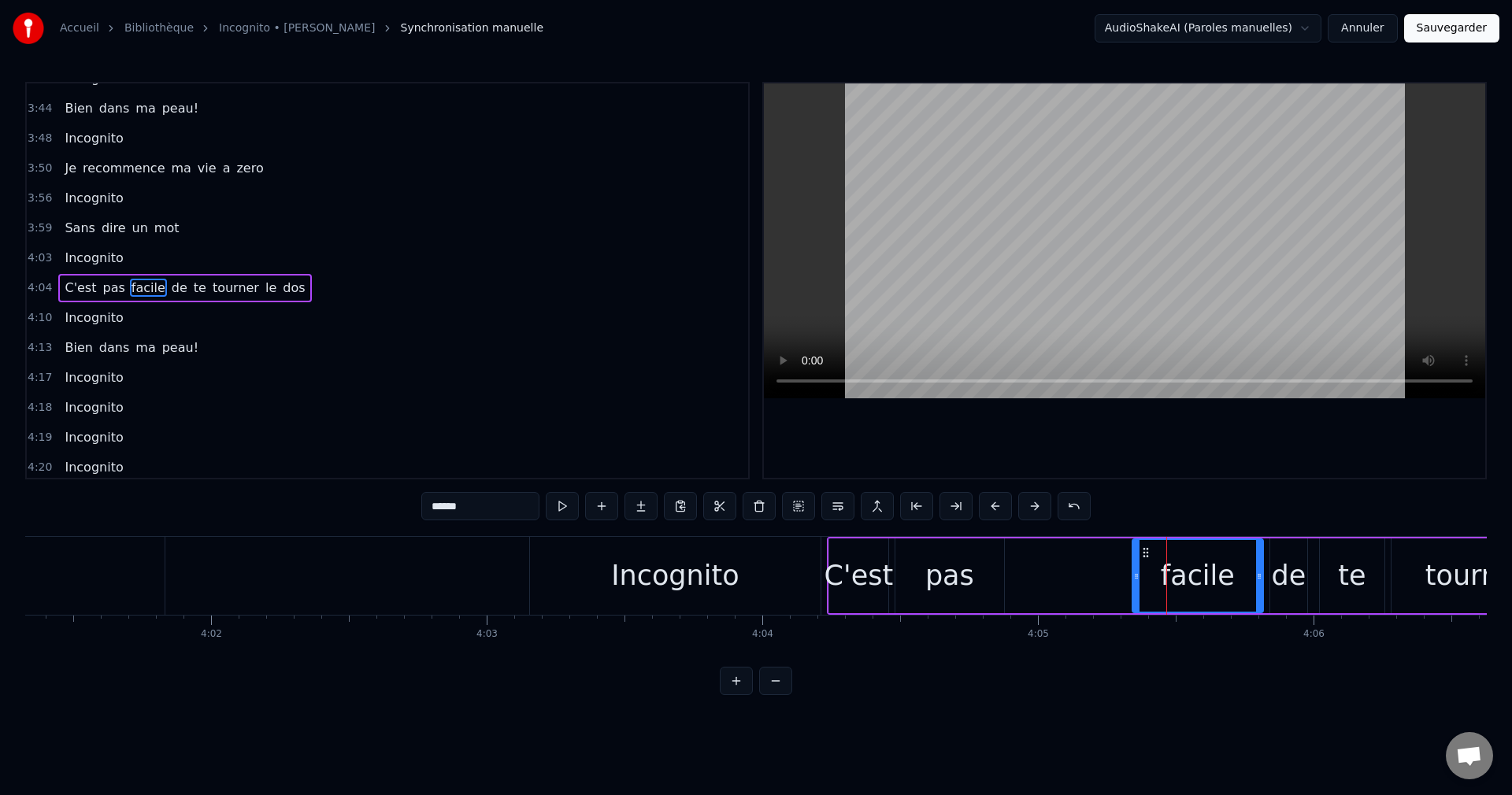
scroll to position [1731, 0]
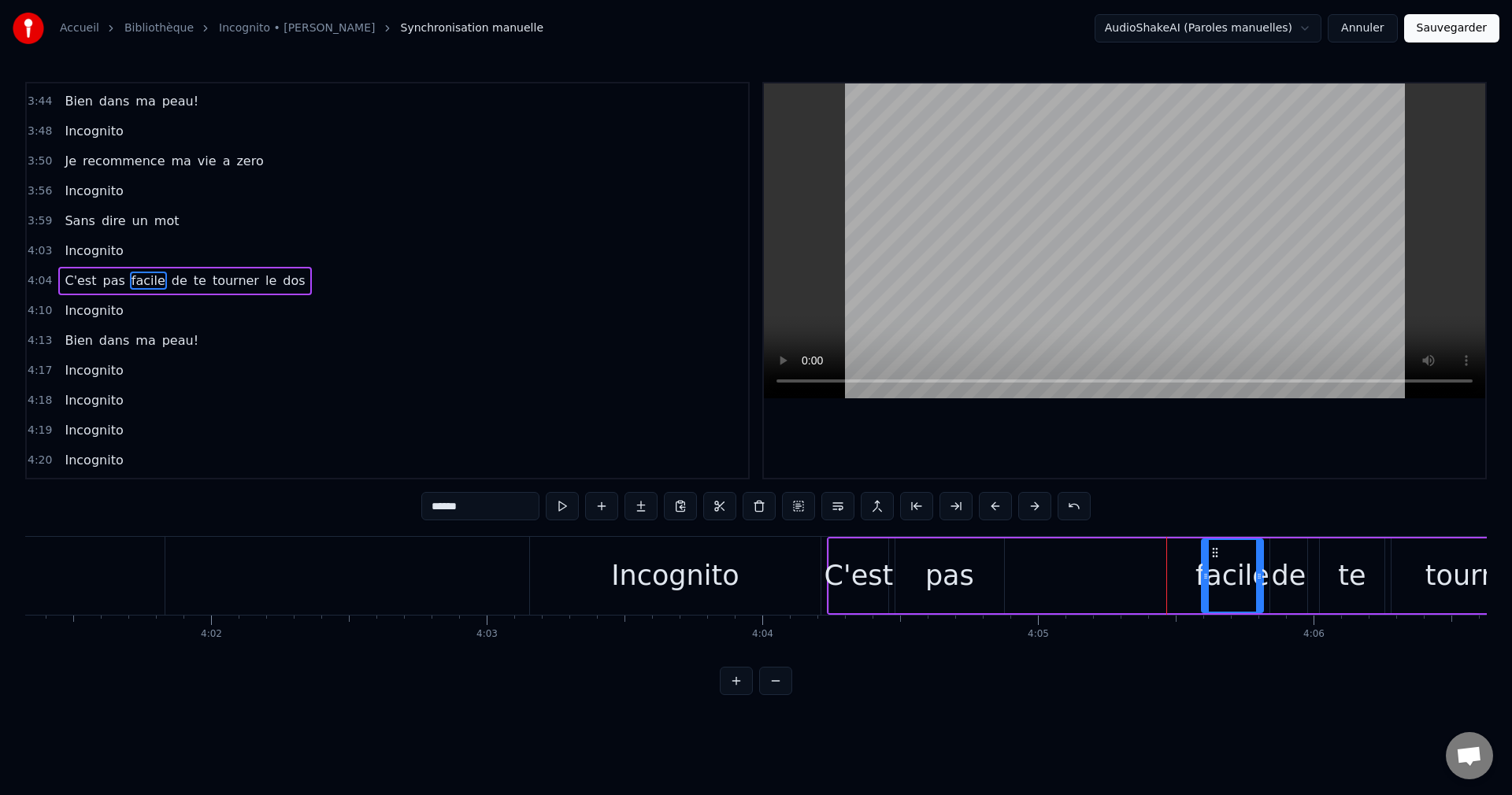
drag, startPoint x: 1164, startPoint y: 582, endPoint x: 1206, endPoint y: 584, distance: 42.0
click at [1206, 584] on div at bounding box center [1205, 575] width 6 height 72
click at [967, 582] on div "pas" at bounding box center [950, 576] width 49 height 41
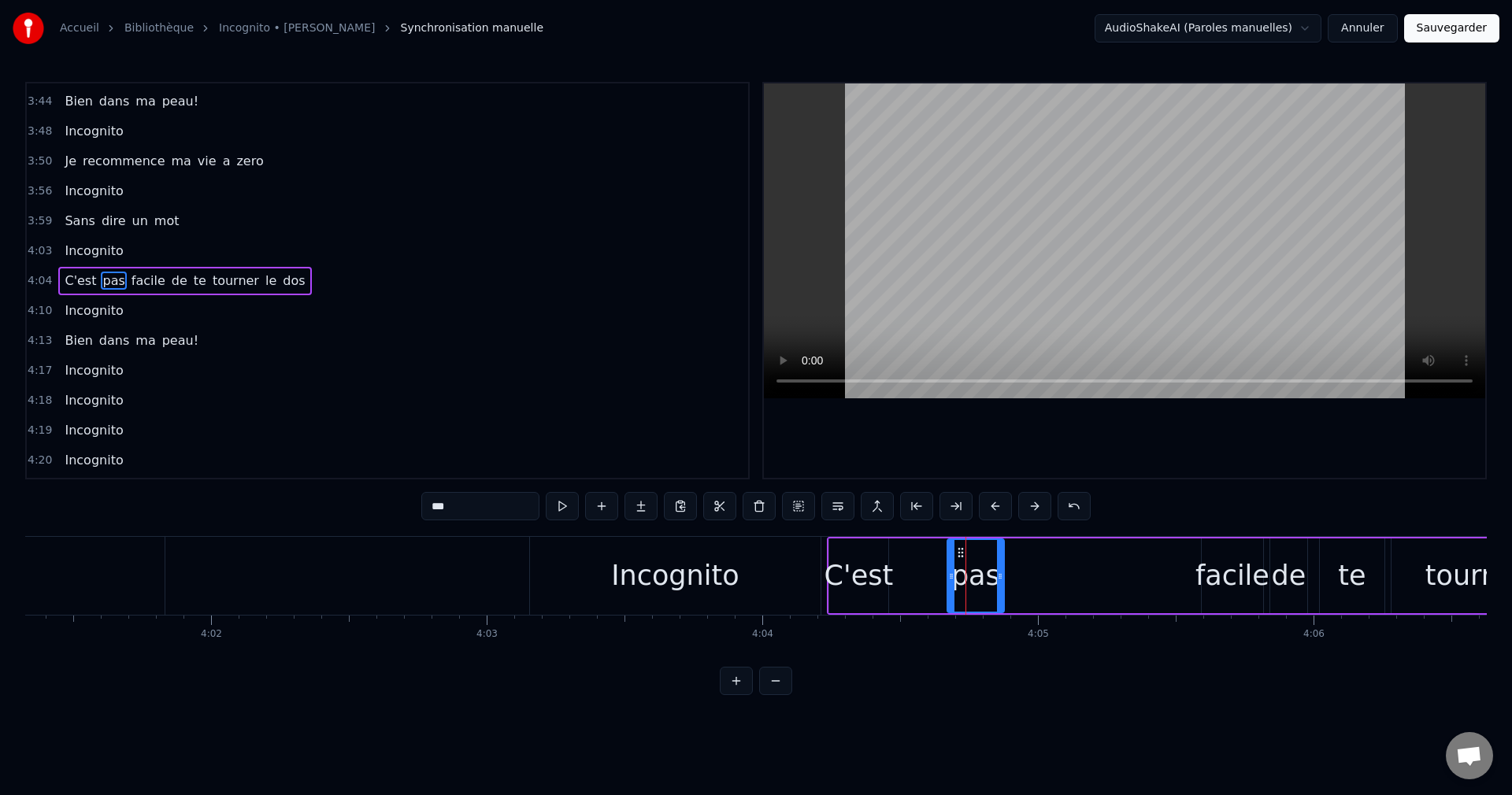
drag, startPoint x: 900, startPoint y: 573, endPoint x: 952, endPoint y: 582, distance: 52.8
click at [952, 582] on div at bounding box center [950, 575] width 6 height 72
drag, startPoint x: 962, startPoint y: 549, endPoint x: 1158, endPoint y: 560, distance: 196.3
click at [1158, 560] on div "pas" at bounding box center [1172, 575] width 55 height 72
click at [873, 573] on div "C'est" at bounding box center [859, 576] width 69 height 41
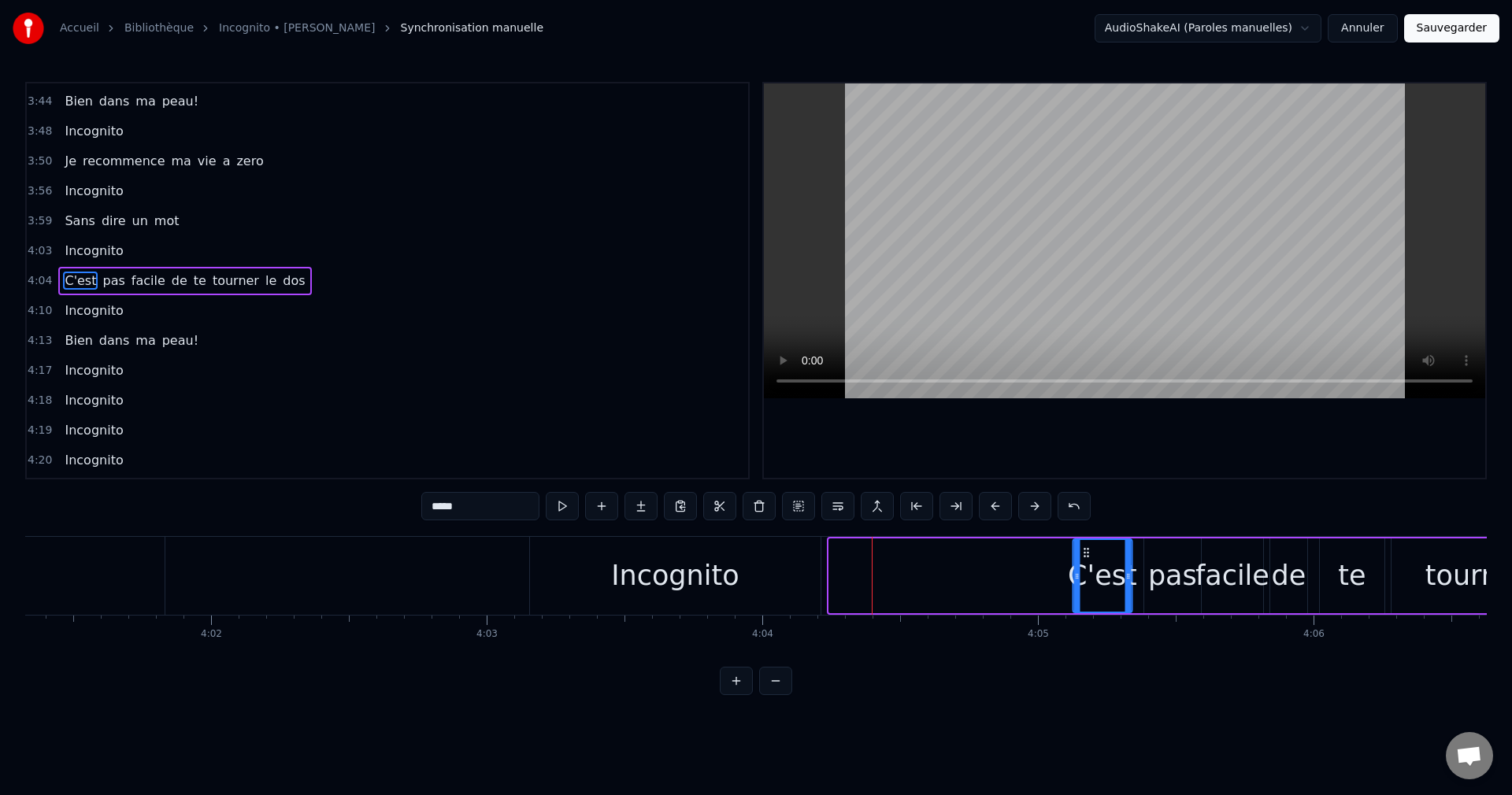
drag, startPoint x: 839, startPoint y: 547, endPoint x: 1083, endPoint y: 566, distance: 244.7
click at [1083, 566] on div "C'est" at bounding box center [1101, 575] width 58 height 72
click at [763, 582] on div "Incognito" at bounding box center [674, 576] width 291 height 78
type input "*********"
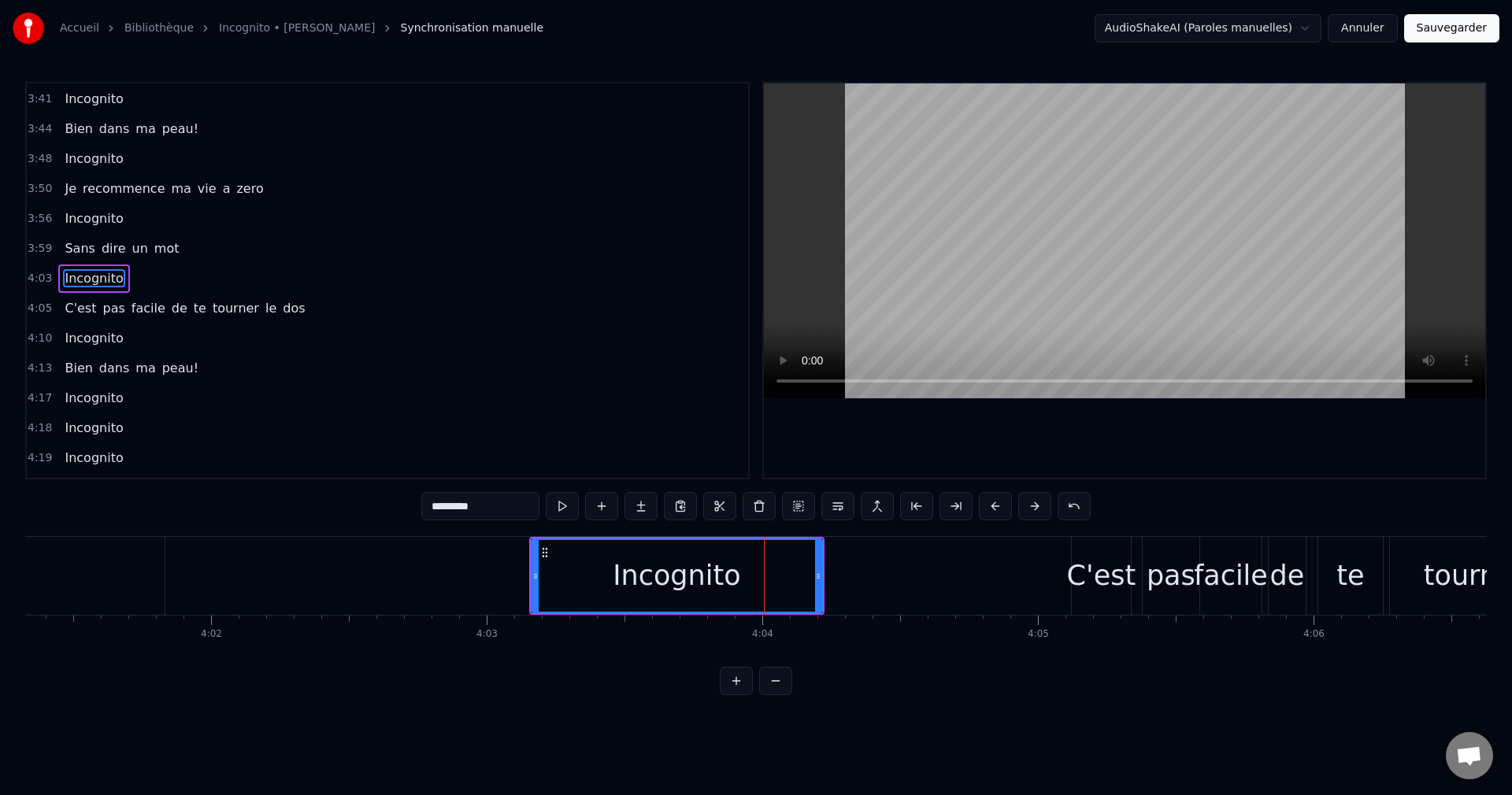
scroll to position [1702, 0]
drag, startPoint x: 816, startPoint y: 575, endPoint x: 957, endPoint y: 582, distance: 141.2
click at [976, 582] on div at bounding box center [973, 575] width 6 height 72
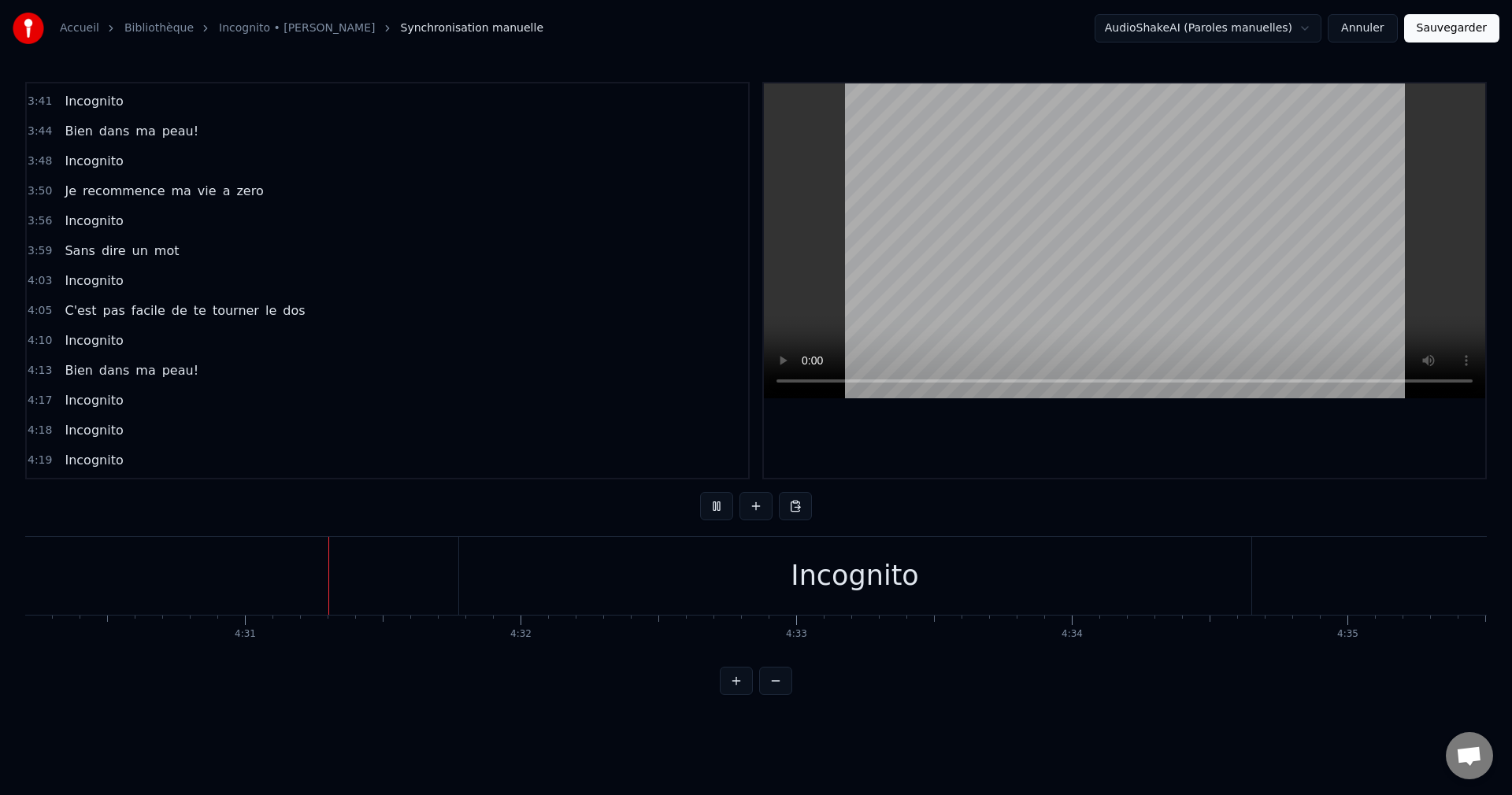
scroll to position [0, 74466]
click at [815, 582] on div "Incognito" at bounding box center [848, 576] width 128 height 41
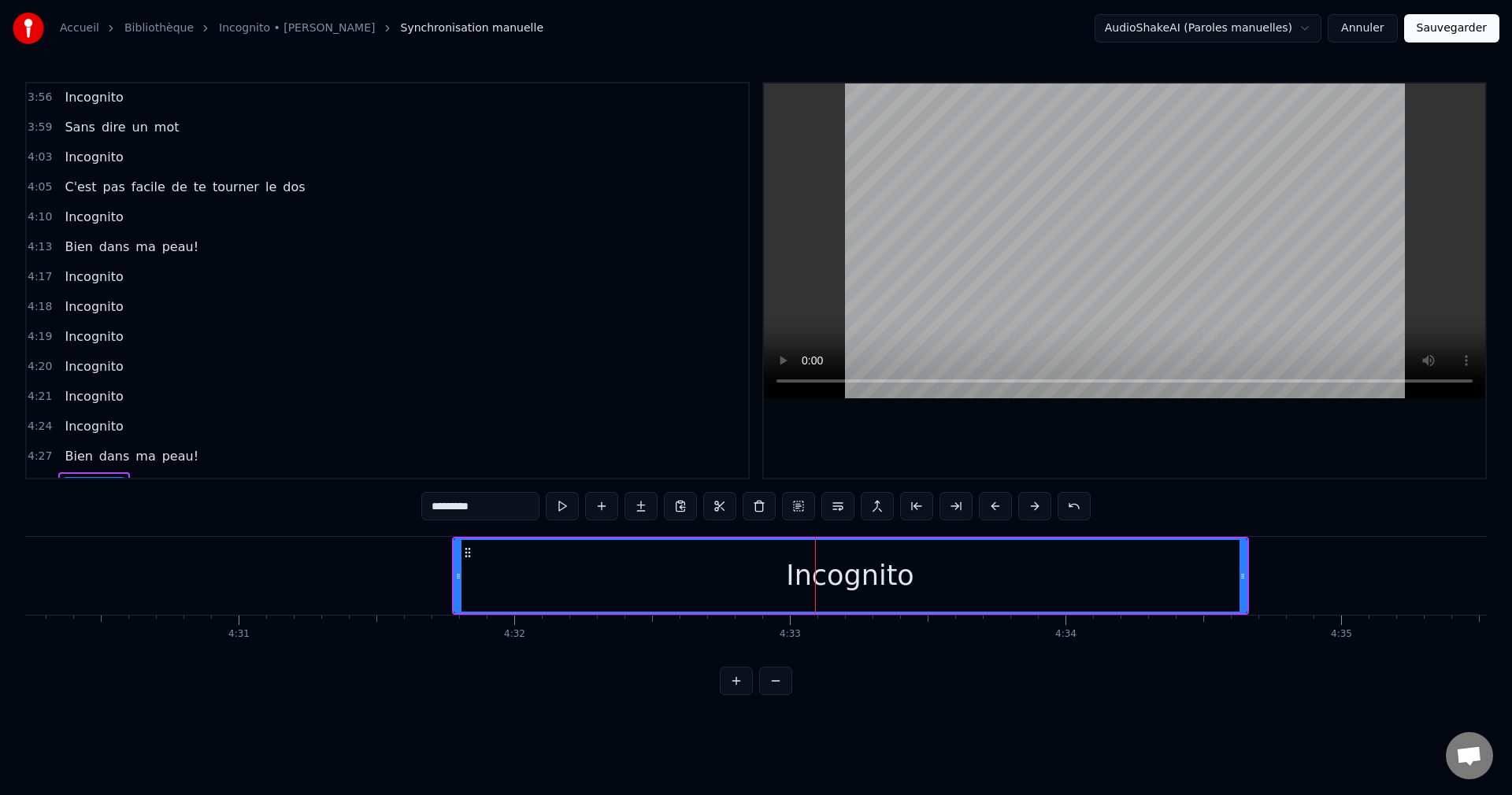
scroll to position [1849, 0]
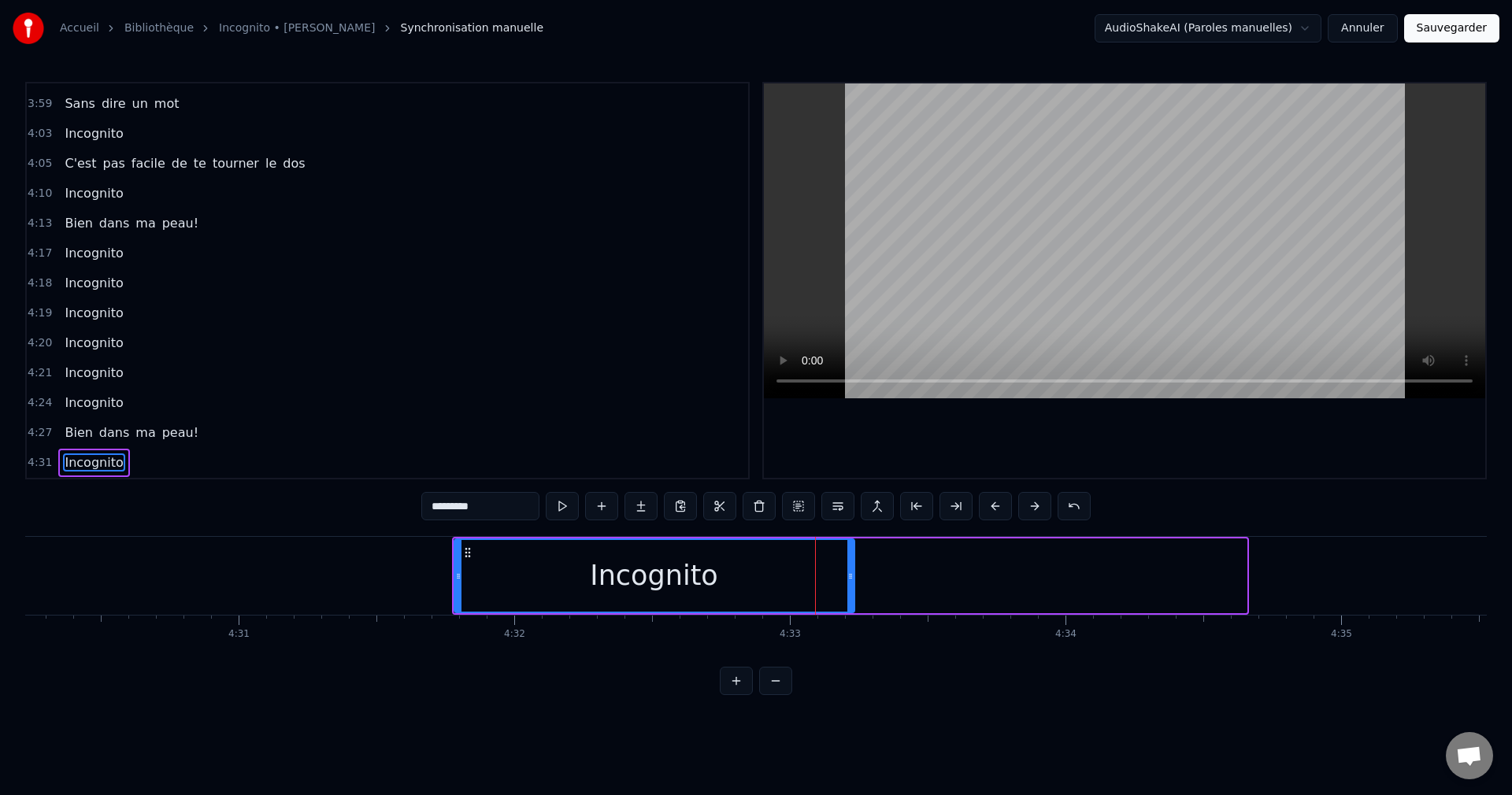
drag, startPoint x: 1242, startPoint y: 574, endPoint x: 850, endPoint y: 598, distance: 392.7
click at [850, 598] on div at bounding box center [850, 575] width 6 height 72
click at [1465, 35] on button "Sauvegarder" at bounding box center [1452, 28] width 95 height 28
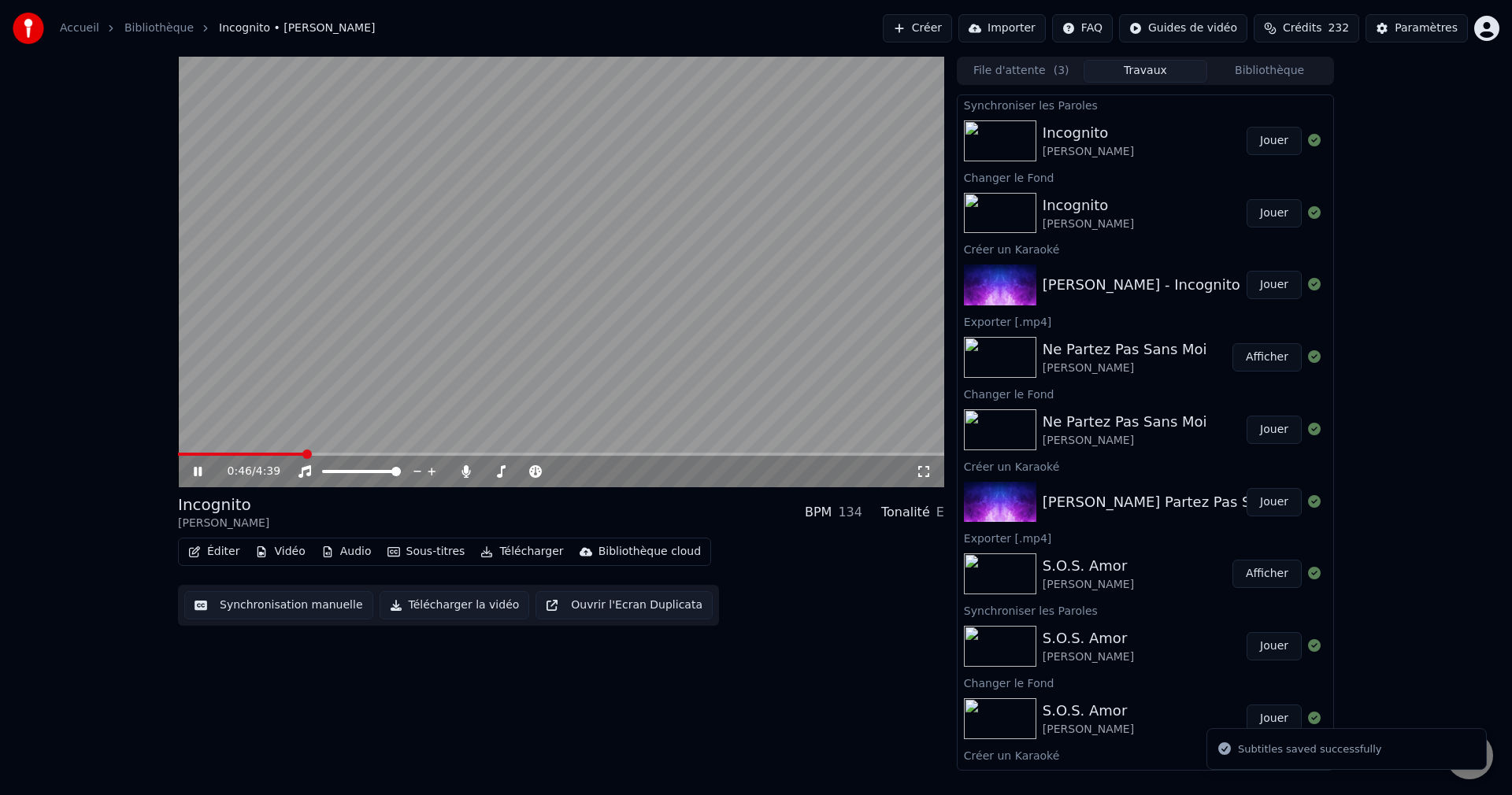
click at [304, 454] on span at bounding box center [561, 454] width 766 height 3
click at [492, 471] on span at bounding box center [522, 472] width 78 height 3
click at [492, 471] on span at bounding box center [496, 471] width 9 height 9
click at [194, 471] on icon at bounding box center [198, 471] width 8 height 9
click at [421, 605] on button "Télécharger la vidéo" at bounding box center [455, 605] width 150 height 28
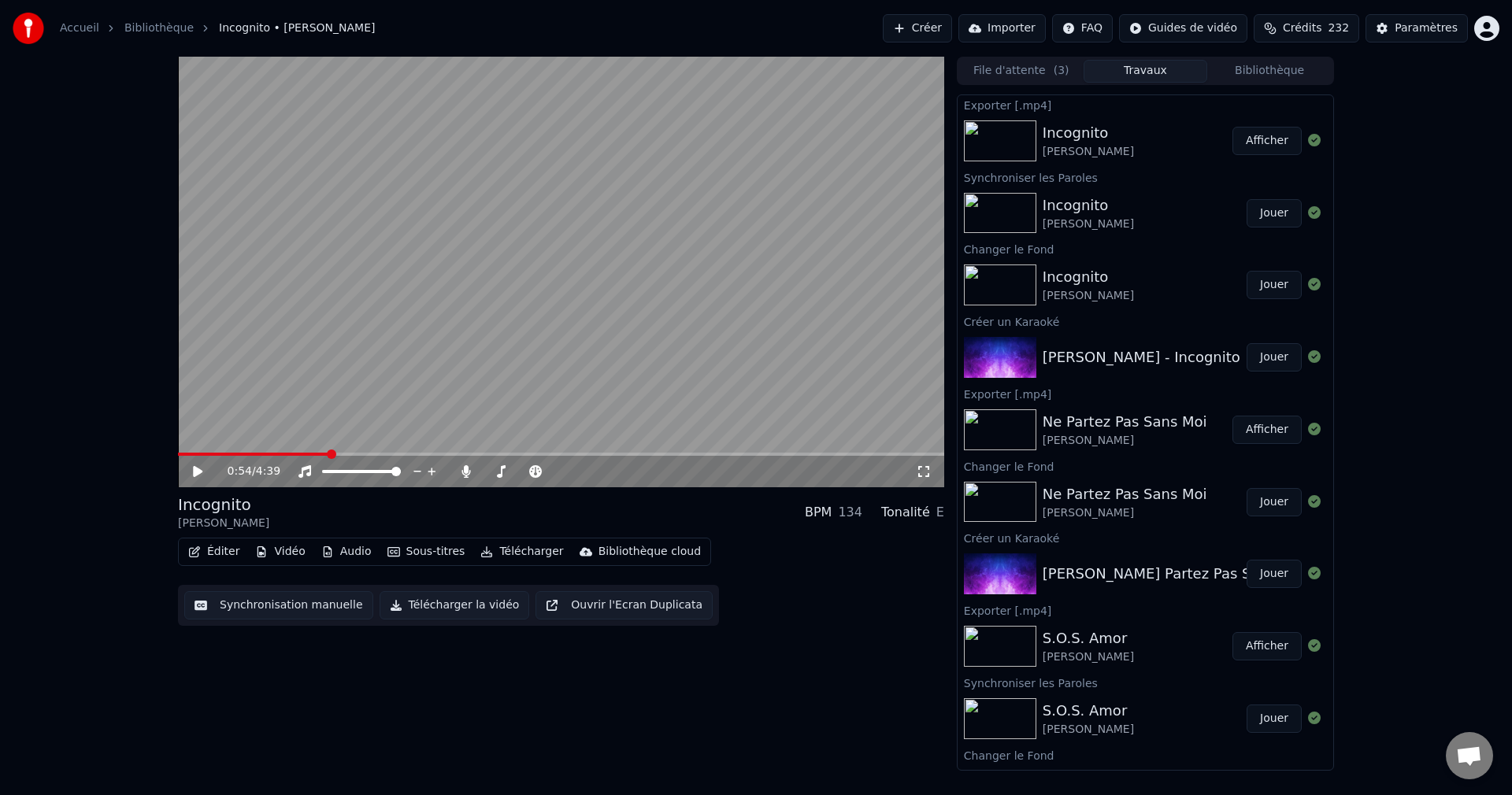
click at [922, 32] on button "Créer" at bounding box center [917, 28] width 69 height 28
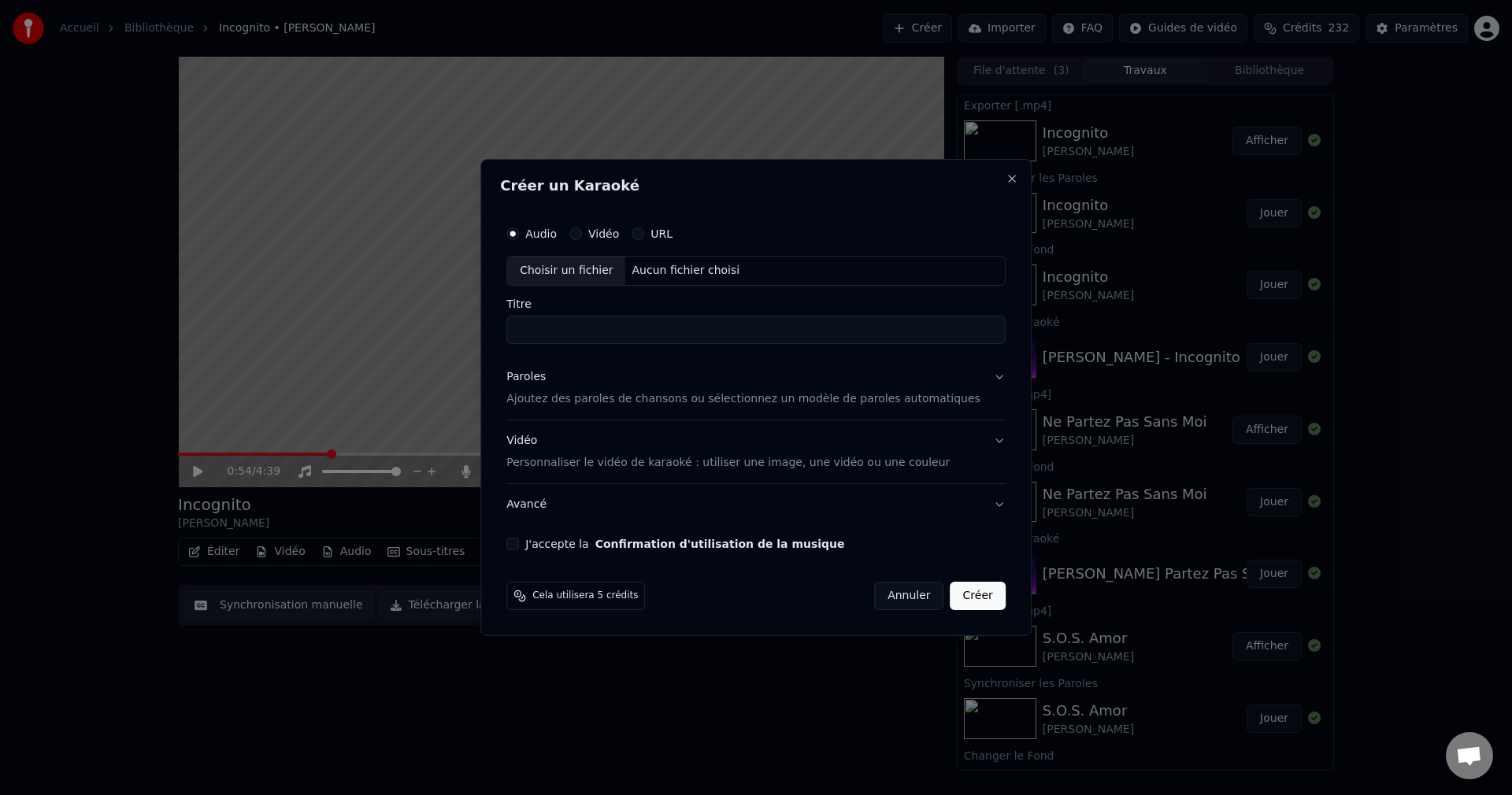
click at [587, 267] on div "Choisir un fichier" at bounding box center [566, 271] width 118 height 28
drag, startPoint x: 551, startPoint y: 329, endPoint x: 506, endPoint y: 332, distance: 45.1
click at [506, 332] on div "**********" at bounding box center [756, 397] width 551 height 477
type input "**********"
click at [976, 375] on button "Paroles Ajoutez des paroles de chansons ou sélectionnez un modèle de paroles au…" at bounding box center [756, 388] width 499 height 63
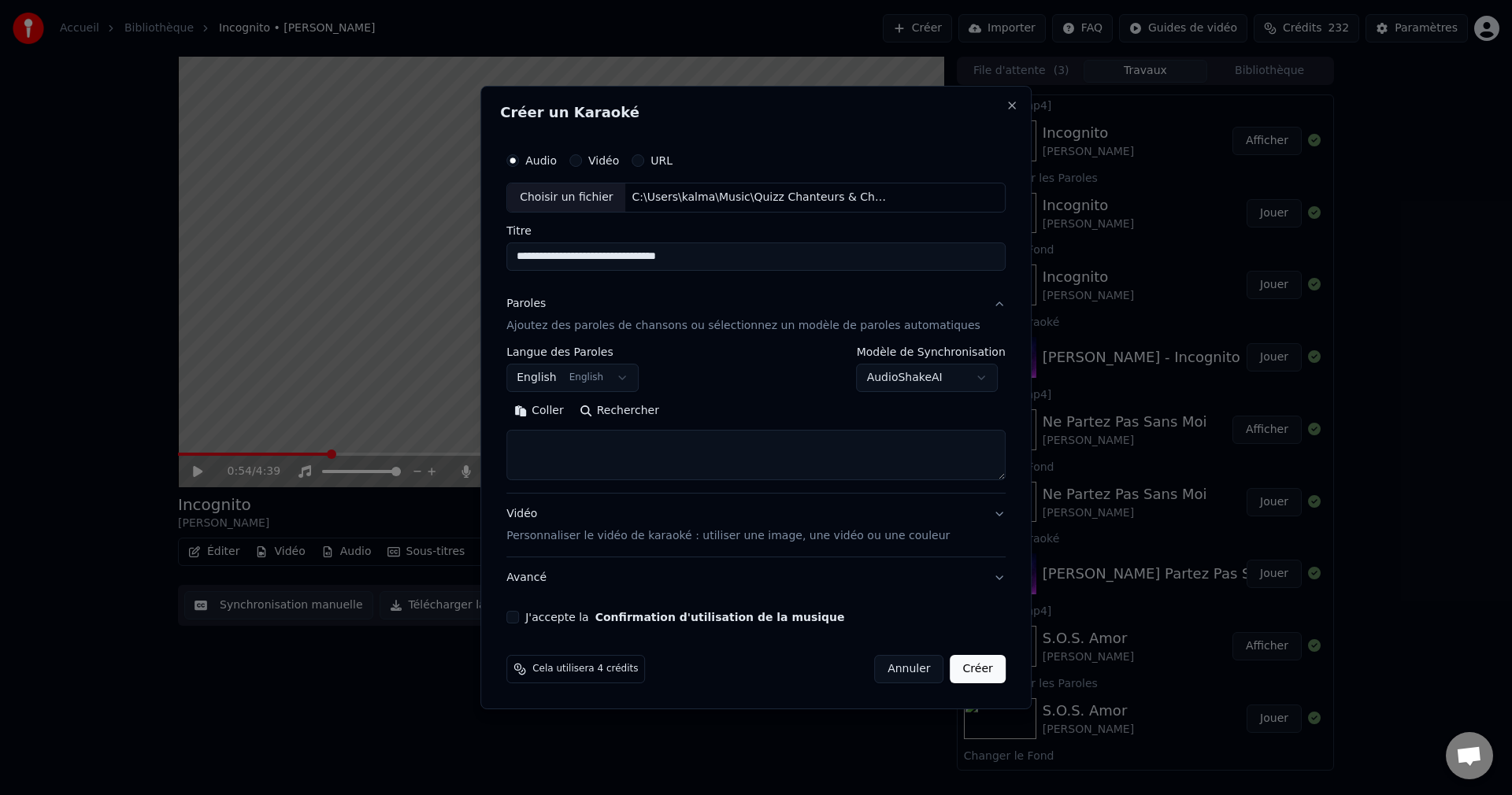
click at [656, 414] on button "Rechercher" at bounding box center [619, 410] width 95 height 25
type textarea "**********"
click at [680, 255] on input "**********" at bounding box center [756, 256] width 499 height 28
type input "**********"
click at [519, 617] on button "J'accepte la Confirmation d'utilisation de la musique" at bounding box center [512, 617] width 13 height 13
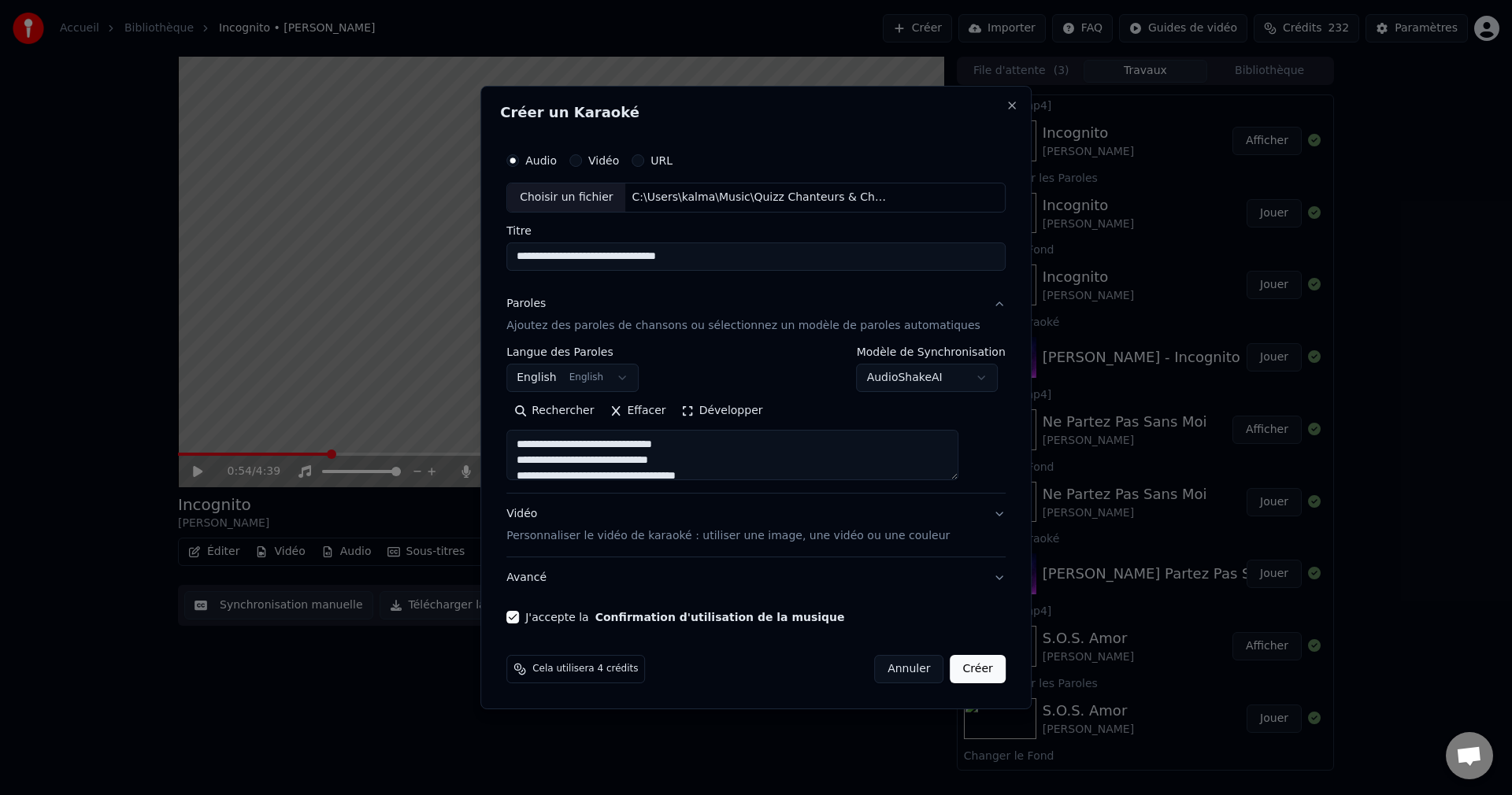
click at [950, 671] on button "Créer" at bounding box center [978, 668] width 55 height 28
select select "**"
select select
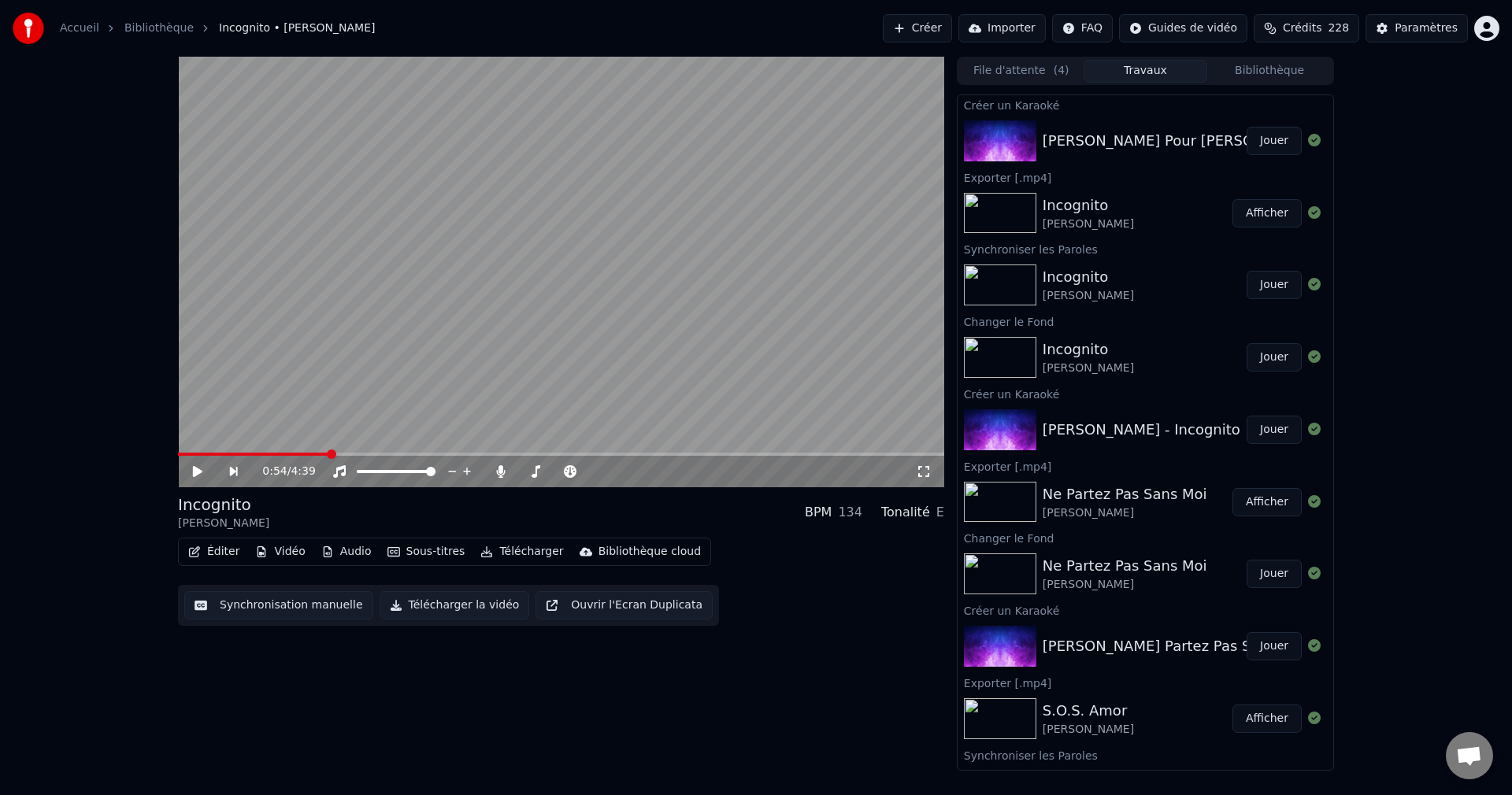
click at [1262, 143] on button "Jouer" at bounding box center [1274, 141] width 55 height 28
click at [199, 465] on icon at bounding box center [209, 471] width 37 height 13
click at [293, 548] on button "Vidéo" at bounding box center [279, 552] width 62 height 22
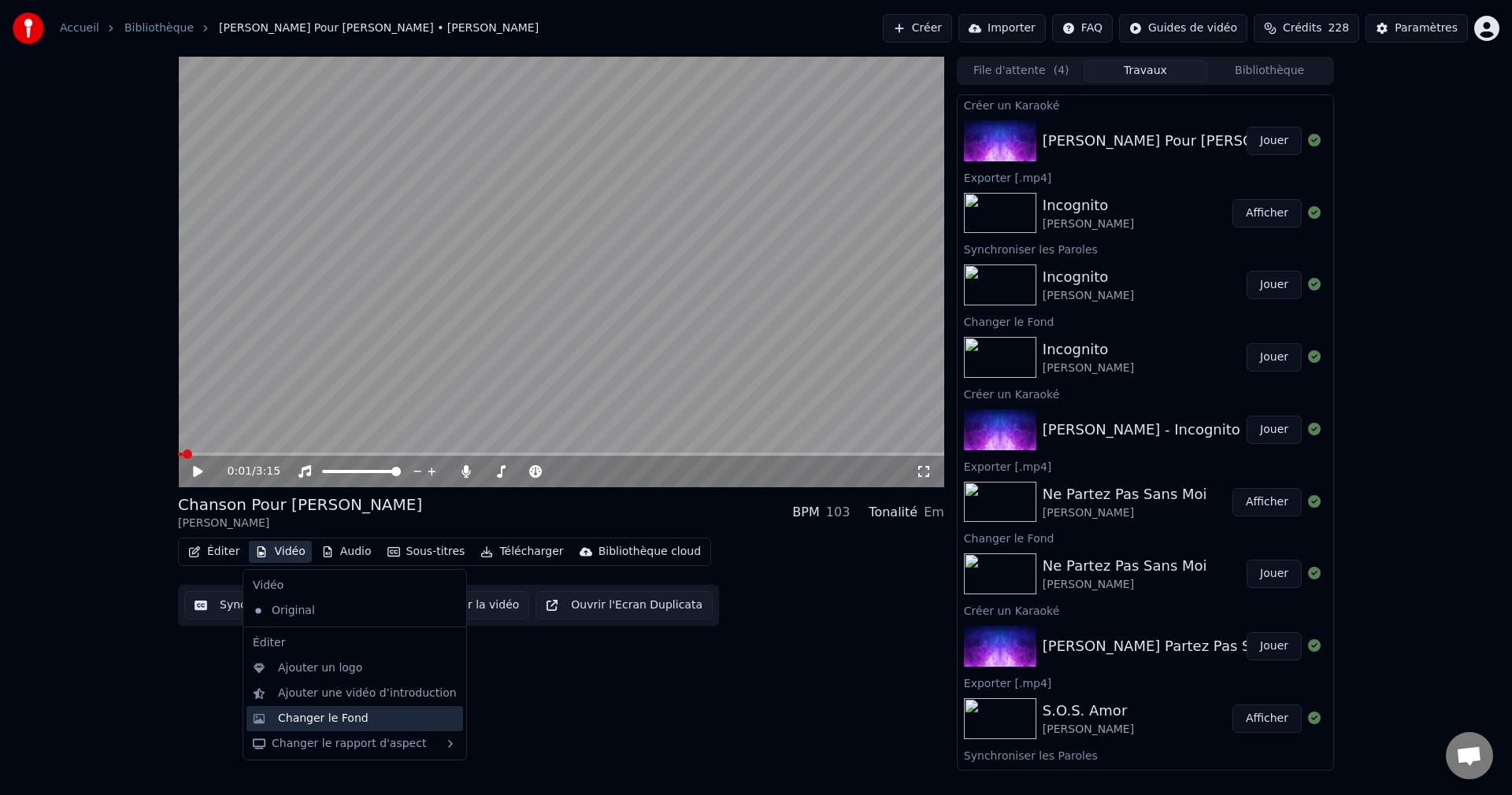
click at [312, 727] on div "Changer le Fond" at bounding box center [354, 718] width 216 height 25
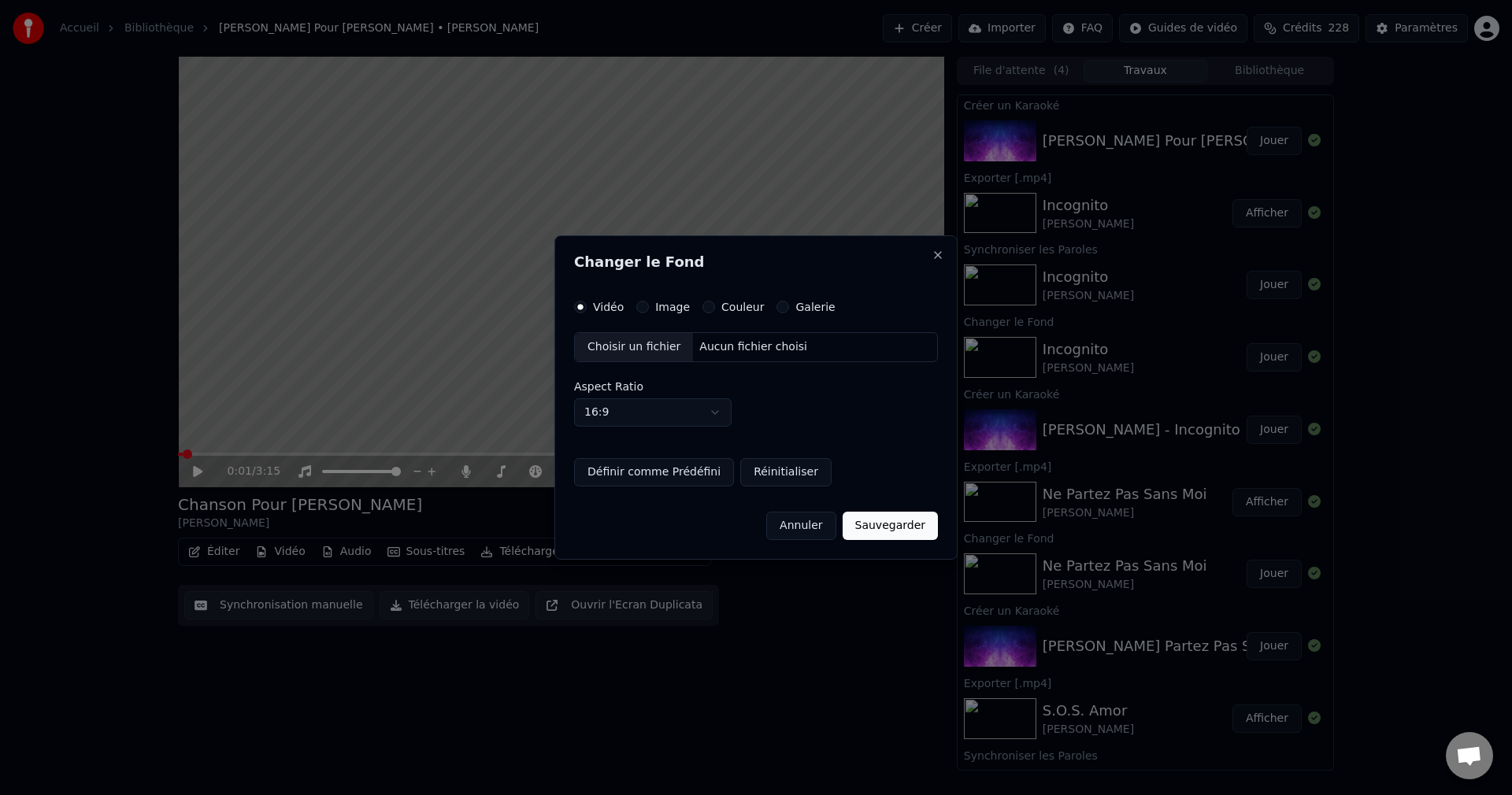
click at [643, 342] on div "Choisir un fichier" at bounding box center [633, 347] width 118 height 28
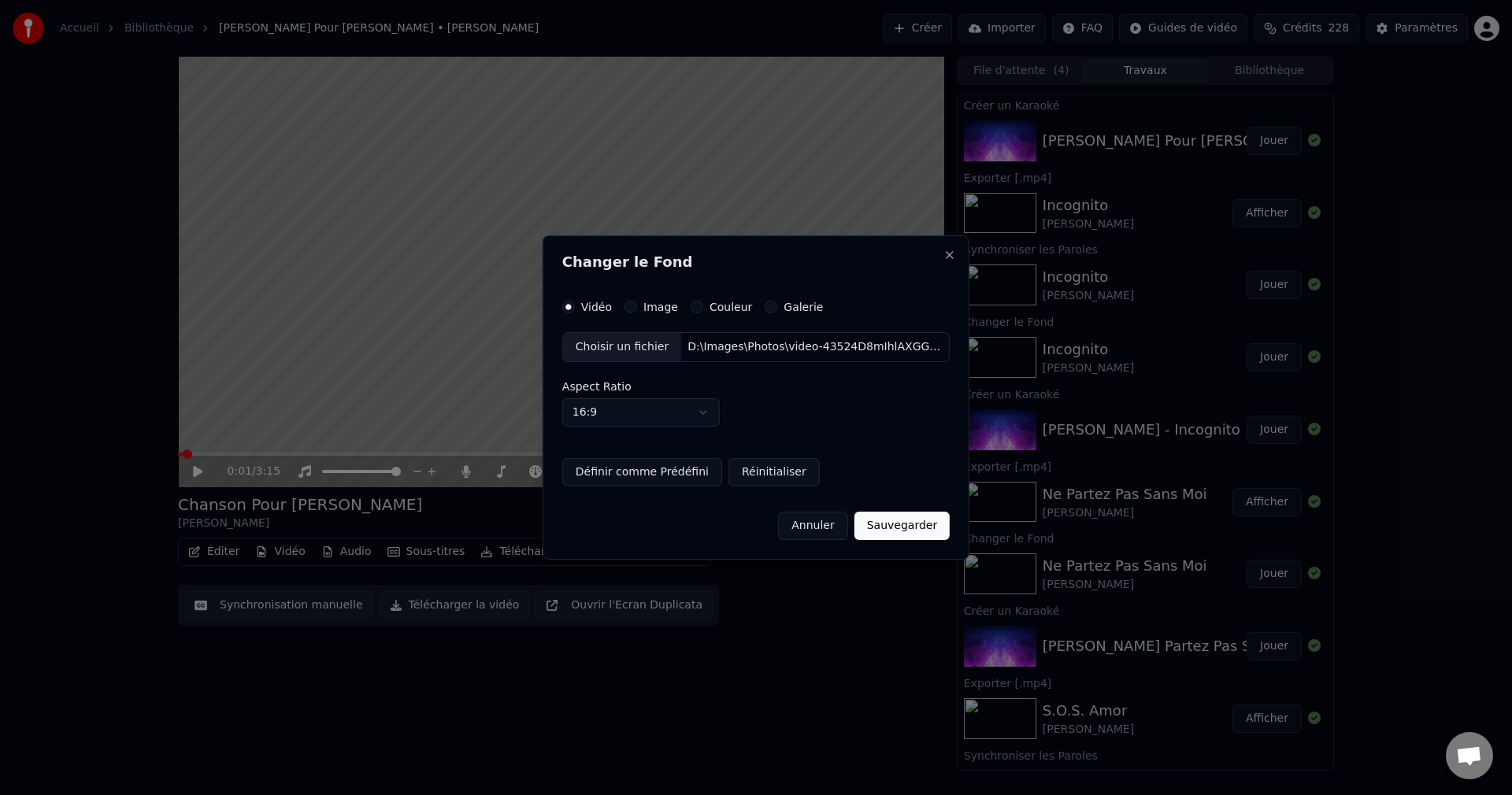
click at [887, 529] on button "Sauvegarder" at bounding box center [901, 525] width 95 height 28
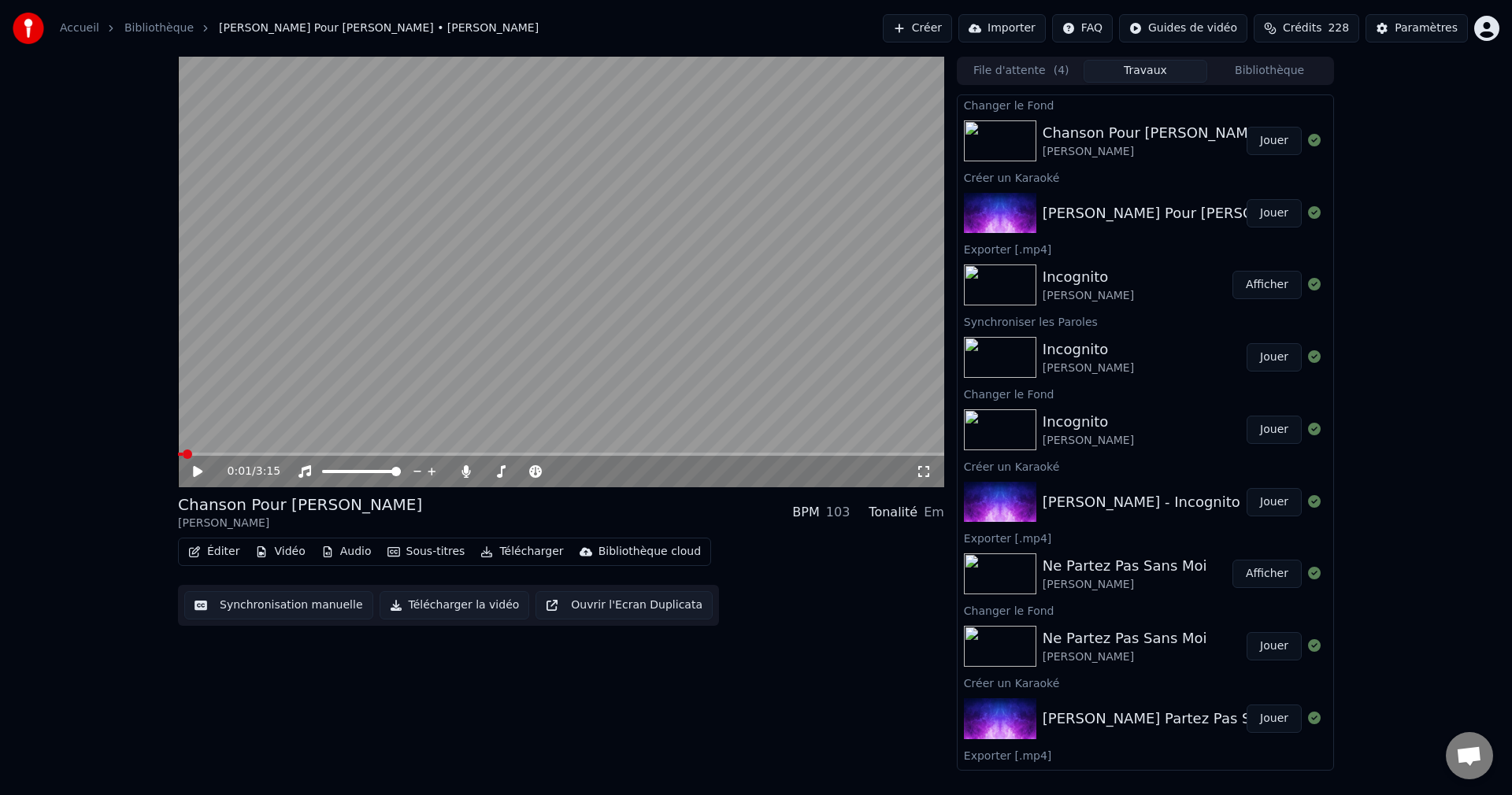
click at [1277, 135] on button "Jouer" at bounding box center [1274, 141] width 55 height 28
click at [556, 476] on span at bounding box center [551, 471] width 9 height 9
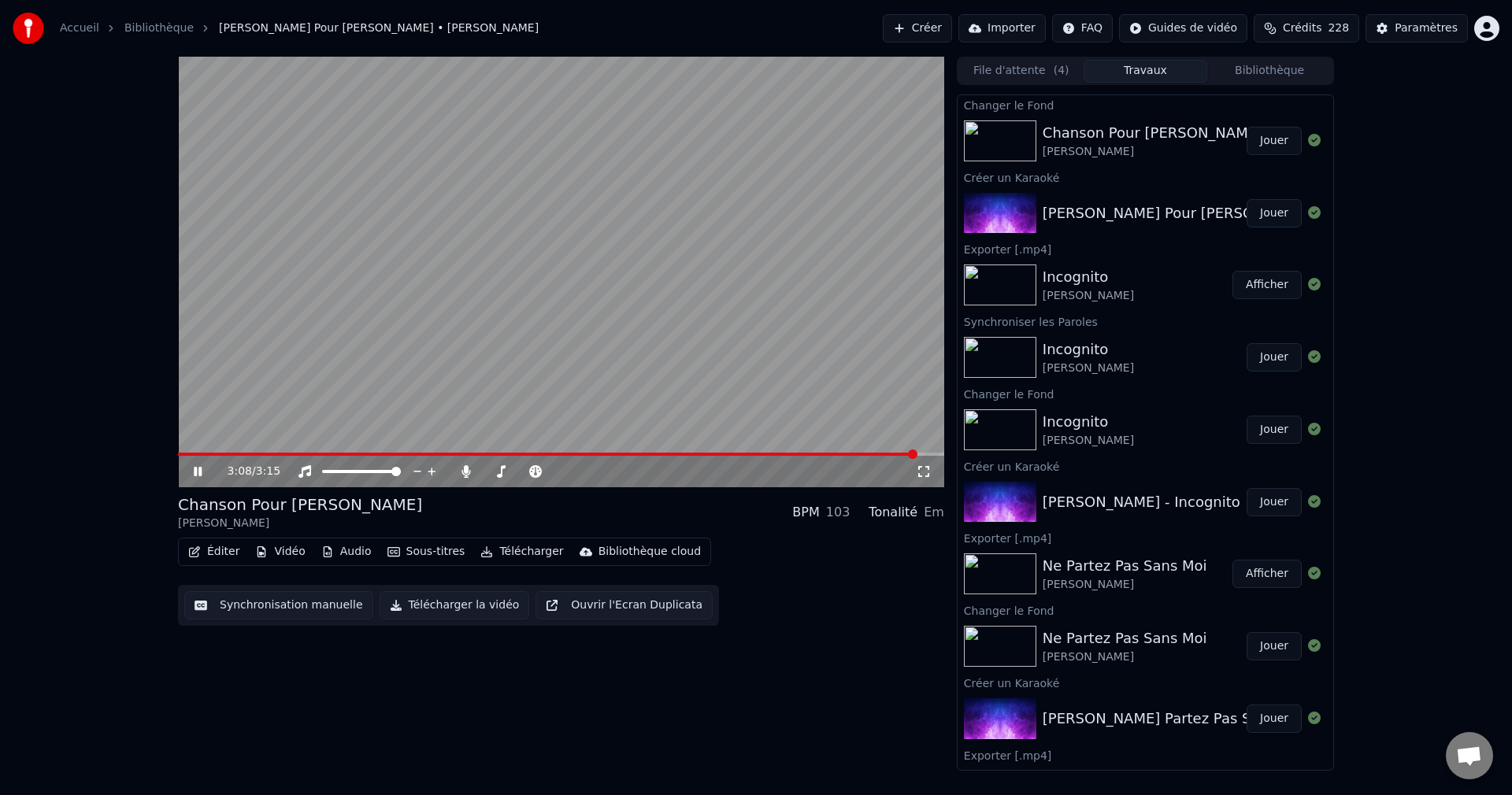
click at [197, 469] on icon at bounding box center [209, 471] width 37 height 13
click at [210, 548] on button "Éditer" at bounding box center [214, 552] width 64 height 22
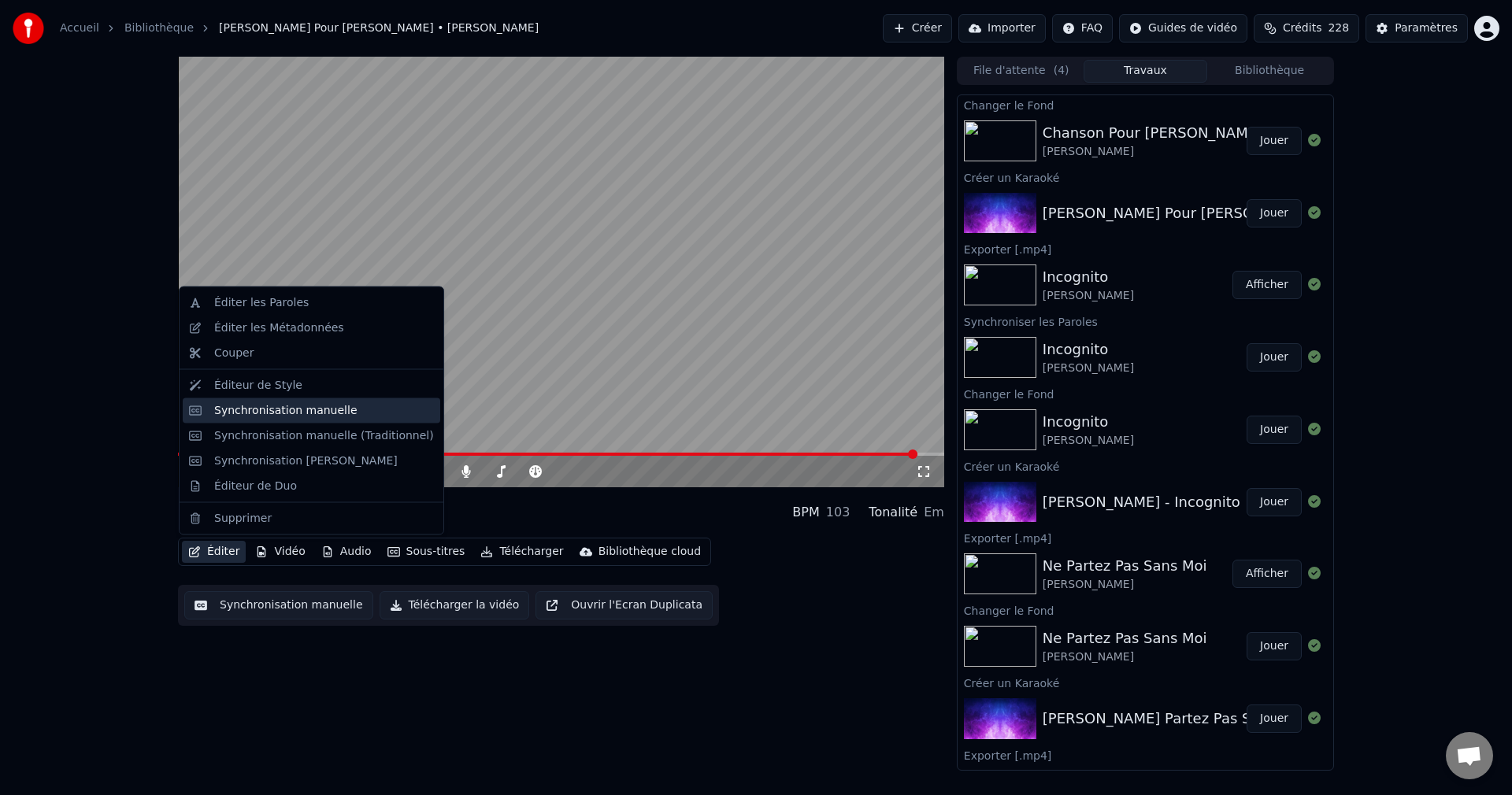
click at [329, 413] on div "Synchronisation manuelle" at bounding box center [285, 410] width 143 height 16
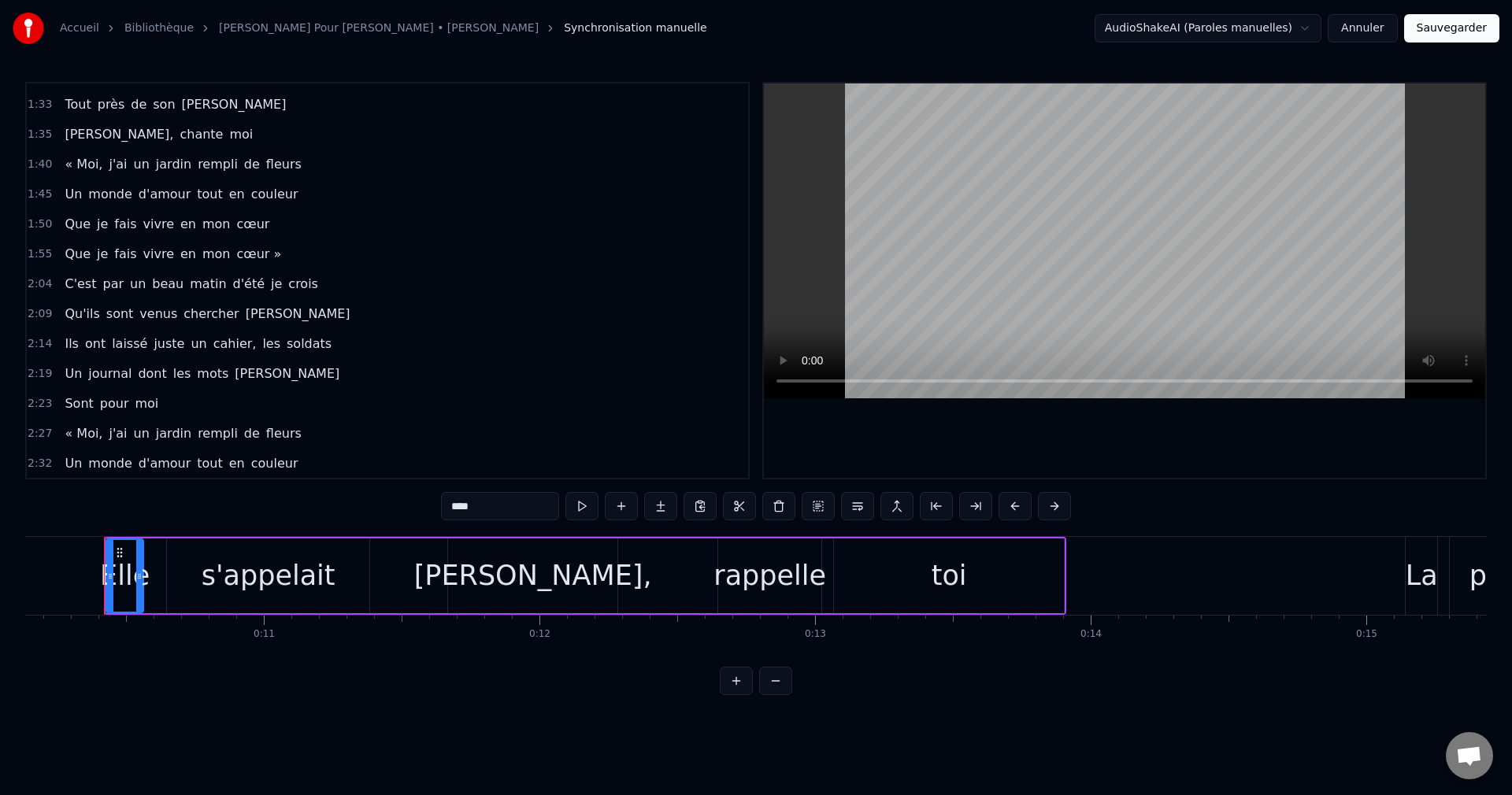
scroll to position [533, 0]
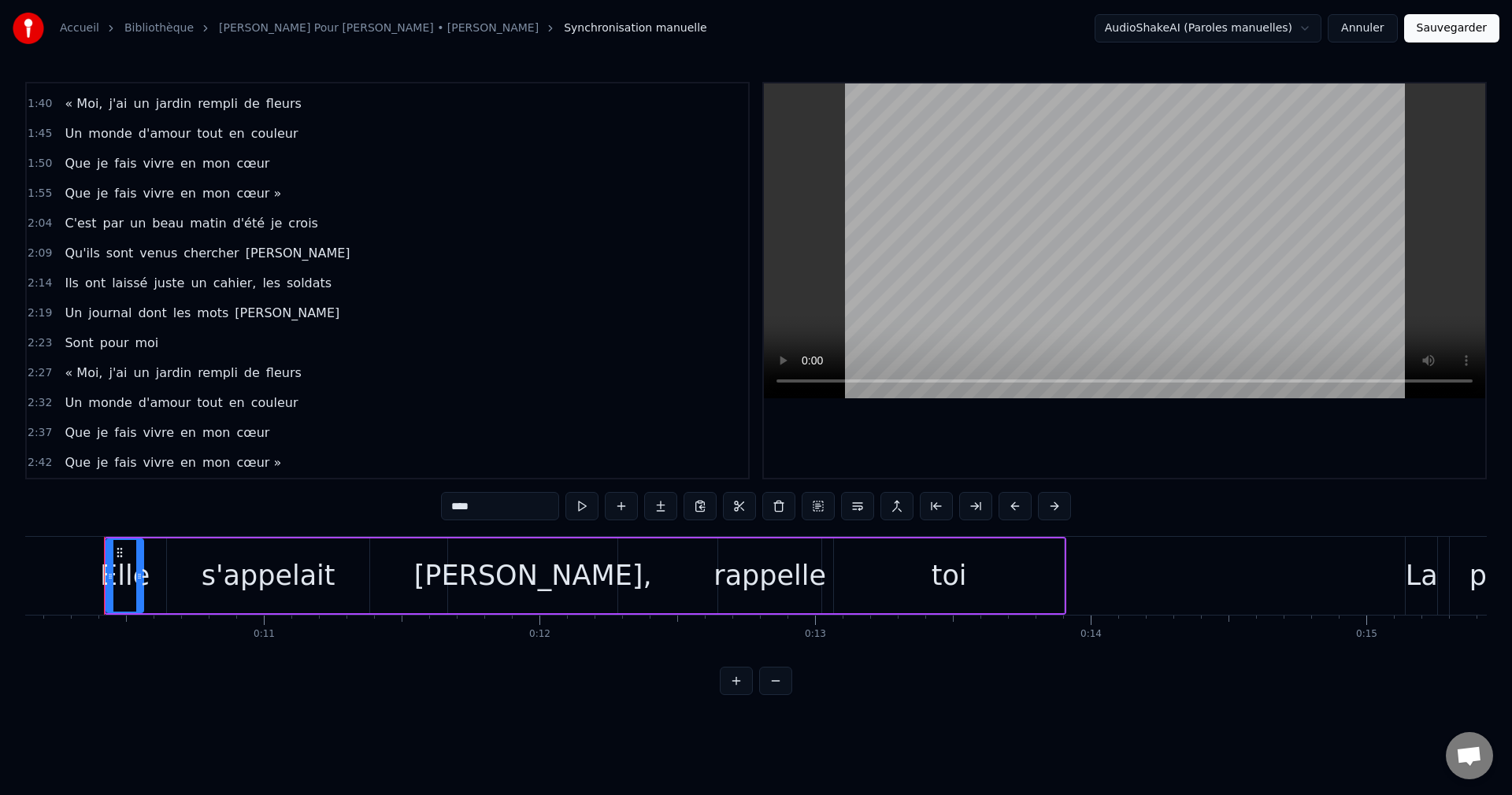
click at [201, 459] on span "mon" at bounding box center [216, 462] width 32 height 18
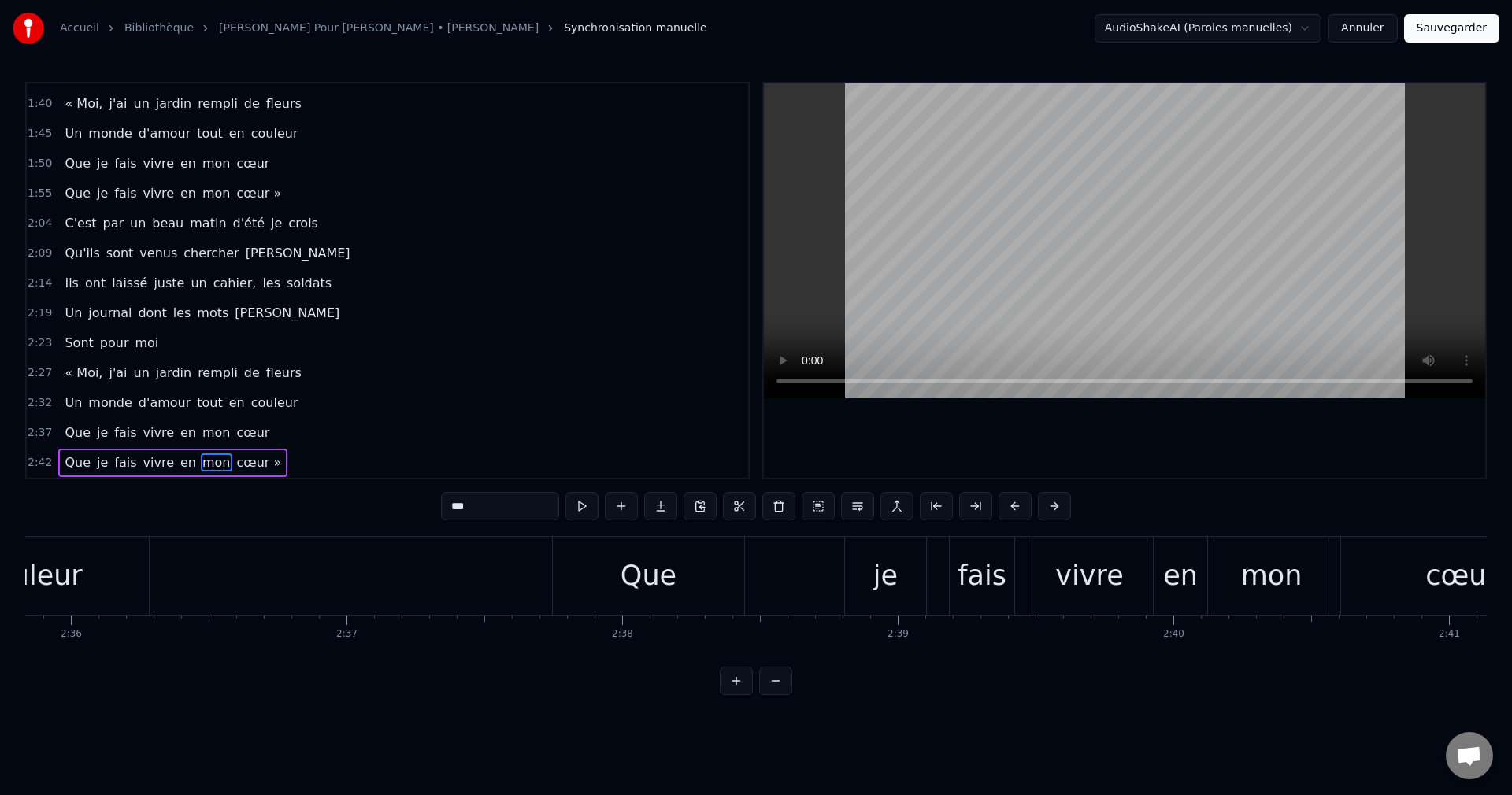
scroll to position [0, 45332]
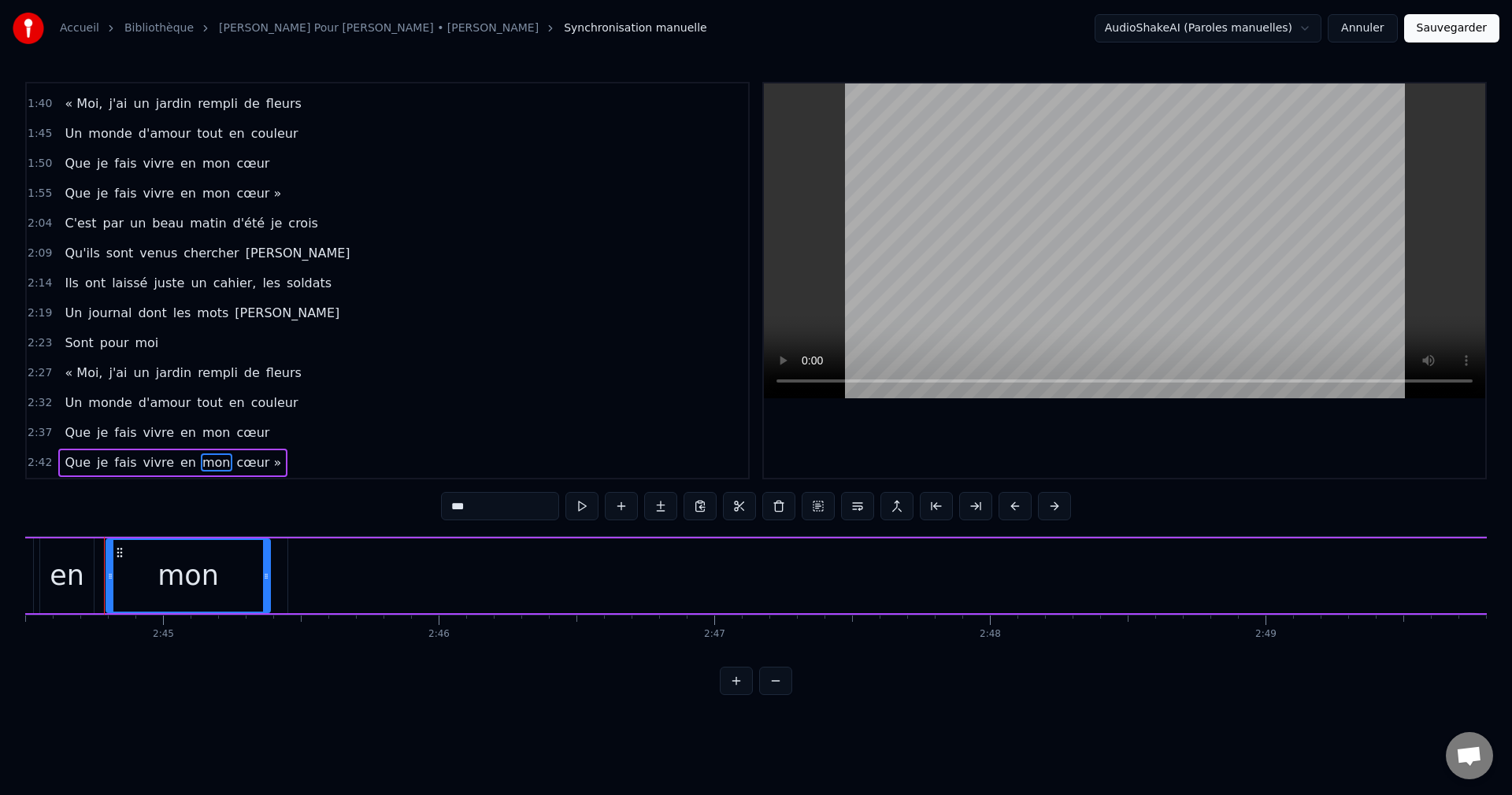
type input "******"
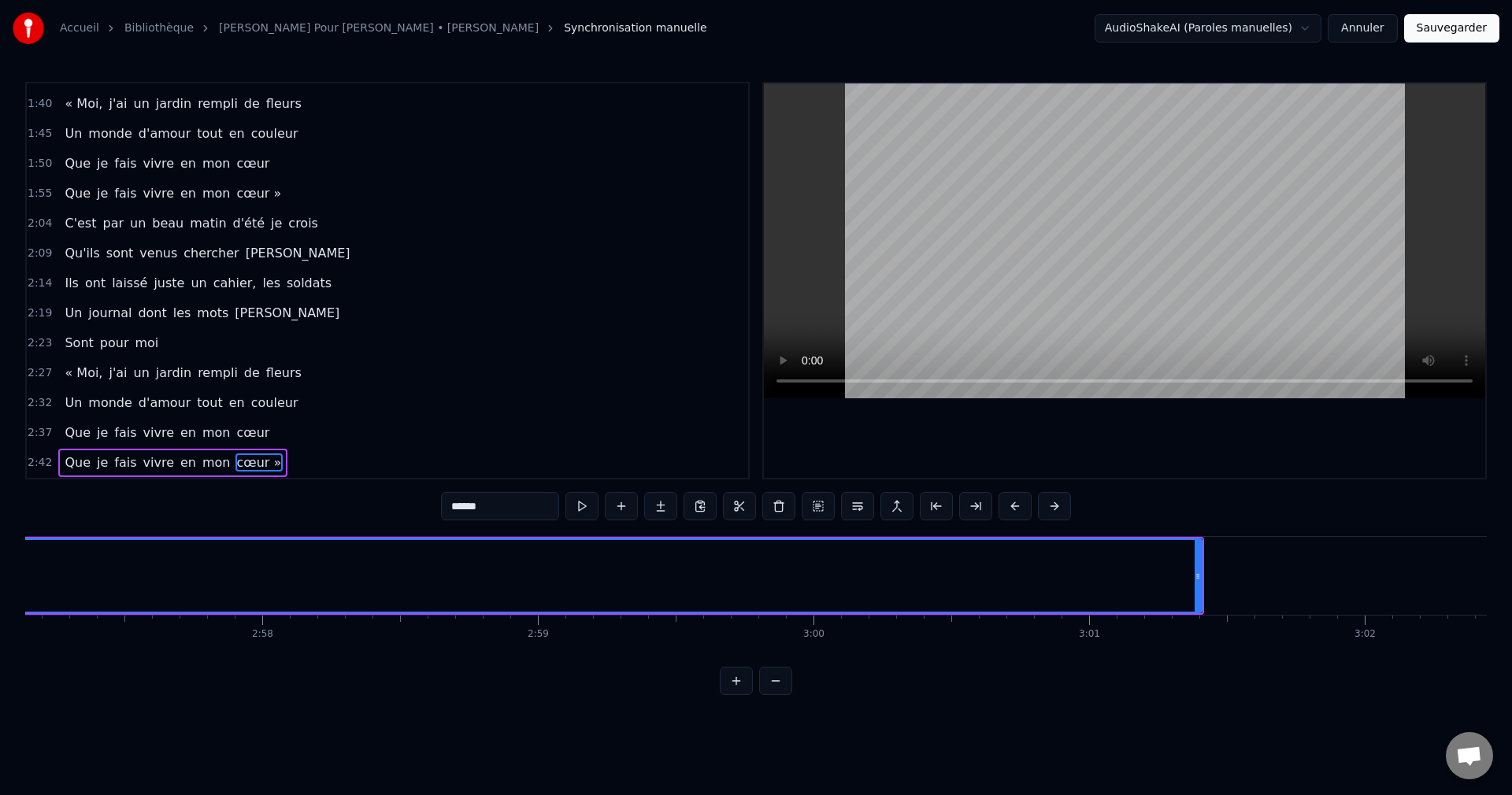
scroll to position [0, 48947]
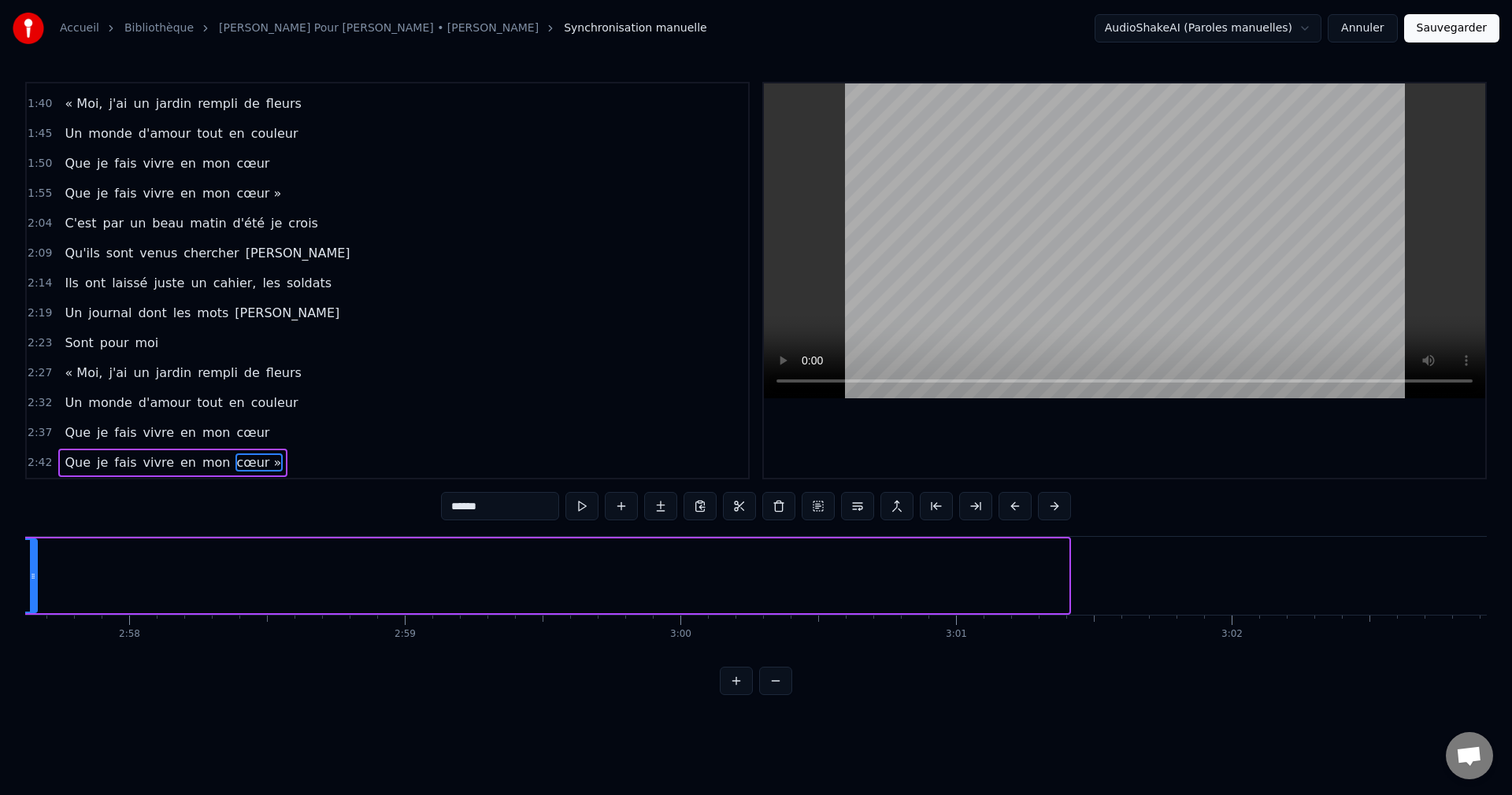
drag, startPoint x: 1065, startPoint y: 575, endPoint x: 34, endPoint y: 604, distance: 1031.4
click at [34, 604] on div at bounding box center [33, 575] width 6 height 72
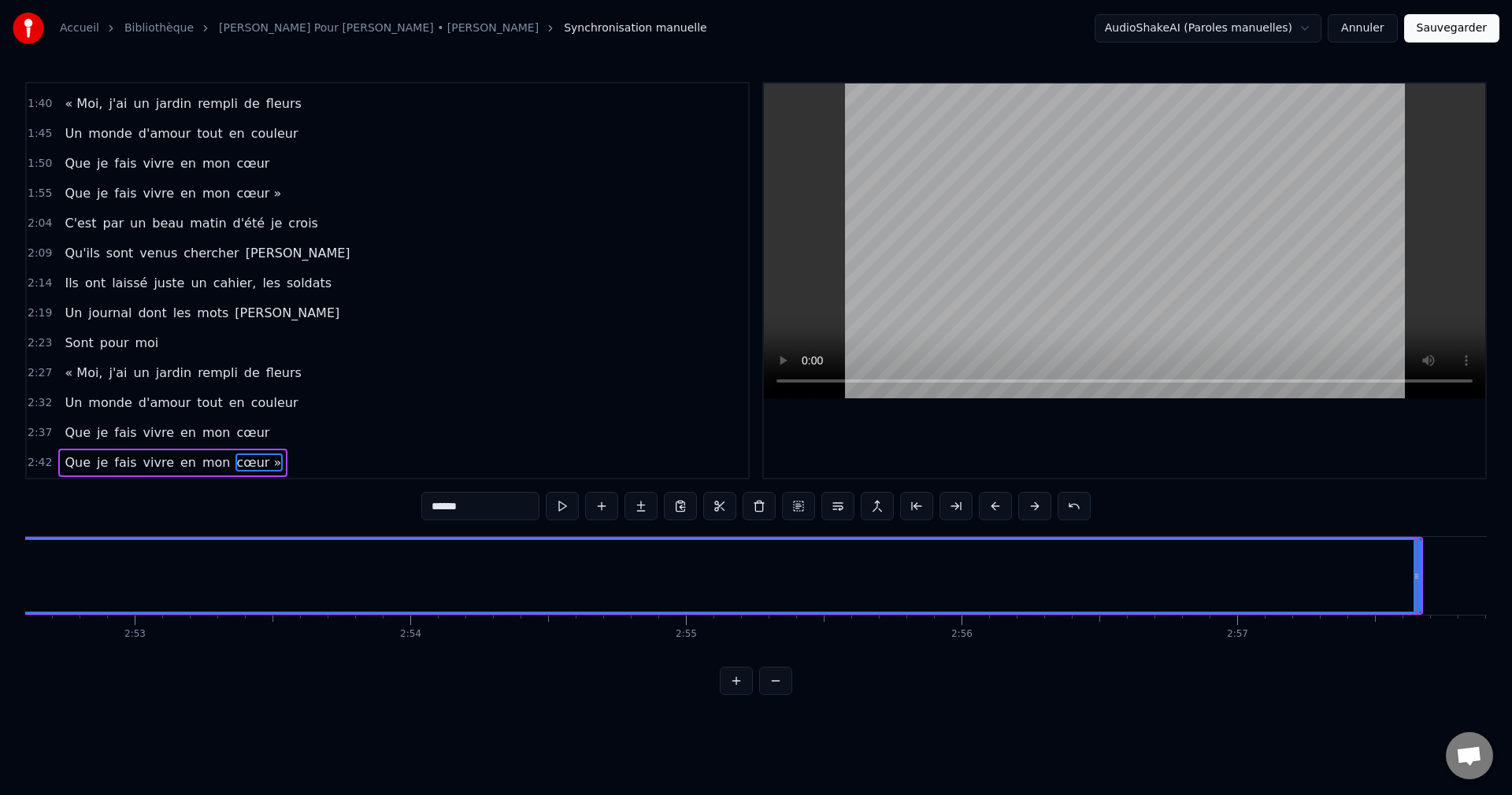
scroll to position [0, 47533]
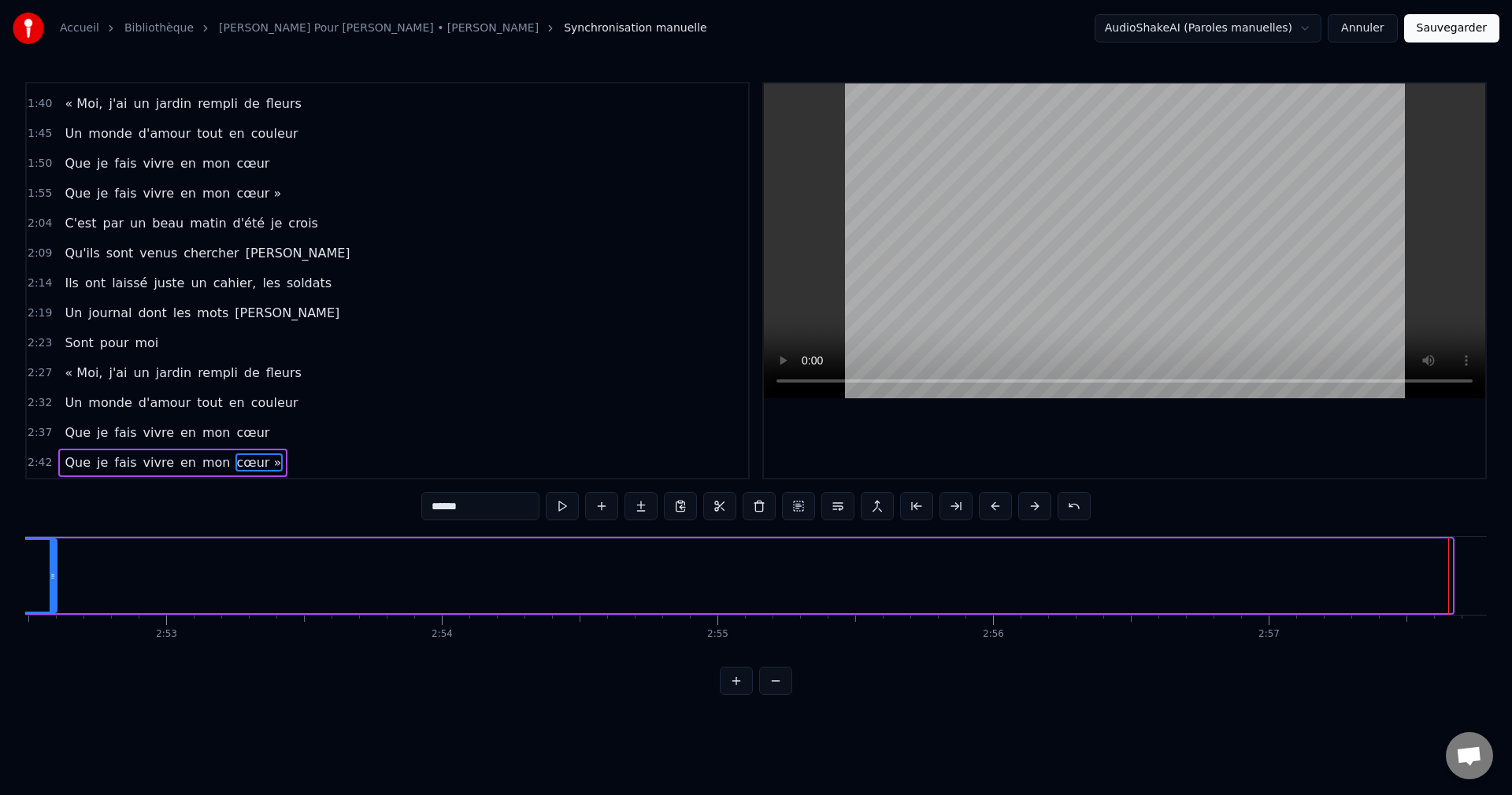
drag, startPoint x: 1450, startPoint y: 578, endPoint x: 53, endPoint y: 588, distance: 1397.0
click at [53, 588] on div at bounding box center [53, 575] width 6 height 72
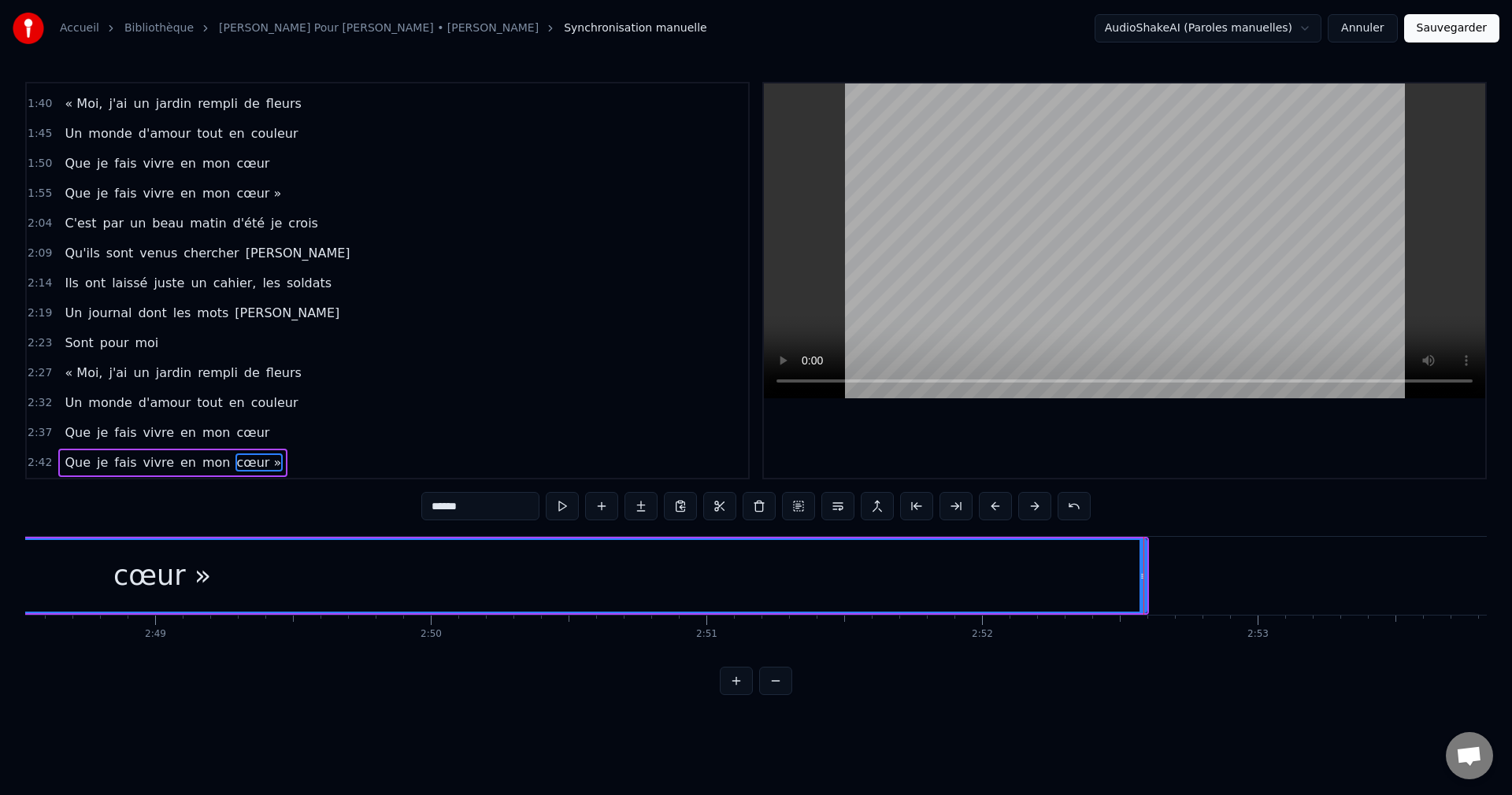
scroll to position [0, 46410]
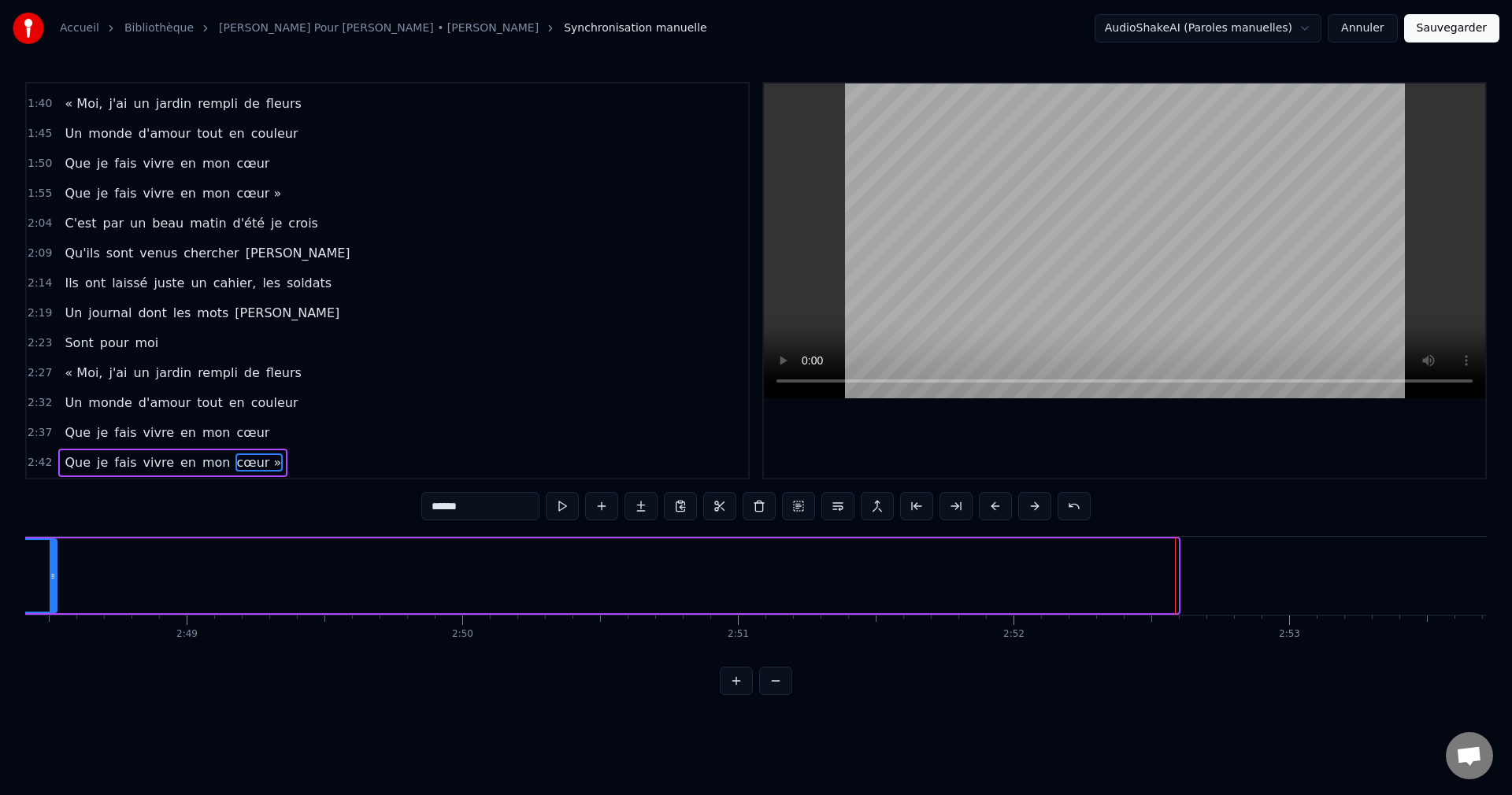
drag, startPoint x: 1176, startPoint y: 576, endPoint x: 53, endPoint y: 587, distance: 1123.1
click at [53, 587] on div at bounding box center [53, 575] width 6 height 72
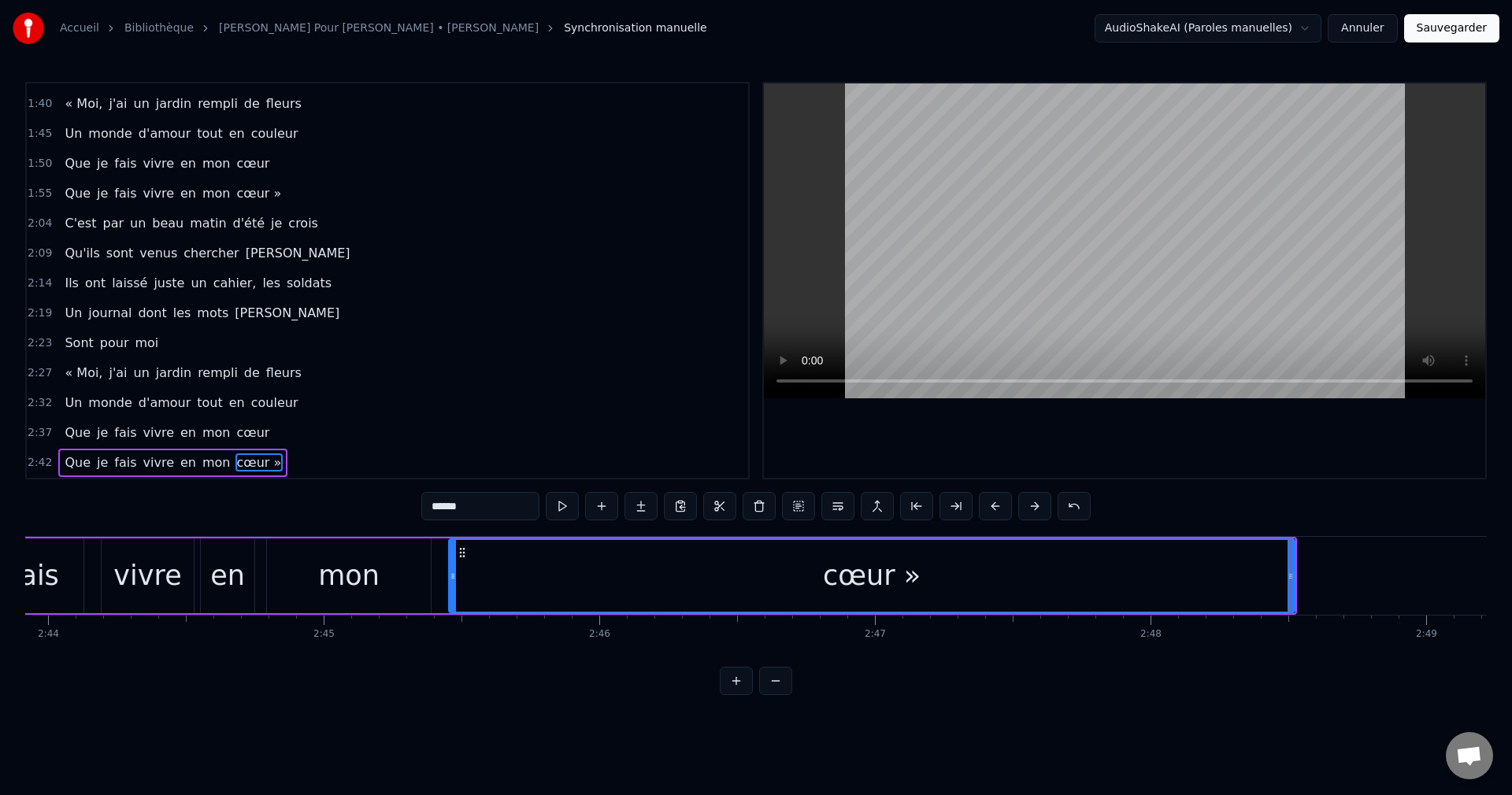
scroll to position [0, 45097]
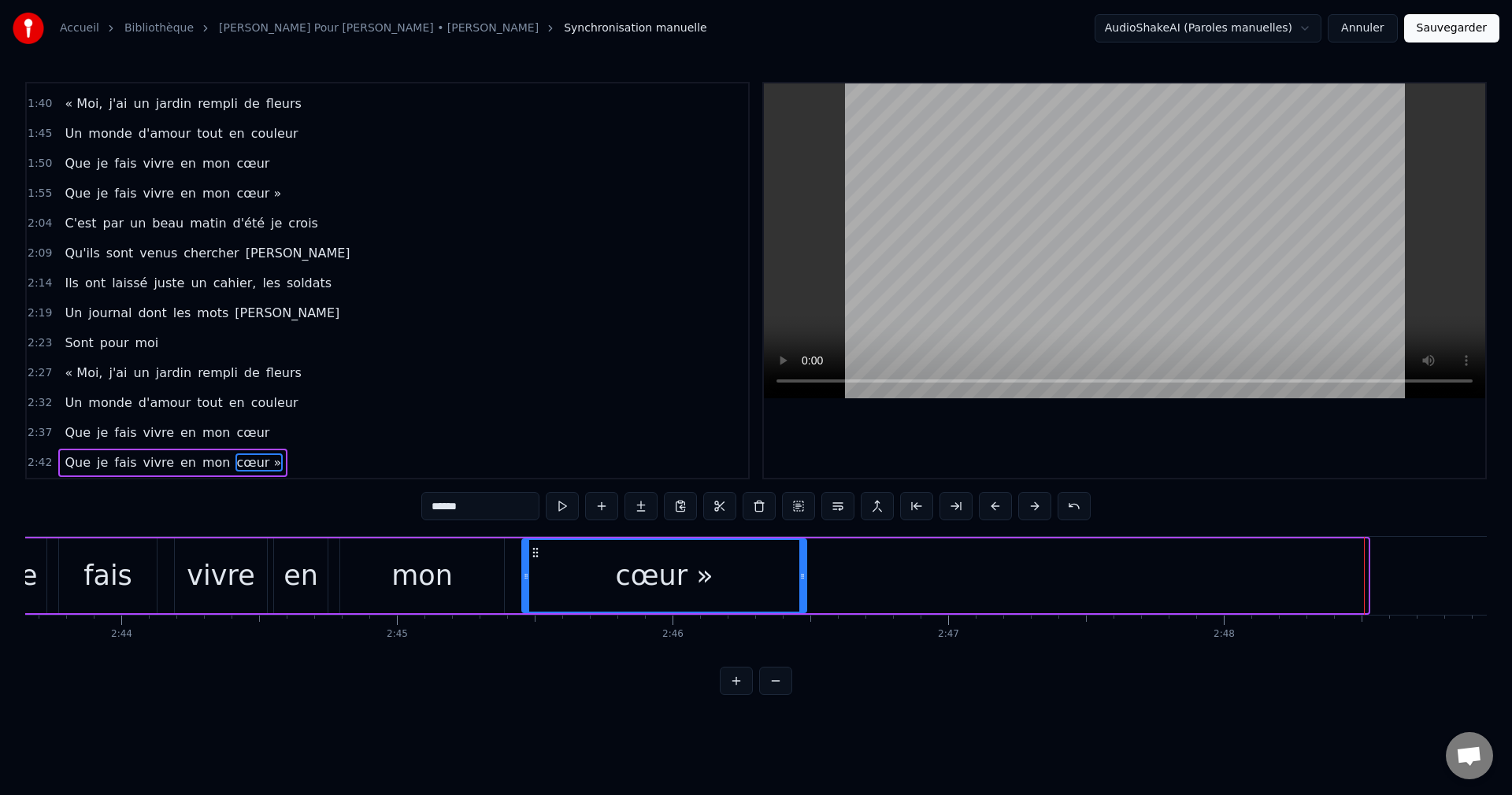
drag, startPoint x: 1365, startPoint y: 574, endPoint x: 804, endPoint y: 598, distance: 561.5
click at [804, 598] on div at bounding box center [802, 575] width 6 height 72
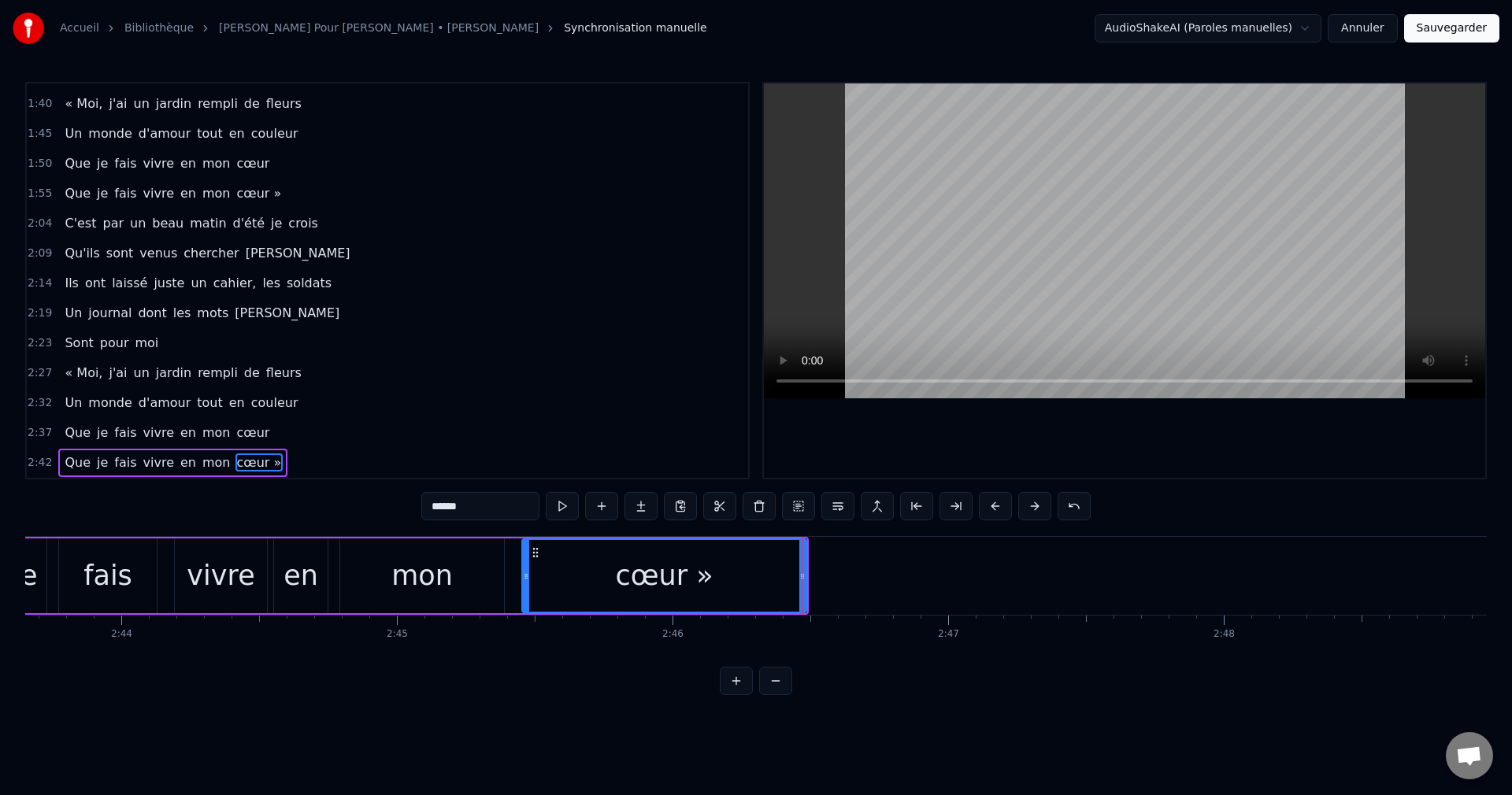
click at [1460, 14] on div "Accueil Bibliothèque Chanson Pour [PERSON_NAME] • [PERSON_NAME] Synchronisation…" at bounding box center [756, 28] width 1512 height 57
click at [1459, 25] on button "Sauvegarder" at bounding box center [1452, 28] width 95 height 28
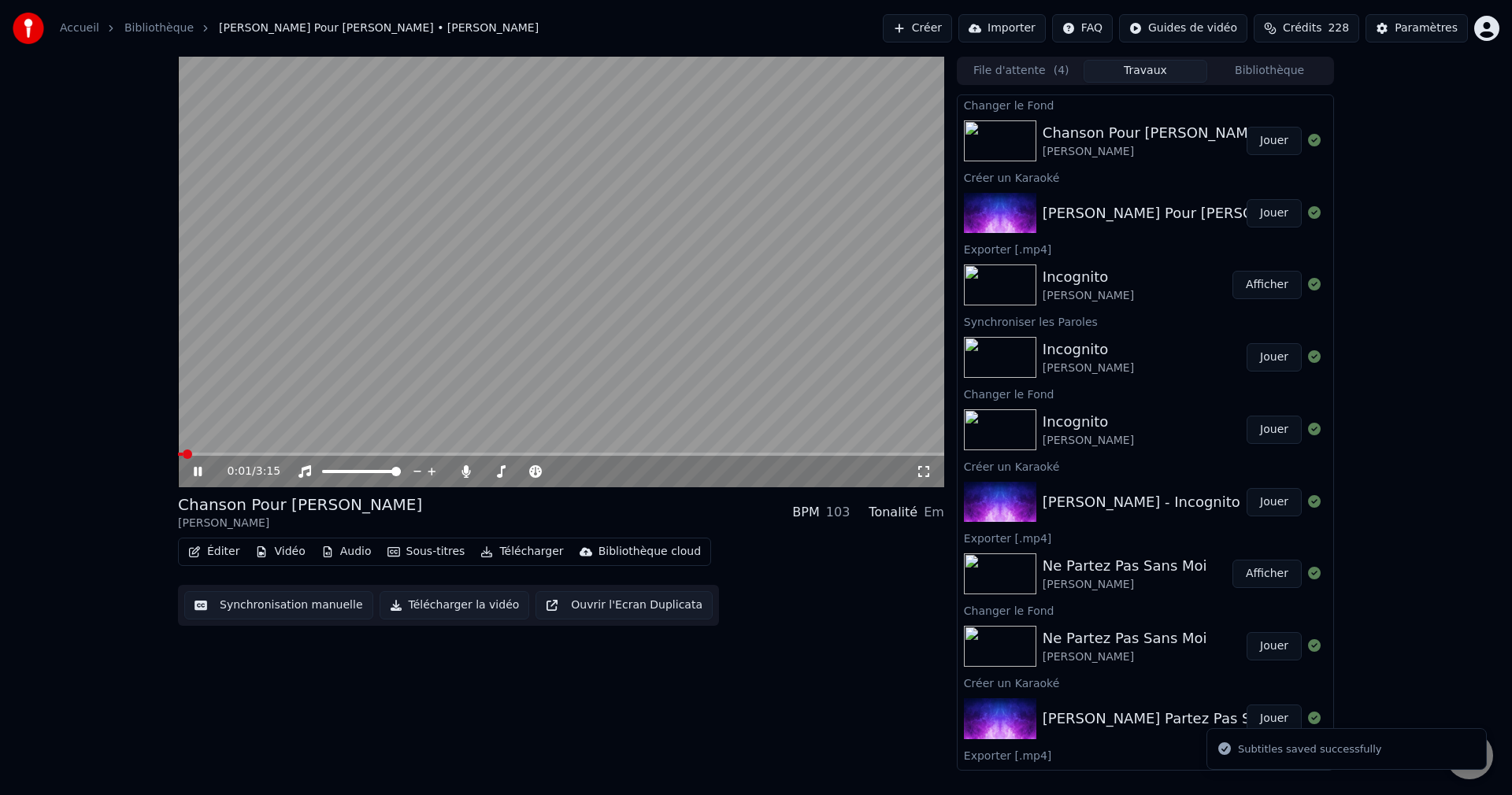
click at [291, 456] on div "0:01 / 3:15" at bounding box center [561, 472] width 766 height 32
click at [314, 455] on span at bounding box center [561, 454] width 766 height 3
click at [489, 473] on span at bounding box center [522, 472] width 78 height 3
click at [492, 473] on span at bounding box center [495, 471] width 9 height 9
click at [202, 466] on icon at bounding box center [209, 471] width 37 height 13
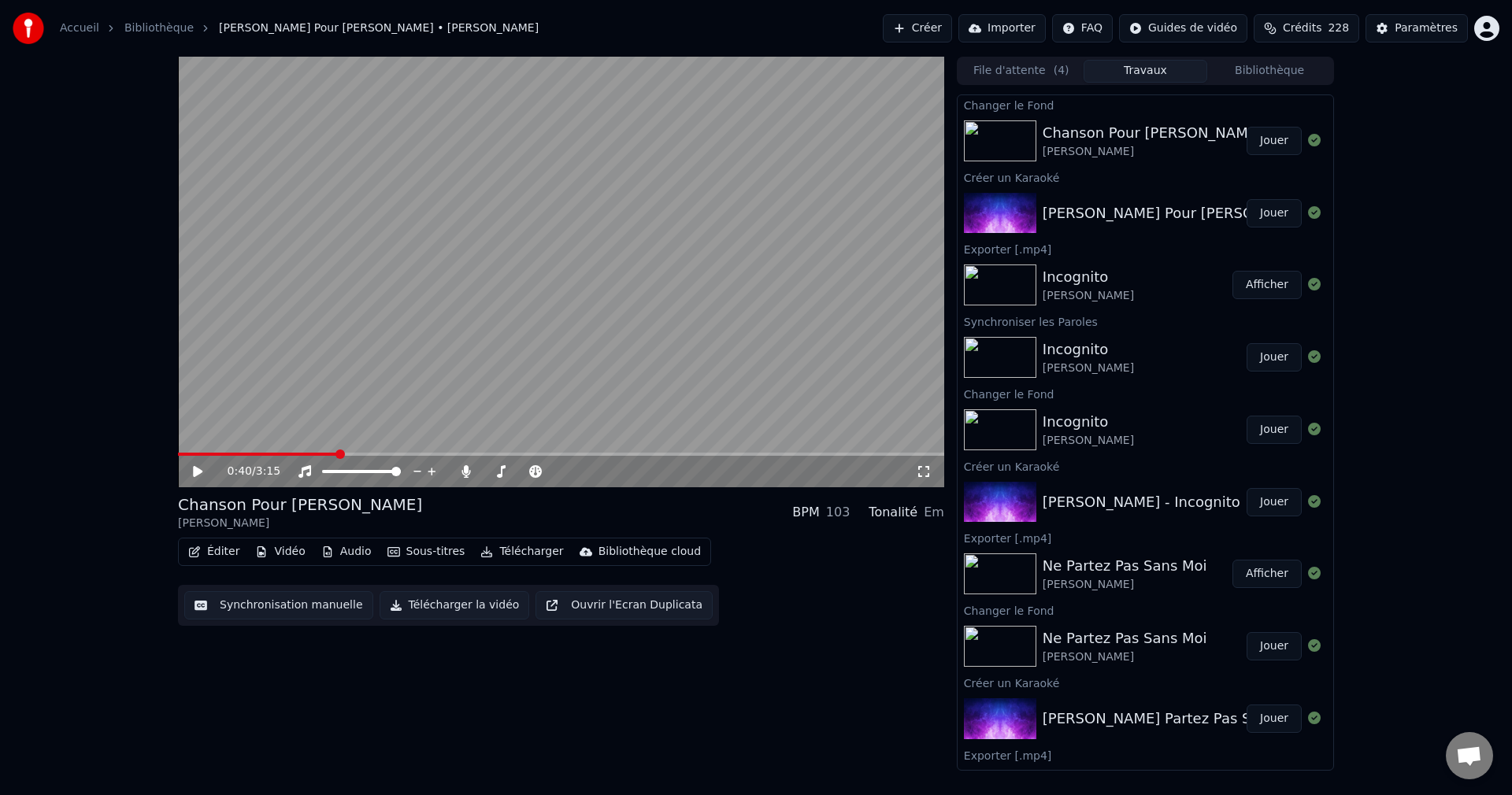
click at [436, 604] on button "Télécharger la vidéo" at bounding box center [455, 605] width 150 height 28
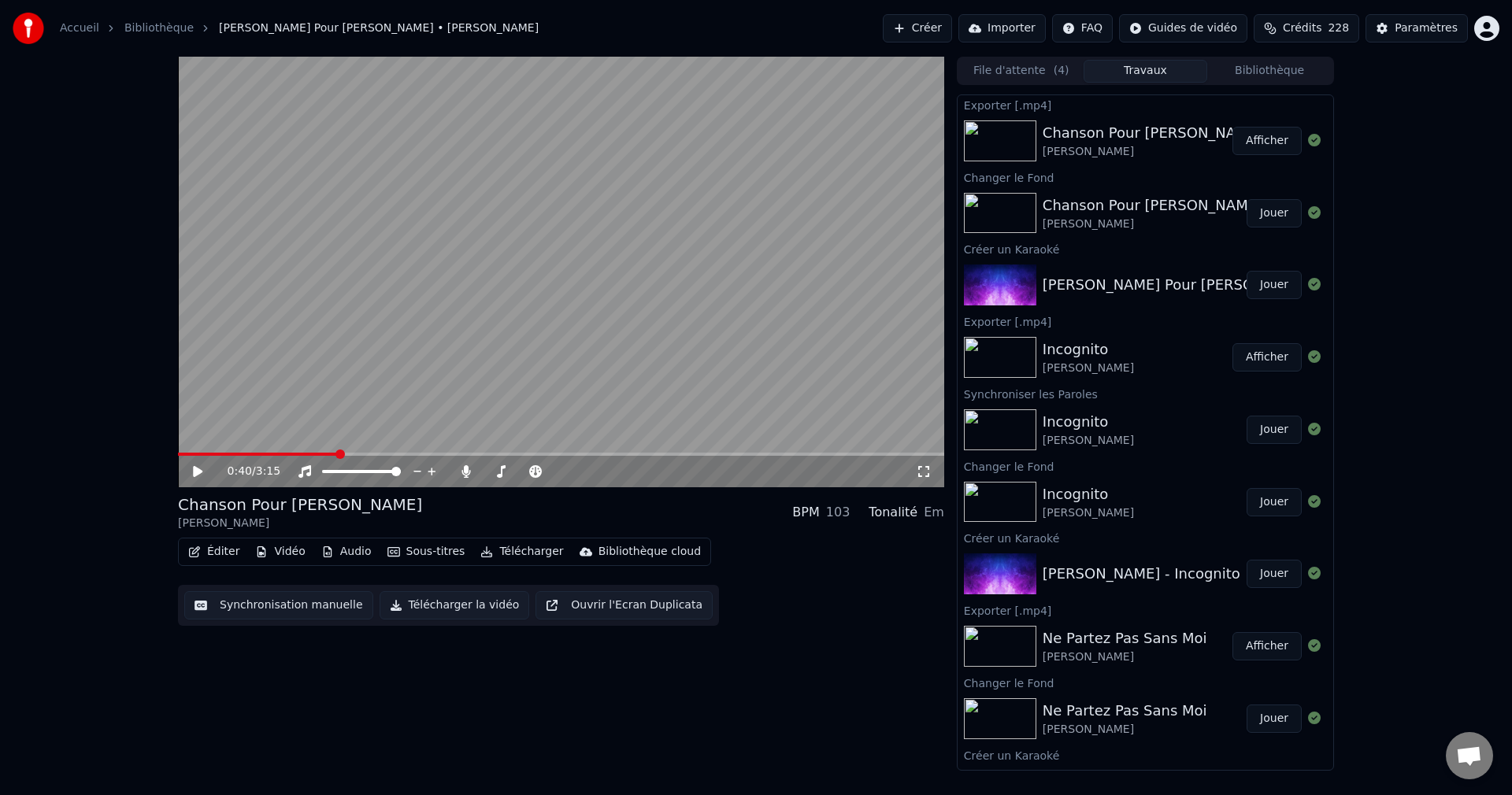
click at [925, 27] on button "Créer" at bounding box center [917, 28] width 69 height 28
click at [917, 30] on button "Créer" at bounding box center [917, 28] width 69 height 28
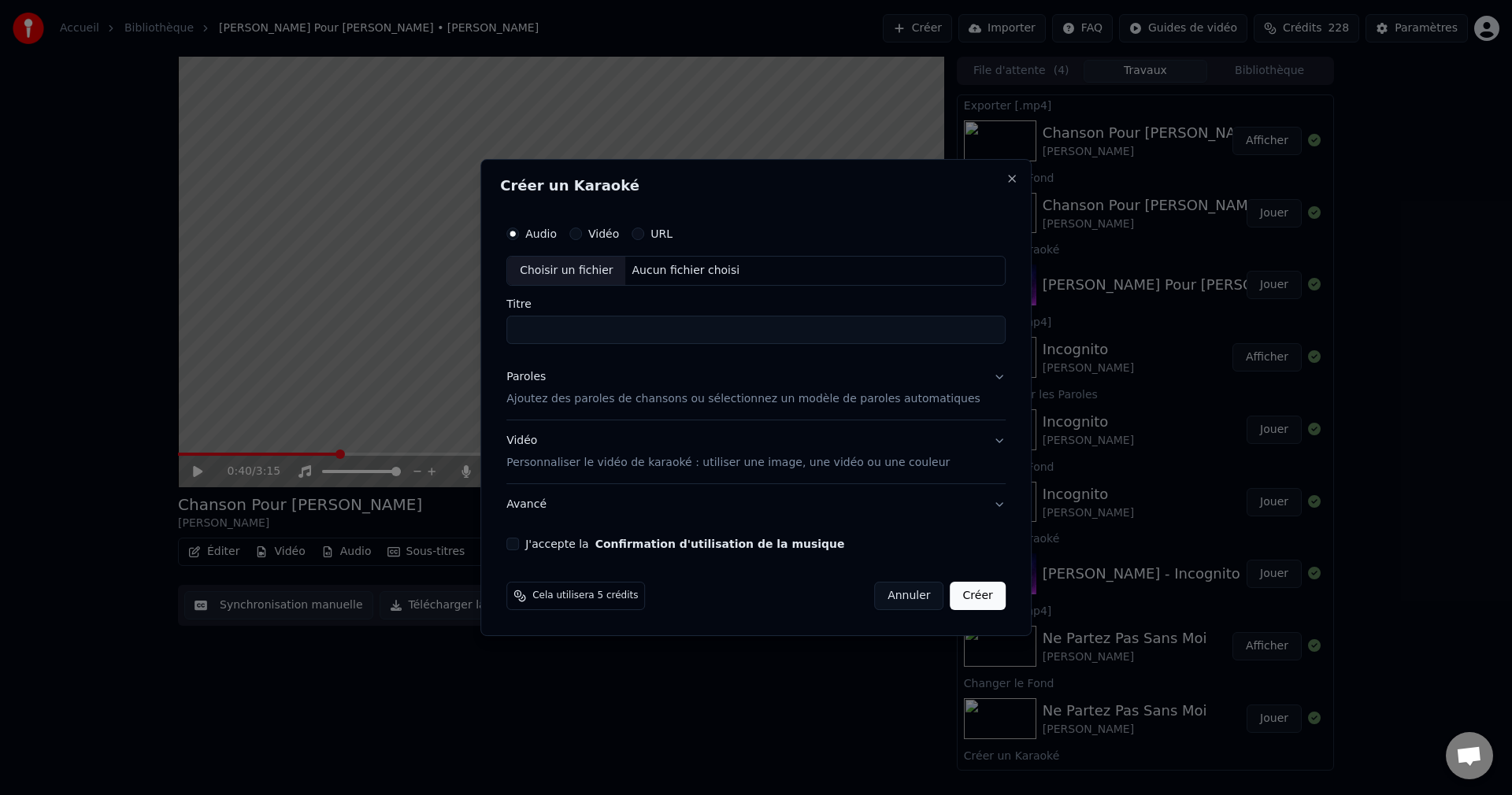
click at [589, 275] on div "Choisir un fichier" at bounding box center [566, 271] width 118 height 28
drag, startPoint x: 555, startPoint y: 328, endPoint x: 501, endPoint y: 336, distance: 54.6
click at [501, 336] on body "Accueil Bibliothèque Chanson Pour [PERSON_NAME] • [PERSON_NAME] Créer Importer …" at bounding box center [756, 398] width 1512 height 795
click at [650, 334] on input "**********" at bounding box center [756, 329] width 499 height 28
type input "**********"
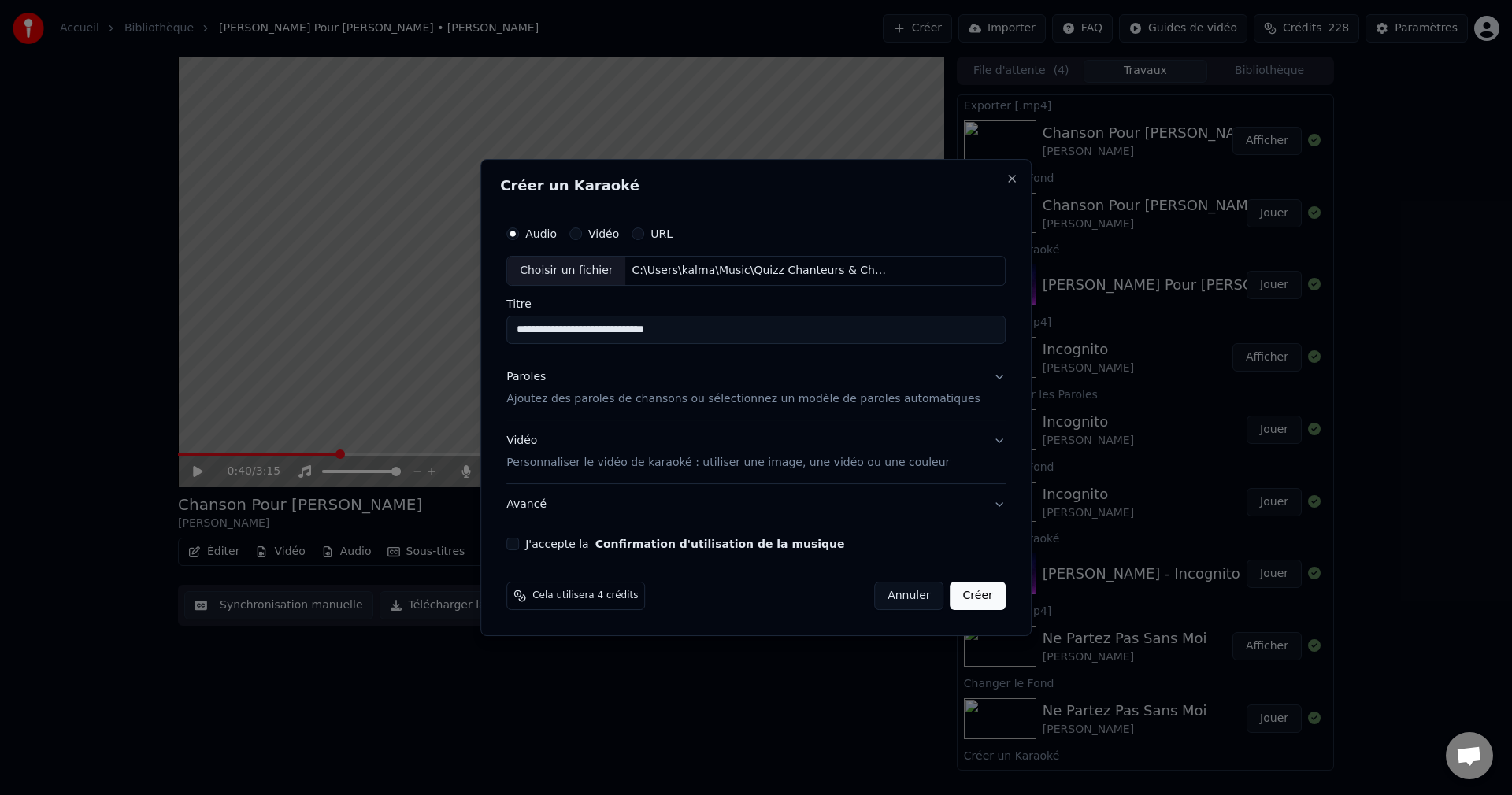
click at [976, 375] on button "Paroles Ajoutez des paroles de chansons ou sélectionnez un modèle de paroles au…" at bounding box center [756, 388] width 499 height 63
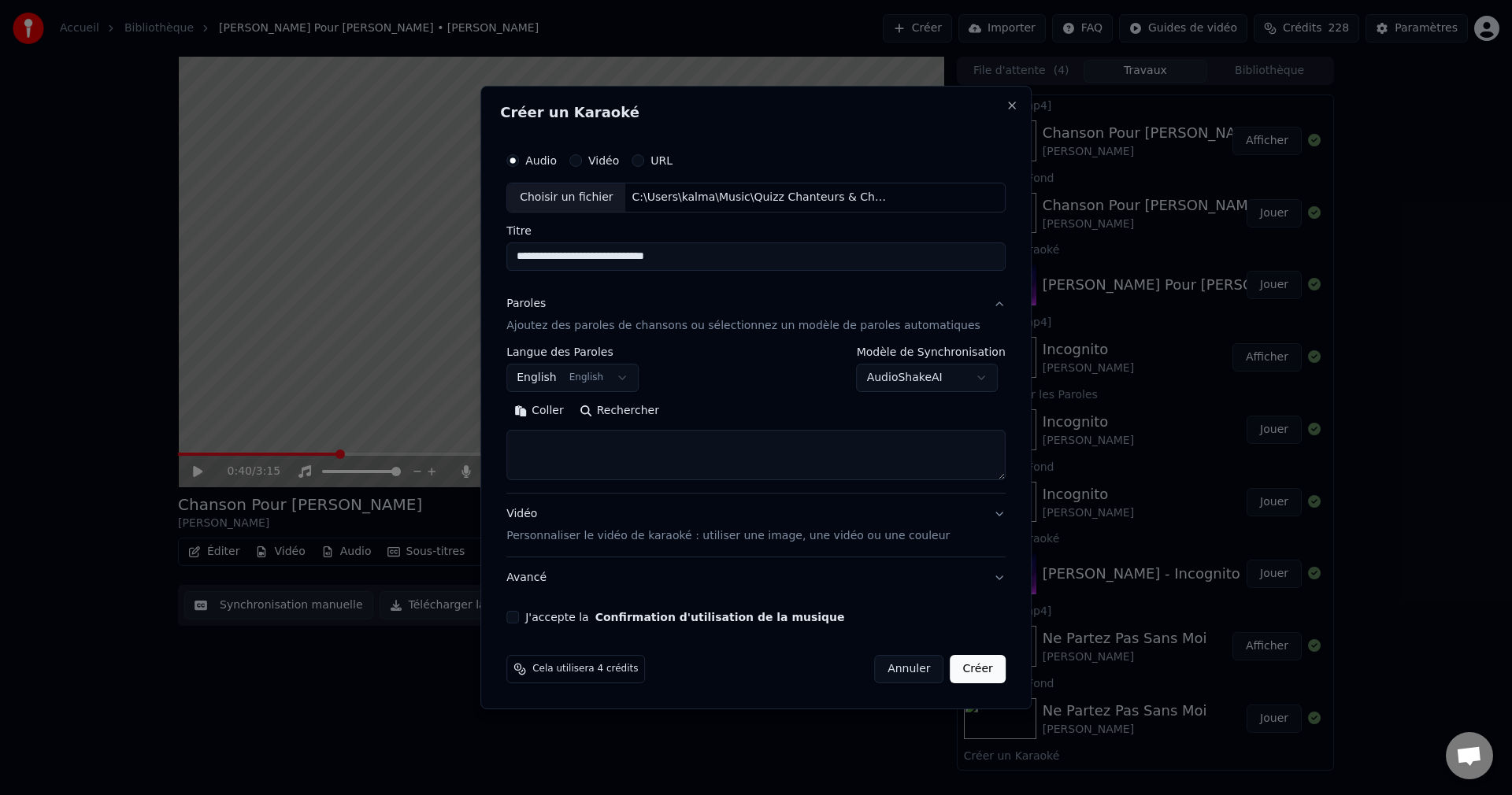
click at [644, 412] on button "Rechercher" at bounding box center [619, 410] width 95 height 25
type textarea "**********"
click at [519, 617] on button "J'accepte la Confirmation d'utilisation de la musique" at bounding box center [512, 617] width 13 height 13
click at [950, 670] on button "Créer" at bounding box center [978, 668] width 55 height 28
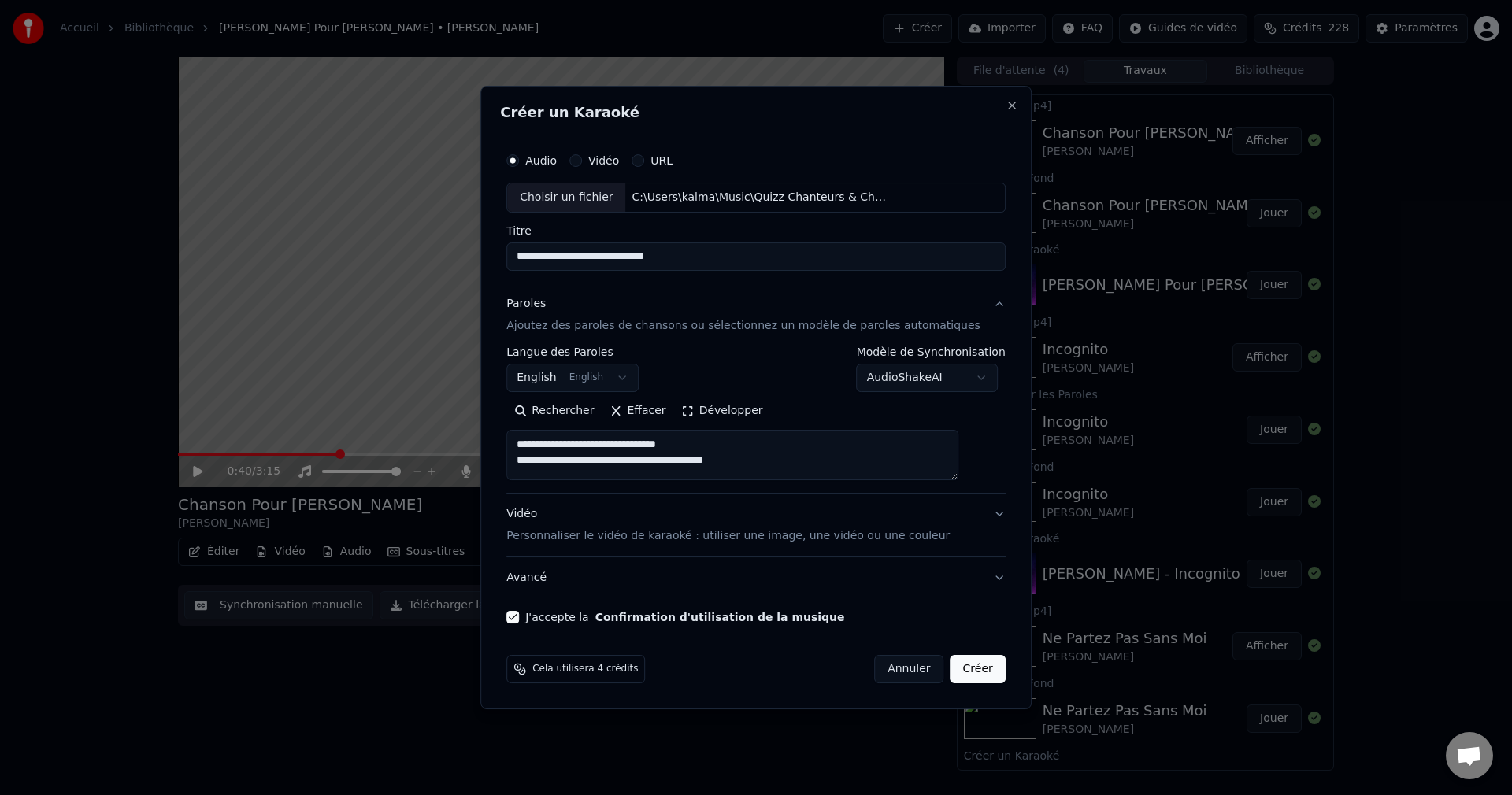
select select "**"
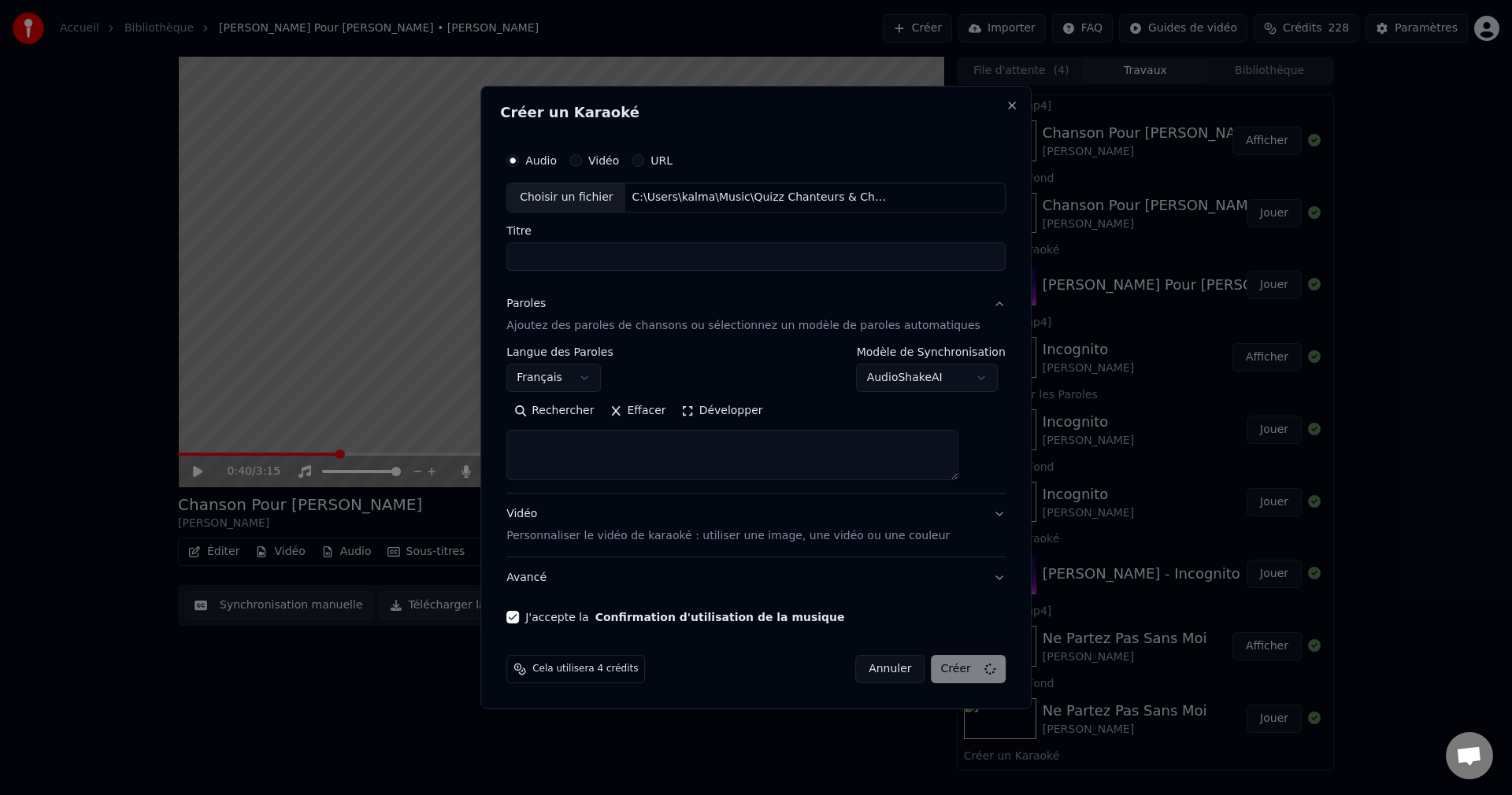
select select
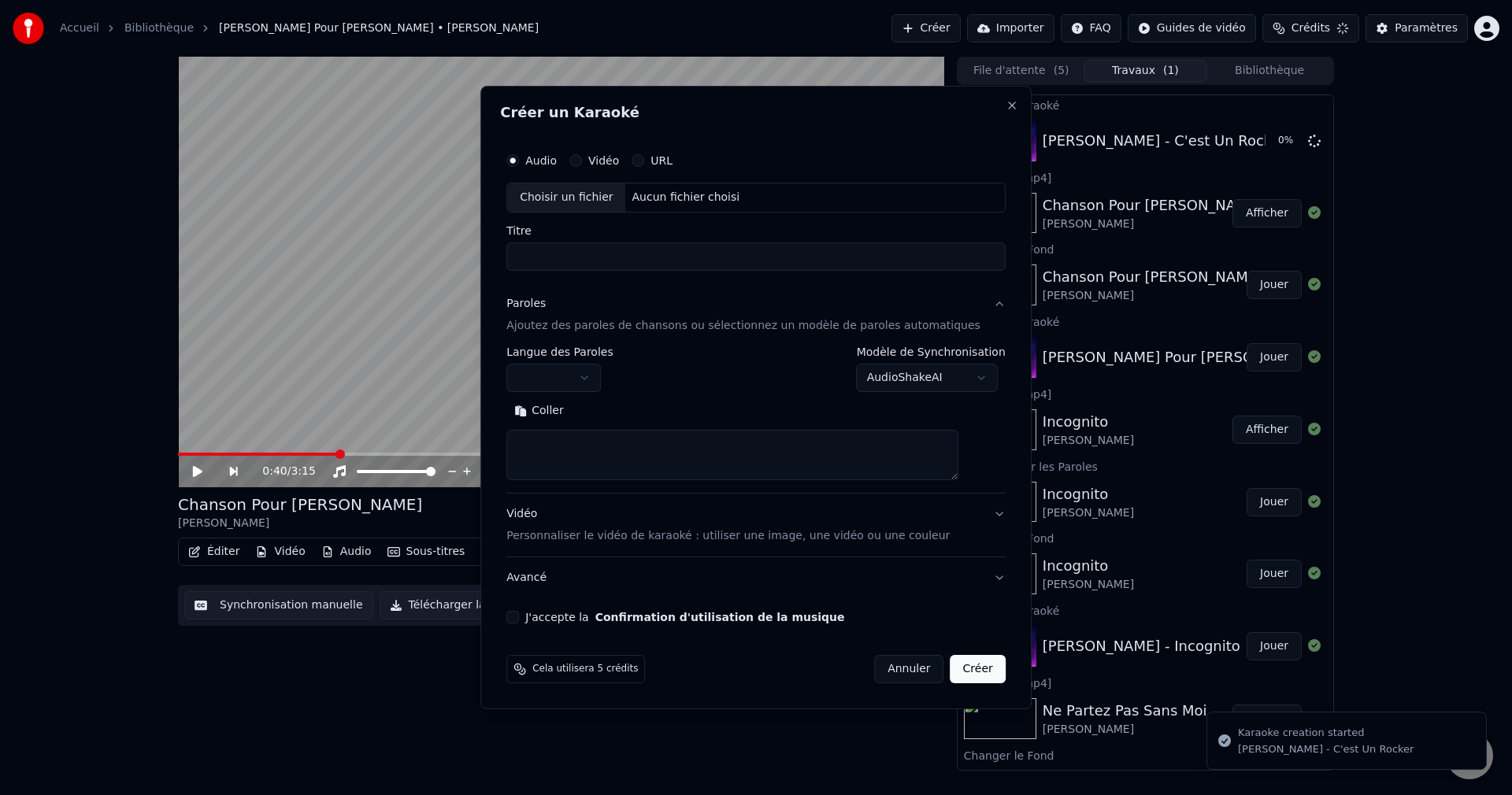
scroll to position [0, 0]
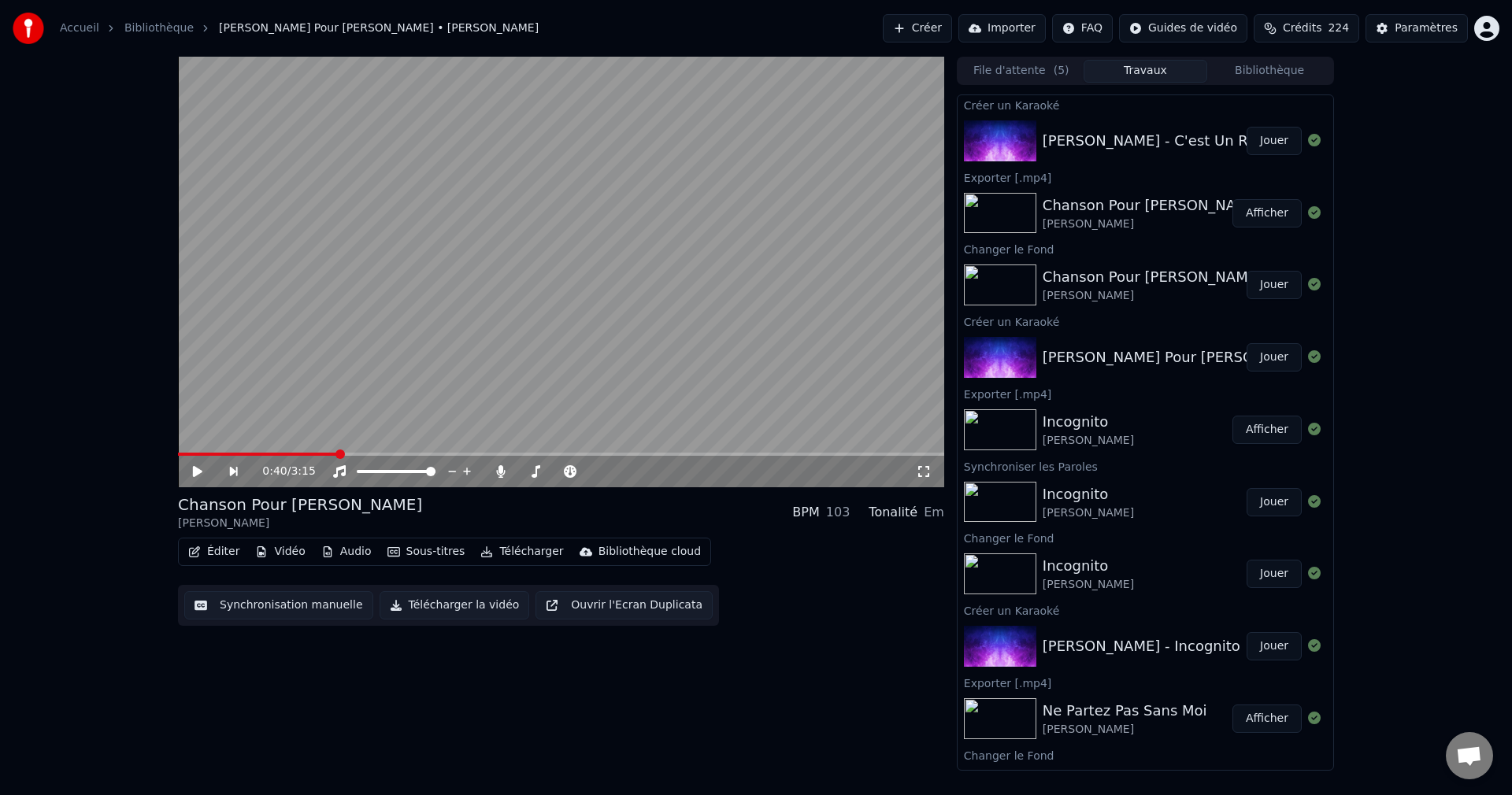
click at [1262, 146] on button "Jouer" at bounding box center [1274, 141] width 55 height 28
click at [198, 471] on icon at bounding box center [198, 471] width 8 height 9
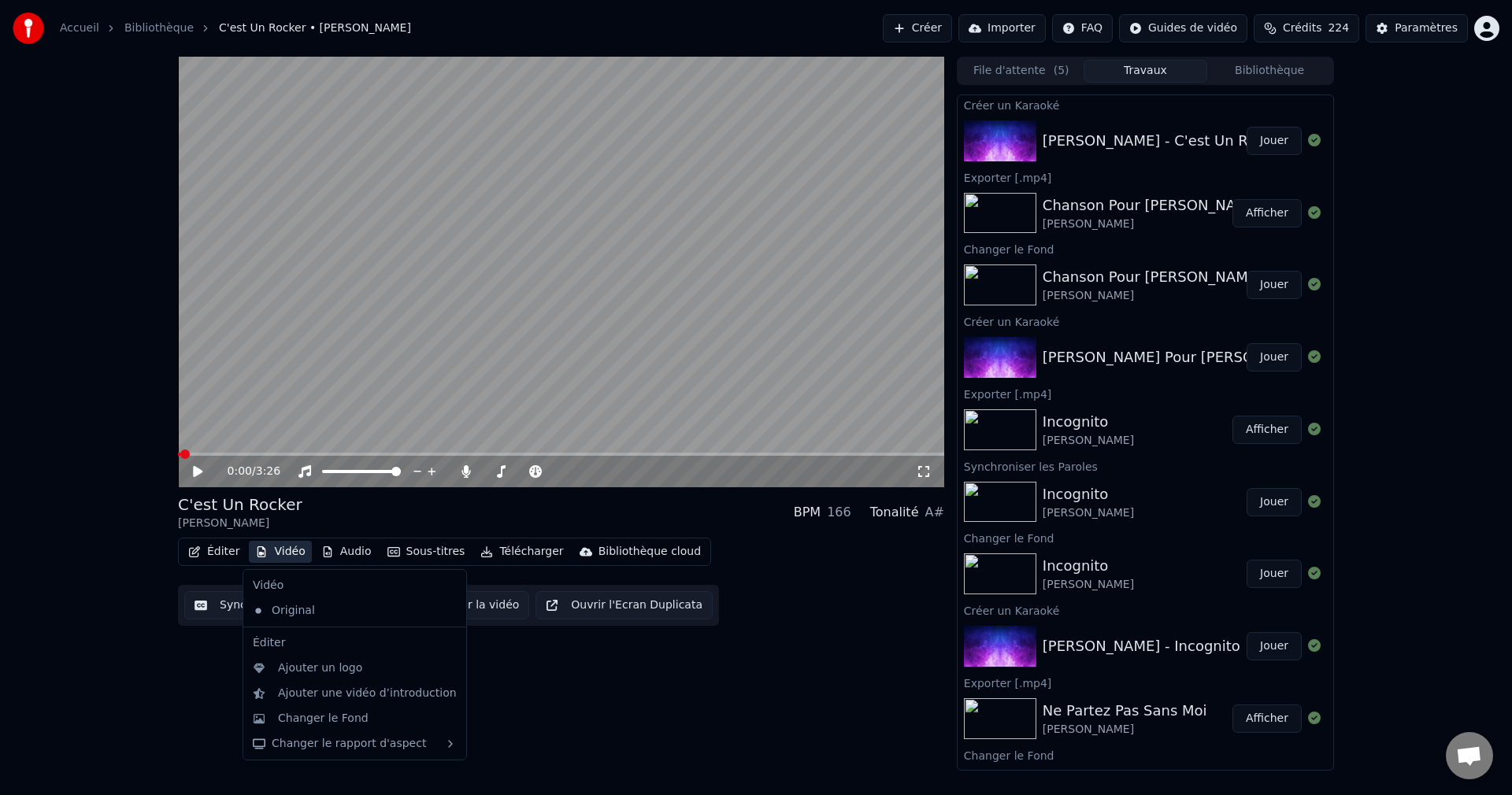
click at [290, 553] on button "Vidéo" at bounding box center [279, 552] width 62 height 22
click at [305, 714] on div "Changer le Fond" at bounding box center [323, 718] width 91 height 16
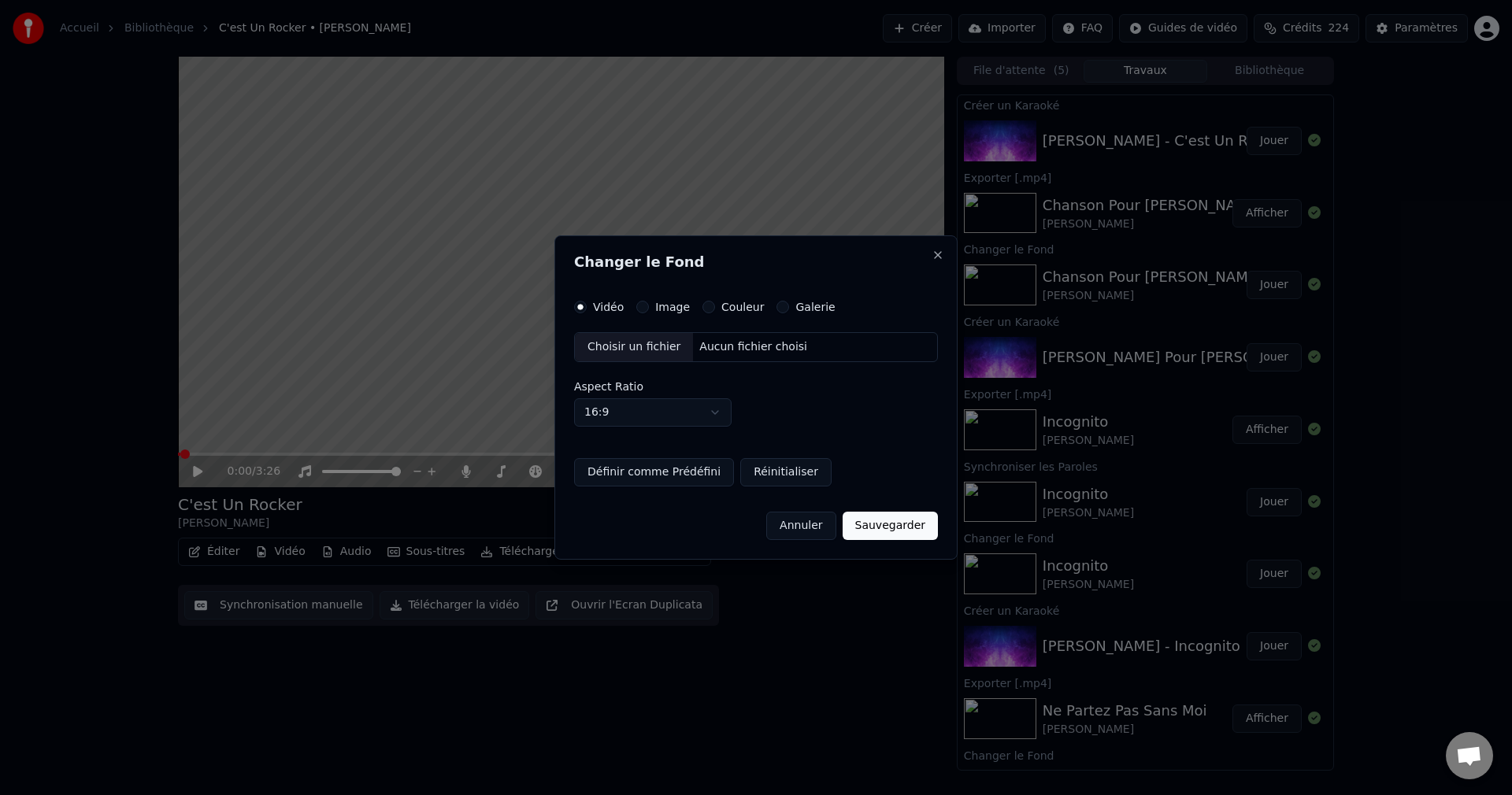
click at [628, 347] on div "Choisir un fichier" at bounding box center [633, 347] width 118 height 28
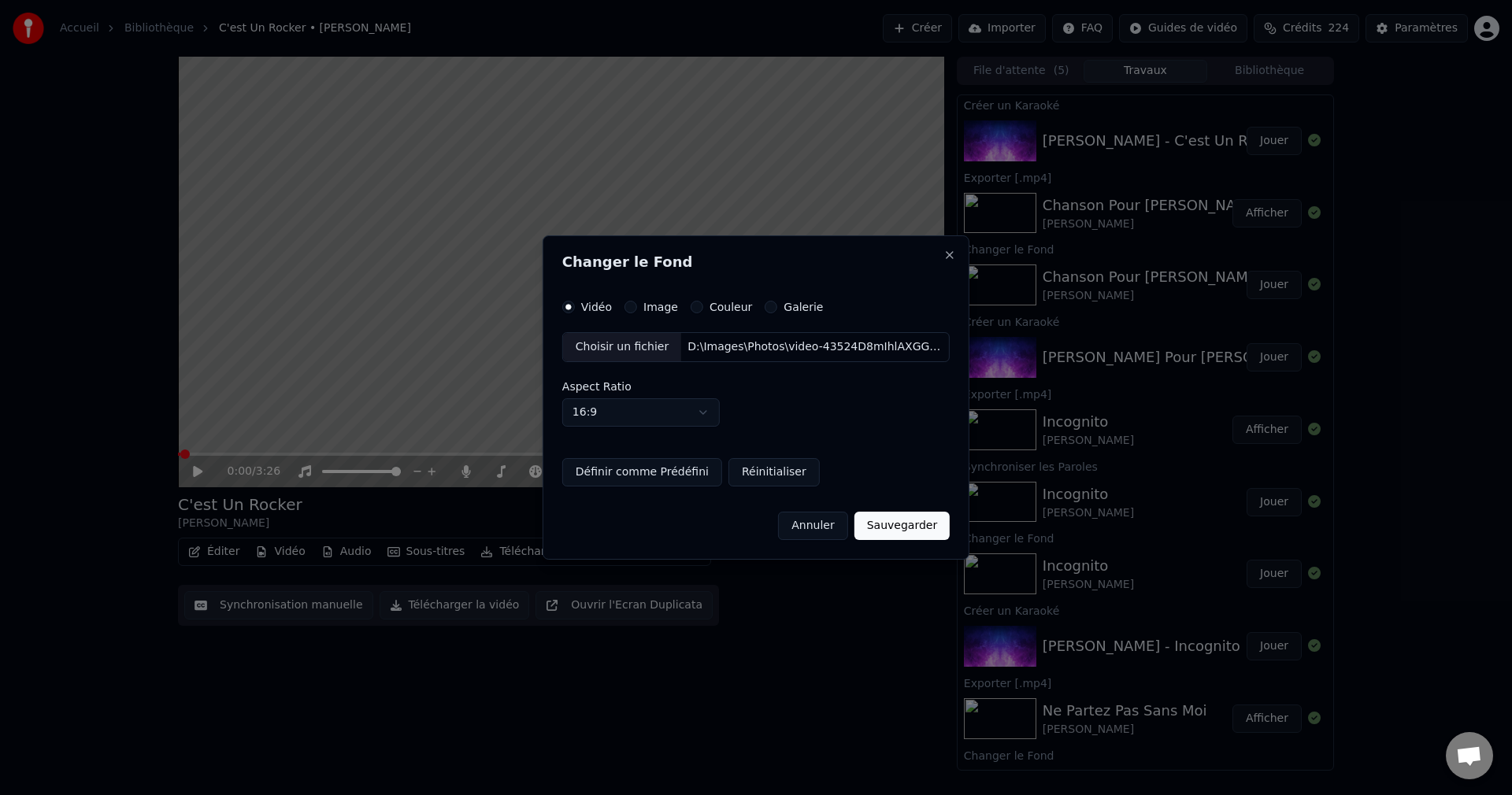
click at [894, 539] on button "Sauvegarder" at bounding box center [901, 525] width 95 height 28
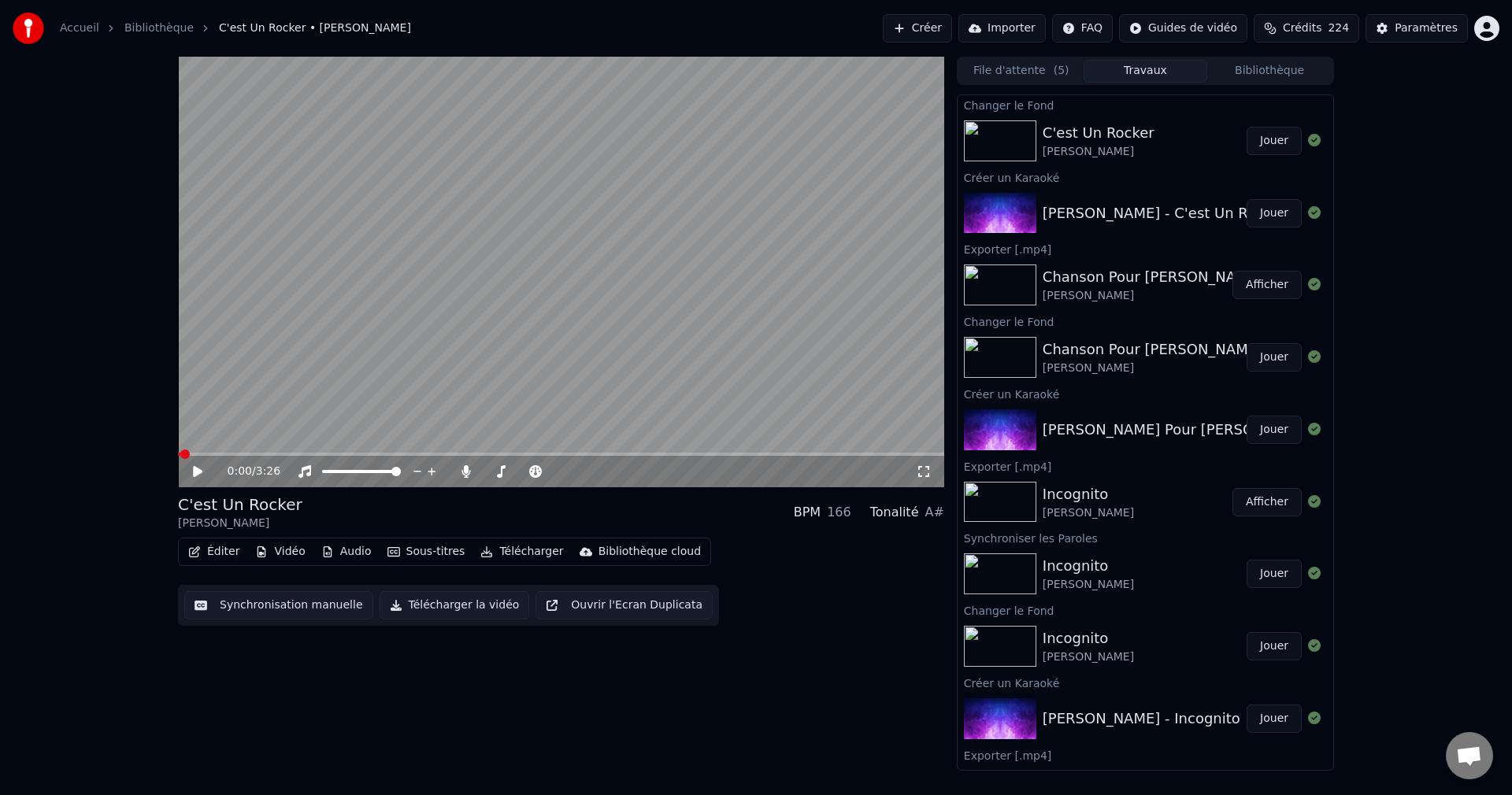
click at [1277, 134] on button "Jouer" at bounding box center [1274, 141] width 55 height 28
click at [562, 476] on span at bounding box center [557, 471] width 9 height 9
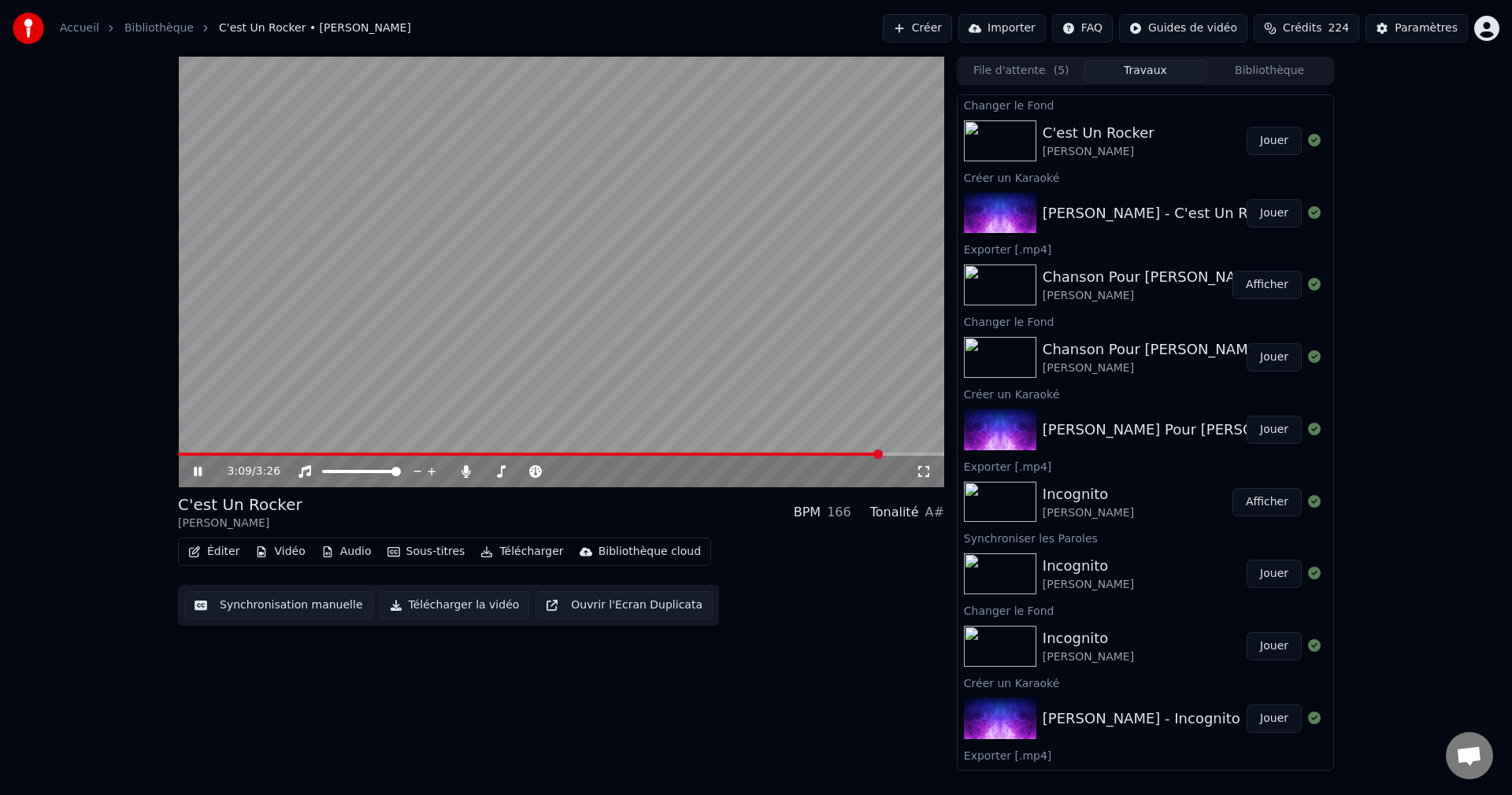
click at [199, 469] on icon at bounding box center [198, 471] width 8 height 9
click at [199, 469] on icon at bounding box center [209, 471] width 37 height 13
click at [199, 469] on icon at bounding box center [198, 471] width 8 height 9
click at [219, 551] on button "Éditer" at bounding box center [214, 552] width 64 height 22
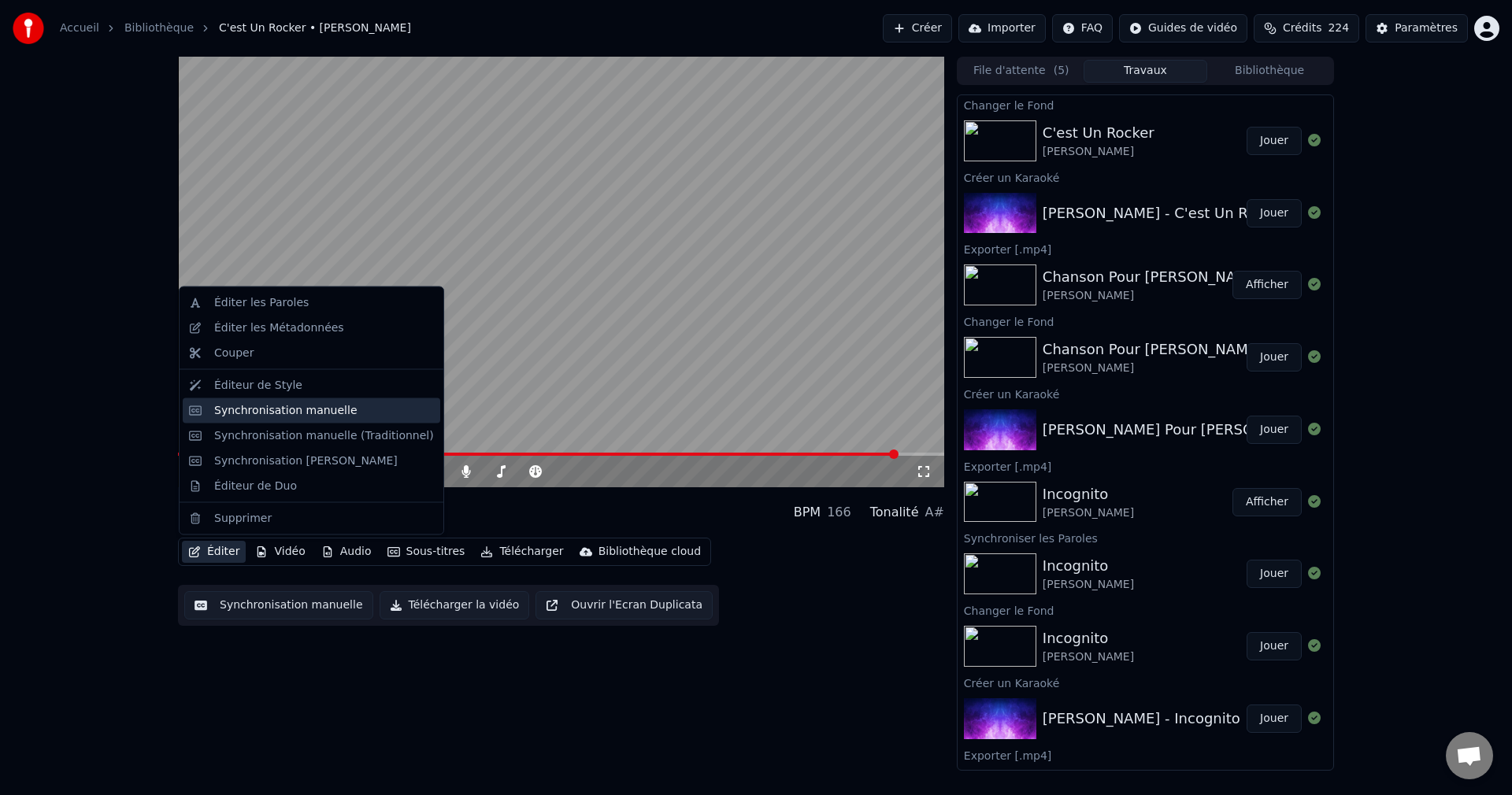
click at [291, 411] on div "Synchronisation manuelle" at bounding box center [285, 410] width 143 height 16
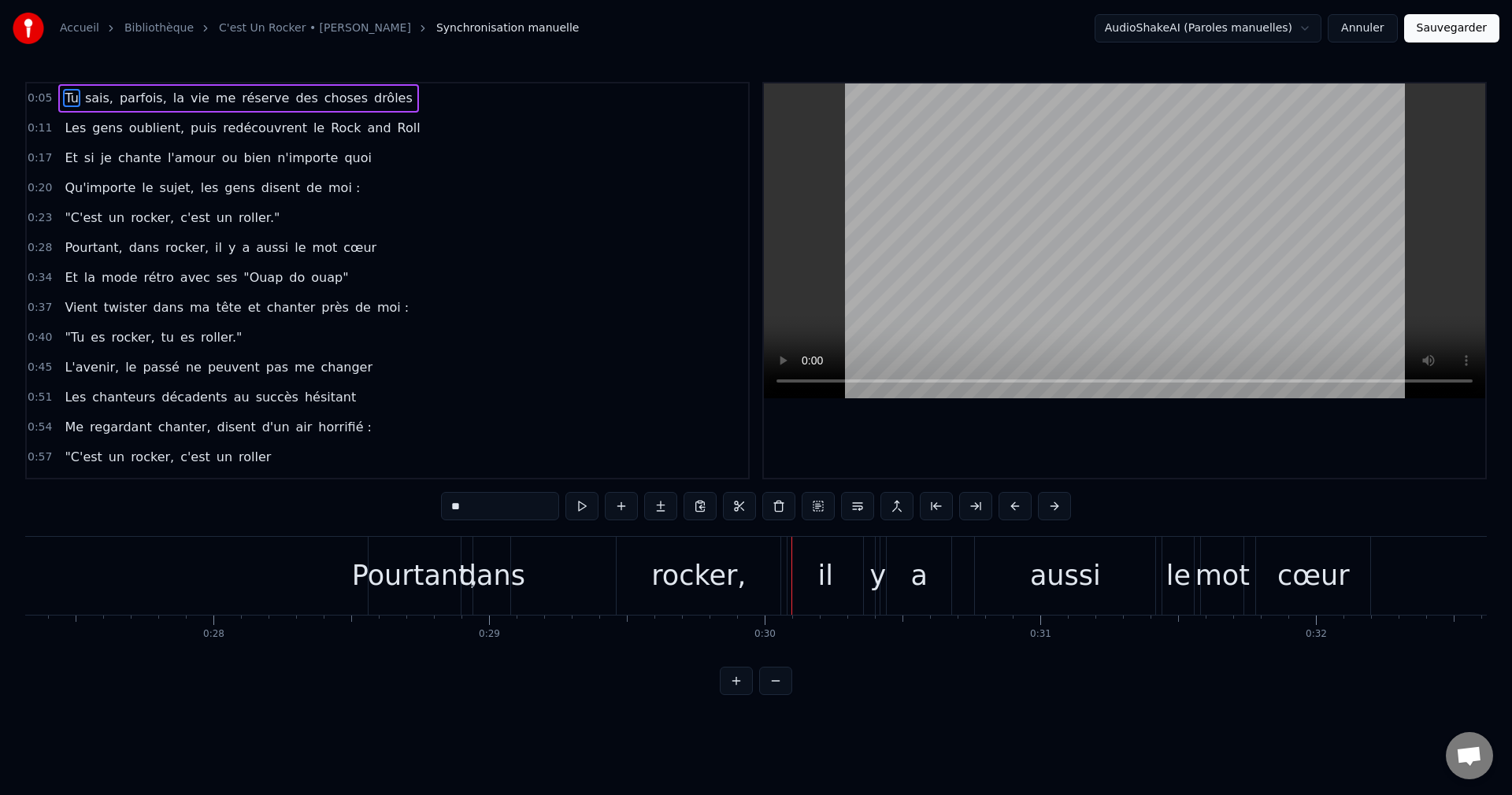
scroll to position [0, 7482]
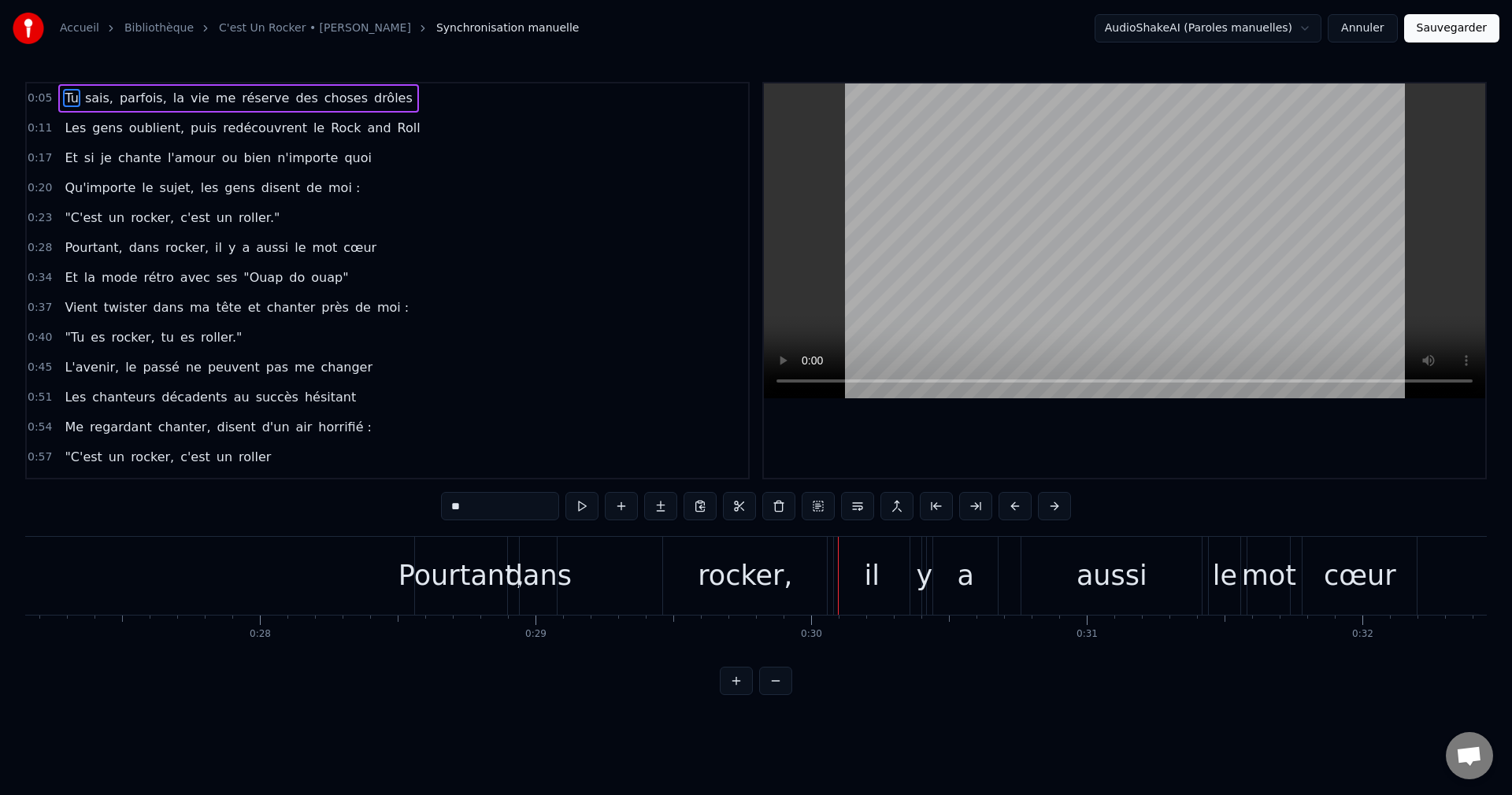
click at [608, 575] on div "Pourtant, dans rocker, il y a aussi le mot cœur" at bounding box center [917, 576] width 1007 height 78
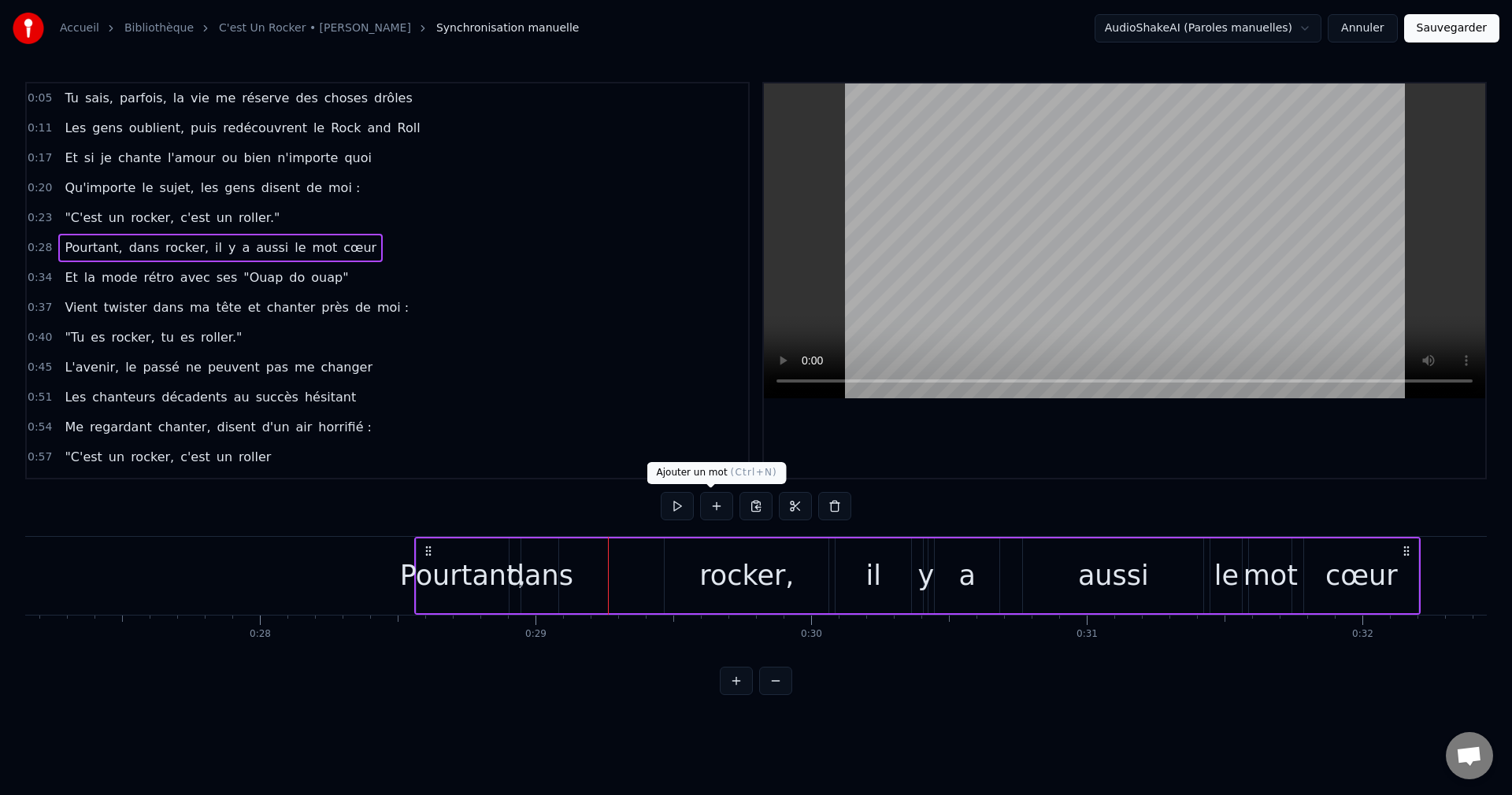
click at [709, 510] on button at bounding box center [717, 506] width 33 height 28
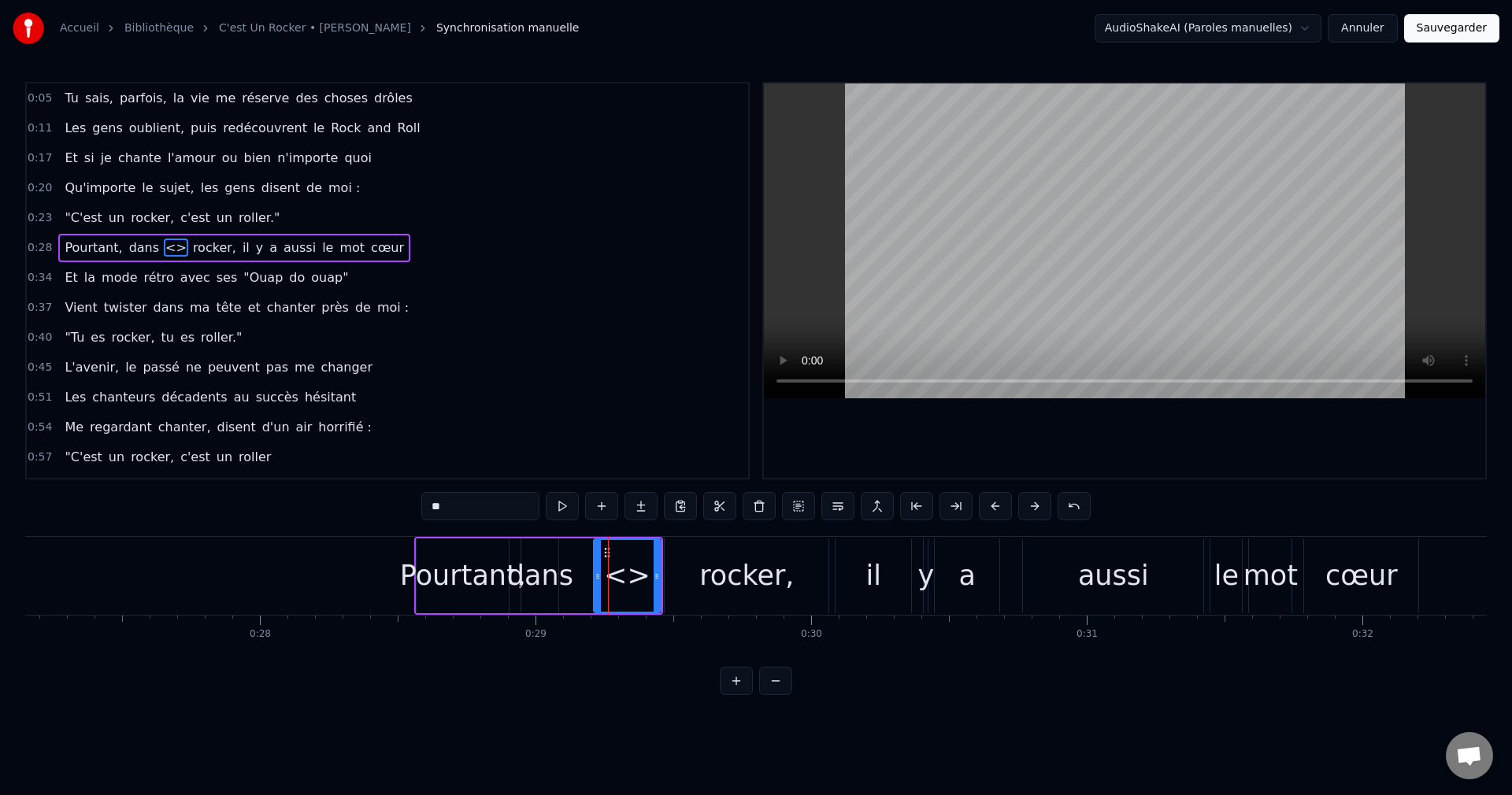
drag, startPoint x: 616, startPoint y: 575, endPoint x: 599, endPoint y: 579, distance: 17.5
click at [599, 579] on icon at bounding box center [597, 576] width 6 height 13
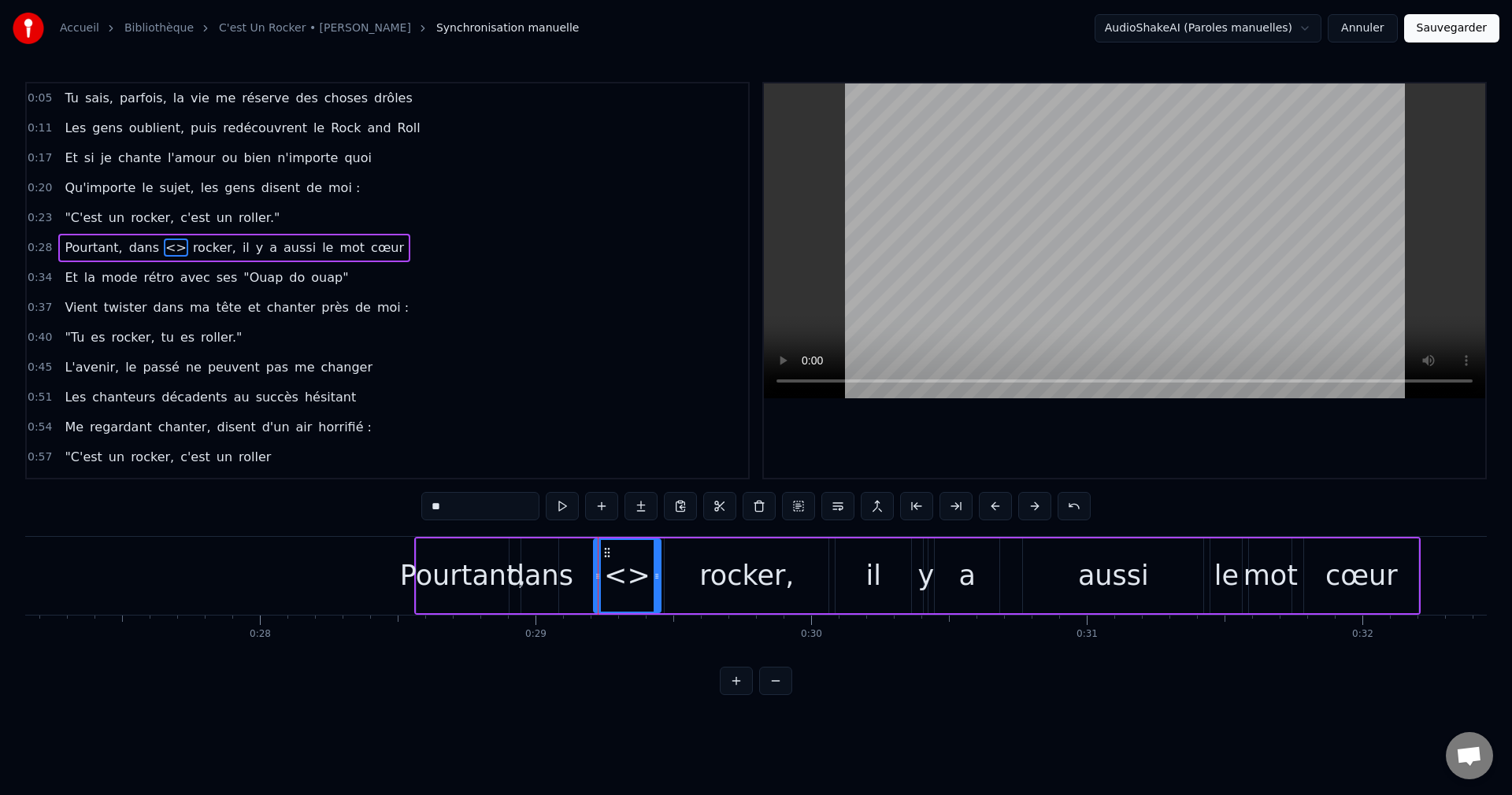
drag, startPoint x: 430, startPoint y: 509, endPoint x: 345, endPoint y: 508, distance: 85.0
click at [345, 508] on div "0:05 Tu sais, parfois, la vie me réserve des choses drôles 0:11 [PERSON_NAME] o…" at bounding box center [756, 388] width 1461 height 613
type input "**"
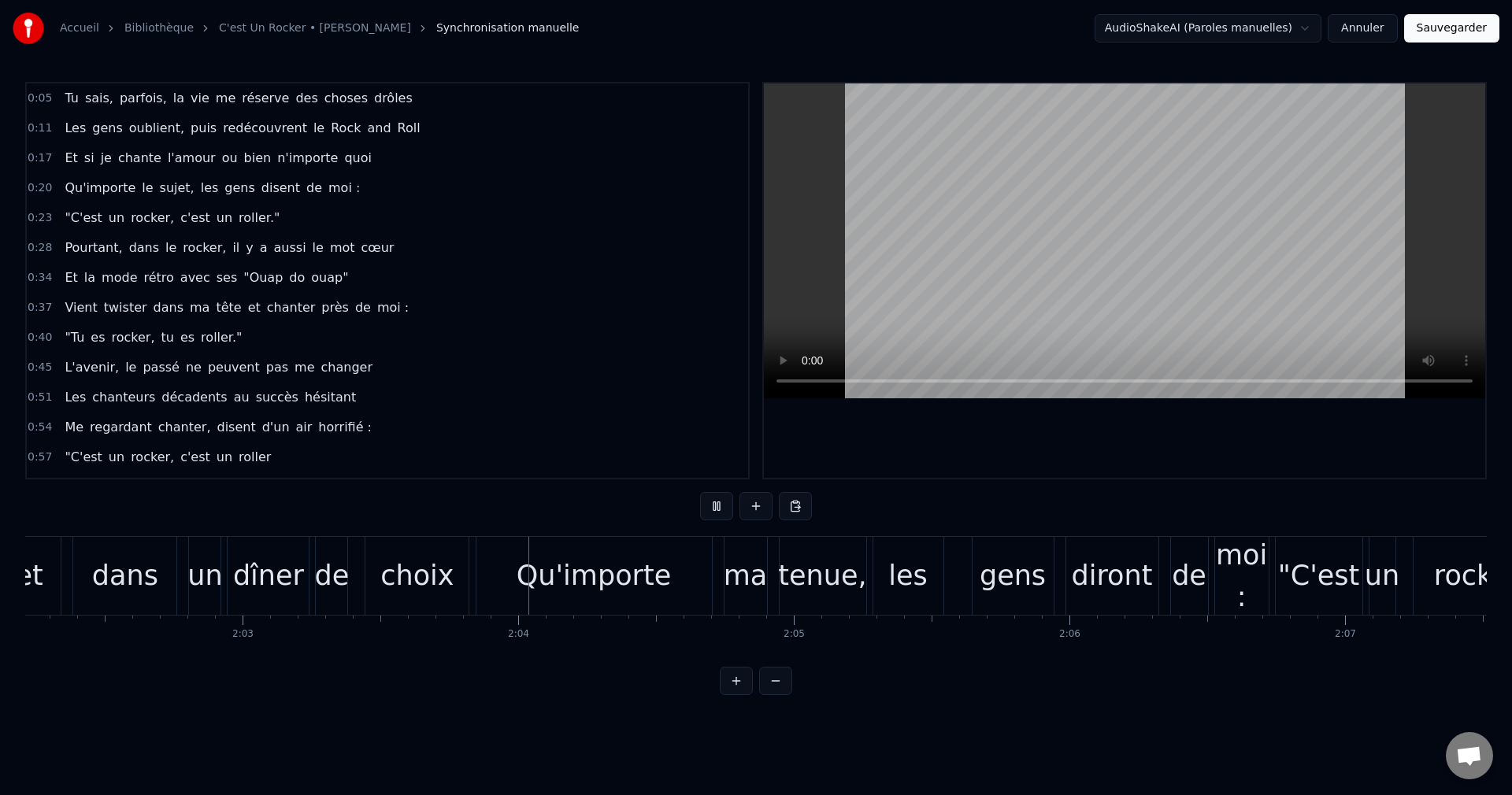
scroll to position [0, 33941]
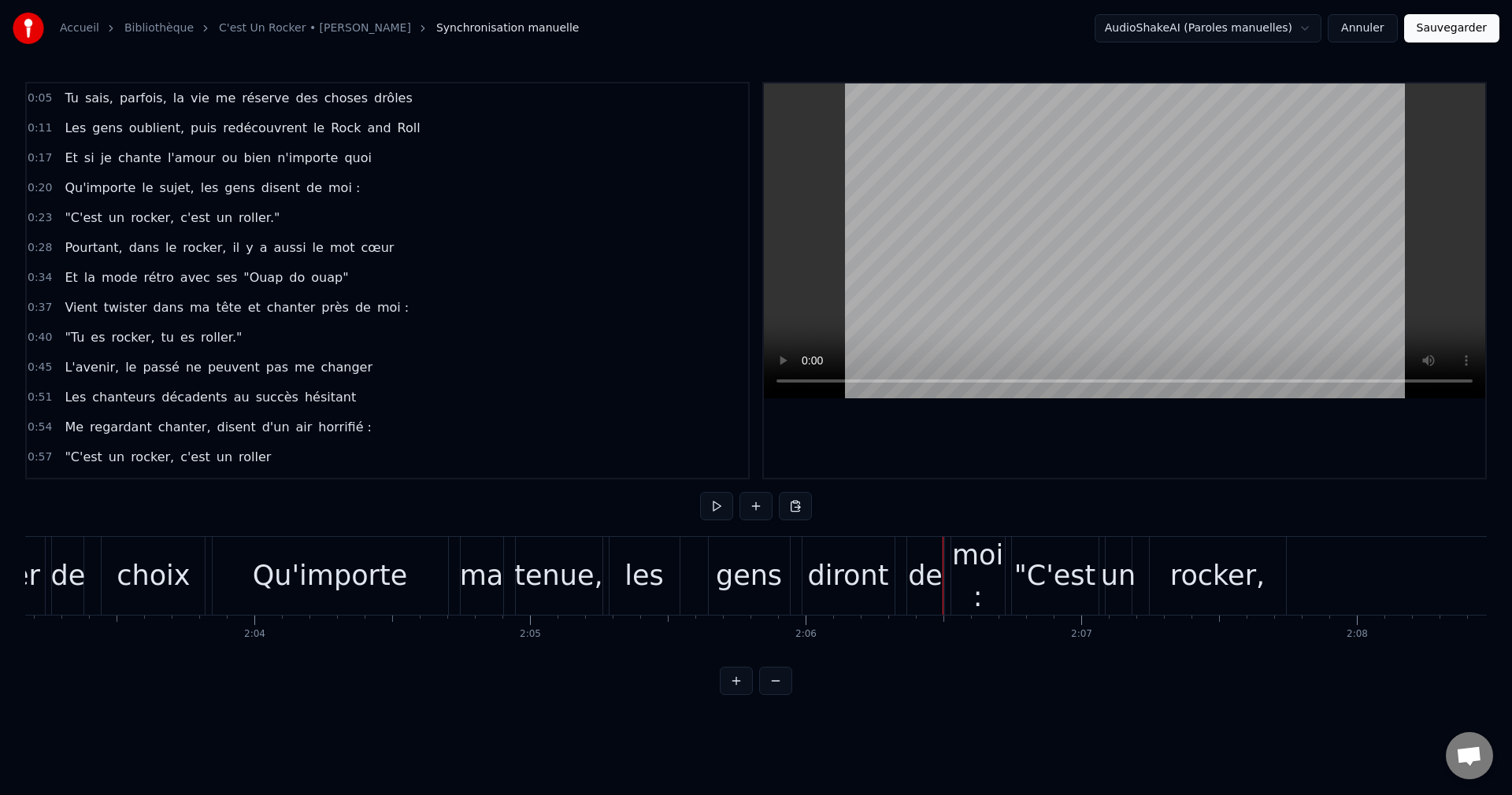
click at [733, 586] on div "gens" at bounding box center [749, 576] width 66 height 41
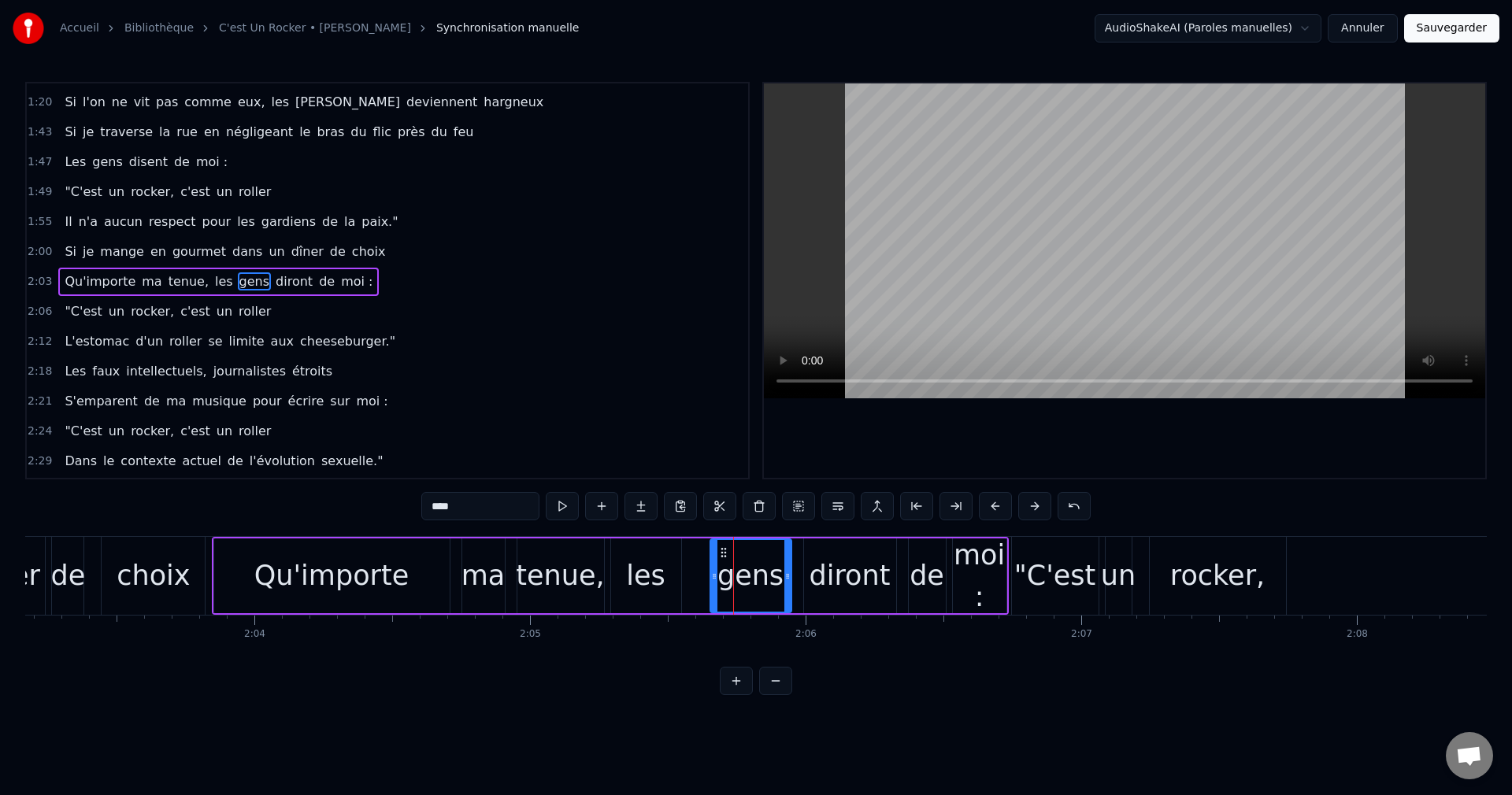
scroll to position [505, 0]
drag, startPoint x: 430, startPoint y: 505, endPoint x: 336, endPoint y: 511, distance: 94.2
click at [336, 511] on div "0:05 Tu sais, parfois, la vie me réserve des choses drôles 0:11 [PERSON_NAME] o…" at bounding box center [756, 388] width 1461 height 613
click at [557, 602] on div "tenue," at bounding box center [561, 575] width 86 height 75
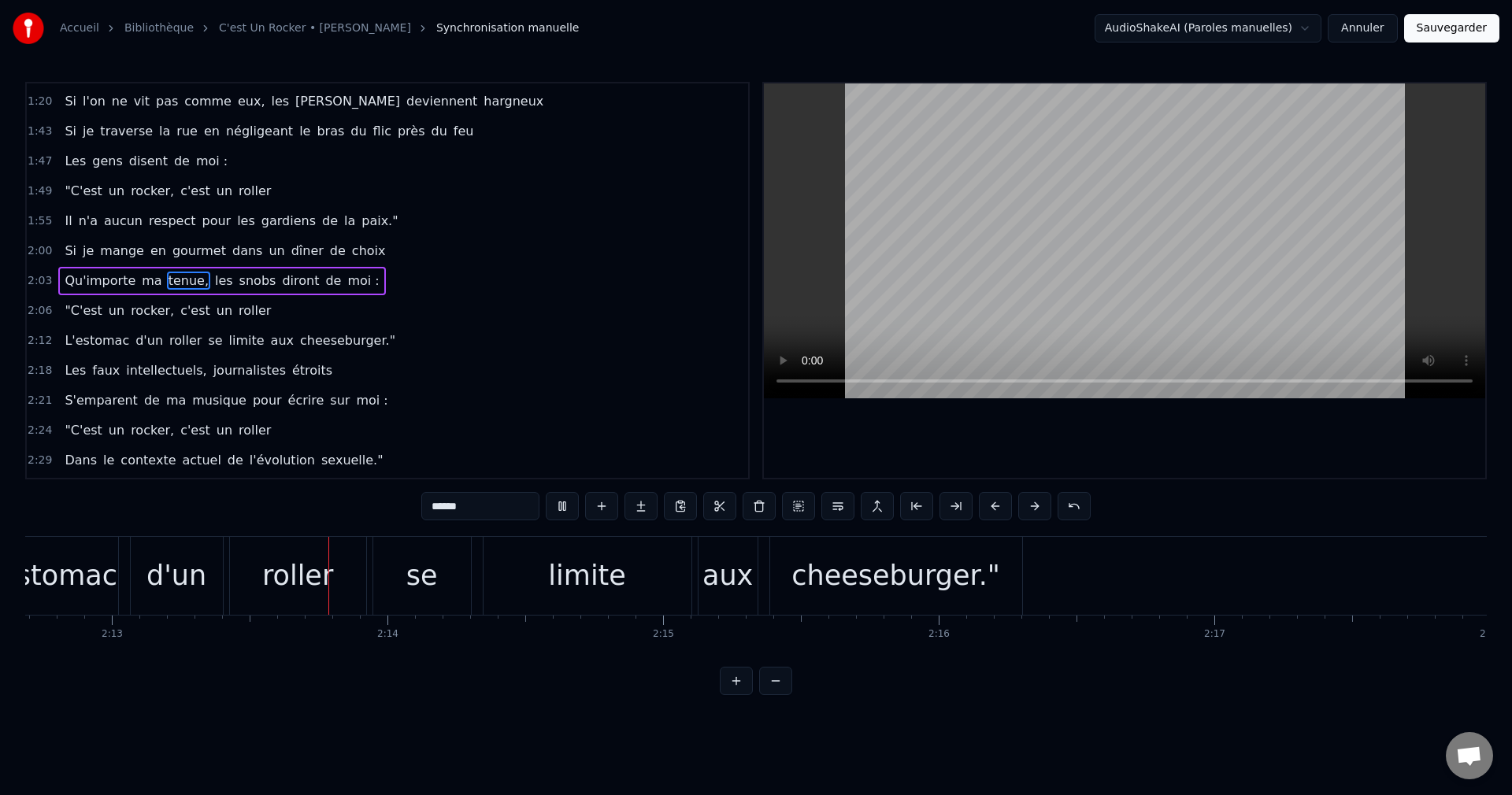
scroll to position [0, 36570]
click at [301, 589] on div "roller" at bounding box center [292, 576] width 71 height 41
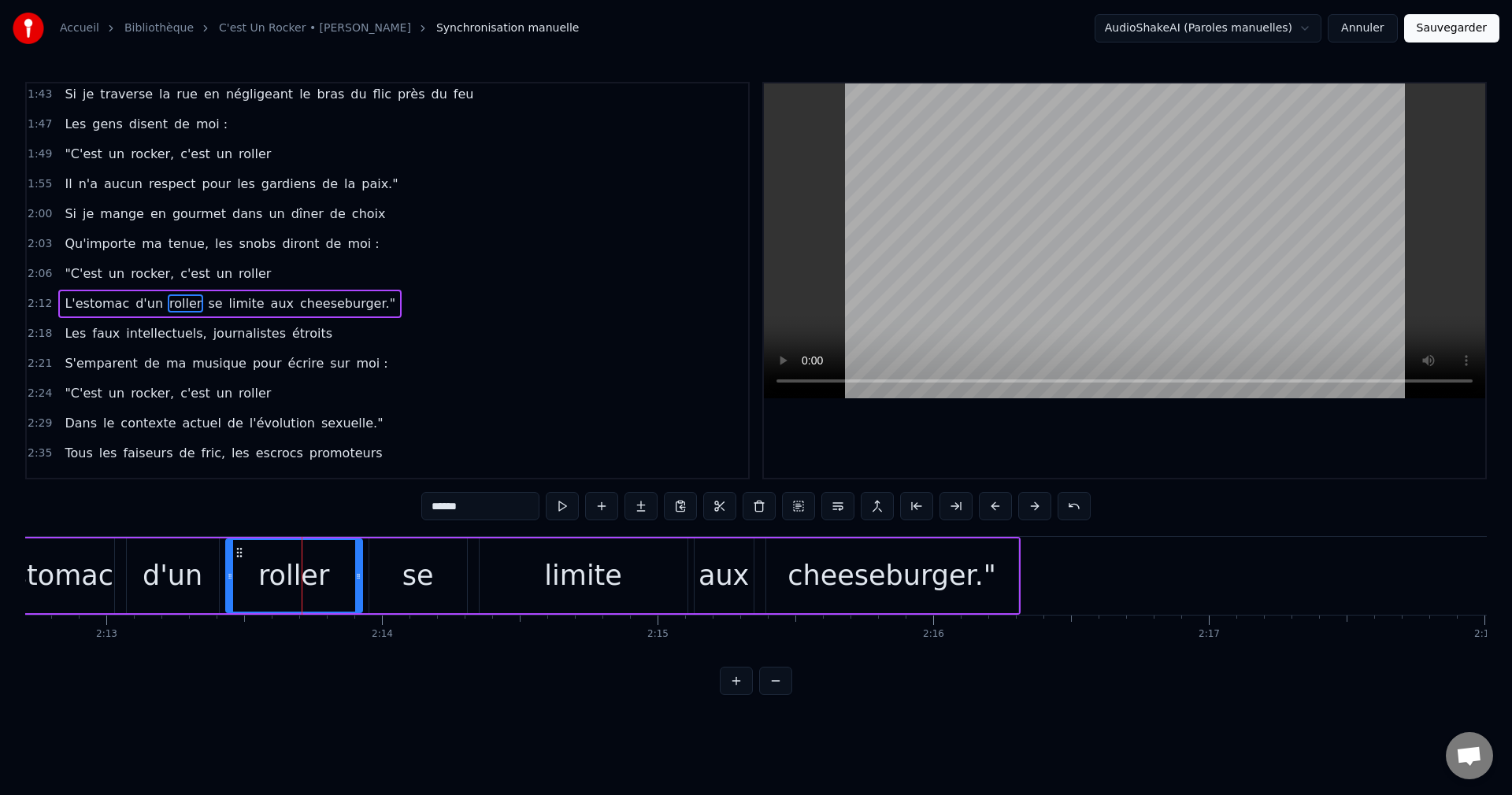
scroll to position [565, 0]
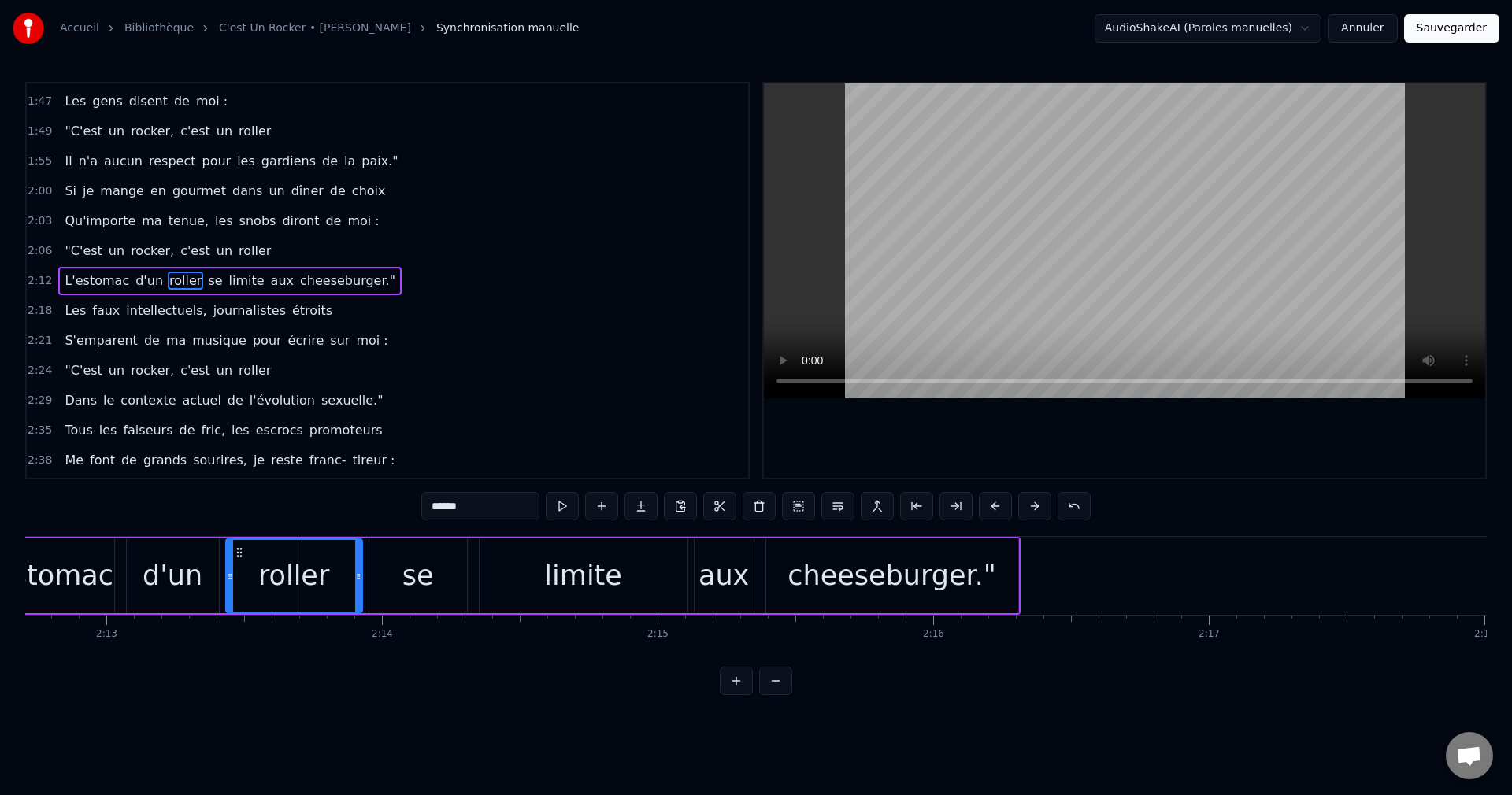
click at [421, 508] on input "******" at bounding box center [480, 506] width 118 height 28
click at [167, 572] on div "d'un" at bounding box center [172, 576] width 60 height 41
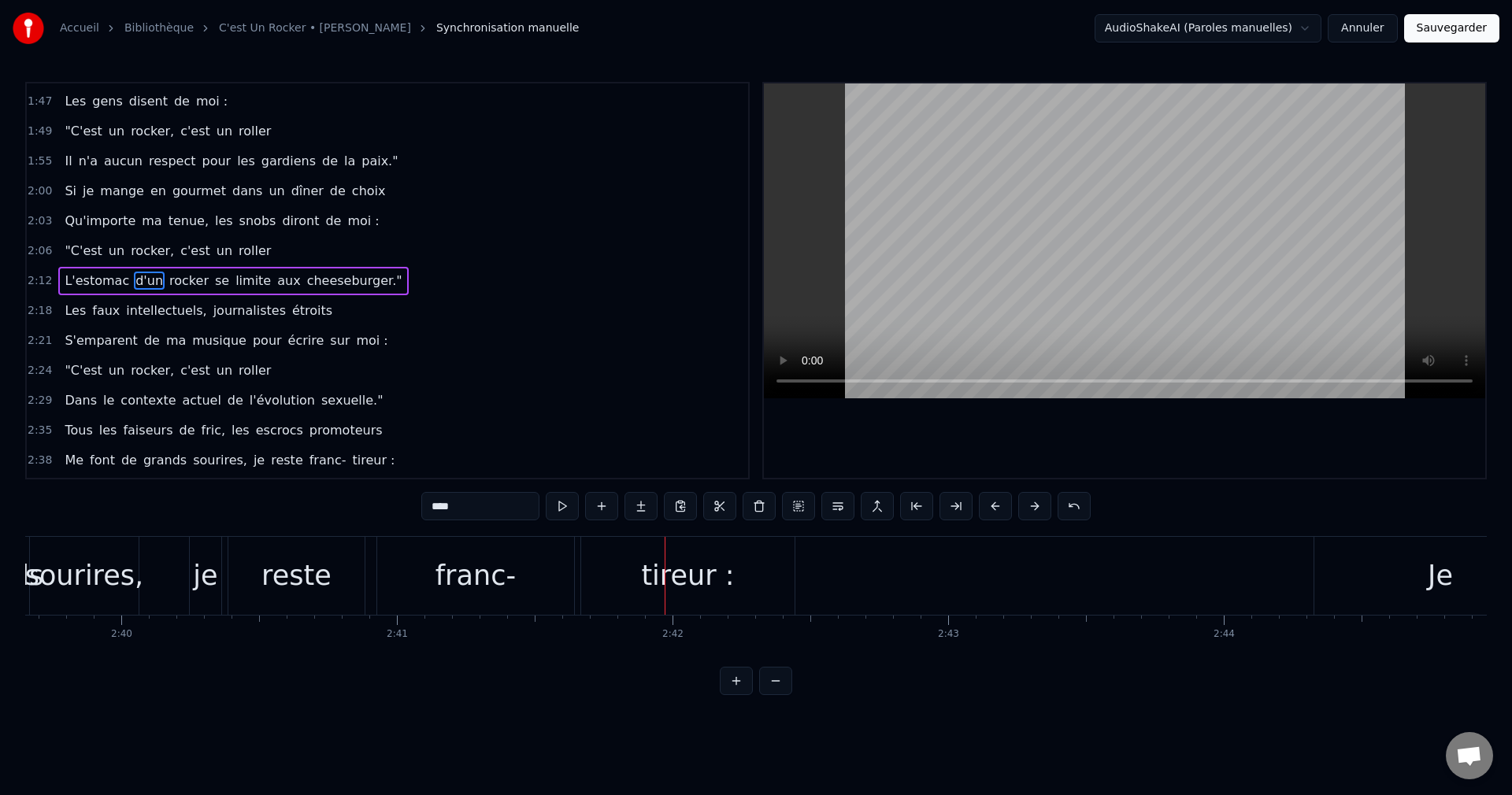
scroll to position [0, 43917]
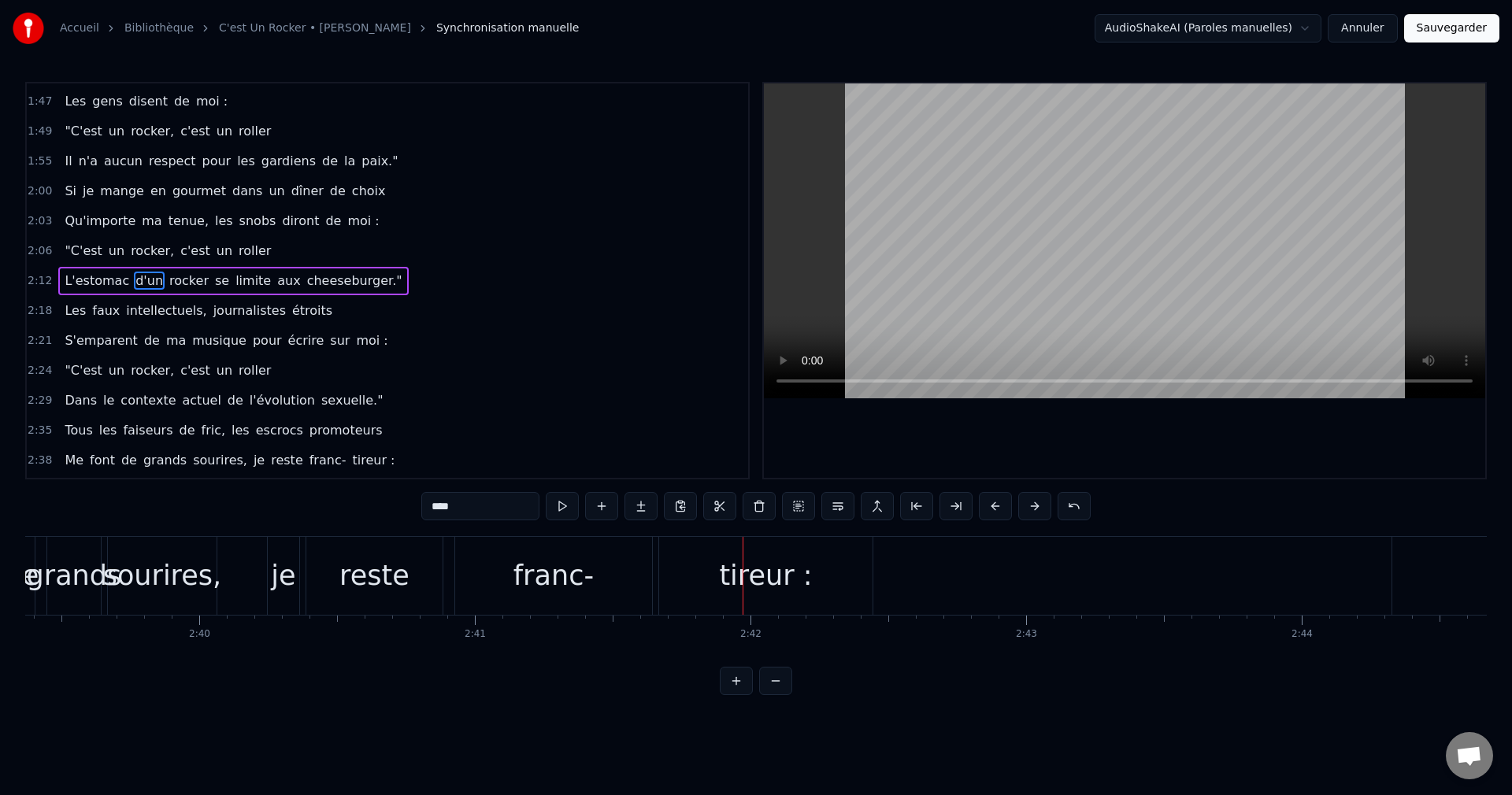
click at [536, 569] on div "franc-" at bounding box center [553, 576] width 80 height 41
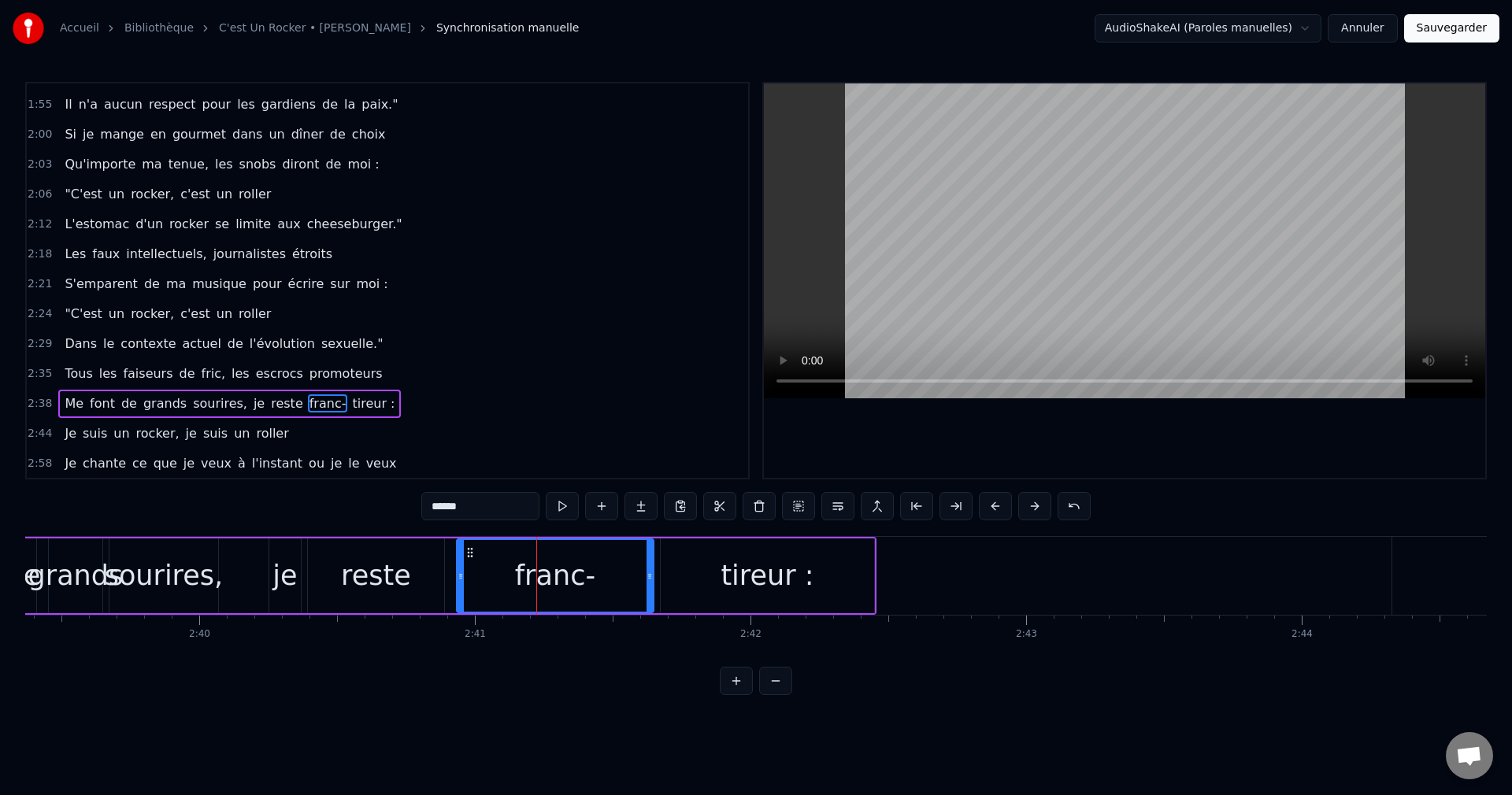
scroll to position [623, 0]
drag, startPoint x: 649, startPoint y: 577, endPoint x: 542, endPoint y: 584, distance: 107.2
click at [542, 584] on div at bounding box center [541, 575] width 6 height 72
click at [711, 582] on div "tireur :" at bounding box center [767, 575] width 213 height 75
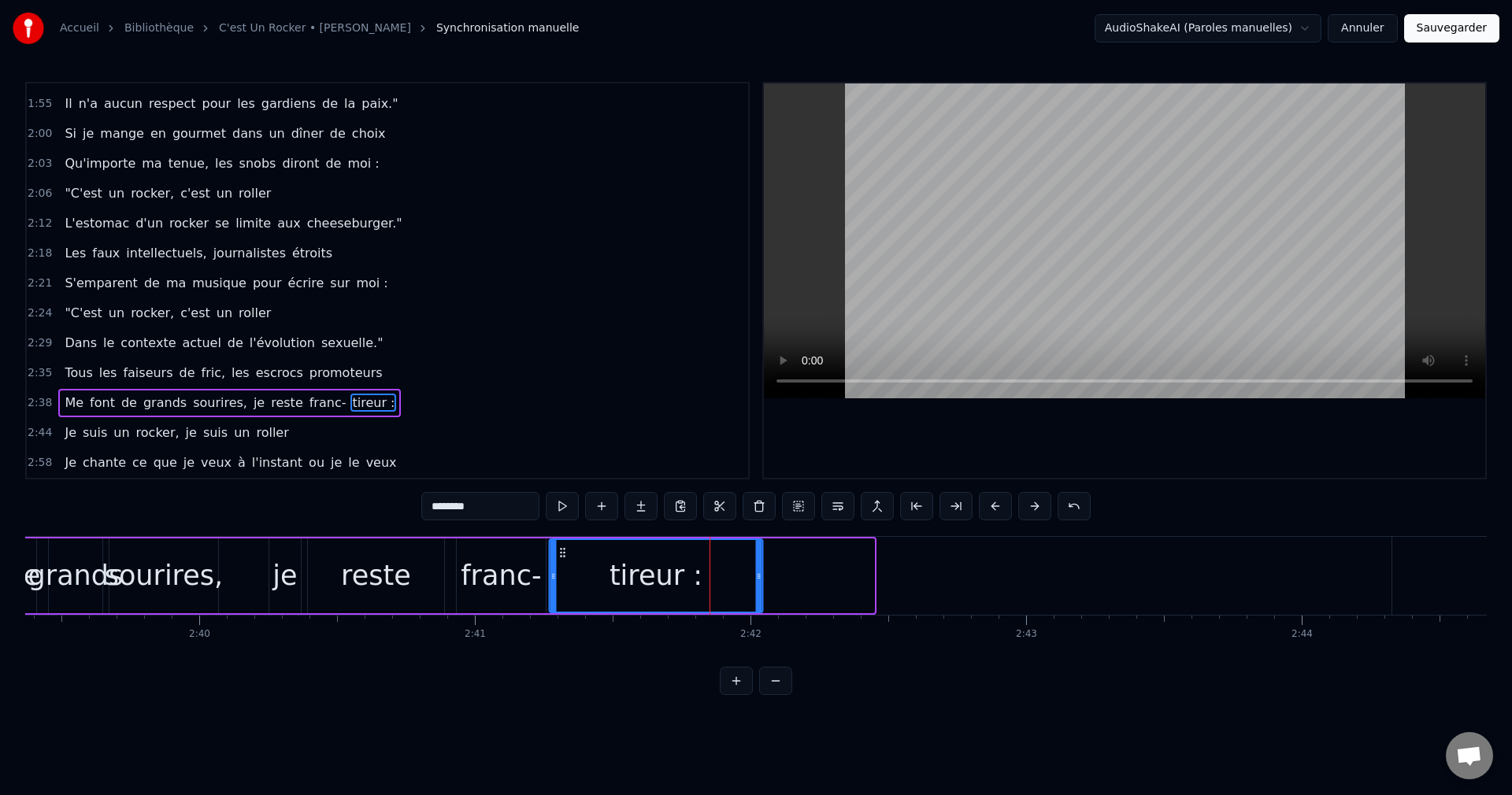
drag, startPoint x: 670, startPoint y: 547, endPoint x: 559, endPoint y: 564, distance: 112.3
click at [559, 564] on div "tireur :" at bounding box center [656, 575] width 212 height 72
drag, startPoint x: 758, startPoint y: 573, endPoint x: 631, endPoint y: 585, distance: 127.6
click at [631, 585] on div at bounding box center [631, 575] width 6 height 72
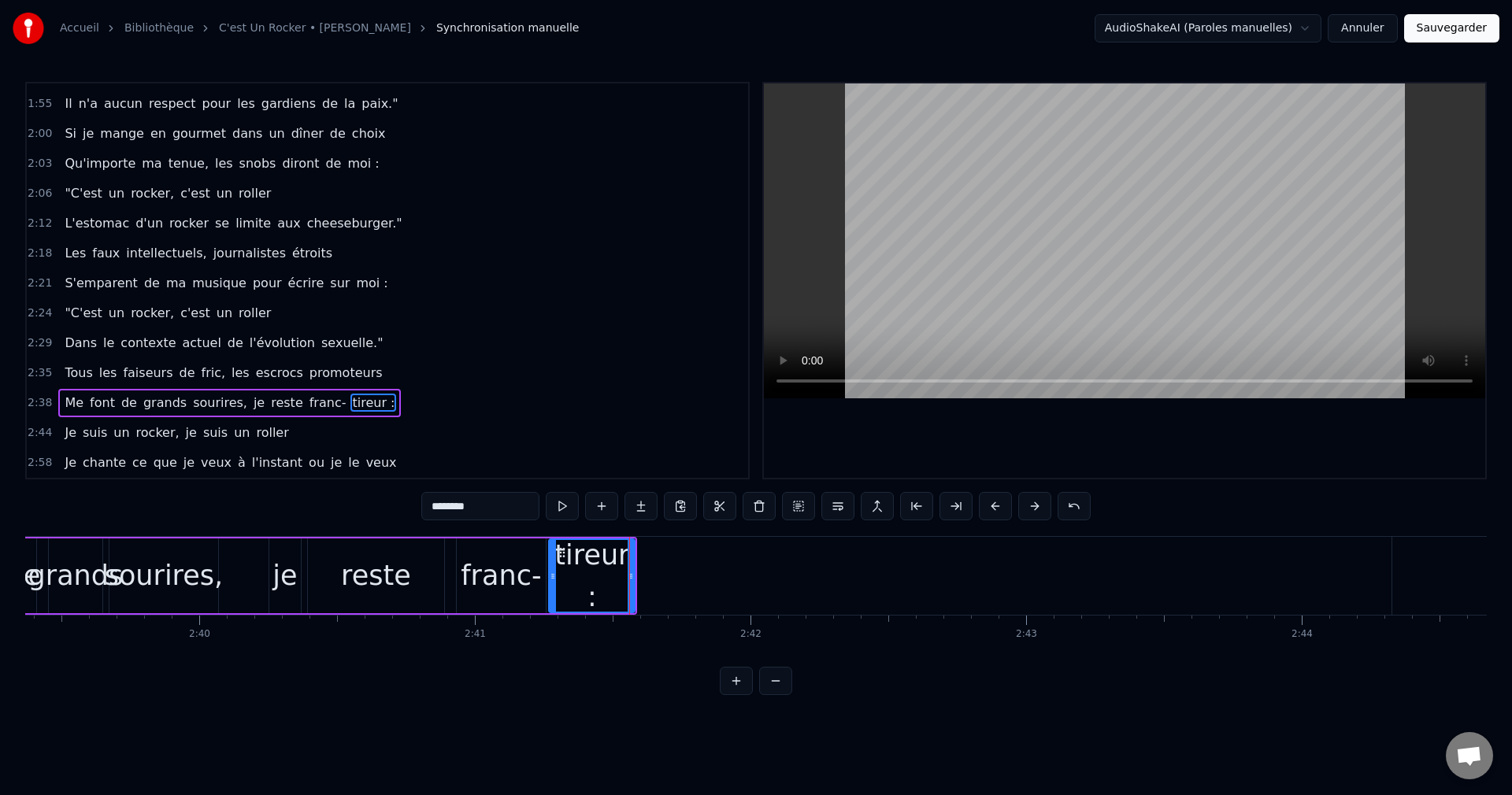
click at [154, 589] on div "sourires," at bounding box center [163, 576] width 118 height 41
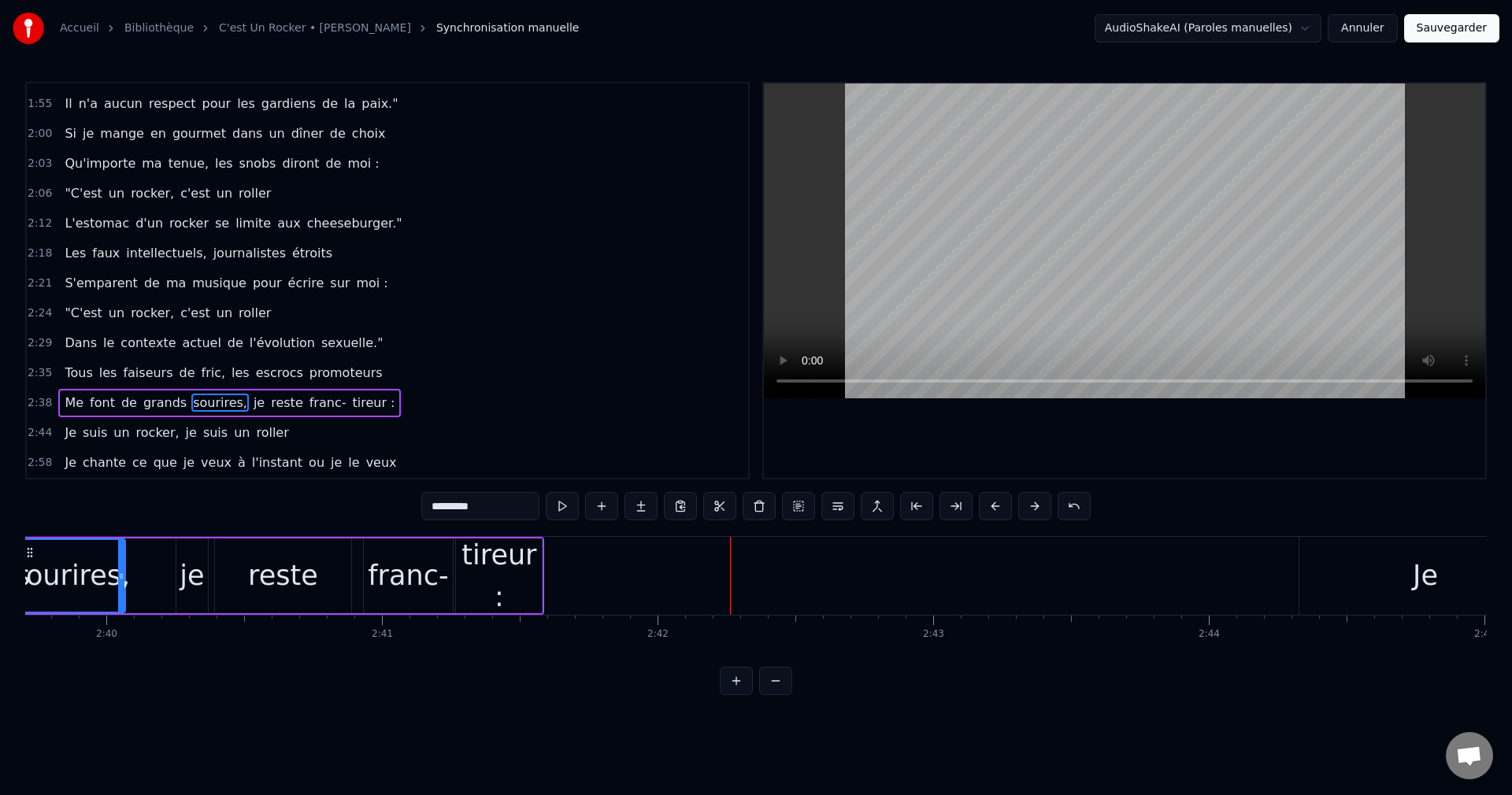
scroll to position [0, 44073]
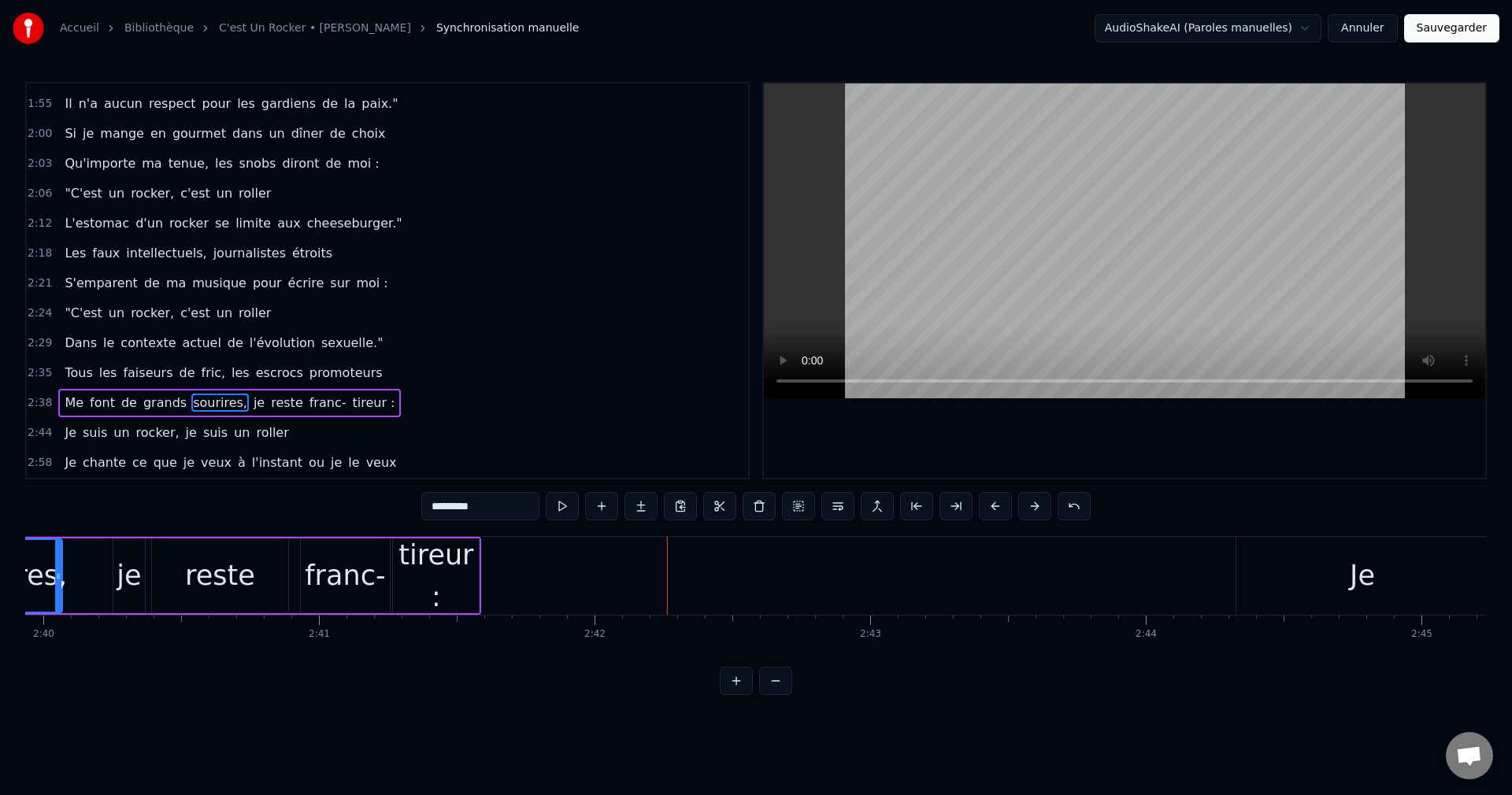
click at [1307, 600] on div "Je" at bounding box center [1362, 576] width 252 height 78
type input "**"
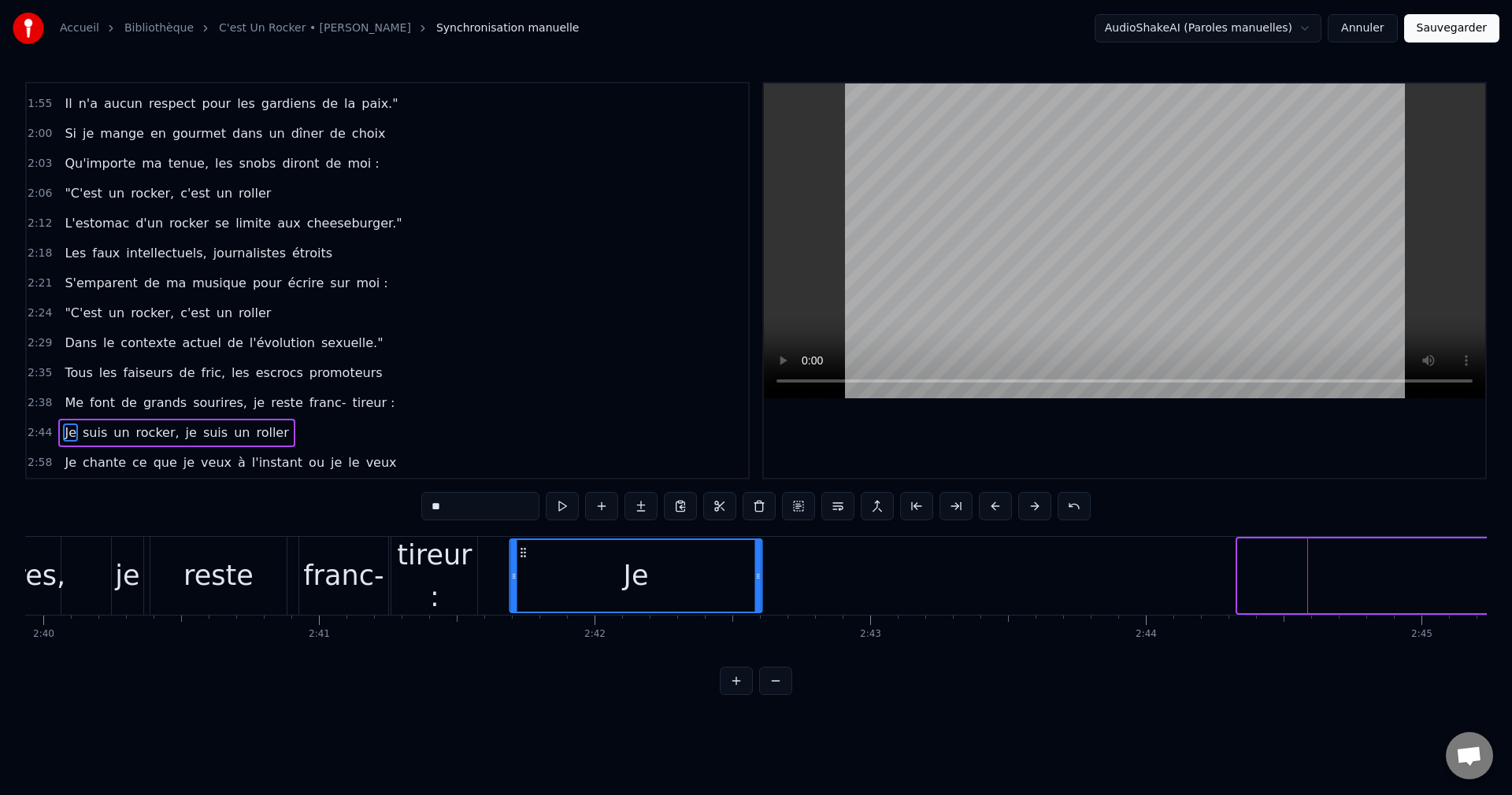
drag, startPoint x: 1248, startPoint y: 550, endPoint x: 519, endPoint y: 627, distance: 733.1
click at [519, 627] on div "Tu sais, parfois, la vie me réserve des choses drôles [PERSON_NAME] oublient, p…" at bounding box center [756, 595] width 1461 height 118
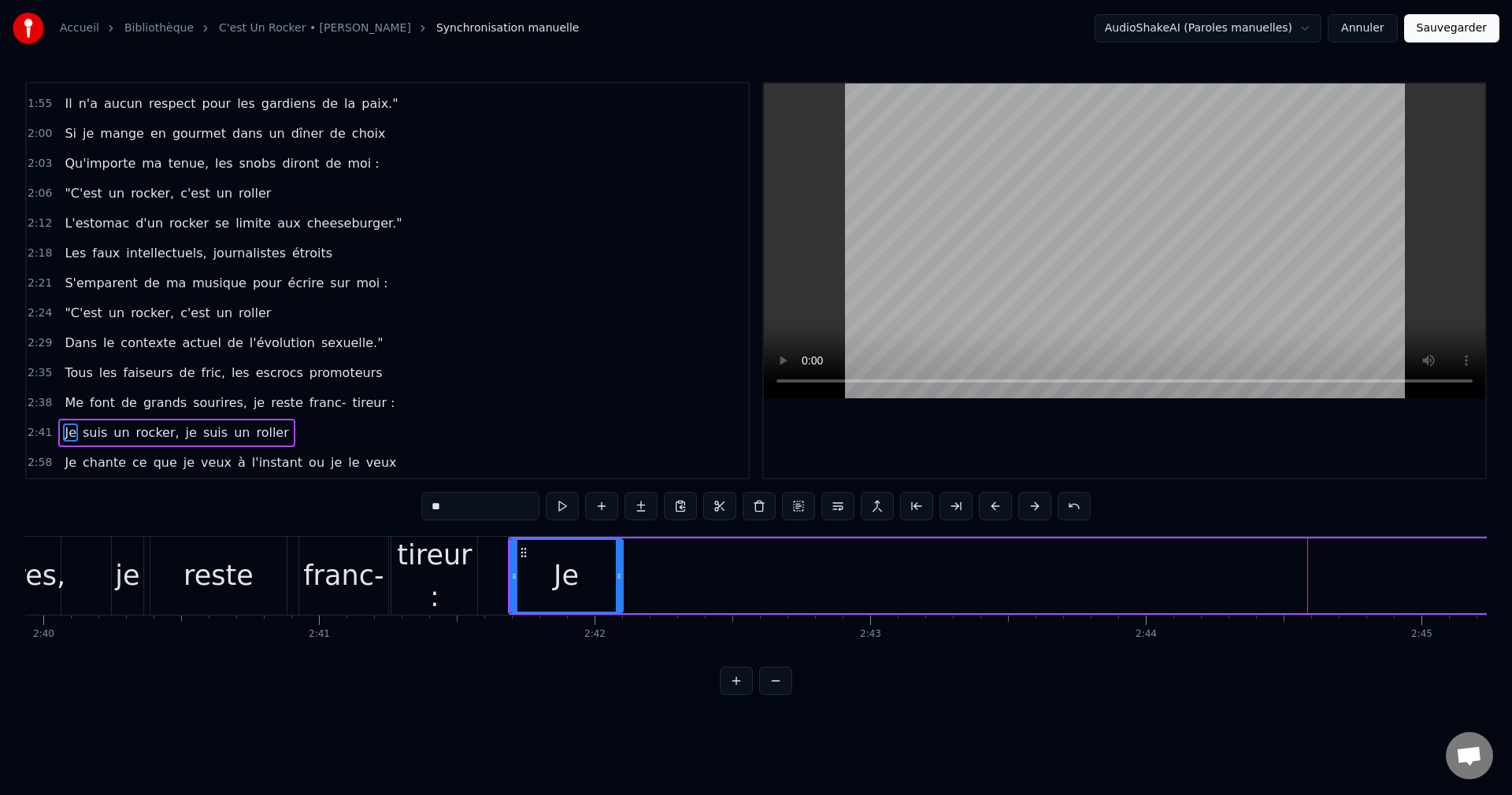
drag, startPoint x: 756, startPoint y: 574, endPoint x: 618, endPoint y: 598, distance: 140.1
click at [618, 598] on div at bounding box center [618, 575] width 6 height 72
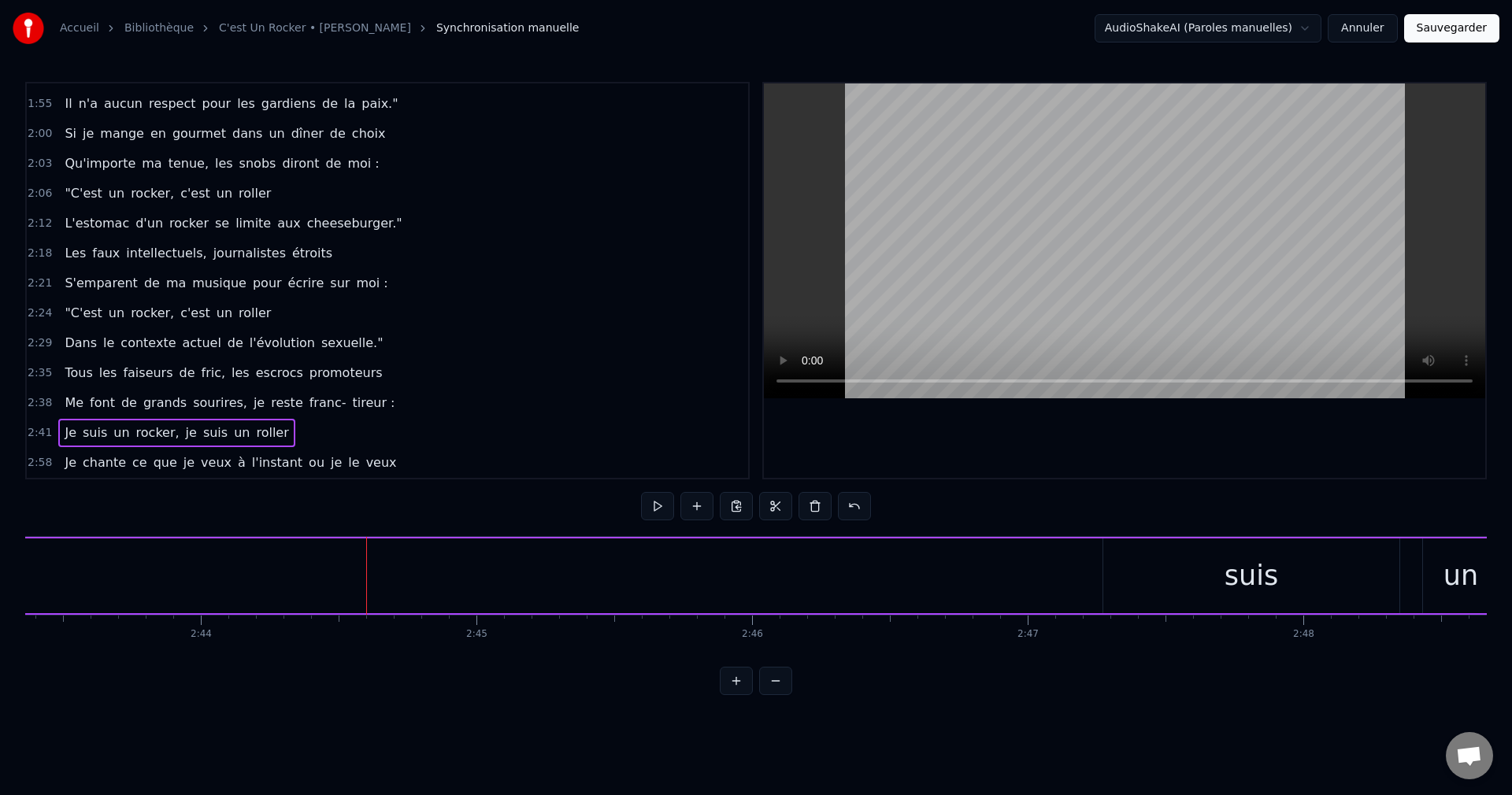
scroll to position [0, 45123]
click at [1186, 587] on div "suis" at bounding box center [1145, 575] width 296 height 75
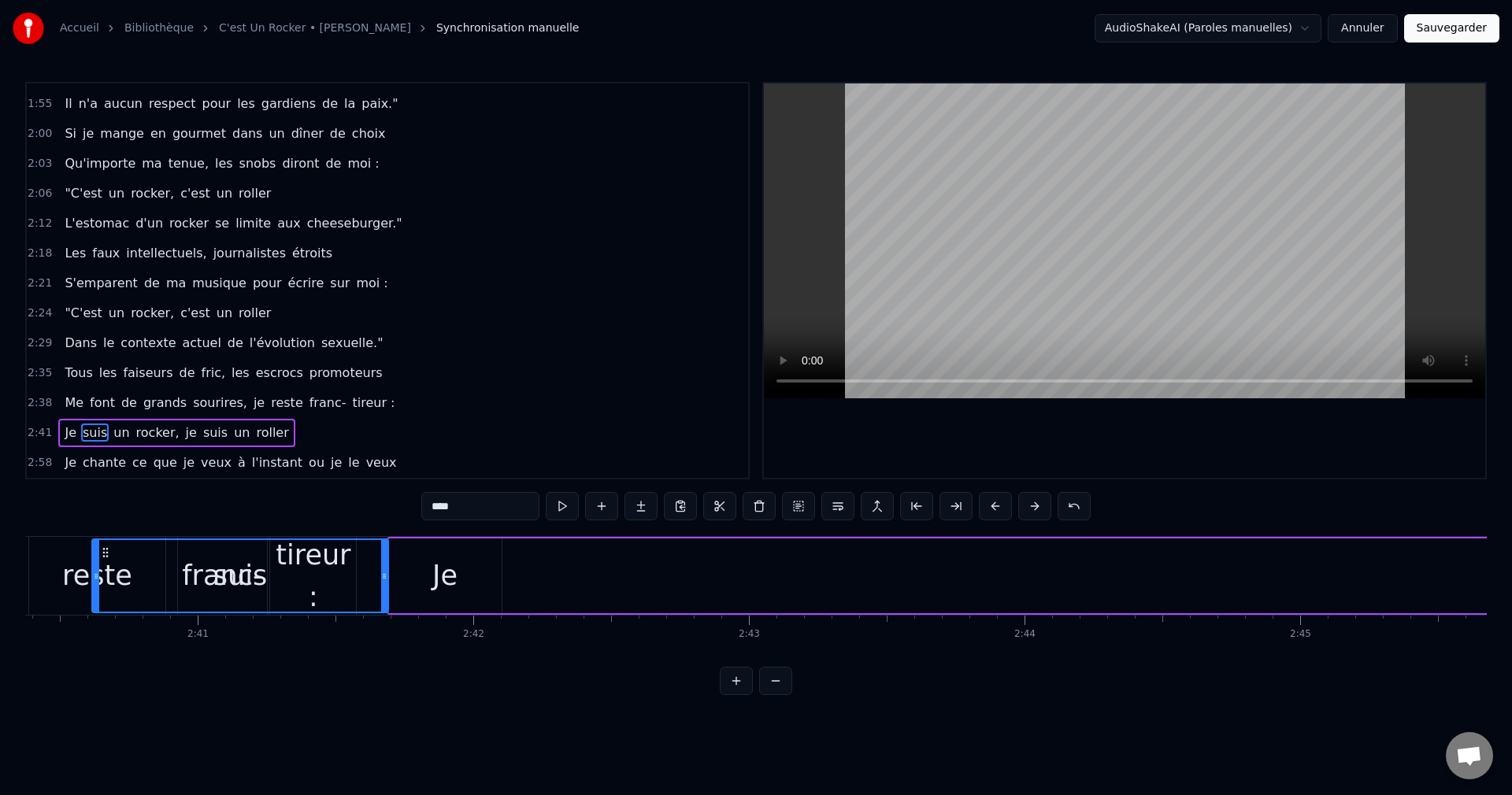
scroll to position [0, 44058]
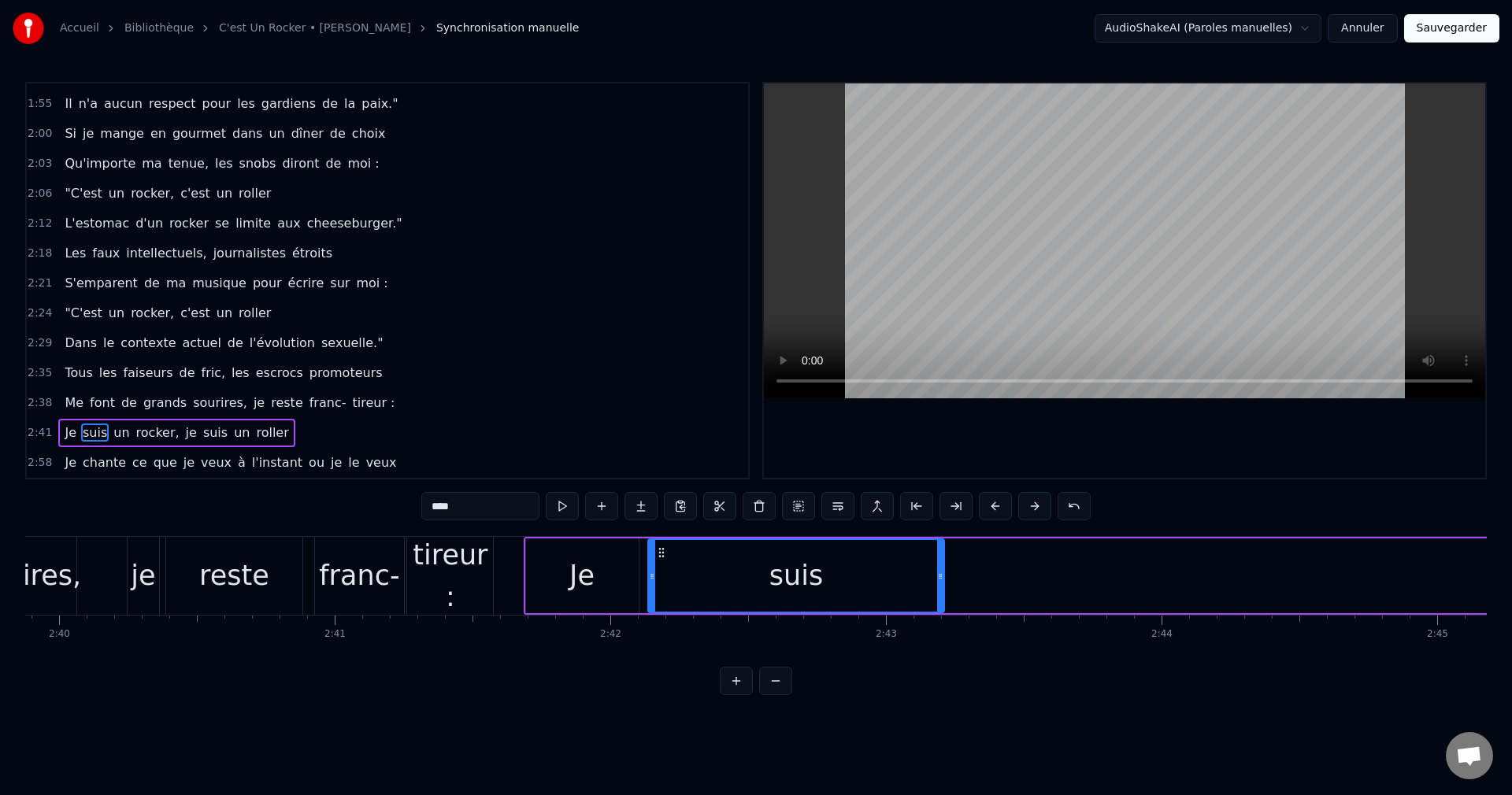
drag, startPoint x: 1013, startPoint y: 551, endPoint x: 662, endPoint y: 644, distance: 363.1
click at [662, 644] on div "Tu sais, parfois, la vie me réserve des choses drôles [PERSON_NAME] oublient, p…" at bounding box center [756, 595] width 1461 height 118
drag, startPoint x: 939, startPoint y: 573, endPoint x: 726, endPoint y: 598, distance: 214.5
click at [726, 598] on div at bounding box center [726, 575] width 6 height 72
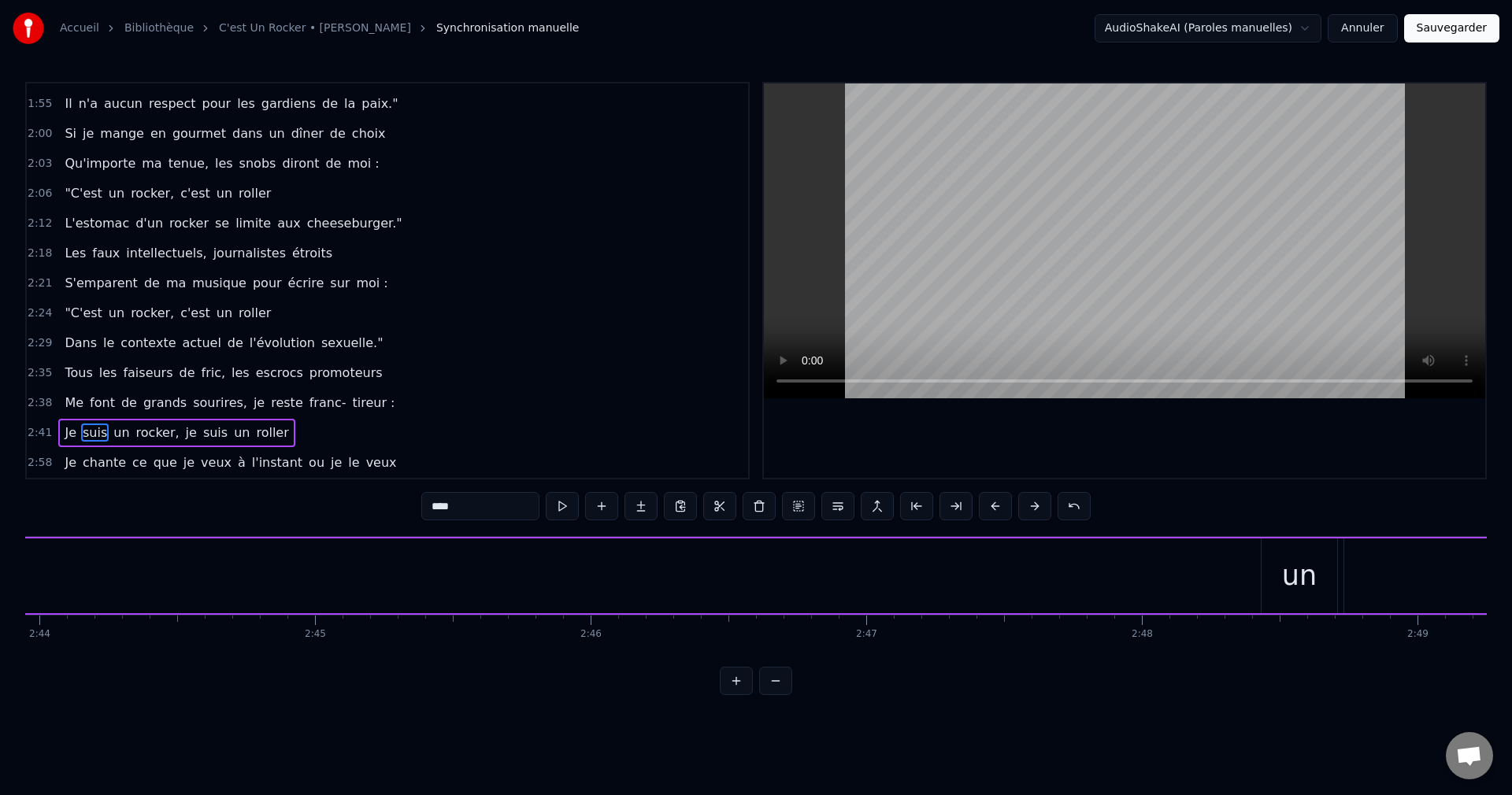
scroll to position [0, 45367]
click at [1121, 577] on div "un" at bounding box center [1112, 576] width 35 height 41
type input "**"
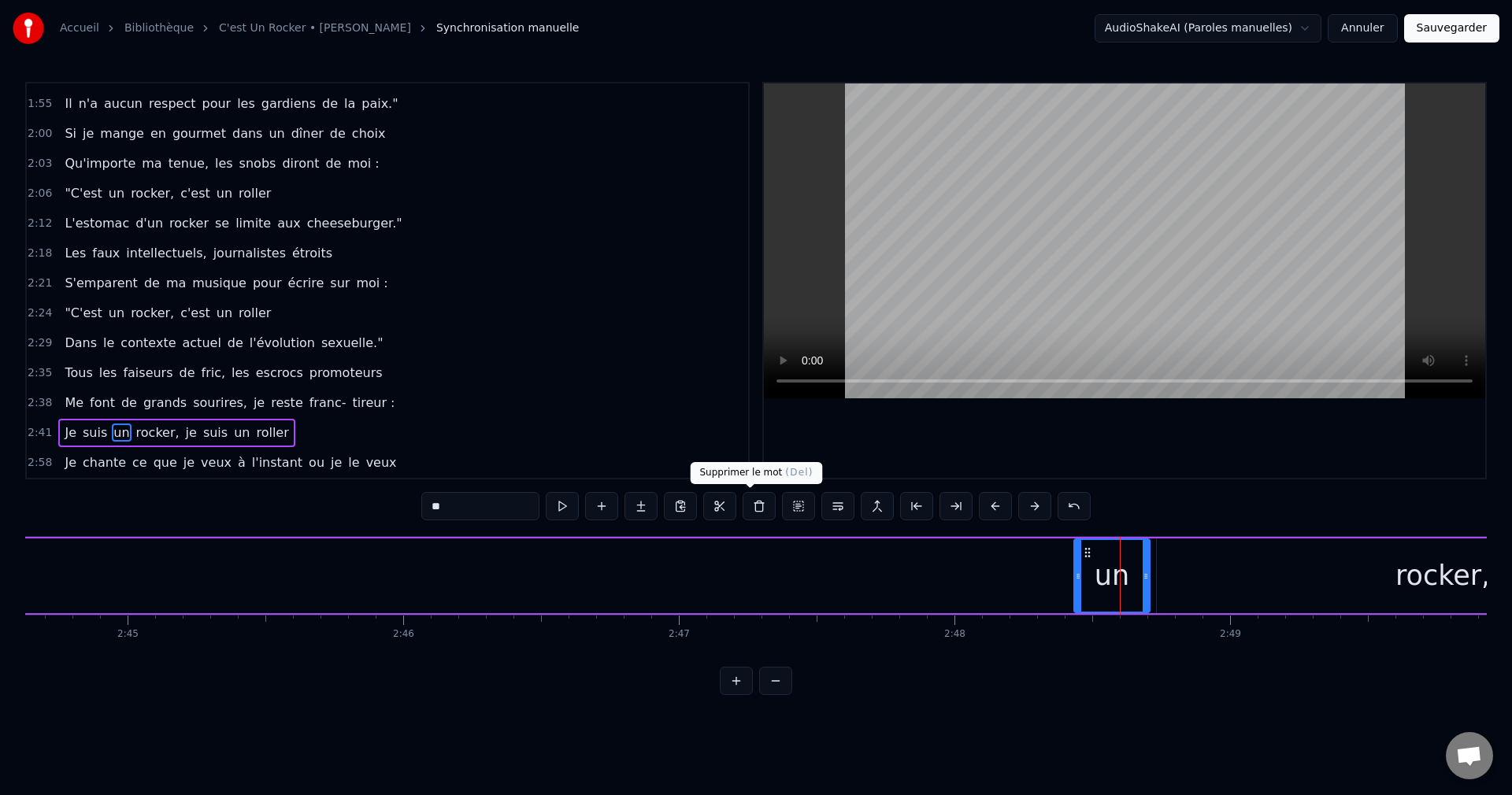
click at [746, 502] on button at bounding box center [759, 506] width 33 height 28
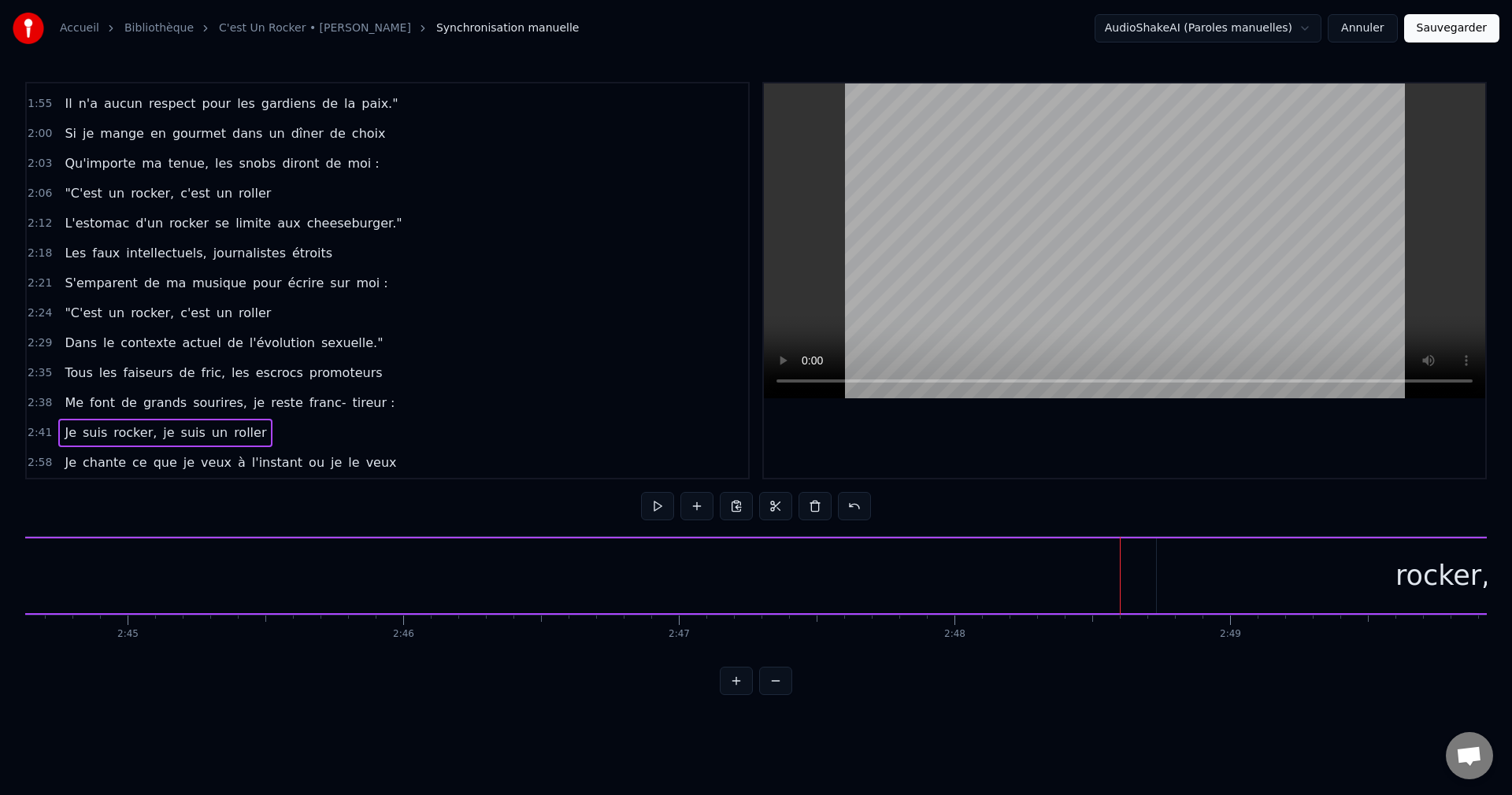
click at [1373, 573] on div "rocker," at bounding box center [1442, 575] width 572 height 75
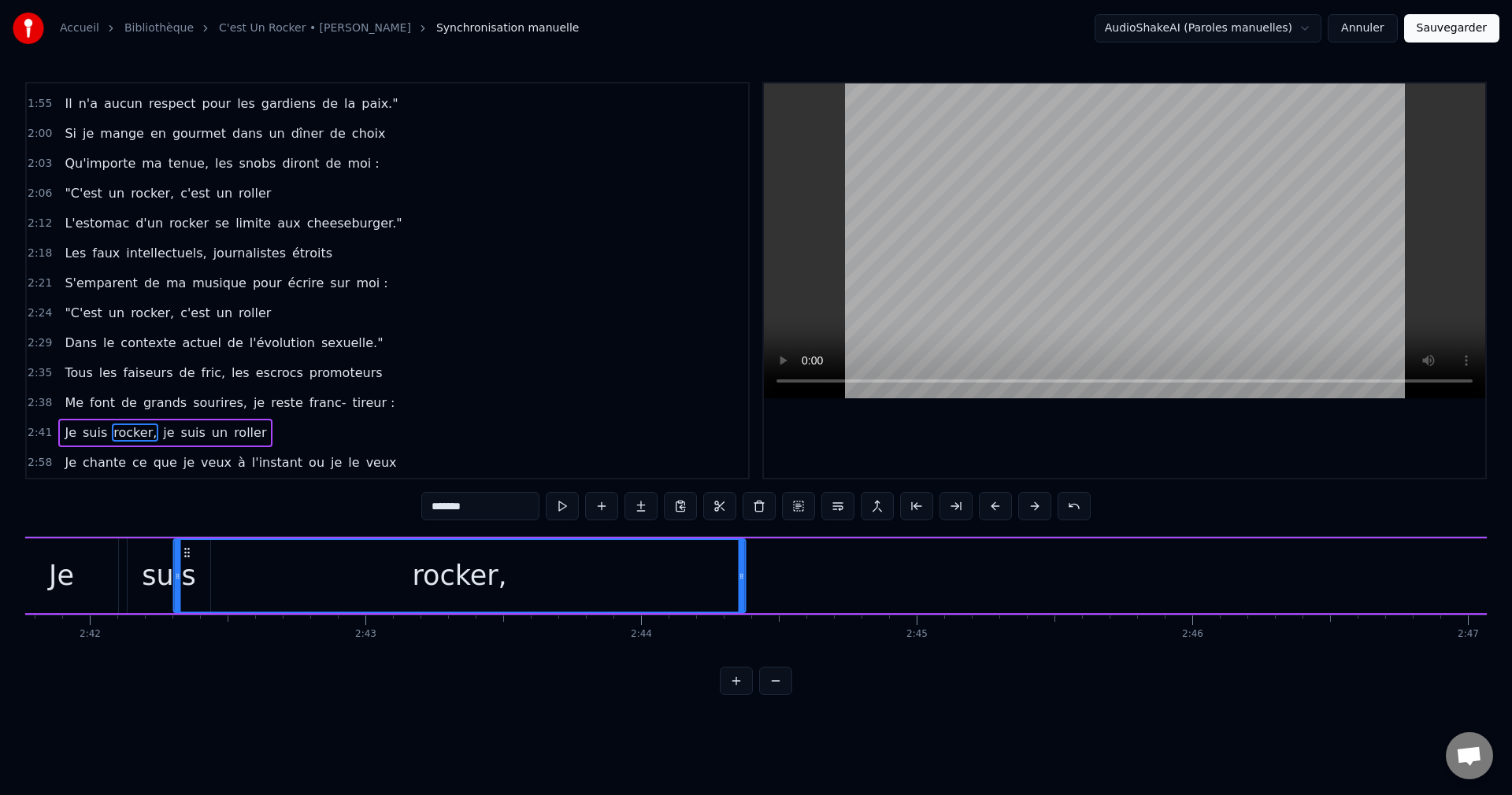
scroll to position [0, 44465]
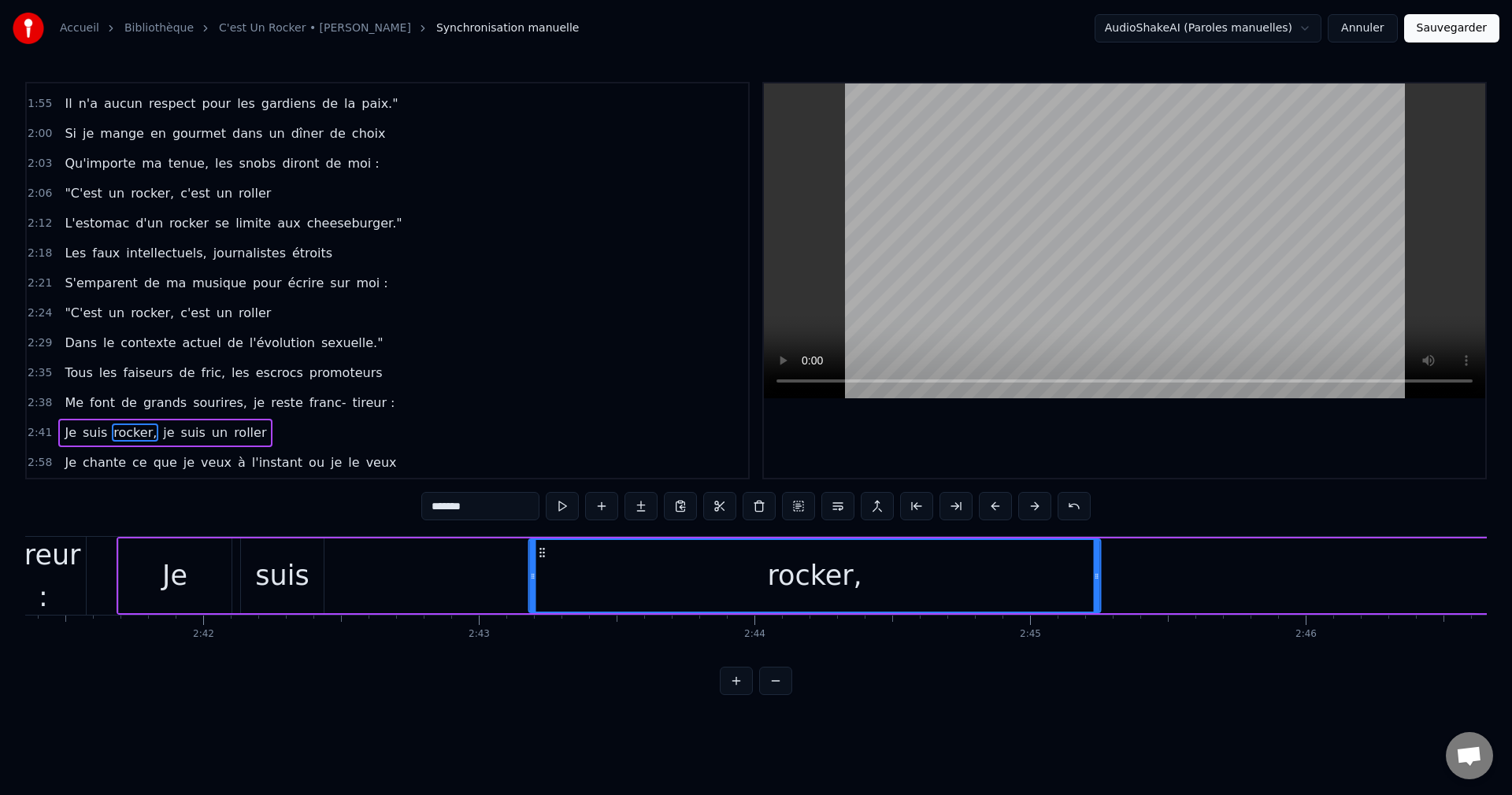
drag, startPoint x: 1170, startPoint y: 553, endPoint x: 543, endPoint y: 664, distance: 636.7
click at [543, 654] on div "Tu sais, parfois, la vie me réserve des choses drôles [PERSON_NAME] oublient, p…" at bounding box center [756, 595] width 1461 height 118
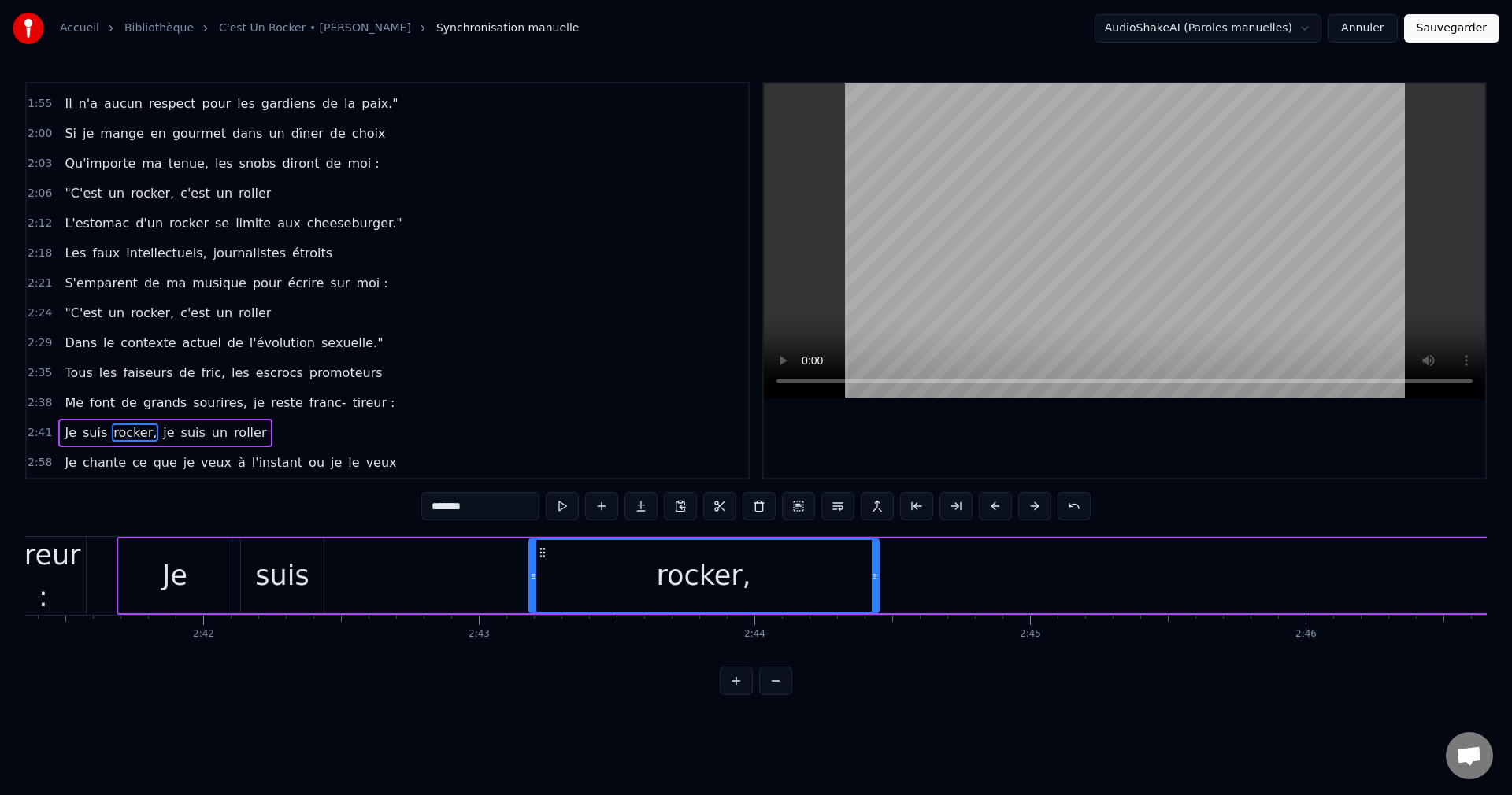
drag, startPoint x: 1098, startPoint y: 580, endPoint x: 876, endPoint y: 600, distance: 222.9
click at [876, 600] on div at bounding box center [875, 575] width 6 height 72
click at [69, 586] on div "tireur :" at bounding box center [42, 576] width 85 height 83
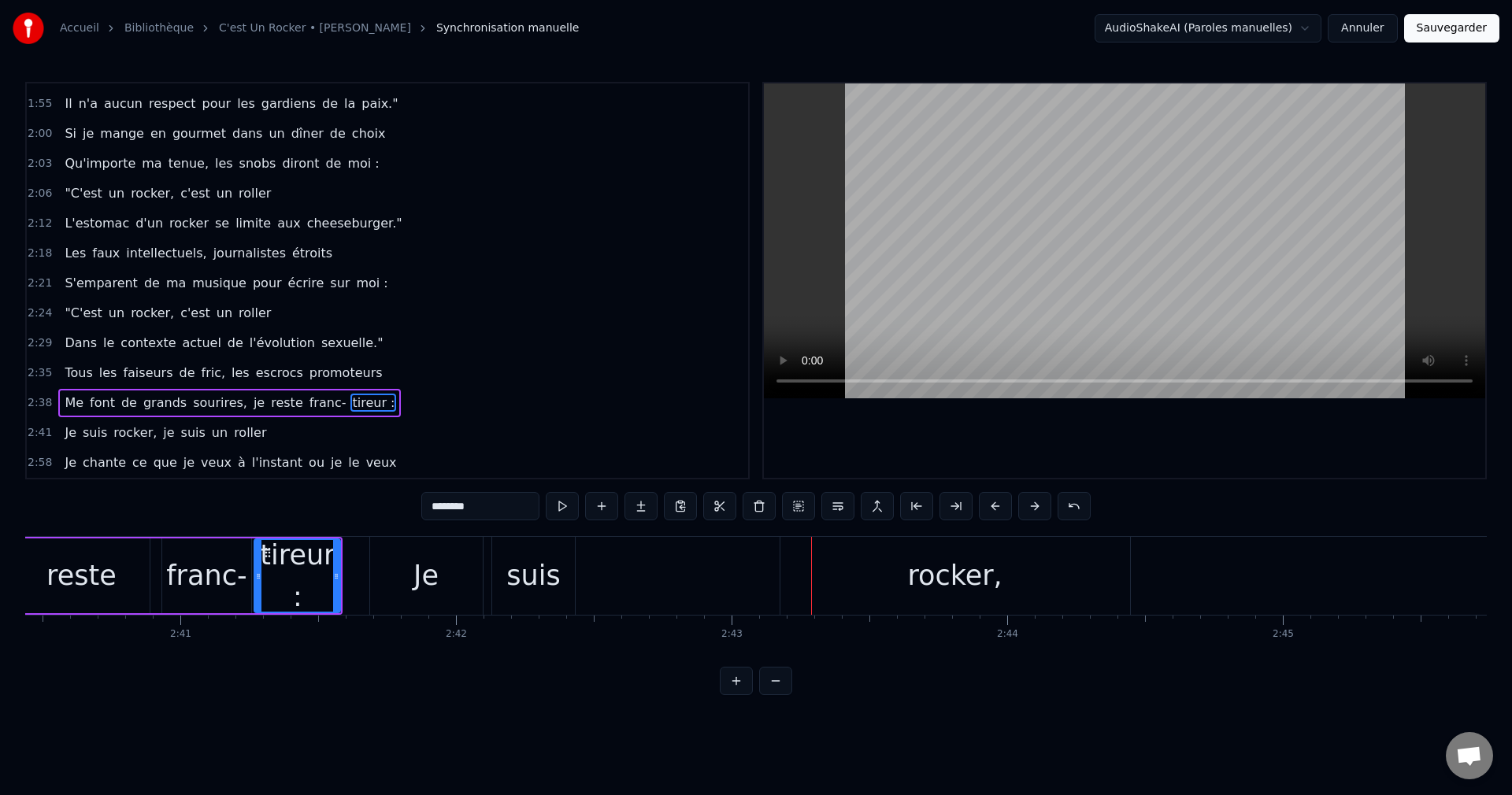
scroll to position [0, 44133]
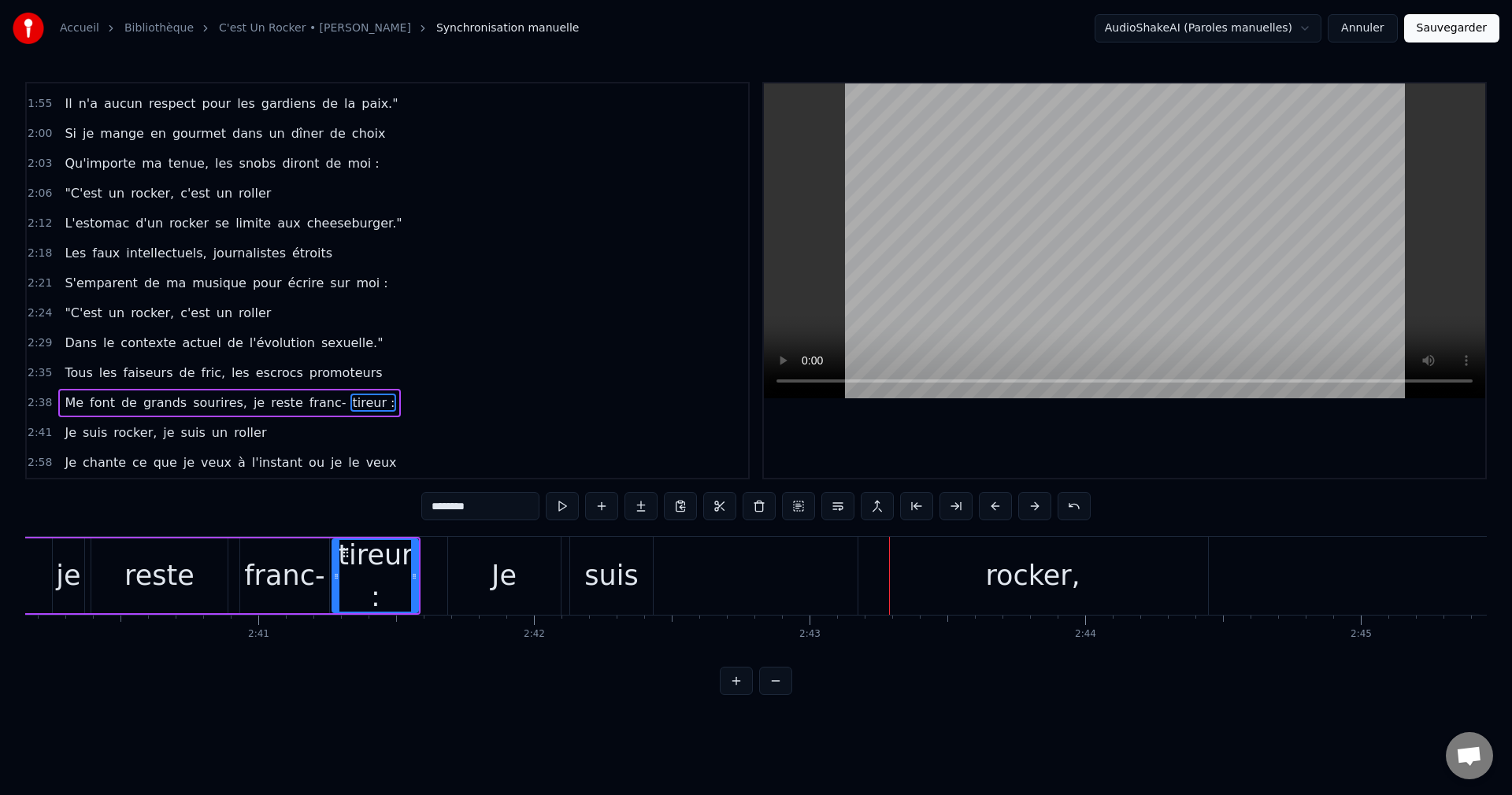
click at [68, 570] on div "je" at bounding box center [68, 576] width 24 height 41
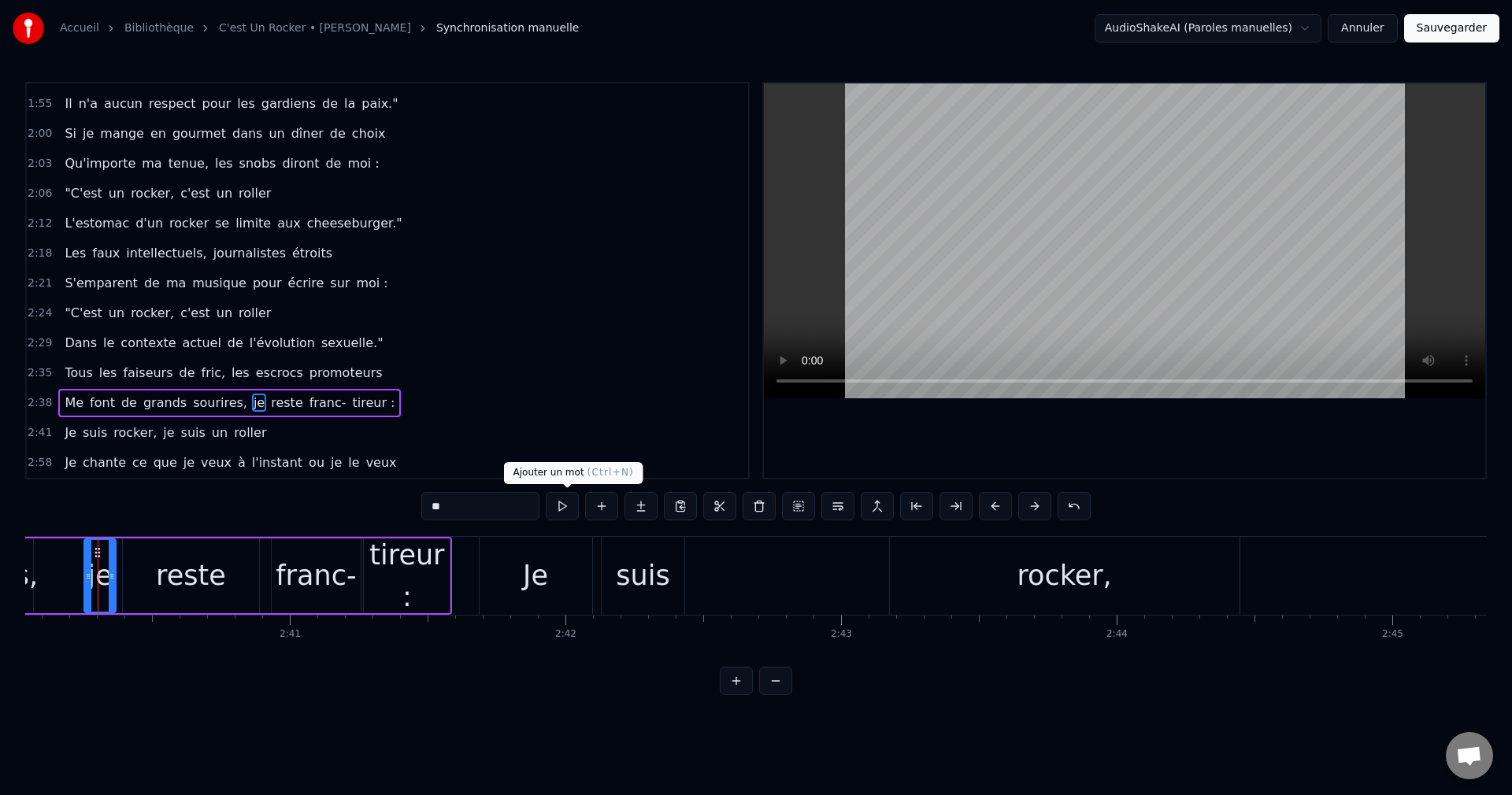
scroll to position [0, 44096]
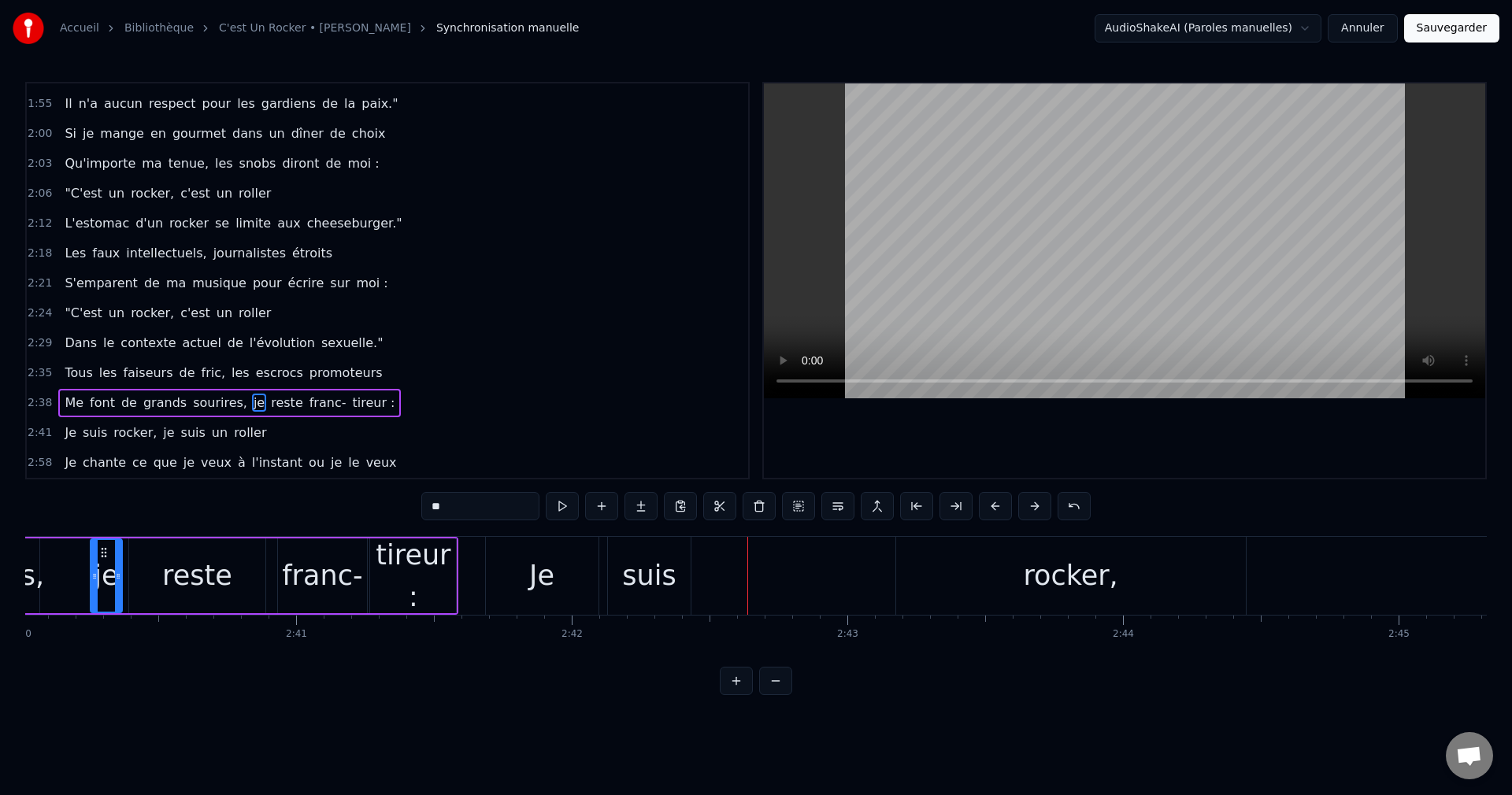
click at [553, 563] on div "Je" at bounding box center [541, 576] width 25 height 41
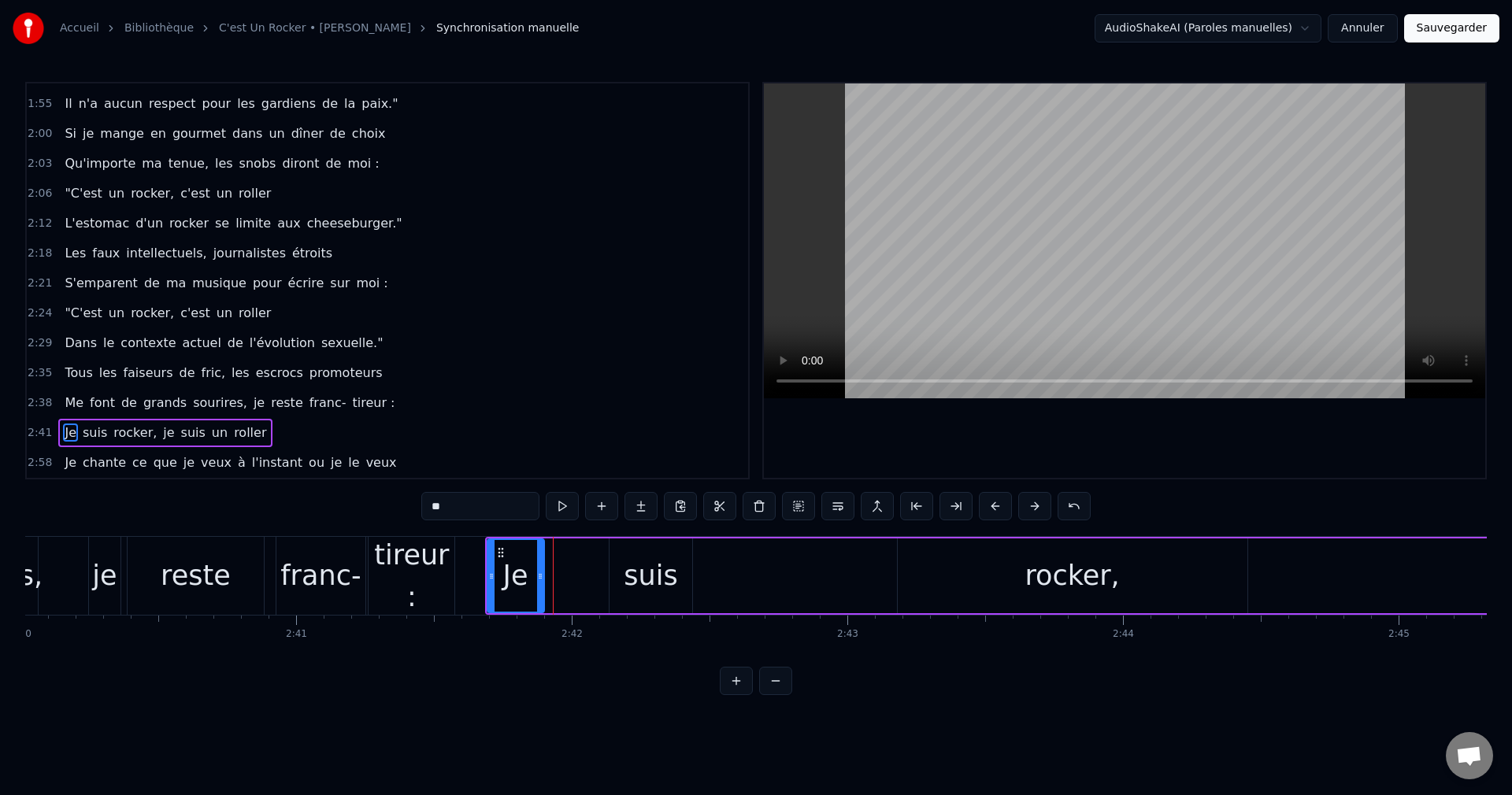
drag, startPoint x: 594, startPoint y: 575, endPoint x: 538, endPoint y: 585, distance: 56.9
click at [538, 585] on div at bounding box center [540, 575] width 6 height 72
click at [631, 579] on div "suis" at bounding box center [650, 576] width 53 height 41
drag, startPoint x: 625, startPoint y: 550, endPoint x: 562, endPoint y: 565, distance: 64.8
click at [562, 565] on div "suis" at bounding box center [587, 575] width 81 height 72
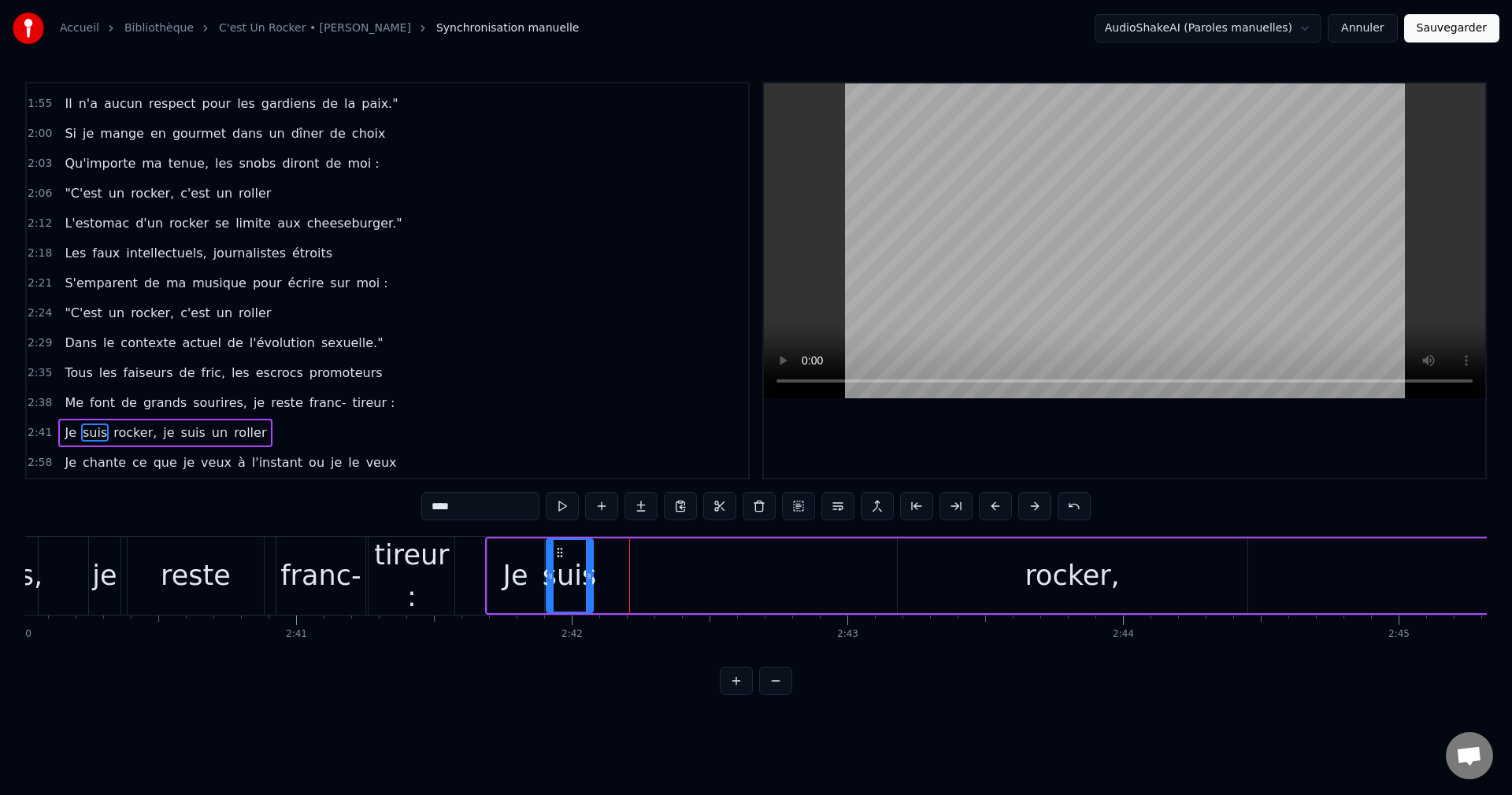
drag, startPoint x: 624, startPoint y: 573, endPoint x: 588, endPoint y: 582, distance: 37.1
click at [588, 582] on icon at bounding box center [588, 576] width 6 height 13
click at [926, 568] on div "rocker," at bounding box center [1072, 575] width 349 height 75
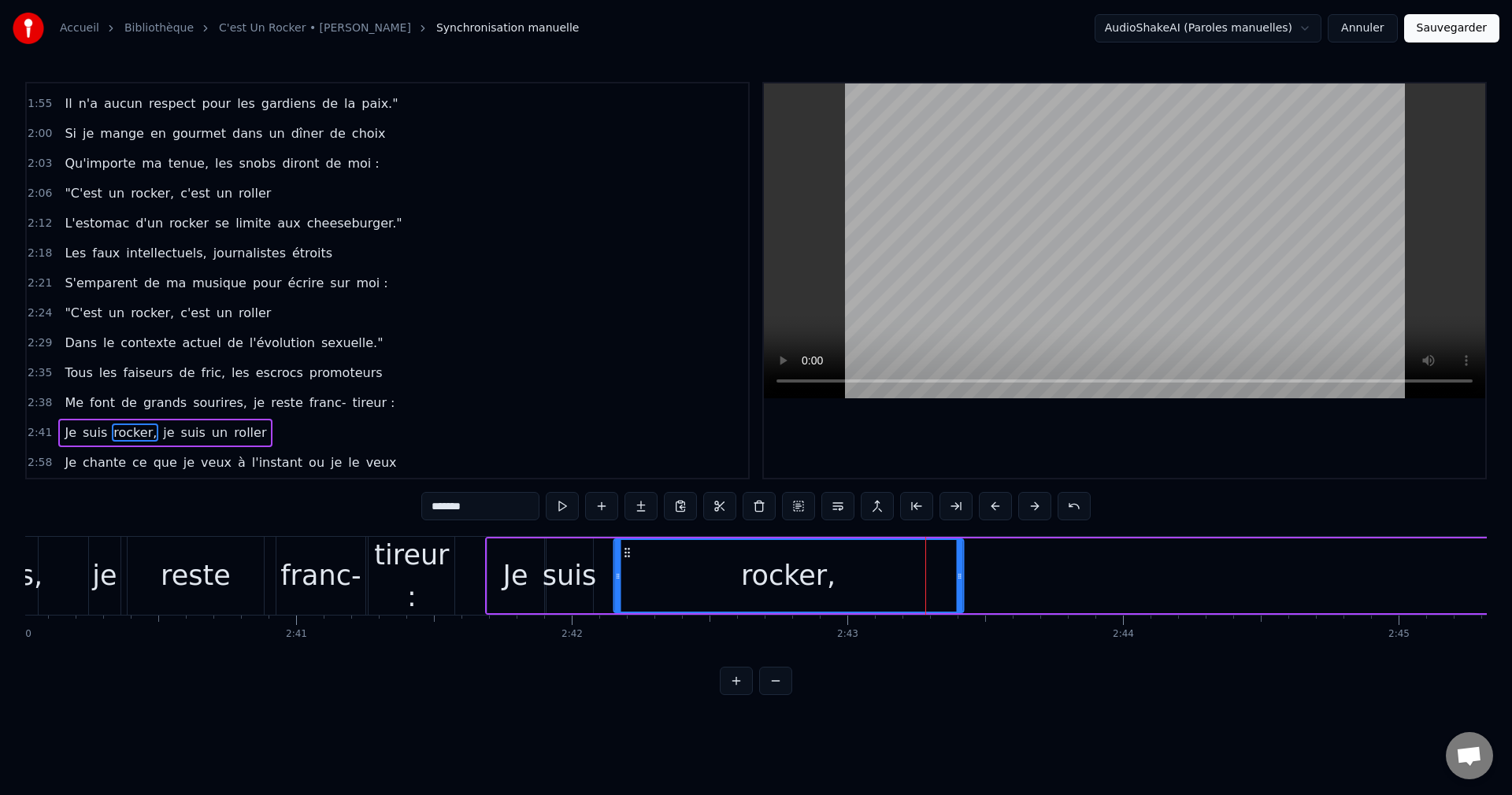
drag, startPoint x: 912, startPoint y: 552, endPoint x: 709, endPoint y: 592, distance: 206.9
click at [628, 590] on div "rocker," at bounding box center [787, 575] width 348 height 72
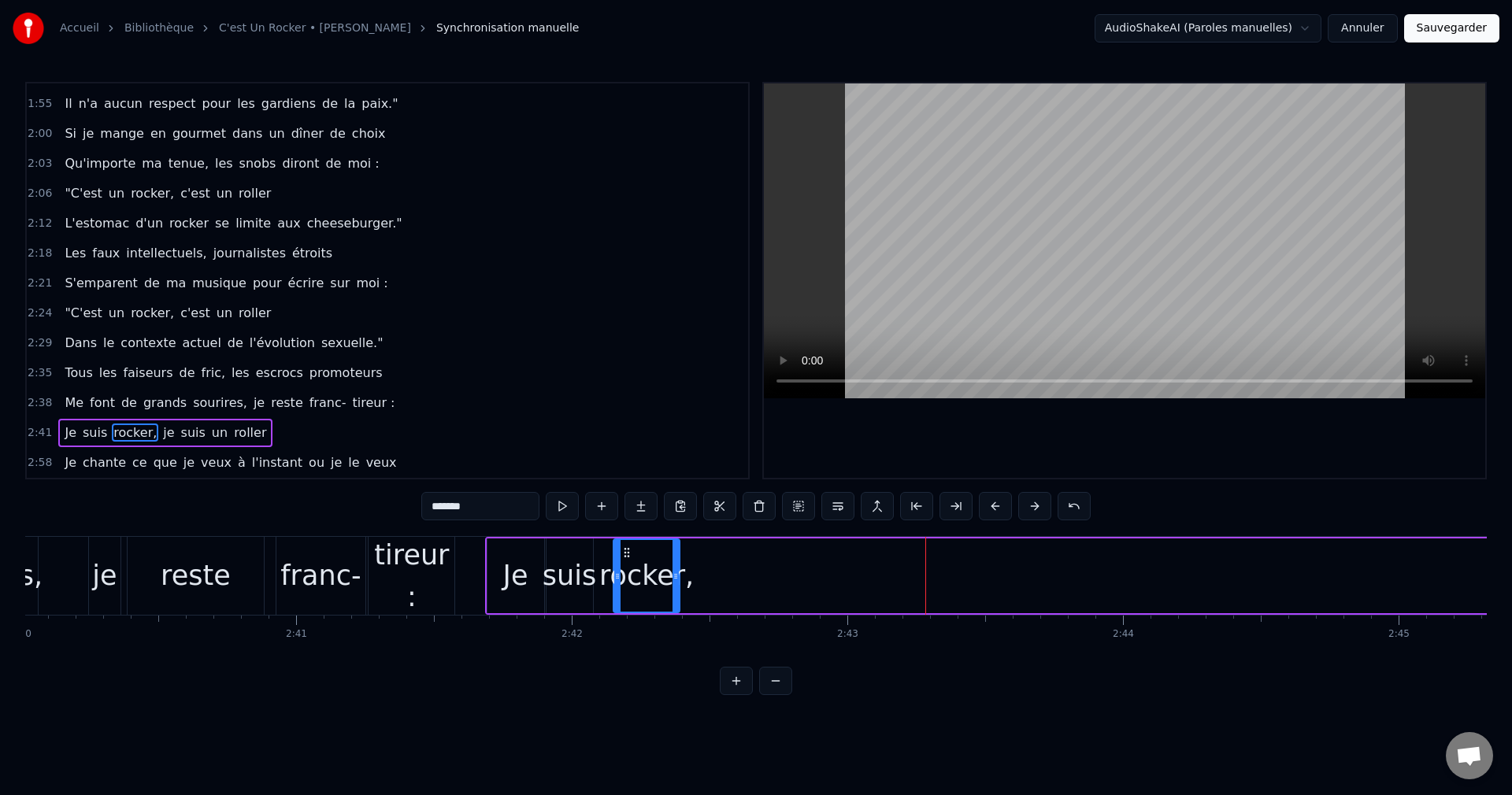
drag, startPoint x: 962, startPoint y: 576, endPoint x: 678, endPoint y: 608, distance: 285.8
click at [678, 608] on div at bounding box center [675, 575] width 6 height 72
click at [167, 595] on div "reste" at bounding box center [195, 576] width 70 height 41
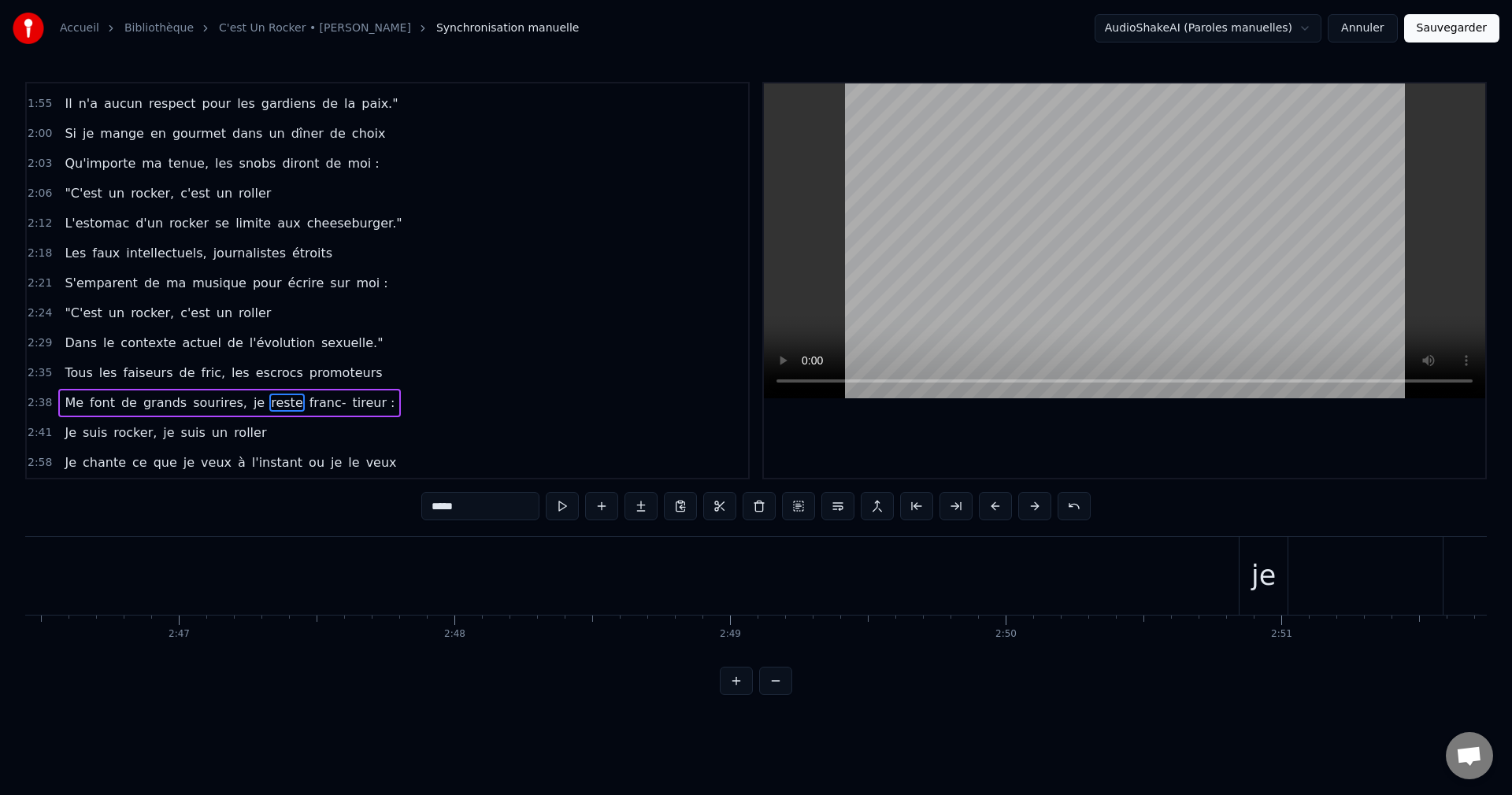
scroll to position [0, 46085]
click at [1051, 574] on div "je" at bounding box center [1045, 576] width 24 height 41
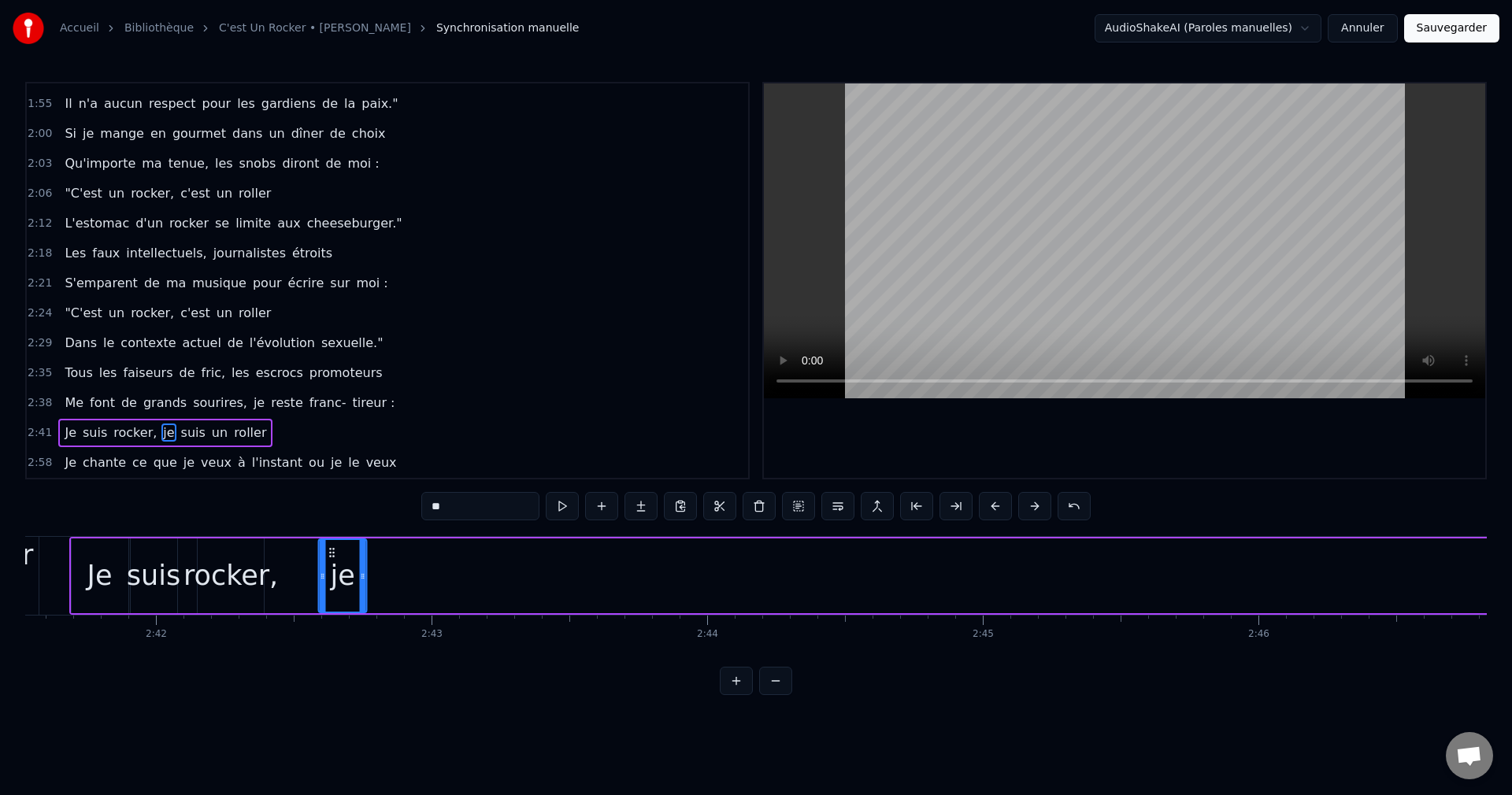
scroll to position [0, 44510]
drag, startPoint x: 1034, startPoint y: 549, endPoint x: 863, endPoint y: 632, distance: 190.1
click at [863, 632] on div "Tu sais, parfois, la vie me réserve des choses drôles [PERSON_NAME] oublient, p…" at bounding box center [756, 595] width 1461 height 118
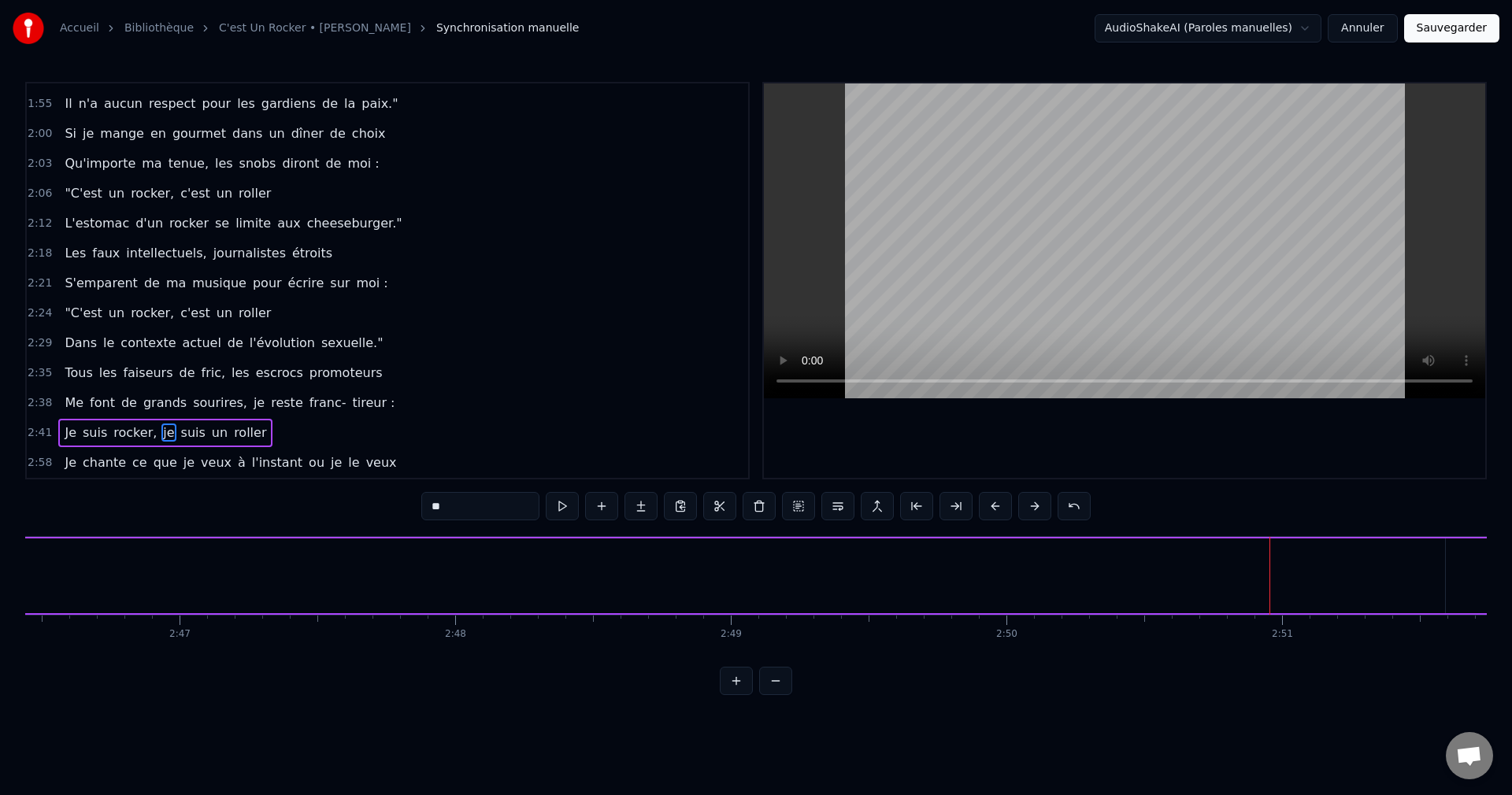
scroll to position [0, 46254]
click at [1245, 585] on div "suis" at bounding box center [1249, 576] width 53 height 41
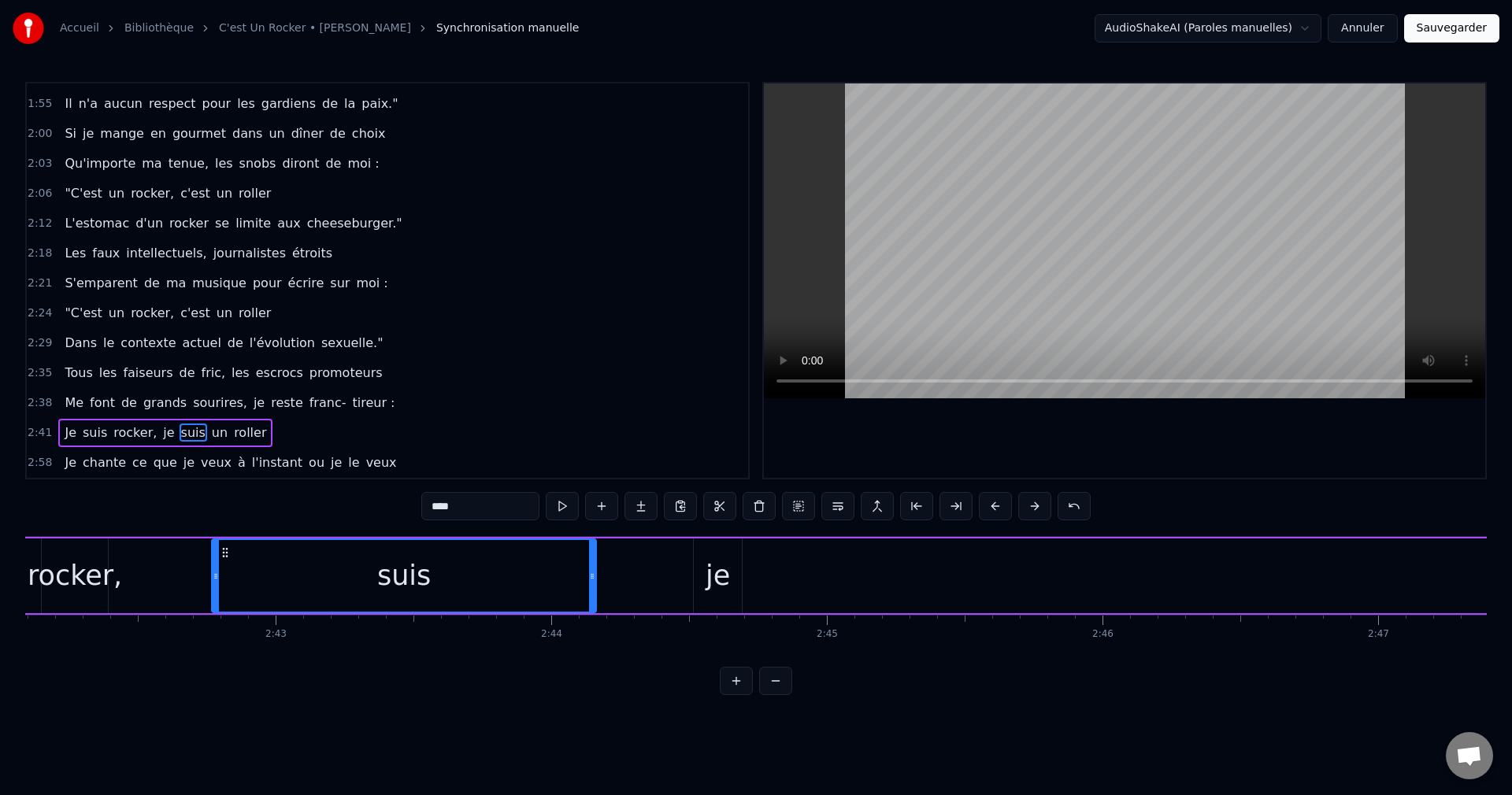
scroll to position [0, 44667]
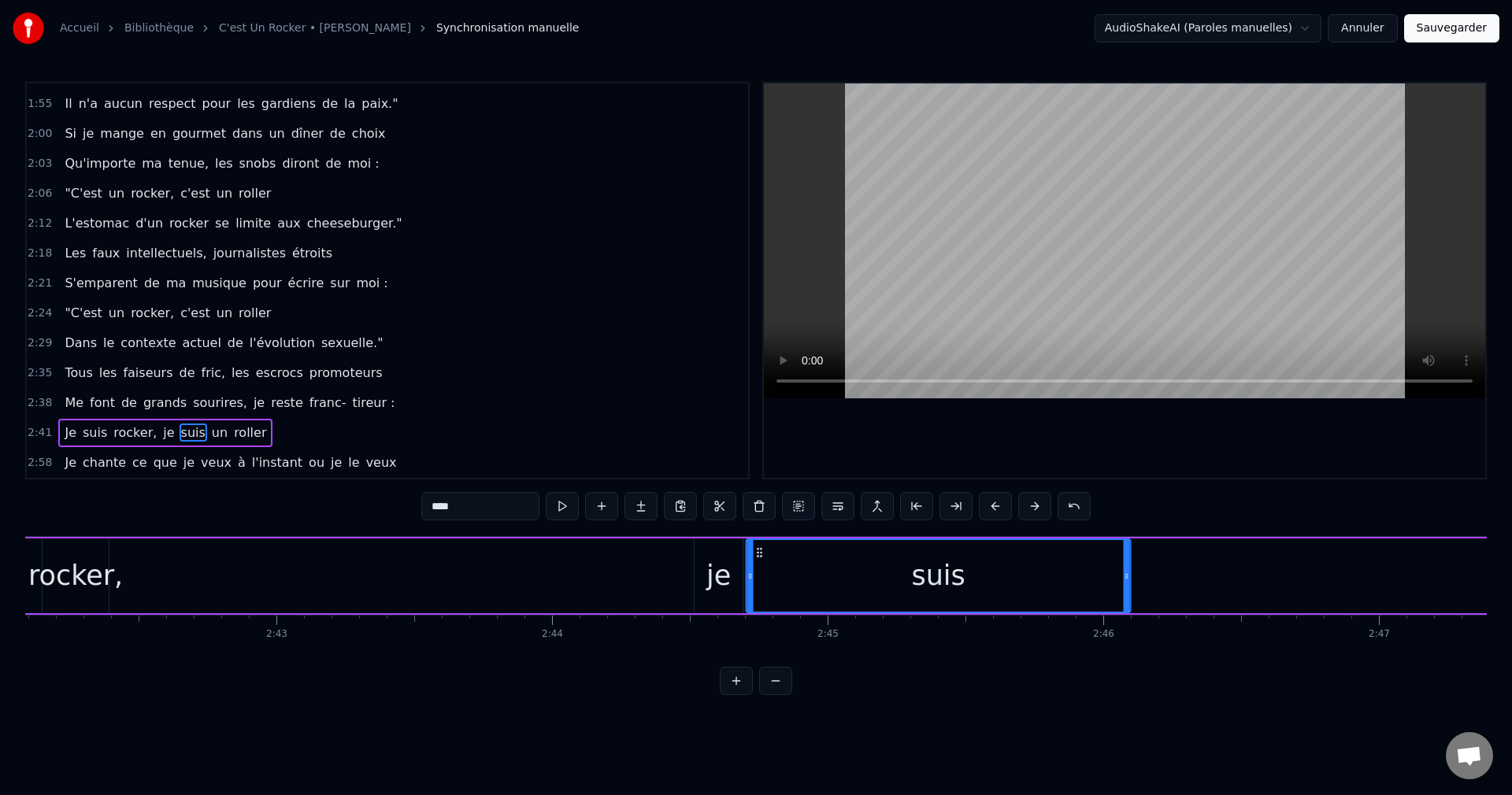
drag, startPoint x: 1072, startPoint y: 549, endPoint x: 761, endPoint y: 608, distance: 316.5
click at [762, 610] on div "suis" at bounding box center [938, 575] width 383 height 72
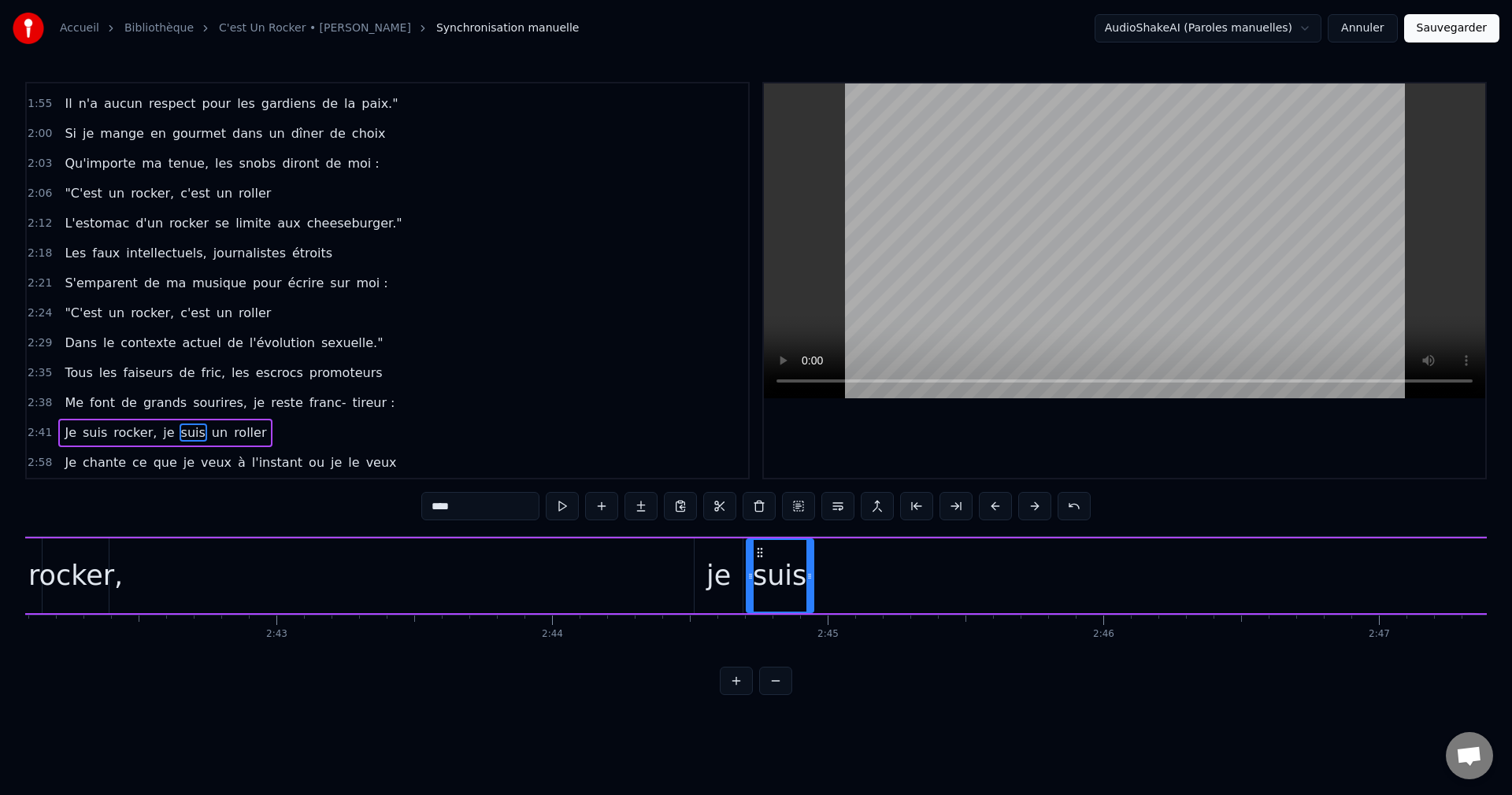
drag, startPoint x: 1126, startPoint y: 578, endPoint x: 808, endPoint y: 589, distance: 318.2
click at [808, 589] on div at bounding box center [809, 575] width 6 height 72
click at [1112, 573] on div "un" at bounding box center [1263, 575] width 456 height 75
type input "**"
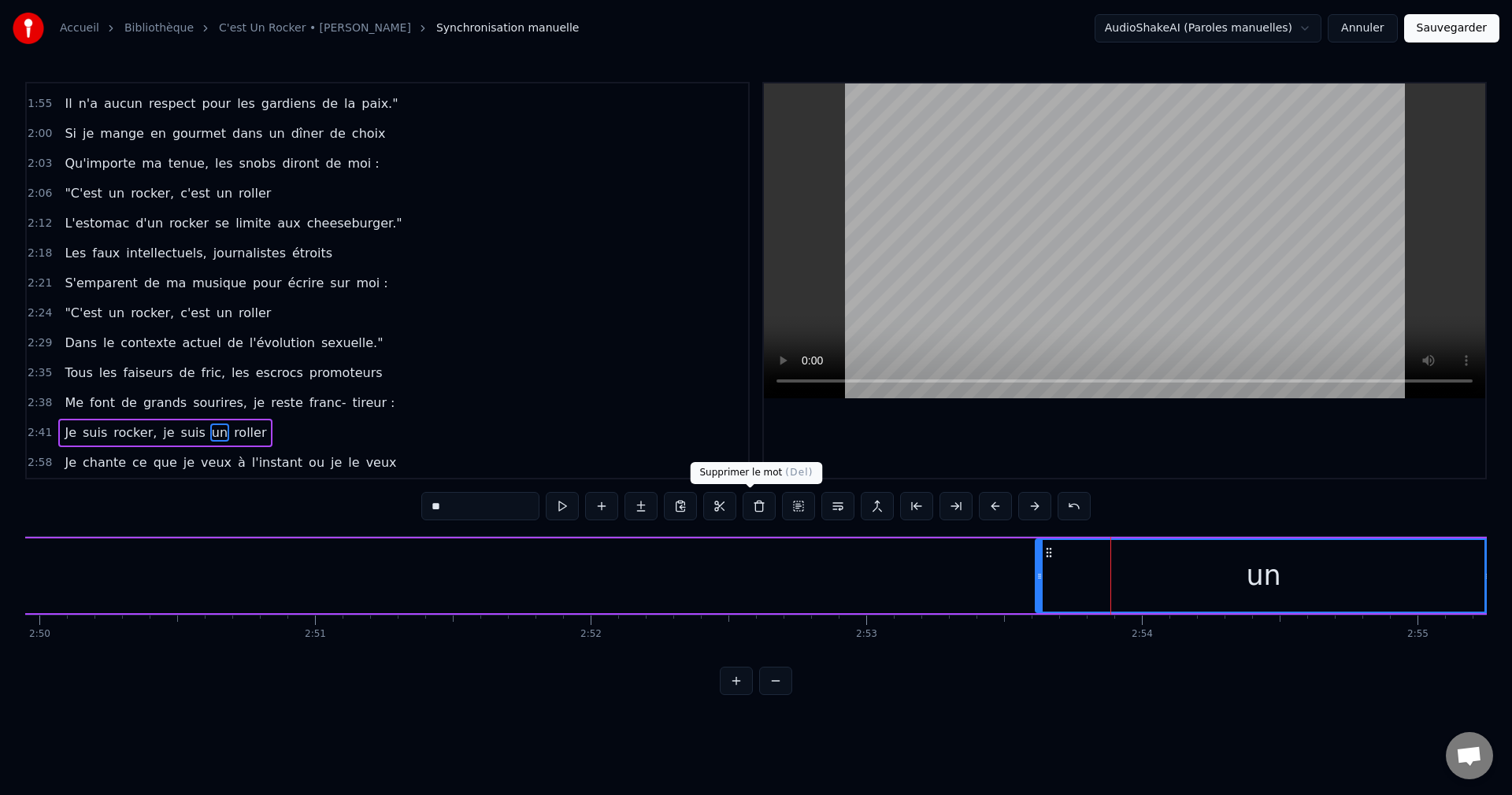
click at [752, 503] on button at bounding box center [759, 506] width 33 height 28
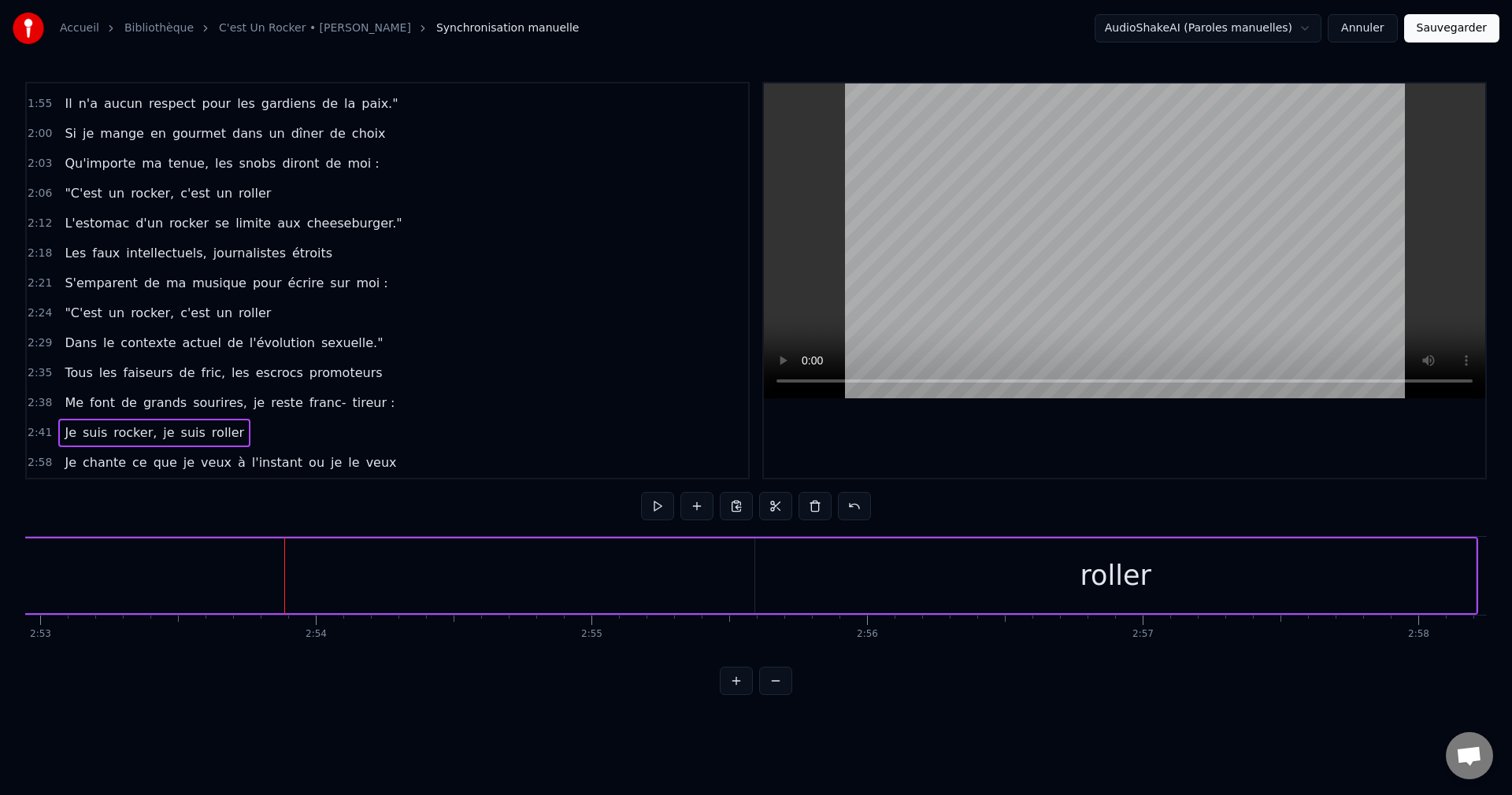
scroll to position [0, 47783]
click at [1079, 587] on div "roller" at bounding box center [990, 575] width 720 height 75
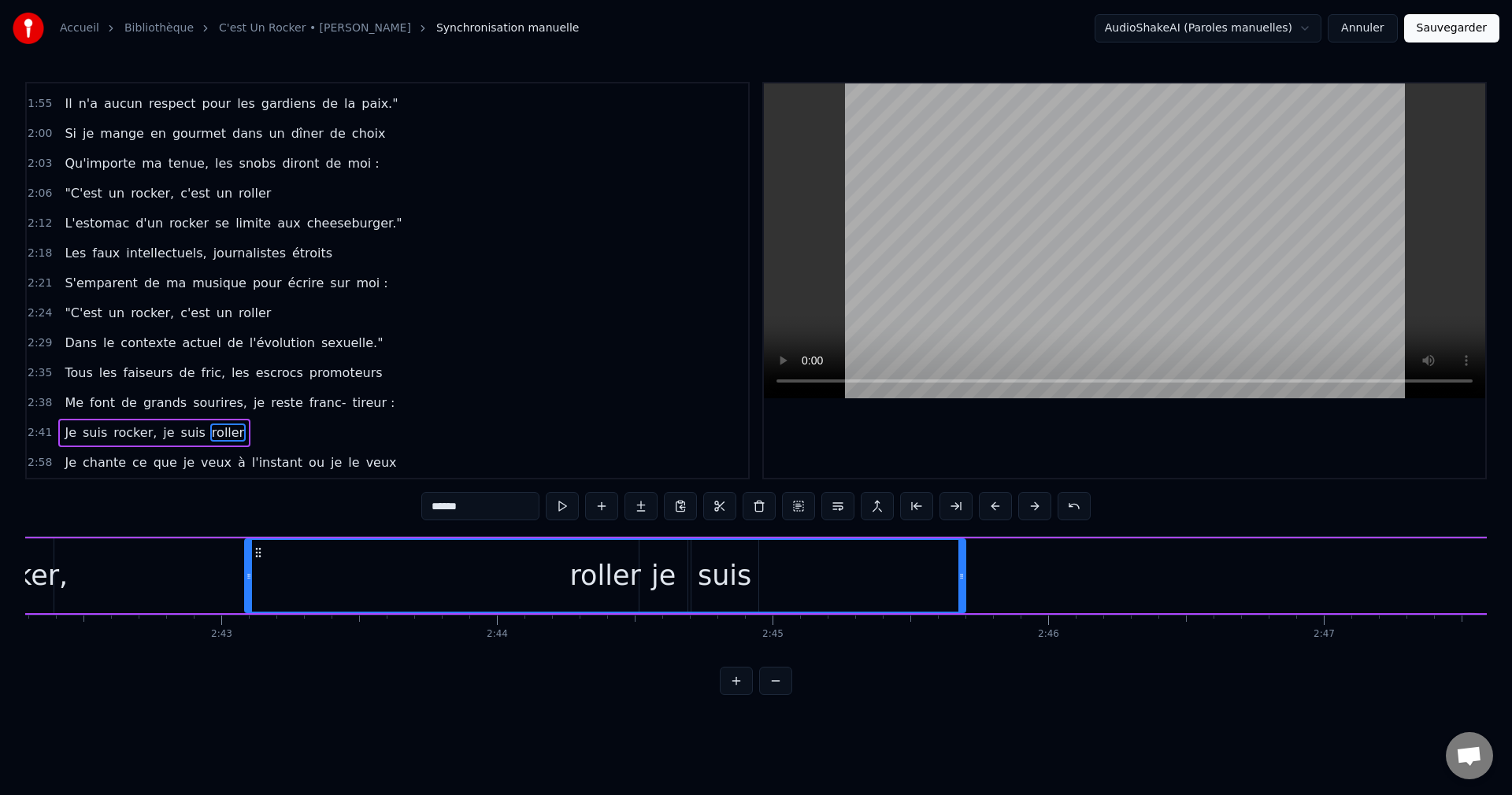
scroll to position [0, 44721]
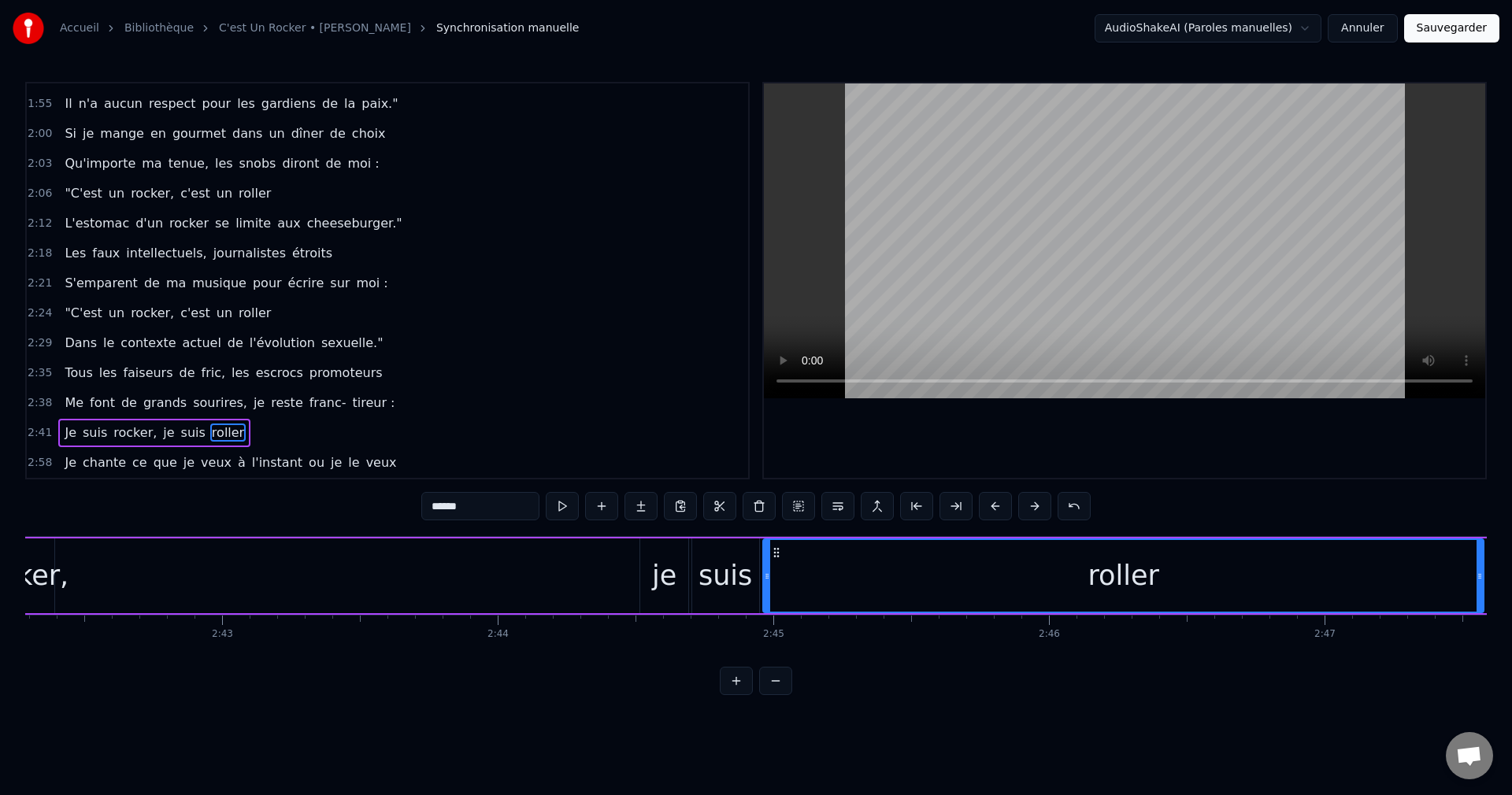
drag, startPoint x: 643, startPoint y: 551, endPoint x: 775, endPoint y: 611, distance: 145.0
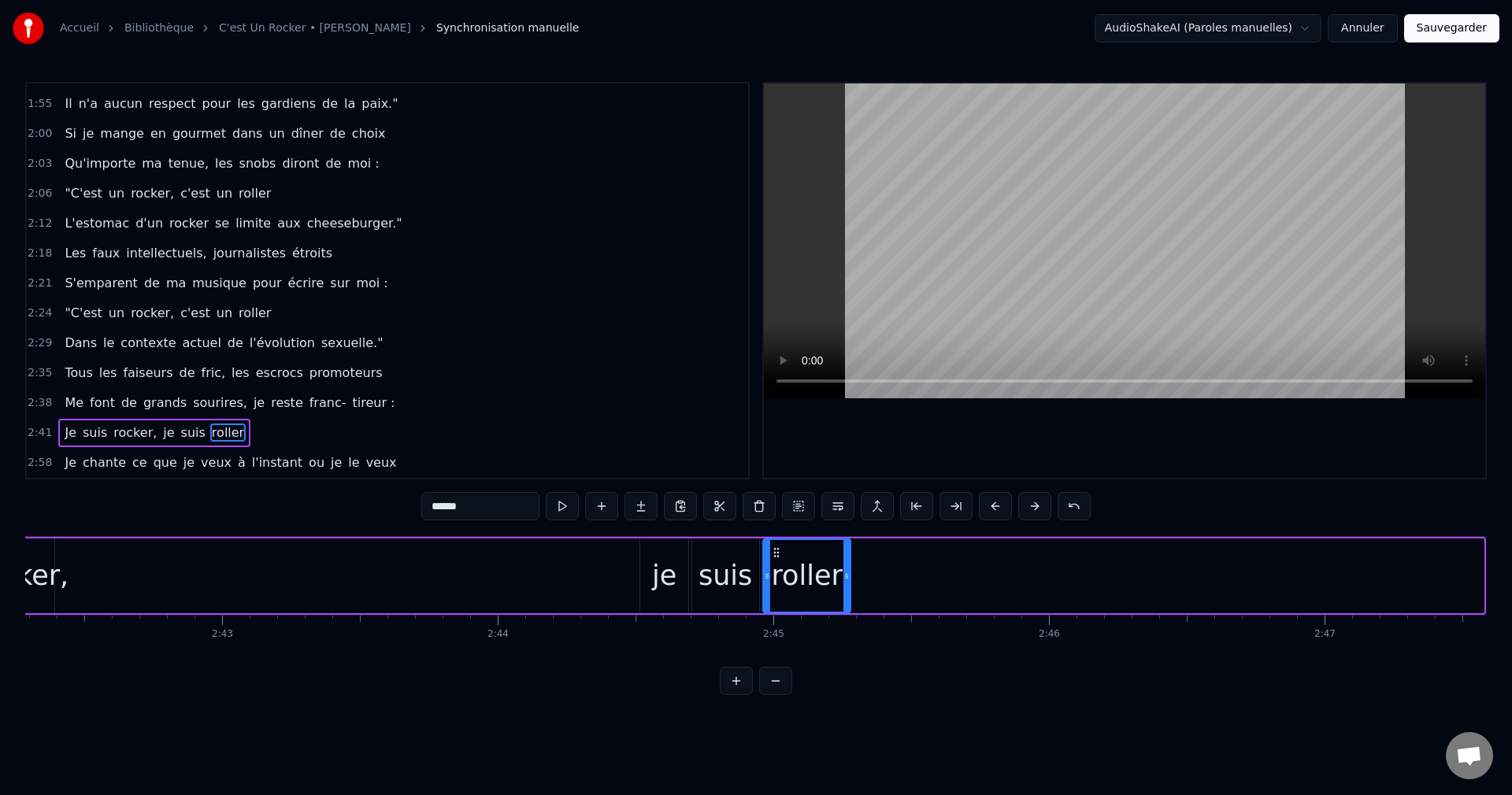
drag, startPoint x: 1478, startPoint y: 573, endPoint x: 362, endPoint y: 592, distance: 1116.2
click at [836, 599] on div "roller" at bounding box center [806, 575] width 85 height 72
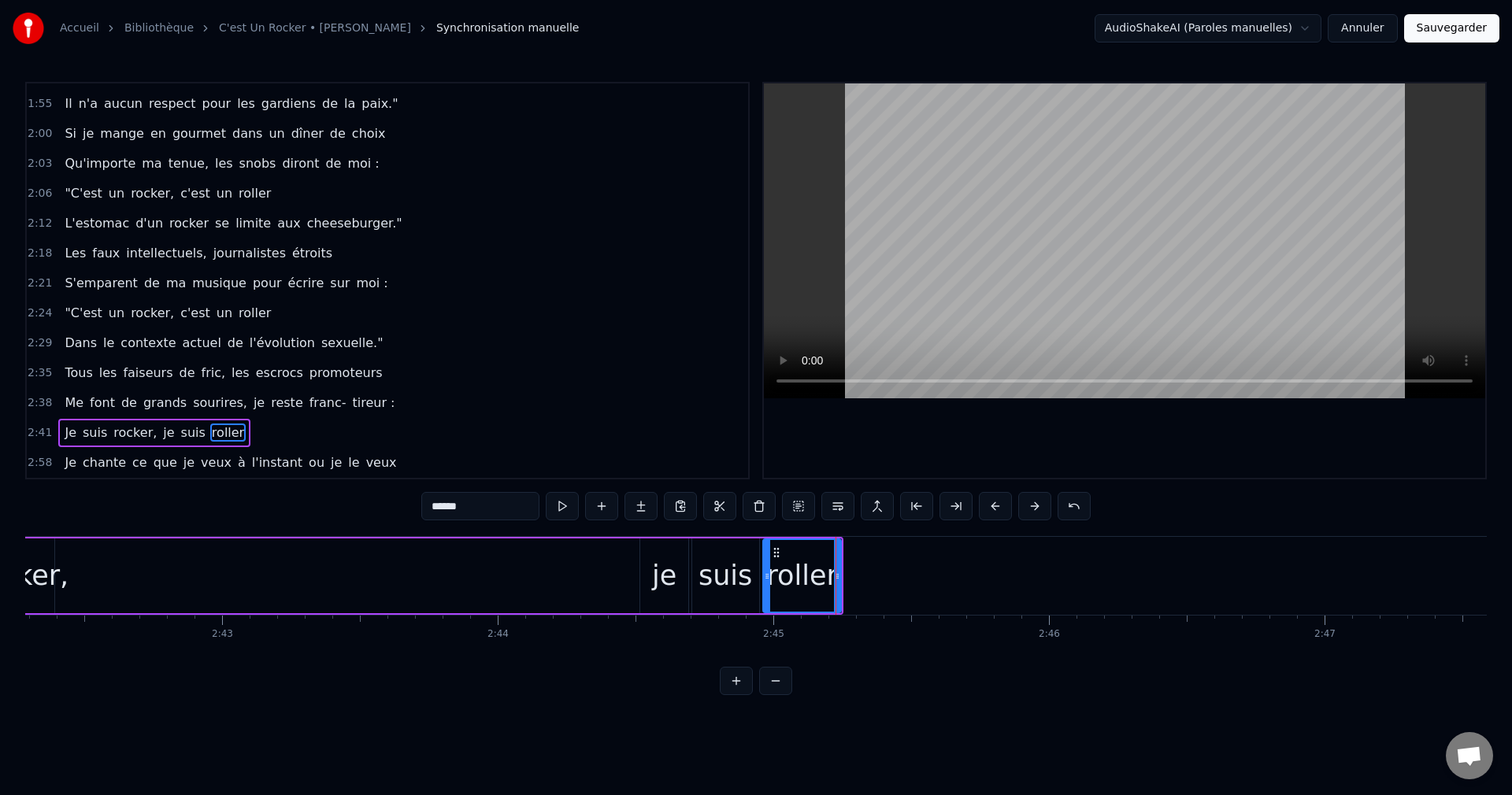
click at [170, 588] on div "Je suis rocker, je suis roller" at bounding box center [352, 576] width 984 height 78
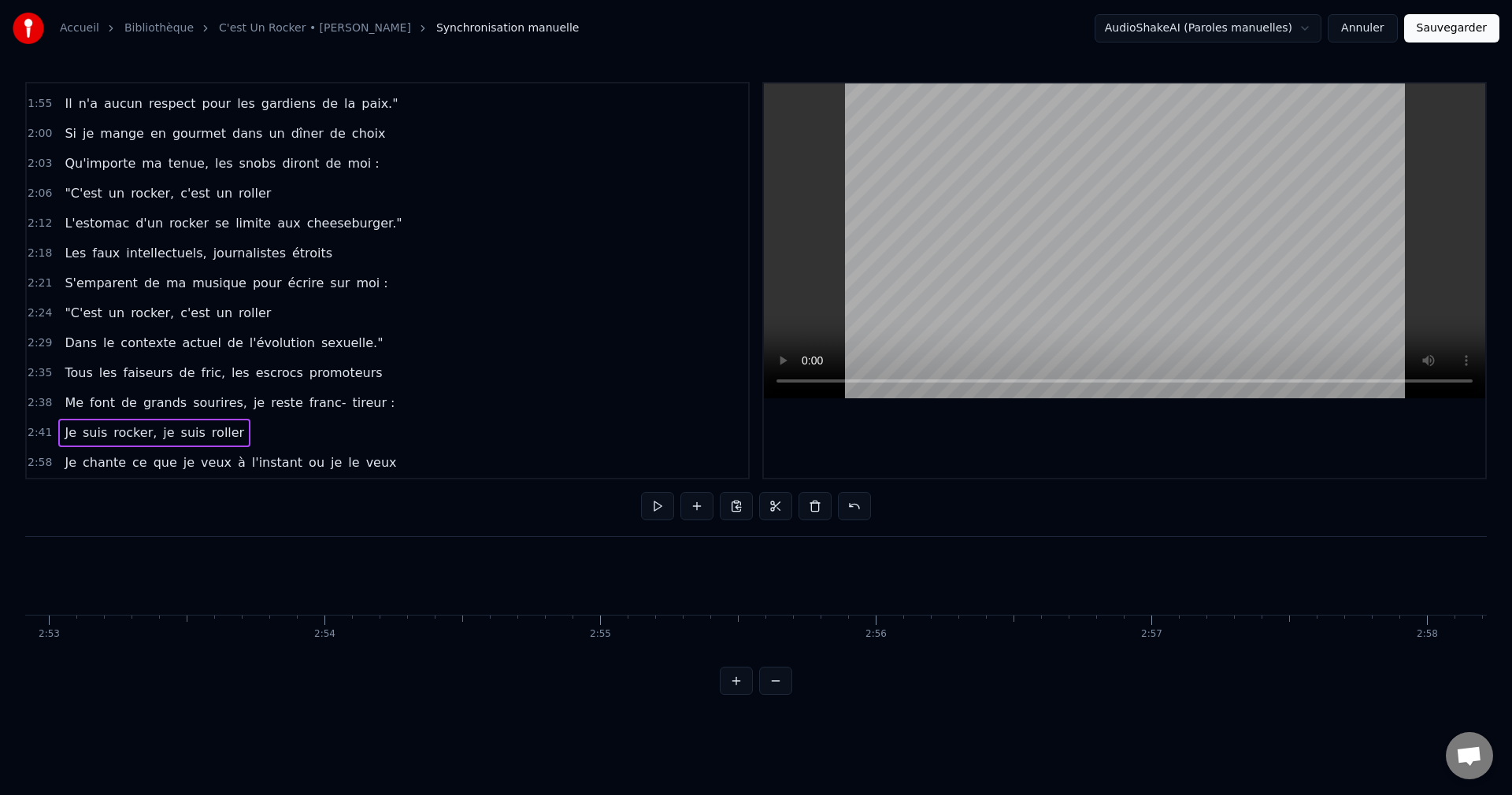
scroll to position [0, 47697]
click at [64, 456] on span "Je" at bounding box center [70, 462] width 15 height 18
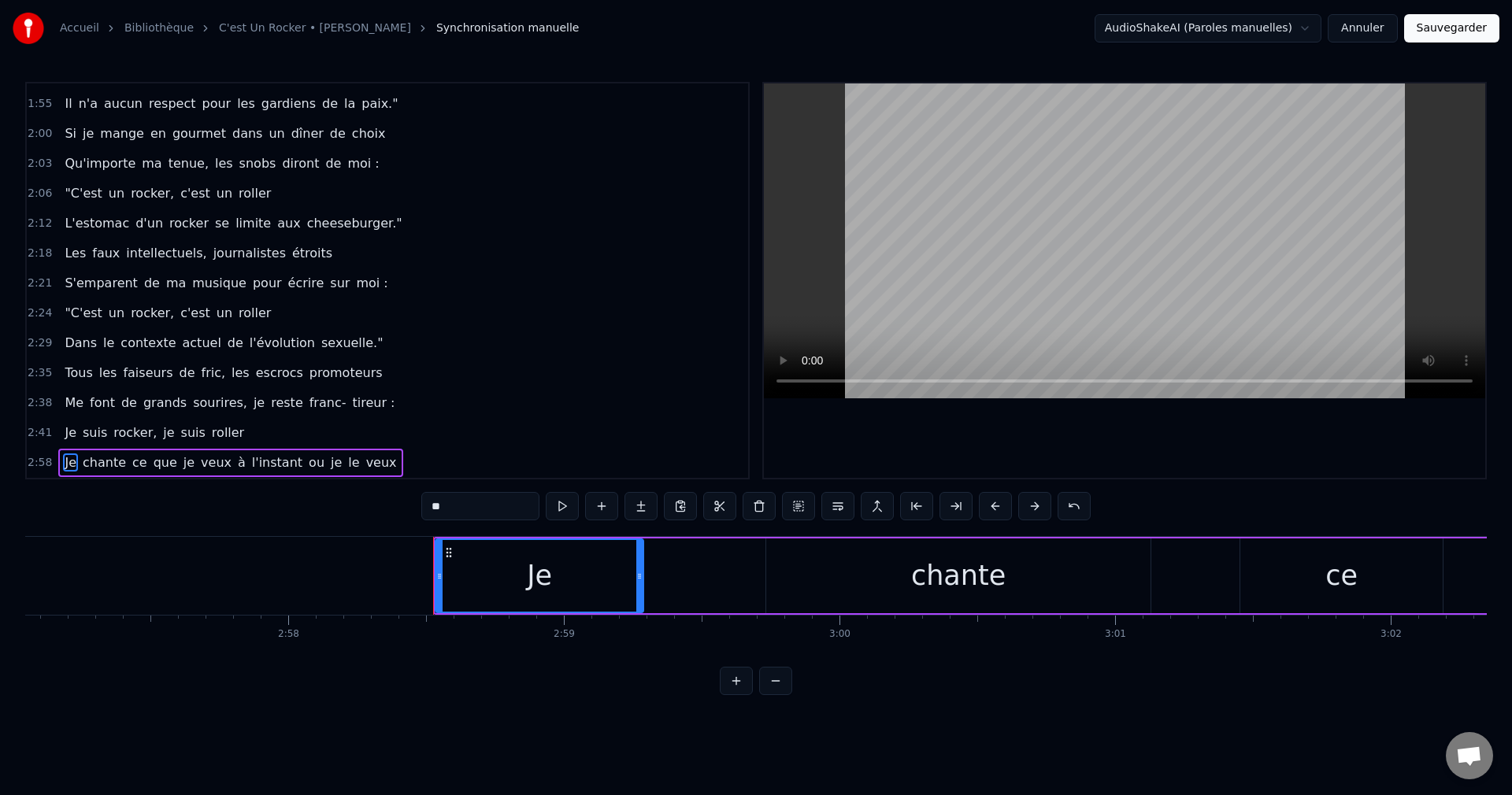
scroll to position [0, 49117]
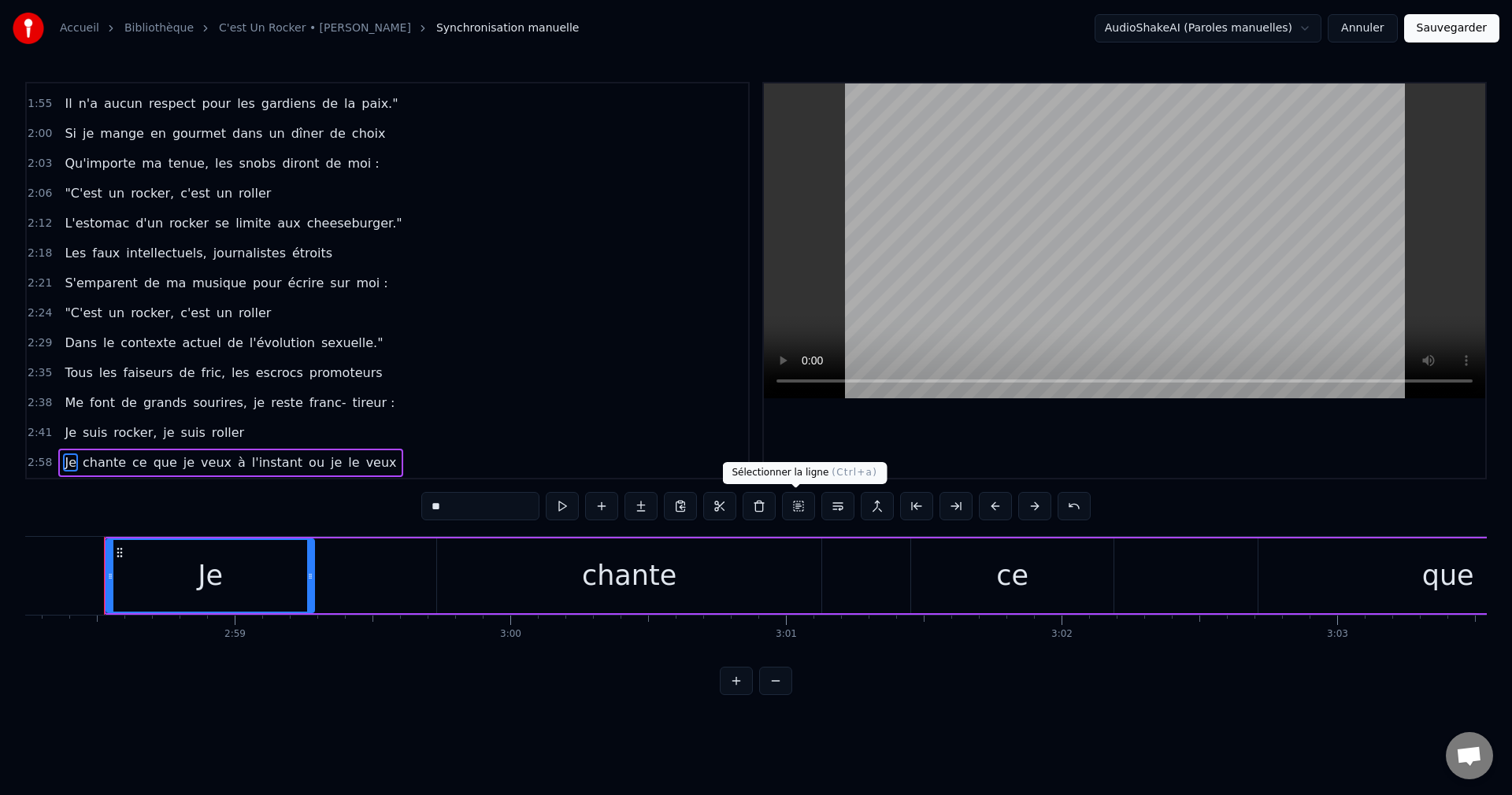
click at [795, 510] on button at bounding box center [798, 506] width 33 height 28
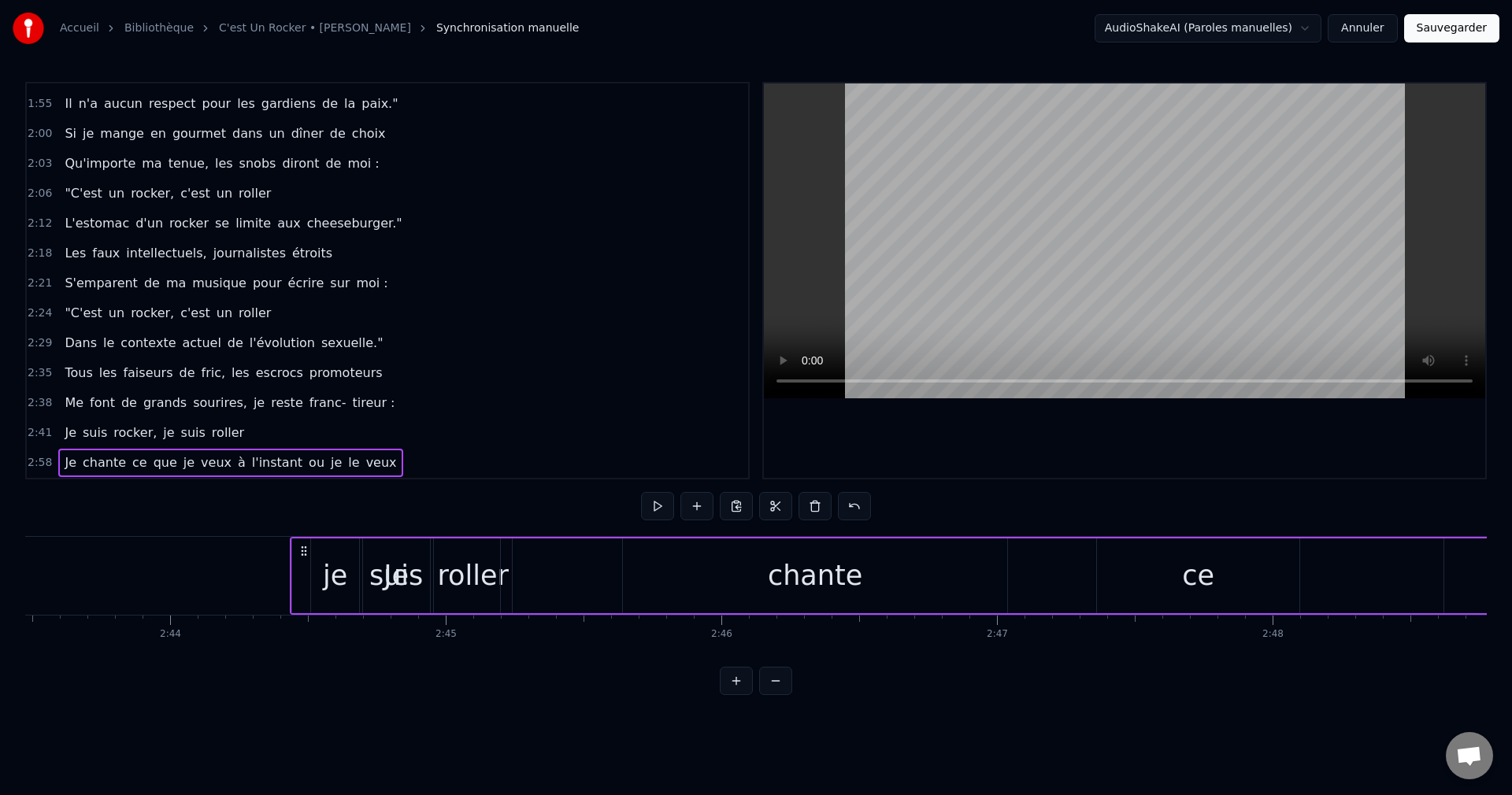
scroll to position [0, 45033]
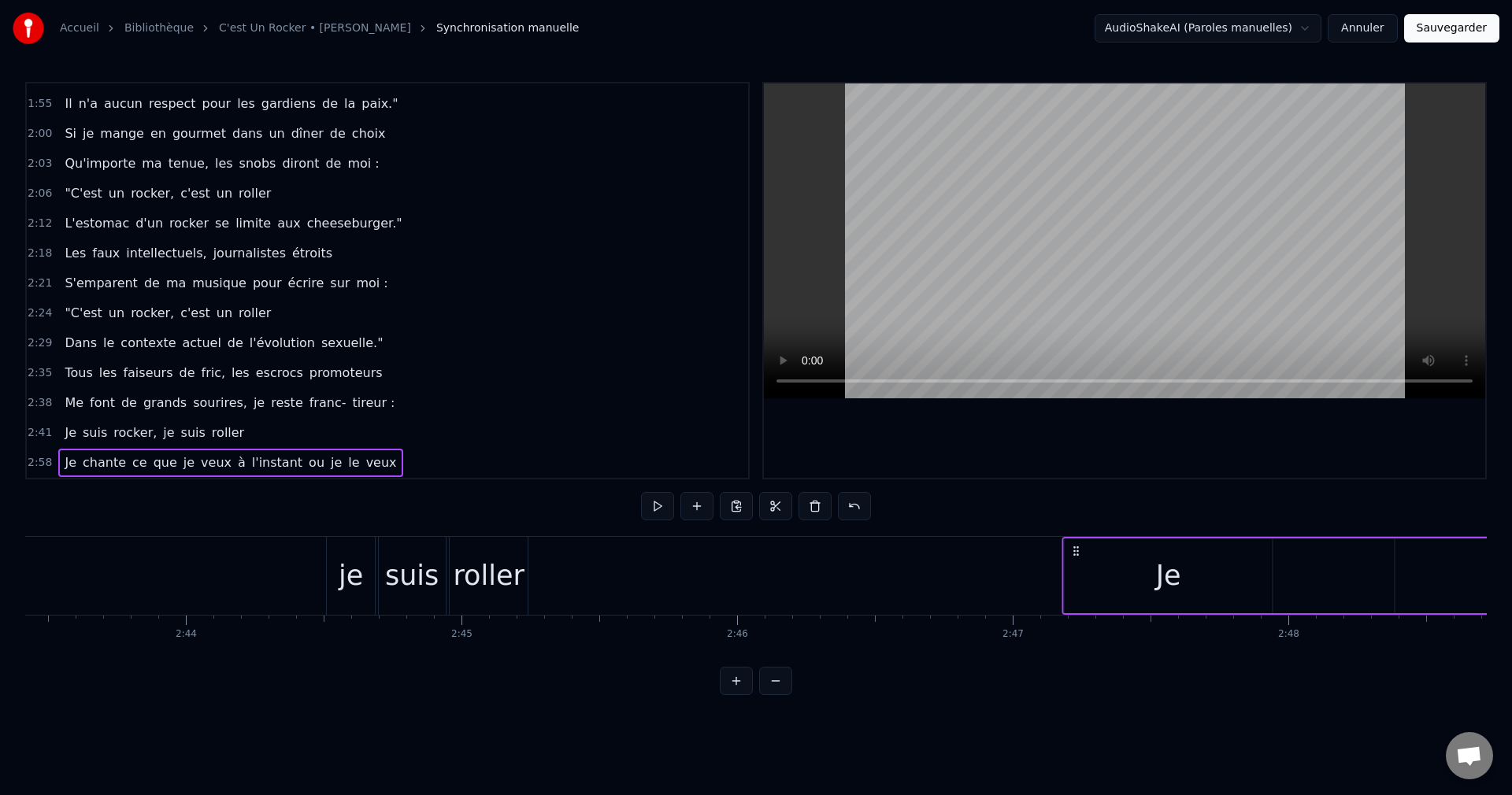
drag, startPoint x: 120, startPoint y: 548, endPoint x: 1077, endPoint y: 604, distance: 958.6
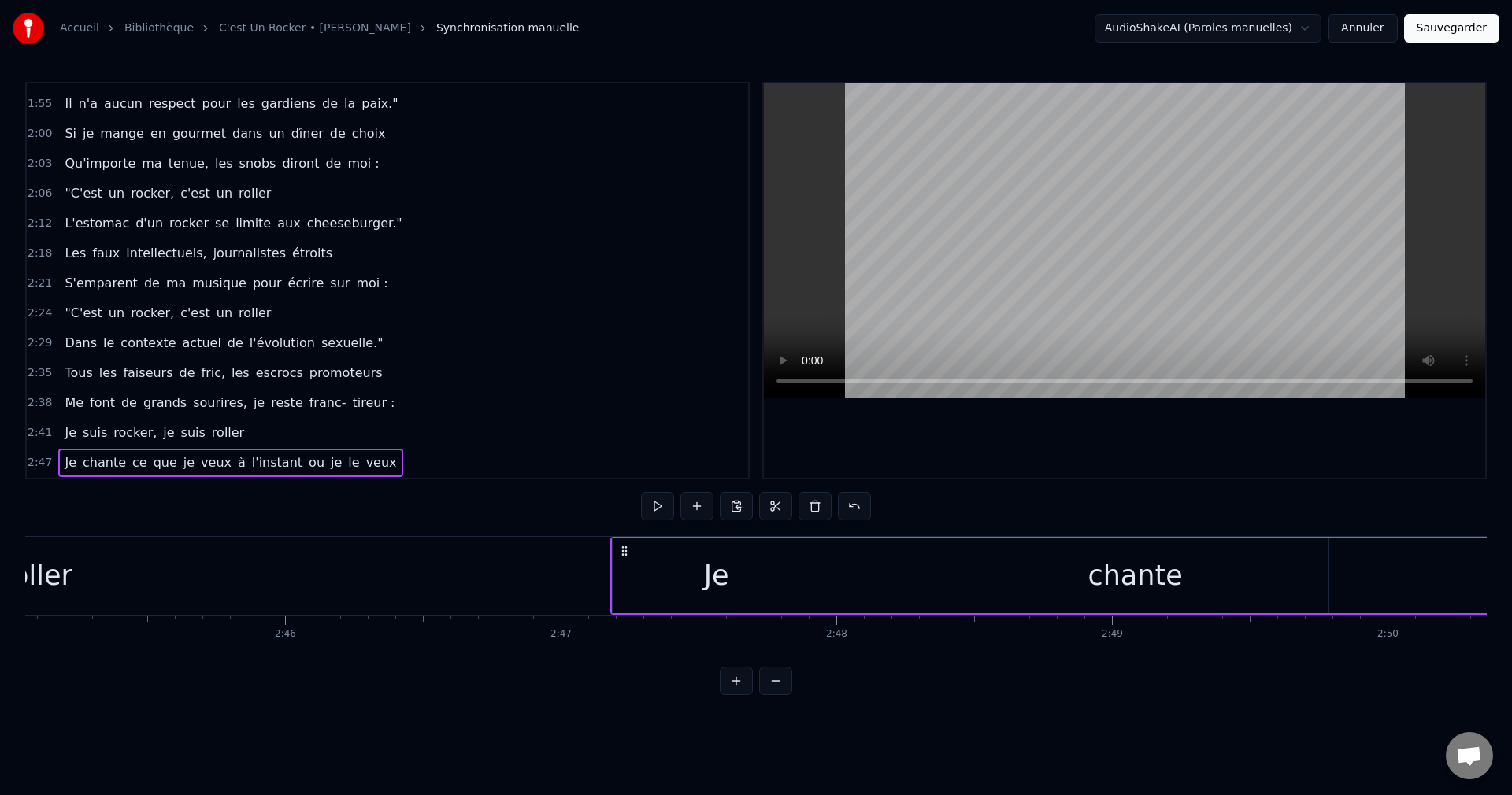
scroll to position [0, 45687]
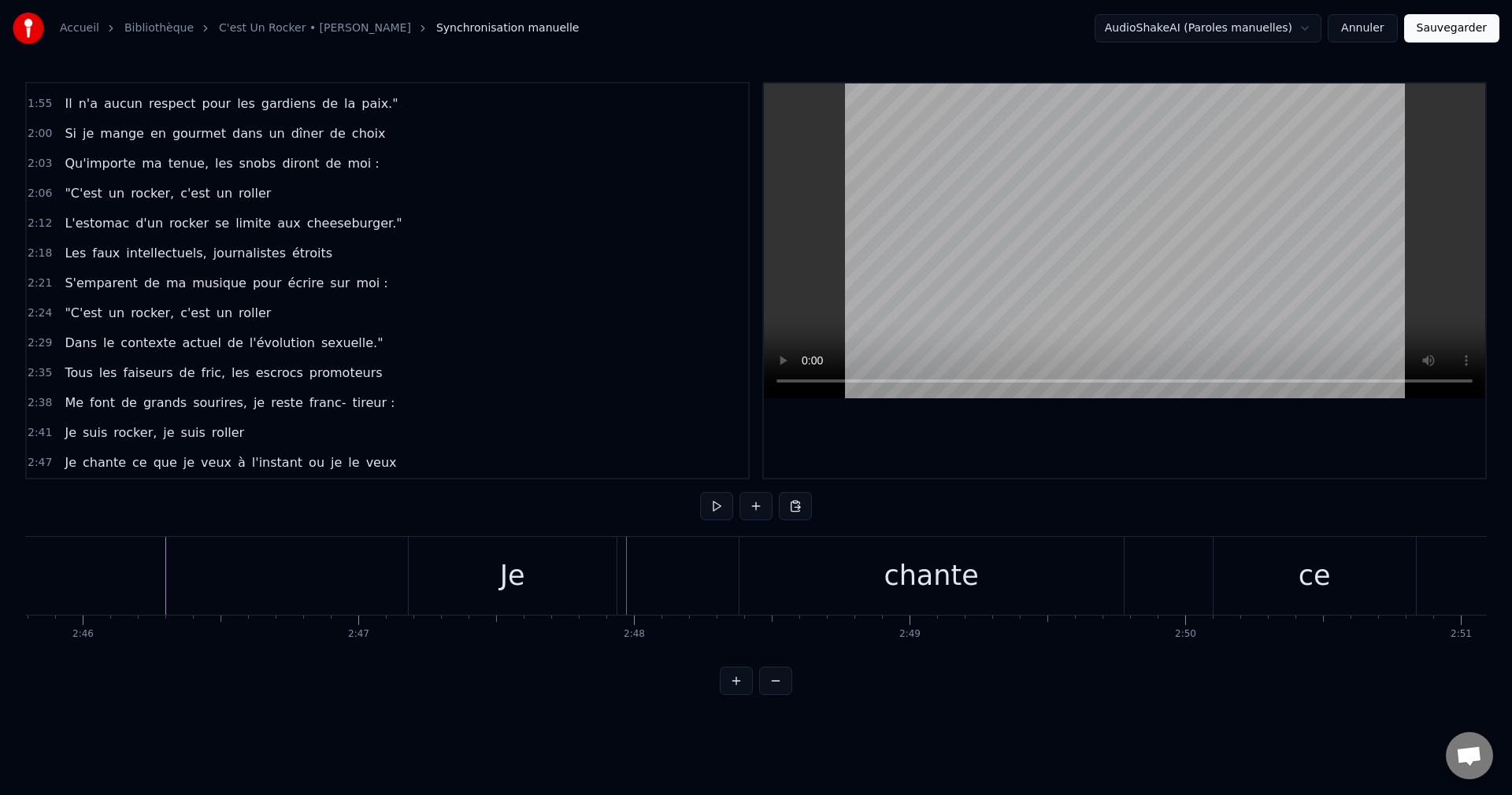
click at [561, 582] on div "Je" at bounding box center [512, 576] width 208 height 78
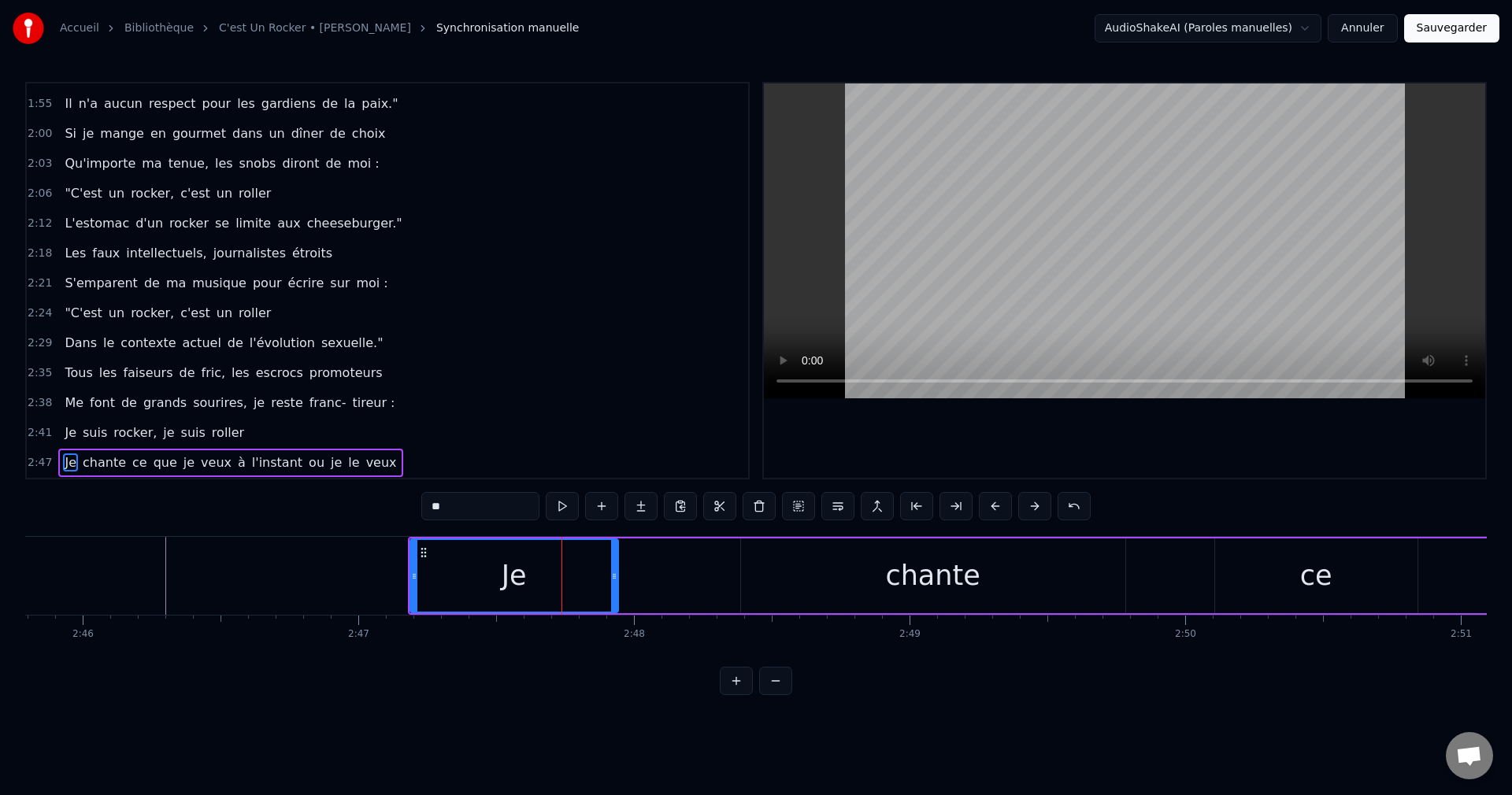
drag, startPoint x: 410, startPoint y: 573, endPoint x: 461, endPoint y: 585, distance: 52.4
click at [492, 585] on div "Je" at bounding box center [514, 575] width 210 height 75
drag, startPoint x: 414, startPoint y: 574, endPoint x: 581, endPoint y: 591, distance: 167.9
click at [581, 591] on div at bounding box center [580, 575] width 6 height 72
click at [805, 585] on div "chante" at bounding box center [932, 575] width 384 height 75
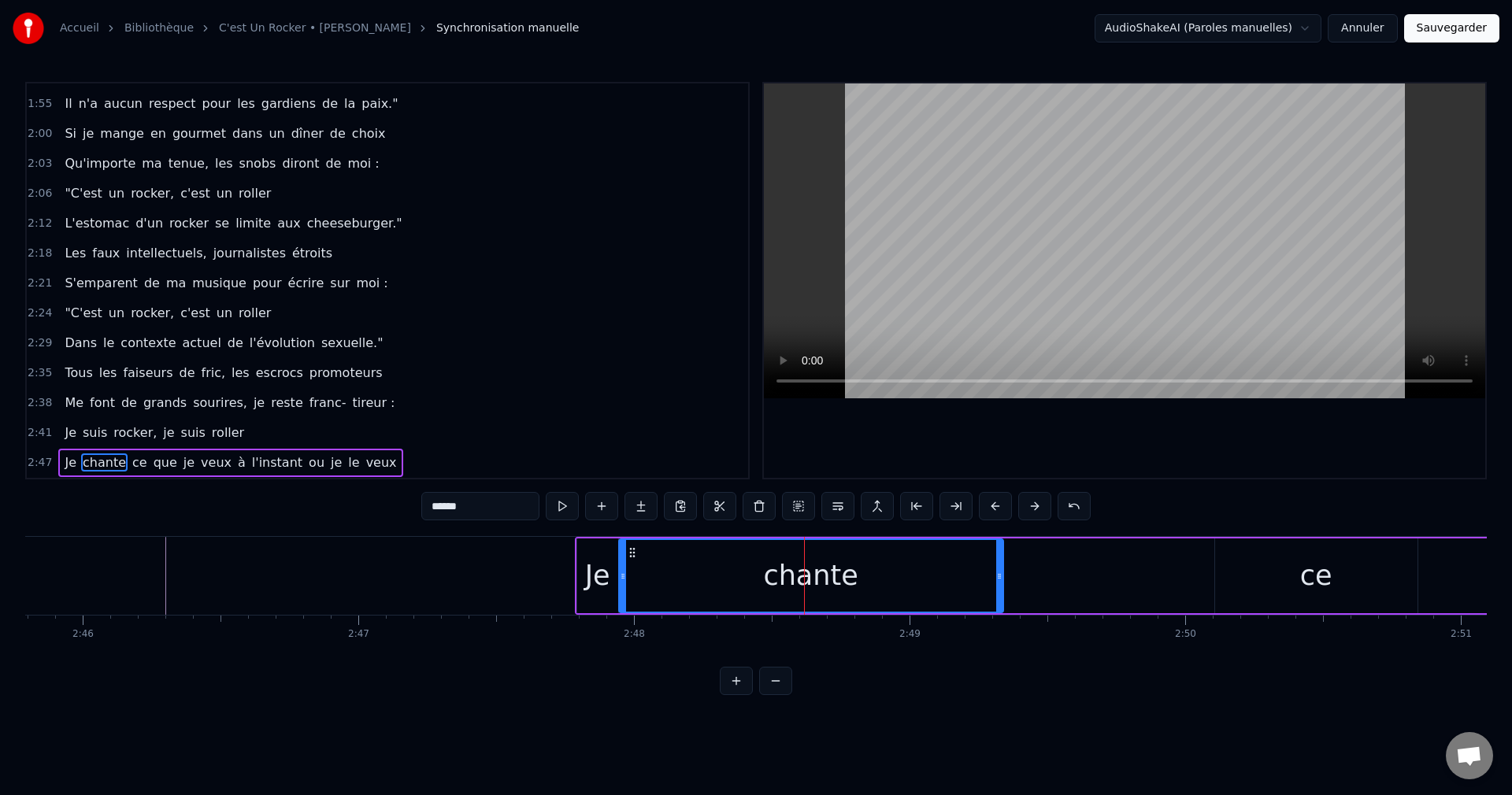
drag, startPoint x: 754, startPoint y: 547, endPoint x: 632, endPoint y: 565, distance: 123.3
click at [632, 565] on div "chante" at bounding box center [811, 575] width 383 height 72
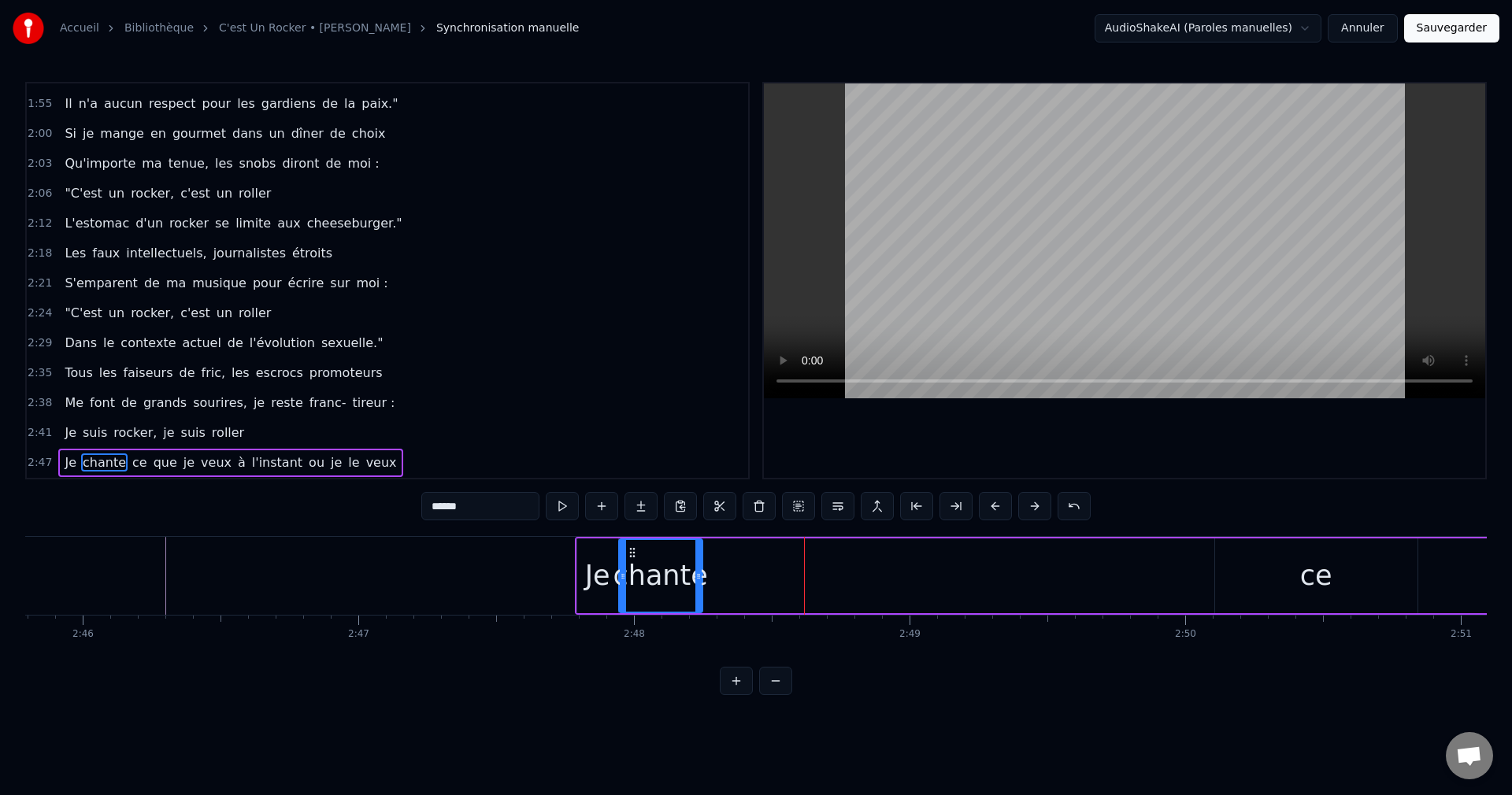
drag, startPoint x: 1000, startPoint y: 575, endPoint x: 700, endPoint y: 595, distance: 300.7
click at [700, 595] on div at bounding box center [698, 575] width 6 height 72
click at [1303, 581] on div "ce" at bounding box center [1315, 576] width 32 height 41
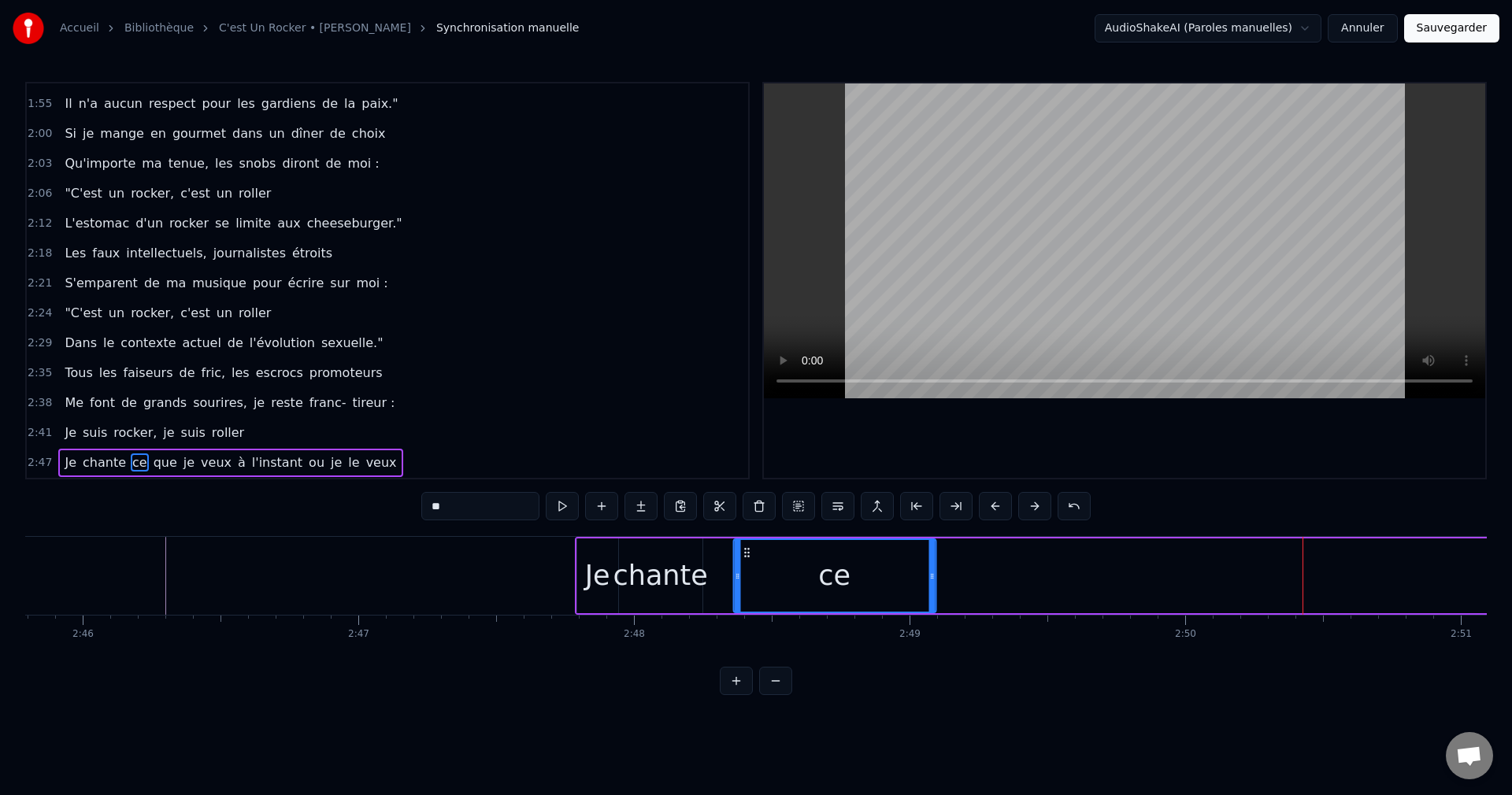
drag, startPoint x: 1230, startPoint y: 548, endPoint x: 748, endPoint y: 606, distance: 485.5
click at [748, 606] on div "ce" at bounding box center [834, 575] width 201 height 72
drag, startPoint x: 932, startPoint y: 573, endPoint x: 807, endPoint y: 596, distance: 127.1
click at [807, 596] on div at bounding box center [806, 575] width 6 height 72
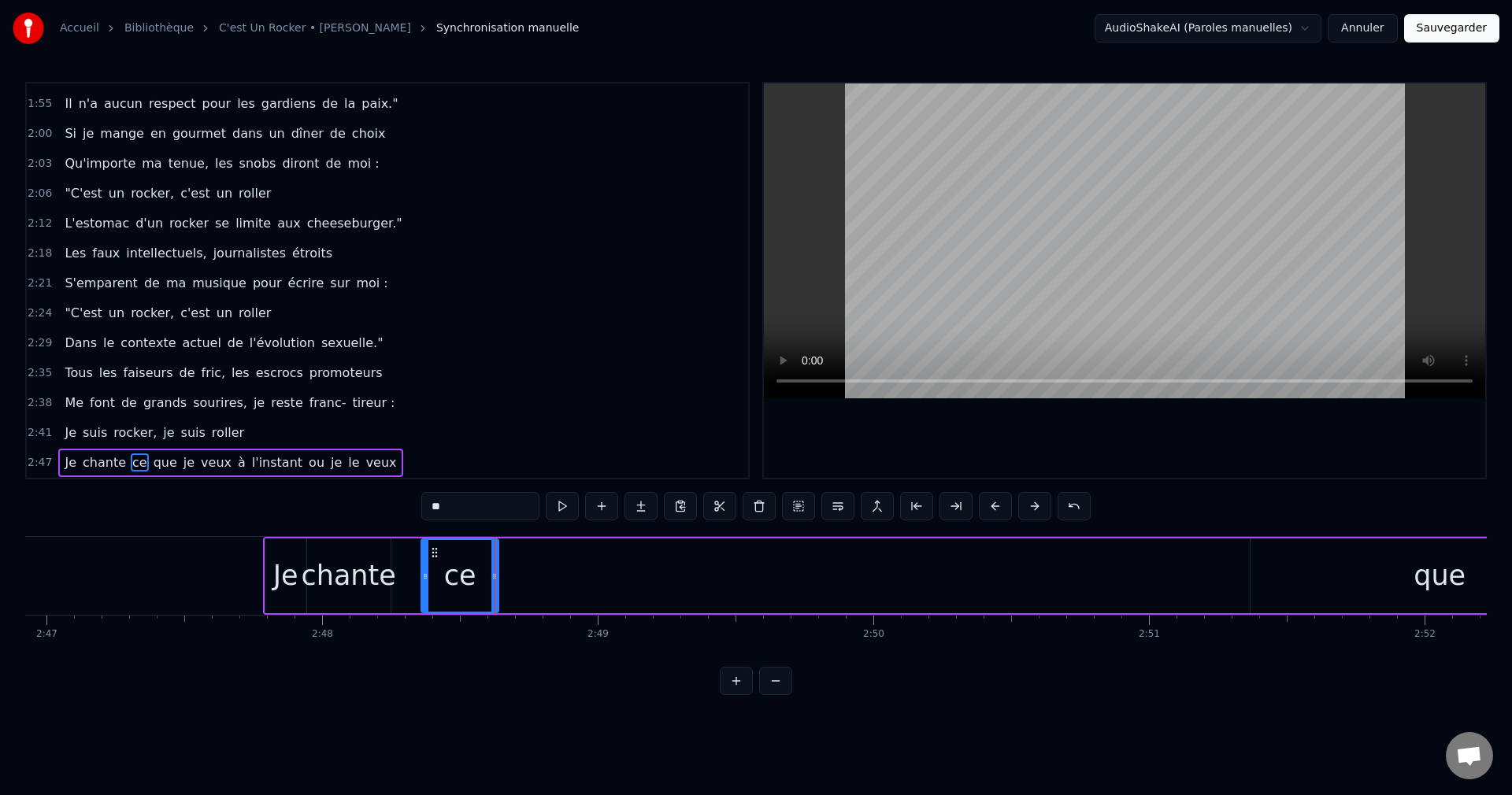
scroll to position [0, 46123]
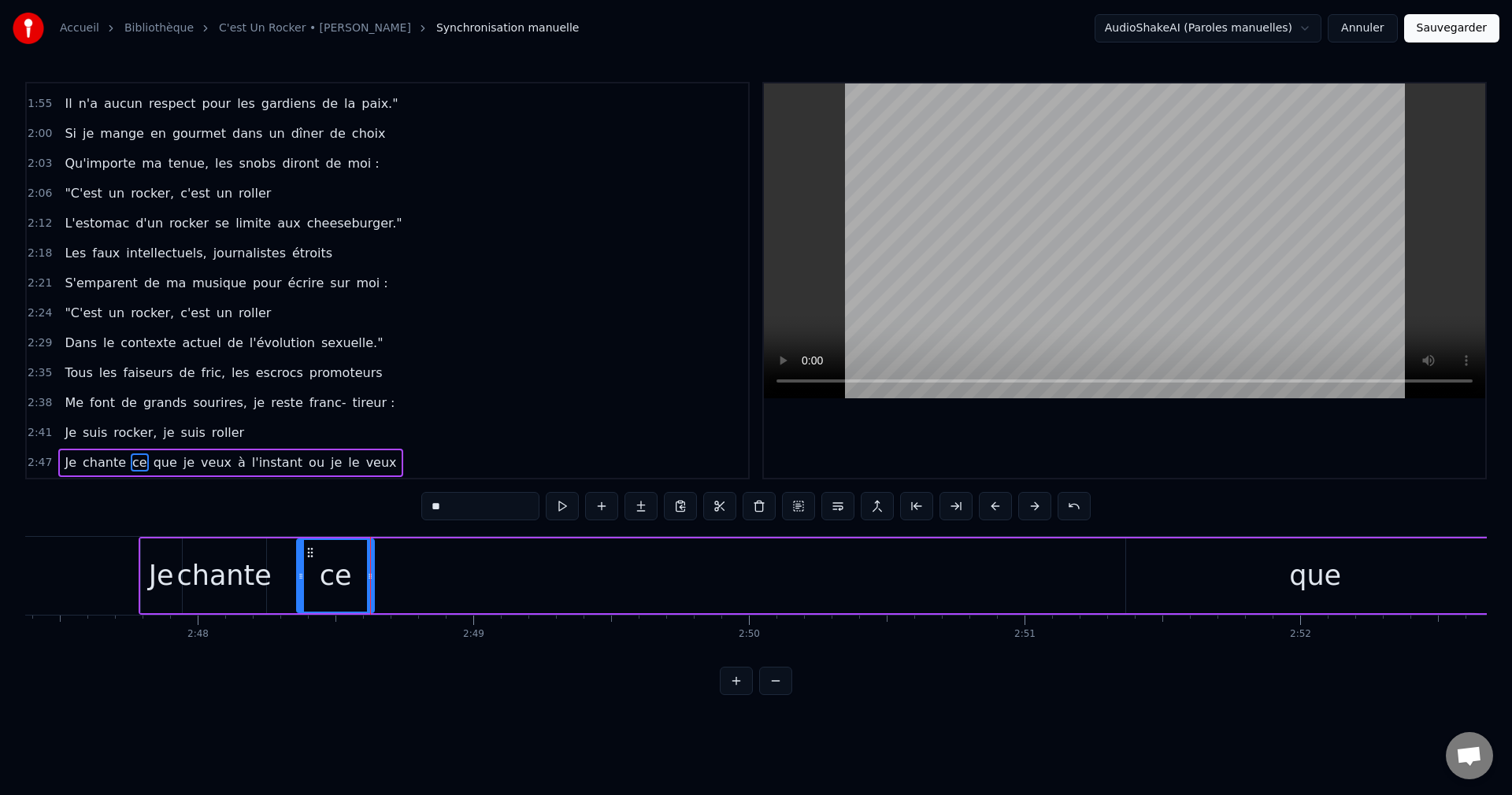
click at [1274, 585] on div "que" at bounding box center [1314, 575] width 379 height 75
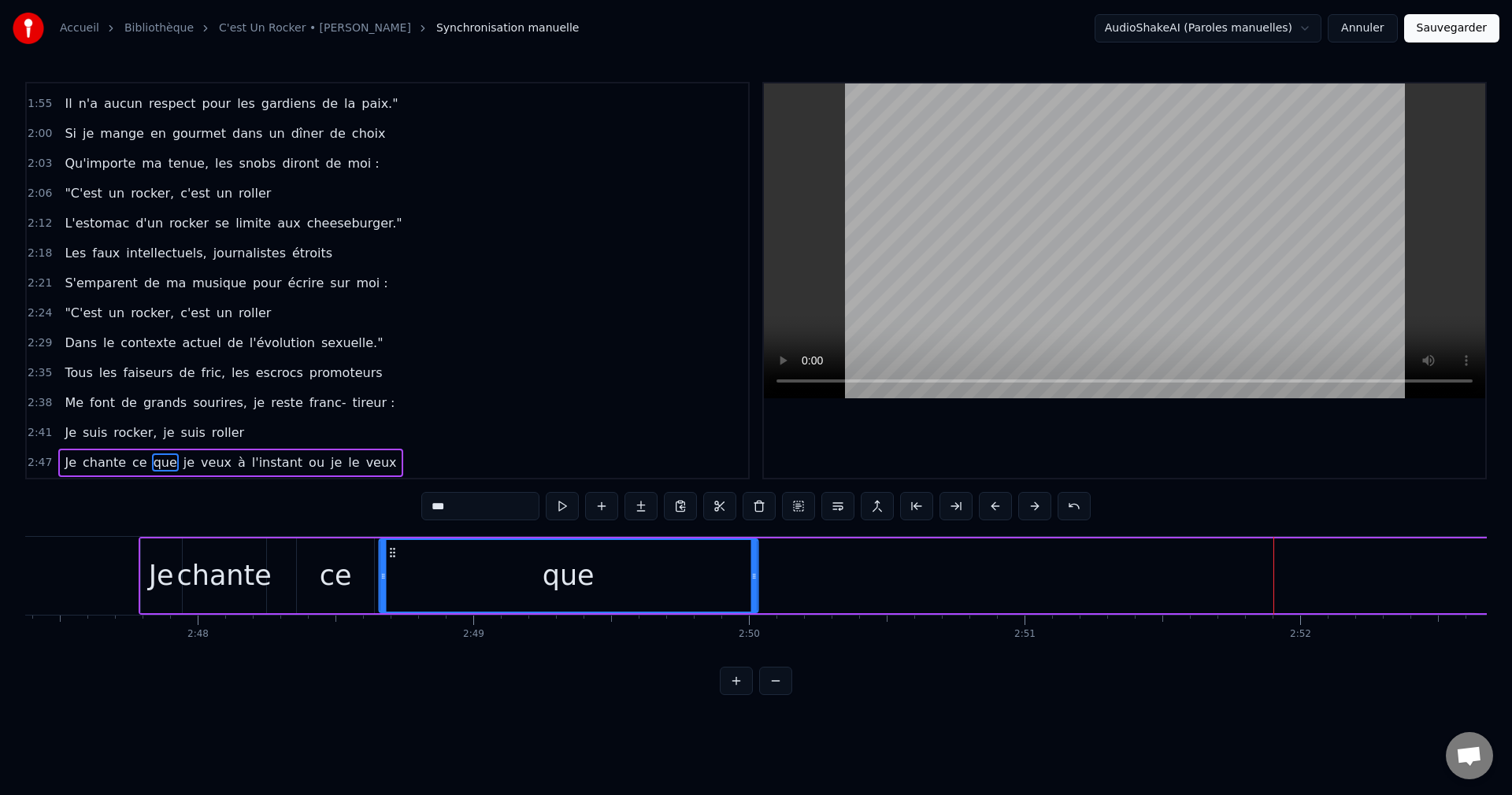
drag, startPoint x: 1142, startPoint y: 554, endPoint x: 394, endPoint y: 585, distance: 748.6
click at [394, 585] on div "que" at bounding box center [568, 575] width 377 height 72
drag, startPoint x: 752, startPoint y: 572, endPoint x: 444, endPoint y: 592, distance: 308.6
click at [444, 592] on div at bounding box center [444, 575] width 6 height 72
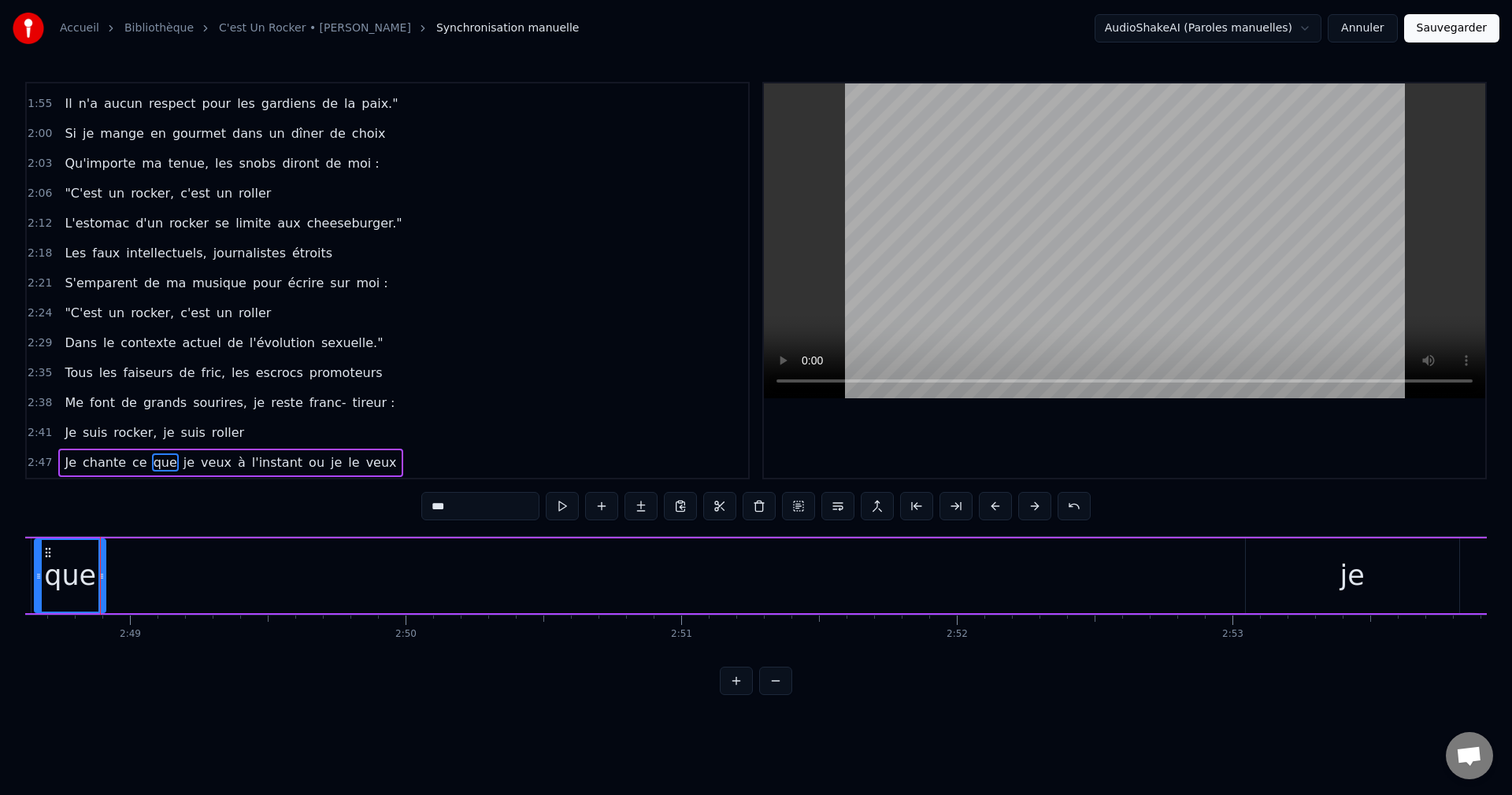
scroll to position [0, 46481]
click at [1304, 586] on div "je" at bounding box center [1337, 575] width 213 height 75
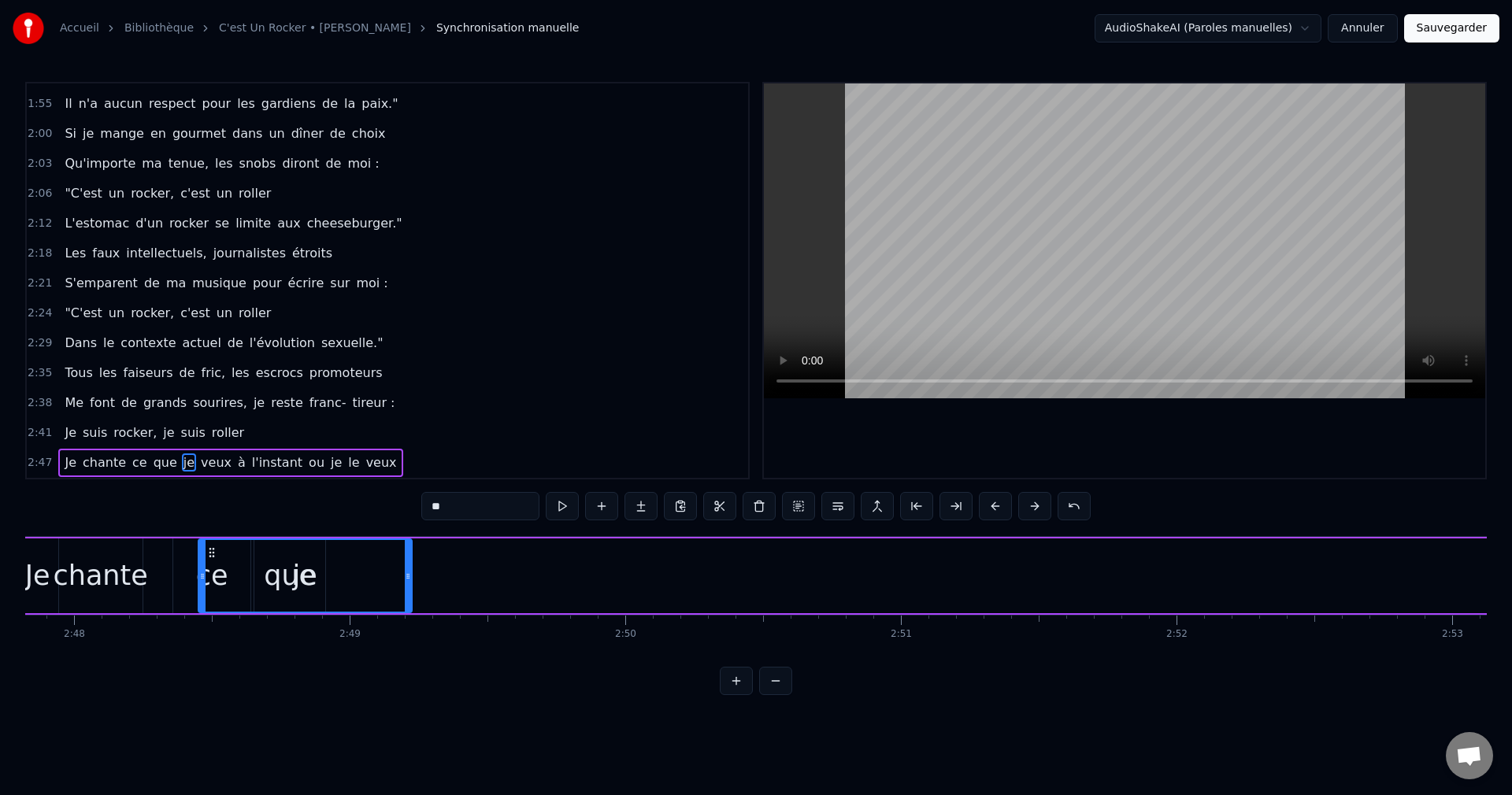
scroll to position [0, 46184]
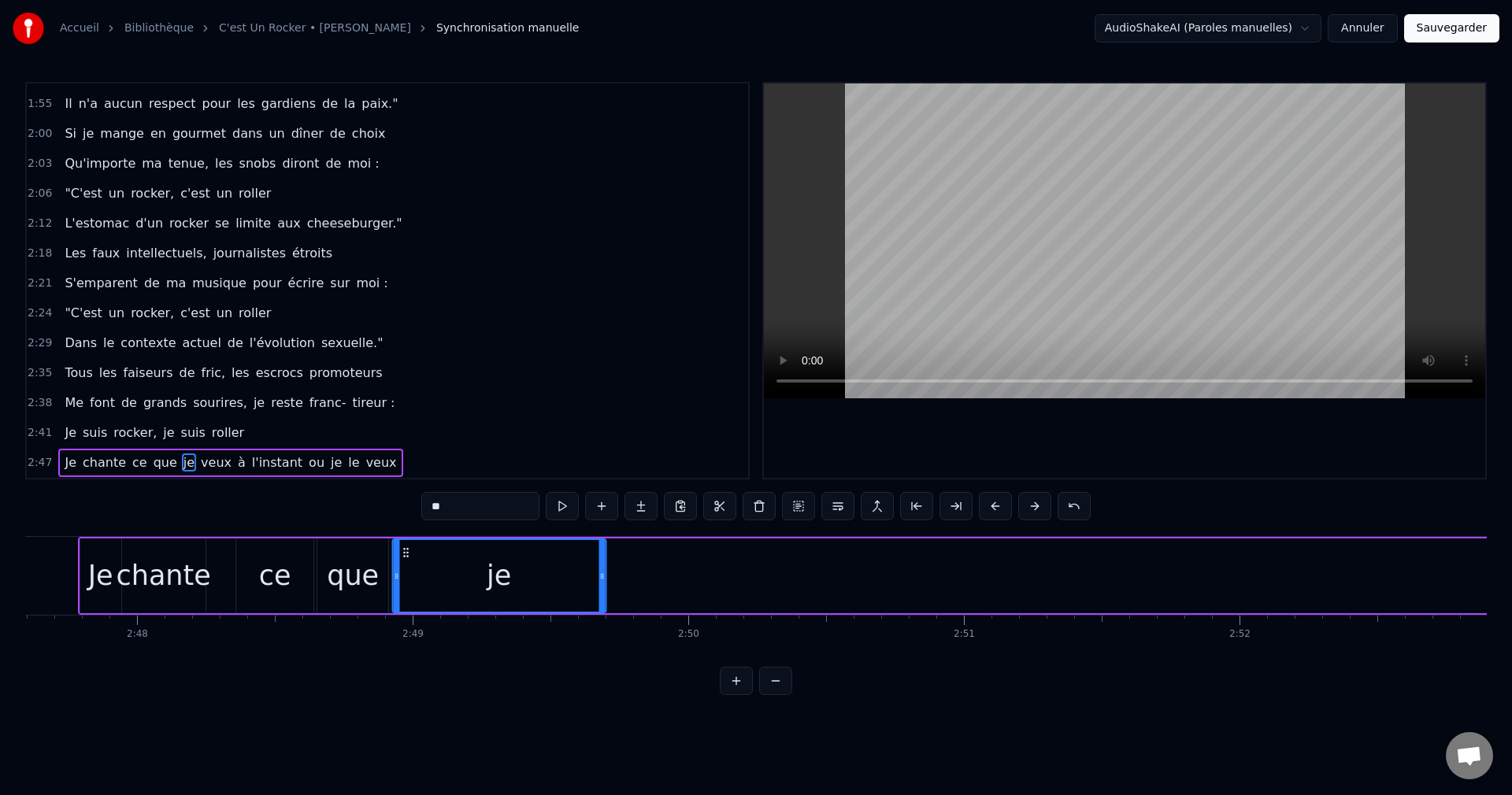
drag, startPoint x: 1240, startPoint y: 549, endPoint x: 401, endPoint y: 591, distance: 840.1
click at [402, 591] on div "je" at bounding box center [499, 575] width 212 height 72
drag, startPoint x: 604, startPoint y: 573, endPoint x: 429, endPoint y: 593, distance: 176.1
click at [429, 593] on div at bounding box center [426, 575] width 6 height 72
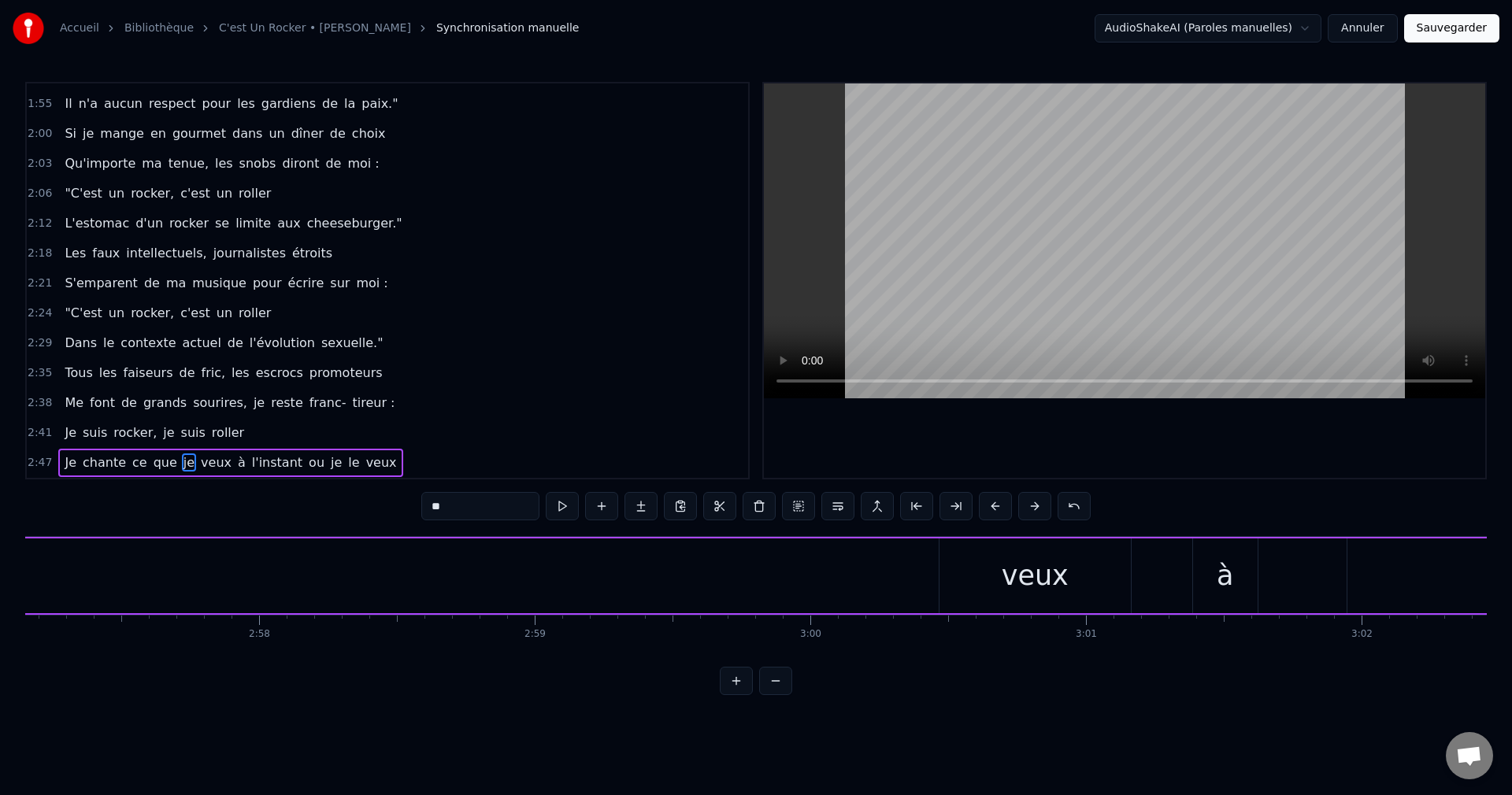
scroll to position [0, 48709]
click at [1120, 587] on div "veux" at bounding box center [1144, 576] width 67 height 41
type input "****"
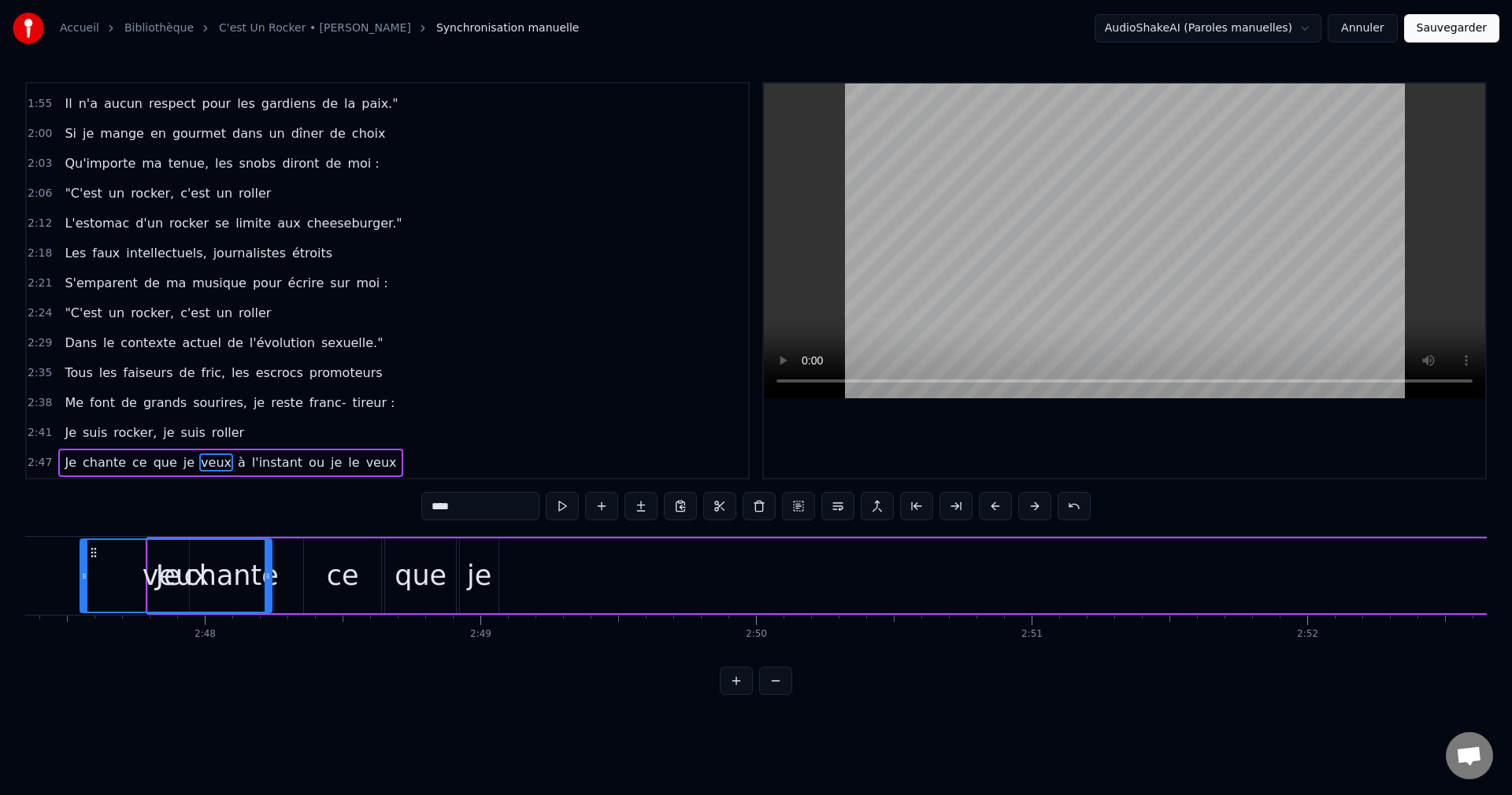
scroll to position [0, 46060]
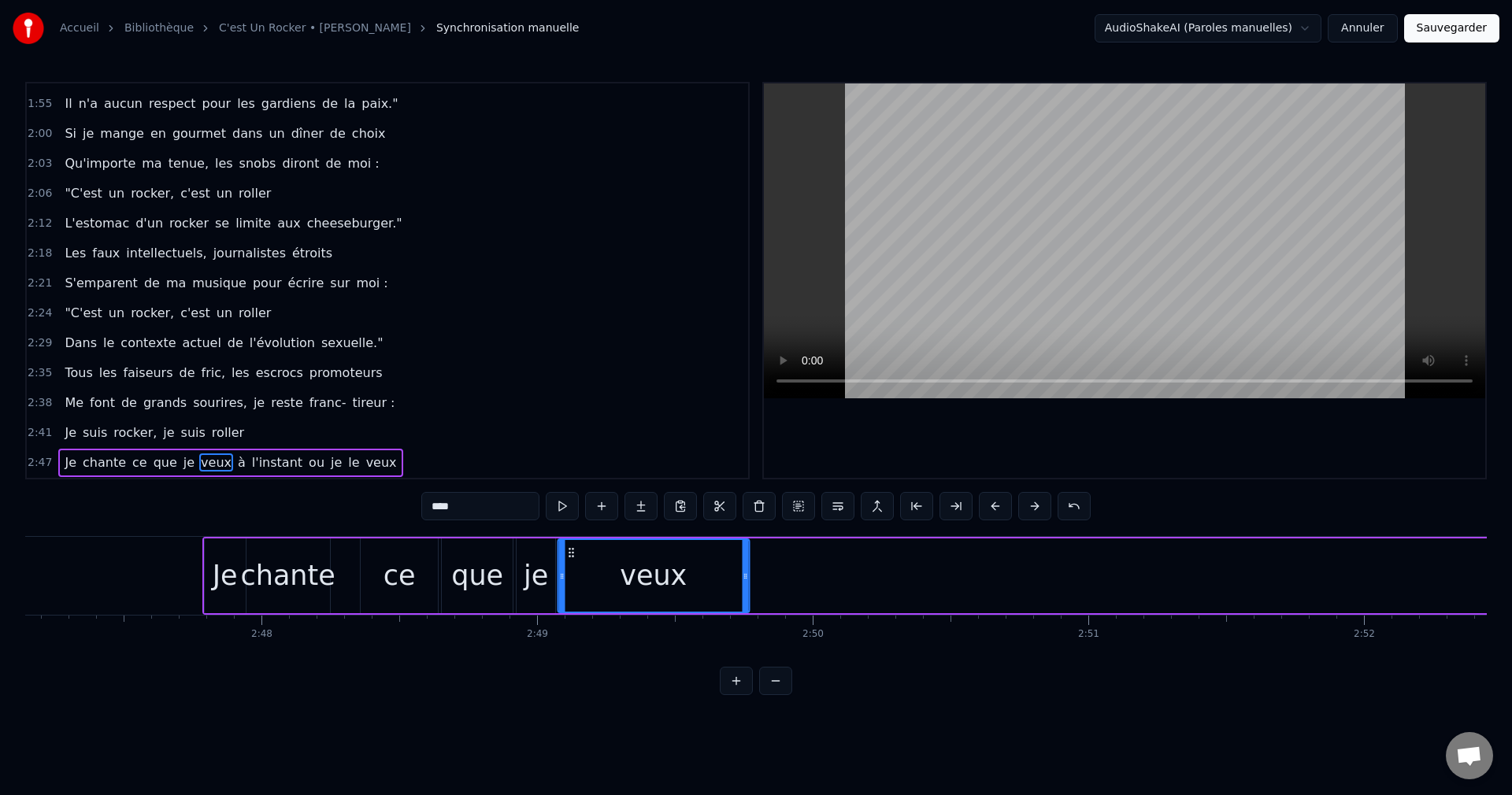
drag, startPoint x: 1064, startPoint y: 551, endPoint x: 574, endPoint y: 585, distance: 491.2
click at [574, 585] on div "veux" at bounding box center [653, 575] width 190 height 72
drag, startPoint x: 744, startPoint y: 573, endPoint x: 611, endPoint y: 580, distance: 133.2
click at [611, 580] on icon at bounding box center [612, 576] width 6 height 13
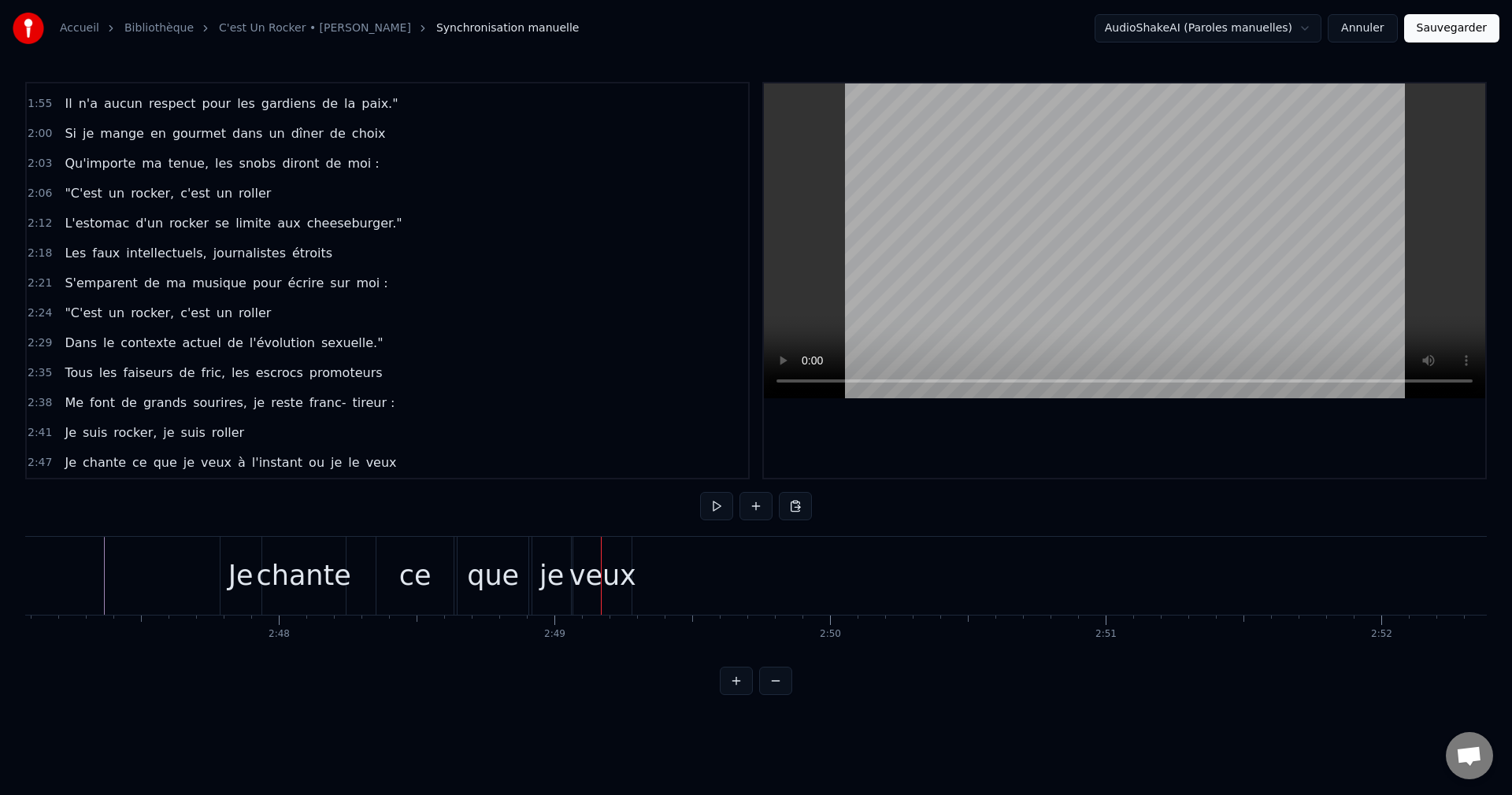
click at [295, 566] on div "chante" at bounding box center [304, 576] width 95 height 41
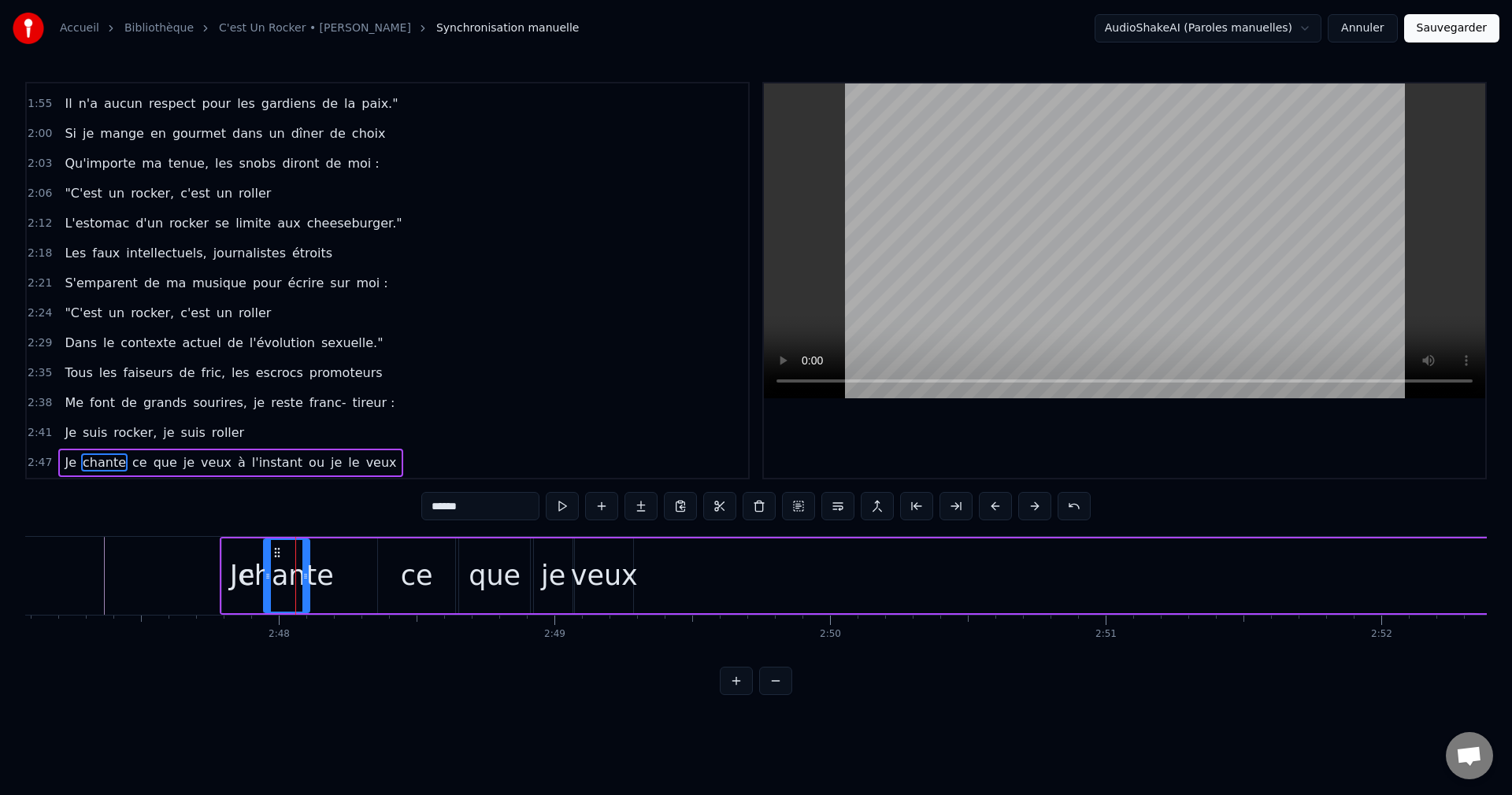
drag, startPoint x: 343, startPoint y: 575, endPoint x: 305, endPoint y: 585, distance: 39.3
click at [305, 585] on div at bounding box center [305, 575] width 6 height 72
click at [405, 577] on div "ce" at bounding box center [417, 576] width 32 height 41
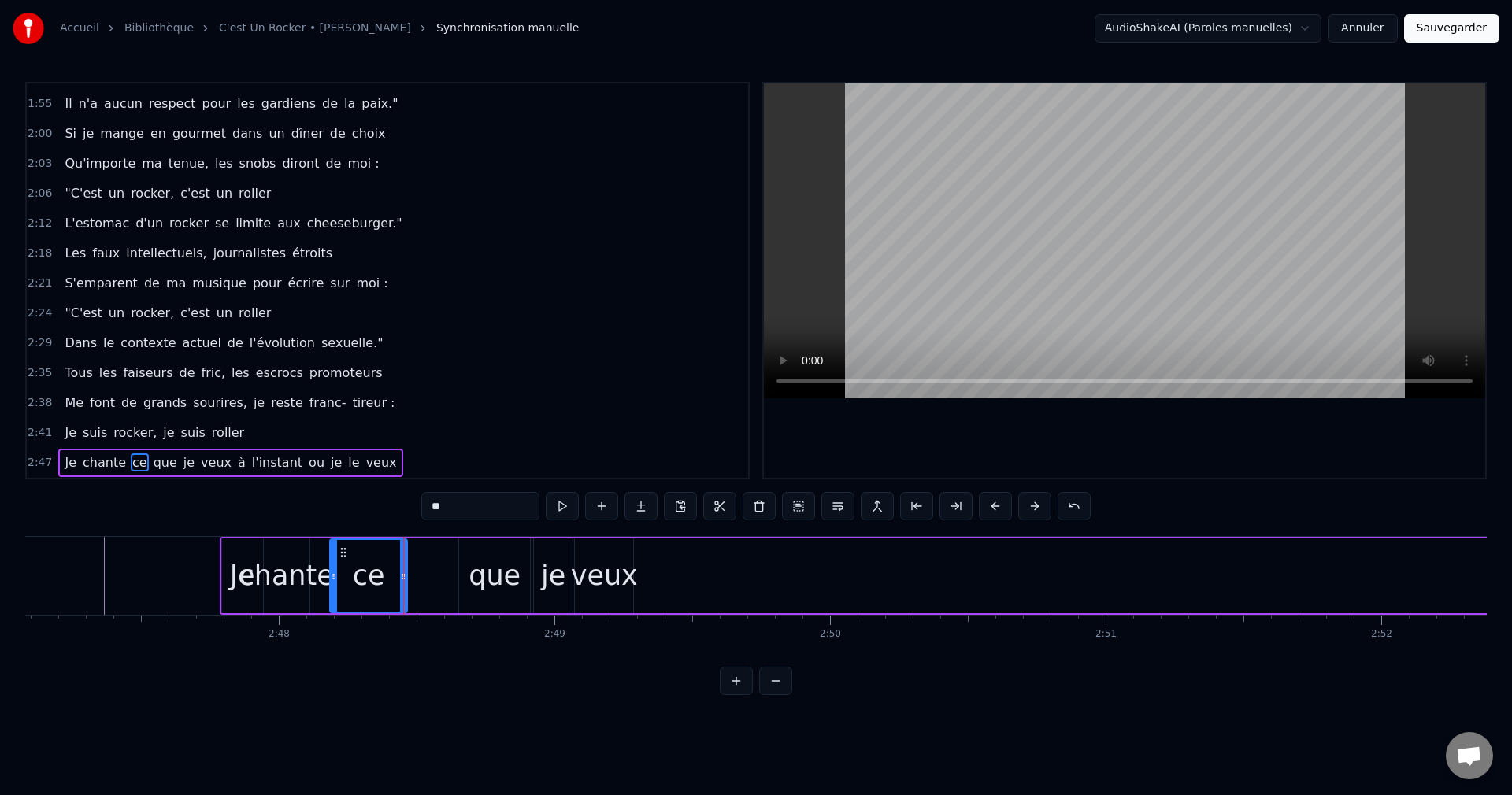
drag, startPoint x: 392, startPoint y: 552, endPoint x: 343, endPoint y: 561, distance: 49.8
click at [343, 561] on div "ce" at bounding box center [368, 575] width 76 height 72
drag, startPoint x: 404, startPoint y: 573, endPoint x: 416, endPoint y: 578, distance: 13.0
click at [360, 582] on div at bounding box center [357, 575] width 6 height 72
click at [489, 571] on div "que" at bounding box center [494, 576] width 52 height 41
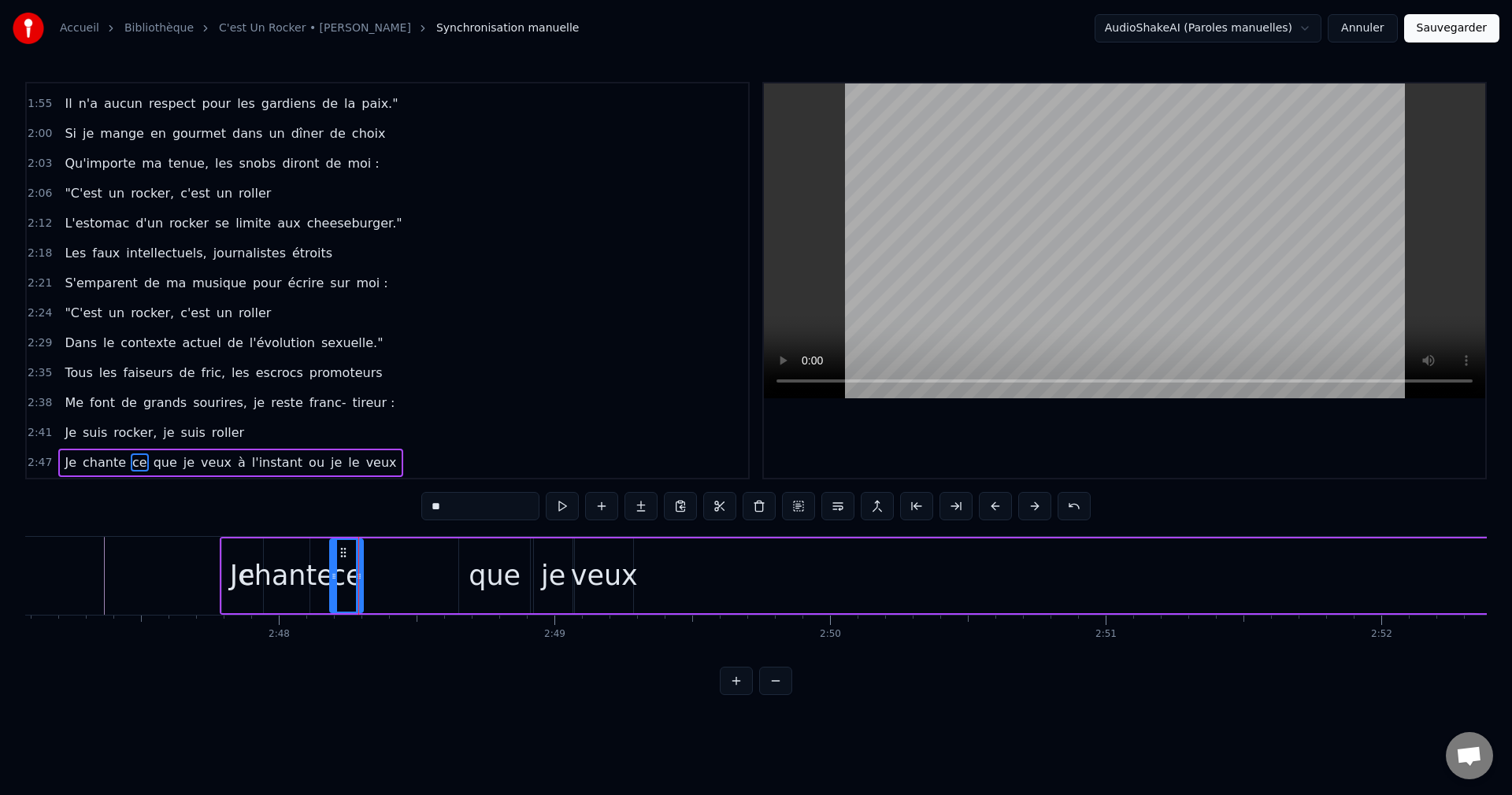
type input "***"
drag, startPoint x: 474, startPoint y: 546, endPoint x: 453, endPoint y: 555, distance: 22.8
click at [468, 554] on div "que" at bounding box center [494, 575] width 71 height 75
drag, startPoint x: 472, startPoint y: 551, endPoint x: 386, endPoint y: 563, distance: 86.8
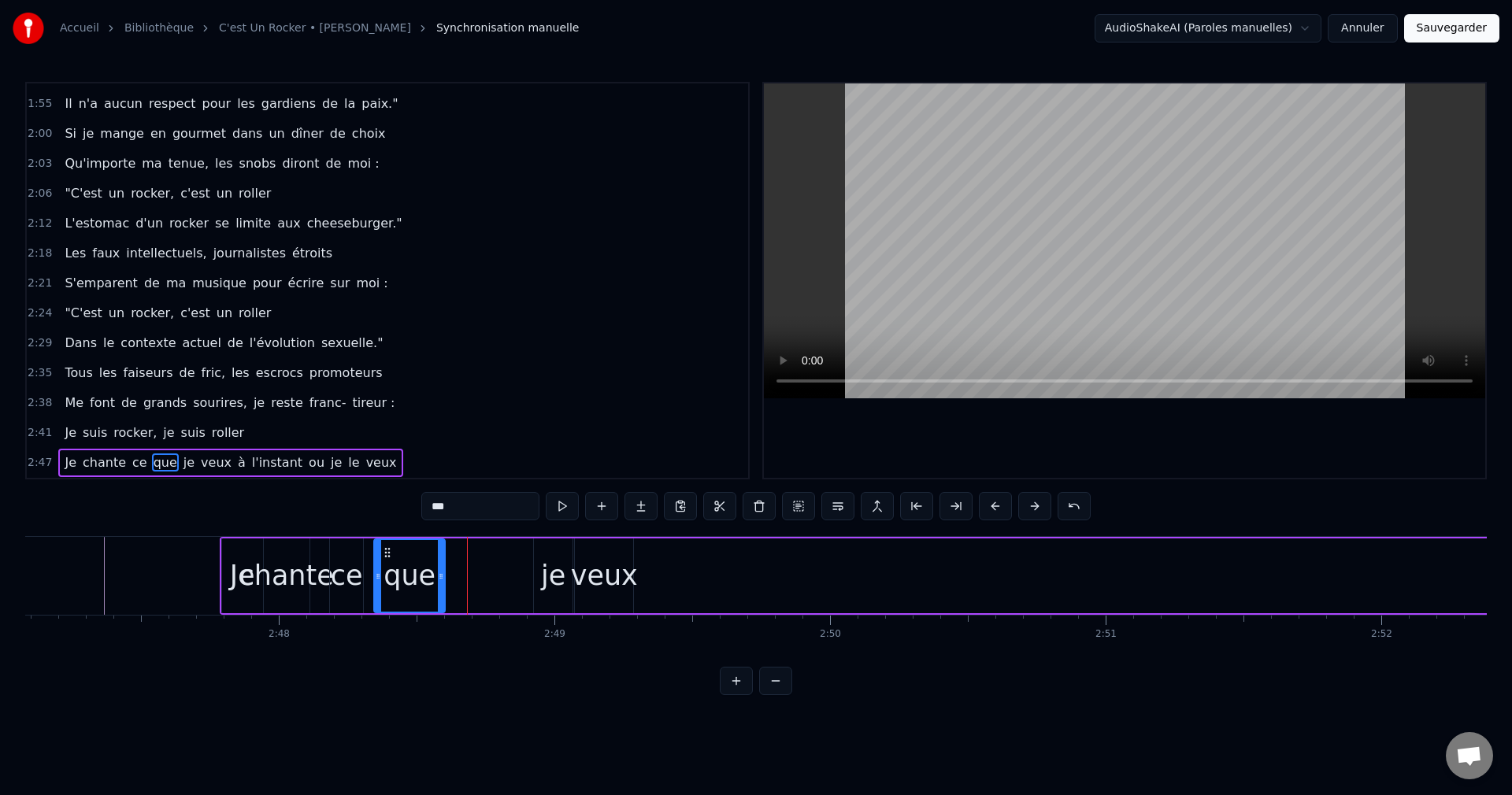
click at [386, 563] on div "que" at bounding box center [410, 575] width 69 height 72
click at [555, 577] on div "je" at bounding box center [553, 576] width 24 height 41
drag, startPoint x: 547, startPoint y: 547, endPoint x: 460, endPoint y: 568, distance: 89.5
click at [460, 568] on div "je" at bounding box center [467, 575] width 37 height 72
click at [595, 581] on div "veux" at bounding box center [605, 576] width 67 height 41
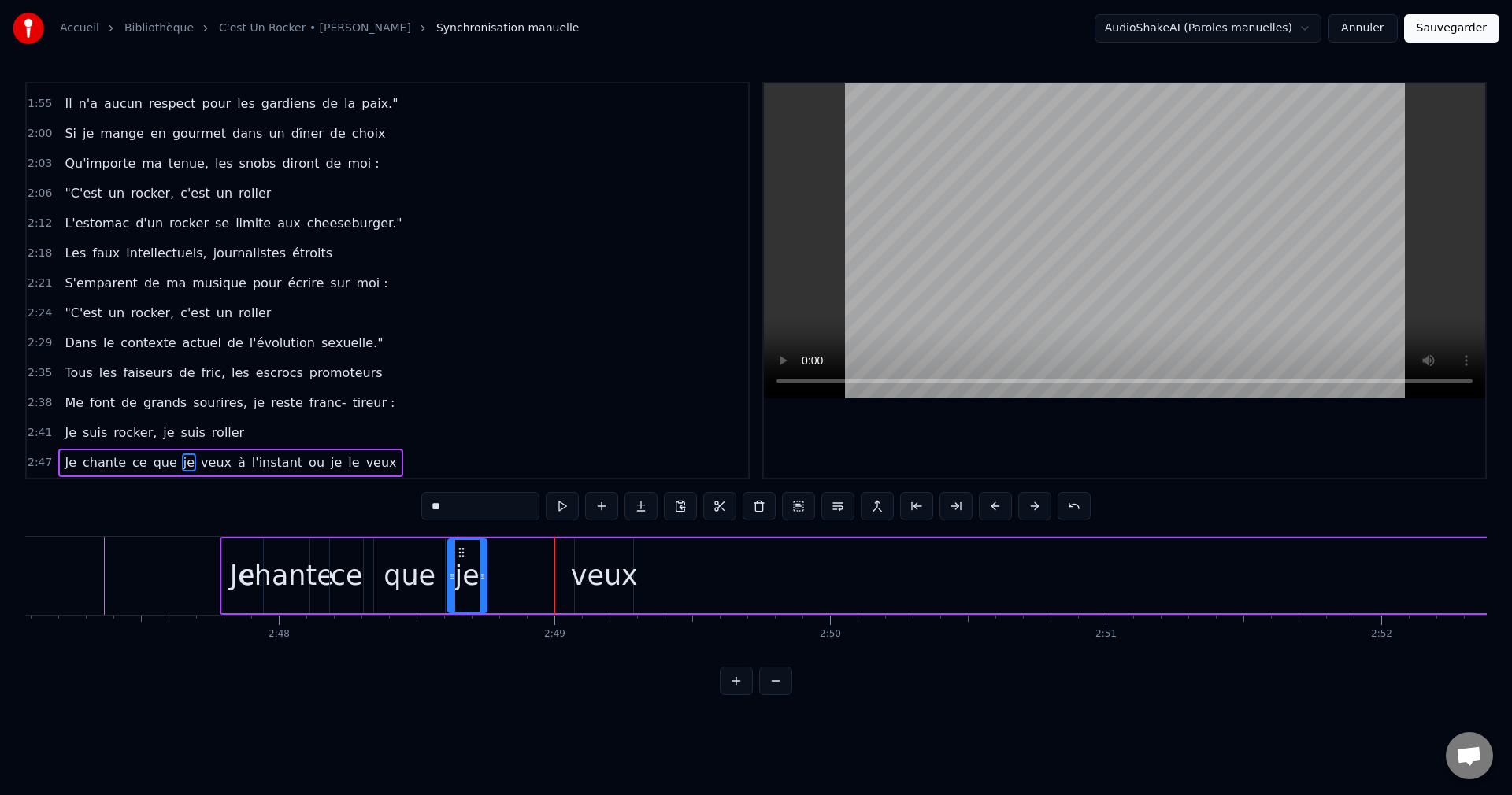
type input "****"
drag, startPoint x: 588, startPoint y: 548, endPoint x: 442, endPoint y: 601, distance: 155.3
click at [499, 571] on div "veux" at bounding box center [518, 575] width 57 height 72
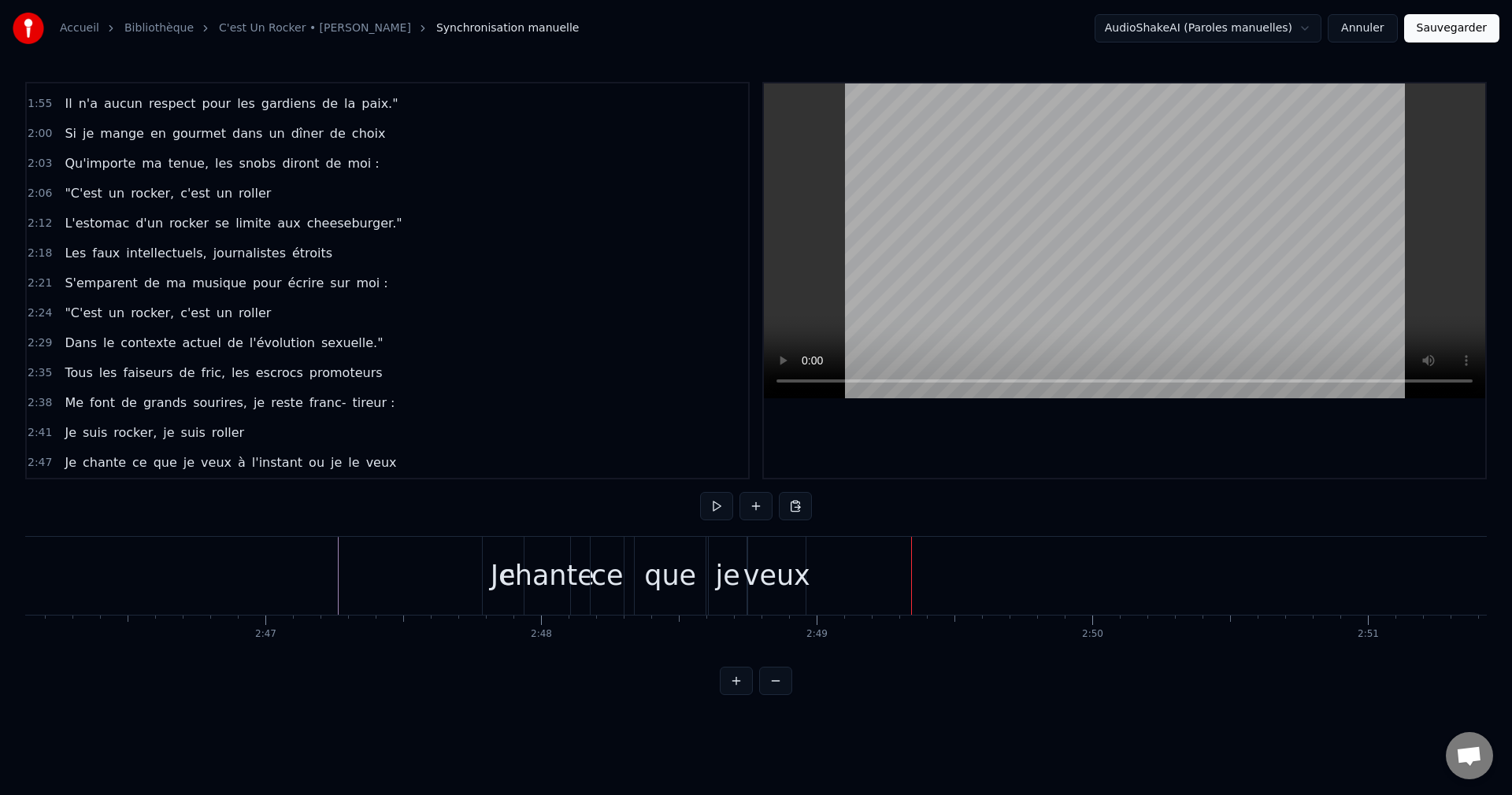
scroll to position [0, 45344]
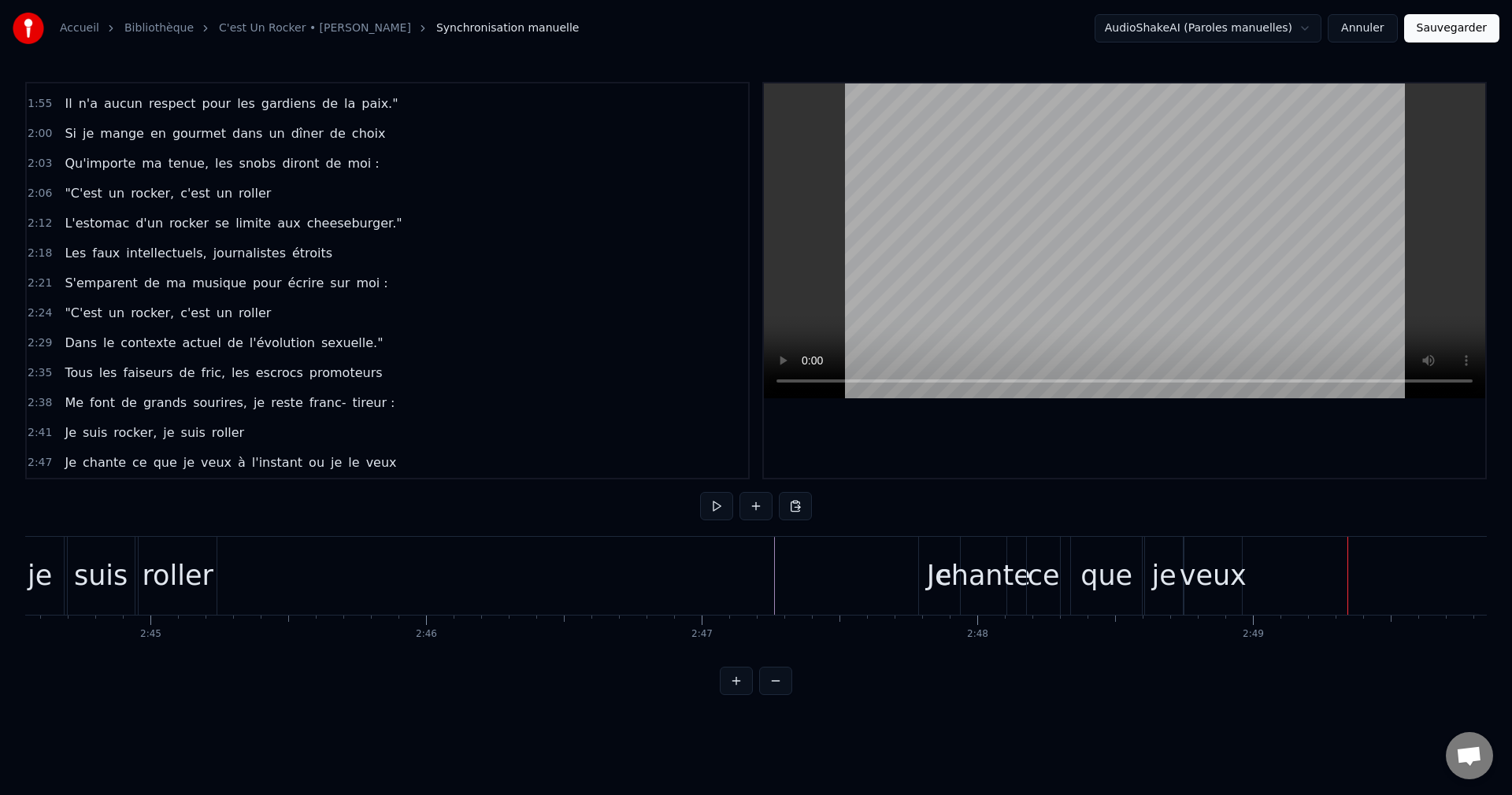
click at [933, 580] on div "Je" at bounding box center [938, 576] width 25 height 41
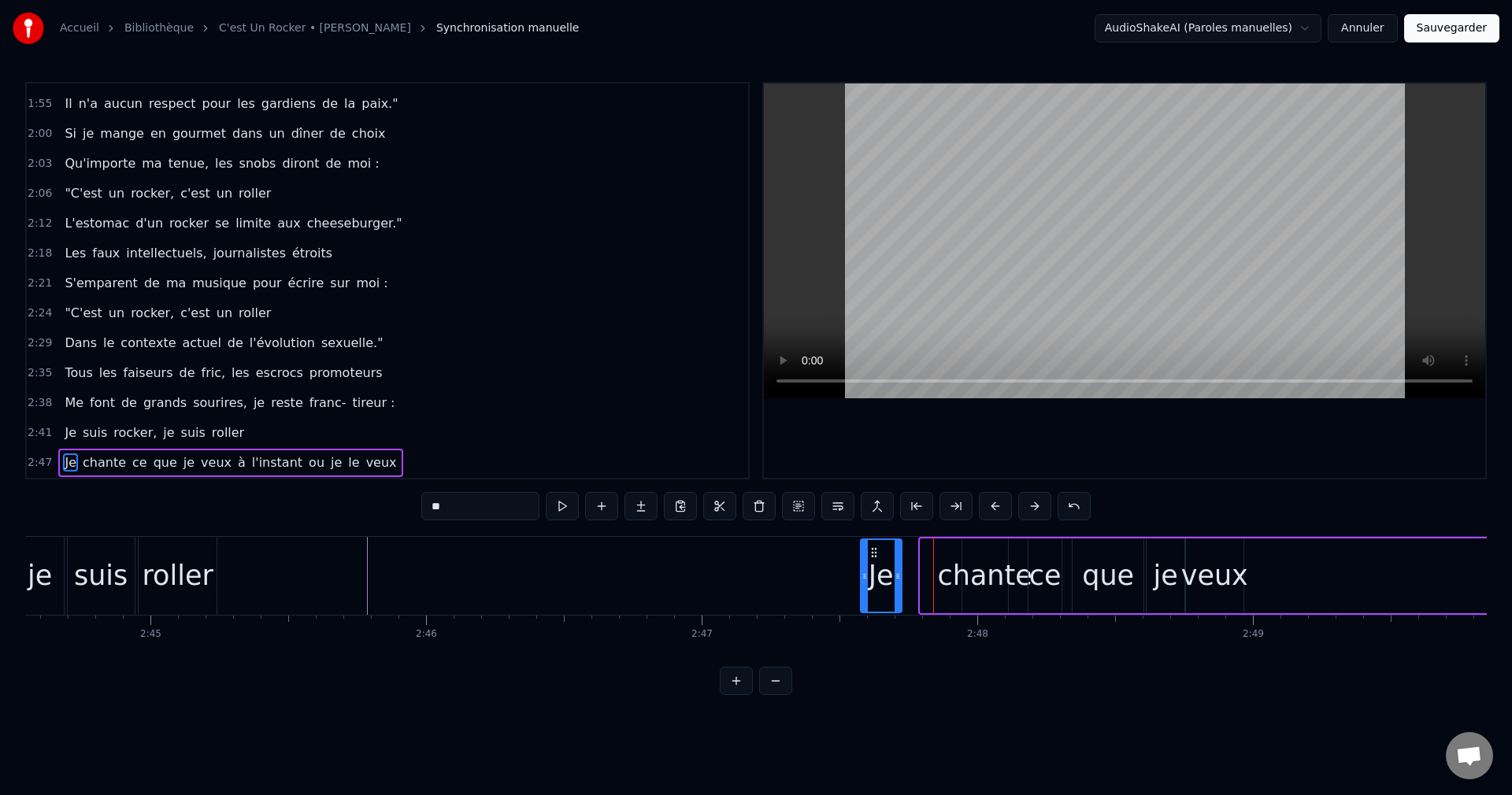
drag, startPoint x: 932, startPoint y: 550, endPoint x: 872, endPoint y: 566, distance: 62.1
click at [872, 566] on div "Je" at bounding box center [881, 575] width 40 height 72
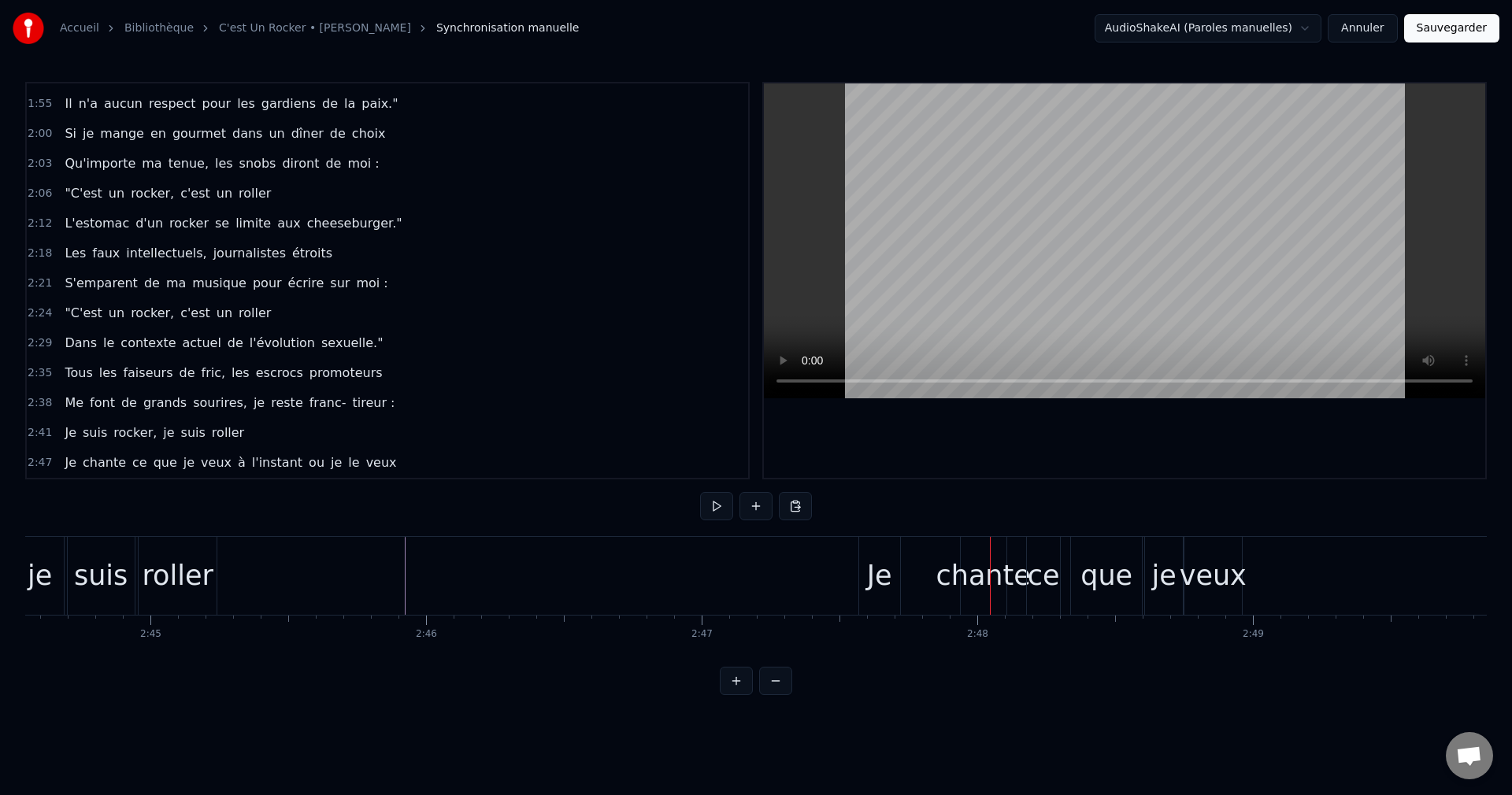
click at [870, 585] on div "Je" at bounding box center [879, 576] width 25 height 41
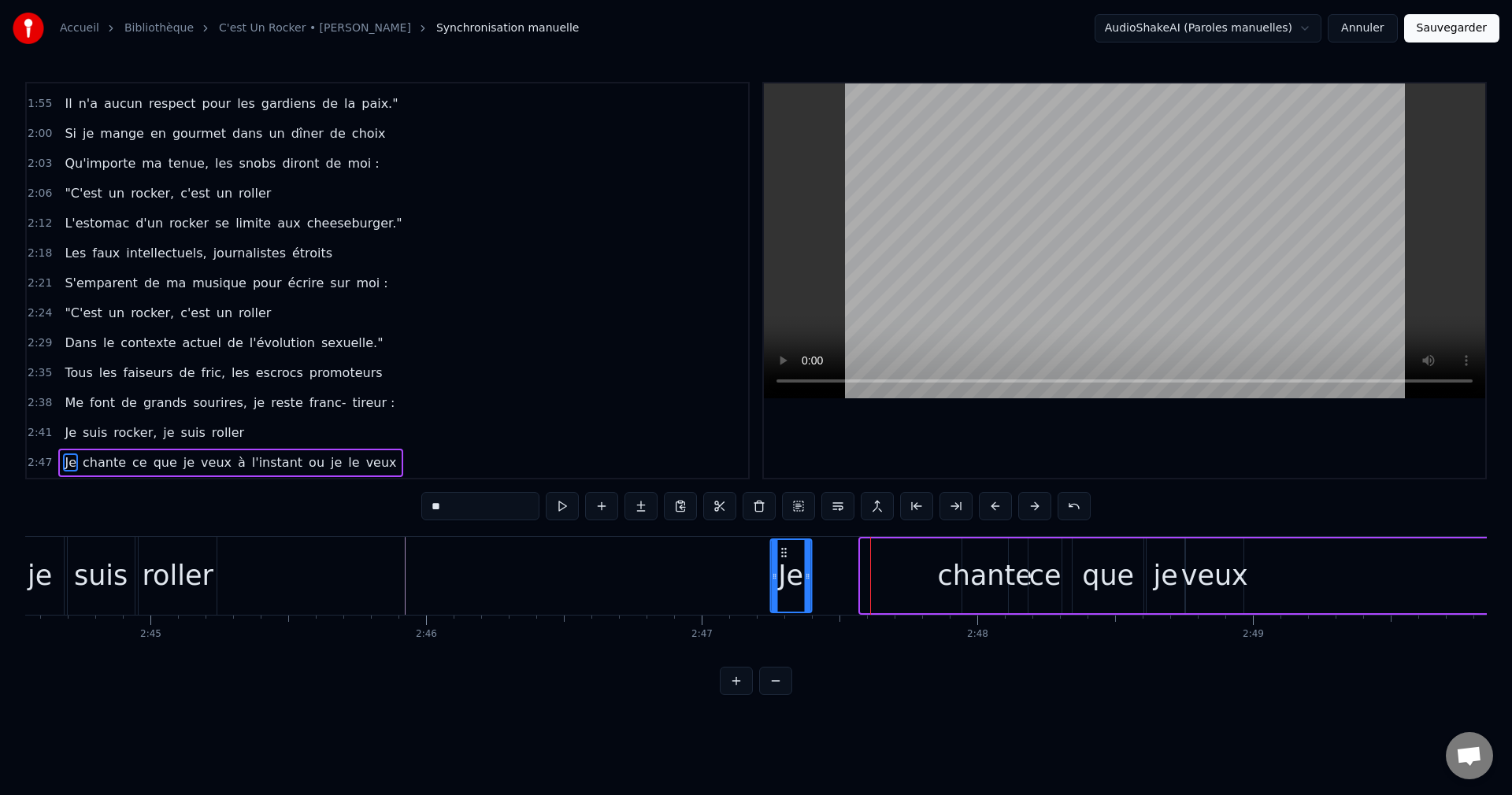
drag, startPoint x: 871, startPoint y: 551, endPoint x: 781, endPoint y: 567, distance: 91.4
click at [781, 567] on div "Je" at bounding box center [791, 575] width 40 height 72
click at [984, 579] on div "chante" at bounding box center [984, 576] width 95 height 41
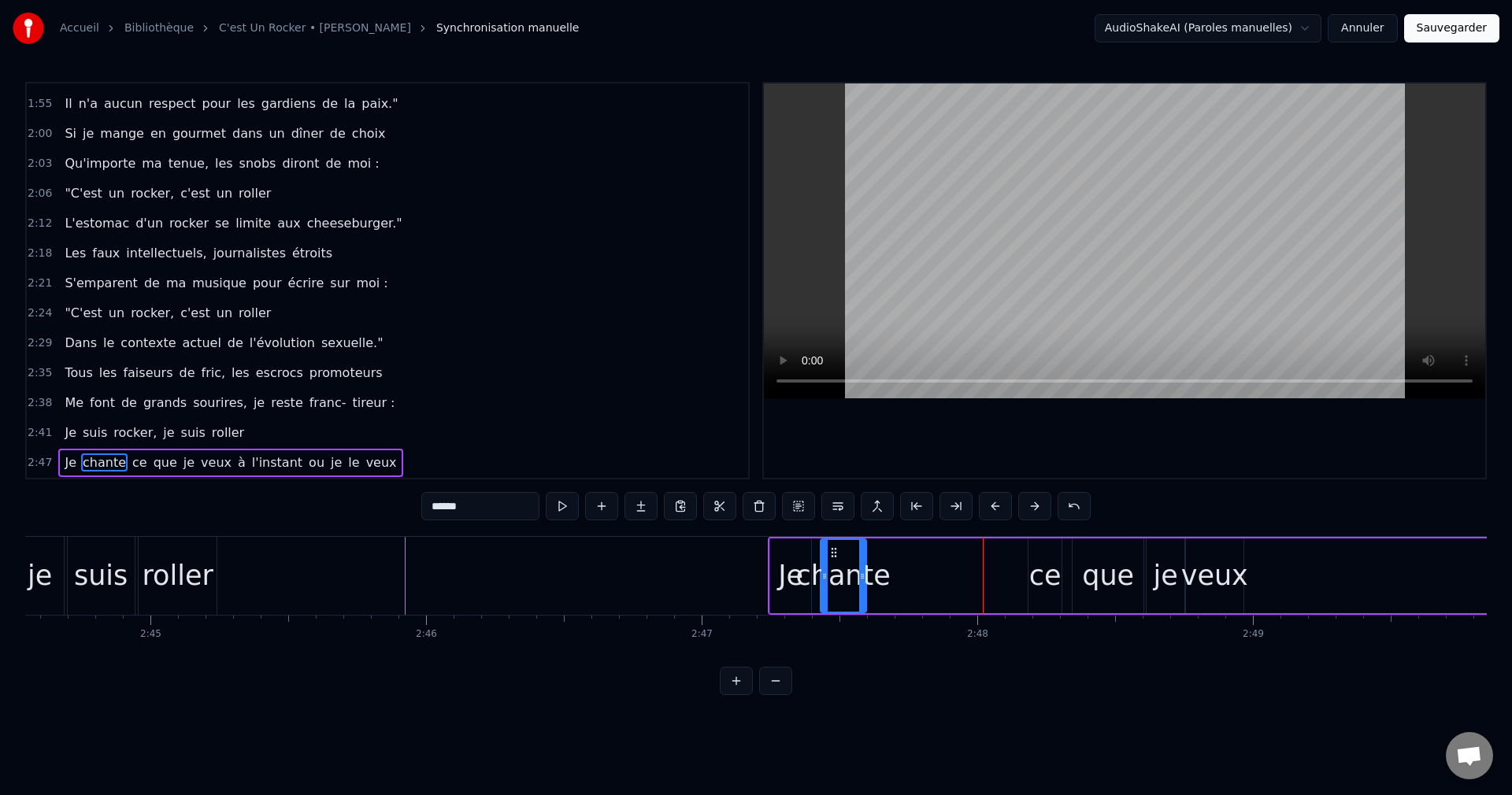
drag, startPoint x: 976, startPoint y: 550, endPoint x: 835, endPoint y: 566, distance: 141.9
click at [835, 566] on div "chante" at bounding box center [843, 575] width 44 height 72
click at [1038, 574] on div "ce" at bounding box center [1045, 576] width 32 height 41
drag, startPoint x: 1039, startPoint y: 556, endPoint x: 888, endPoint y: 582, distance: 153.2
click at [888, 582] on div "ce" at bounding box center [894, 575] width 32 height 72
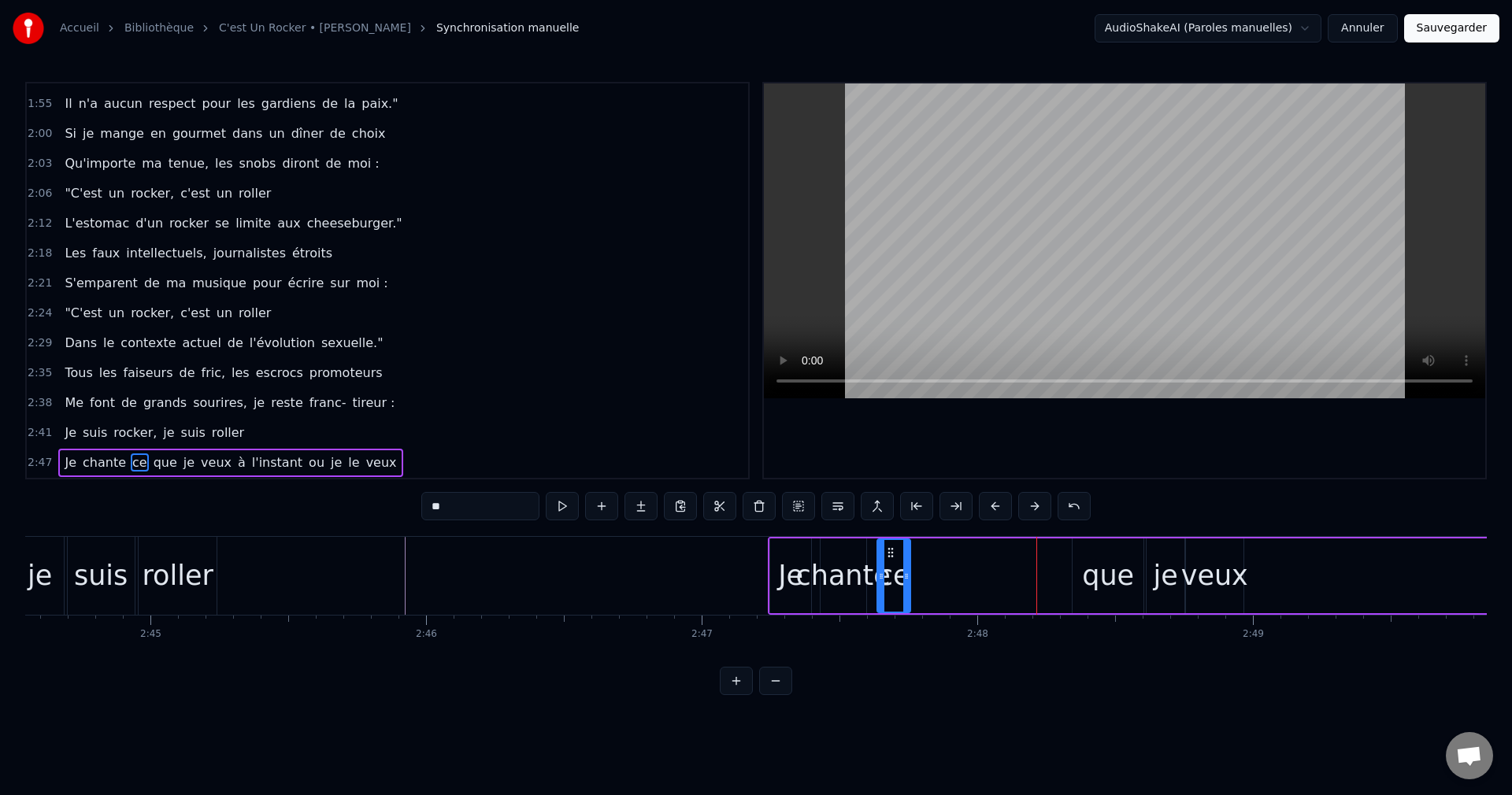
click at [1110, 580] on div "que" at bounding box center [1107, 576] width 52 height 41
drag, startPoint x: 1082, startPoint y: 548, endPoint x: 935, endPoint y: 580, distance: 150.4
click at [935, 580] on div "que" at bounding box center [960, 575] width 69 height 72
click at [1164, 580] on div "je" at bounding box center [1165, 576] width 24 height 41
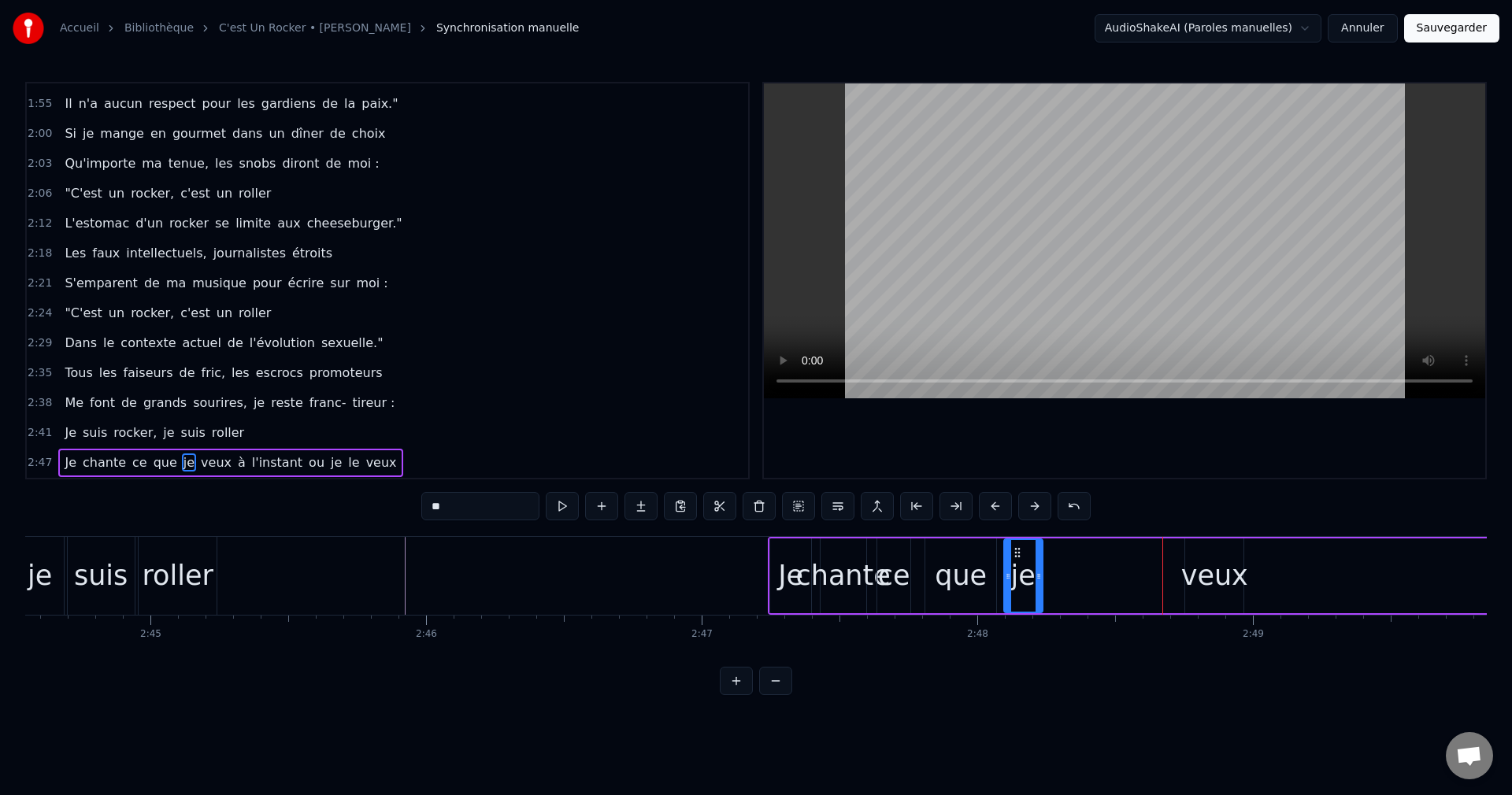
drag, startPoint x: 1160, startPoint y: 552, endPoint x: 978, endPoint y: 588, distance: 185.5
click at [1005, 587] on div "je" at bounding box center [1023, 575] width 37 height 72
click at [971, 587] on div "que" at bounding box center [961, 576] width 52 height 41
drag, startPoint x: 992, startPoint y: 573, endPoint x: 971, endPoint y: 584, distance: 23.7
click at [971, 584] on div at bounding box center [972, 575] width 6 height 72
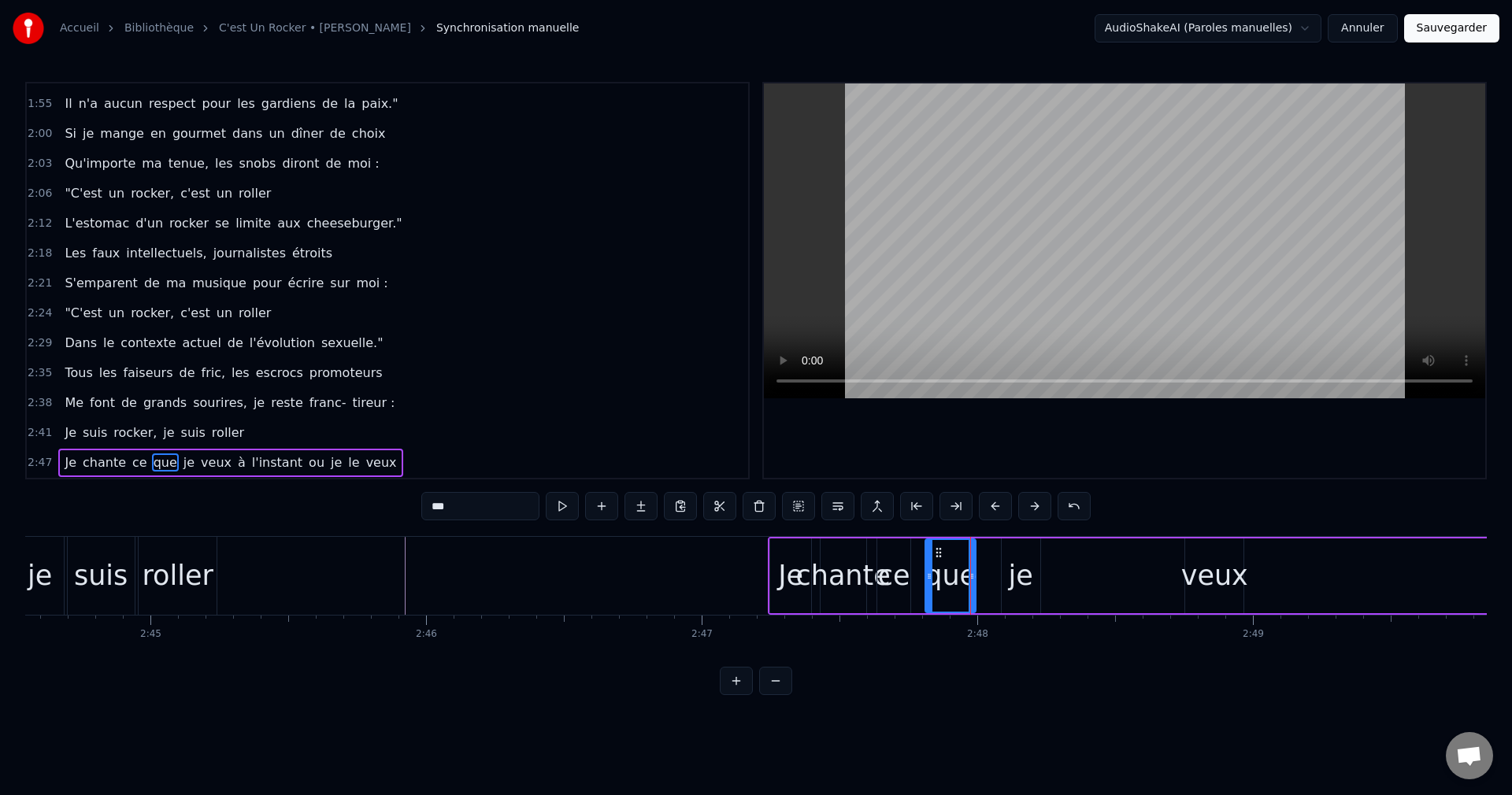
drag, startPoint x: 1038, startPoint y: 580, endPoint x: 1032, endPoint y: 566, distance: 15.2
click at [1038, 577] on div "je" at bounding box center [1020, 575] width 39 height 75
drag, startPoint x: 1016, startPoint y: 549, endPoint x: 994, endPoint y: 560, distance: 24.6
click at [994, 560] on div "je" at bounding box center [999, 575] width 37 height 72
click at [1225, 574] on div "veux" at bounding box center [1214, 576] width 67 height 41
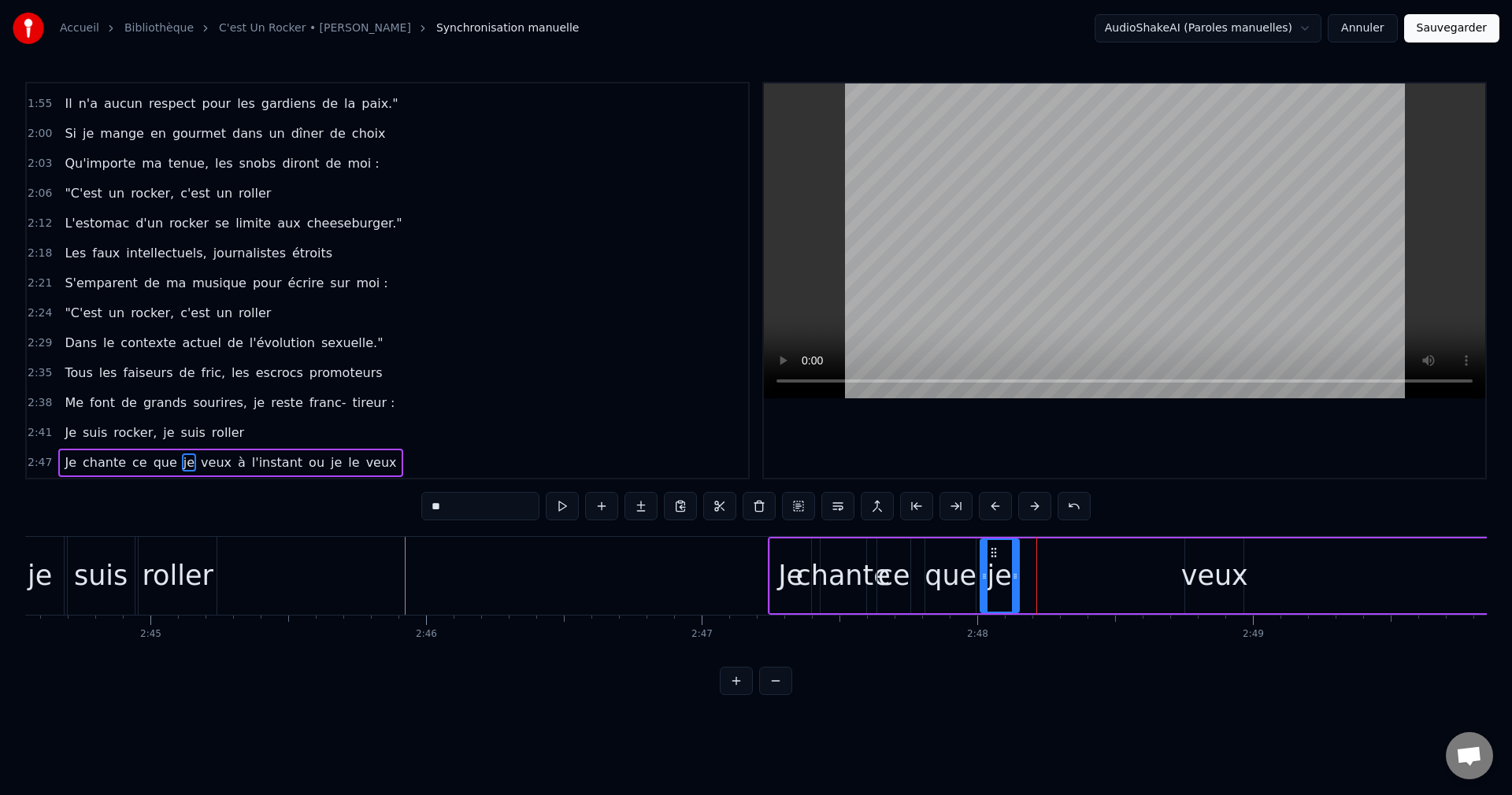
type input "****"
drag, startPoint x: 1196, startPoint y: 550, endPoint x: 1024, endPoint y: 582, distance: 175.0
click at [1024, 582] on div "veux" at bounding box center [1042, 575] width 57 height 72
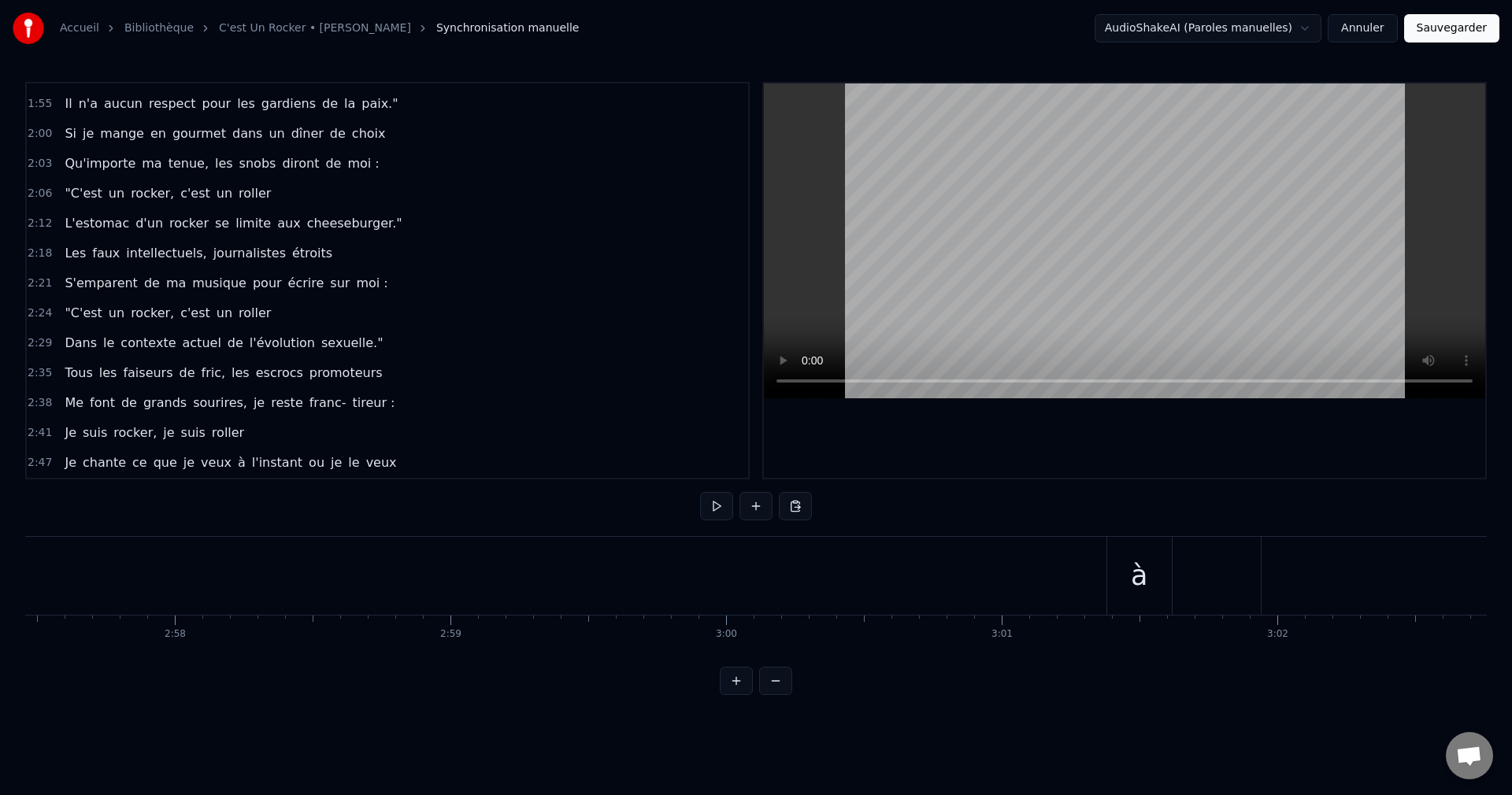
scroll to position [0, 48918]
click at [1119, 578] on div "à" at bounding box center [1123, 576] width 16 height 41
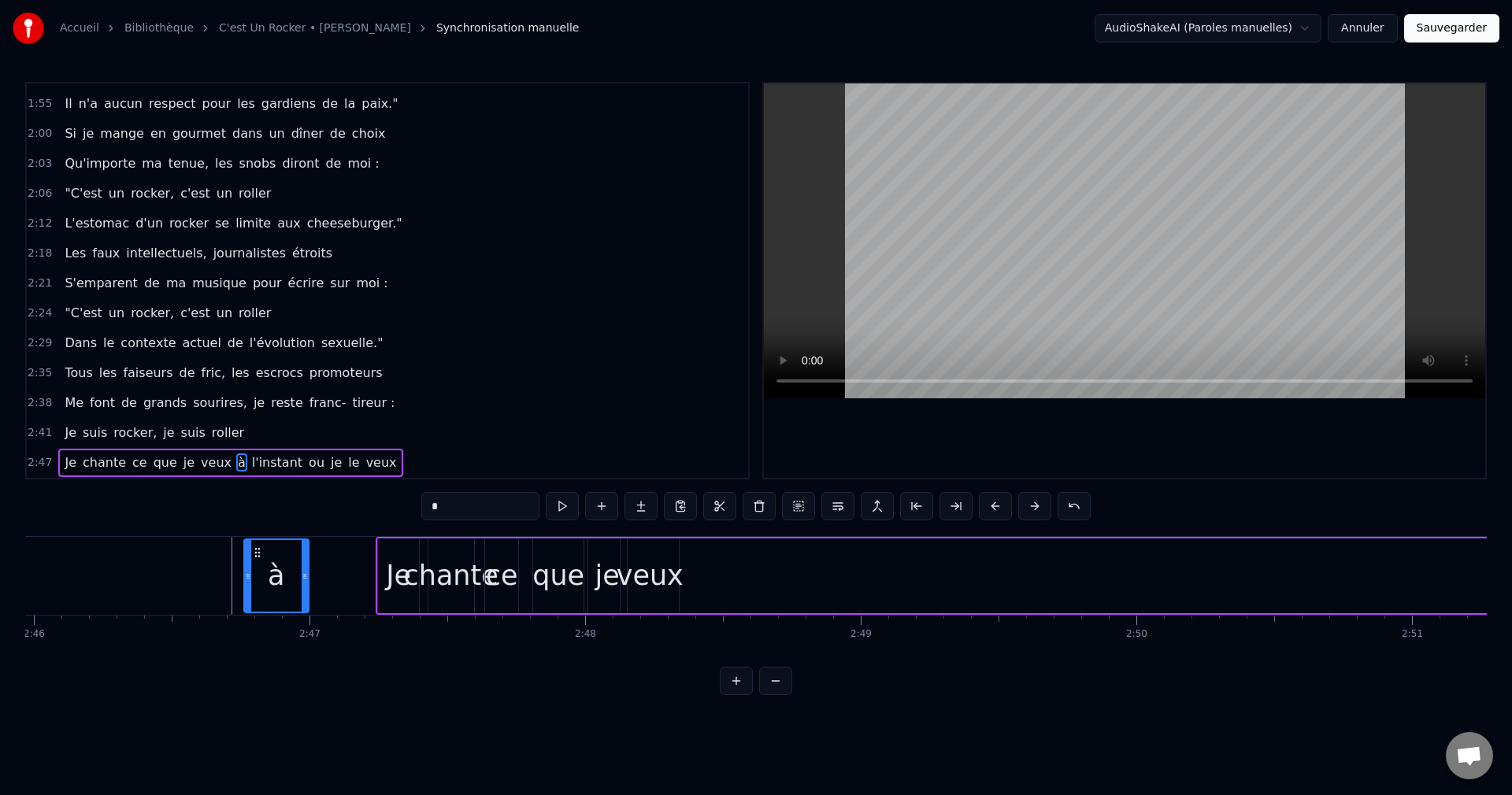
scroll to position [0, 45736]
drag, startPoint x: 1103, startPoint y: 549, endPoint x: 700, endPoint y: 635, distance: 412.1
click at [700, 635] on div "Tu sais, parfois, la vie me réserve des choses drôles [PERSON_NAME] oublient, p…" at bounding box center [756, 595] width 1461 height 118
drag, startPoint x: 750, startPoint y: 574, endPoint x: 727, endPoint y: 584, distance: 25.1
click at [727, 584] on div at bounding box center [727, 575] width 6 height 72
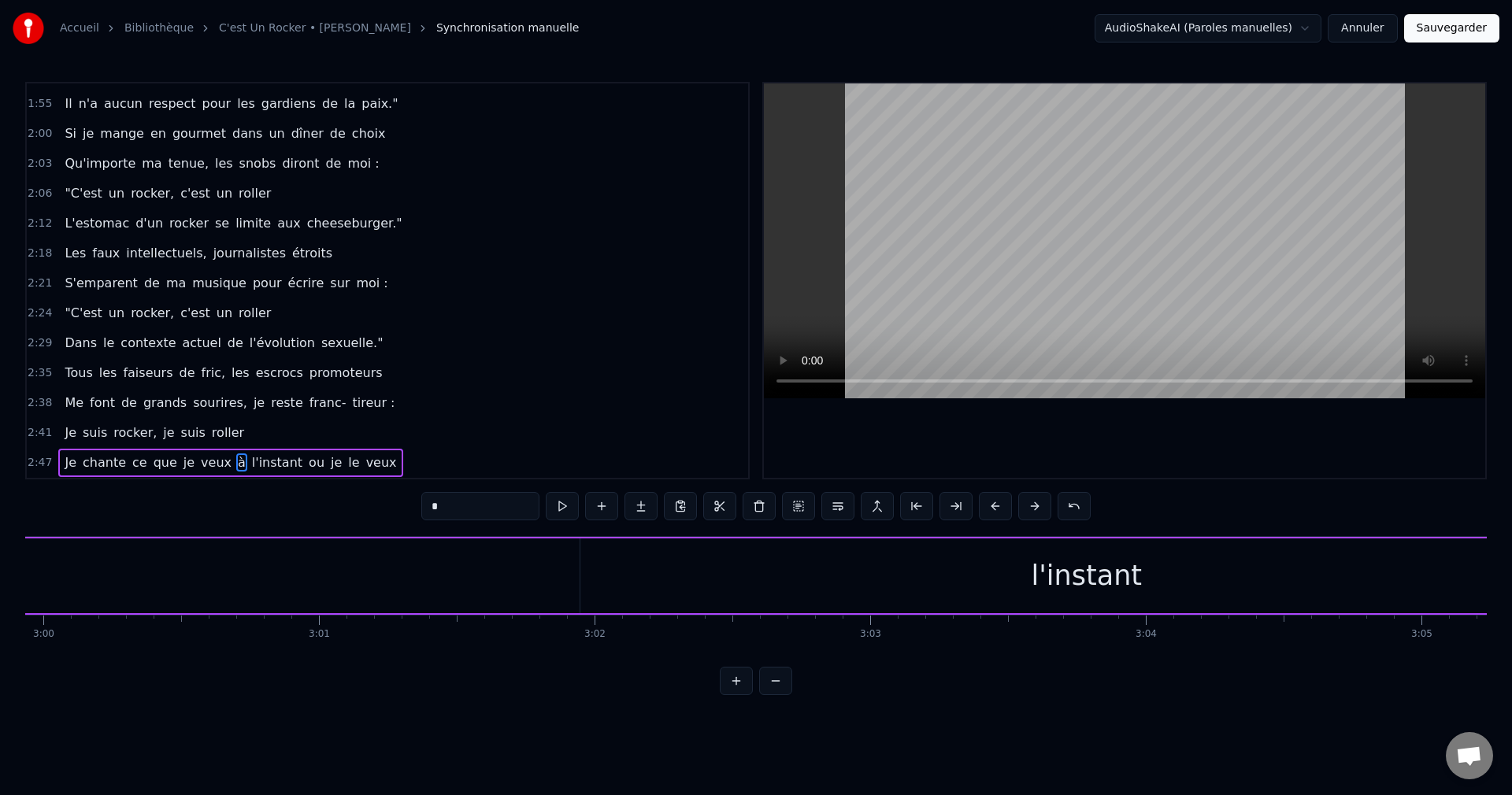
scroll to position [0, 49553]
click at [1160, 583] on div "l'instant" at bounding box center [1117, 576] width 111 height 41
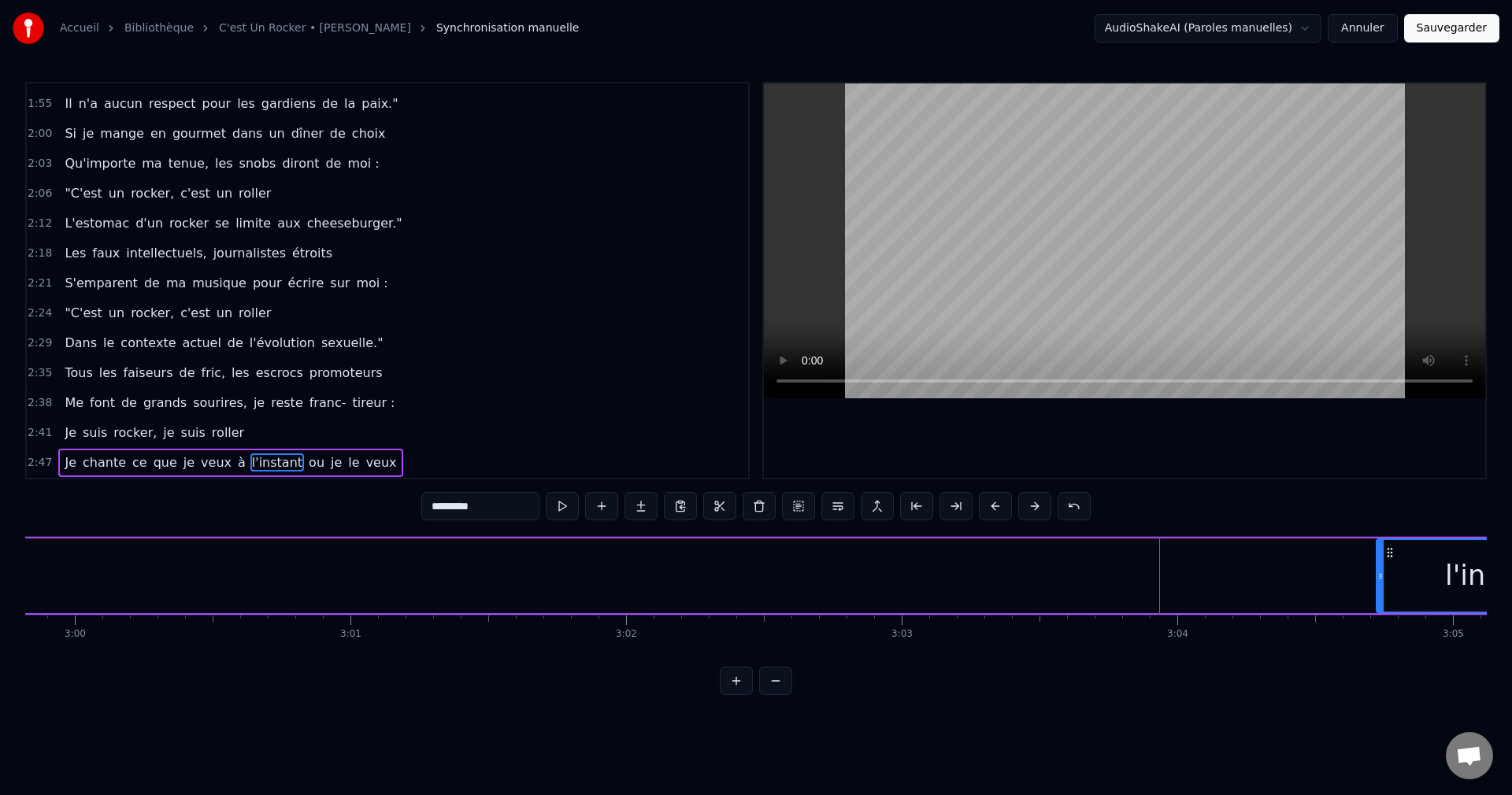
drag, startPoint x: 616, startPoint y: 579, endPoint x: 1377, endPoint y: 605, distance: 761.4
click at [1380, 617] on div "Tu sais, parfois, la vie me réserve des choses drôles [PERSON_NAME] oublient, p…" at bounding box center [756, 595] width 1461 height 118
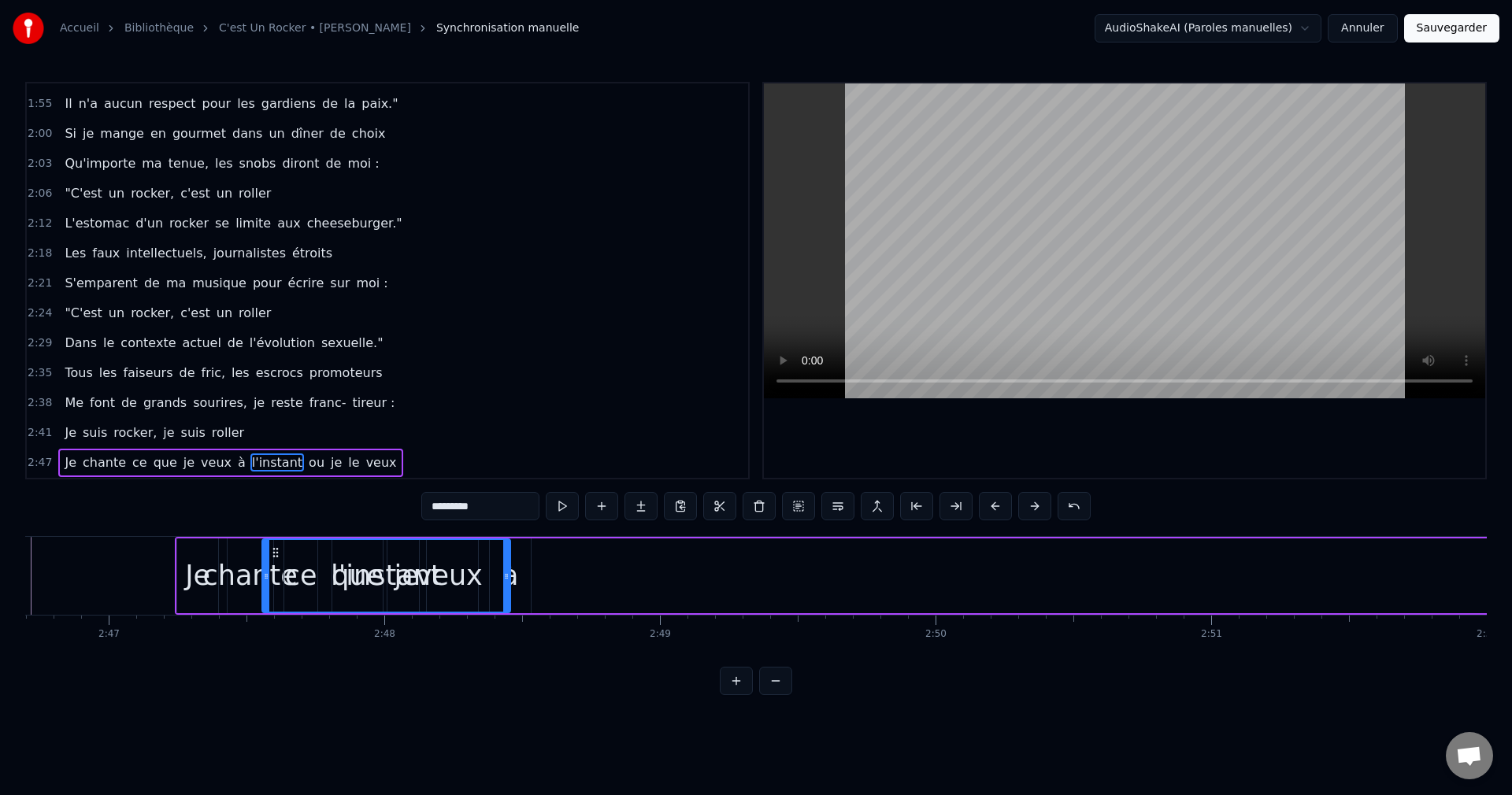
scroll to position [0, 45886]
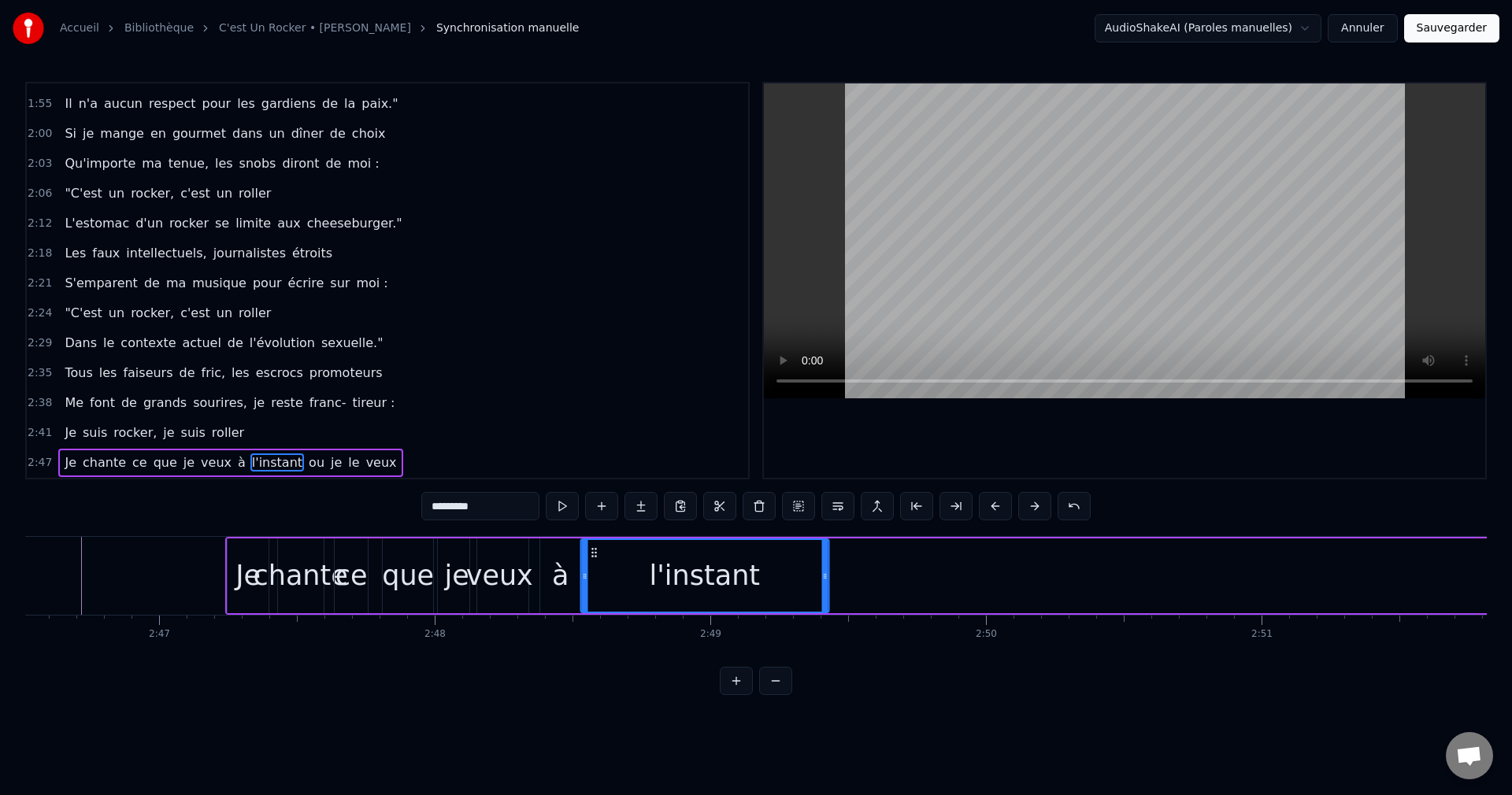
drag, startPoint x: 1387, startPoint y: 554, endPoint x: 591, endPoint y: 618, distance: 798.6
click at [591, 618] on div "Tu sais, parfois, la vie me réserve des choses drôles [PERSON_NAME] oublient, p…" at bounding box center [756, 595] width 1461 height 118
drag, startPoint x: 826, startPoint y: 579, endPoint x: 626, endPoint y: 595, distance: 200.6
click at [626, 595] on div at bounding box center [623, 575] width 6 height 72
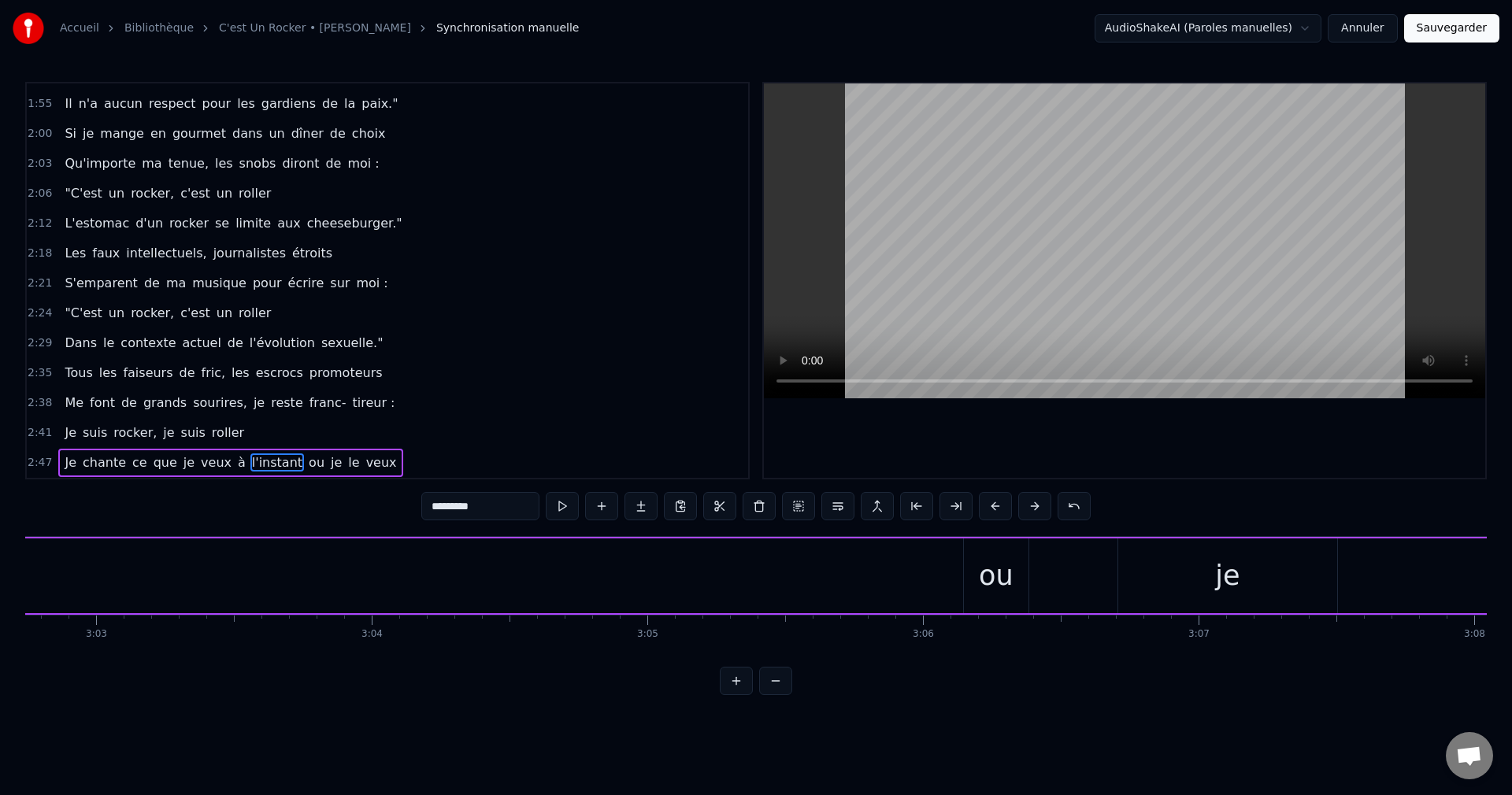
scroll to position [0, 50327]
click at [1034, 572] on div "ou" at bounding box center [1026, 576] width 35 height 41
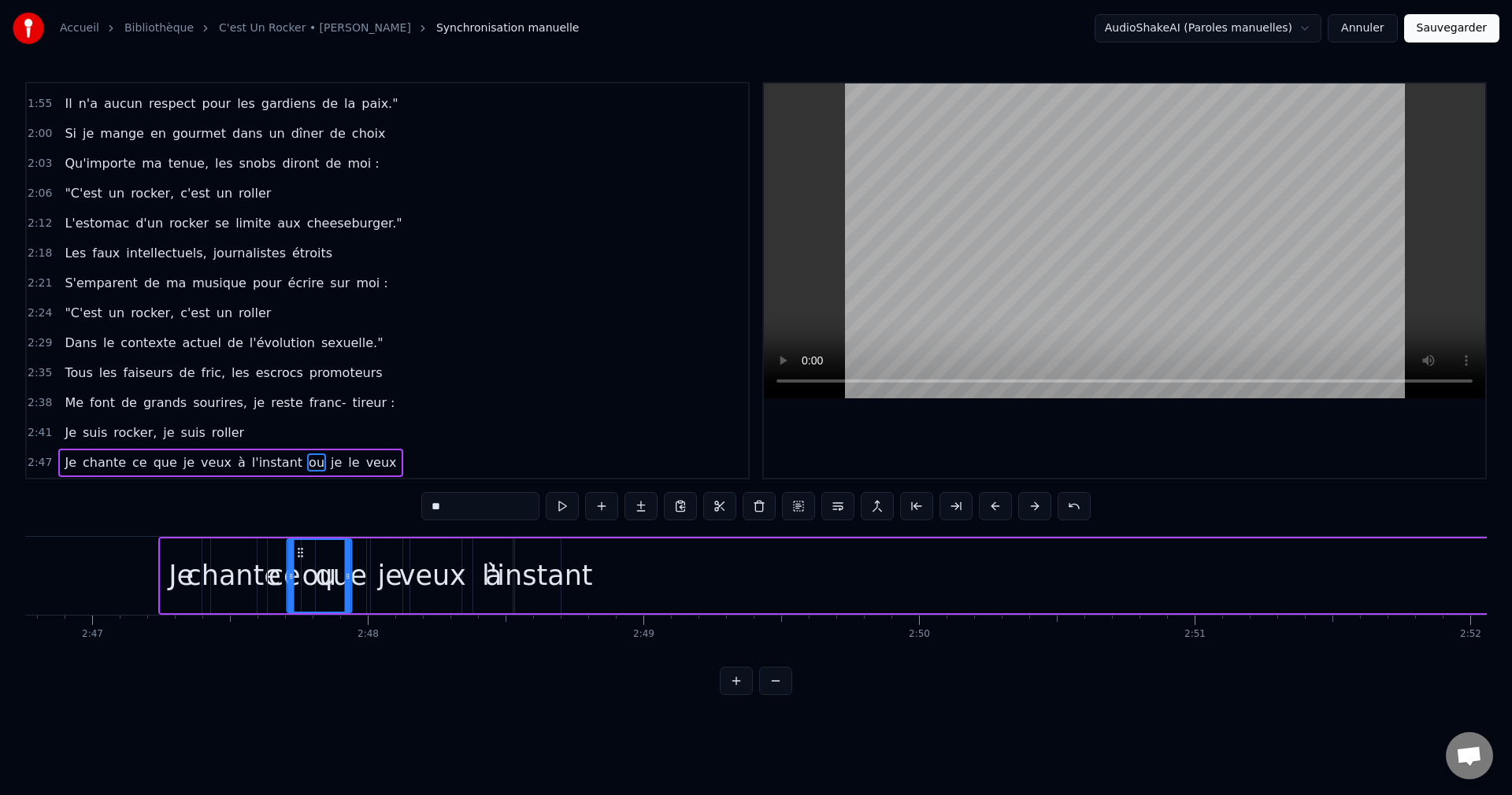
scroll to position [0, 45949]
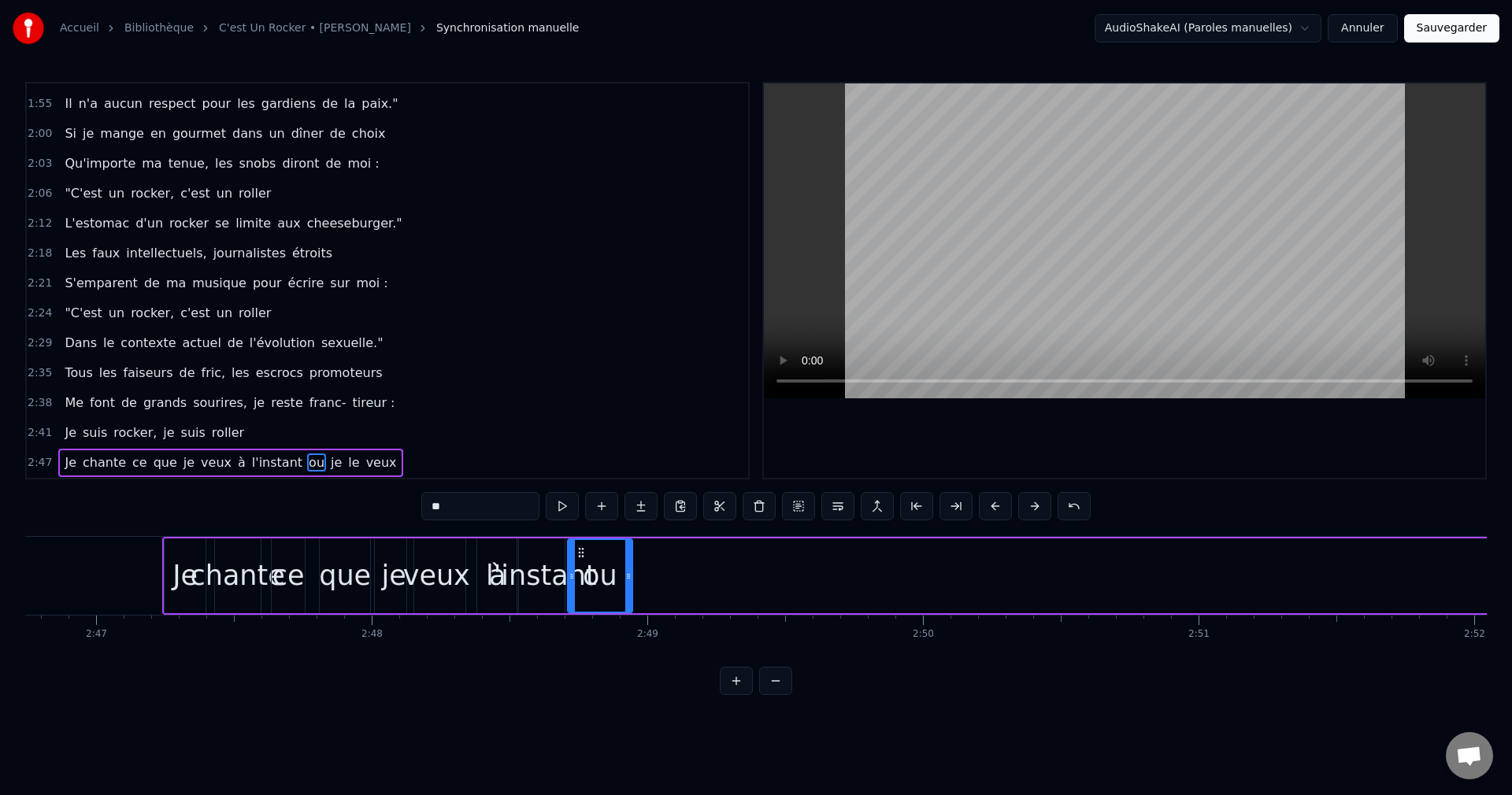
drag, startPoint x: 1007, startPoint y: 548, endPoint x: 580, endPoint y: 600, distance: 430.2
click at [580, 600] on div "ou" at bounding box center [599, 575] width 63 height 72
drag, startPoint x: 628, startPoint y: 577, endPoint x: 598, endPoint y: 582, distance: 30.4
click at [598, 582] on div at bounding box center [597, 575] width 6 height 72
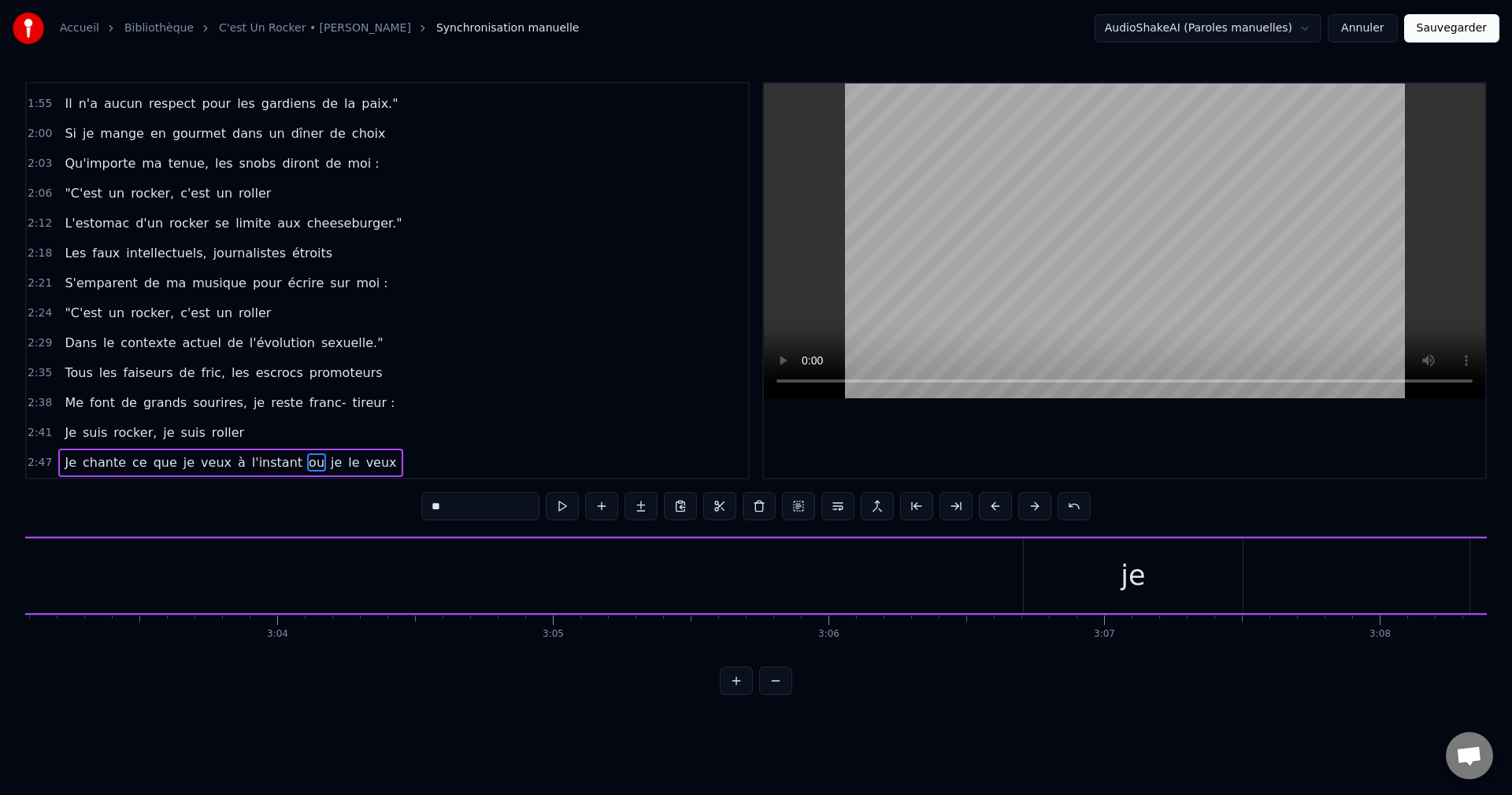
scroll to position [0, 50437]
drag, startPoint x: 1189, startPoint y: 580, endPoint x: 1136, endPoint y: 573, distance: 53.5
click at [1189, 580] on div "je" at bounding box center [1149, 575] width 219 height 75
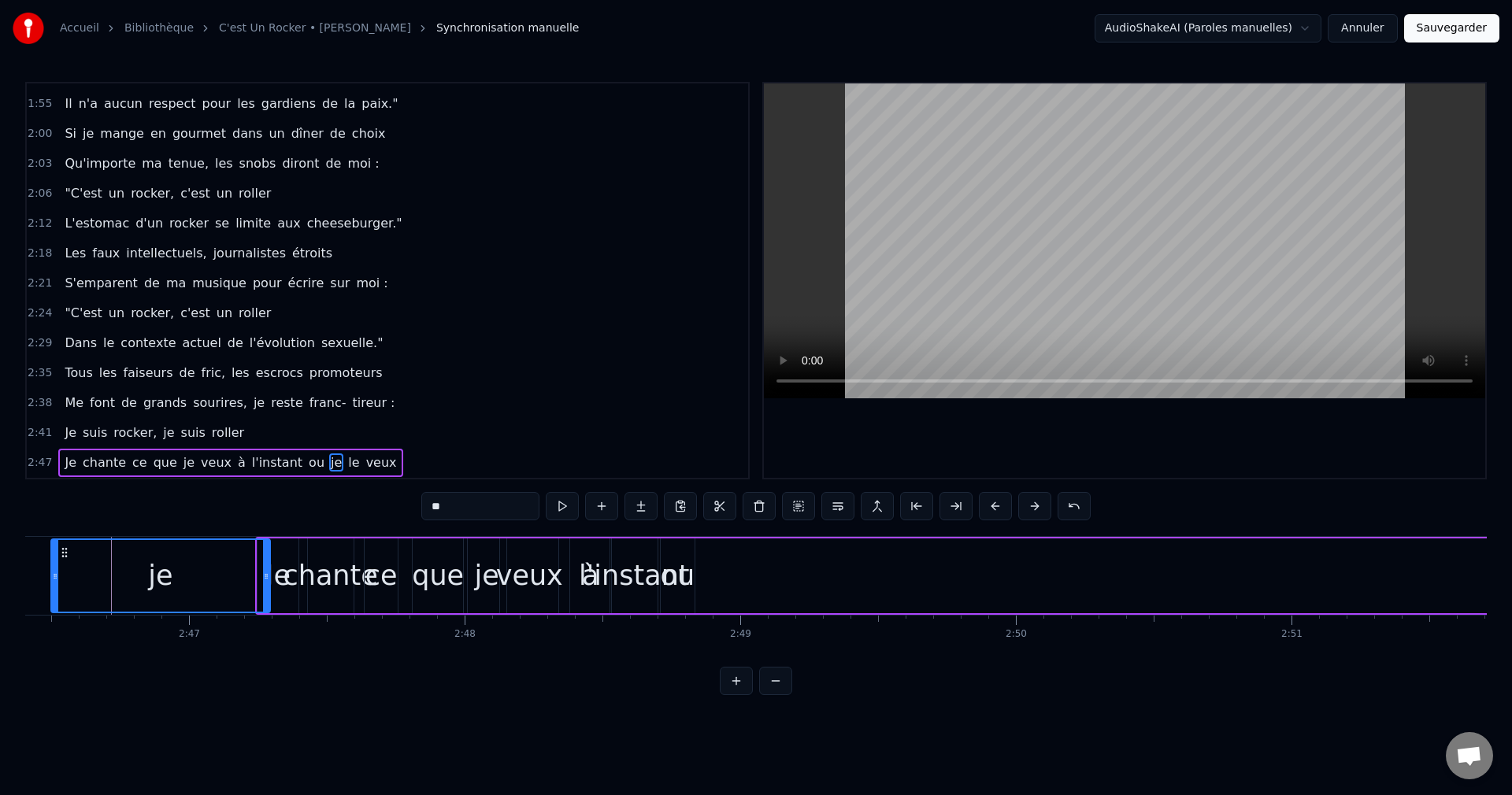
scroll to position [0, 45791]
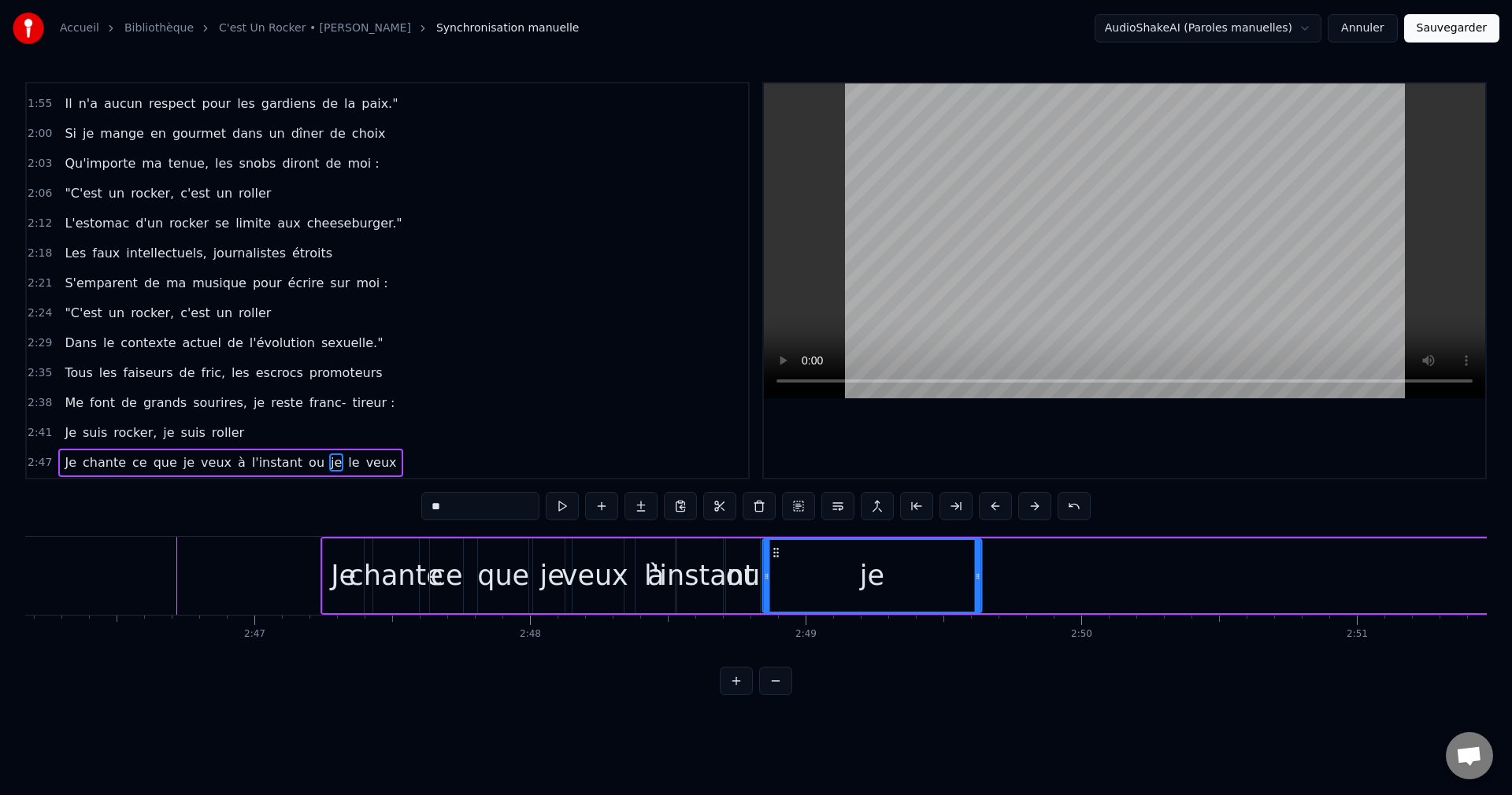
drag, startPoint x: 1051, startPoint y: 553, endPoint x: 775, endPoint y: 600, distance: 280.0
click at [775, 600] on div "je" at bounding box center [872, 575] width 217 height 72
drag, startPoint x: 979, startPoint y: 574, endPoint x: 807, endPoint y: 598, distance: 173.7
click at [807, 598] on div at bounding box center [805, 575] width 6 height 72
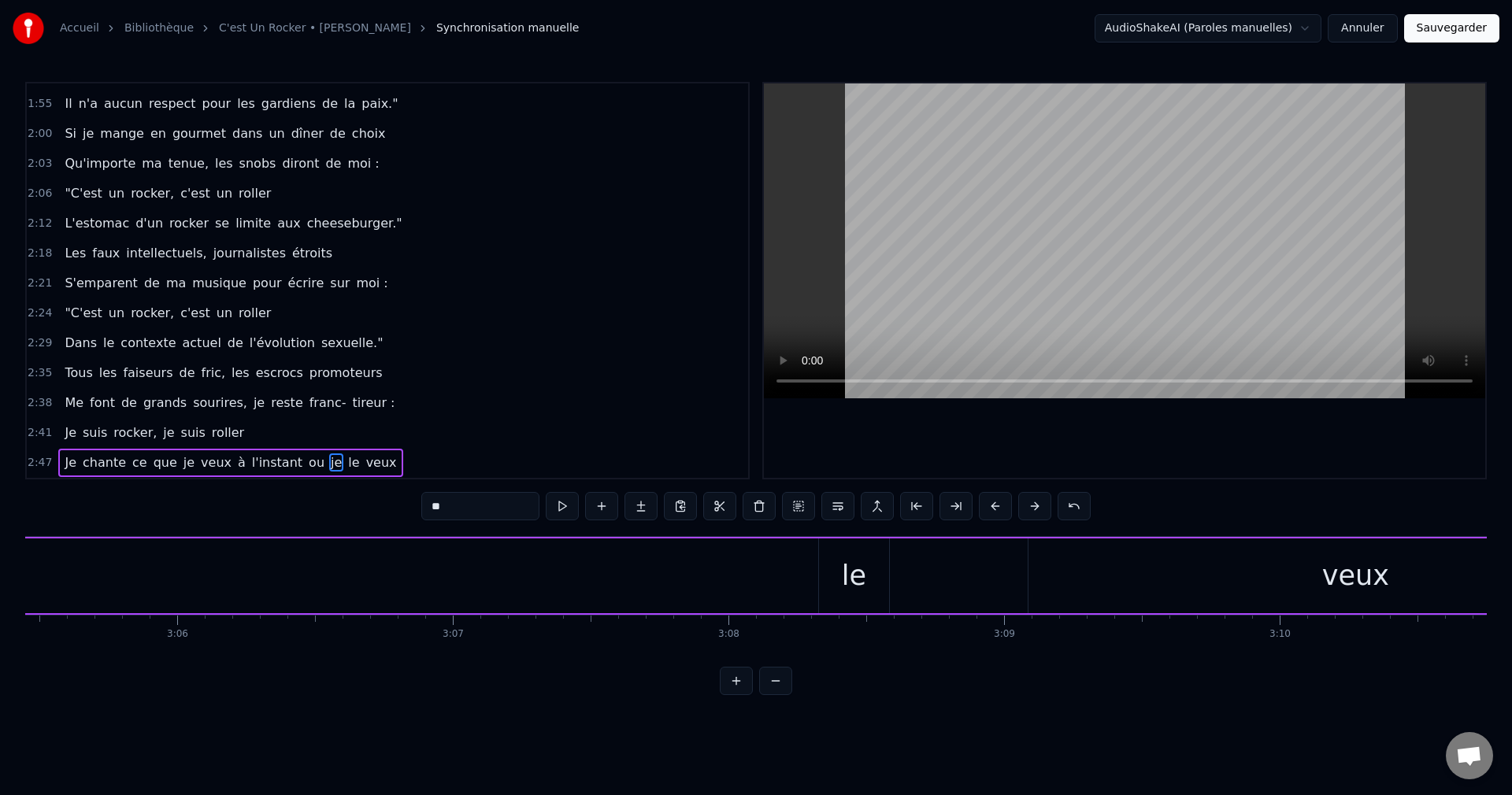
scroll to position [0, 50933]
click at [1028, 579] on div "le" at bounding box center [1025, 576] width 24 height 41
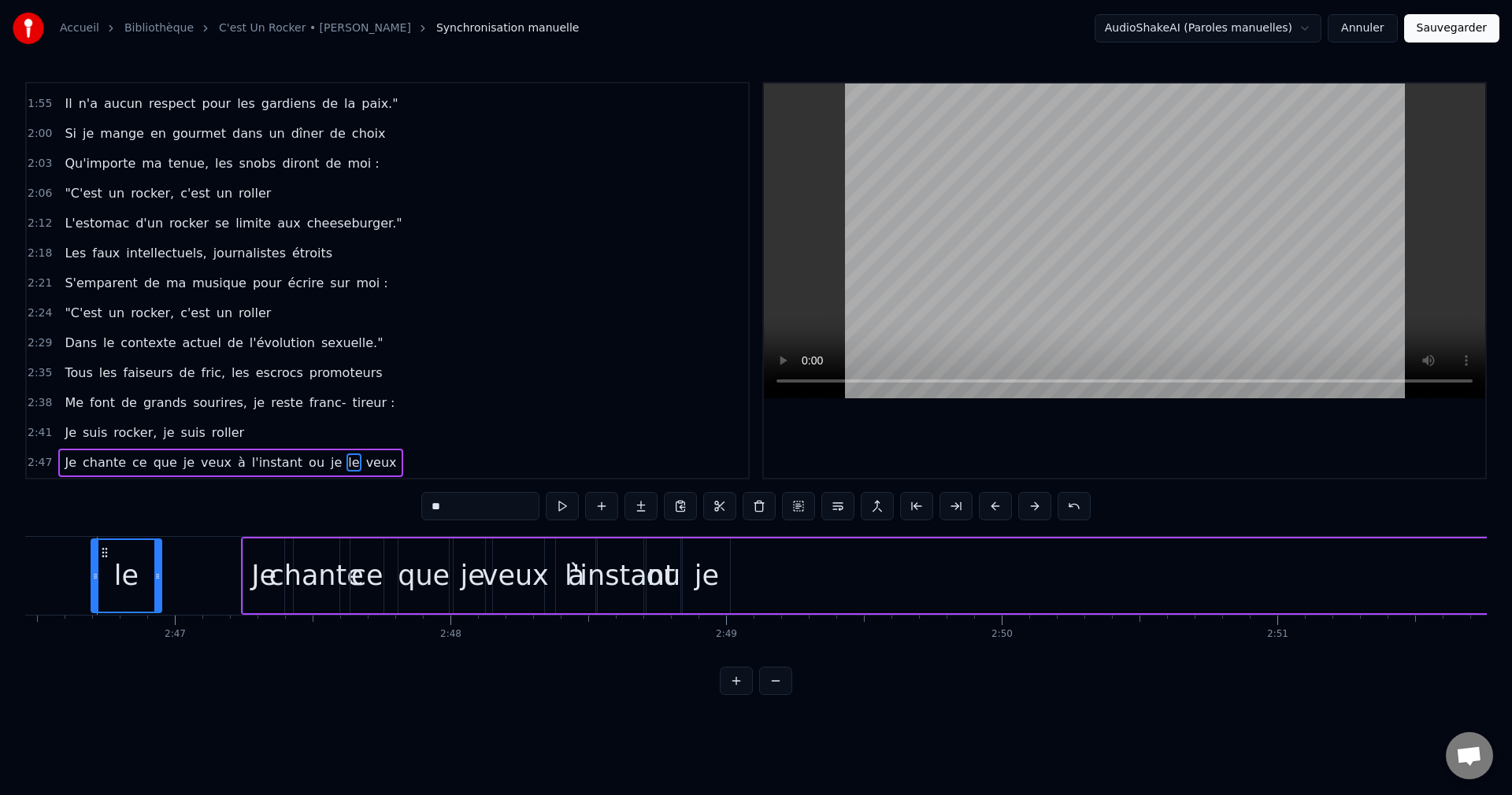
scroll to position [0, 45845]
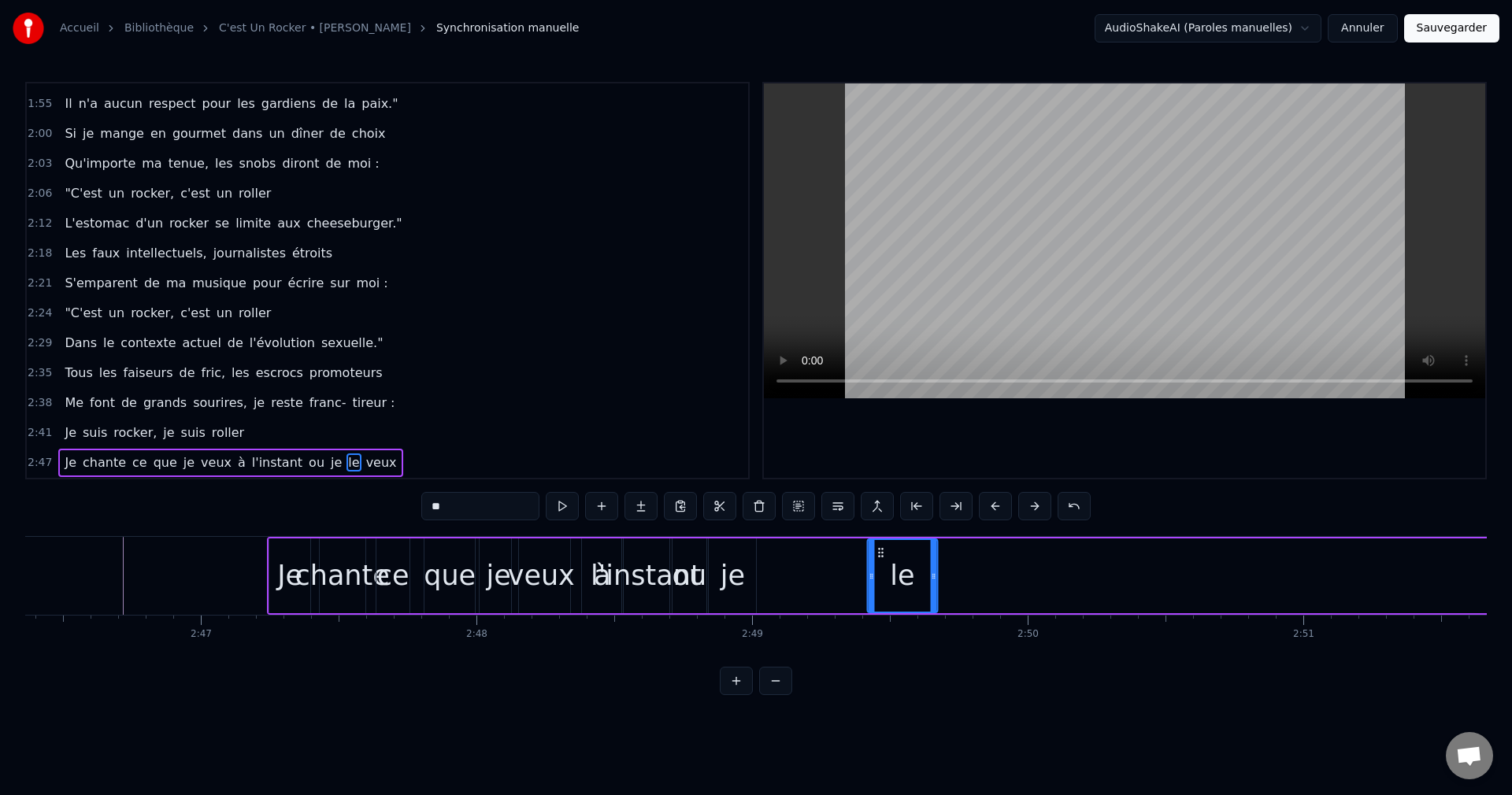
drag, startPoint x: 1001, startPoint y: 553, endPoint x: 878, endPoint y: 617, distance: 138.7
click at [878, 617] on div "Tu sais, parfois, la vie me réserve des choses drôles [PERSON_NAME] oublient, p…" at bounding box center [756, 595] width 1461 height 118
click at [743, 577] on div "je" at bounding box center [732, 575] width 47 height 75
drag, startPoint x: 752, startPoint y: 573, endPoint x: 735, endPoint y: 579, distance: 18.0
click at [735, 579] on icon at bounding box center [734, 576] width 6 height 13
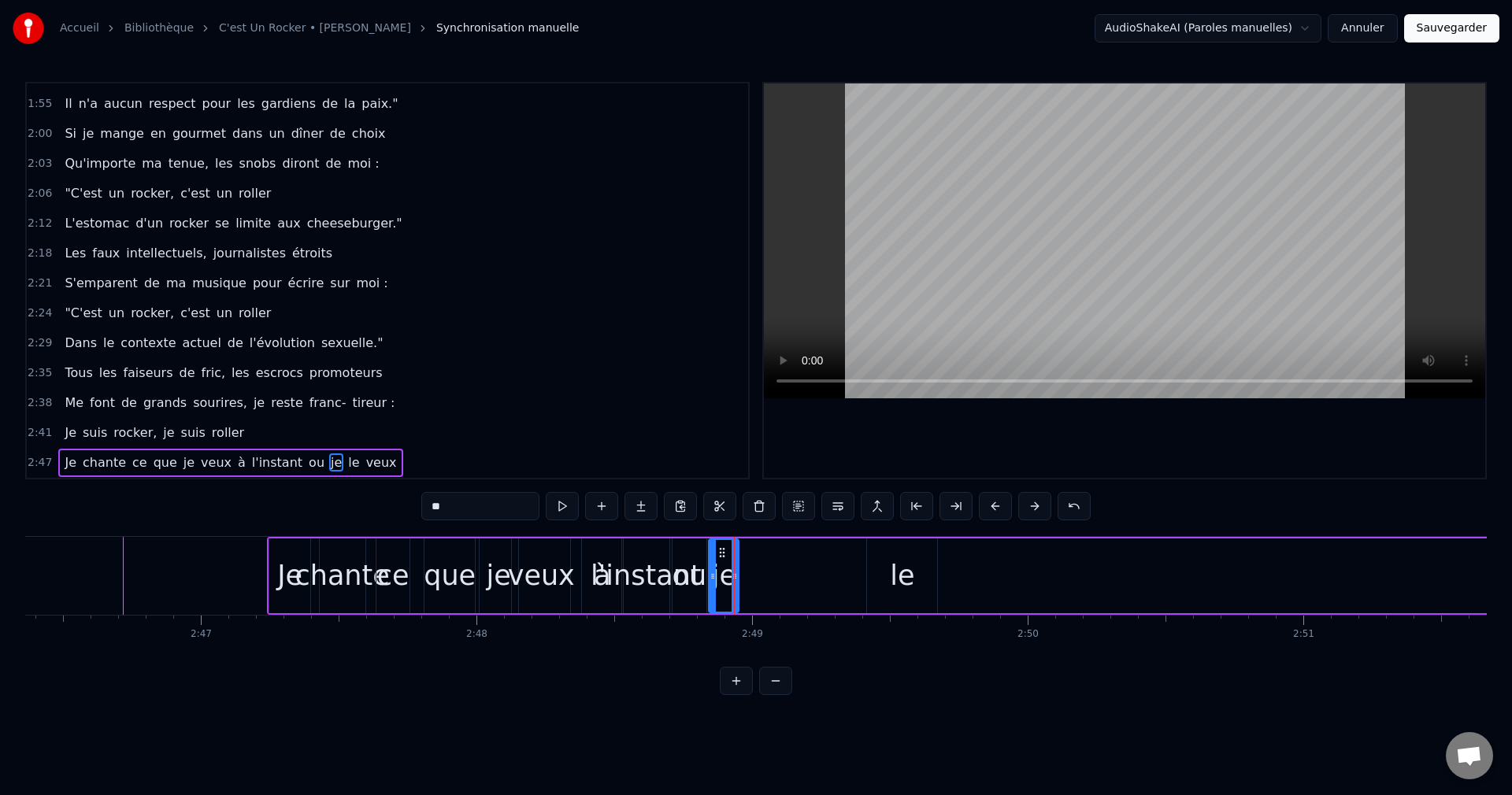
click at [885, 573] on div "le" at bounding box center [901, 575] width 70 height 75
drag, startPoint x: 877, startPoint y: 550, endPoint x: 751, endPoint y: 575, distance: 128.5
click at [751, 575] on div "le" at bounding box center [775, 575] width 68 height 72
drag, startPoint x: 808, startPoint y: 573, endPoint x: 767, endPoint y: 592, distance: 45.2
click at [767, 592] on div at bounding box center [765, 575] width 6 height 72
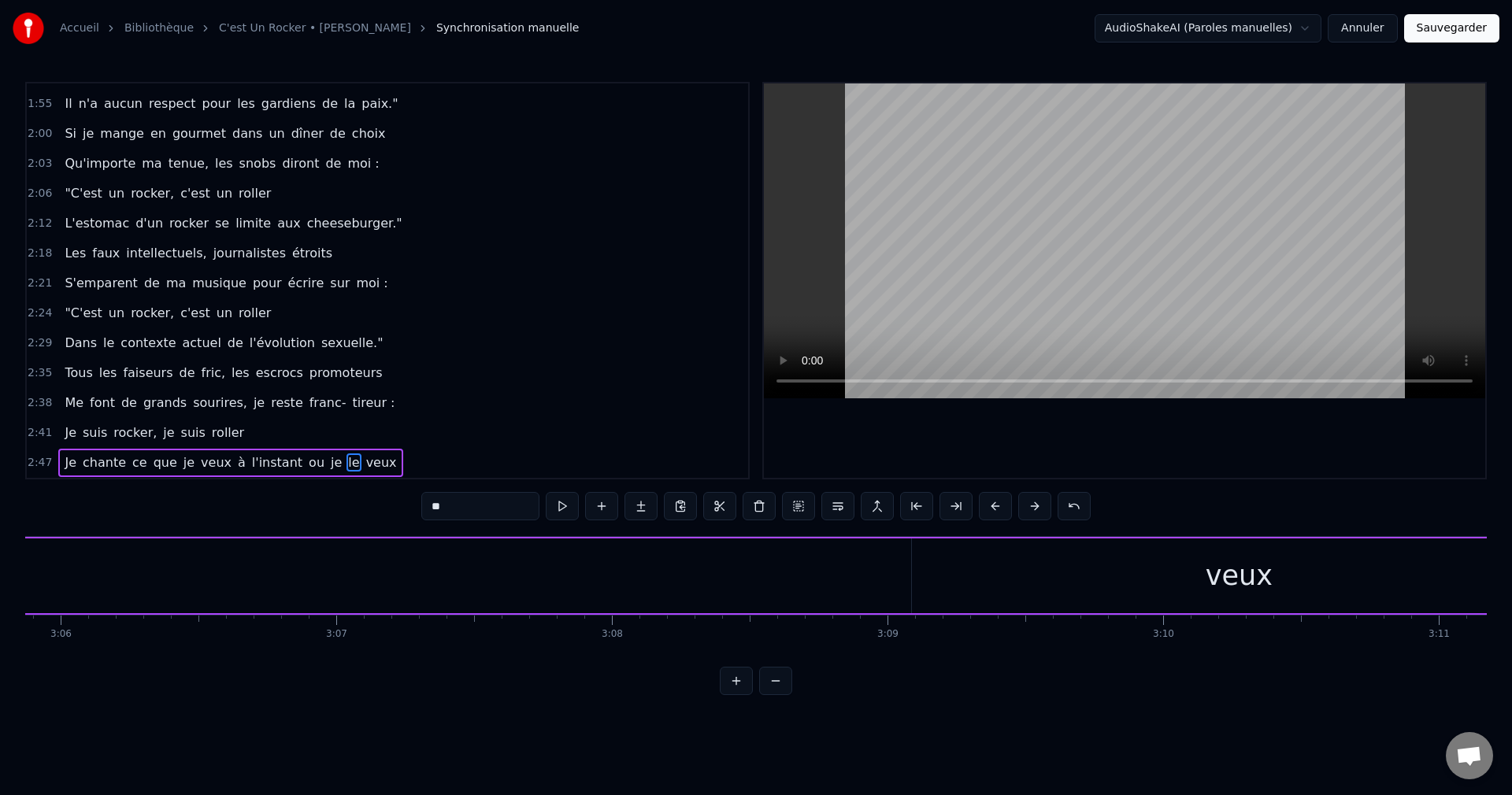
scroll to position [0, 51376]
click at [1133, 580] on div "veux" at bounding box center [1082, 575] width 655 height 75
type input "****"
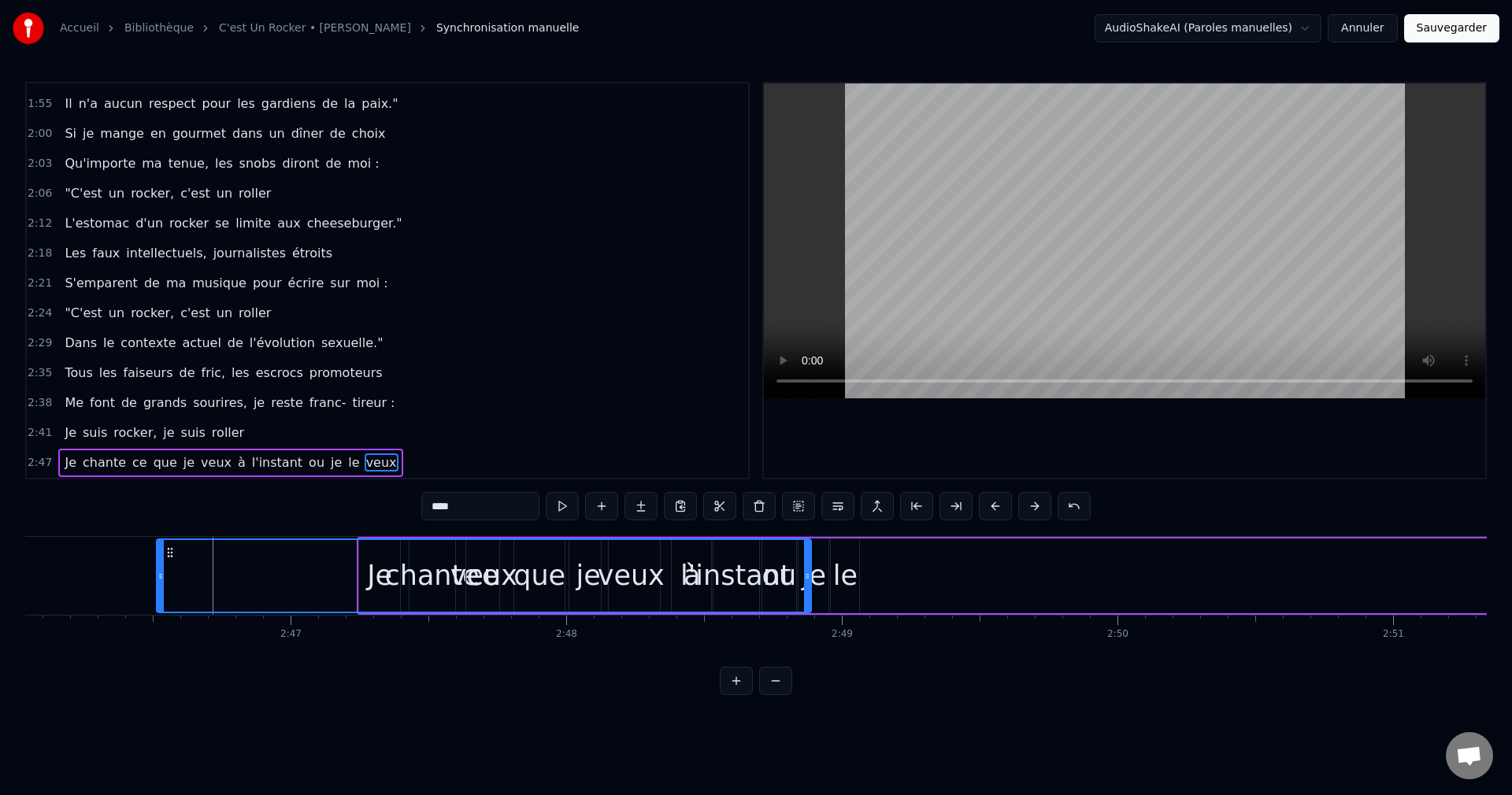
scroll to position [0, 45752]
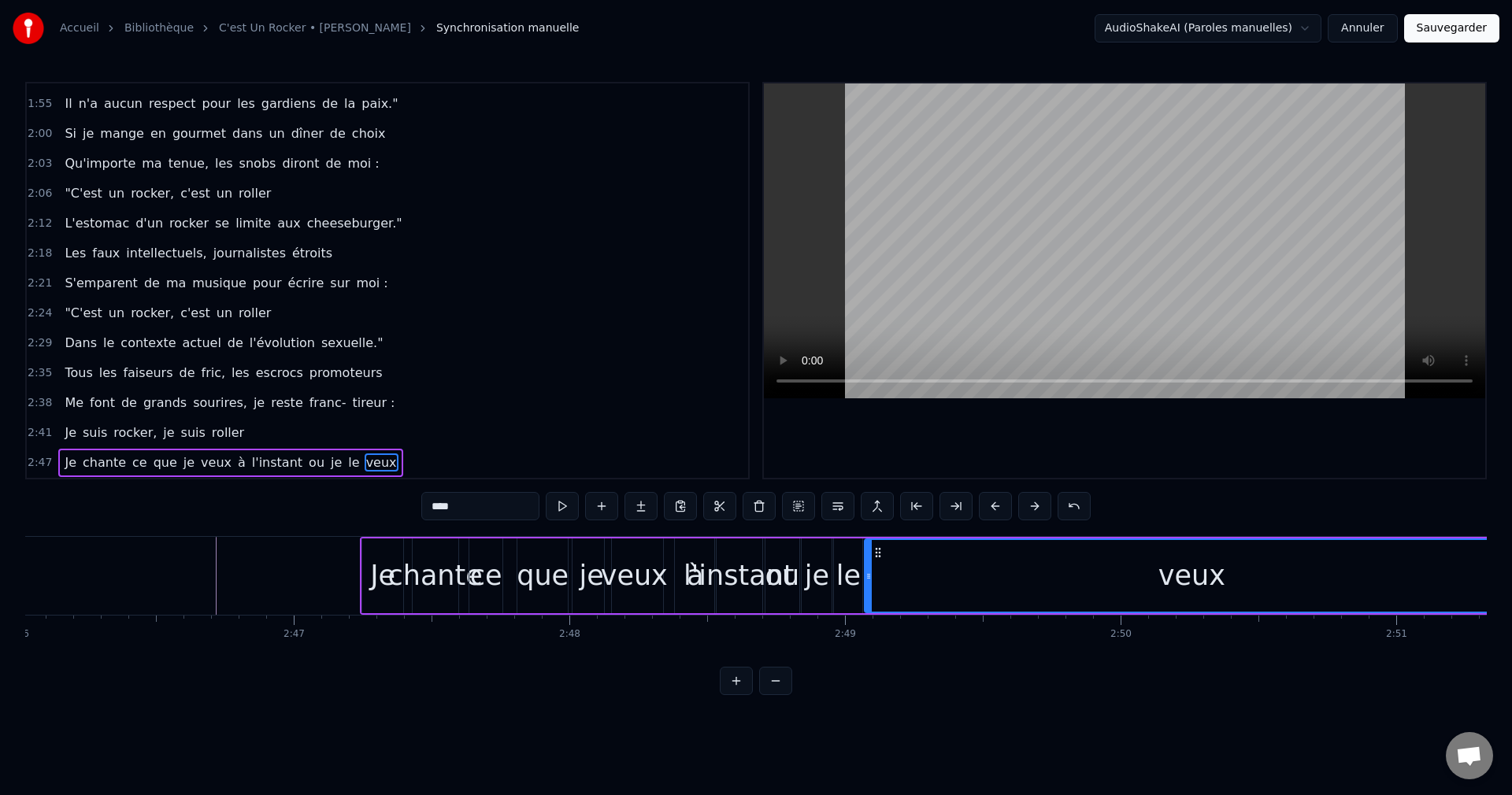
drag, startPoint x: 770, startPoint y: 553, endPoint x: 878, endPoint y: 610, distance: 122.1
click at [878, 610] on div "veux" at bounding box center [1191, 575] width 653 height 72
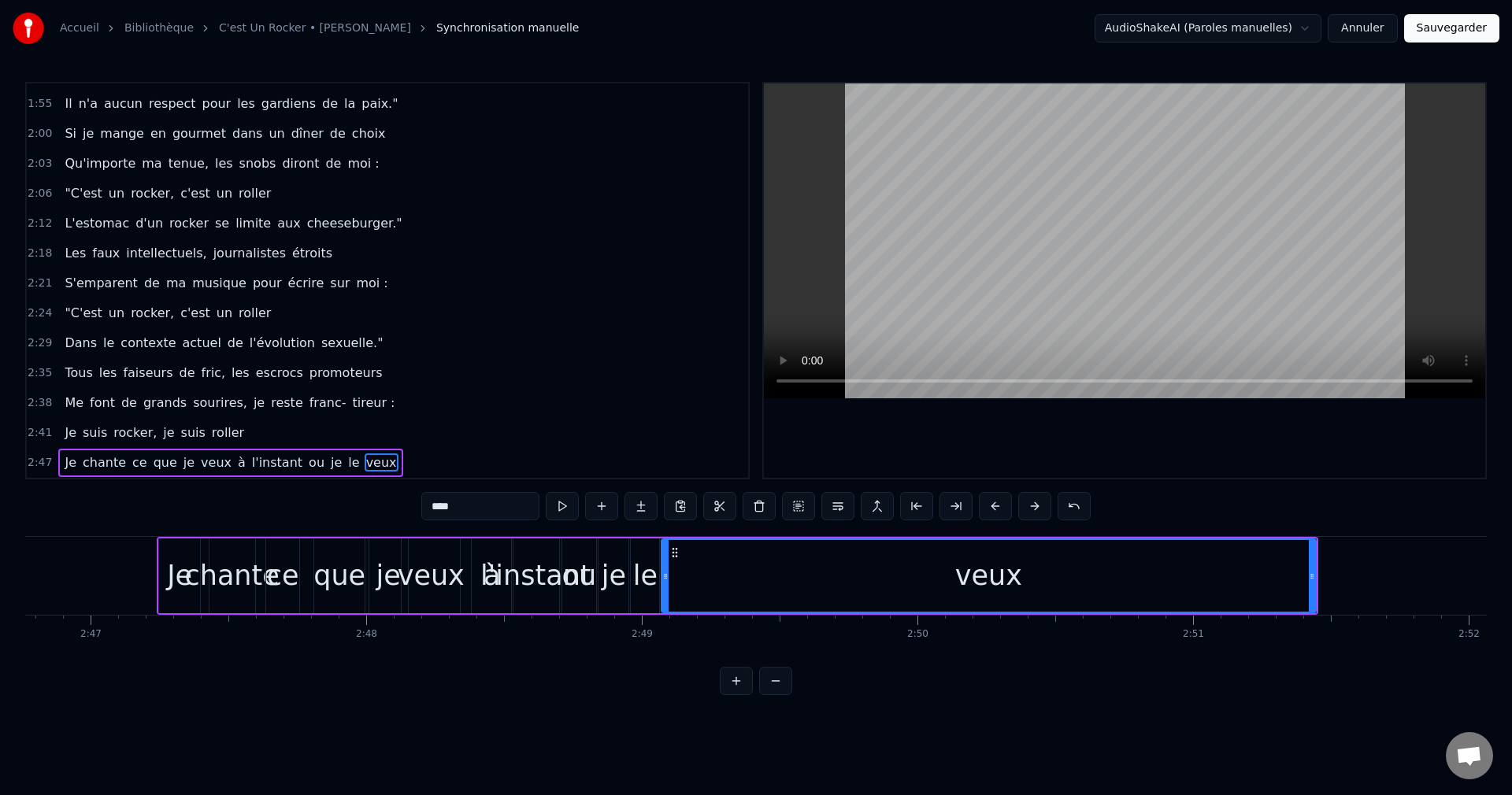
scroll to position [0, 45971]
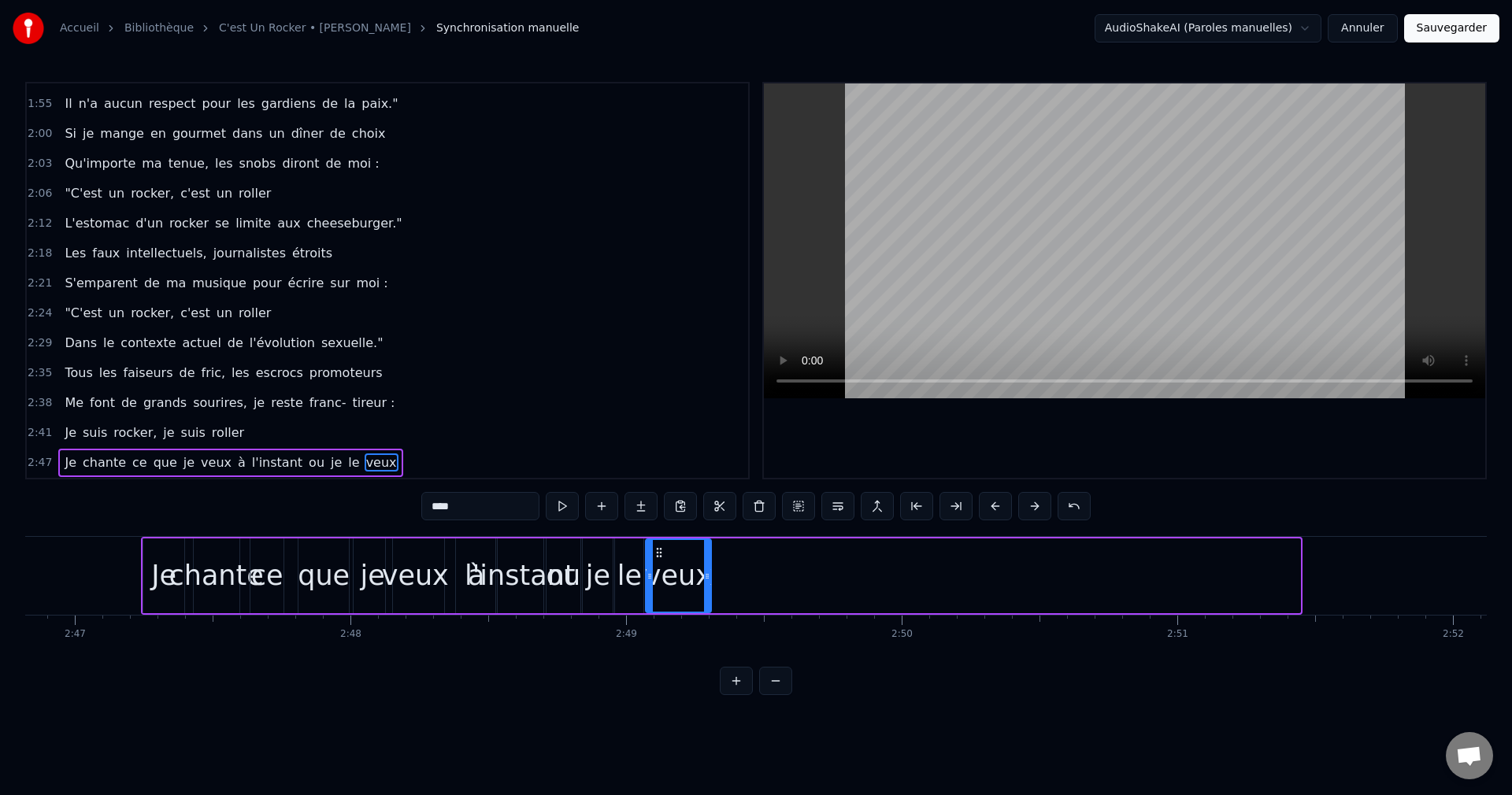
drag, startPoint x: 1296, startPoint y: 575, endPoint x: 706, endPoint y: 602, distance: 590.6
click at [706, 602] on div at bounding box center [706, 575] width 6 height 72
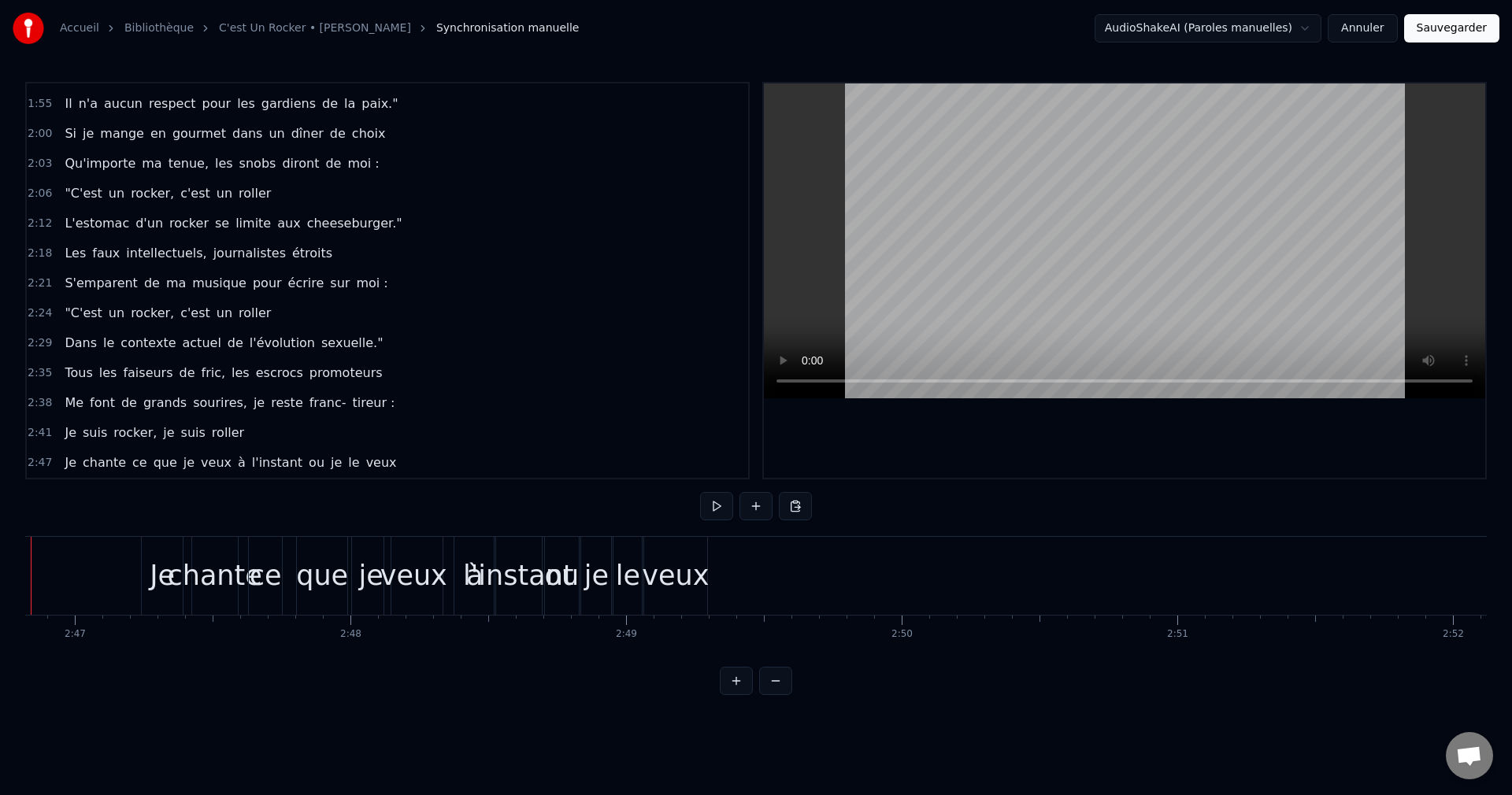
scroll to position [0, 45897]
click at [747, 582] on div "veux" at bounding box center [749, 576] width 67 height 41
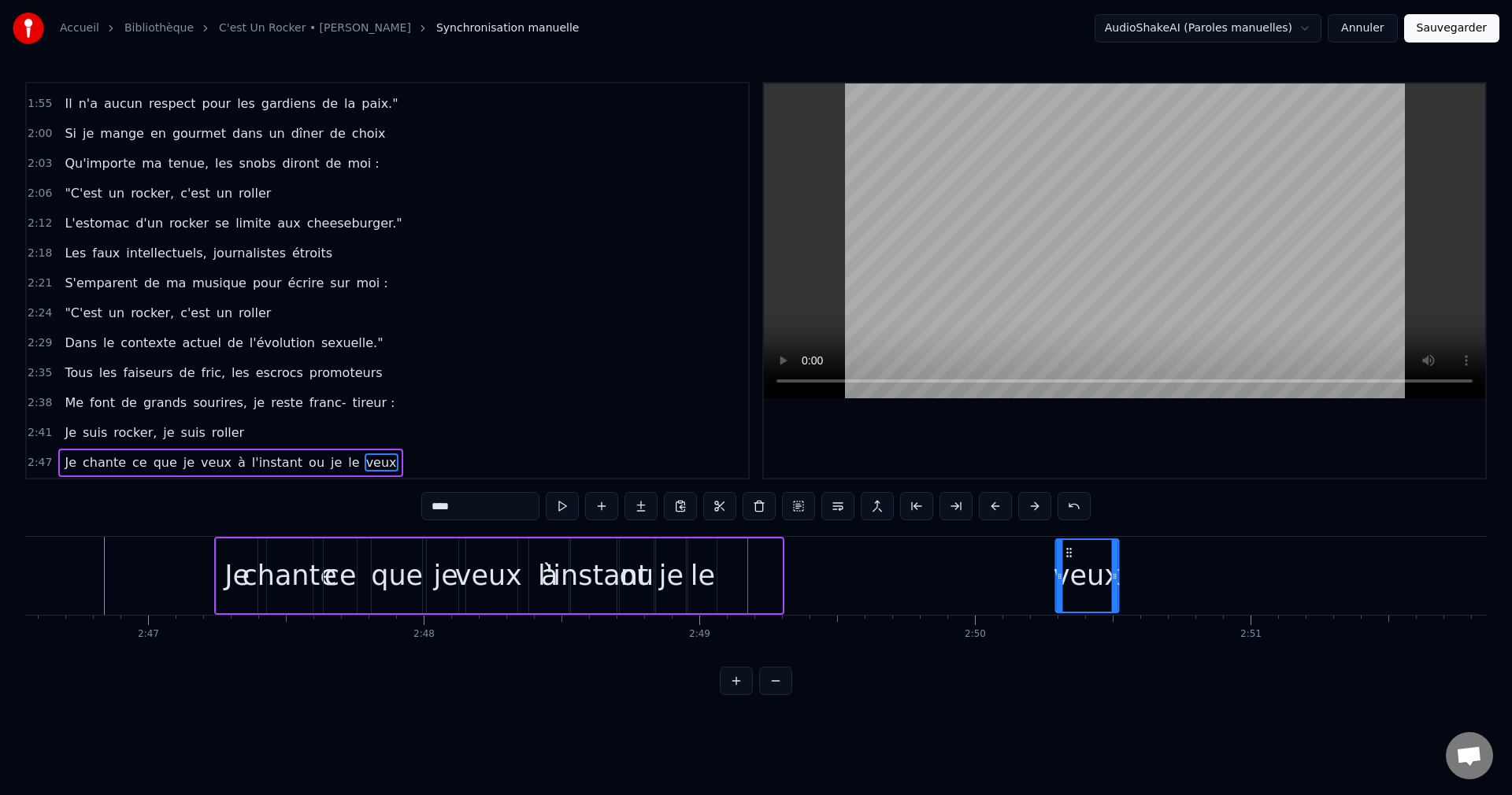
drag, startPoint x: 733, startPoint y: 548, endPoint x: 1070, endPoint y: 590, distance: 339.6
click at [1070, 590] on div "veux" at bounding box center [1086, 575] width 61 height 72
click at [697, 576] on div "le" at bounding box center [703, 576] width 24 height 41
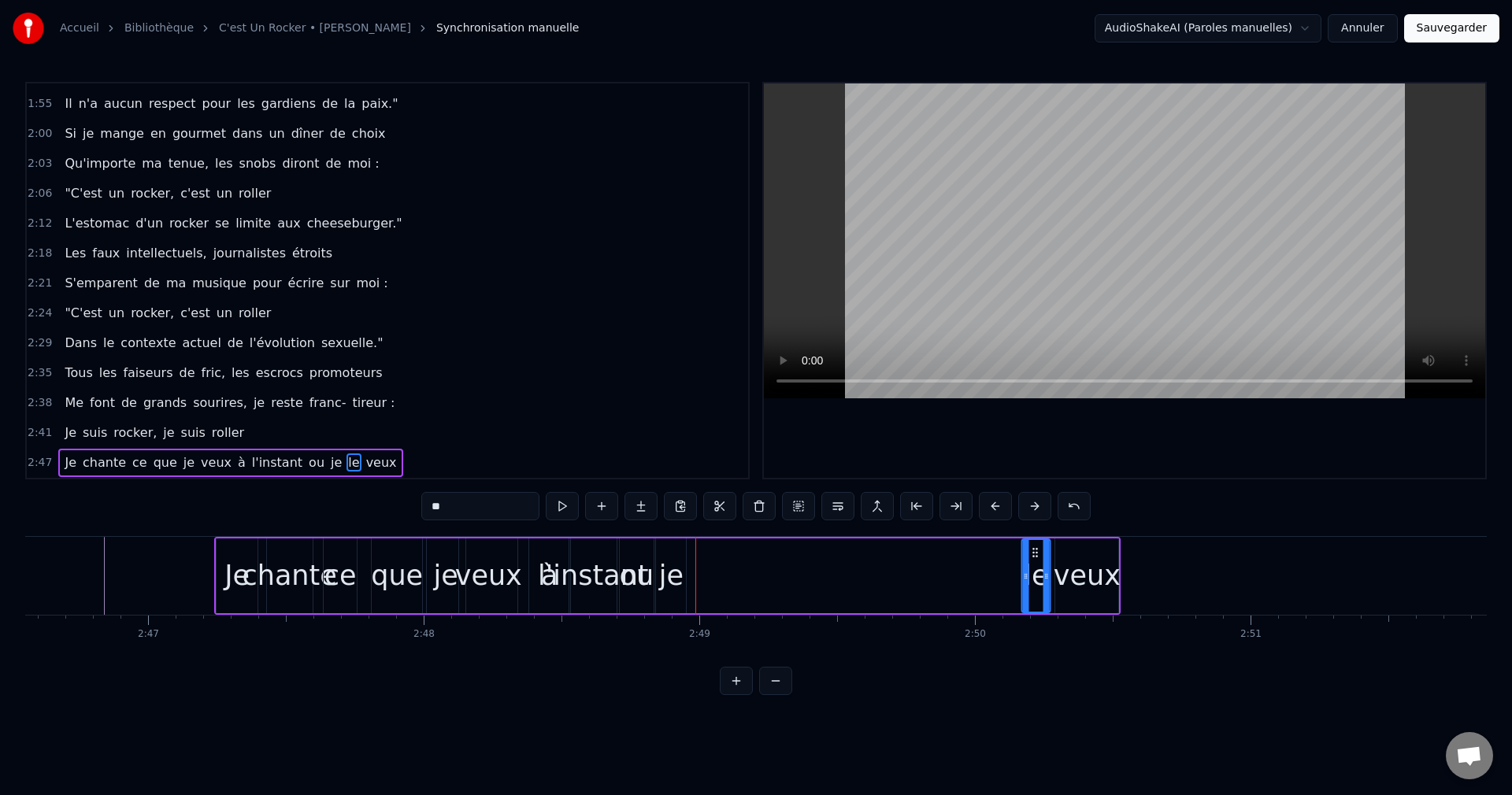
drag, startPoint x: 701, startPoint y: 548, endPoint x: 1034, endPoint y: 590, distance: 335.6
click at [1034, 590] on div "le" at bounding box center [1036, 575] width 27 height 72
click at [676, 559] on div "je" at bounding box center [671, 576] width 24 height 41
drag, startPoint x: 666, startPoint y: 549, endPoint x: 993, endPoint y: 592, distance: 329.8
click at [993, 592] on div "je" at bounding box center [997, 575] width 28 height 72
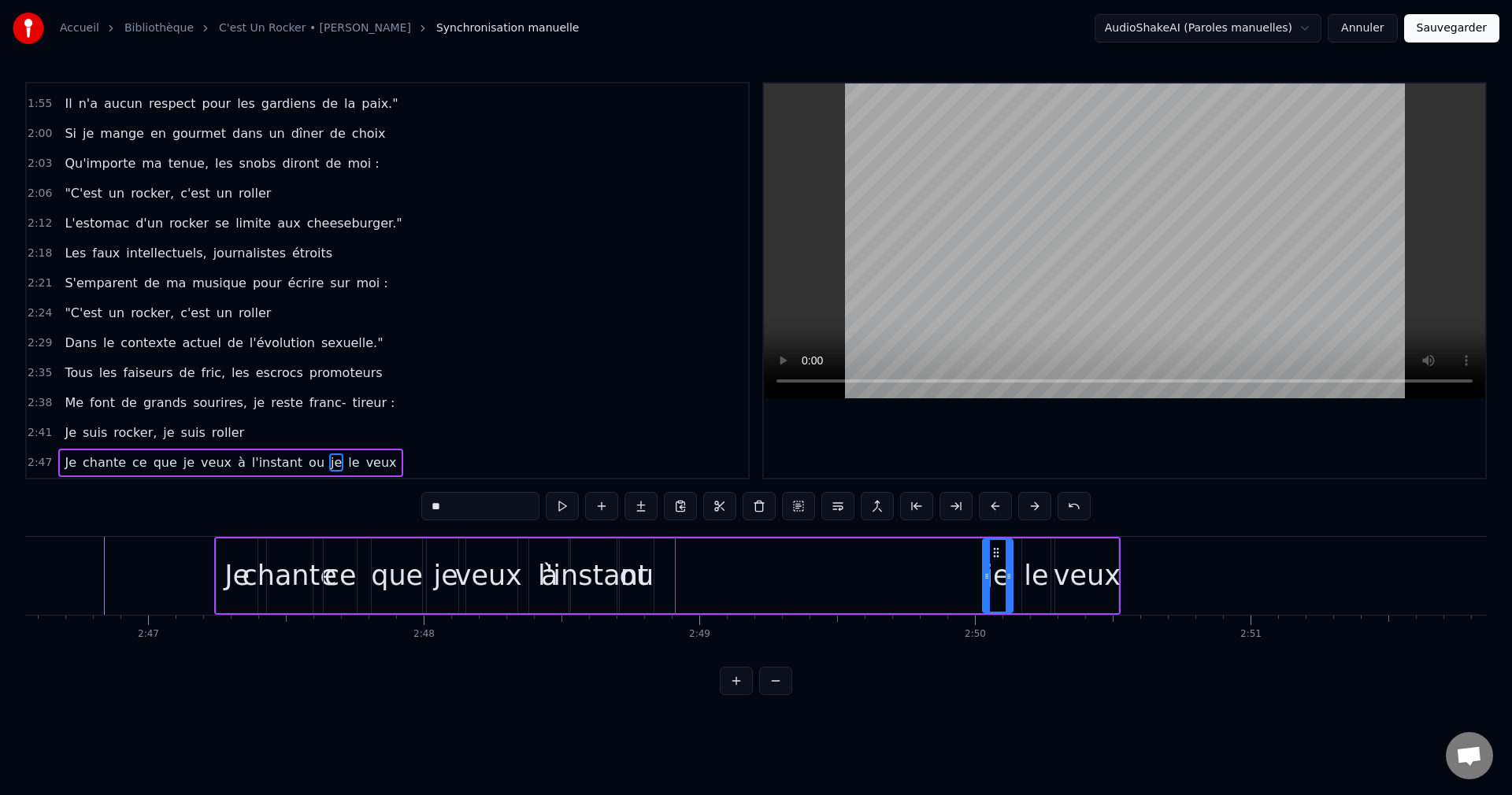
click at [635, 570] on div "ou" at bounding box center [637, 576] width 35 height 41
drag, startPoint x: 627, startPoint y: 547, endPoint x: 843, endPoint y: 580, distance: 218.5
click at [843, 580] on div "ou" at bounding box center [851, 575] width 32 height 72
click at [600, 574] on div "l'instant" at bounding box center [593, 576] width 111 height 41
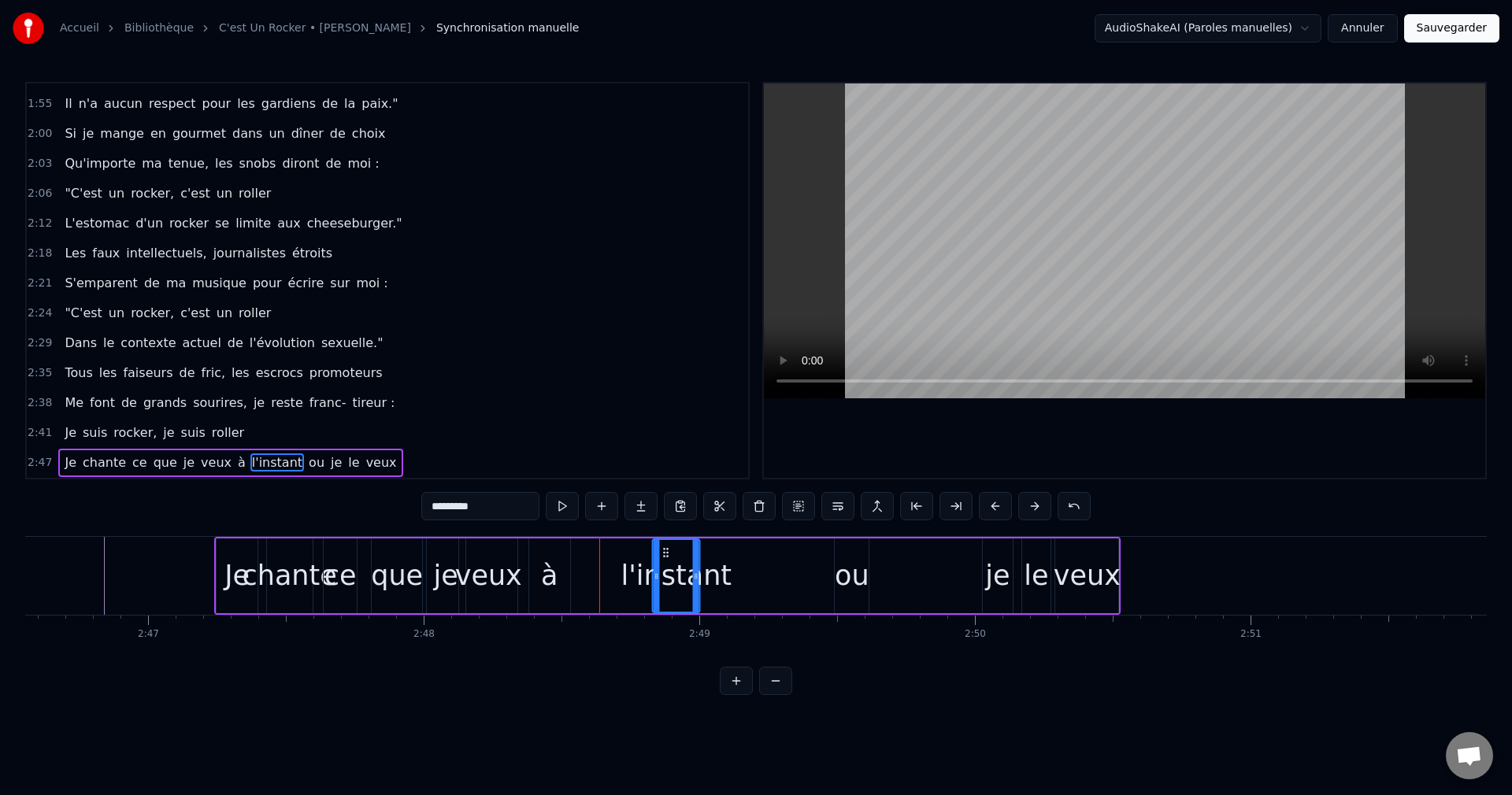
drag, startPoint x: 581, startPoint y: 552, endPoint x: 664, endPoint y: 575, distance: 86.1
click at [664, 575] on div "l'instant" at bounding box center [676, 575] width 46 height 72
drag, startPoint x: 697, startPoint y: 576, endPoint x: 742, endPoint y: 583, distance: 45.5
click at [772, 583] on div at bounding box center [773, 575] width 6 height 72
click at [547, 579] on div "à" at bounding box center [549, 576] width 16 height 41
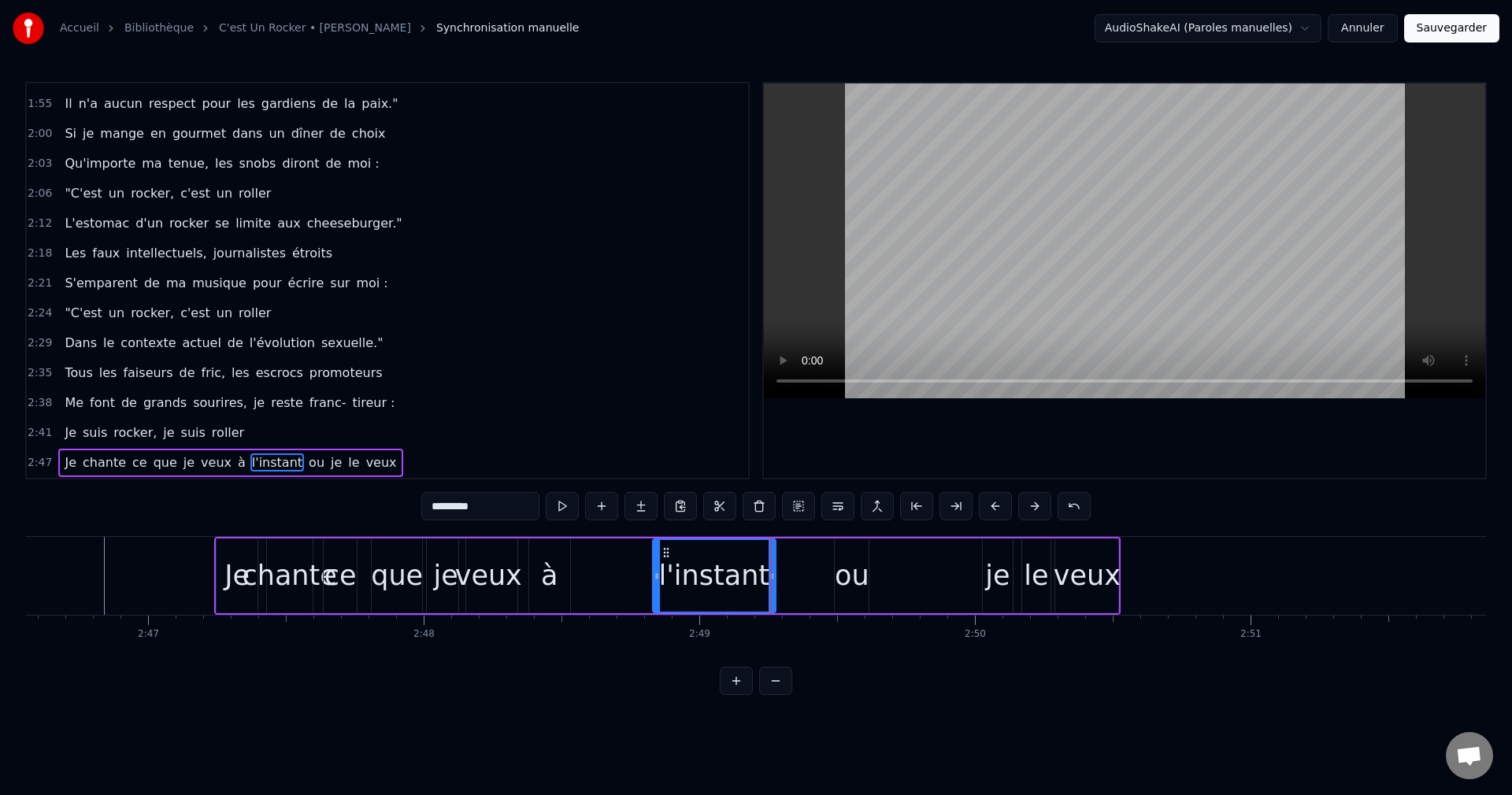
type input "*"
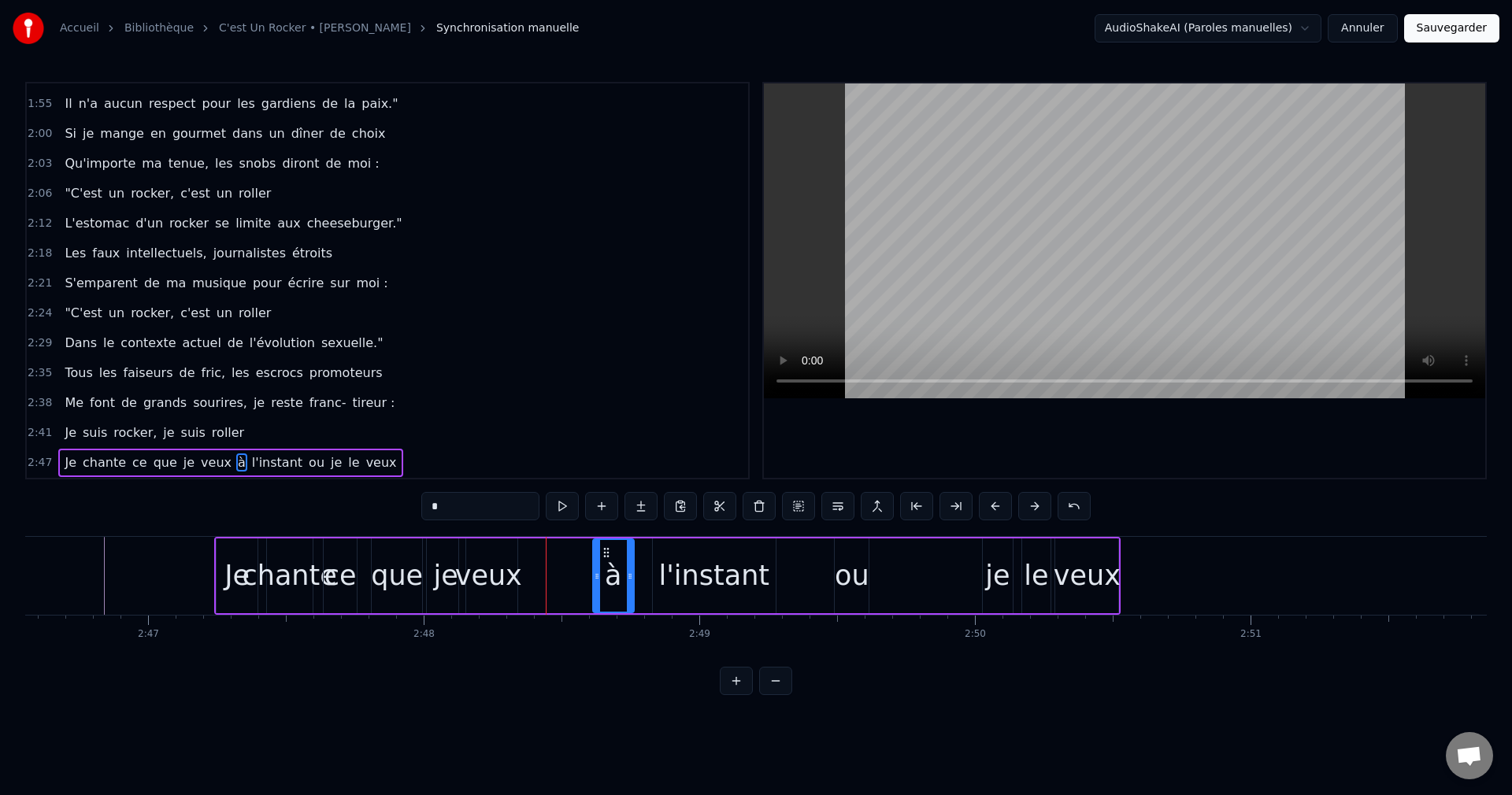
drag, startPoint x: 544, startPoint y: 547, endPoint x: 608, endPoint y: 565, distance: 66.5
click at [608, 565] on div "à" at bounding box center [613, 575] width 40 height 72
drag, startPoint x: 628, startPoint y: 573, endPoint x: 655, endPoint y: 577, distance: 27.3
click at [655, 577] on icon at bounding box center [656, 576] width 6 height 13
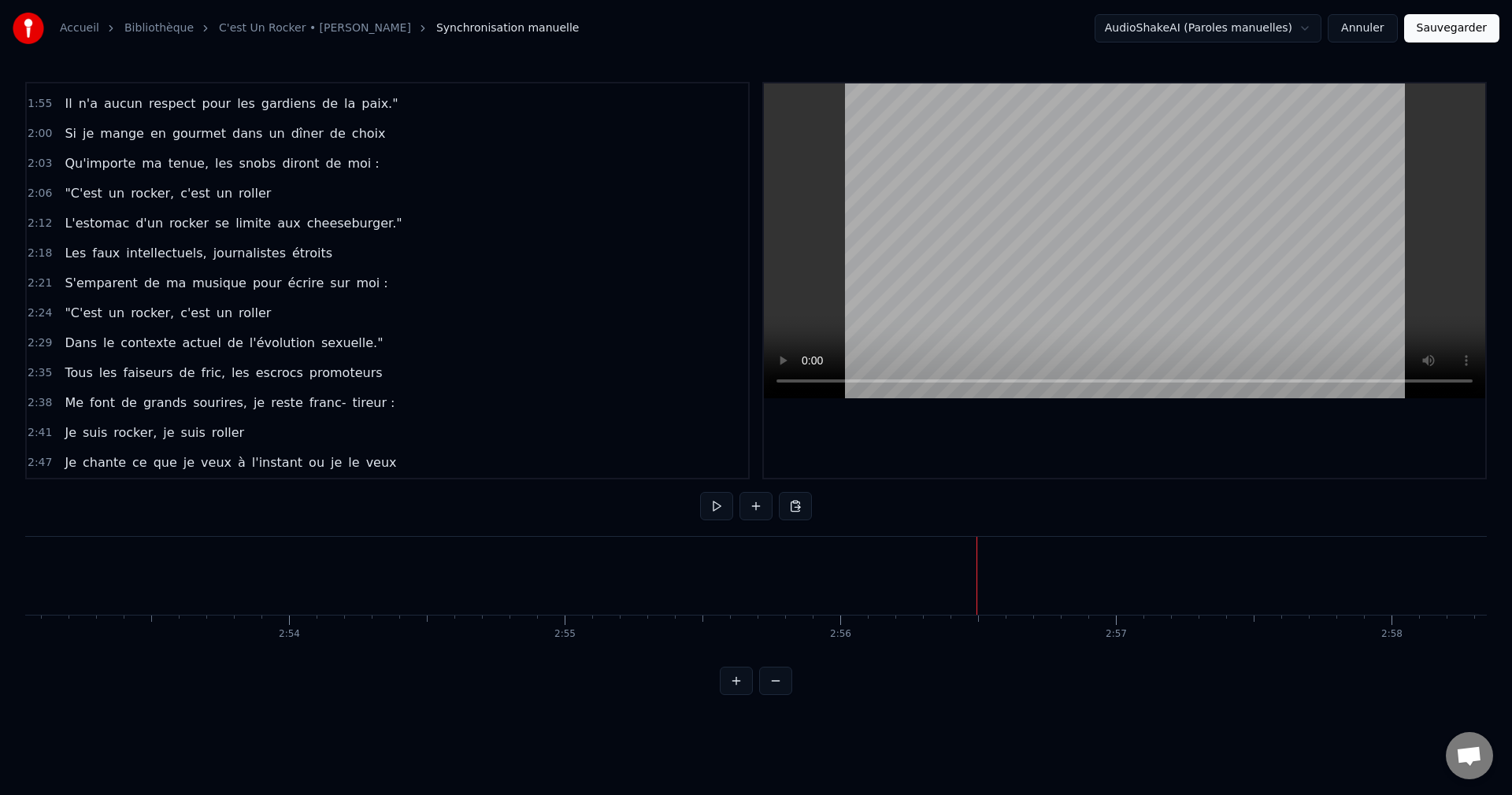
scroll to position [0, 47670]
click at [752, 504] on button at bounding box center [756, 506] width 33 height 28
click at [411, 581] on div "<>" at bounding box center [407, 576] width 47 height 41
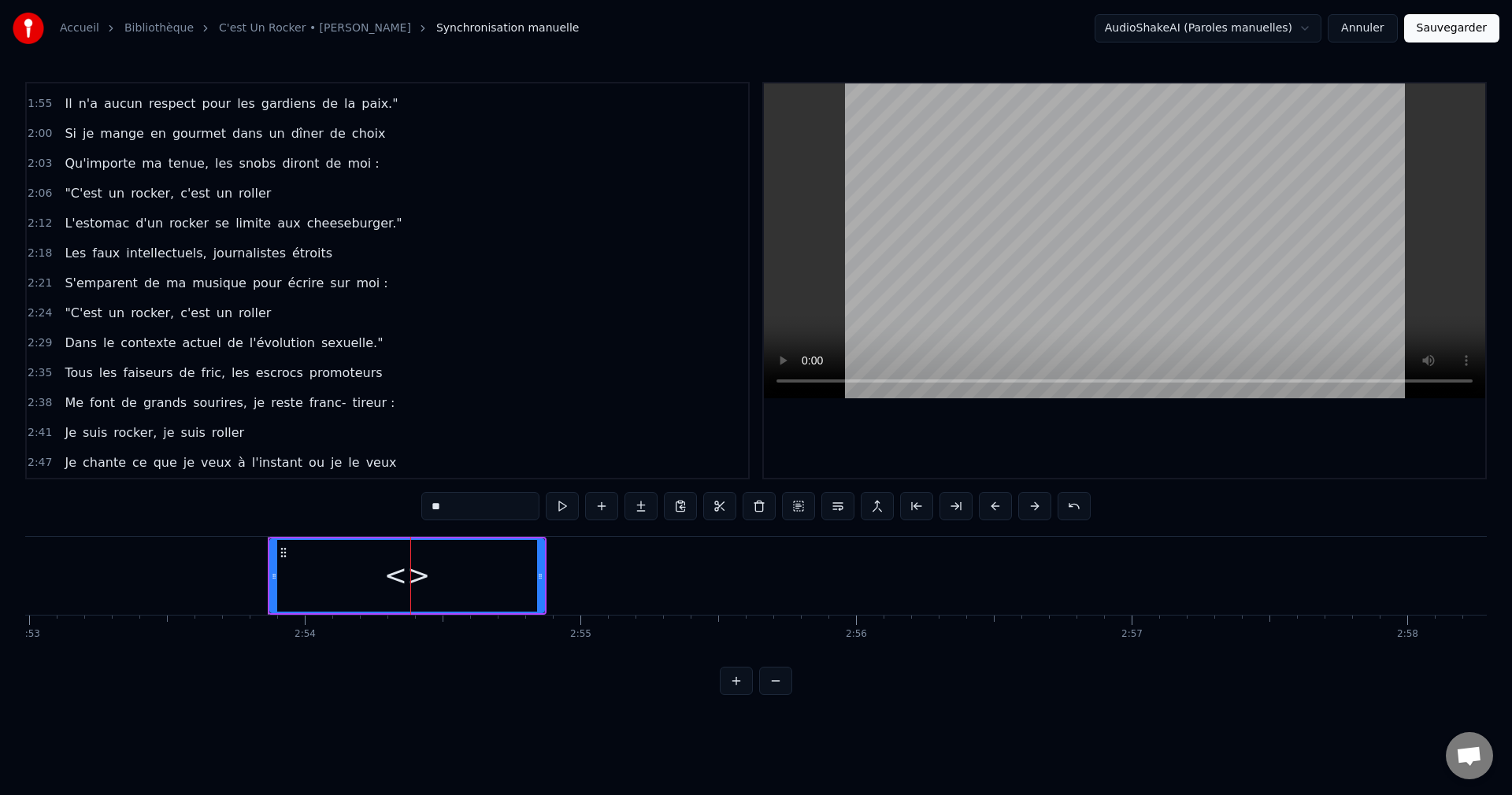
scroll to position [653, 0]
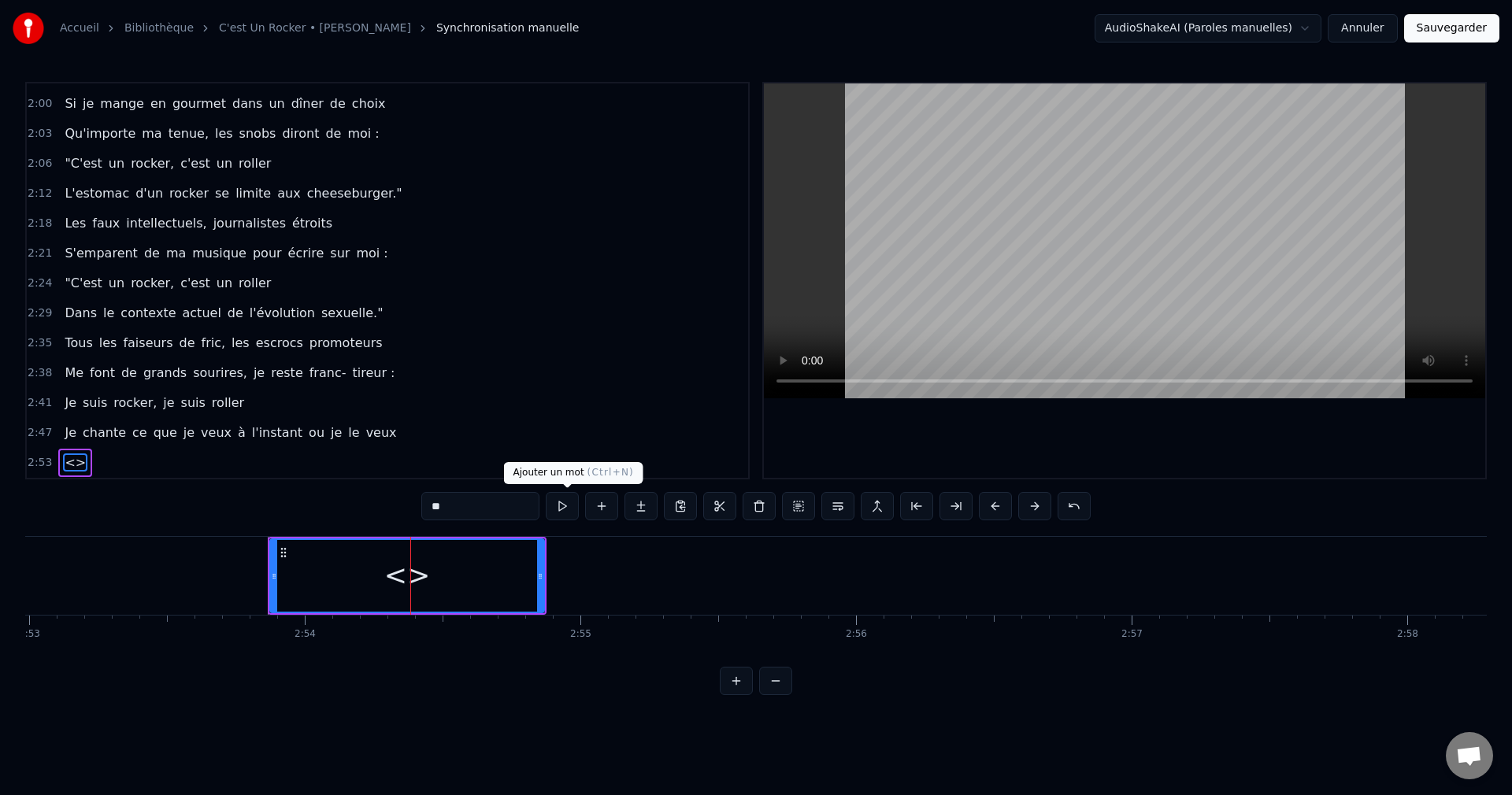
click at [585, 510] on button at bounding box center [601, 506] width 33 height 28
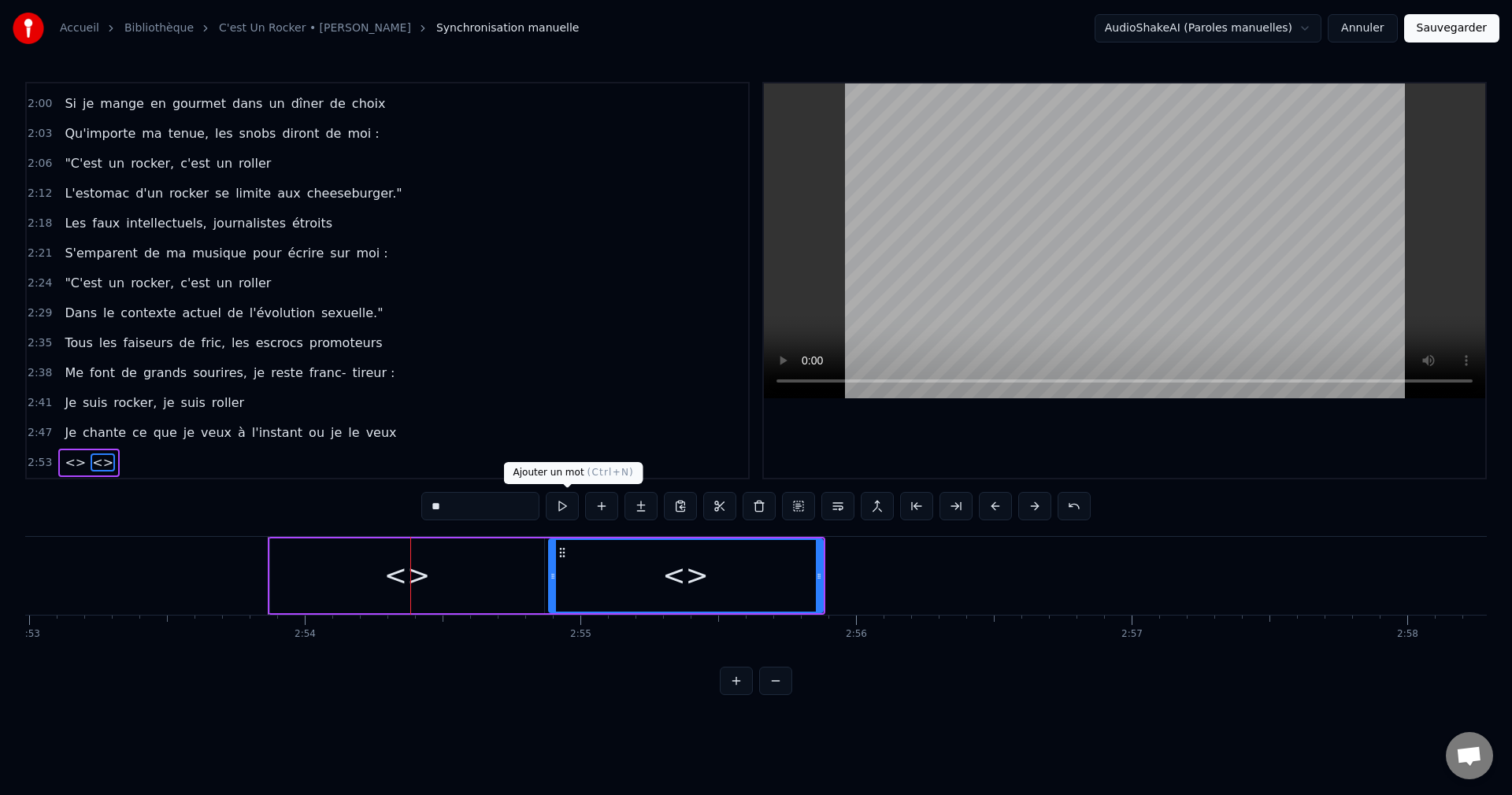
click at [585, 506] on button at bounding box center [601, 506] width 33 height 28
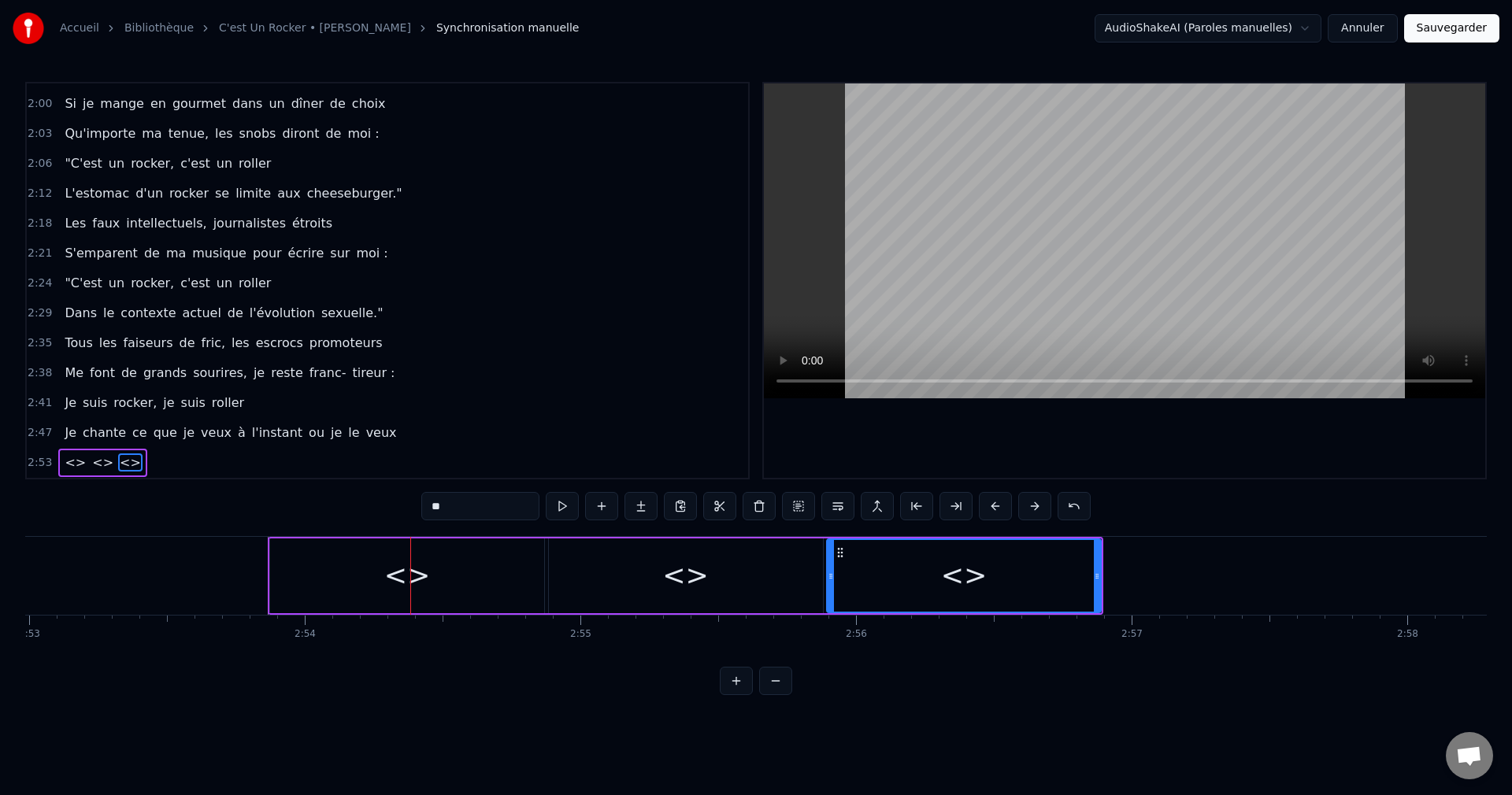
click at [585, 506] on button at bounding box center [601, 506] width 33 height 28
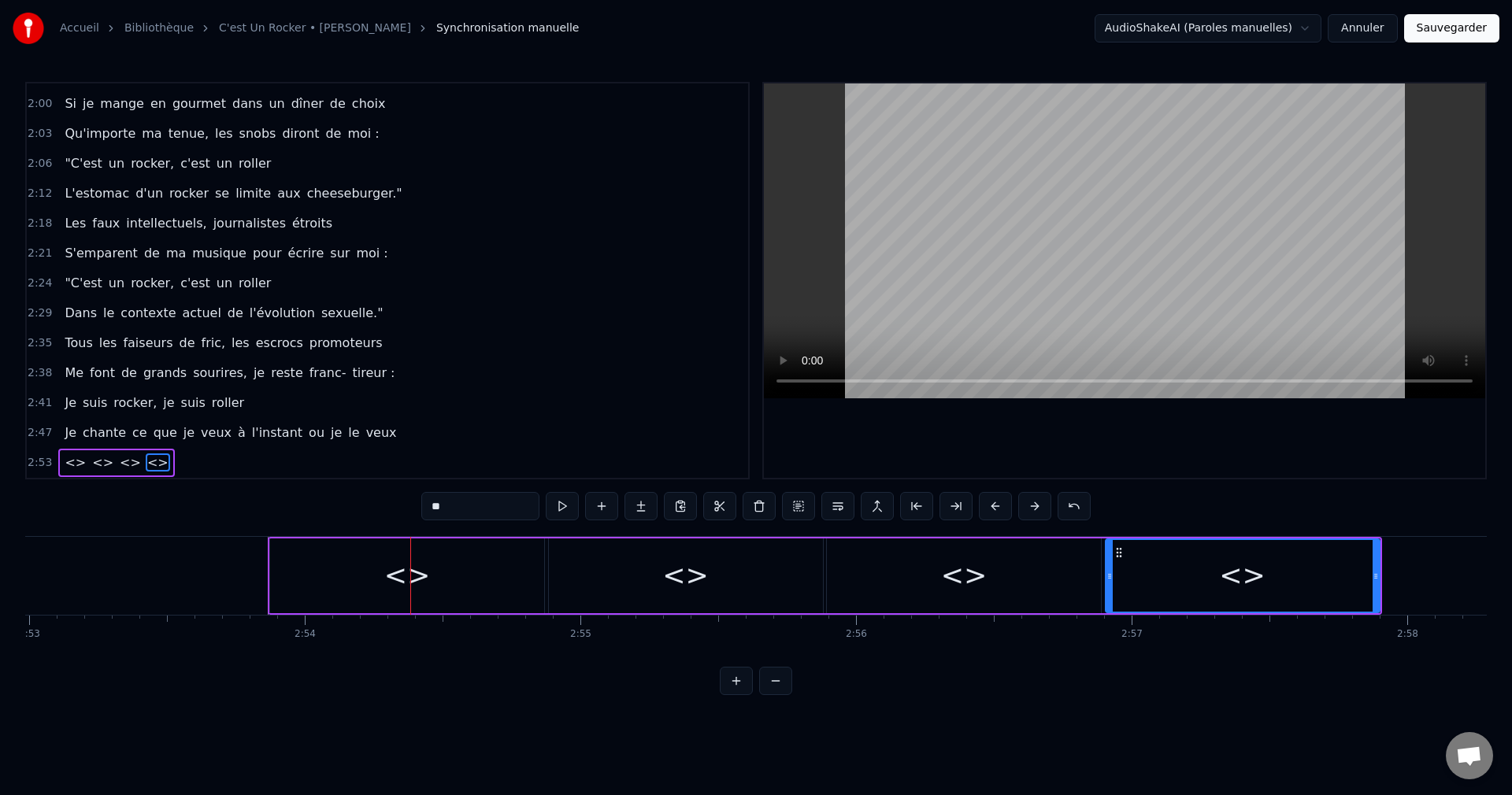
click at [411, 582] on div at bounding box center [411, 576] width 1 height 78
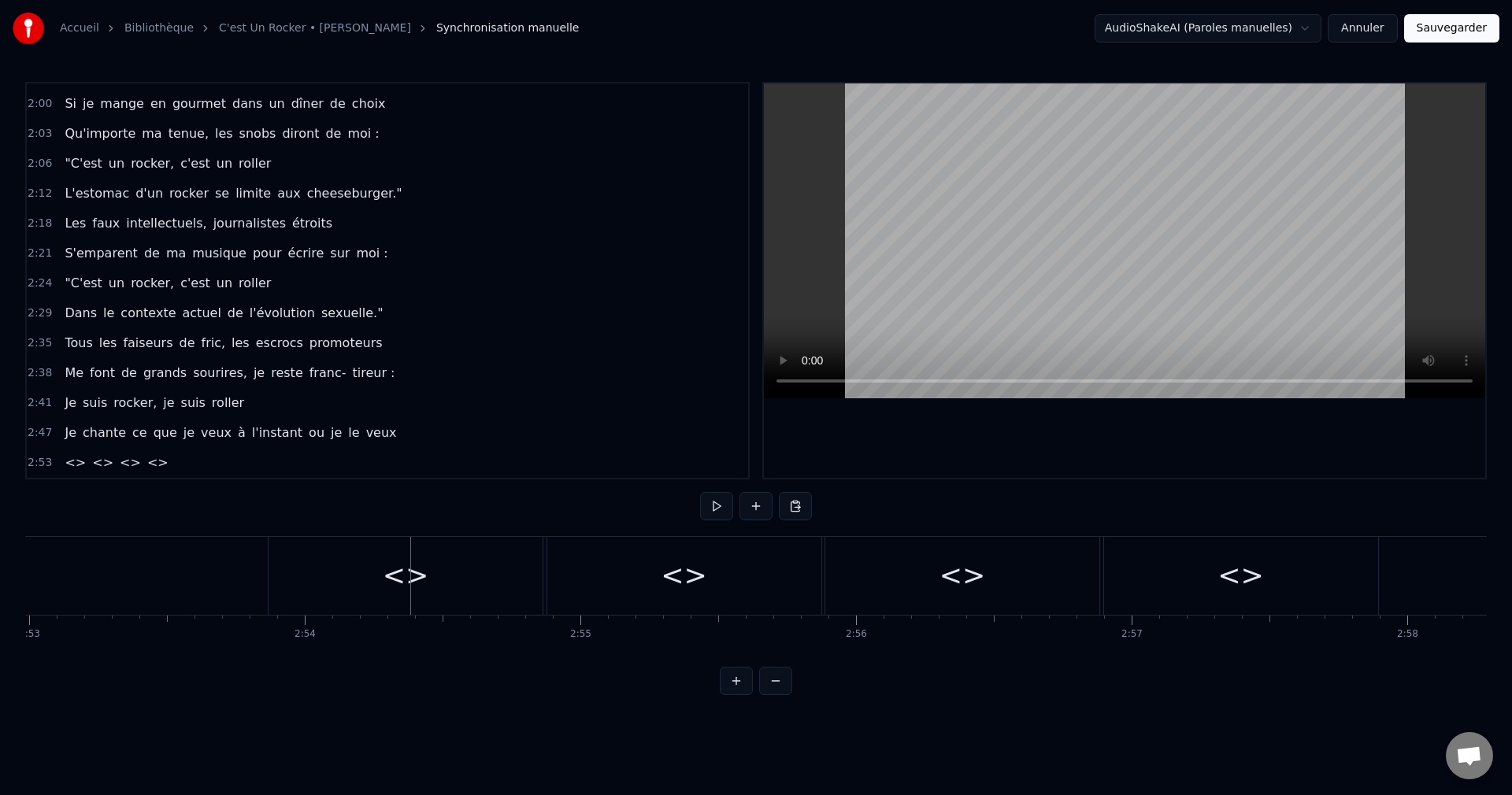
click at [452, 580] on div "<>" at bounding box center [405, 576] width 274 height 78
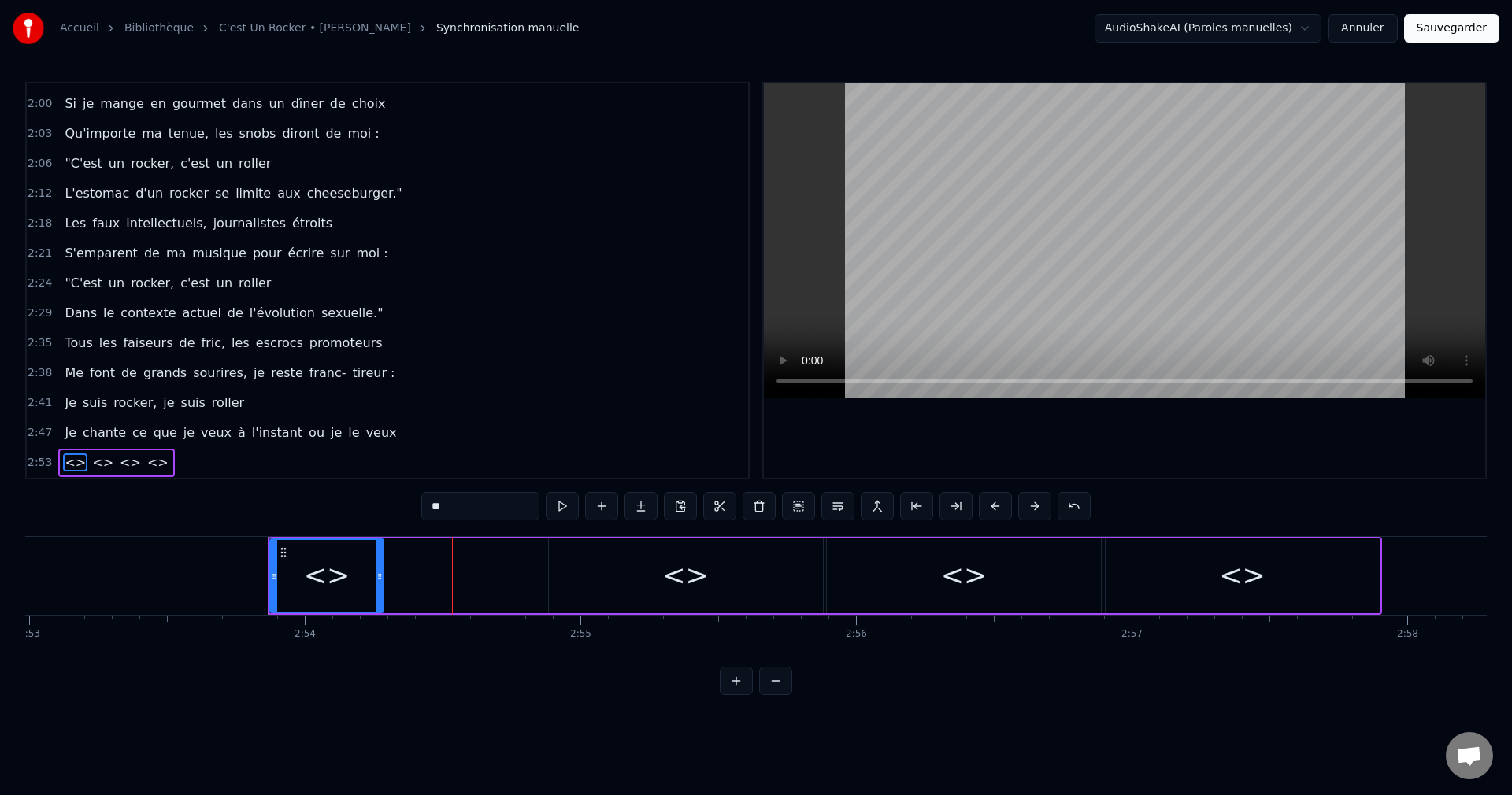
drag, startPoint x: 537, startPoint y: 573, endPoint x: 377, endPoint y: 588, distance: 160.7
click at [377, 588] on div at bounding box center [379, 575] width 6 height 72
click at [669, 593] on div "<>" at bounding box center [686, 576] width 47 height 41
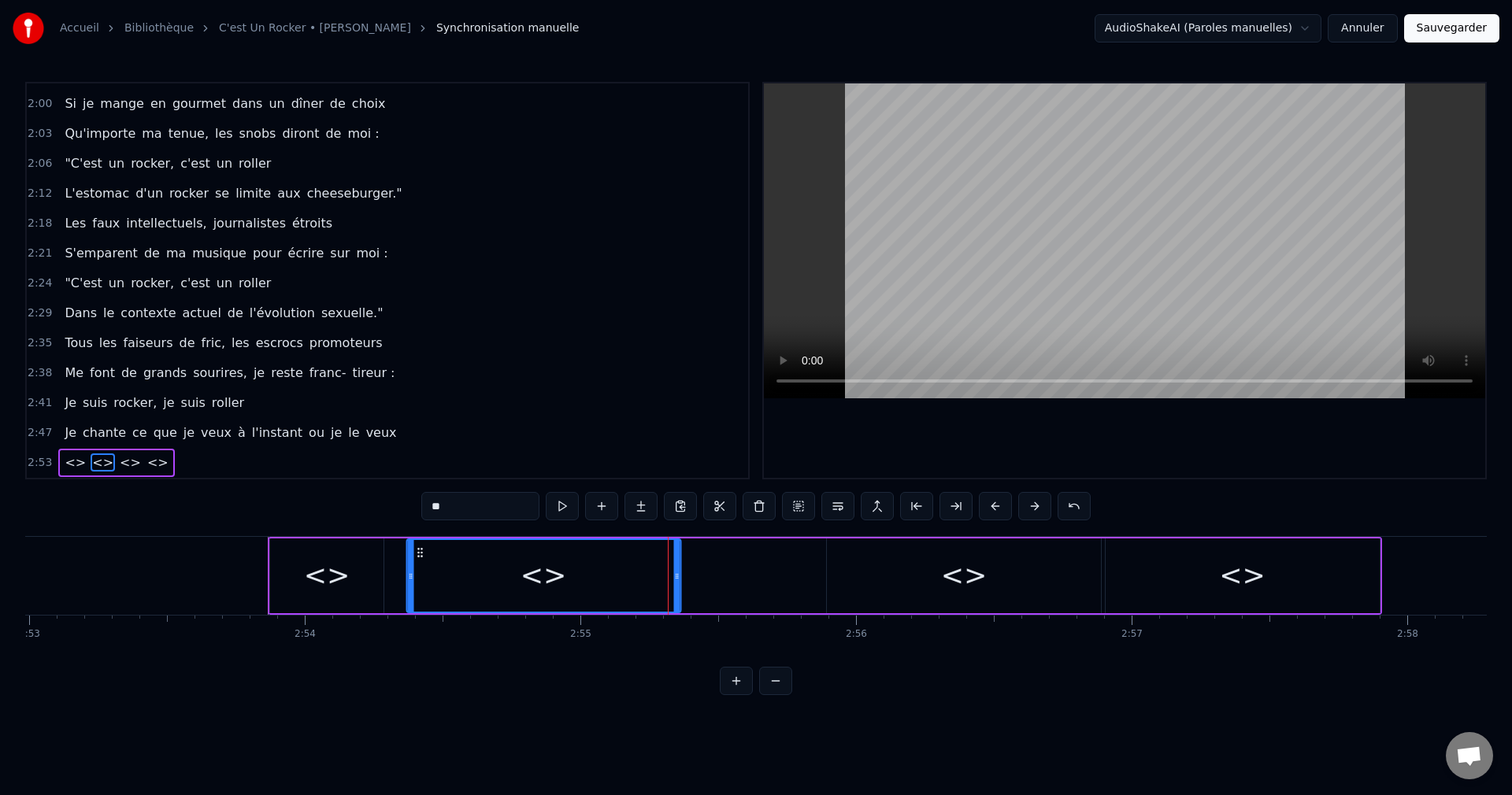
drag, startPoint x: 561, startPoint y: 549, endPoint x: 418, endPoint y: 568, distance: 144.3
click at [418, 568] on div "<>" at bounding box center [543, 575] width 273 height 72
drag, startPoint x: 676, startPoint y: 573, endPoint x: 525, endPoint y: 593, distance: 152.3
click at [525, 593] on div at bounding box center [524, 575] width 6 height 72
drag, startPoint x: 940, startPoint y: 578, endPoint x: 856, endPoint y: 569, distance: 84.5
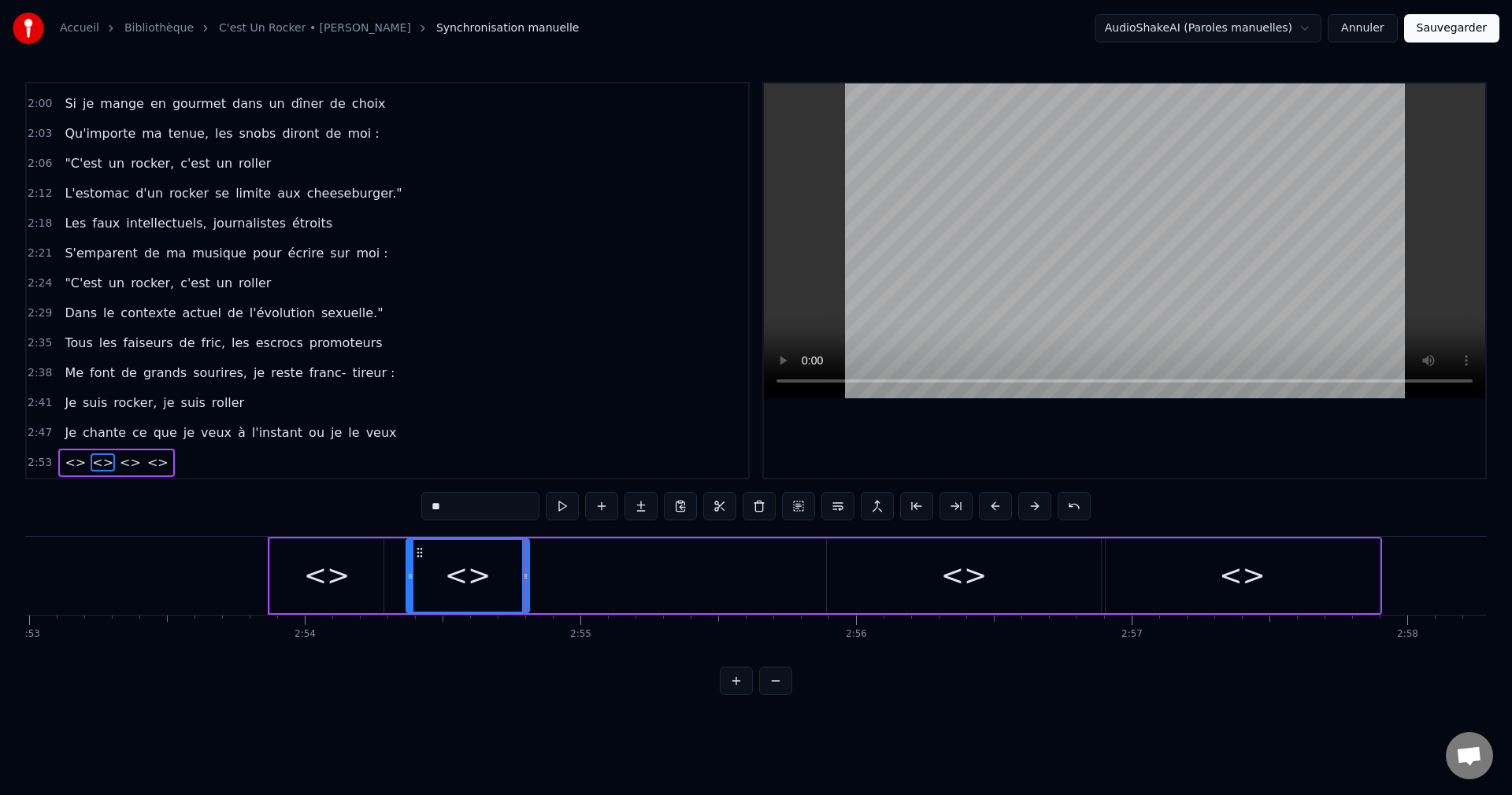
click at [940, 578] on div "<>" at bounding box center [963, 575] width 274 height 75
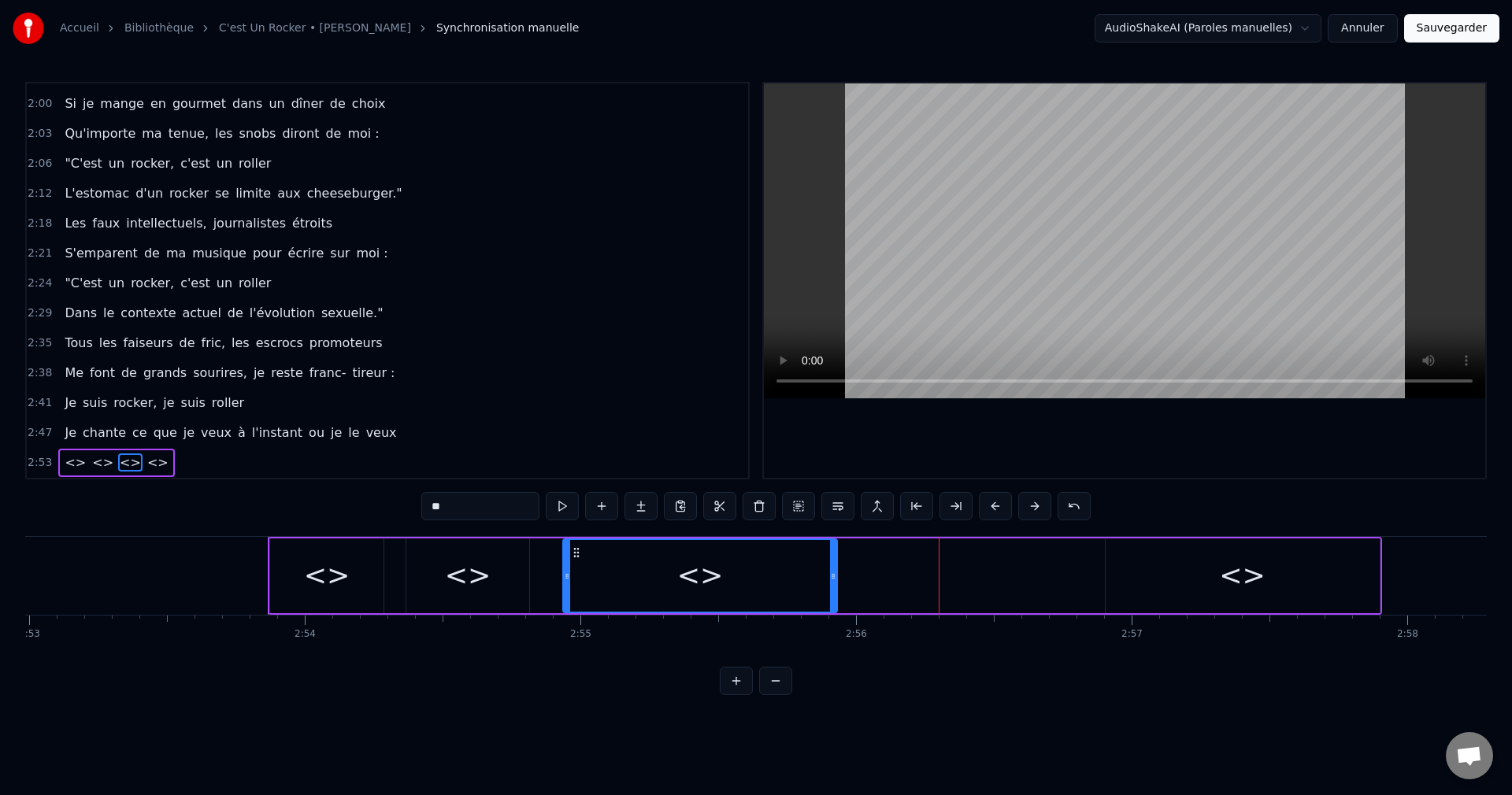
drag, startPoint x: 843, startPoint y: 553, endPoint x: 579, endPoint y: 578, distance: 265.2
click at [579, 578] on div "<>" at bounding box center [700, 575] width 273 height 72
drag, startPoint x: 831, startPoint y: 573, endPoint x: 681, endPoint y: 586, distance: 150.6
click at [681, 586] on div at bounding box center [683, 575] width 6 height 72
drag, startPoint x: 1182, startPoint y: 585, endPoint x: 1137, endPoint y: 572, distance: 46.8
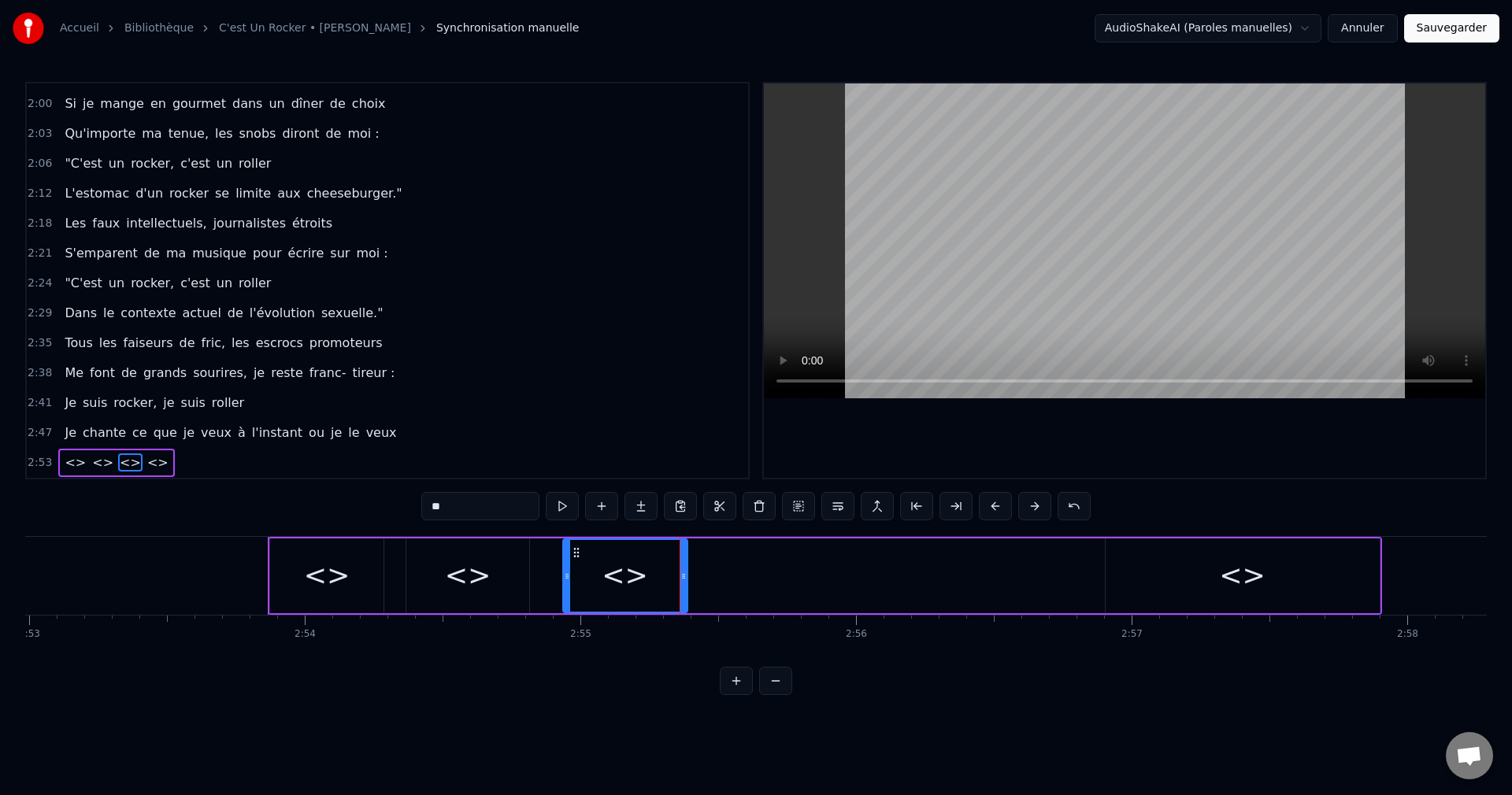
click at [1174, 582] on div "<>" at bounding box center [1243, 575] width 274 height 75
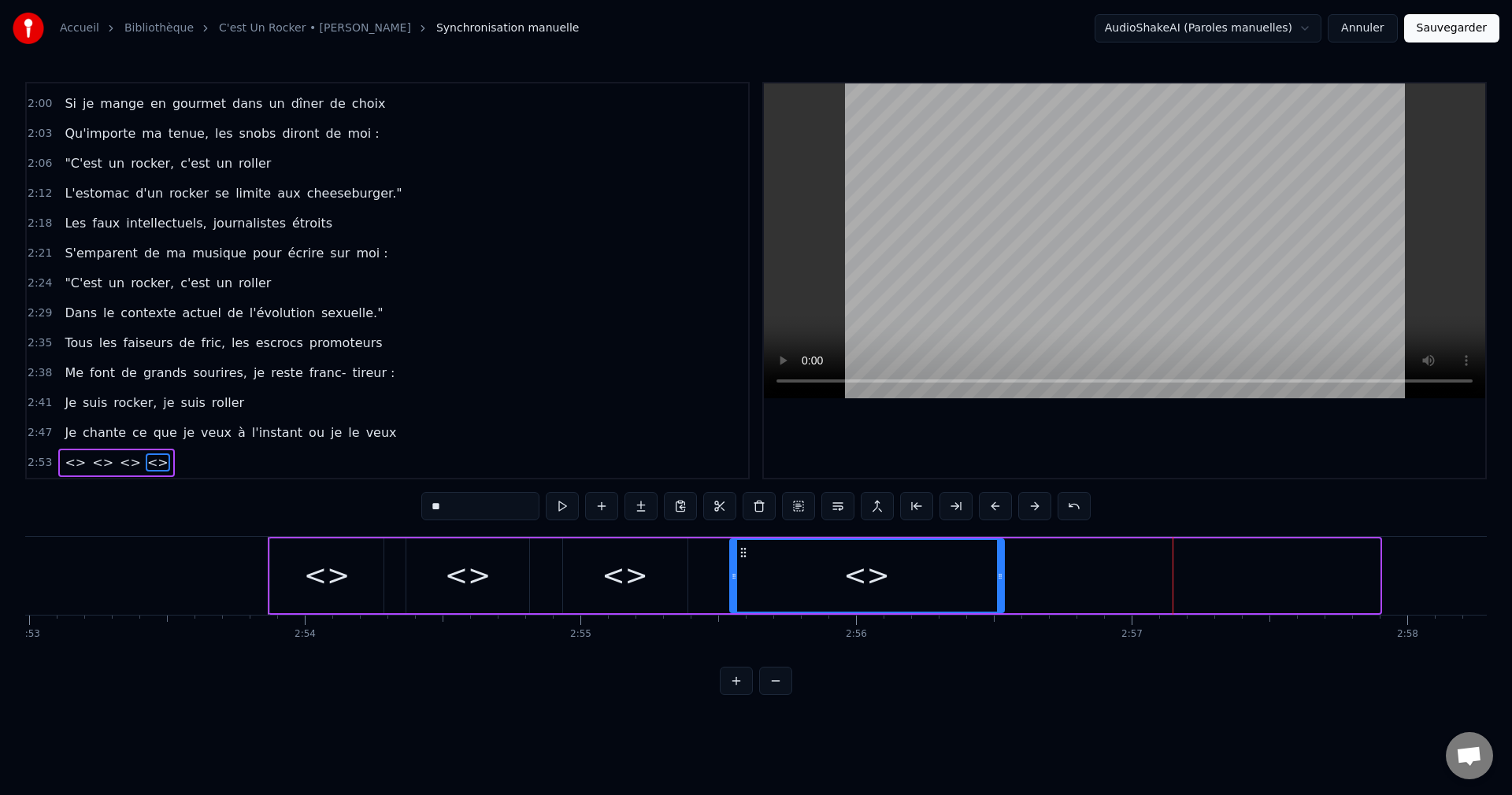
drag, startPoint x: 1115, startPoint y: 552, endPoint x: 740, endPoint y: 597, distance: 377.7
click at [740, 597] on div "<>" at bounding box center [867, 575] width 273 height 72
click at [331, 586] on div "<>" at bounding box center [327, 576] width 47 height 41
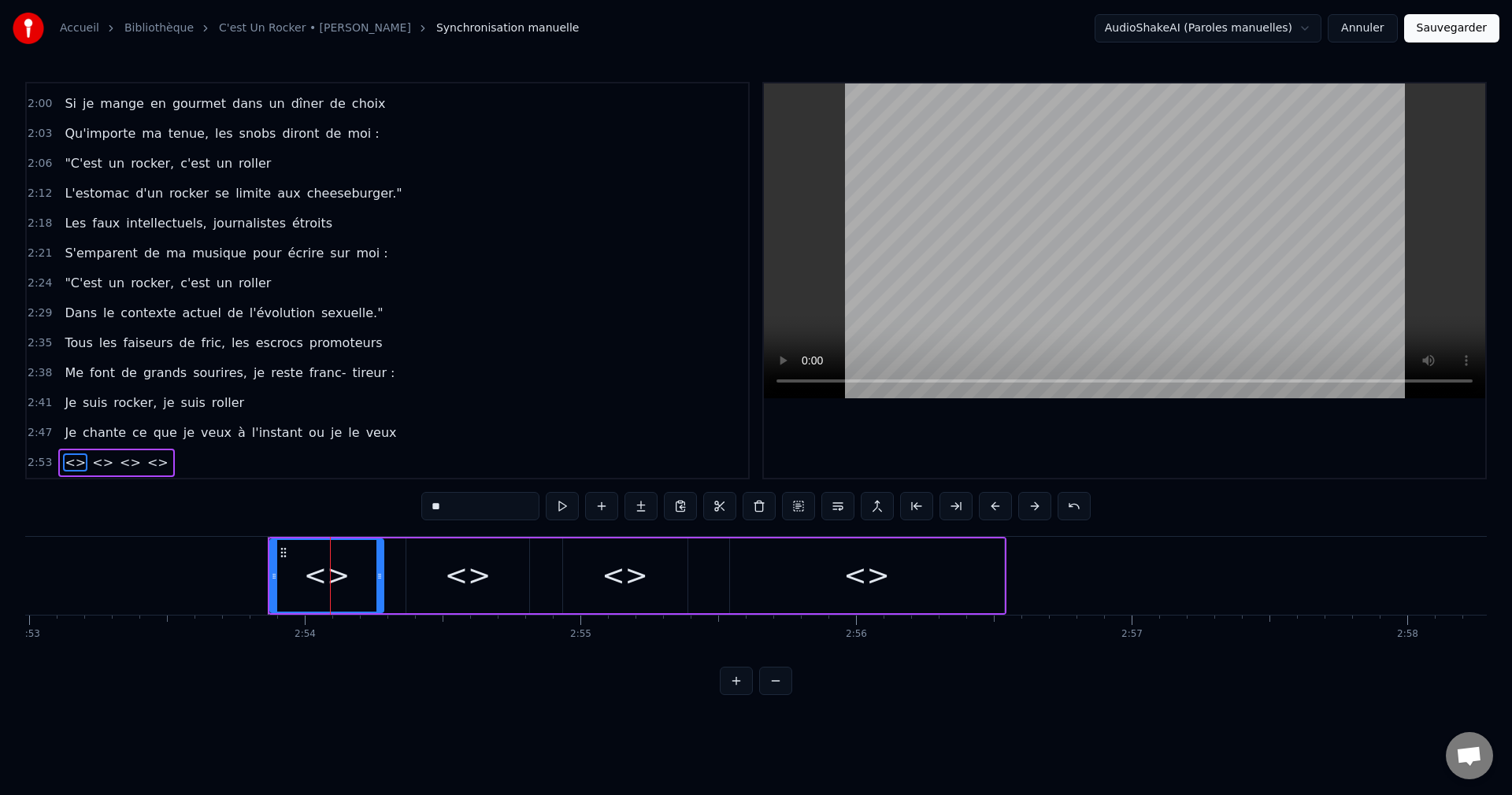
drag, startPoint x: 442, startPoint y: 501, endPoint x: 359, endPoint y: 513, distance: 83.9
click at [359, 513] on div "0:05 Tu sais, parfois, la vie me réserve des choses drôles 0:11 [PERSON_NAME] o…" at bounding box center [756, 388] width 1461 height 613
click at [467, 597] on div "<>" at bounding box center [467, 575] width 122 height 75
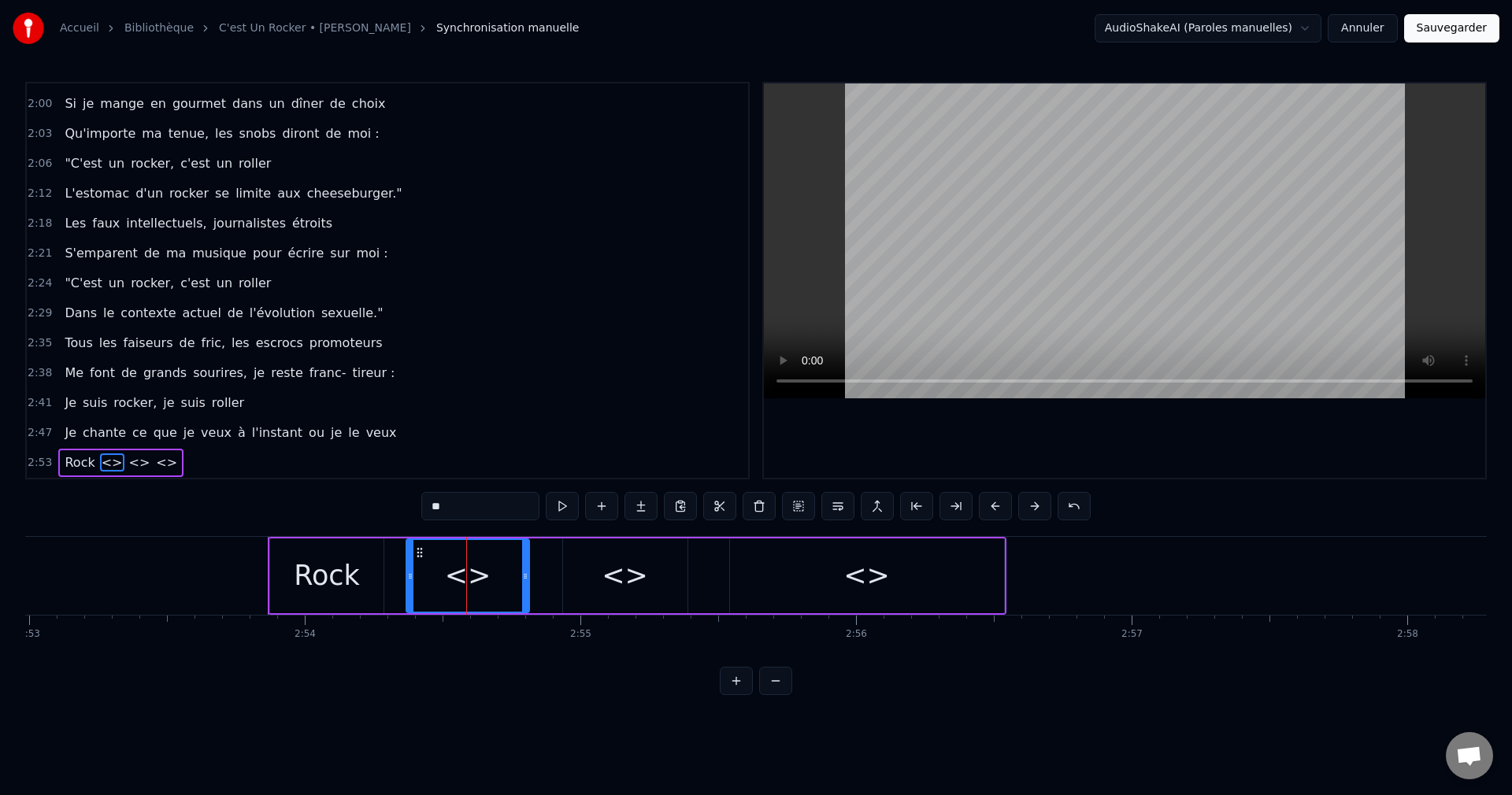
drag, startPoint x: 444, startPoint y: 510, endPoint x: 344, endPoint y: 510, distance: 100.0
click at [344, 510] on div "0:05 Tu sais, parfois, la vie me réserve des choses drôles 0:11 [PERSON_NAME] o…" at bounding box center [756, 388] width 1461 height 613
click at [616, 565] on div "<>" at bounding box center [624, 576] width 47 height 41
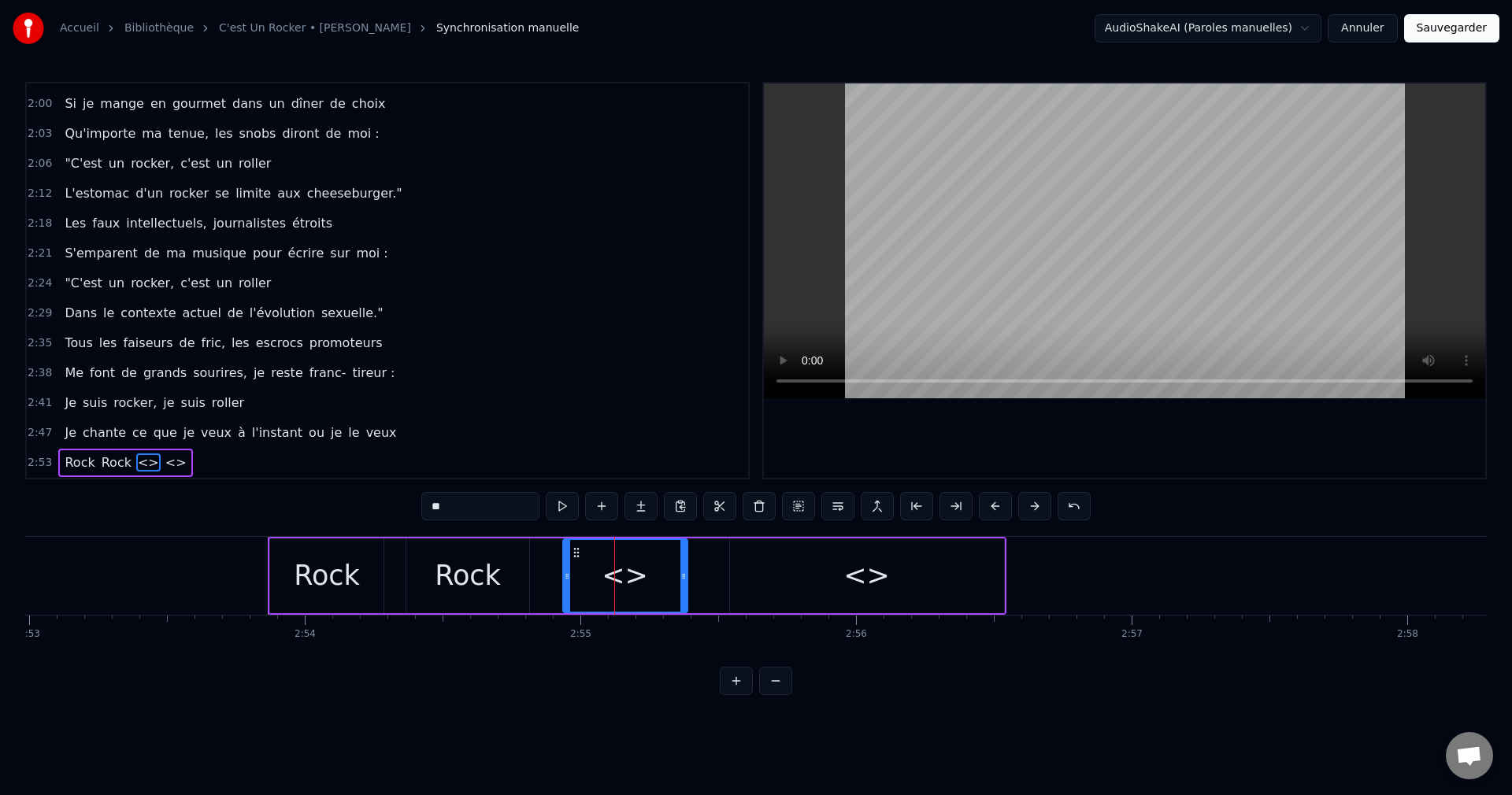
drag, startPoint x: 438, startPoint y: 507, endPoint x: 373, endPoint y: 512, distance: 65.2
click at [373, 512] on div "0:05 Tu sais, parfois, la vie me réserve des choses drôles 0:11 [PERSON_NAME] o…" at bounding box center [756, 388] width 1461 height 613
click at [862, 577] on div "<>" at bounding box center [867, 576] width 47 height 41
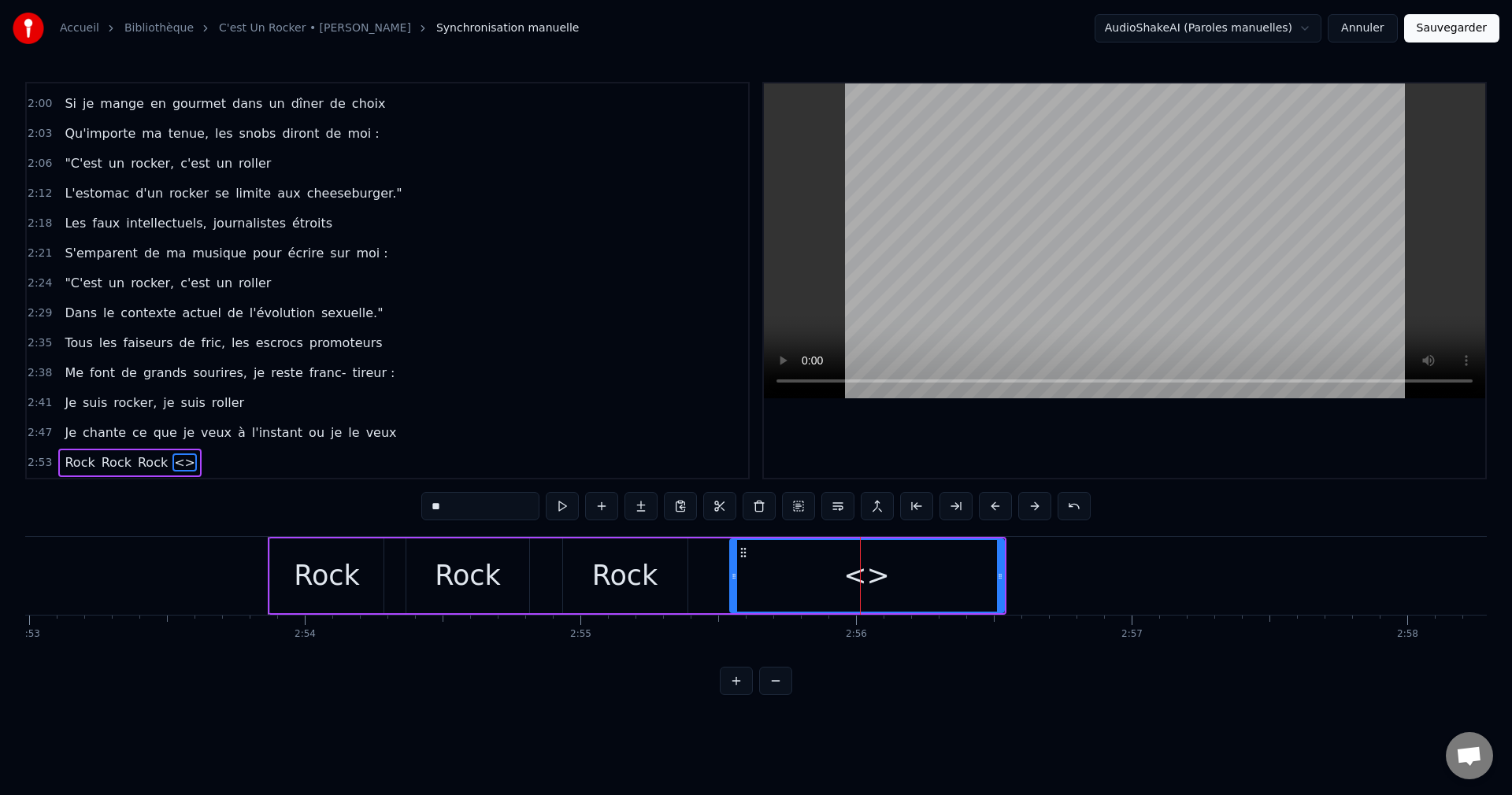
drag, startPoint x: 445, startPoint y: 509, endPoint x: 329, endPoint y: 511, distance: 116.0
click at [329, 511] on div "0:05 Tu sais, parfois, la vie me réserve des choses drôles 0:11 [PERSON_NAME] o…" at bounding box center [756, 388] width 1461 height 613
type input "******"
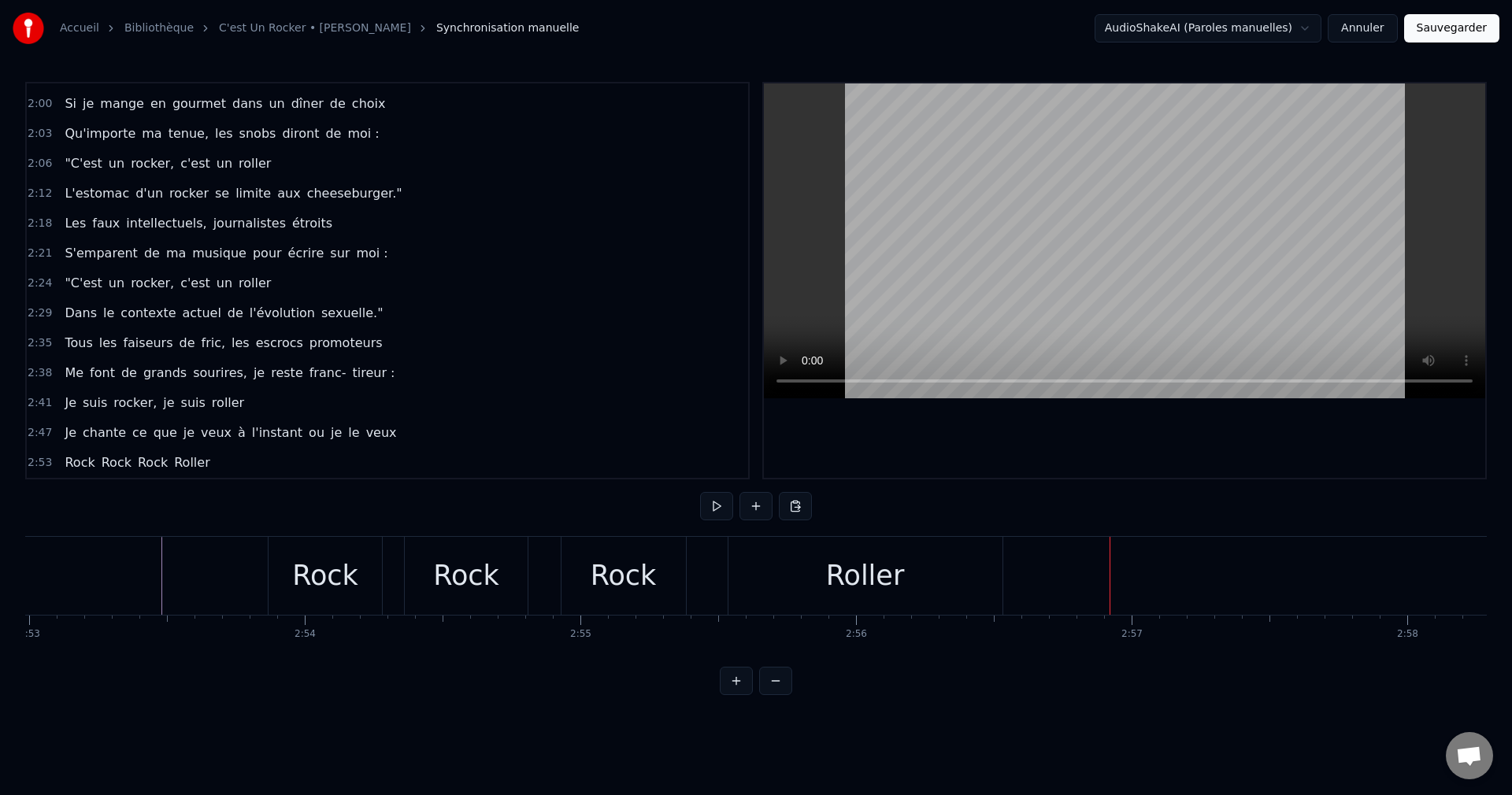
click at [344, 560] on div "Rock" at bounding box center [325, 576] width 66 height 41
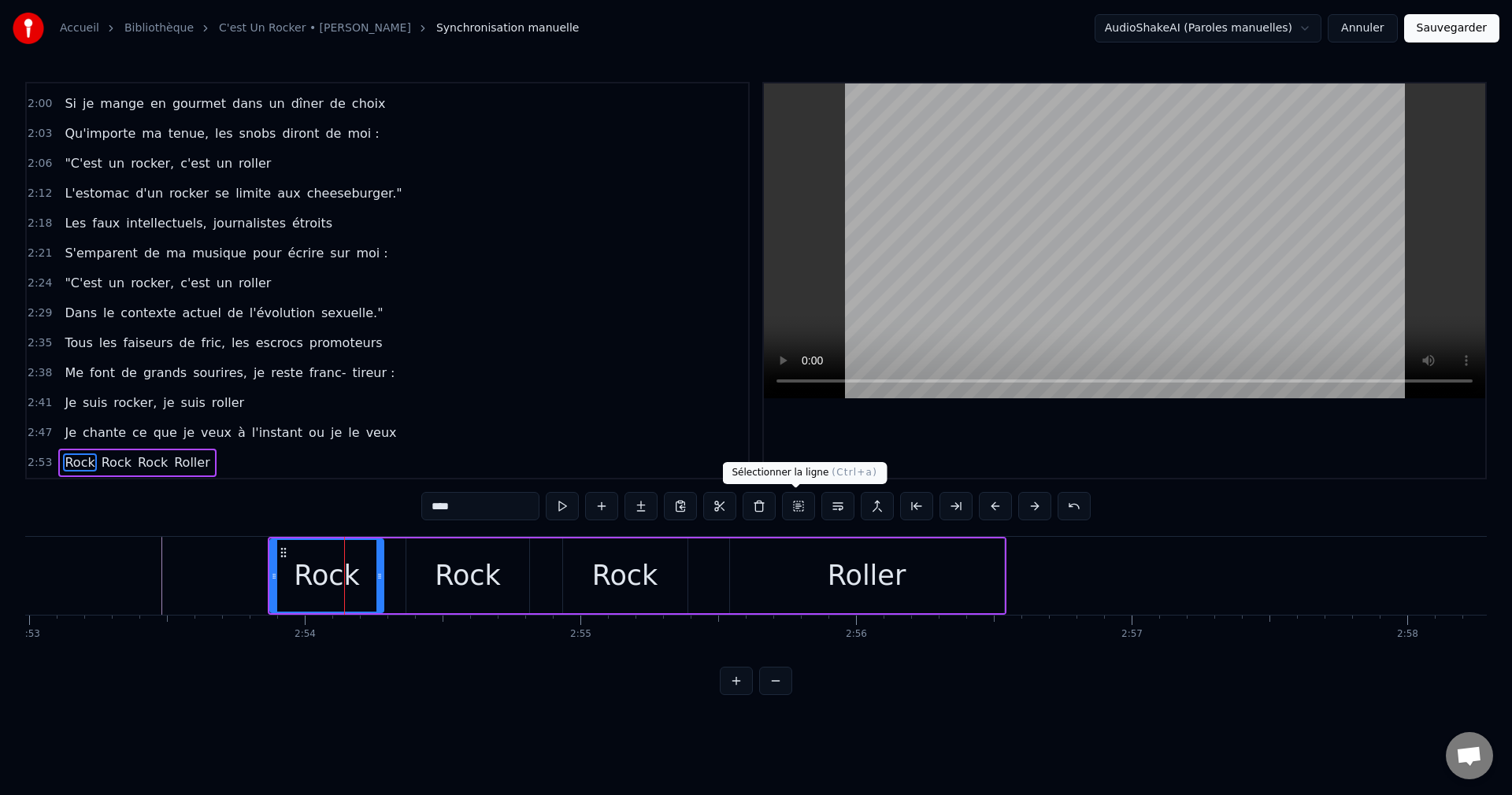
click at [787, 504] on button at bounding box center [798, 506] width 33 height 28
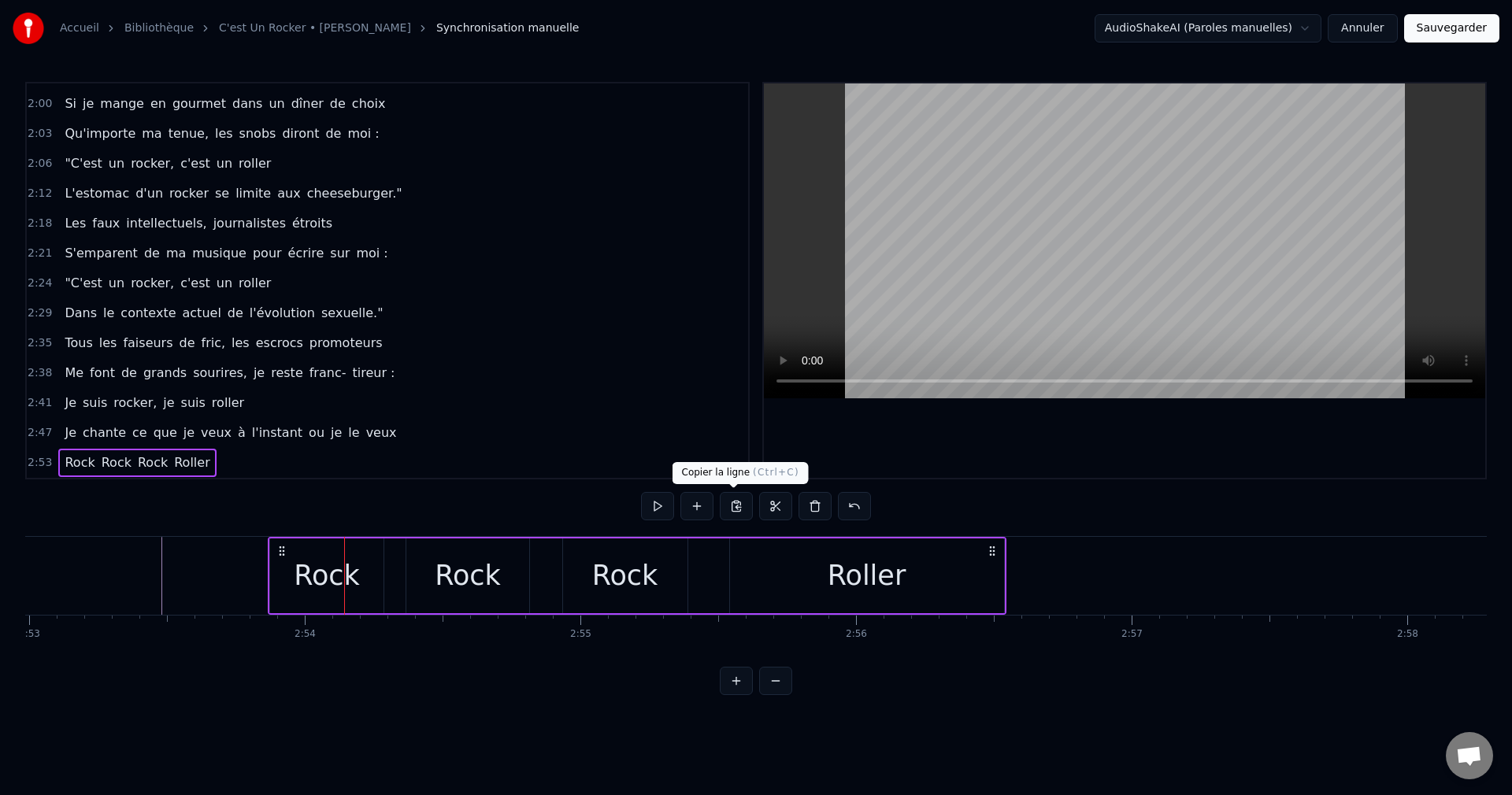
click at [722, 504] on button at bounding box center [736, 506] width 33 height 28
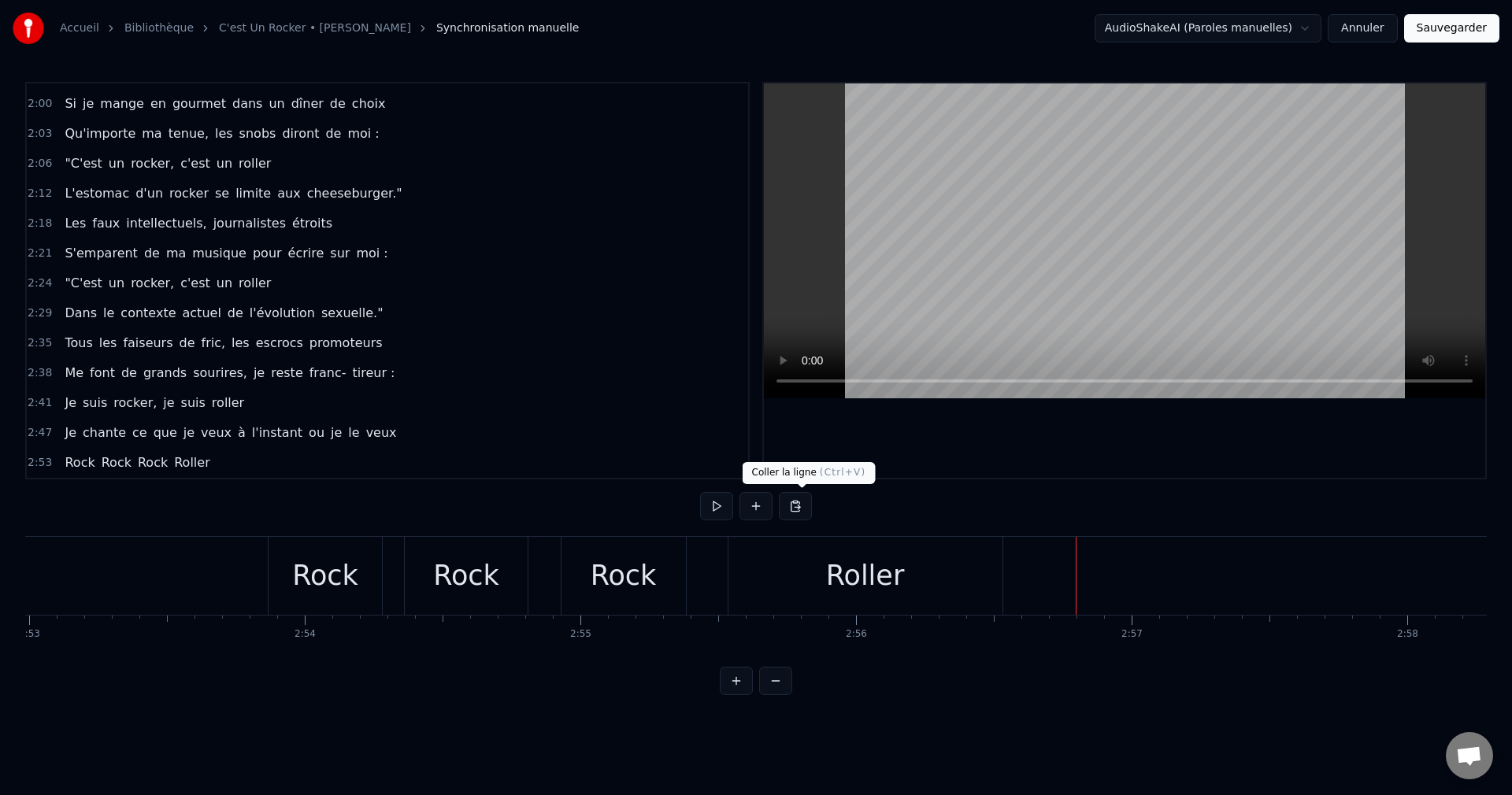
click at [810, 504] on button at bounding box center [795, 506] width 33 height 28
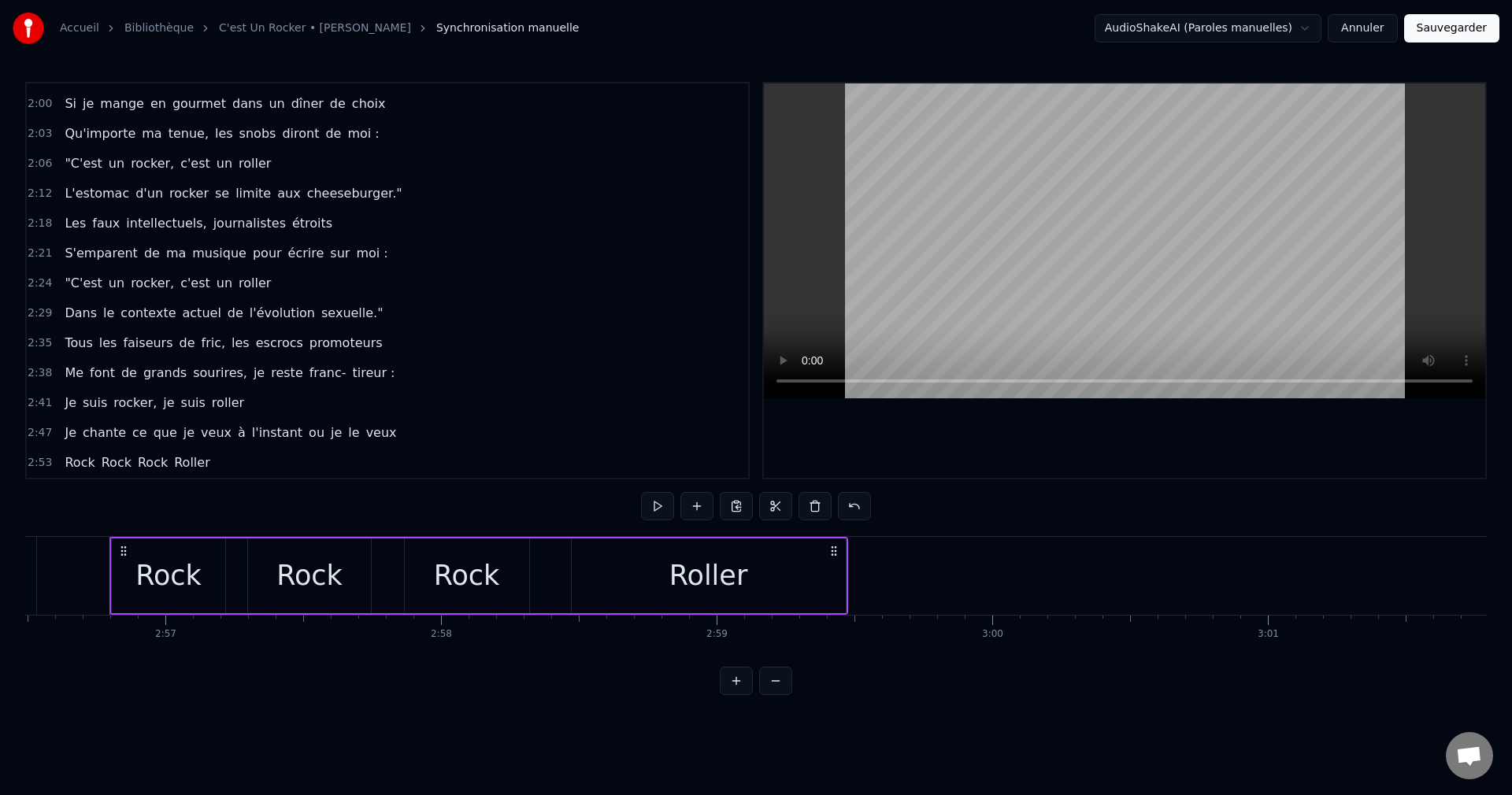
scroll to position [0, 48651]
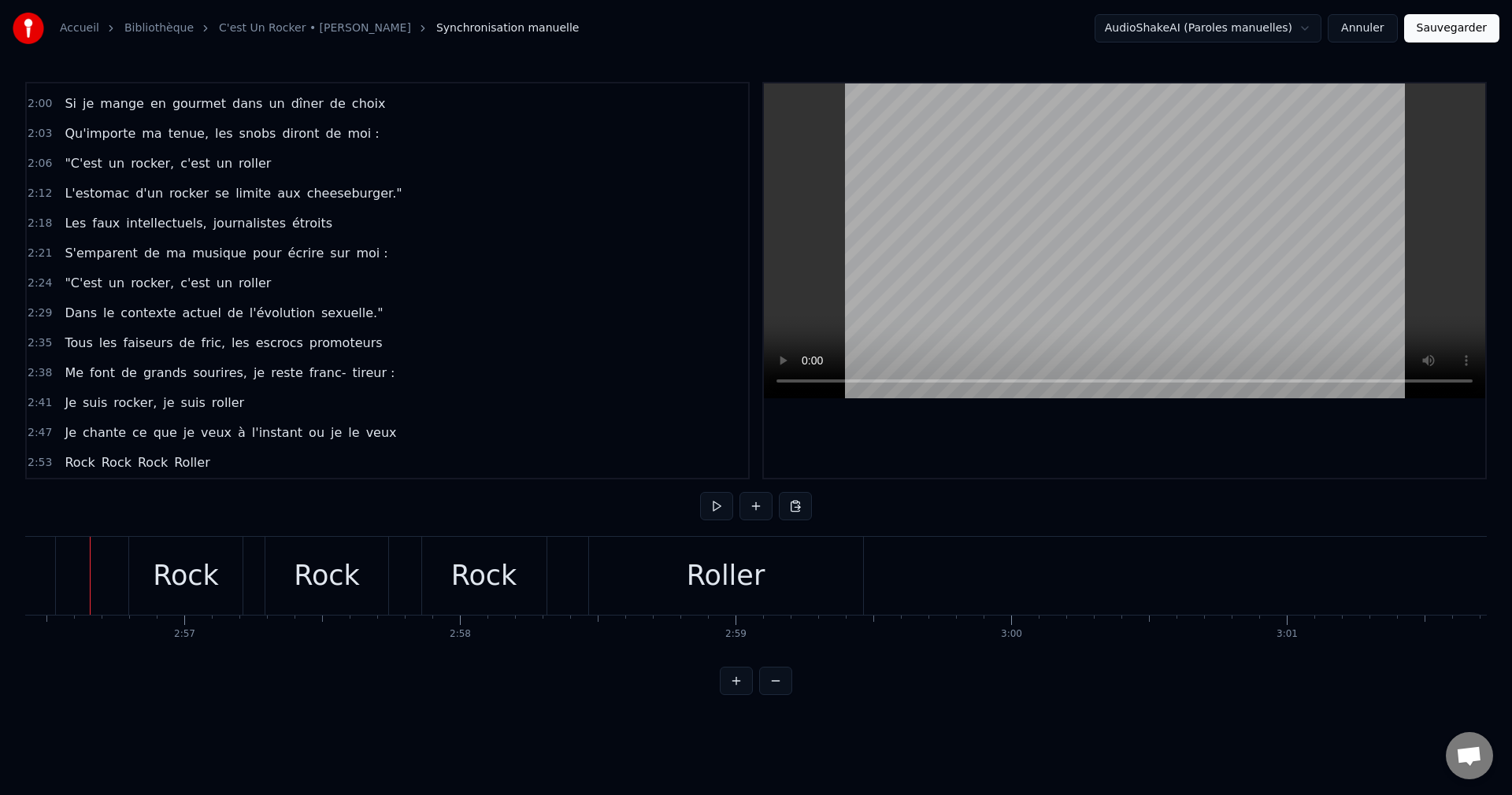
scroll to position [0, 48602]
click at [806, 508] on button at bounding box center [795, 506] width 33 height 28
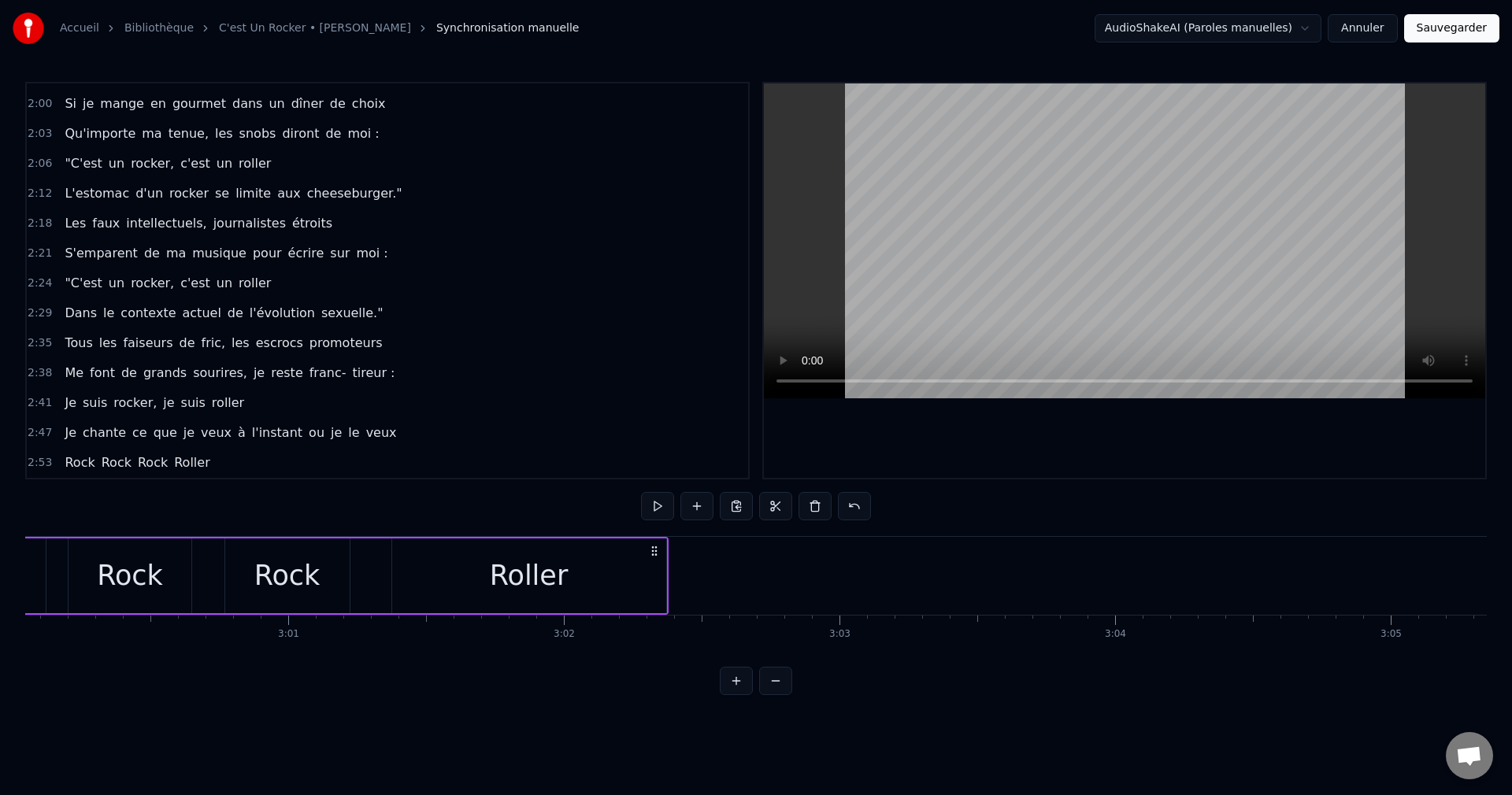
scroll to position [0, 49599]
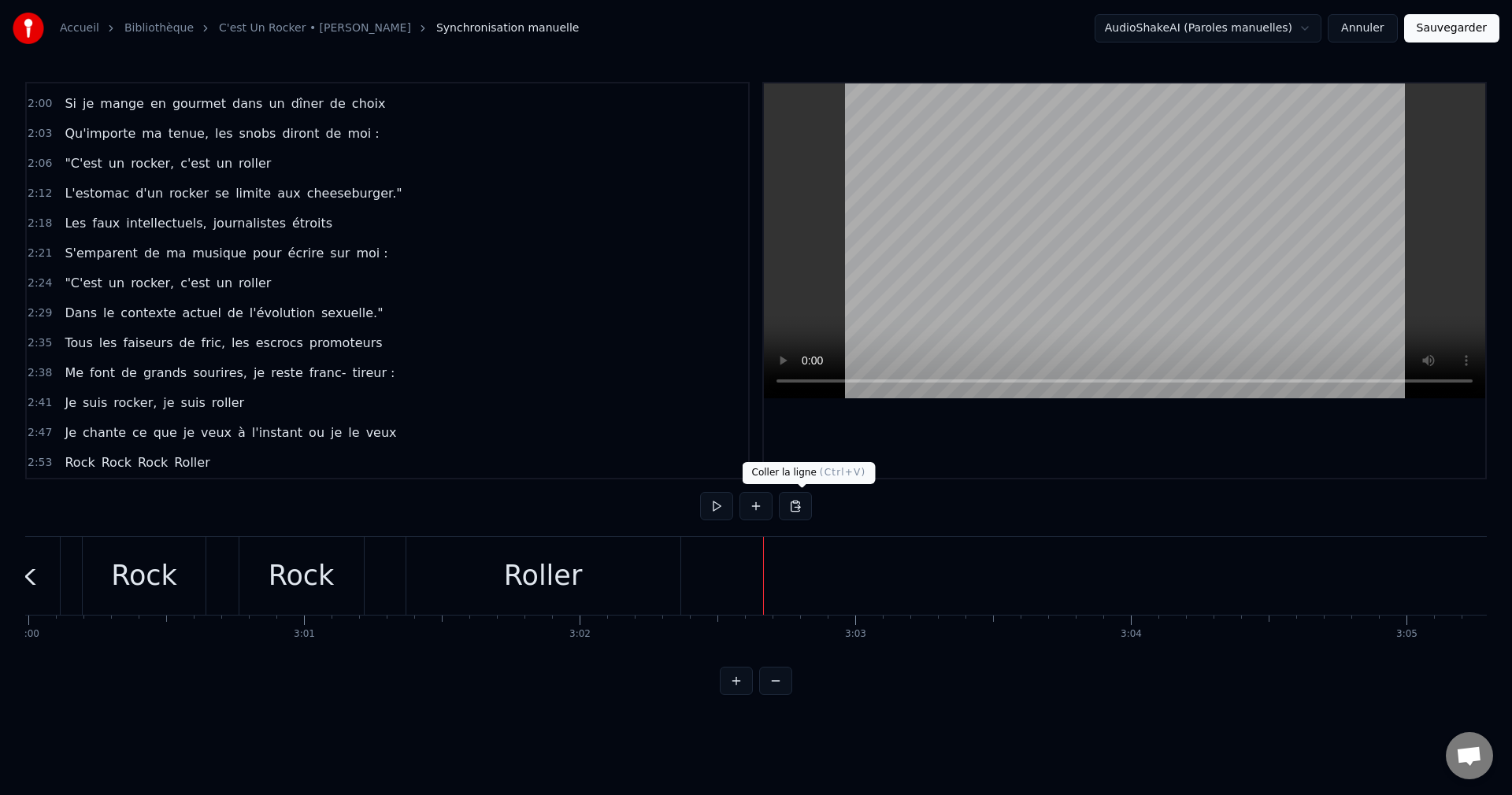
click at [808, 503] on button at bounding box center [795, 506] width 33 height 28
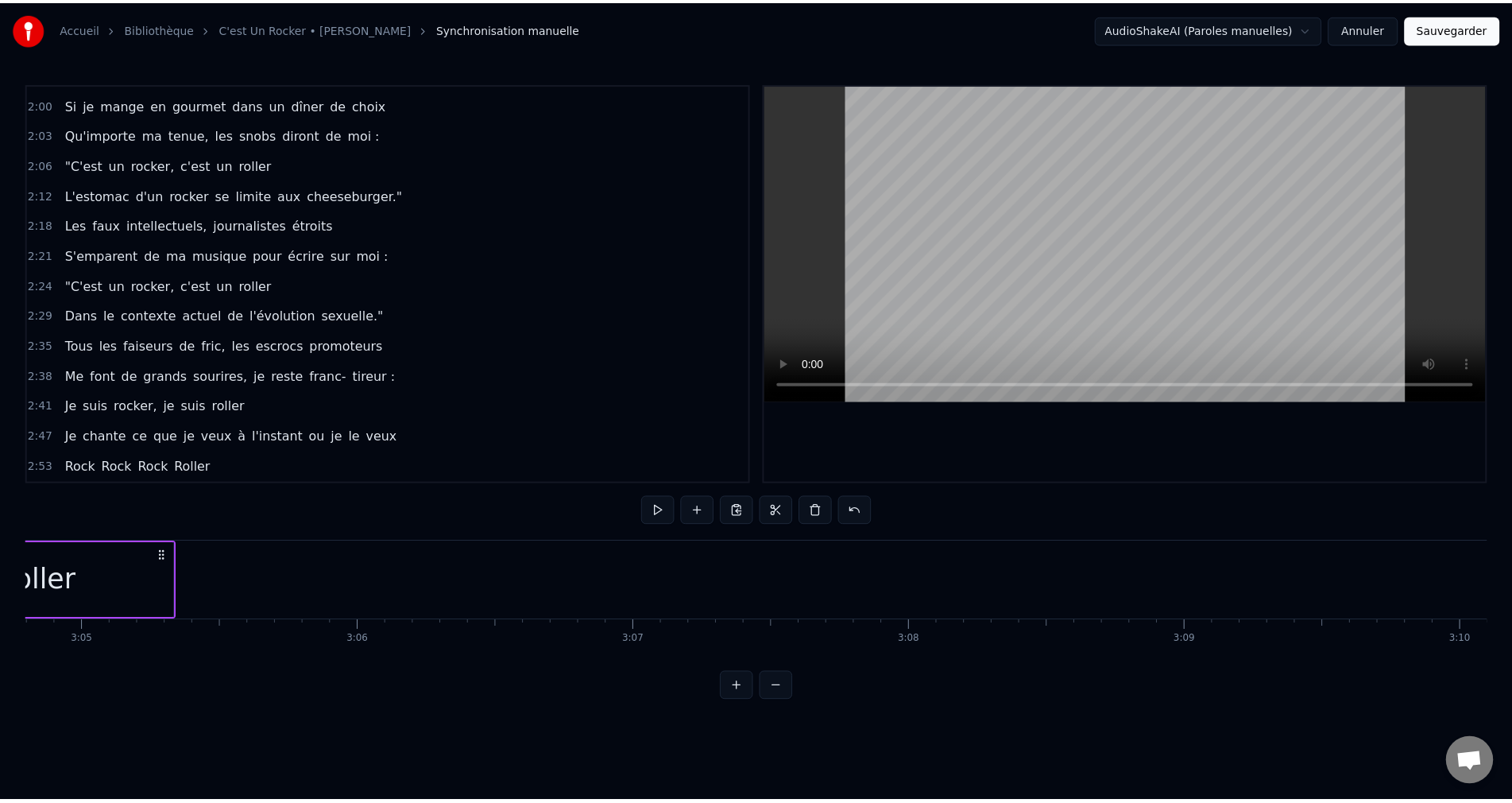
scroll to position [0, 51519]
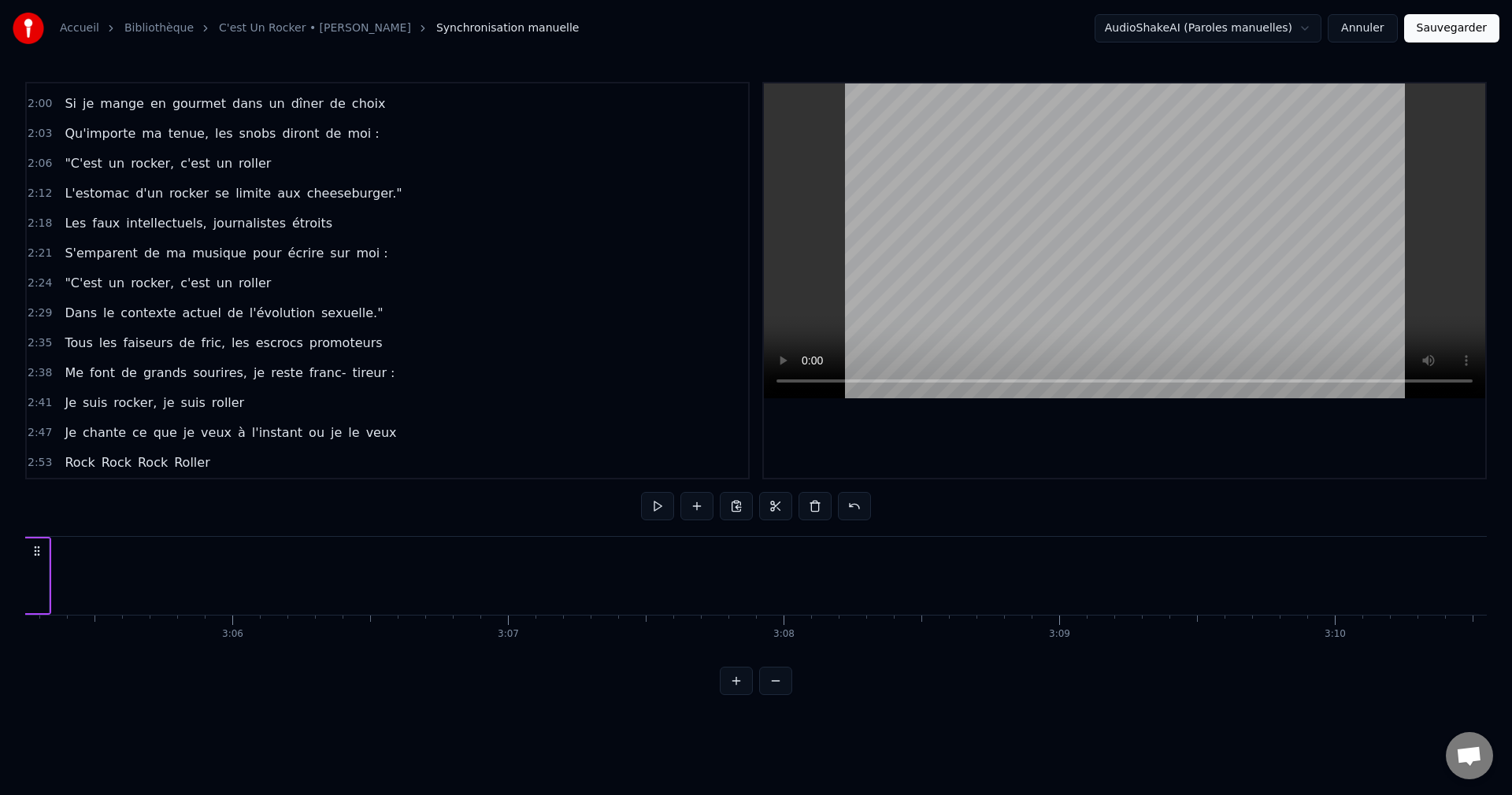
click at [1471, 26] on button "Sauvegarder" at bounding box center [1452, 28] width 95 height 28
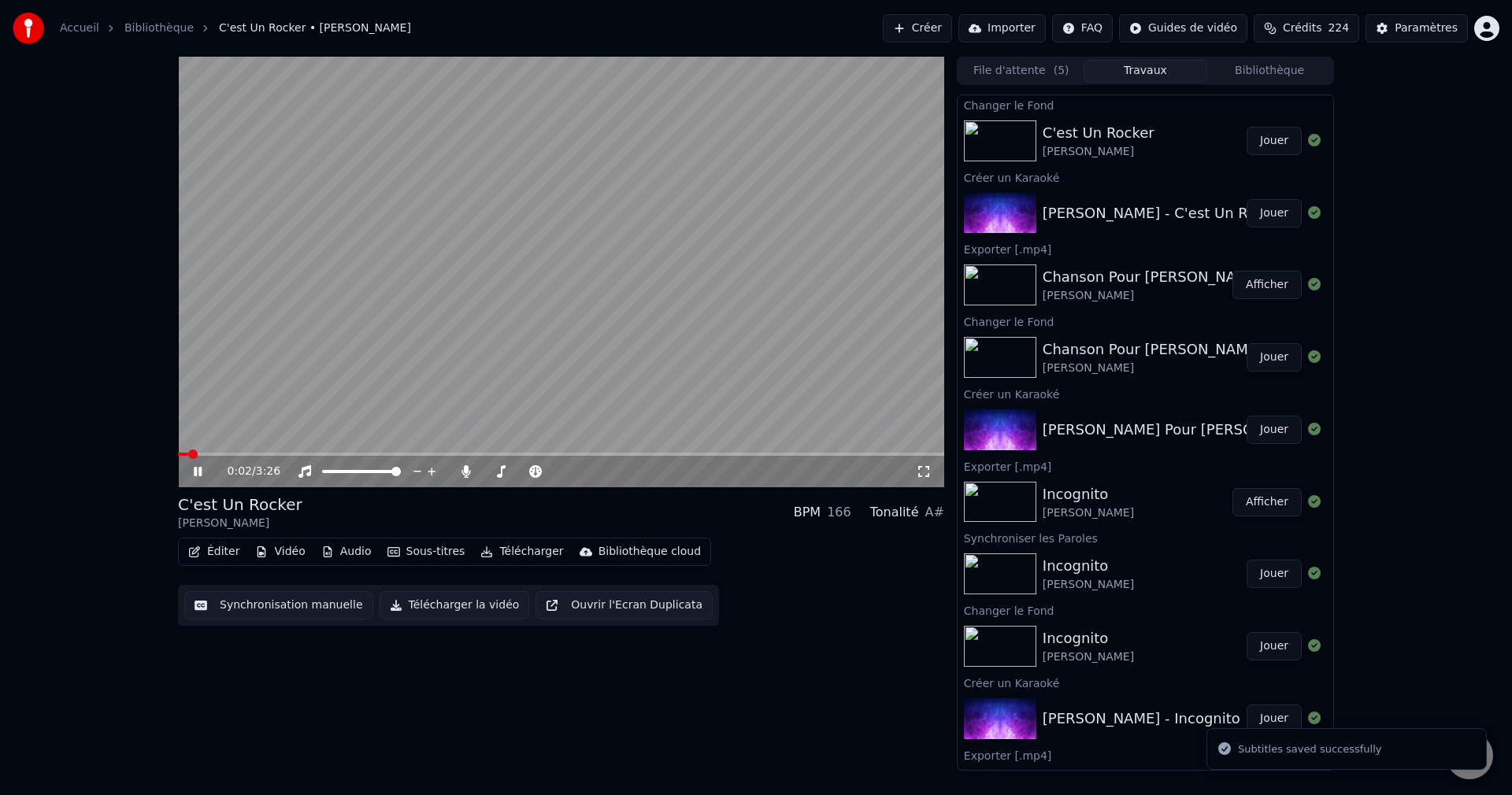
click at [197, 469] on icon at bounding box center [209, 471] width 37 height 13
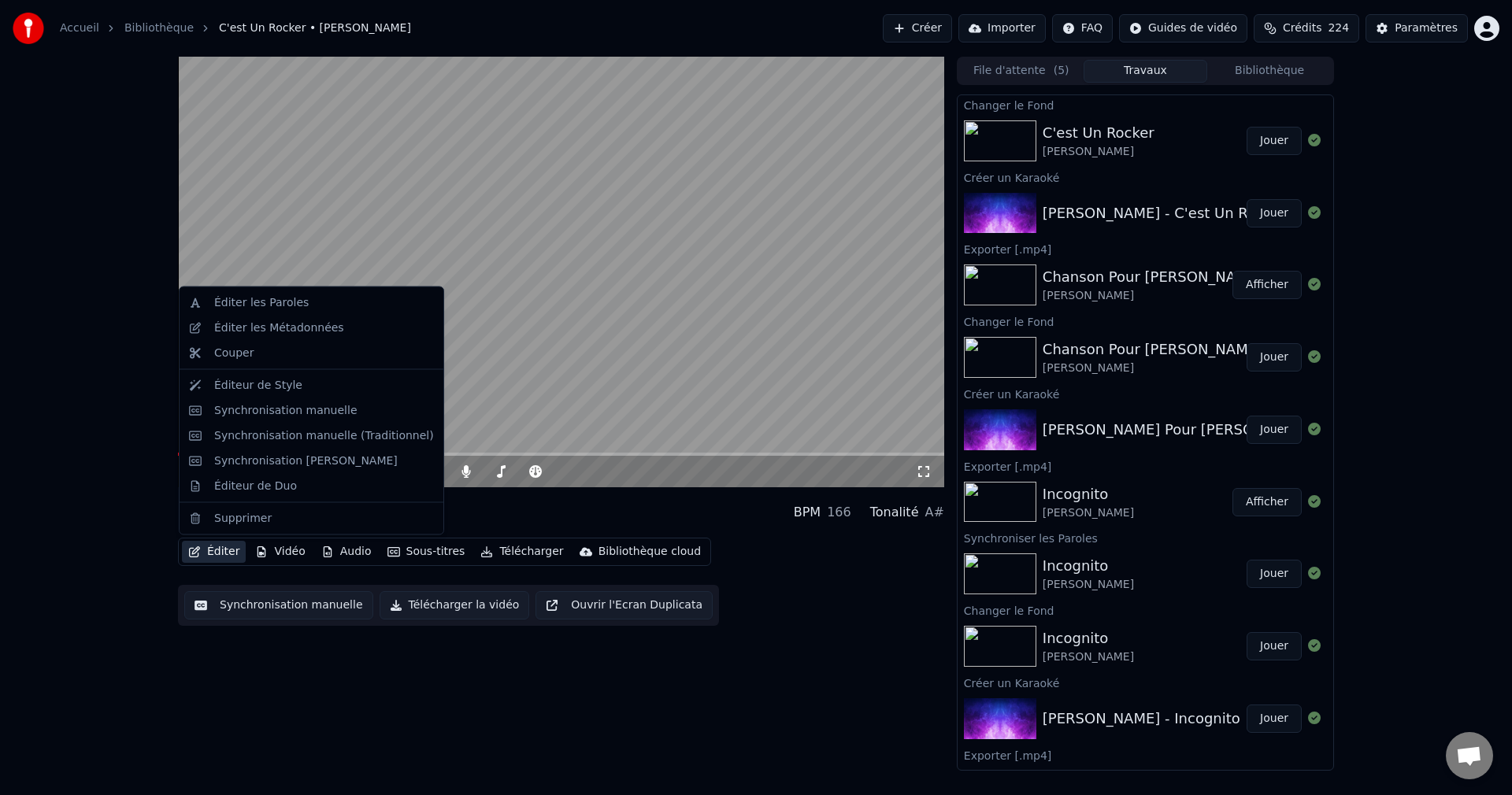
click at [217, 550] on button "Éditer" at bounding box center [214, 552] width 64 height 22
click at [265, 491] on div "Éditeur de Duo" at bounding box center [255, 485] width 83 height 16
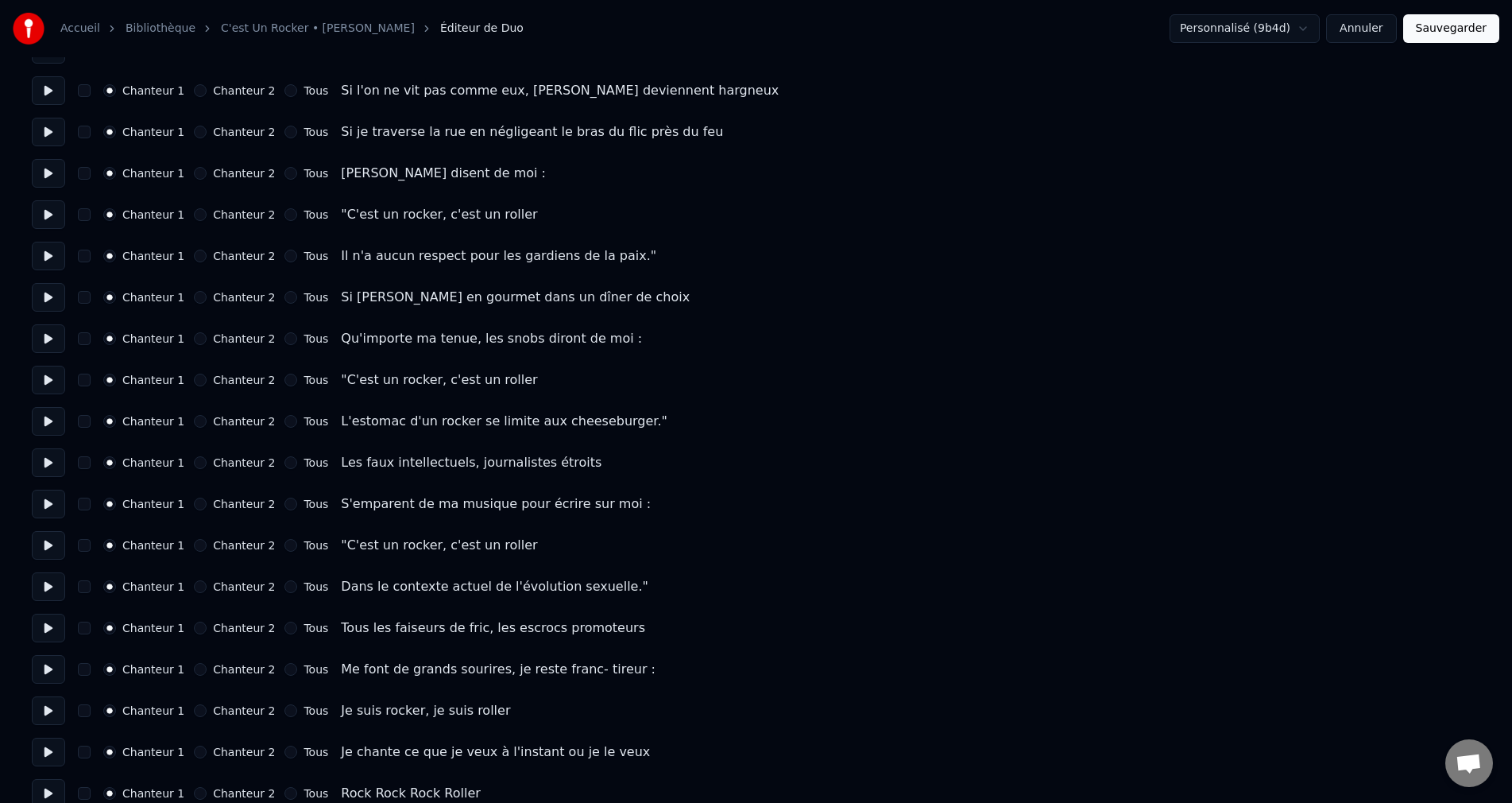
scroll to position [968, 0]
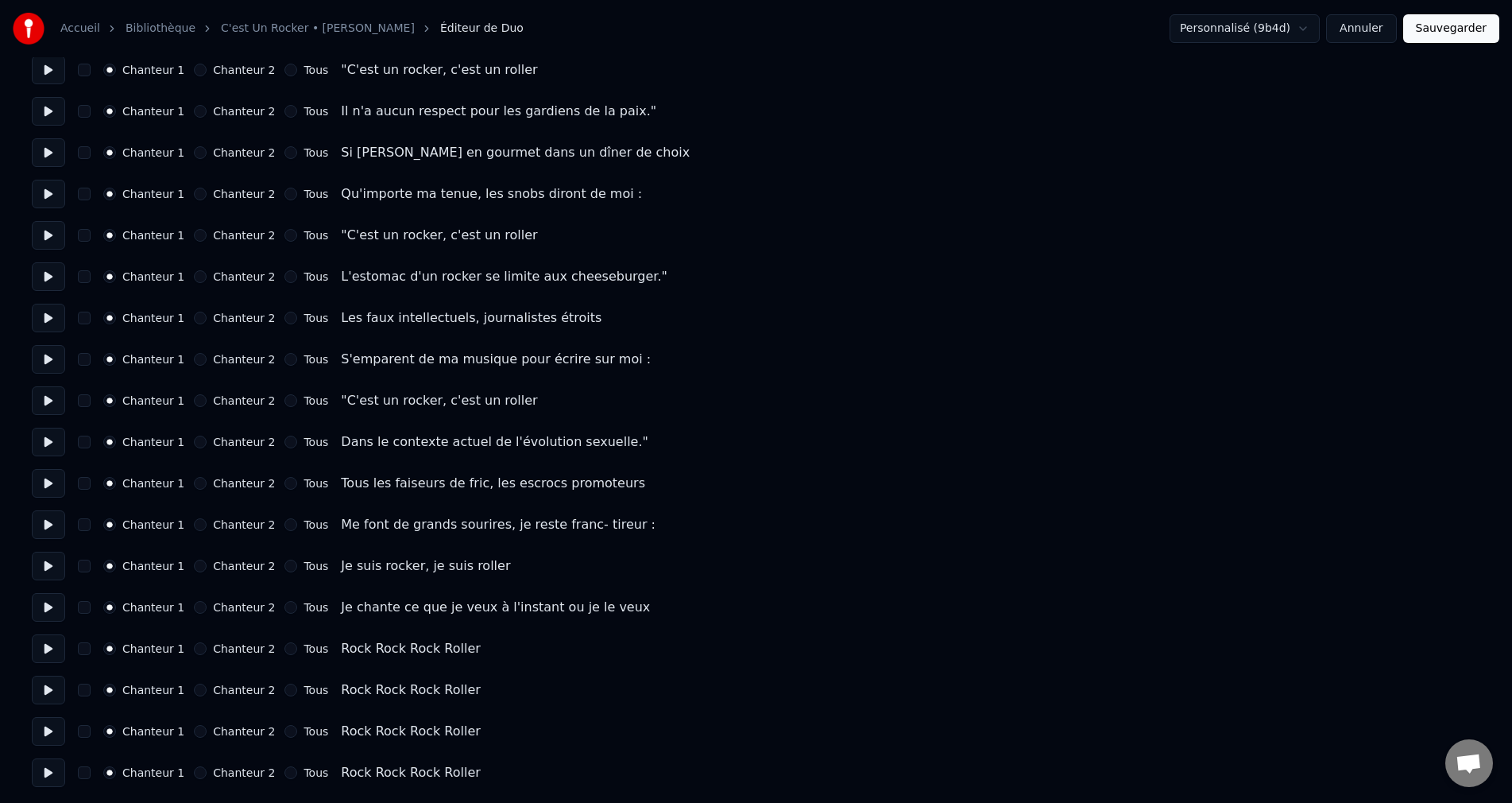
click at [198, 645] on button "Chanteur 2" at bounding box center [200, 649] width 13 height 13
click at [198, 685] on button "Chanteur 2" at bounding box center [200, 690] width 13 height 13
click at [198, 730] on button "Chanteur 2" at bounding box center [200, 732] width 13 height 13
click at [200, 771] on button "Chanteur 2" at bounding box center [200, 773] width 13 height 13
click at [1463, 39] on button "Sauvegarder" at bounding box center [1451, 28] width 96 height 29
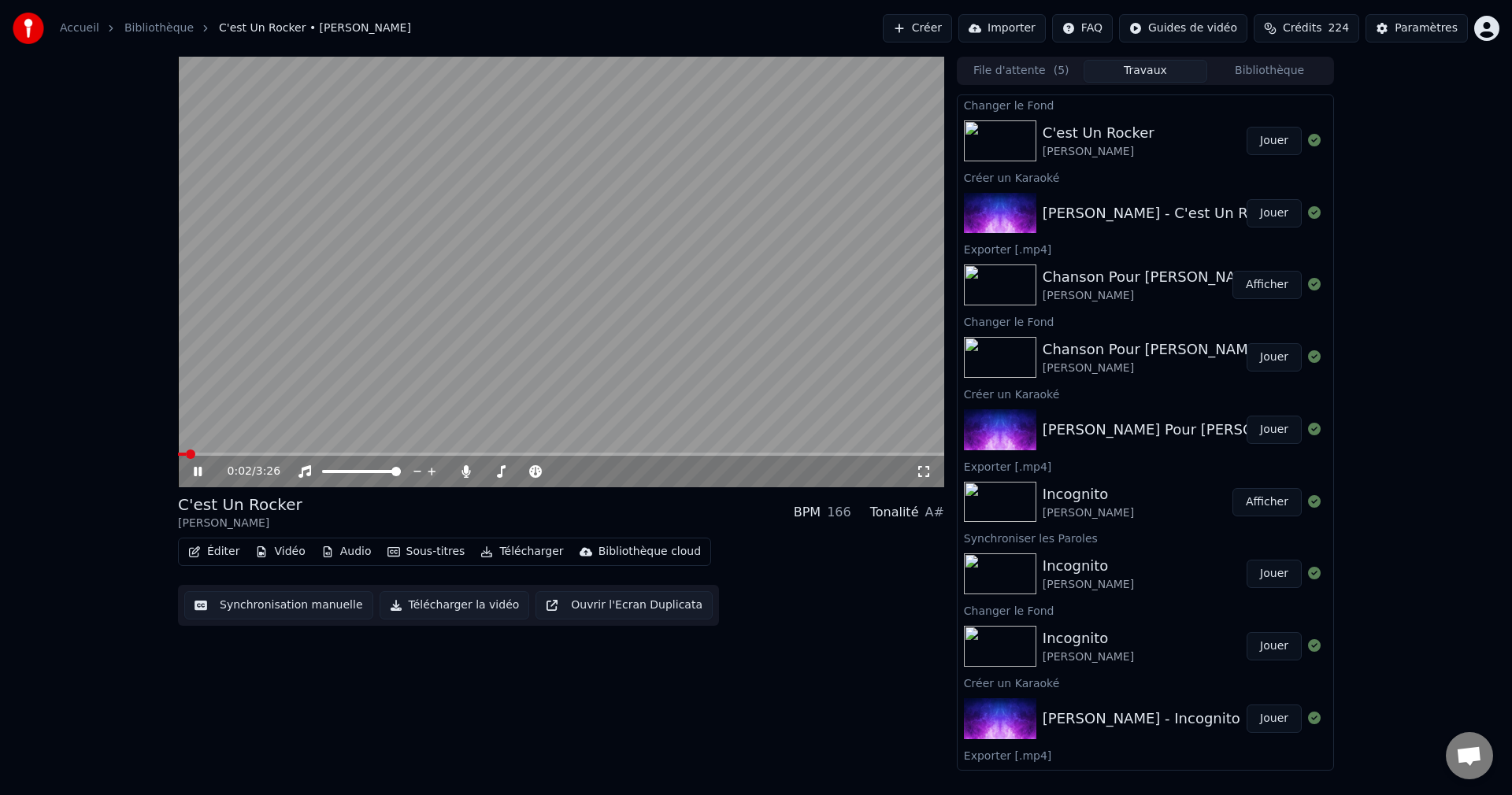
click at [736, 455] on span at bounding box center [561, 454] width 766 height 3
click at [783, 454] on span at bounding box center [561, 454] width 766 height 3
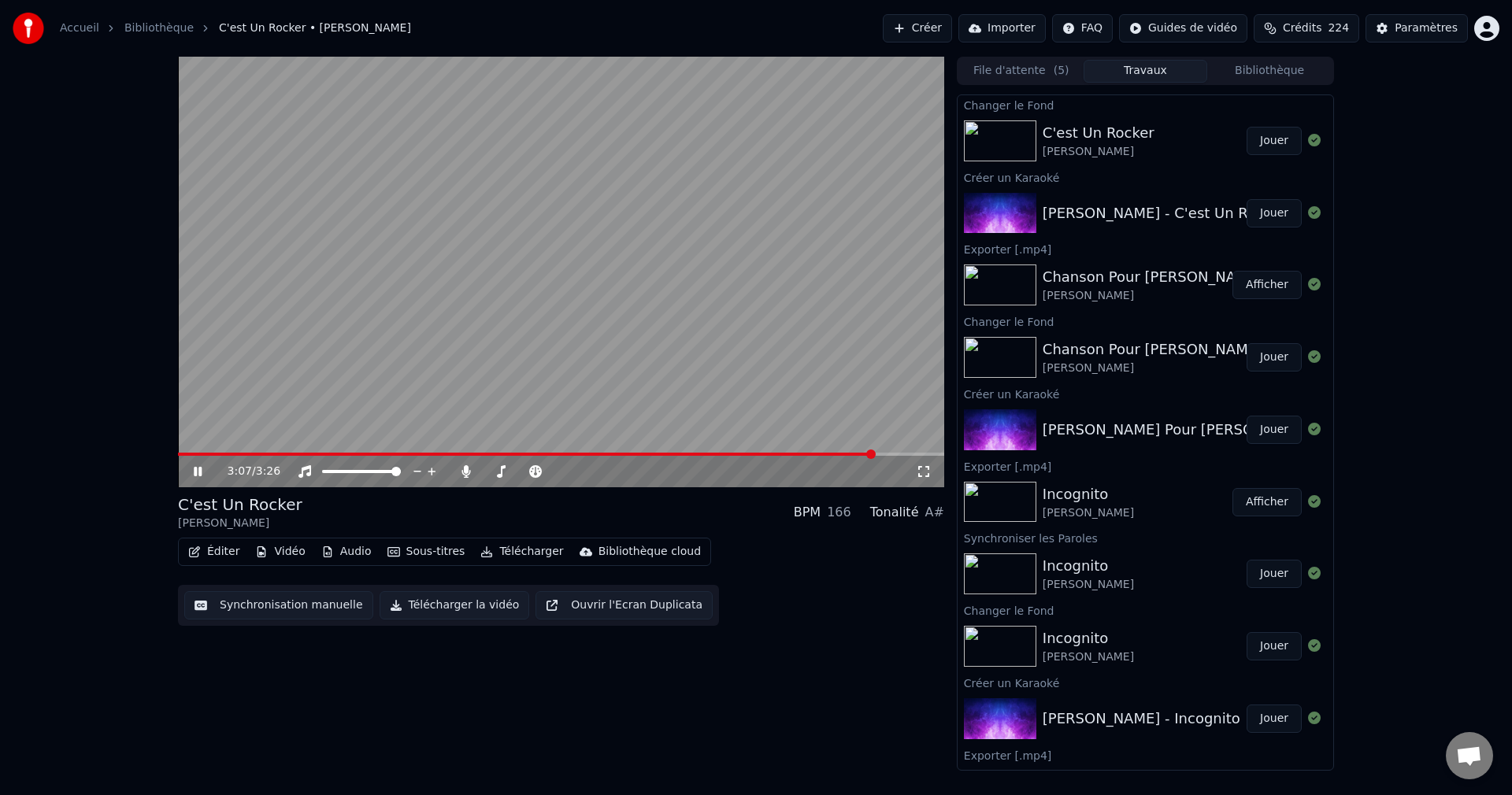
click at [453, 454] on span at bounding box center [526, 454] width 697 height 3
click at [492, 472] on span at bounding box center [487, 472] width 9 height 3
click at [205, 468] on icon at bounding box center [209, 471] width 37 height 13
click at [439, 607] on button "Télécharger la vidéo" at bounding box center [455, 605] width 150 height 28
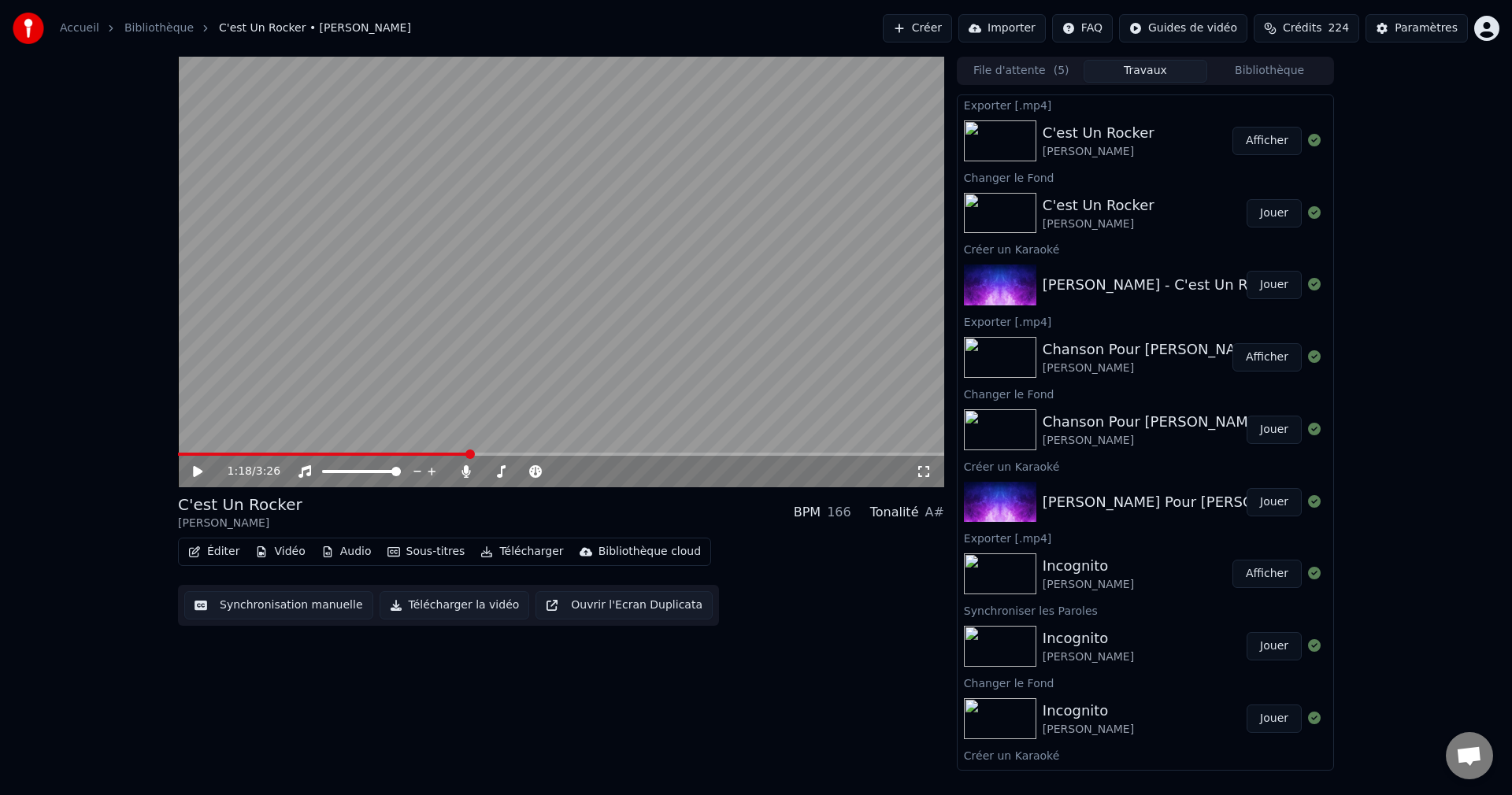
click at [914, 23] on button "Créer" at bounding box center [917, 28] width 69 height 28
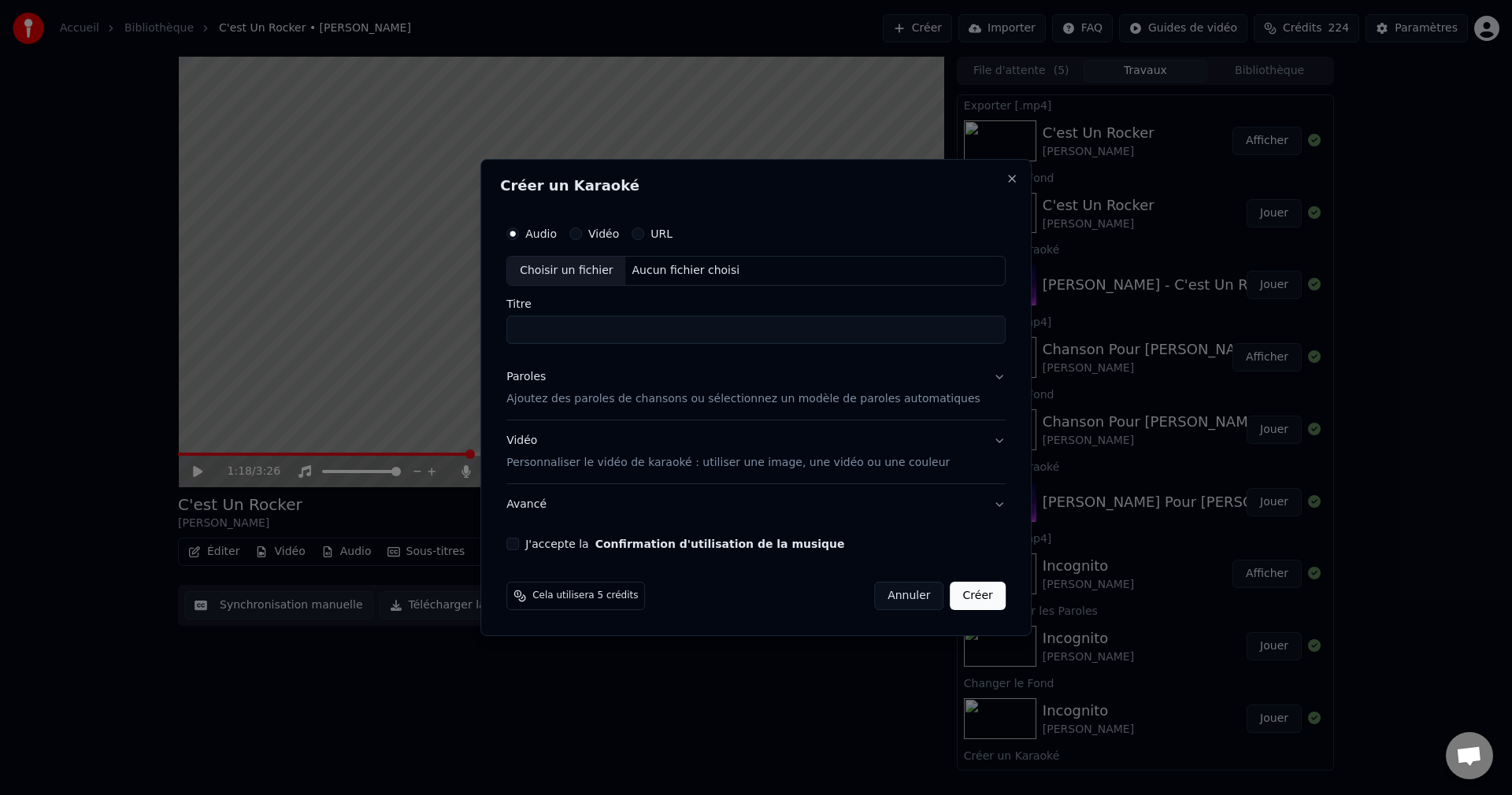
click at [892, 596] on button "Annuler" at bounding box center [908, 596] width 69 height 28
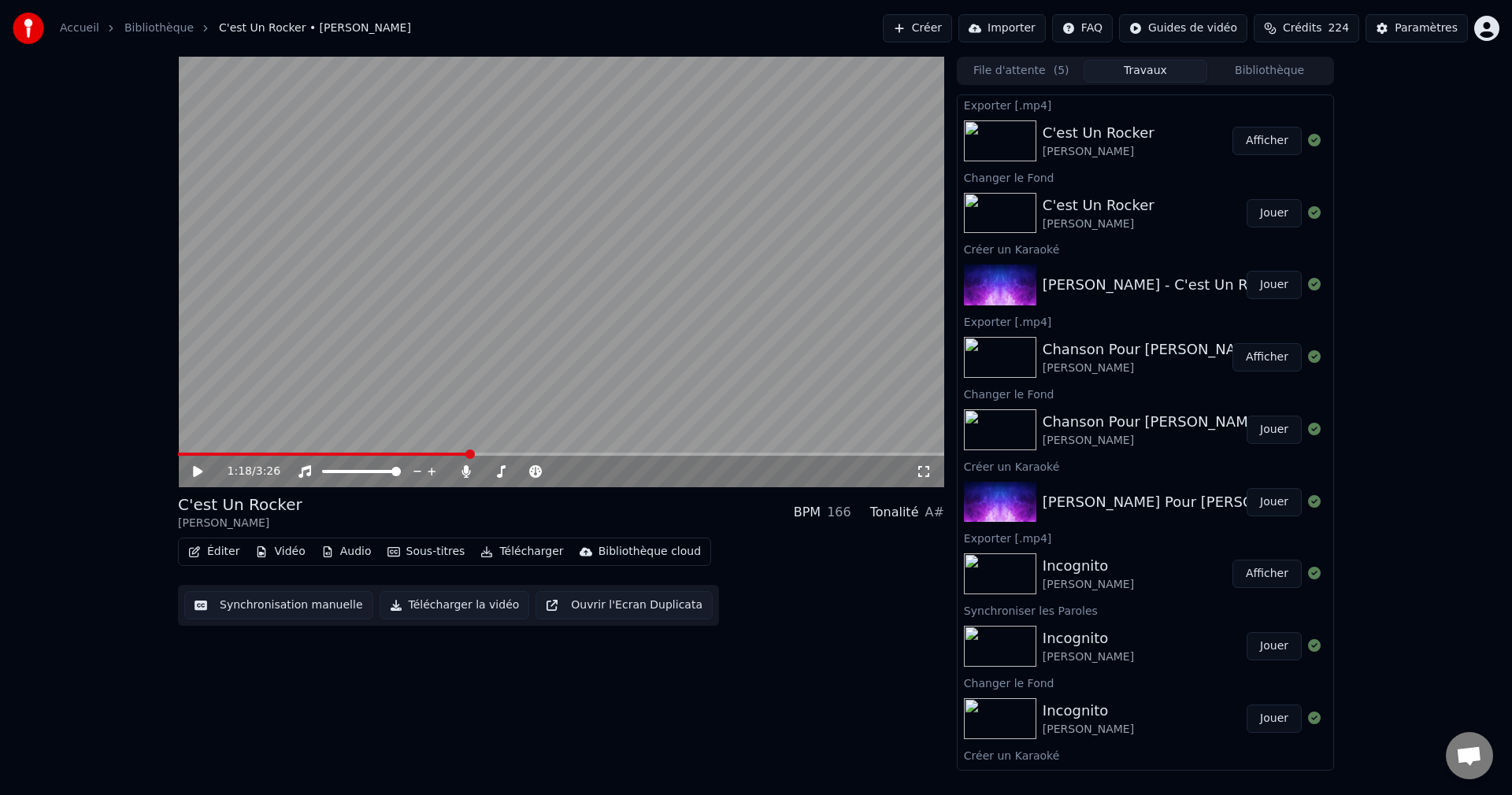
click at [908, 33] on button "Créer" at bounding box center [917, 28] width 69 height 28
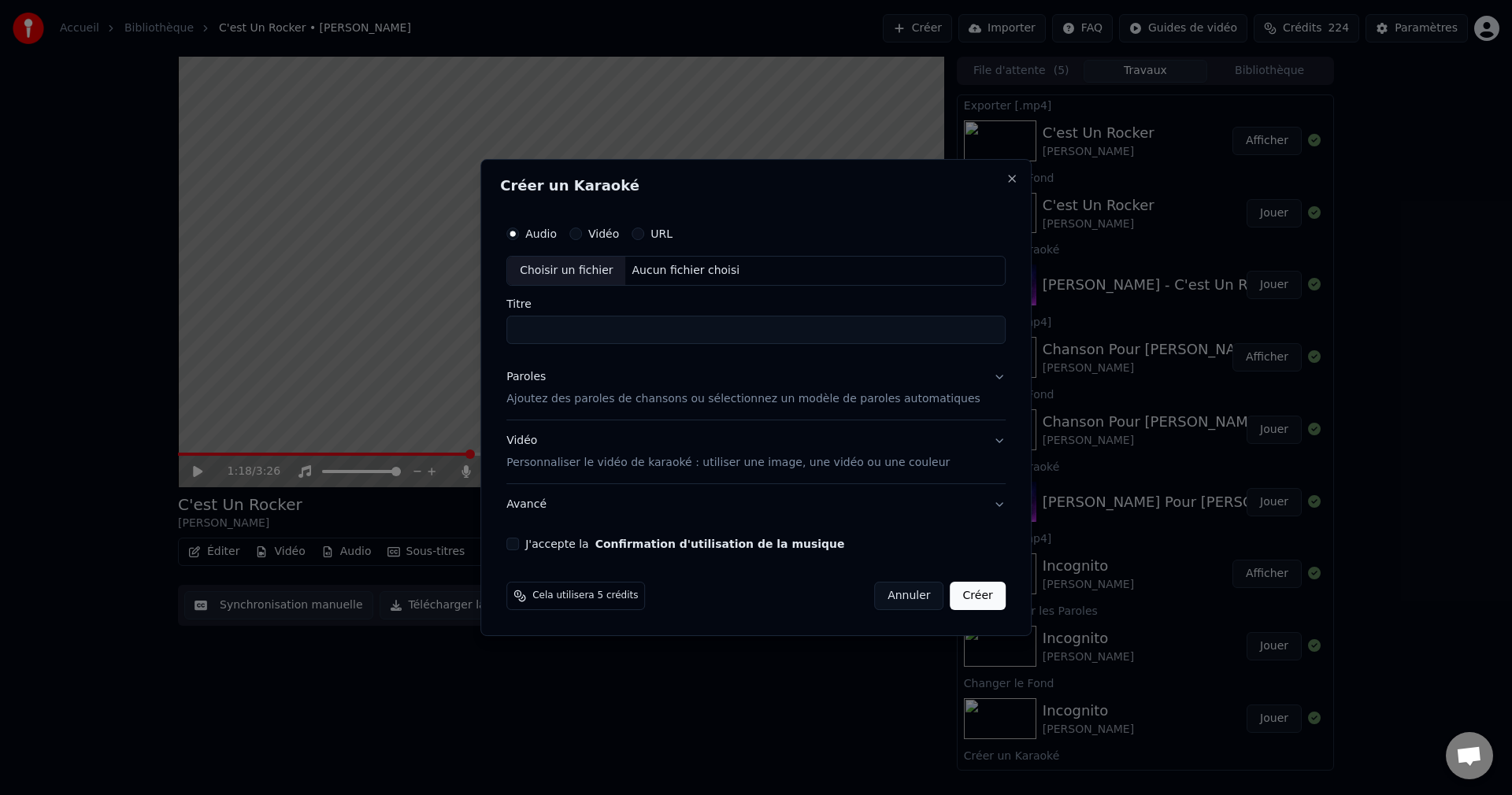
click at [573, 275] on div "Choisir un fichier" at bounding box center [566, 271] width 118 height 28
type input "**********"
click at [974, 376] on button "Paroles Ajoutez des paroles de chansons ou sélectionnez un modèle de paroles au…" at bounding box center [756, 388] width 499 height 63
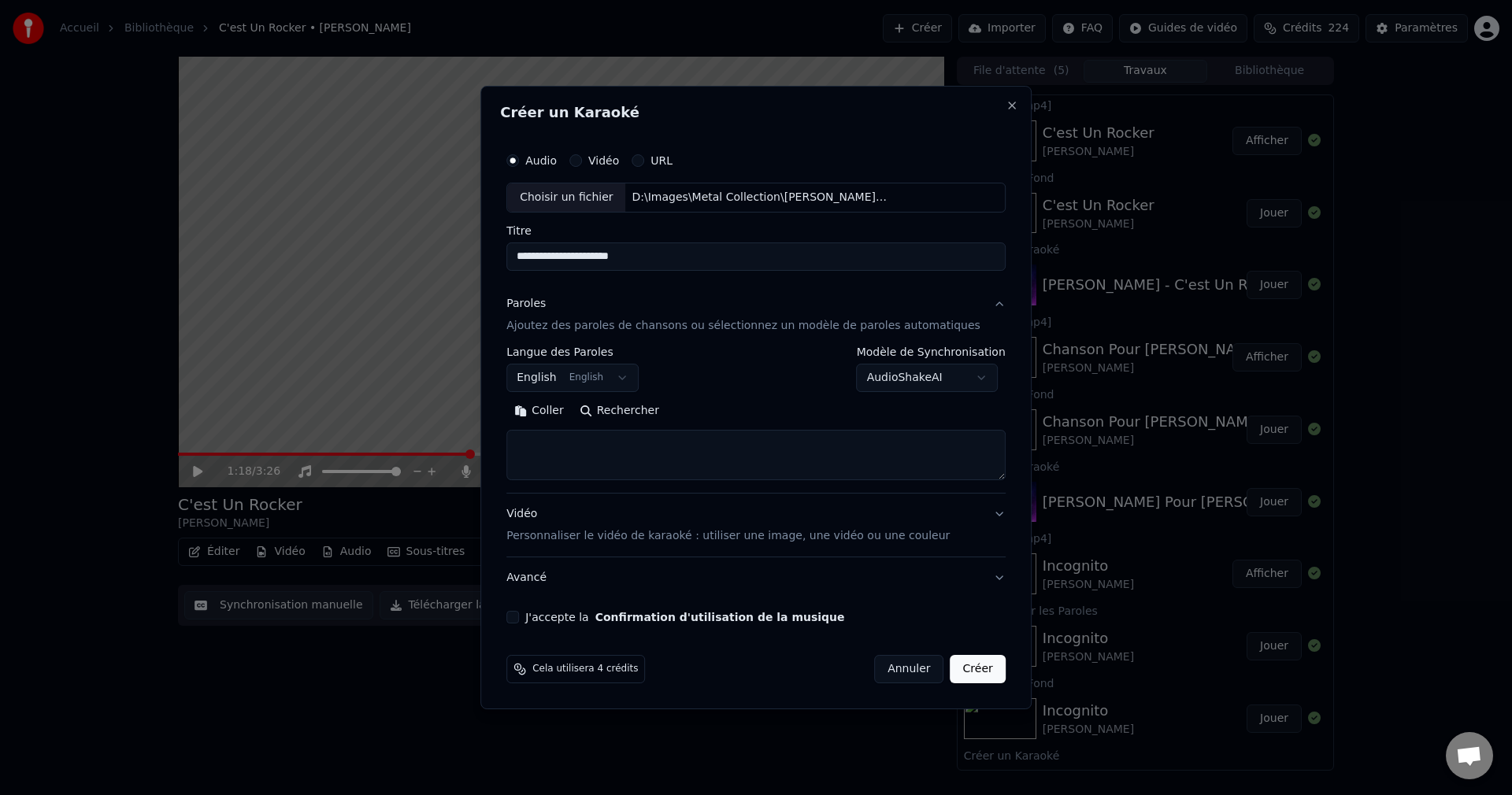
click at [659, 416] on button "Rechercher" at bounding box center [619, 410] width 95 height 25
drag, startPoint x: 680, startPoint y: 260, endPoint x: 501, endPoint y: 268, distance: 179.2
click at [501, 268] on body "Accueil Bibliothèque C'est Un Rocker • [PERSON_NAME] Créer Importer FAQ Guides …" at bounding box center [756, 398] width 1512 height 795
click at [655, 460] on textarea at bounding box center [756, 454] width 499 height 50
paste textarea "**********"
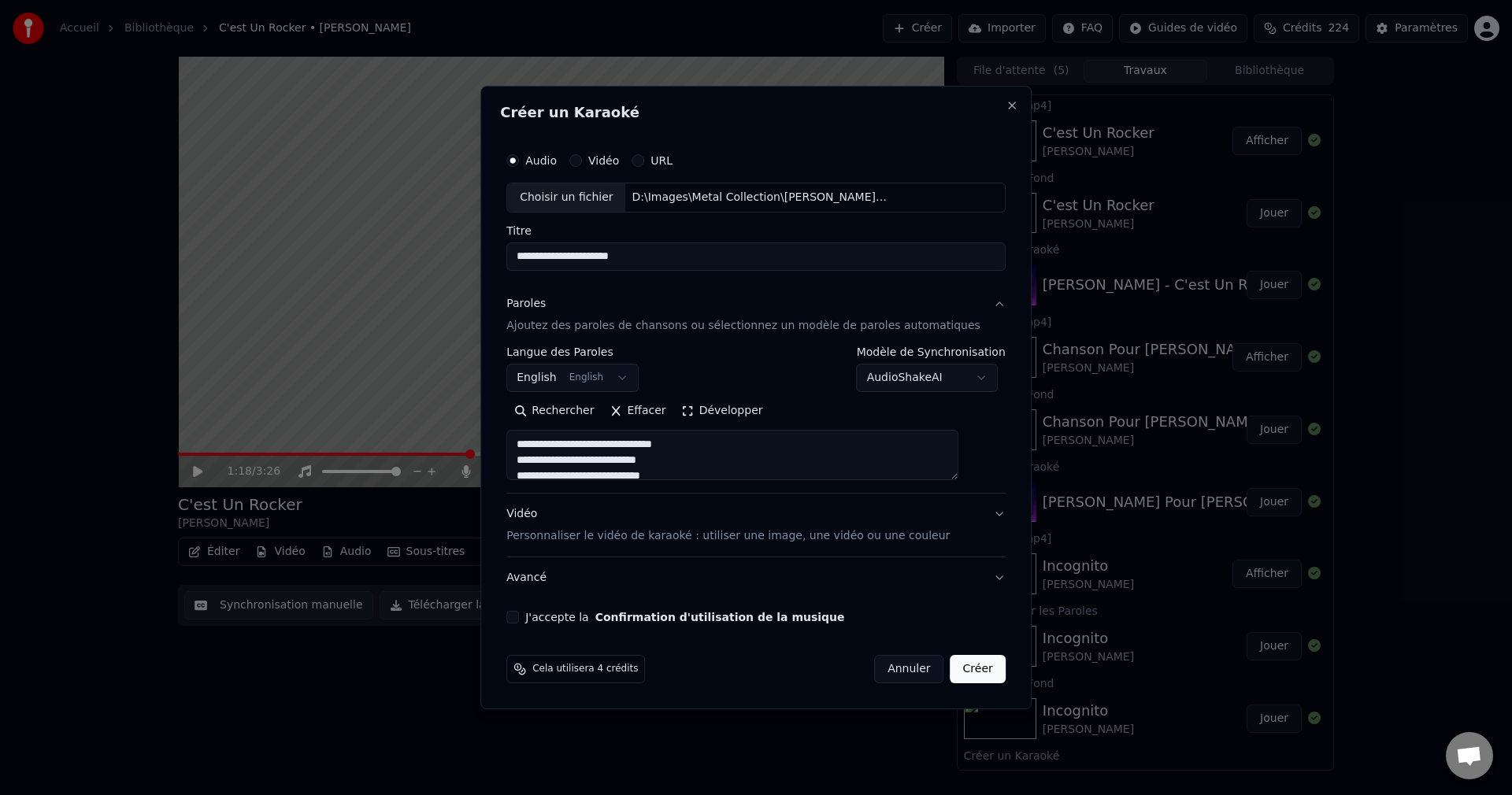
scroll to position [995, 0]
type textarea "**********"
click at [519, 620] on button "J'accepte la Confirmation d'utilisation de la musique" at bounding box center [512, 617] width 13 height 13
click at [952, 677] on button "Créer" at bounding box center [978, 668] width 55 height 28
select select "**"
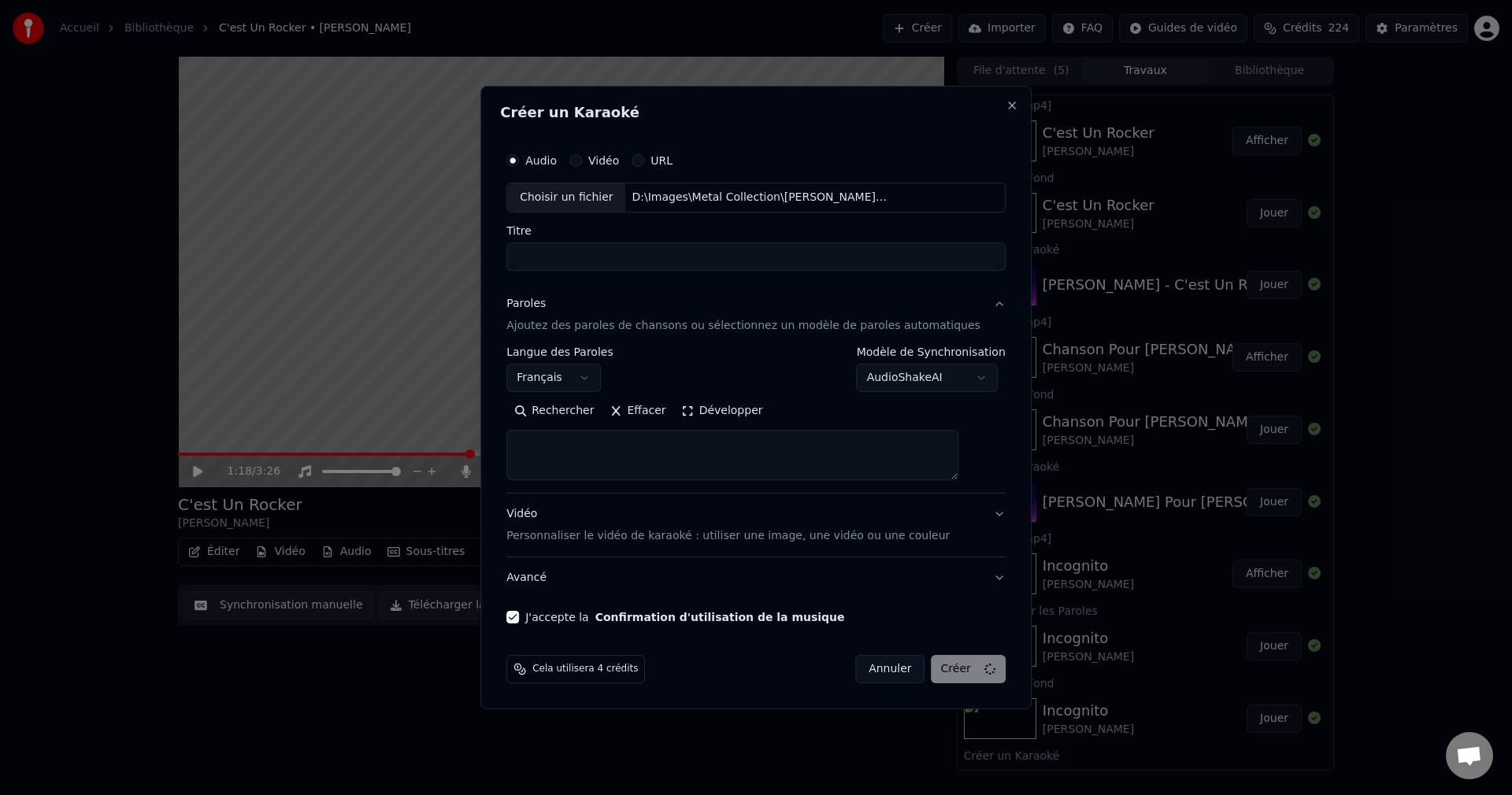
select select
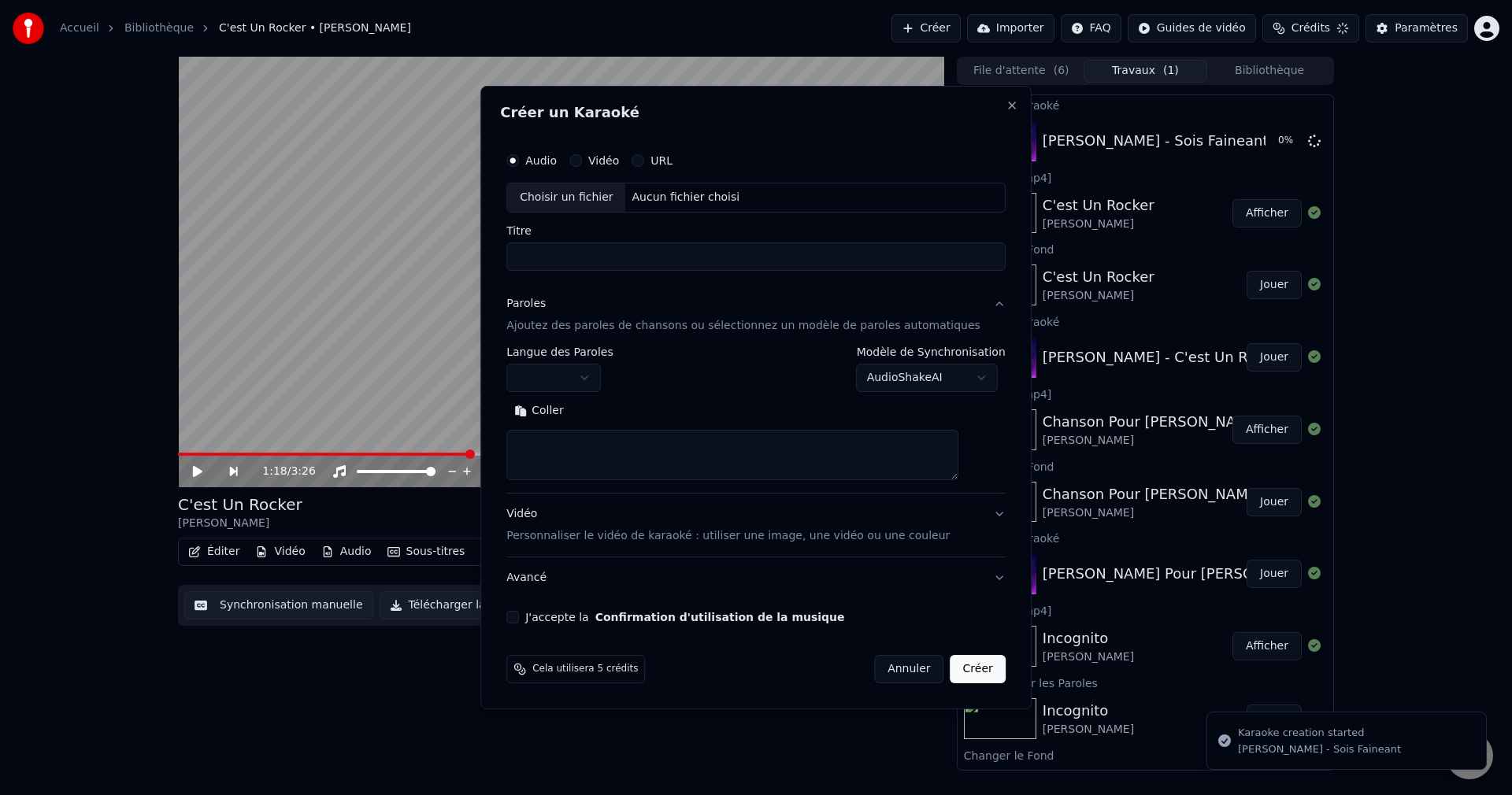
scroll to position [0, 0]
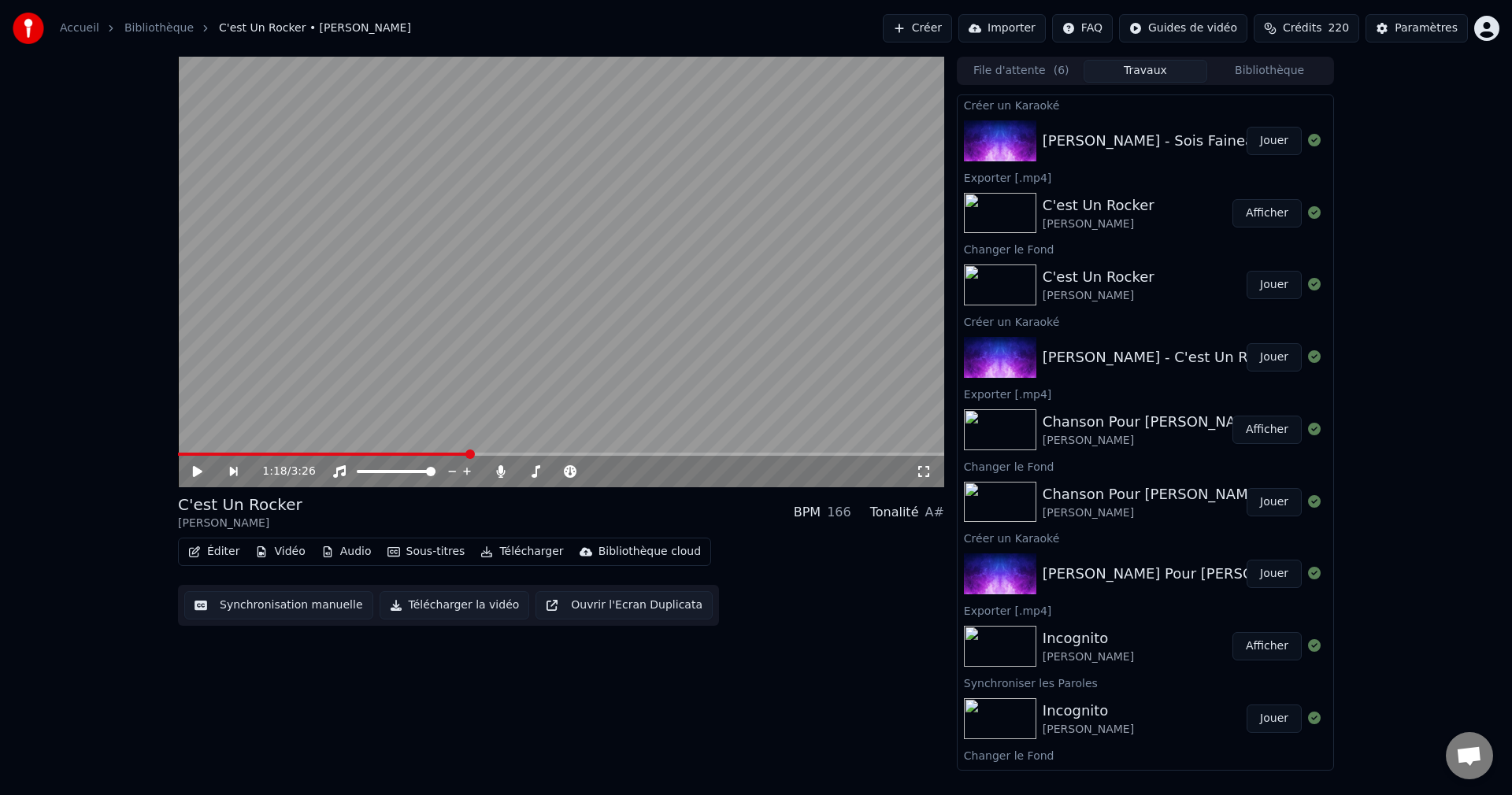
click at [1255, 142] on button "Jouer" at bounding box center [1274, 141] width 55 height 28
click at [196, 468] on icon at bounding box center [198, 471] width 8 height 9
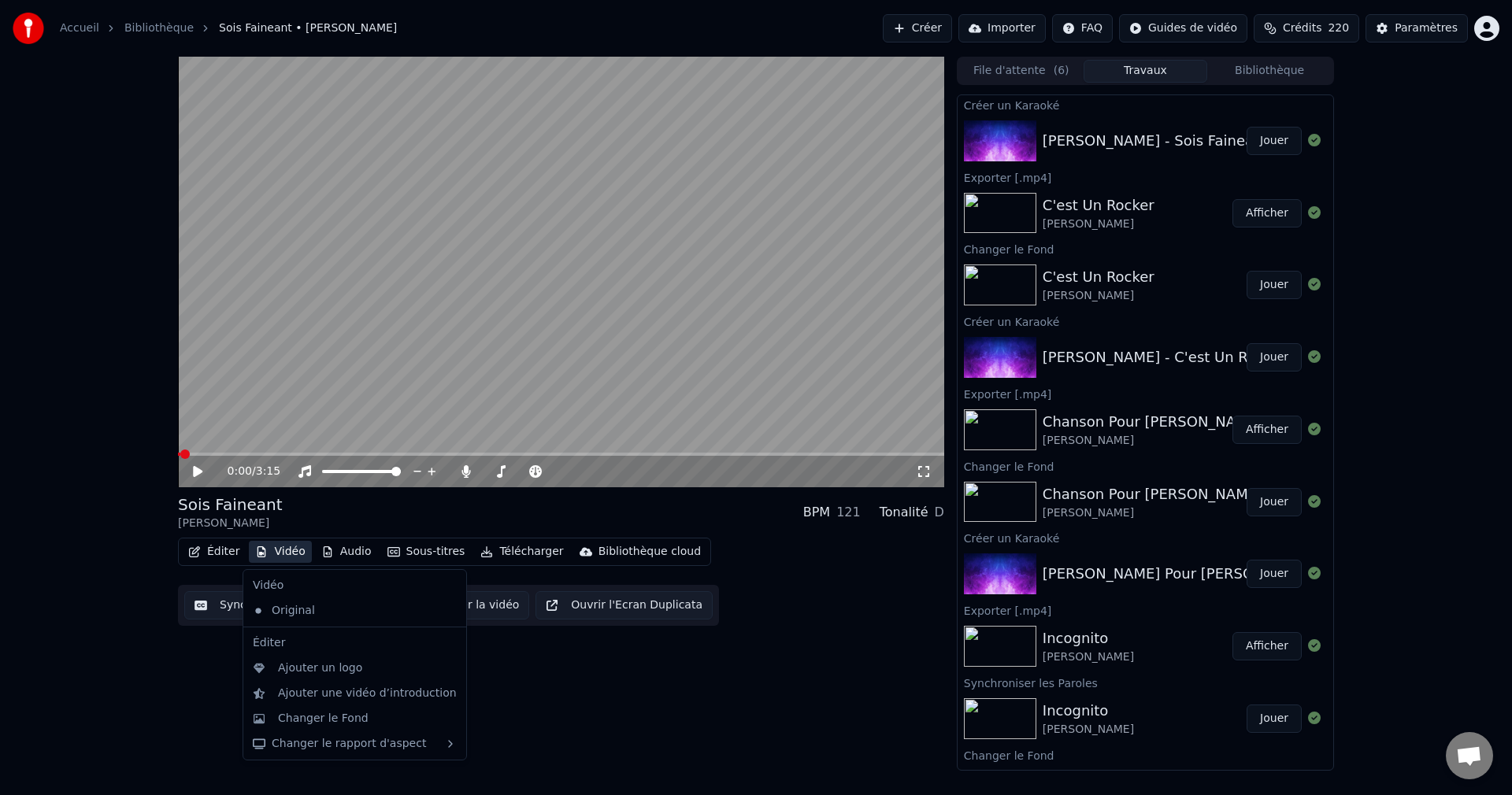
click at [286, 549] on button "Vidéo" at bounding box center [279, 552] width 62 height 22
click at [310, 721] on div "Changer le Fond" at bounding box center [323, 718] width 91 height 16
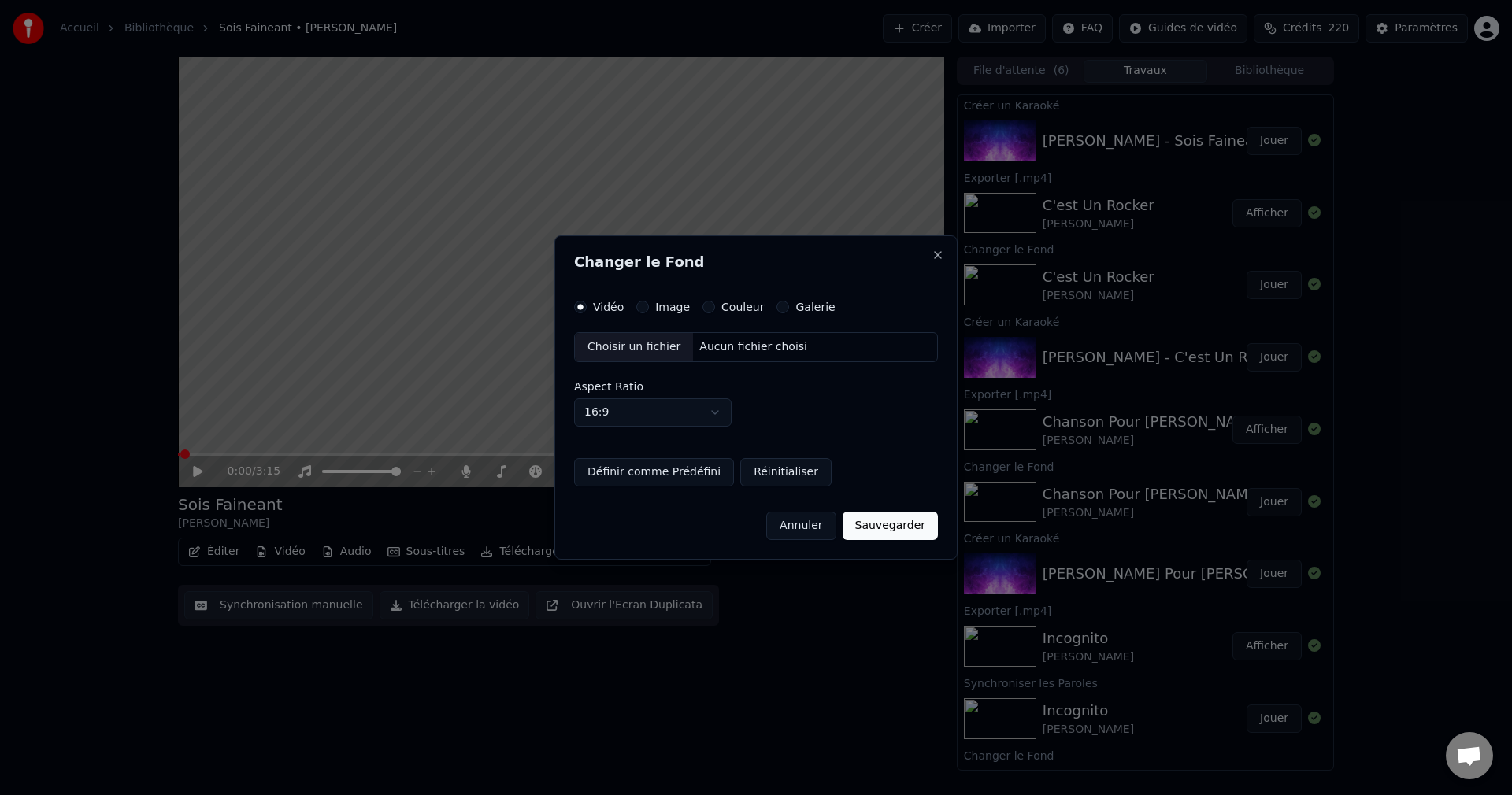
click at [628, 347] on div "Choisir un fichier" at bounding box center [633, 347] width 118 height 28
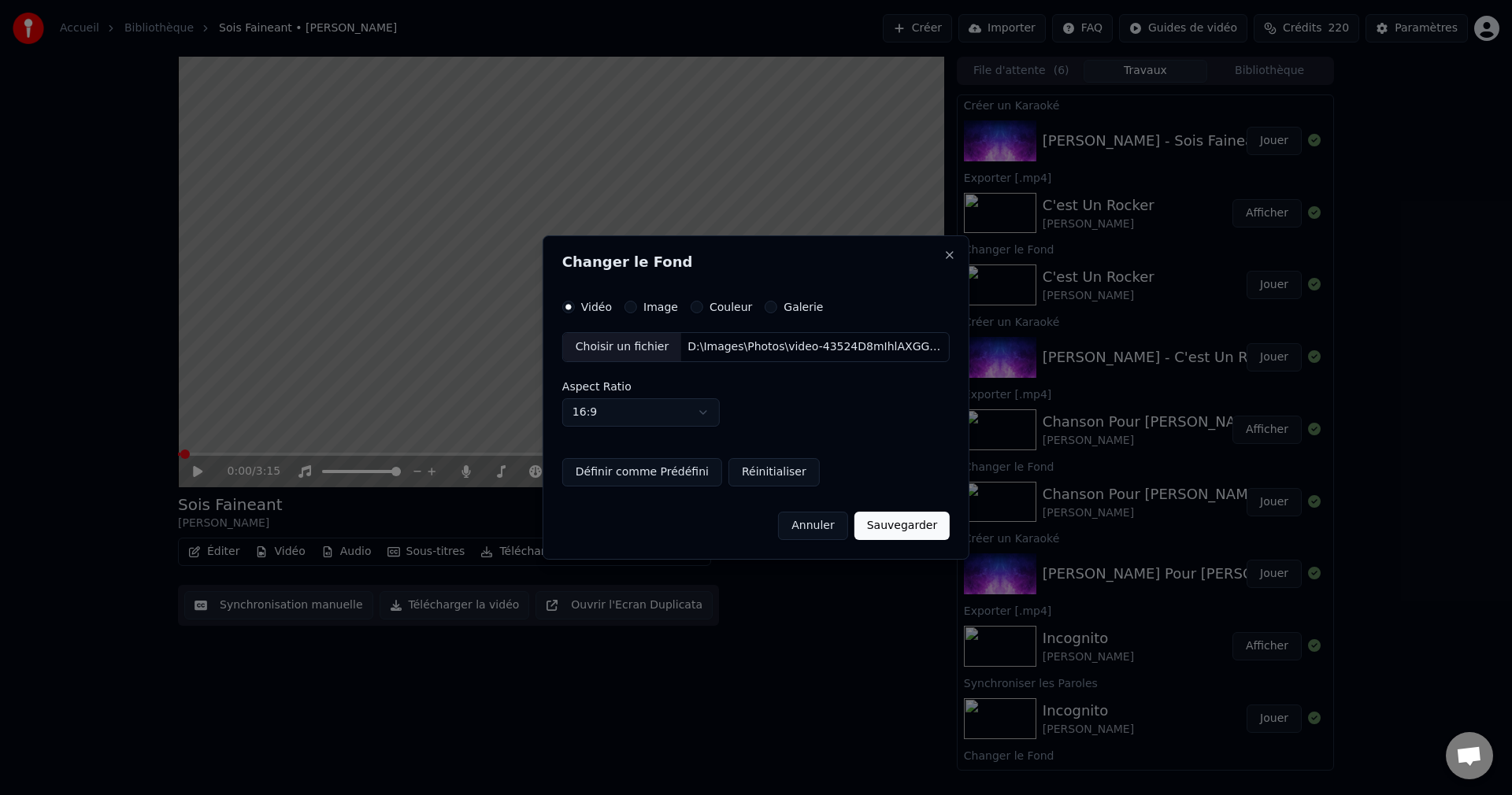
click at [885, 520] on button "Sauvegarder" at bounding box center [901, 525] width 95 height 28
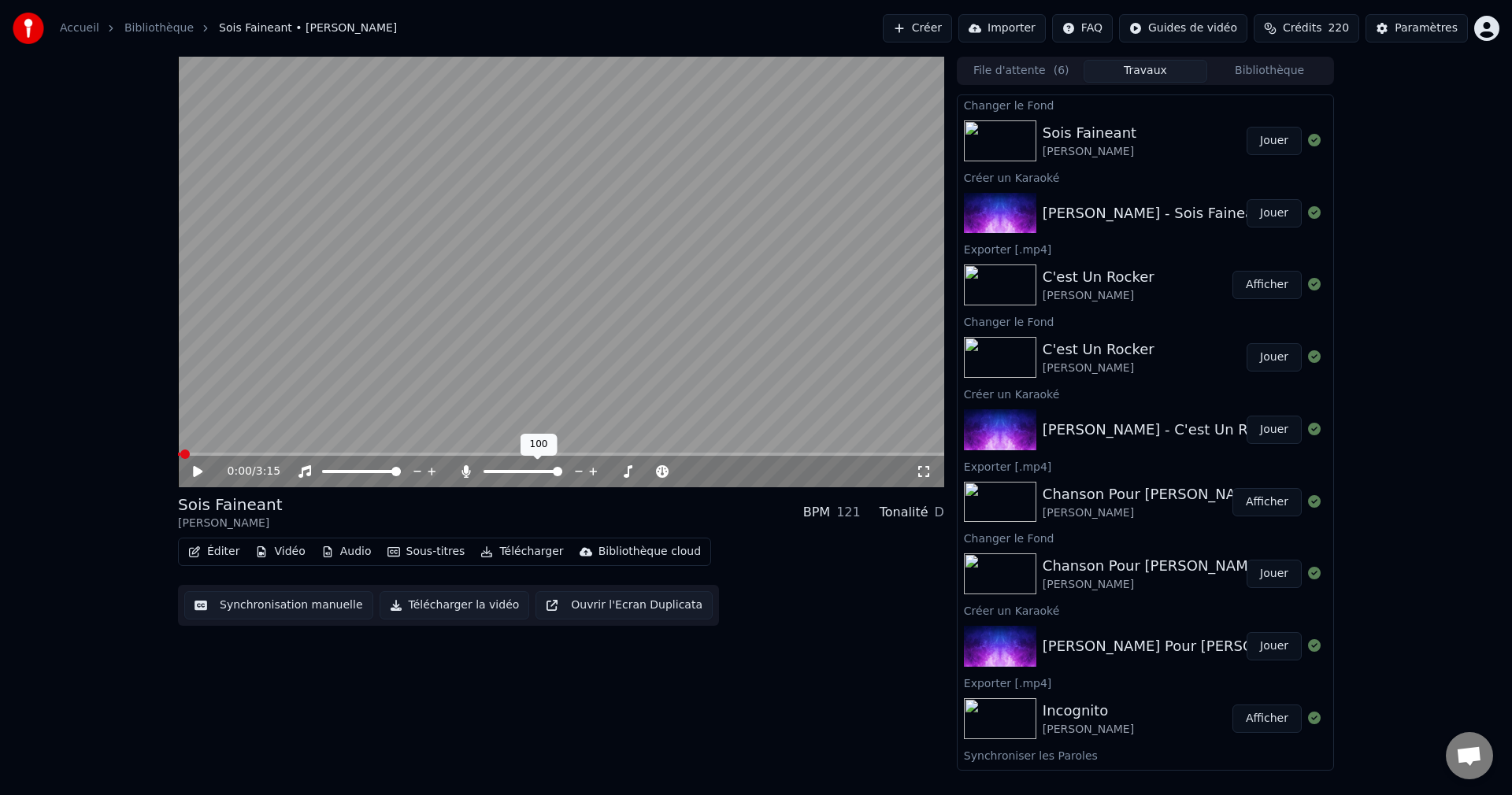
click at [562, 476] on span at bounding box center [557, 471] width 9 height 9
click at [1270, 143] on button "Jouer" at bounding box center [1274, 141] width 55 height 28
click at [449, 454] on span at bounding box center [315, 454] width 274 height 3
click at [490, 473] on span at bounding box center [486, 472] width 6 height 3
click at [488, 473] on span at bounding box center [492, 471] width 9 height 9
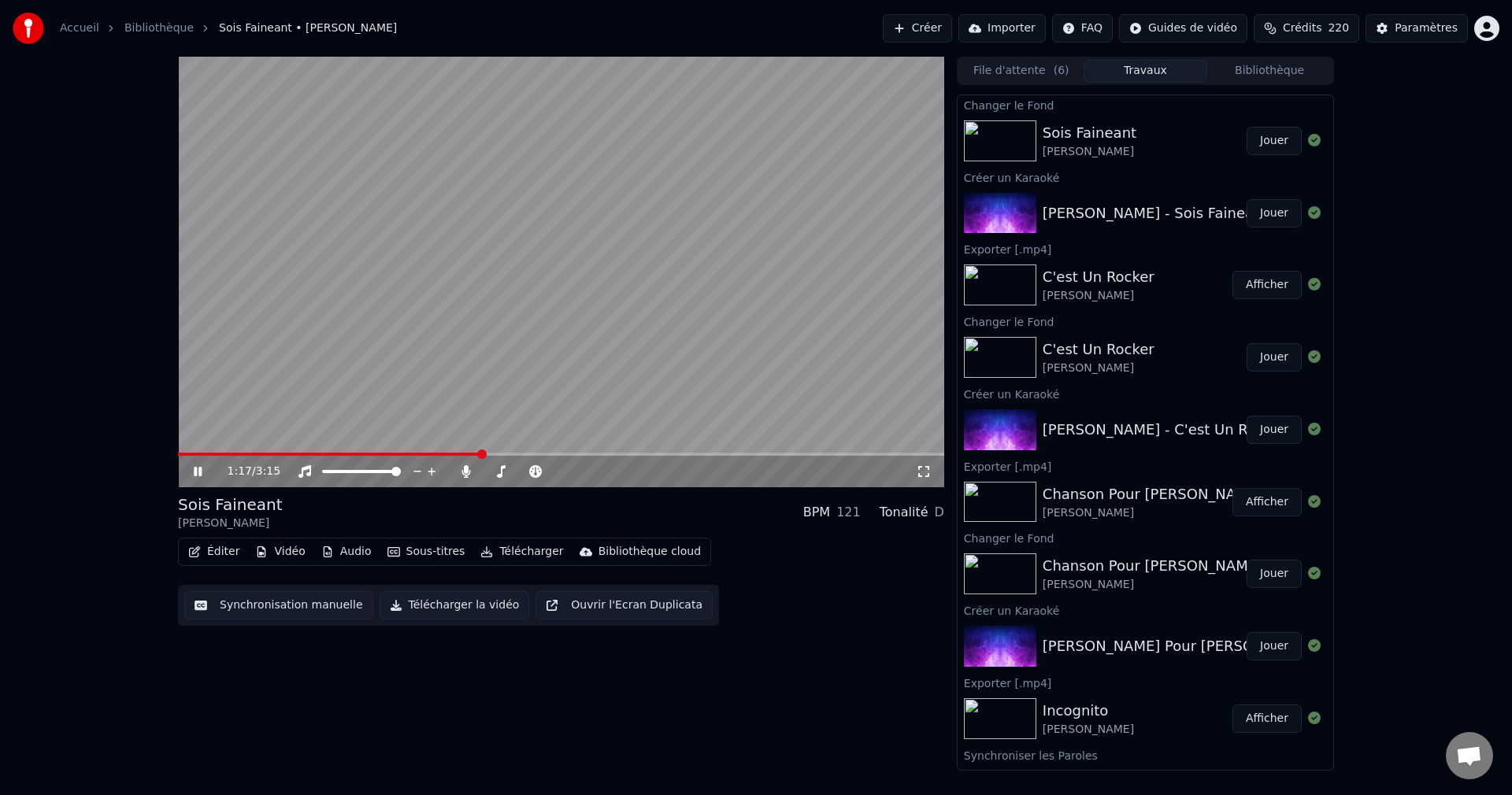
click at [203, 469] on icon at bounding box center [209, 471] width 37 height 13
click at [432, 604] on button "Télécharger la vidéo" at bounding box center [455, 605] width 150 height 28
